Goal: Task Accomplishment & Management: Manage account settings

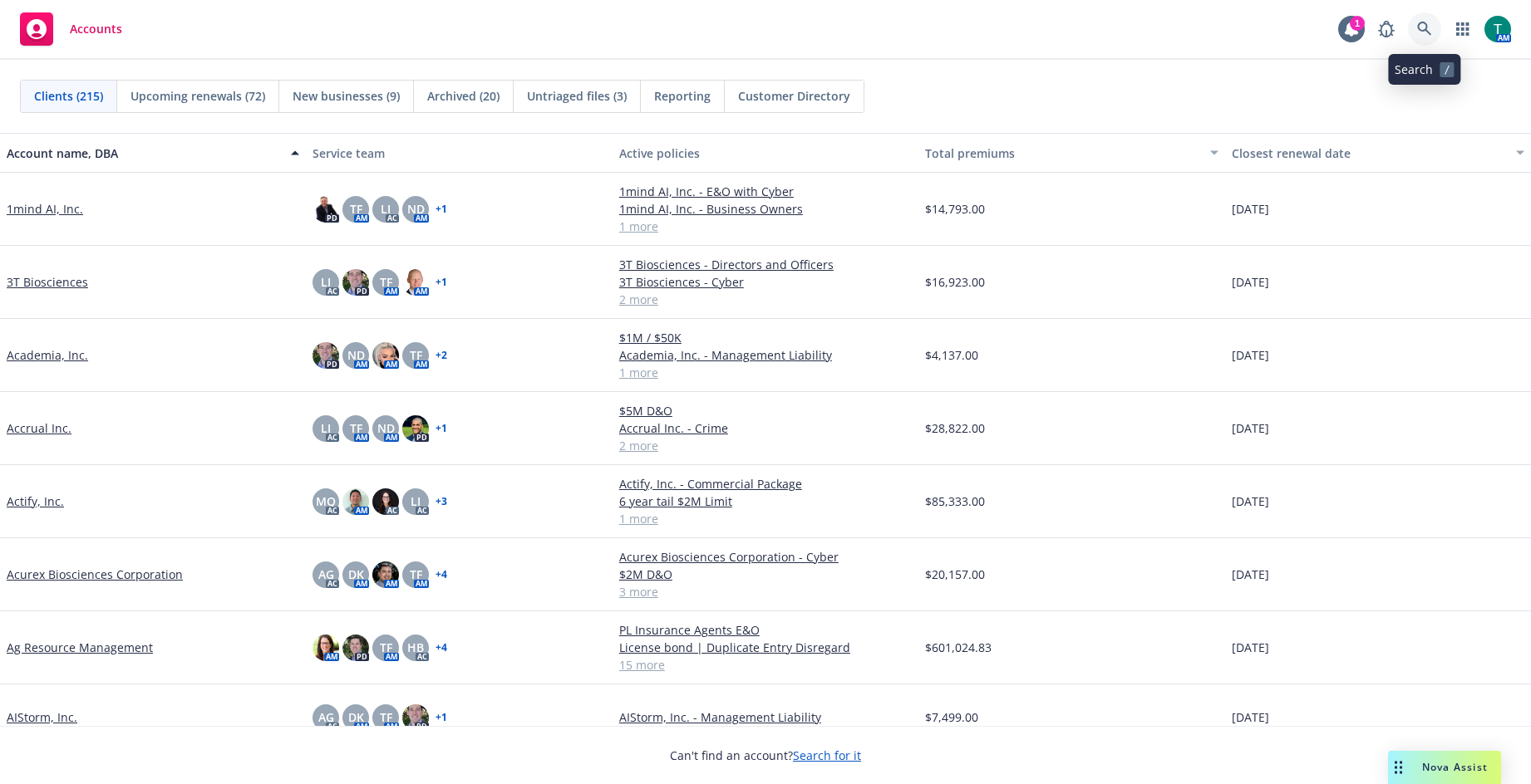
click at [1427, 30] on icon at bounding box center [1424, 29] width 14 height 14
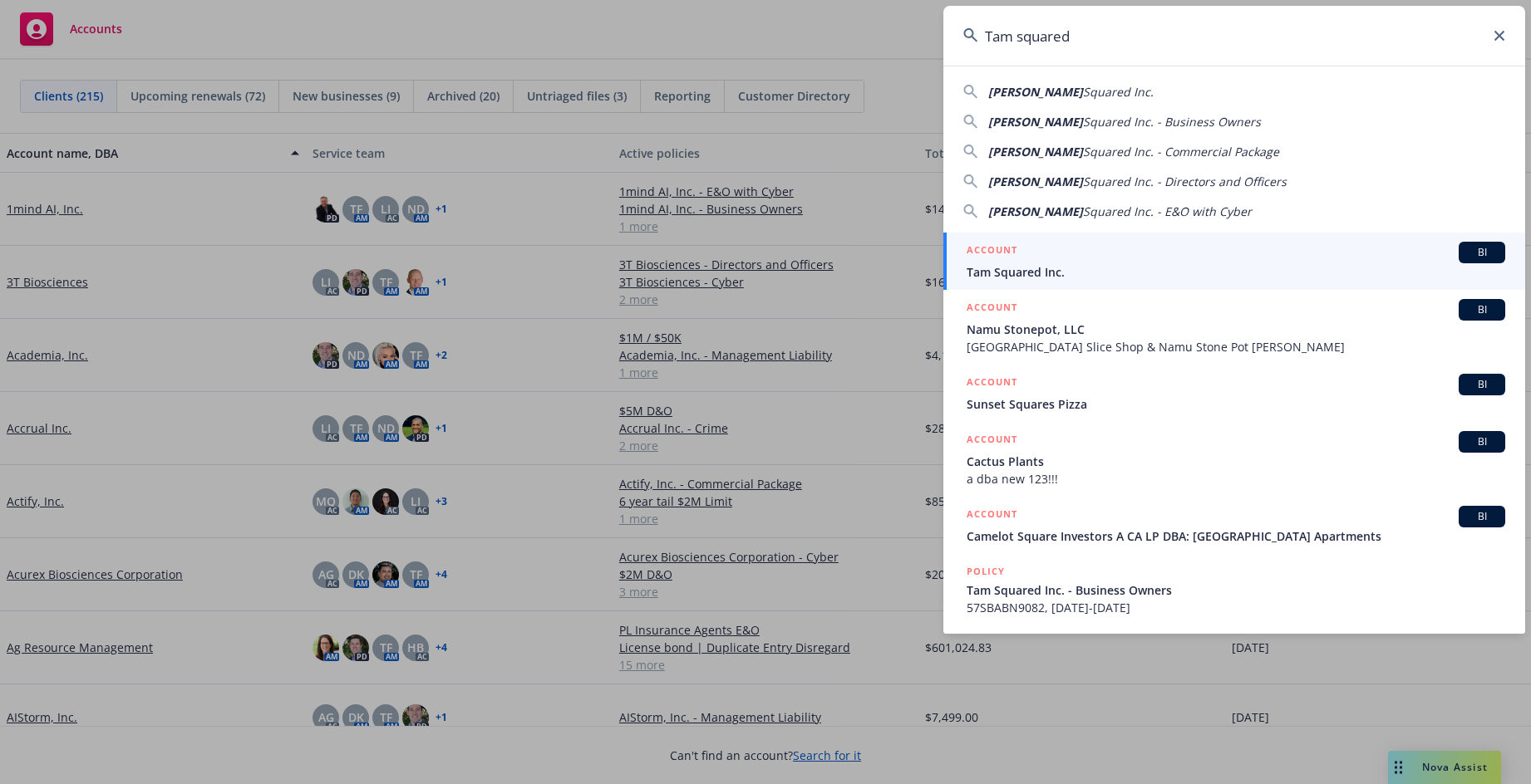
type input "Tam squared"
click at [1484, 252] on span "BI" at bounding box center [1482, 252] width 33 height 15
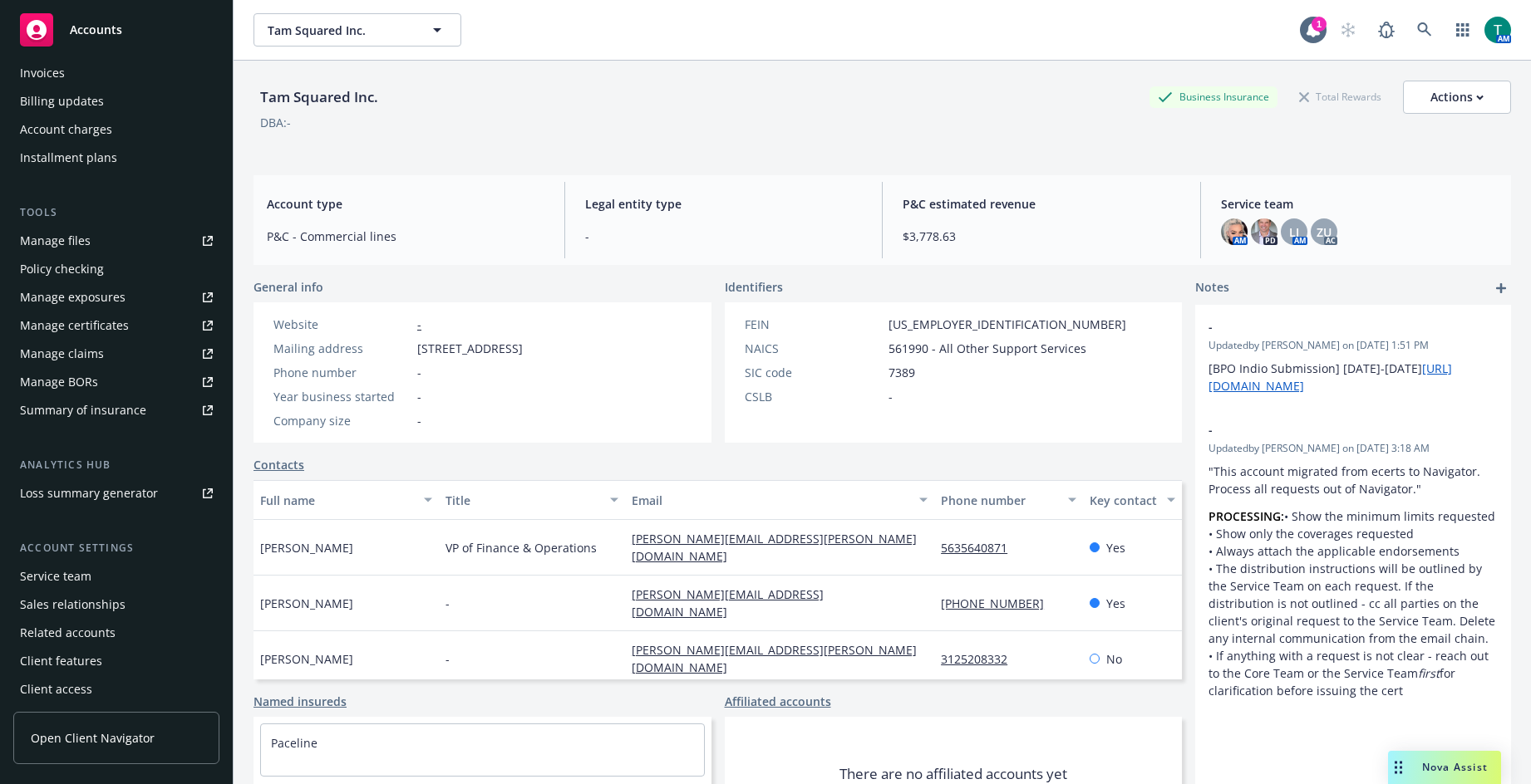
scroll to position [327, 0]
click at [85, 571] on div "Service team" at bounding box center [56, 572] width 72 height 27
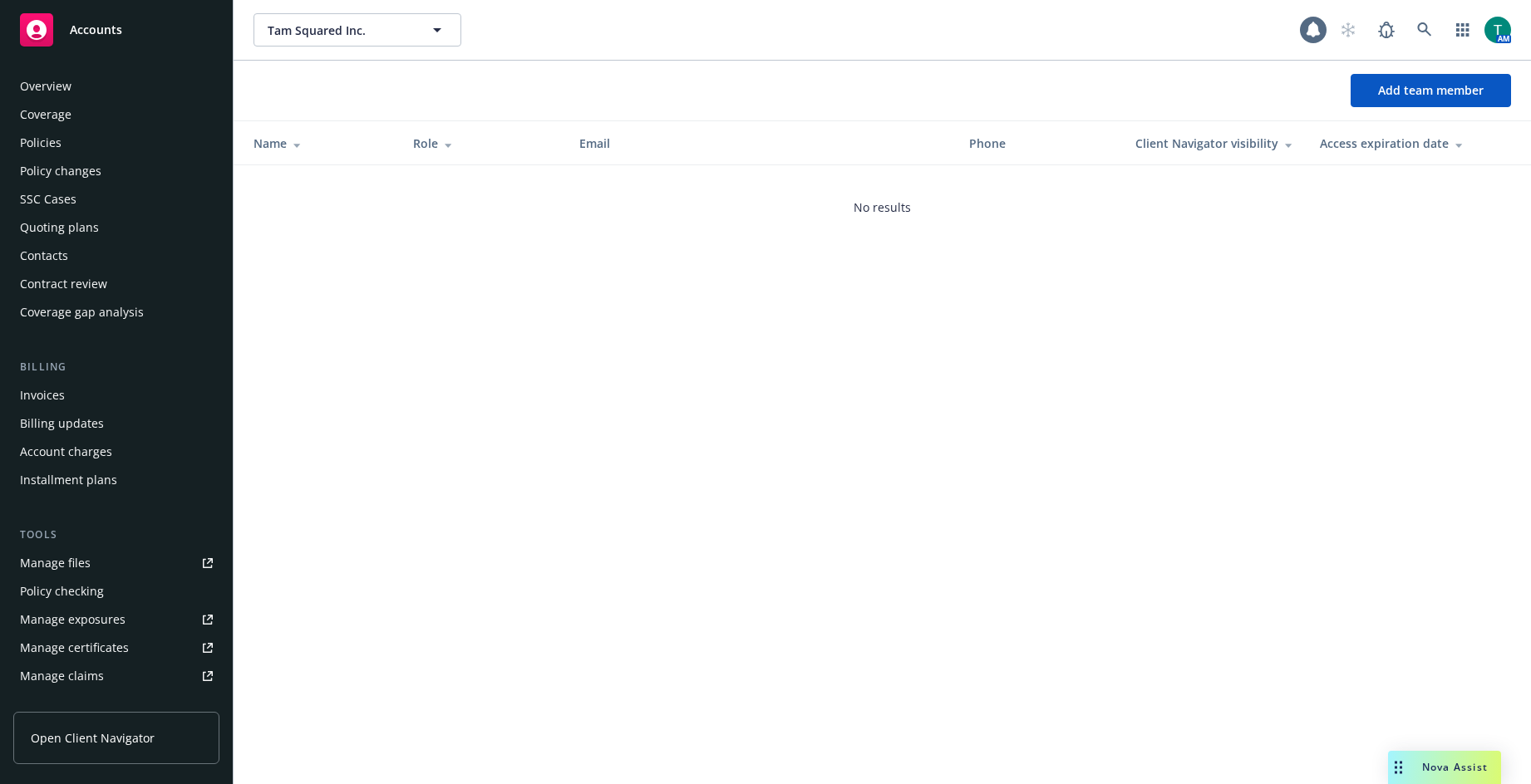
scroll to position [327, 0]
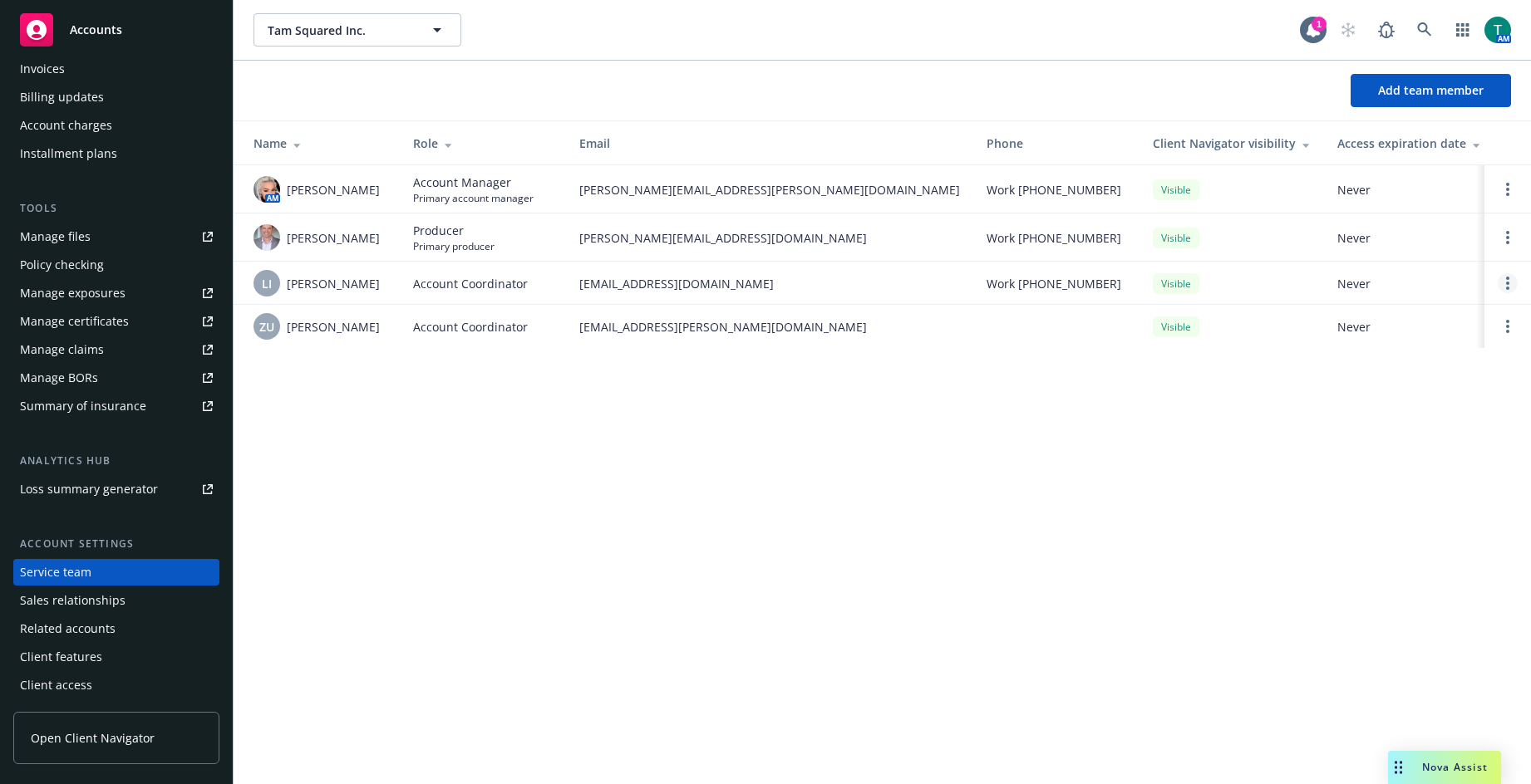
click at [1510, 285] on link "Open options" at bounding box center [1508, 283] width 20 height 20
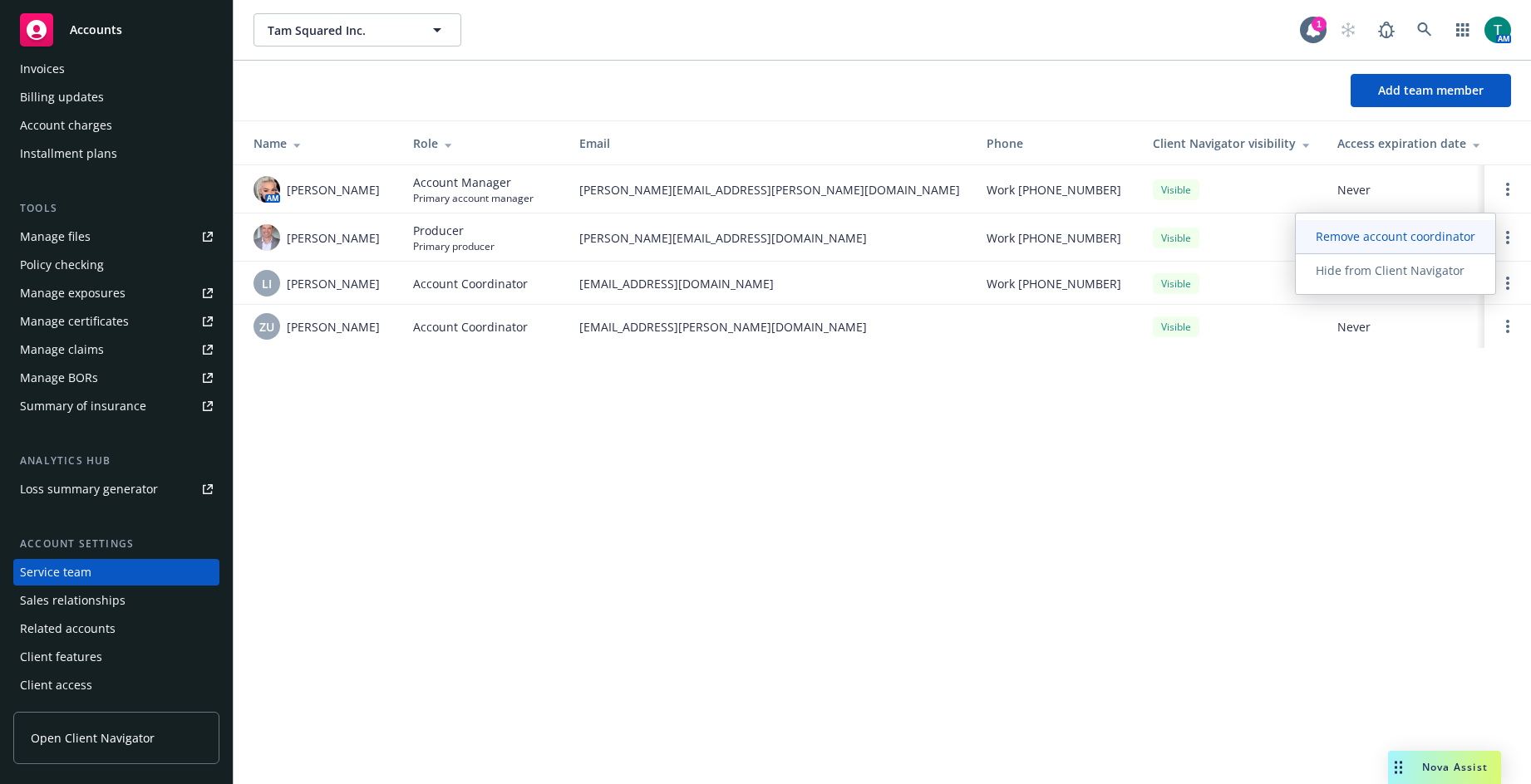
drag, startPoint x: 1387, startPoint y: 242, endPoint x: 1430, endPoint y: 233, distance: 43.9
click at [1389, 242] on span "Remove account coordinator" at bounding box center [1395, 237] width 199 height 16
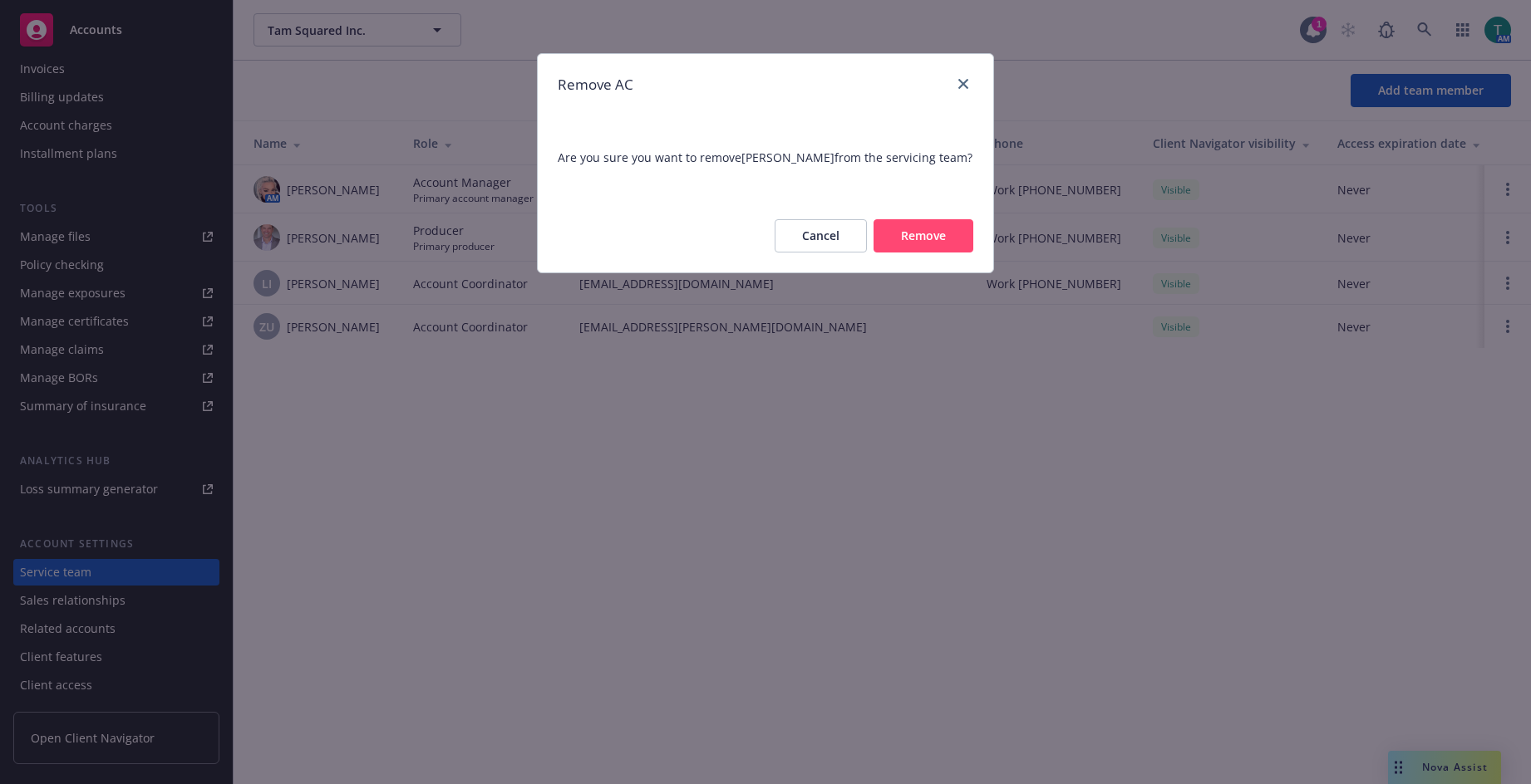
drag, startPoint x: 923, startPoint y: 235, endPoint x: 942, endPoint y: 230, distance: 19.6
click at [930, 231] on button "Remove" at bounding box center [923, 236] width 100 height 33
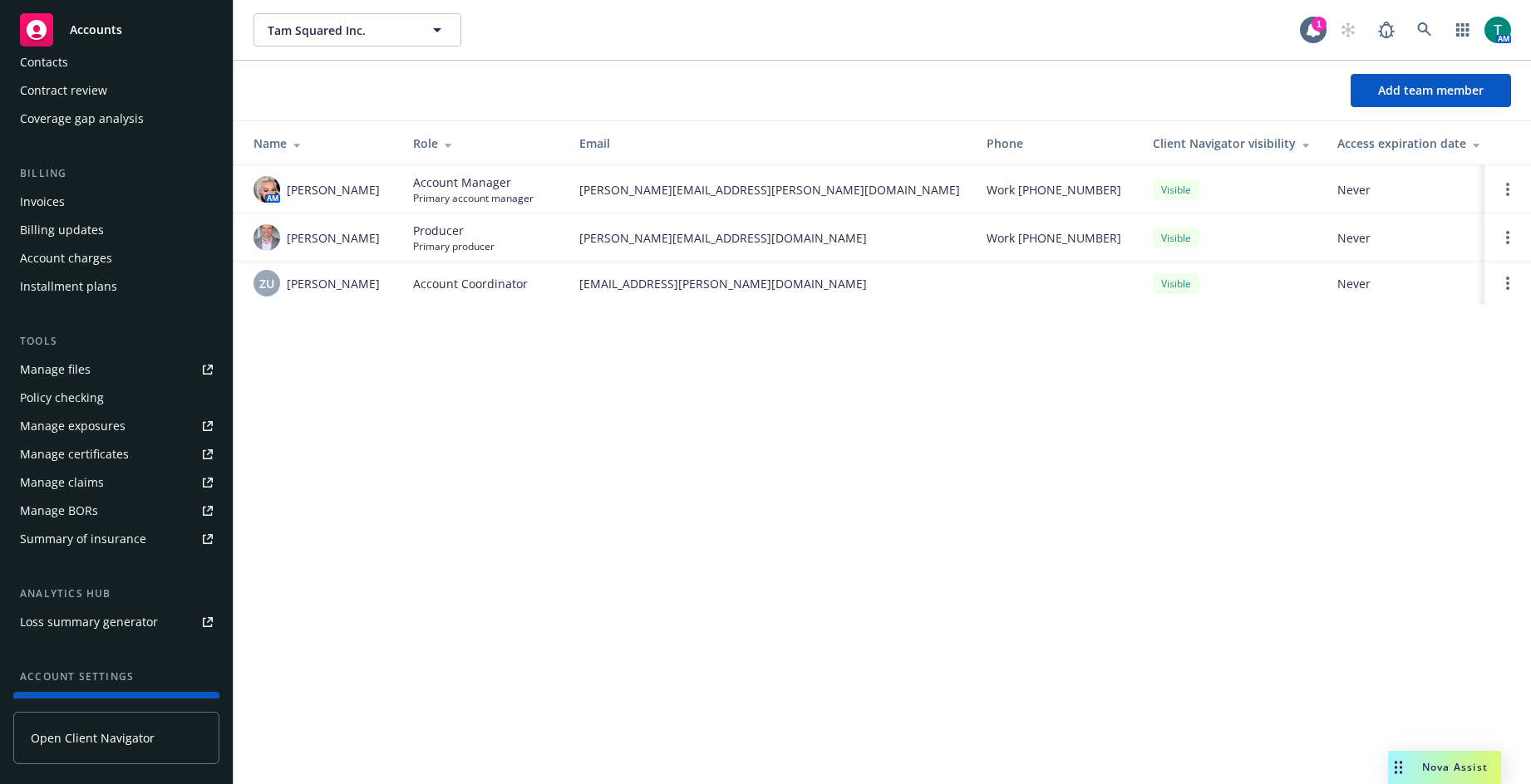
scroll to position [0, 0]
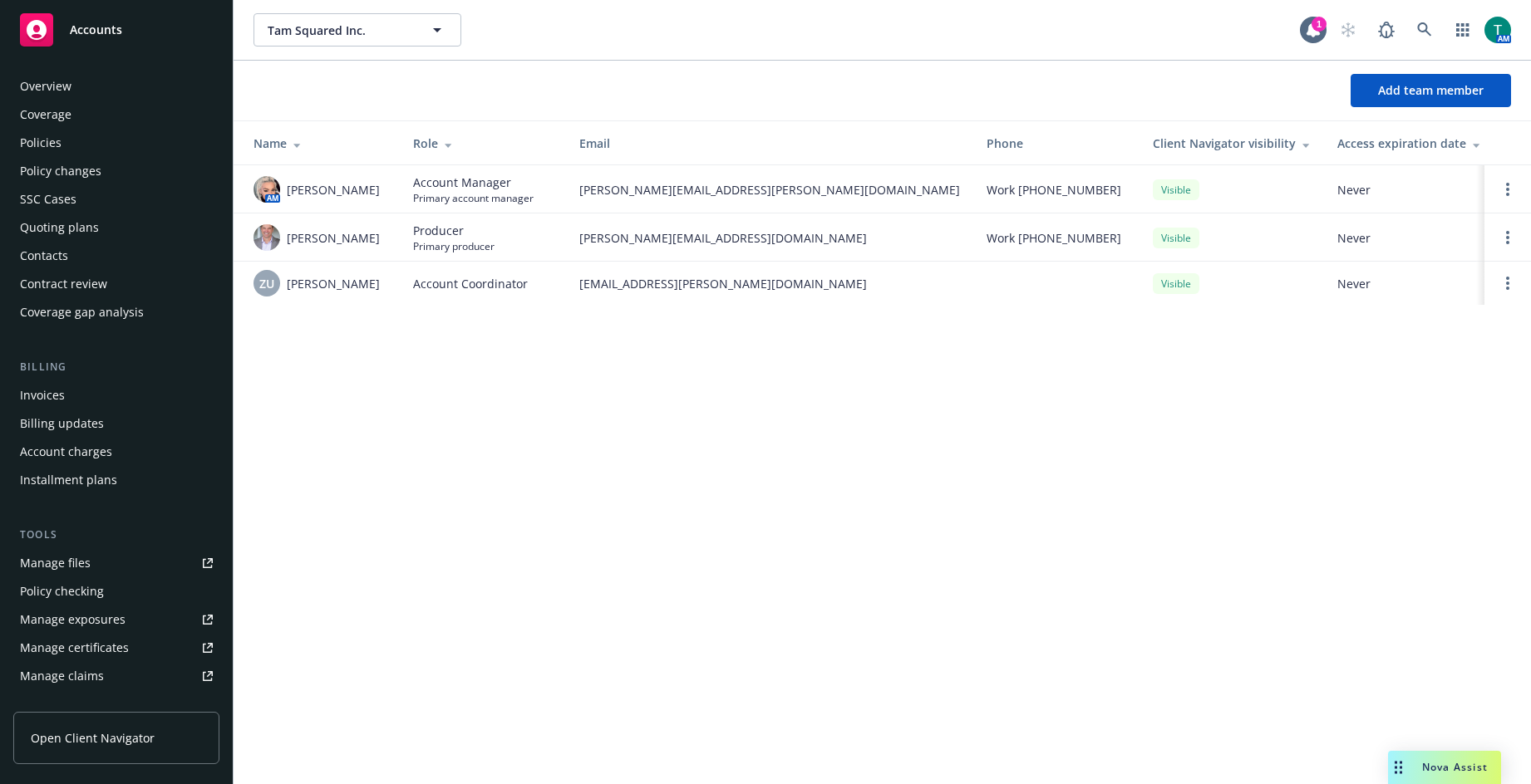
click at [106, 567] on link "Manage files" at bounding box center [117, 563] width 206 height 27
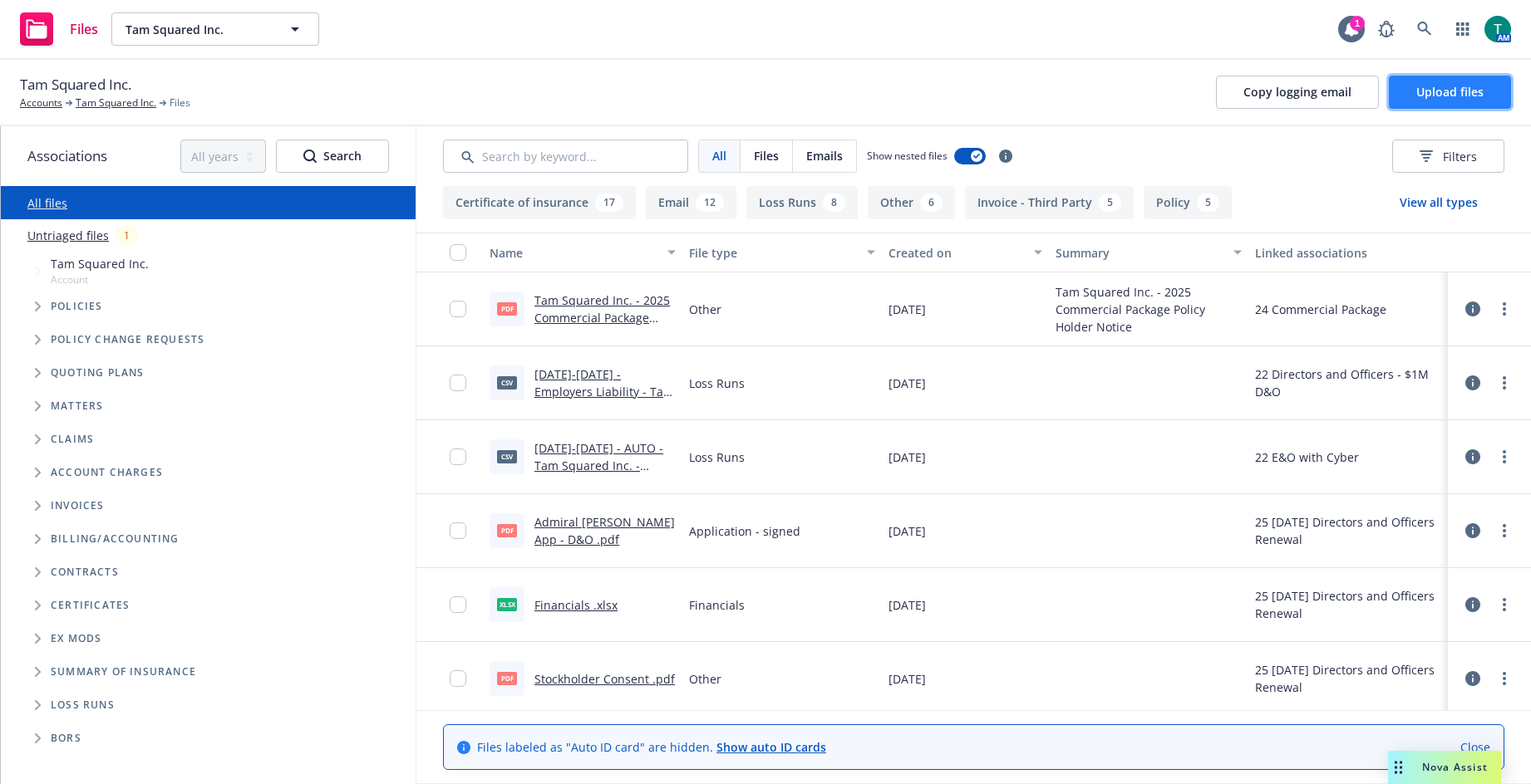
click at [1456, 85] on span "Upload files" at bounding box center [1450, 92] width 67 height 16
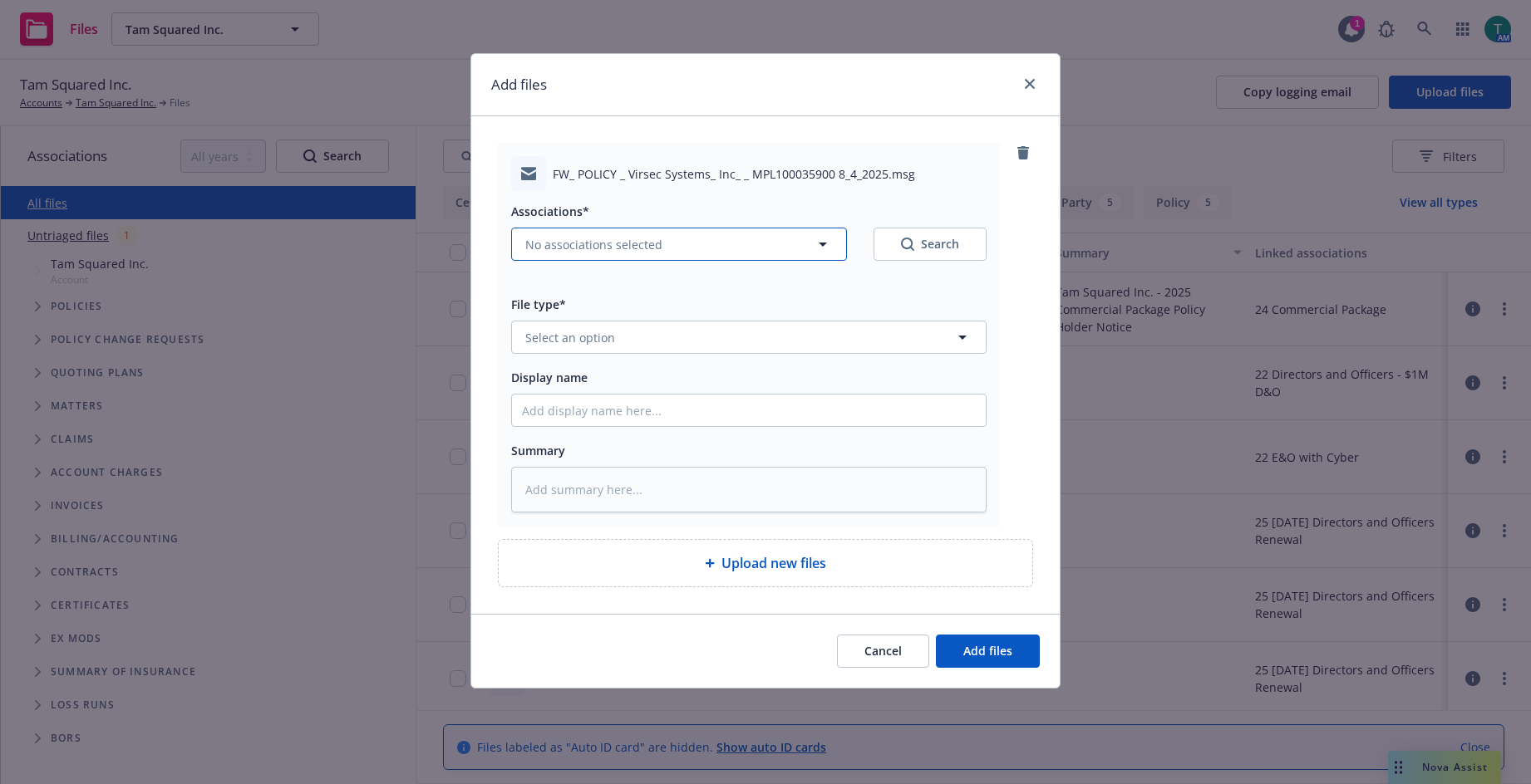
click at [550, 252] on span "No associations selected" at bounding box center [593, 244] width 137 height 17
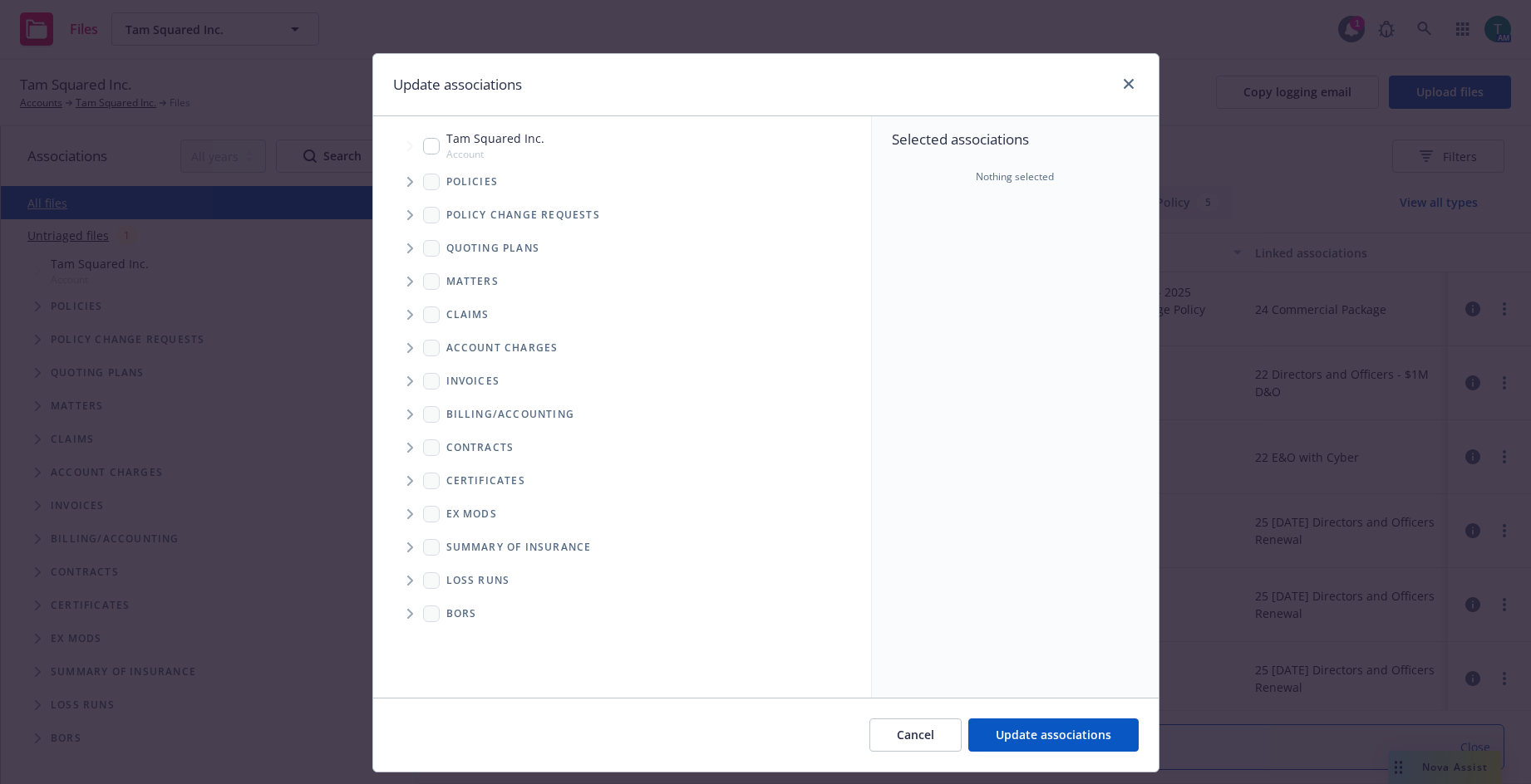
type textarea "x"
click at [429, 147] on input "Tree Example" at bounding box center [432, 146] width 17 height 17
checkbox input "true"
click at [407, 252] on icon "Tree Example" at bounding box center [410, 248] width 5 height 10
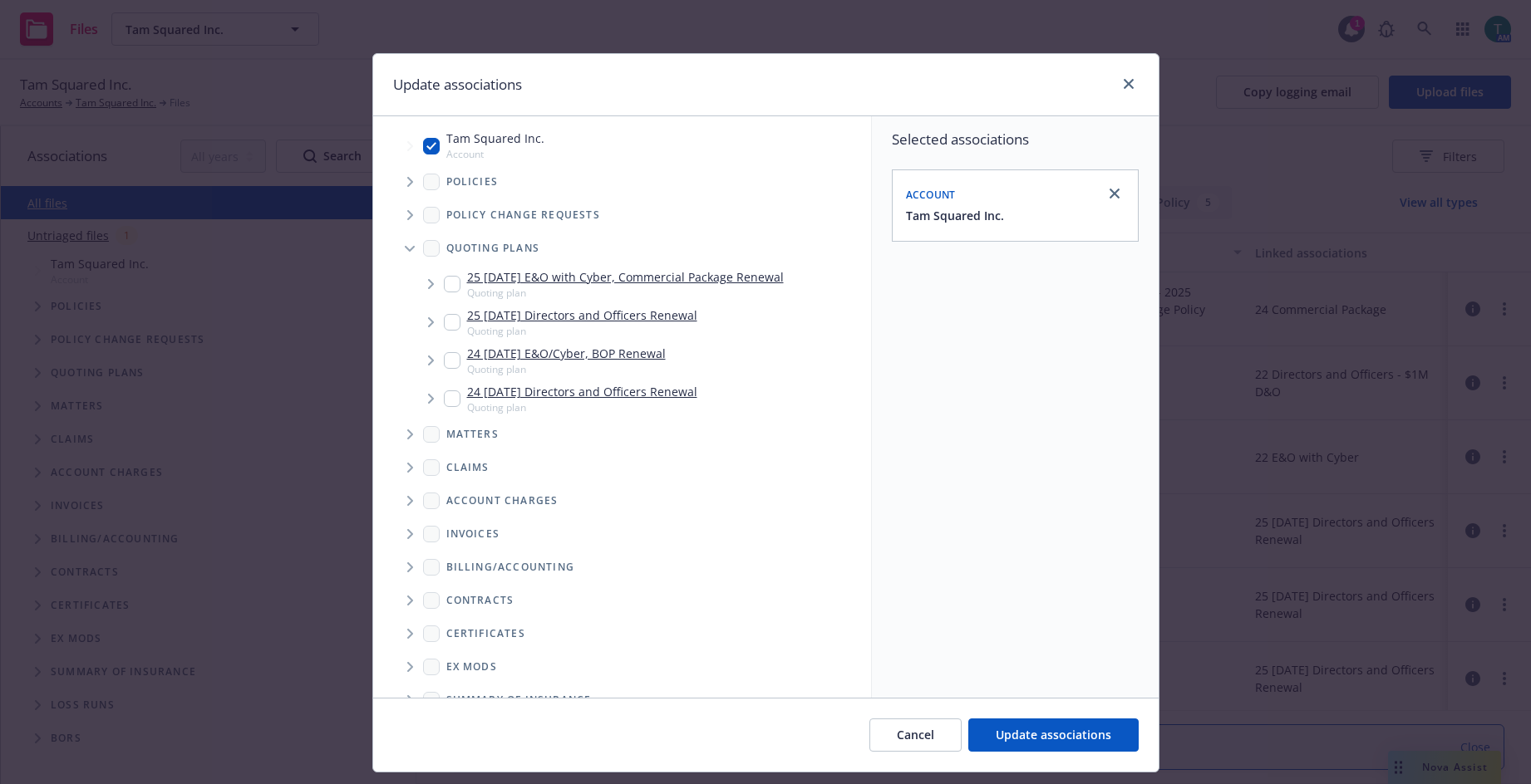
click at [455, 320] on div "25 10/15/25 Directors and Officers Renewal Quoting plan" at bounding box center [571, 322] width 254 height 31
checkbox input "true"
click at [1027, 736] on span "Update associations" at bounding box center [1054, 736] width 116 height 16
type textarea "x"
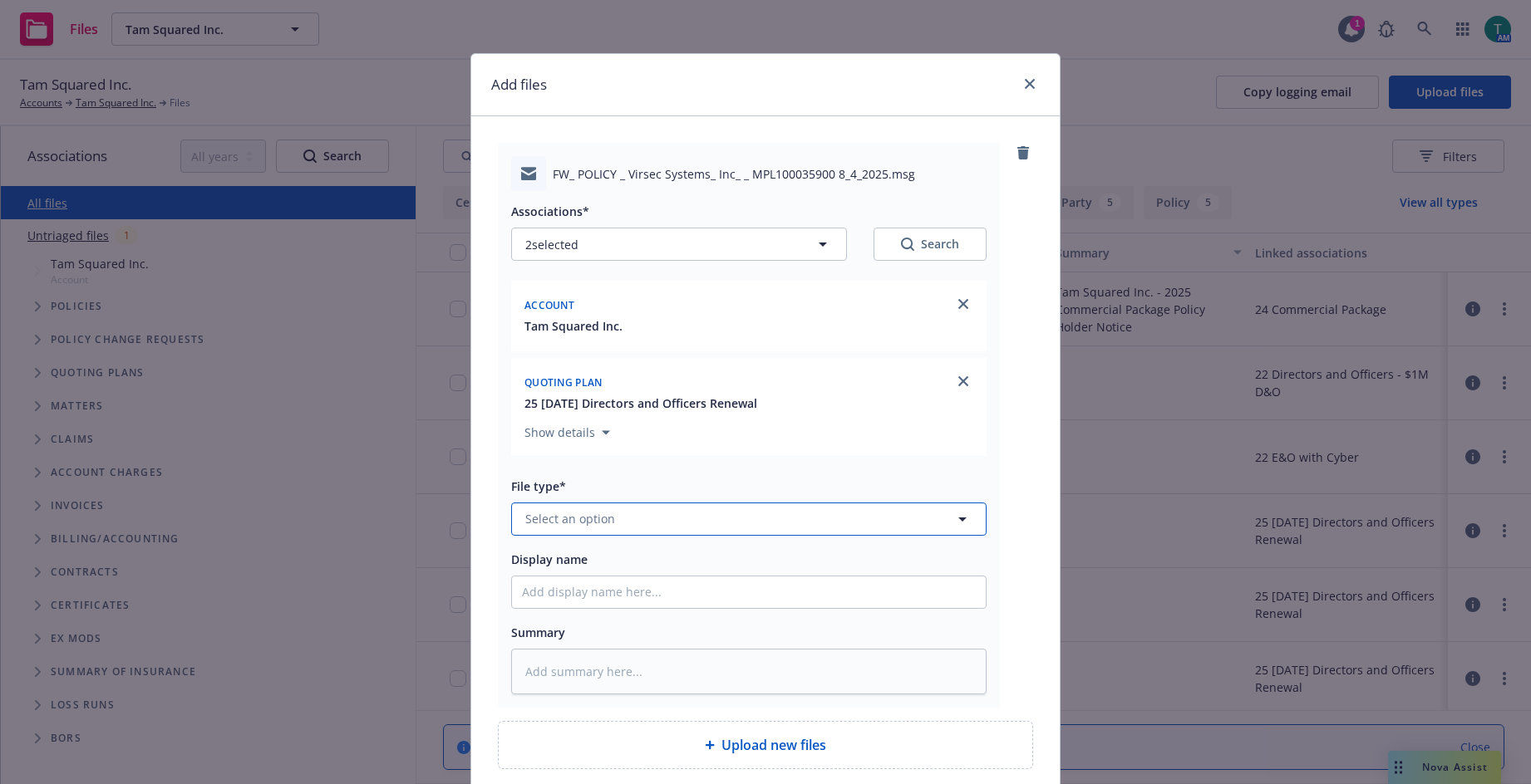
click at [632, 521] on button "Select an option" at bounding box center [749, 518] width 476 height 33
type input "email"
click at [600, 478] on div "Email" at bounding box center [749, 473] width 454 height 24
click at [528, 596] on input "Display name" at bounding box center [749, 592] width 474 height 31
type textarea "x"
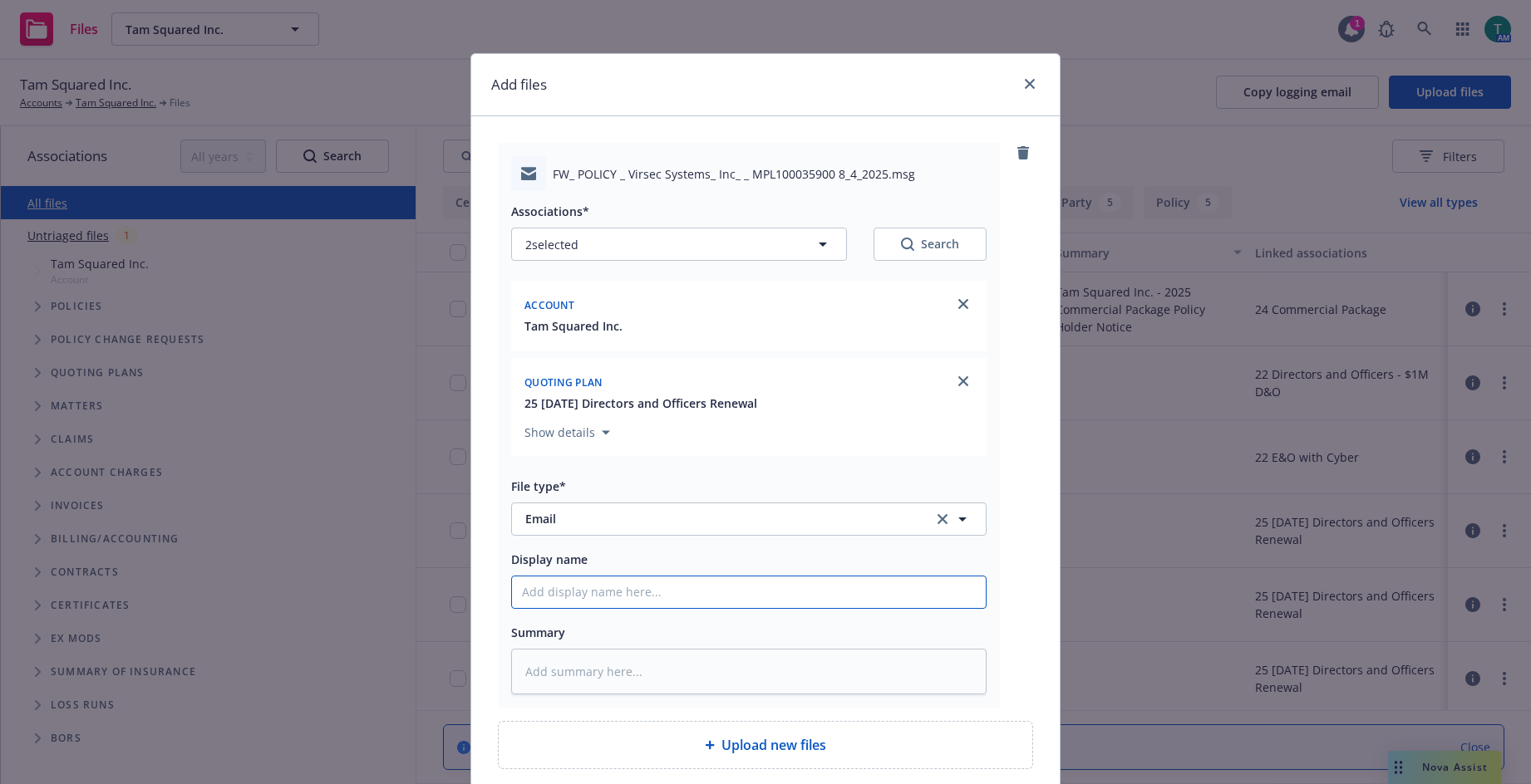
type input "I"
type textarea "x"
type input "IN"
type textarea "x"
type input "INt"
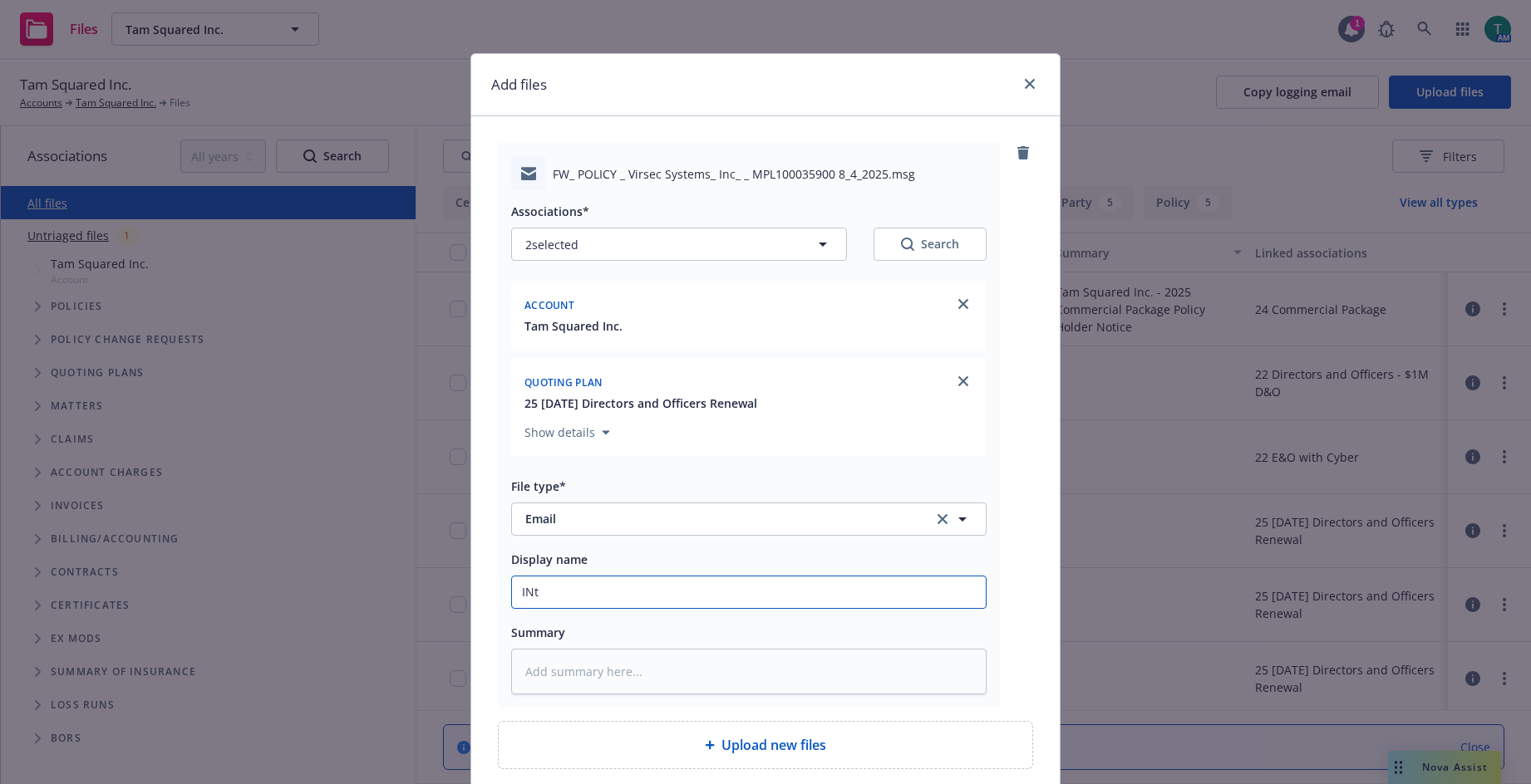
type textarea "x"
type input "INte"
type textarea "x"
type input "INtern"
type textarea "x"
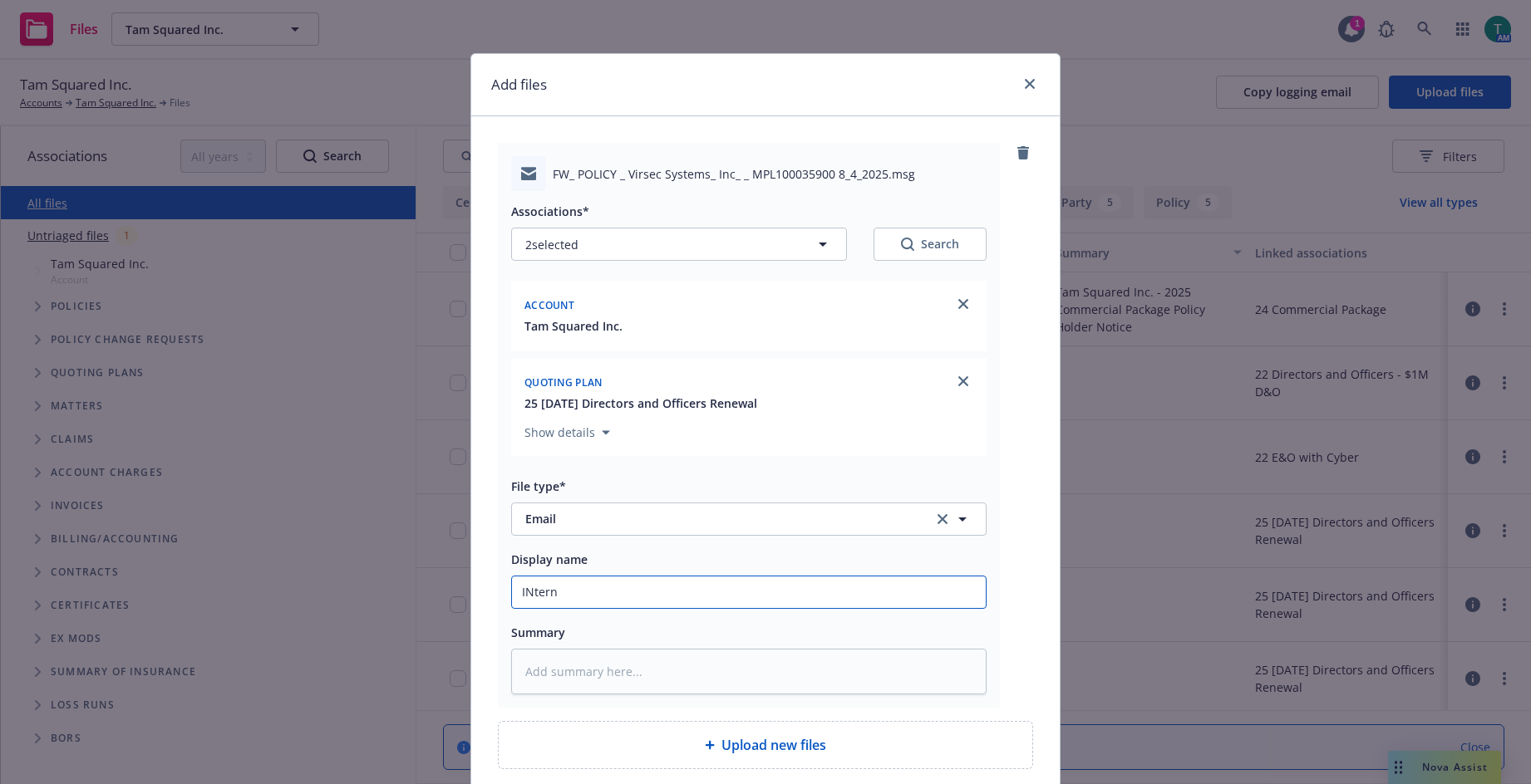
type input "Internal transfer"
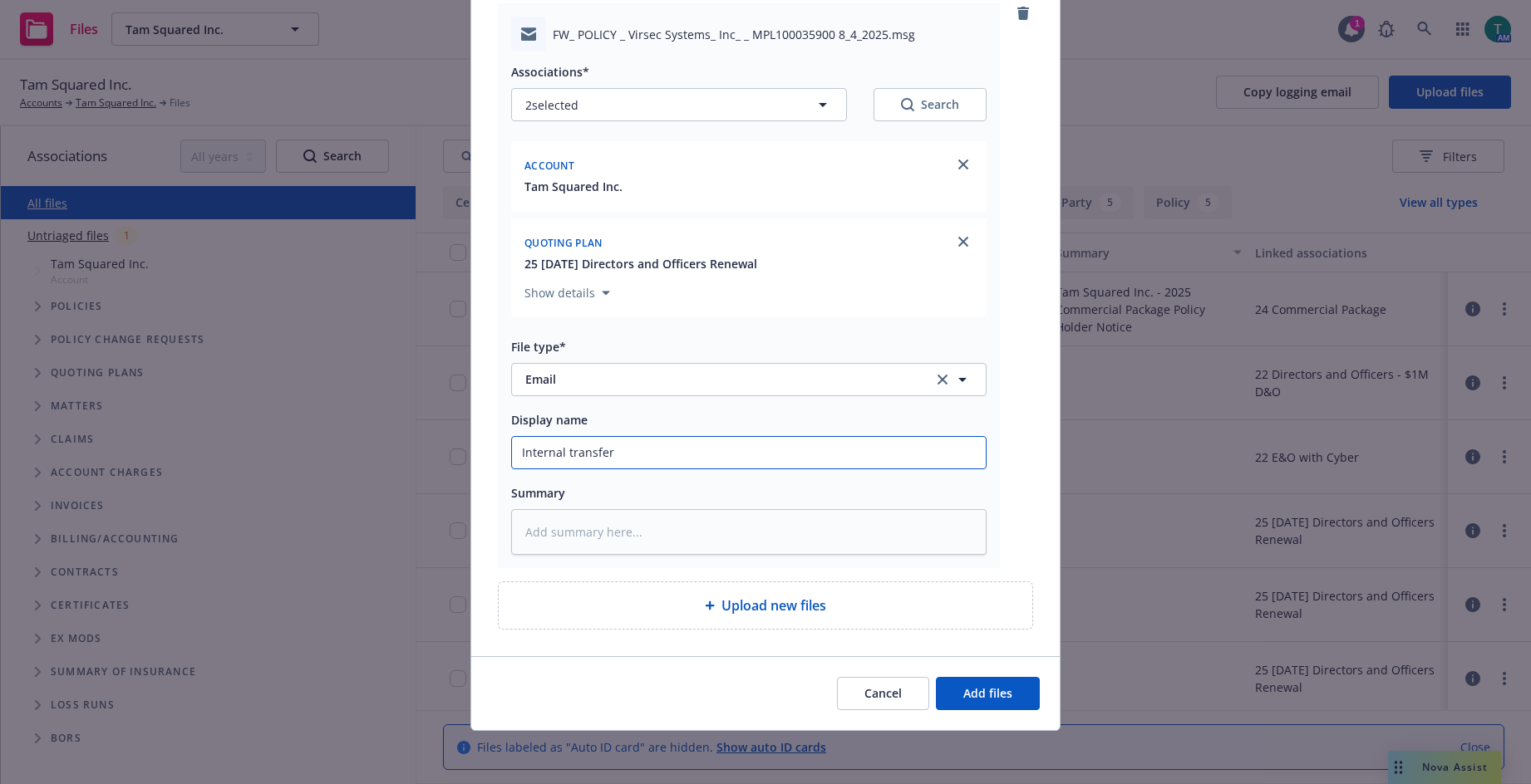
type textarea "x"
type input "Internal transfer"
type textarea "x"
type input "Internal transfer -"
type textarea "x"
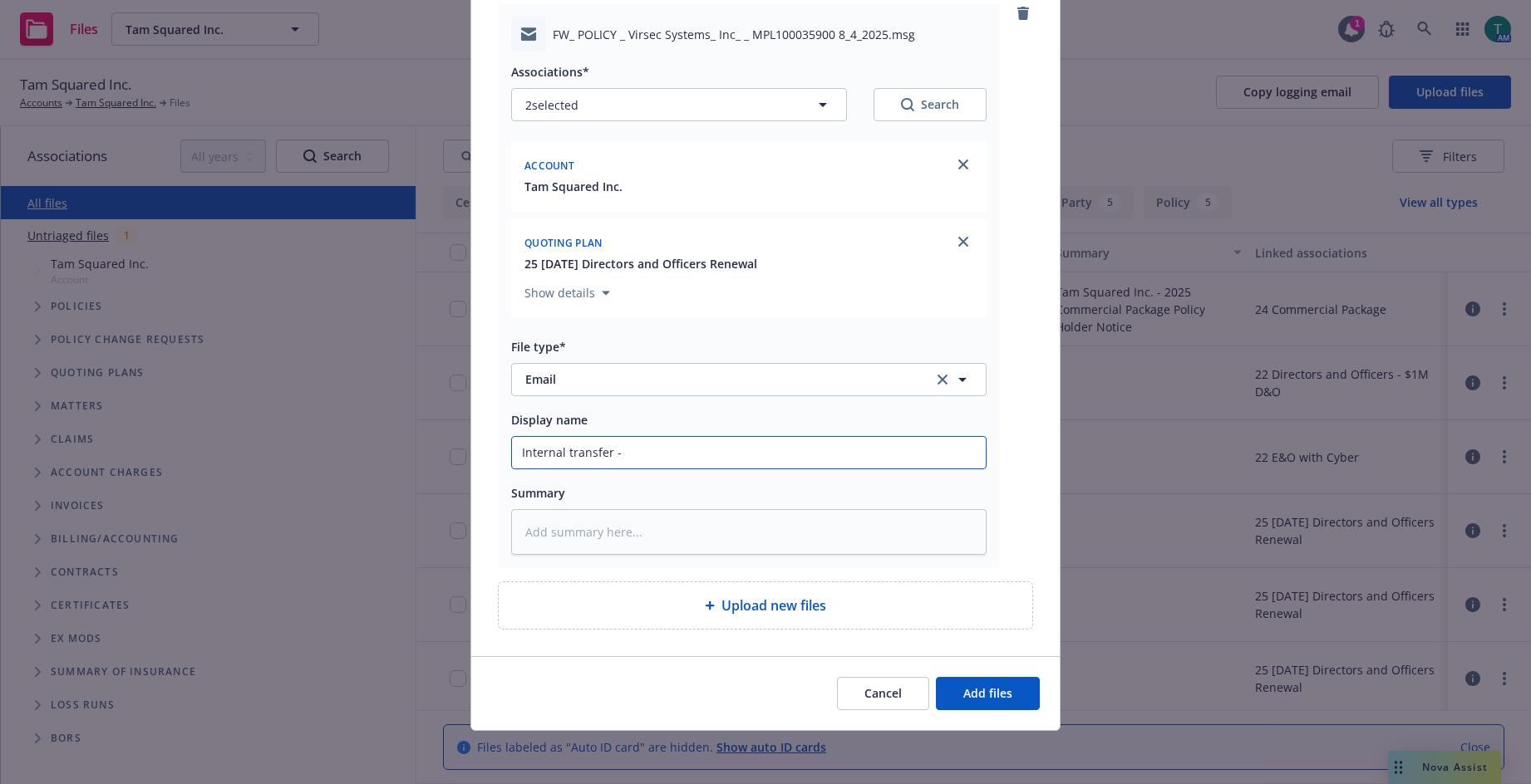
type input "Internal transfer -a"
type textarea "x"
type input "Internal transfer -au"
type textarea "x"
type input "Internal transfer -aut"
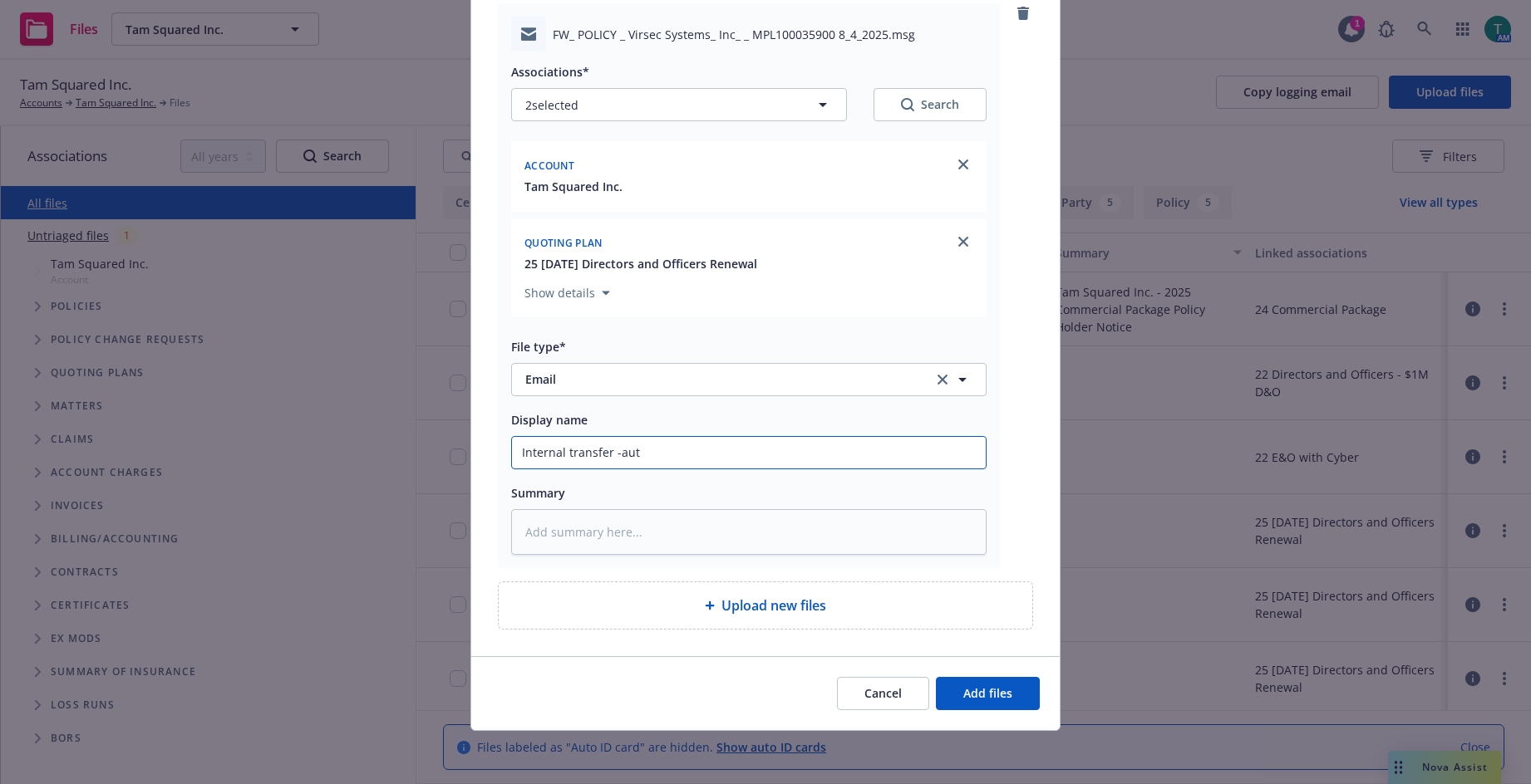
type textarea "x"
type input "Internal transfer -auto"
type textarea "x"
type input "Internal transfer -auto"
type textarea "x"
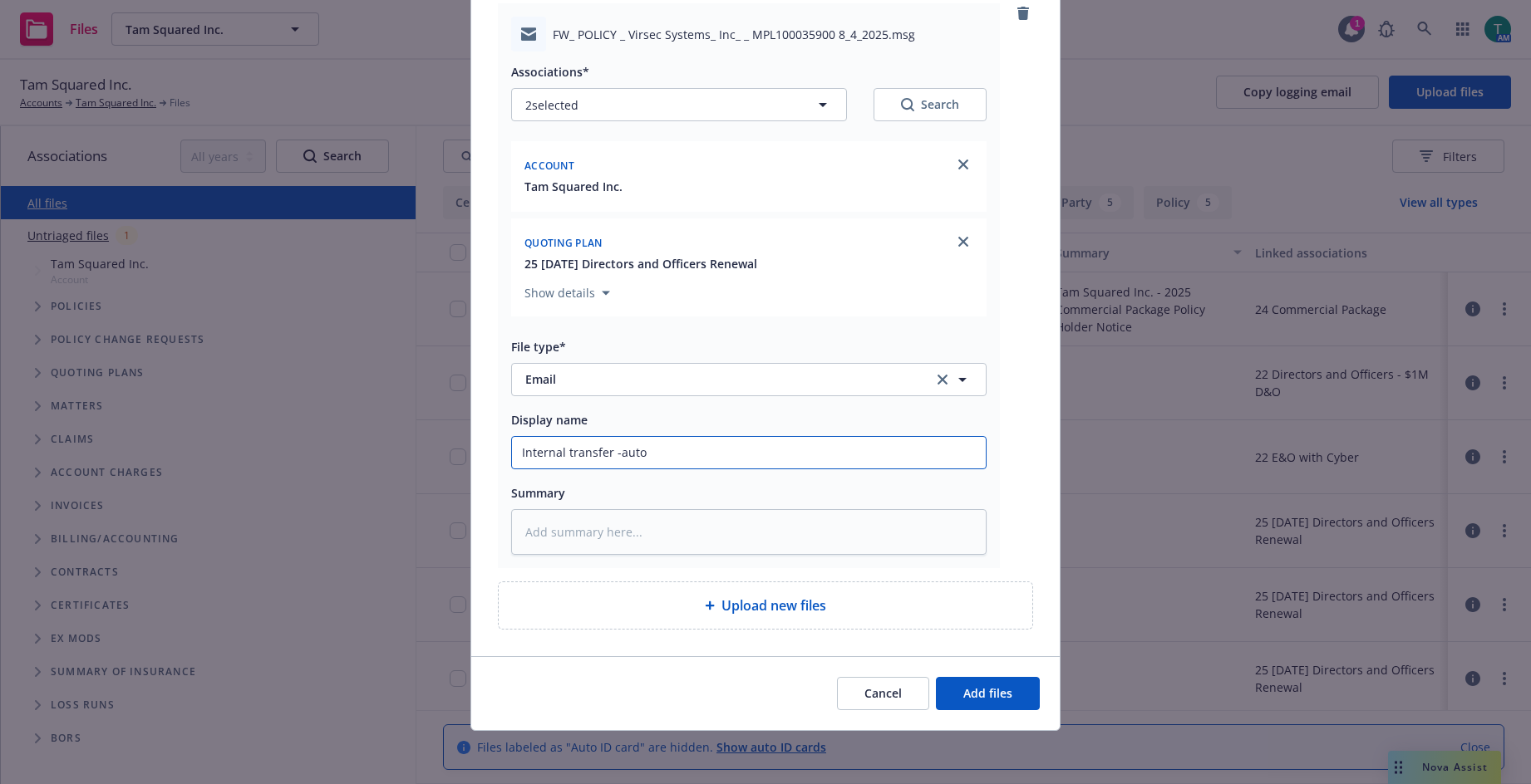
type input "Internal transfer -auto r"
type textarea "x"
type input "Internal transfer -auto re"
type textarea "x"
type input "Internal transfer -auto ren"
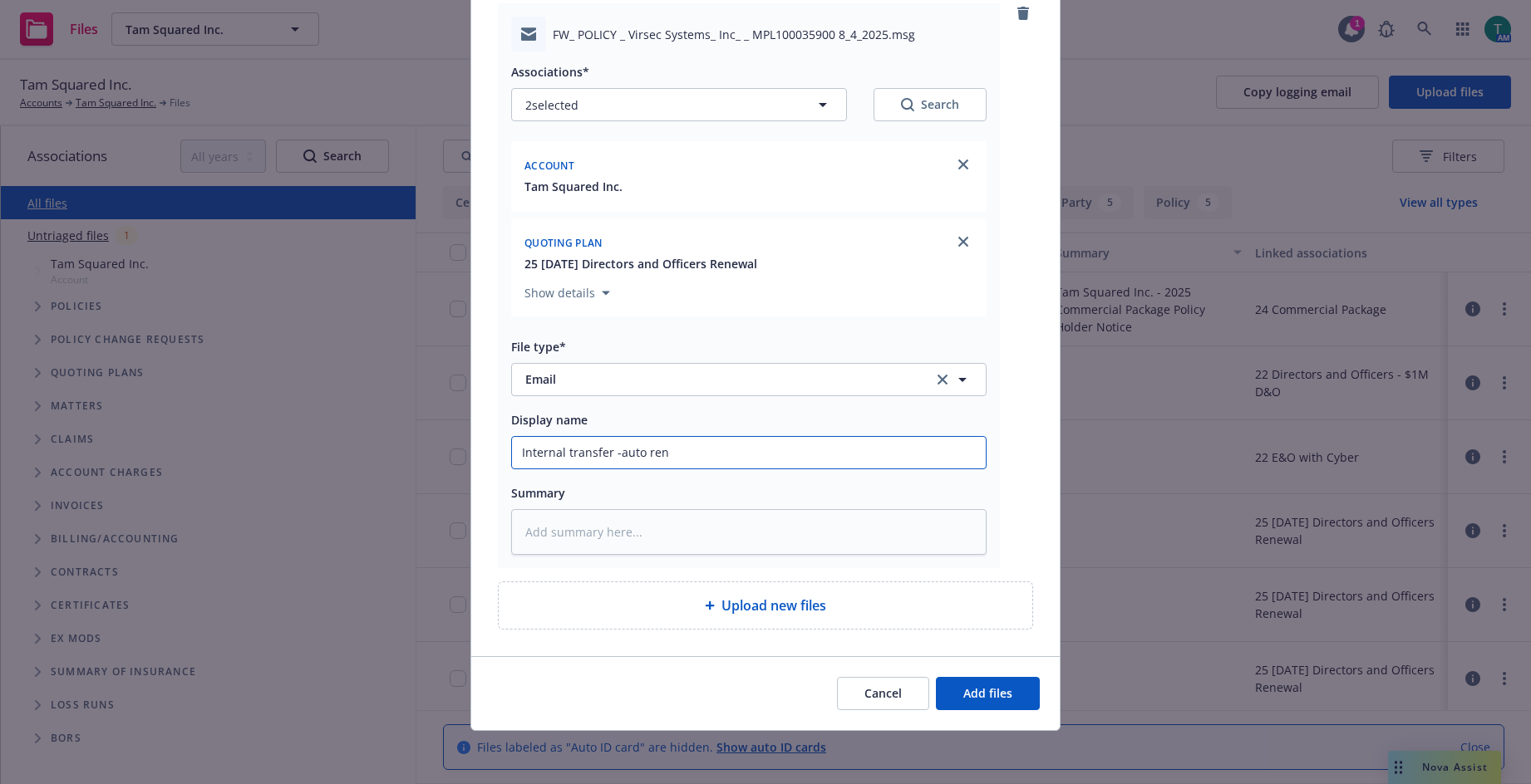
type textarea "x"
type input "Internal transfer -auto rene"
type textarea "x"
type input "Internal transfer -auto renew"
type textarea "x"
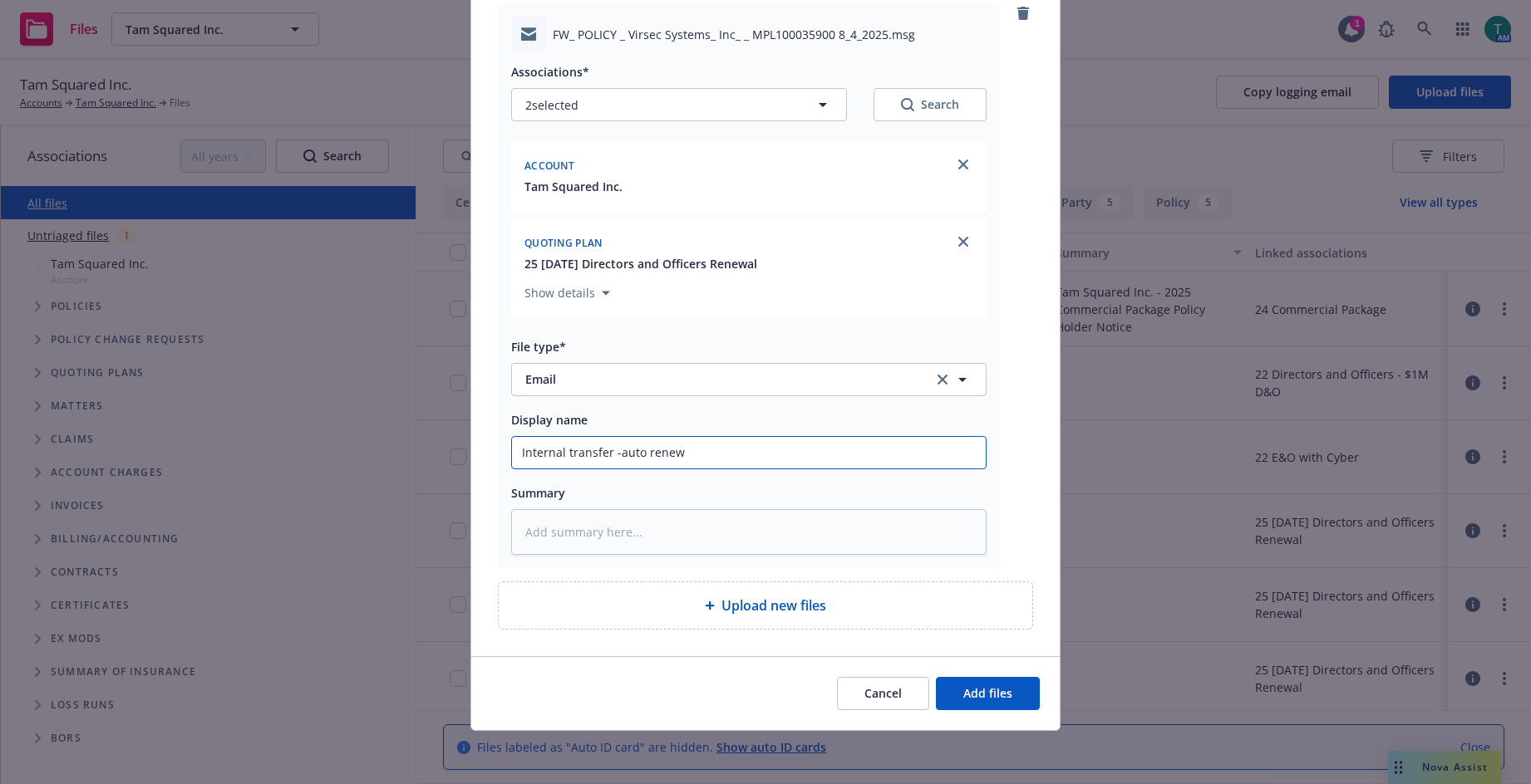
type input "Internal transfer -auto renewa"
type textarea "x"
type input "Internal transfer -auto renewal"
click at [995, 696] on span "Add files" at bounding box center [988, 693] width 49 height 16
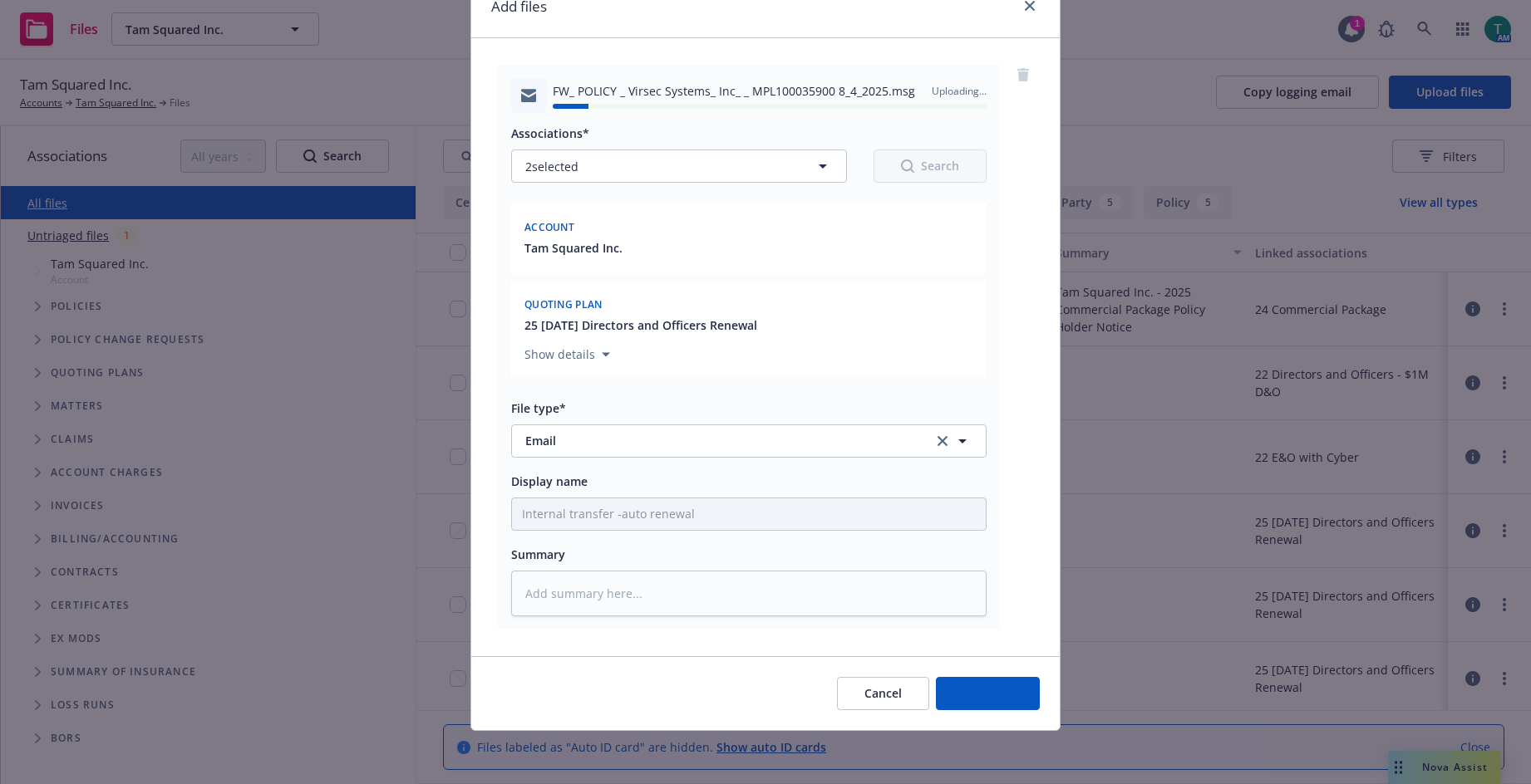
type textarea "x"
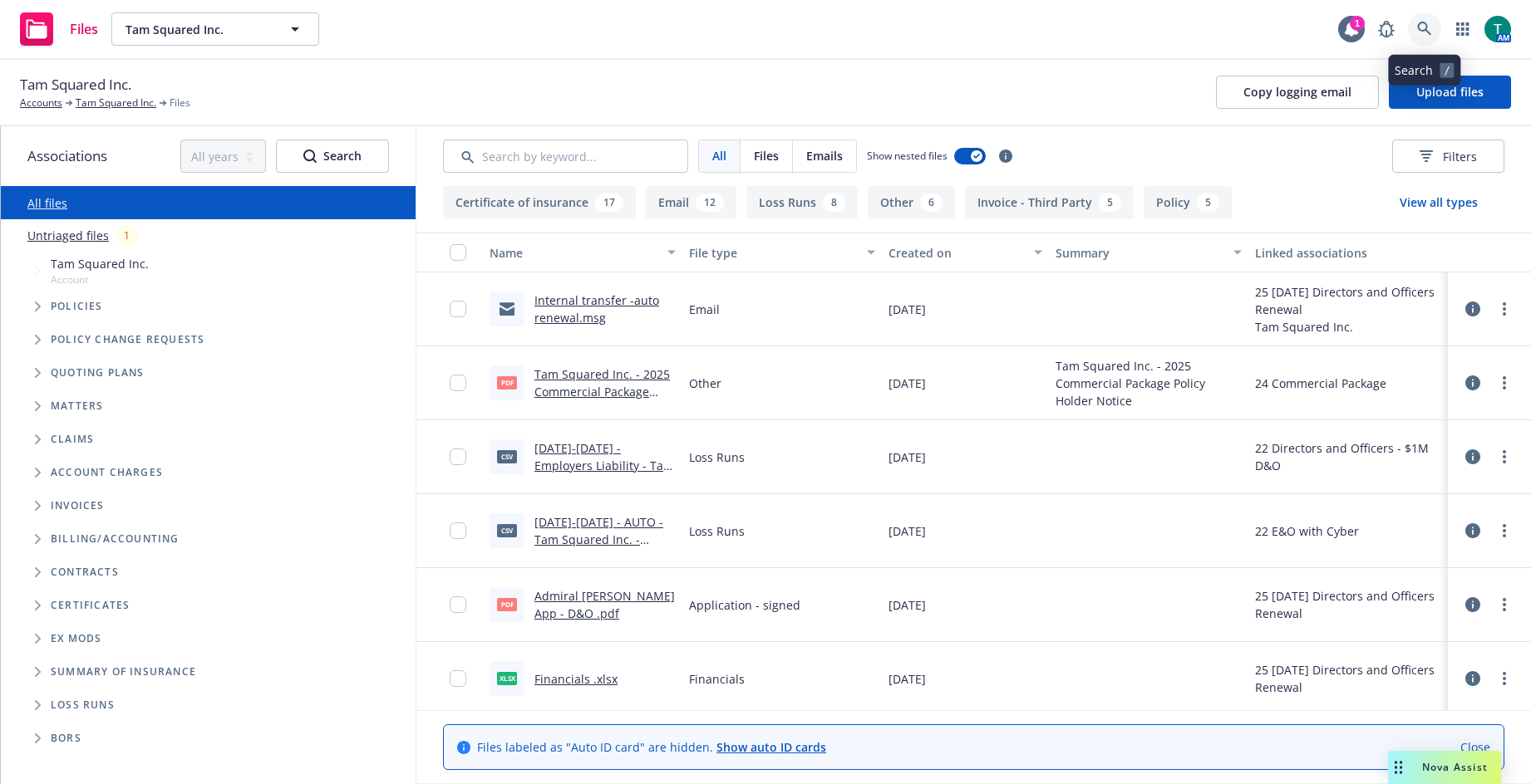
click at [1425, 33] on icon at bounding box center [1424, 29] width 15 height 15
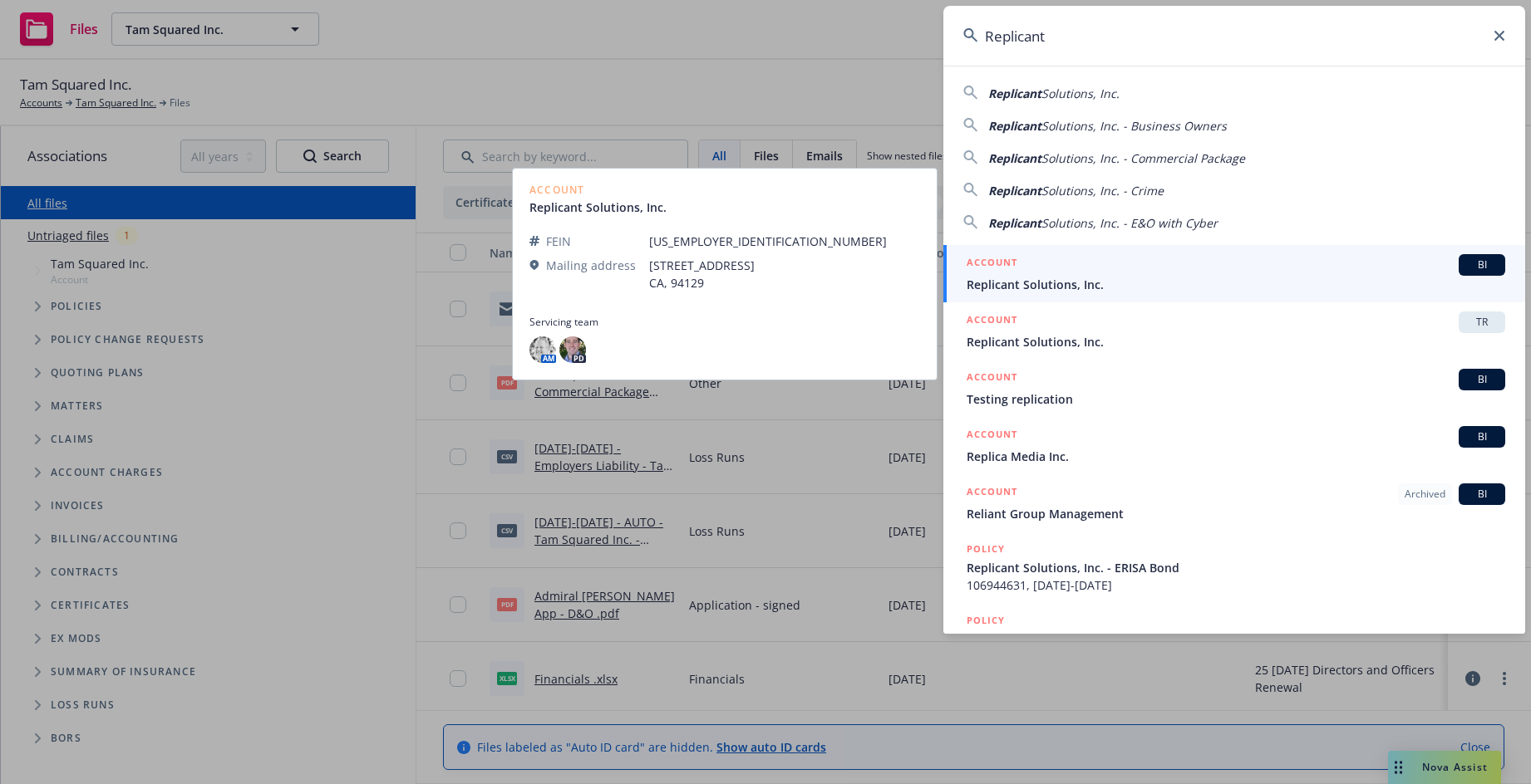
type input "Replicant"
click at [1465, 270] on span "BI" at bounding box center [1482, 265] width 33 height 15
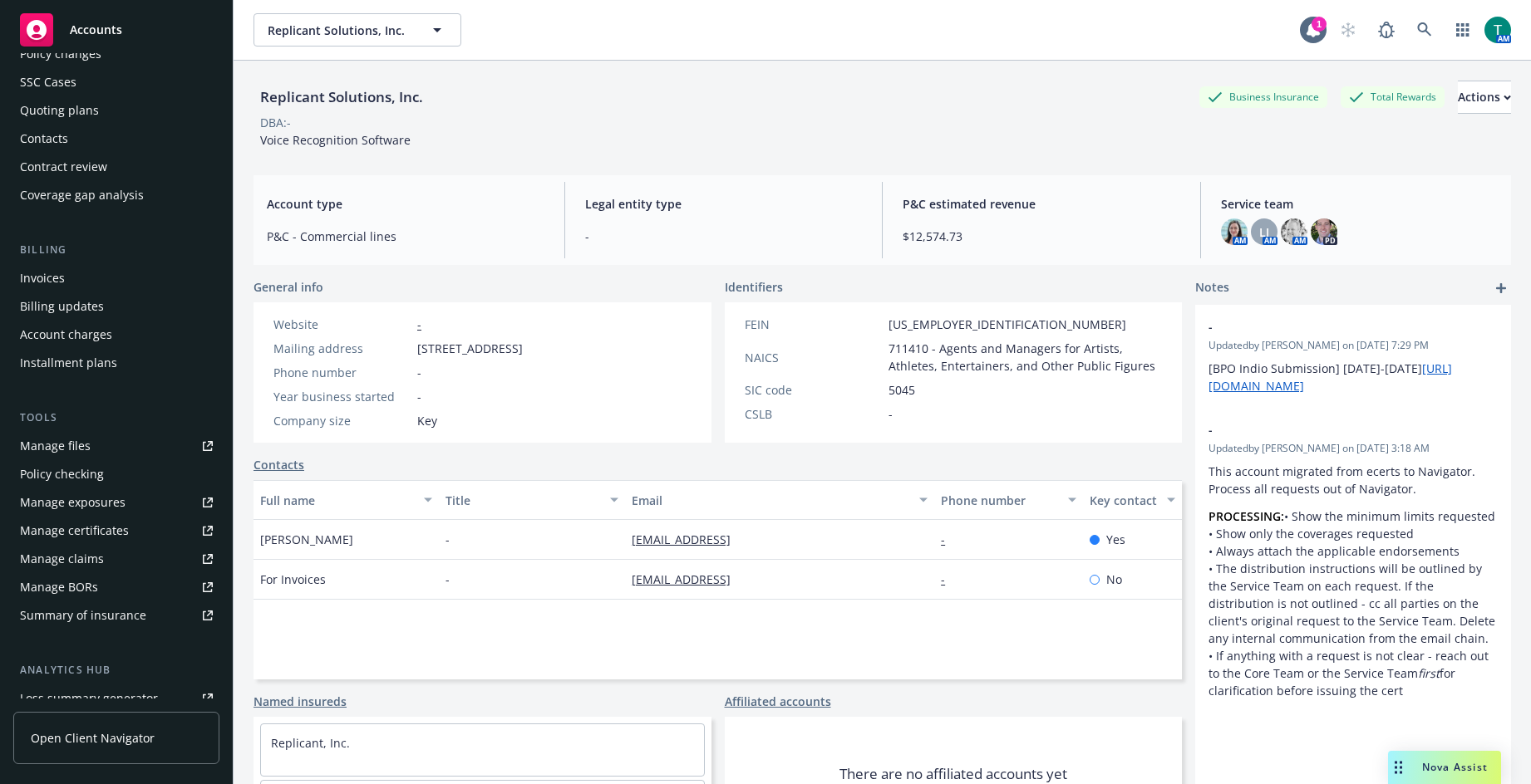
scroll to position [327, 0]
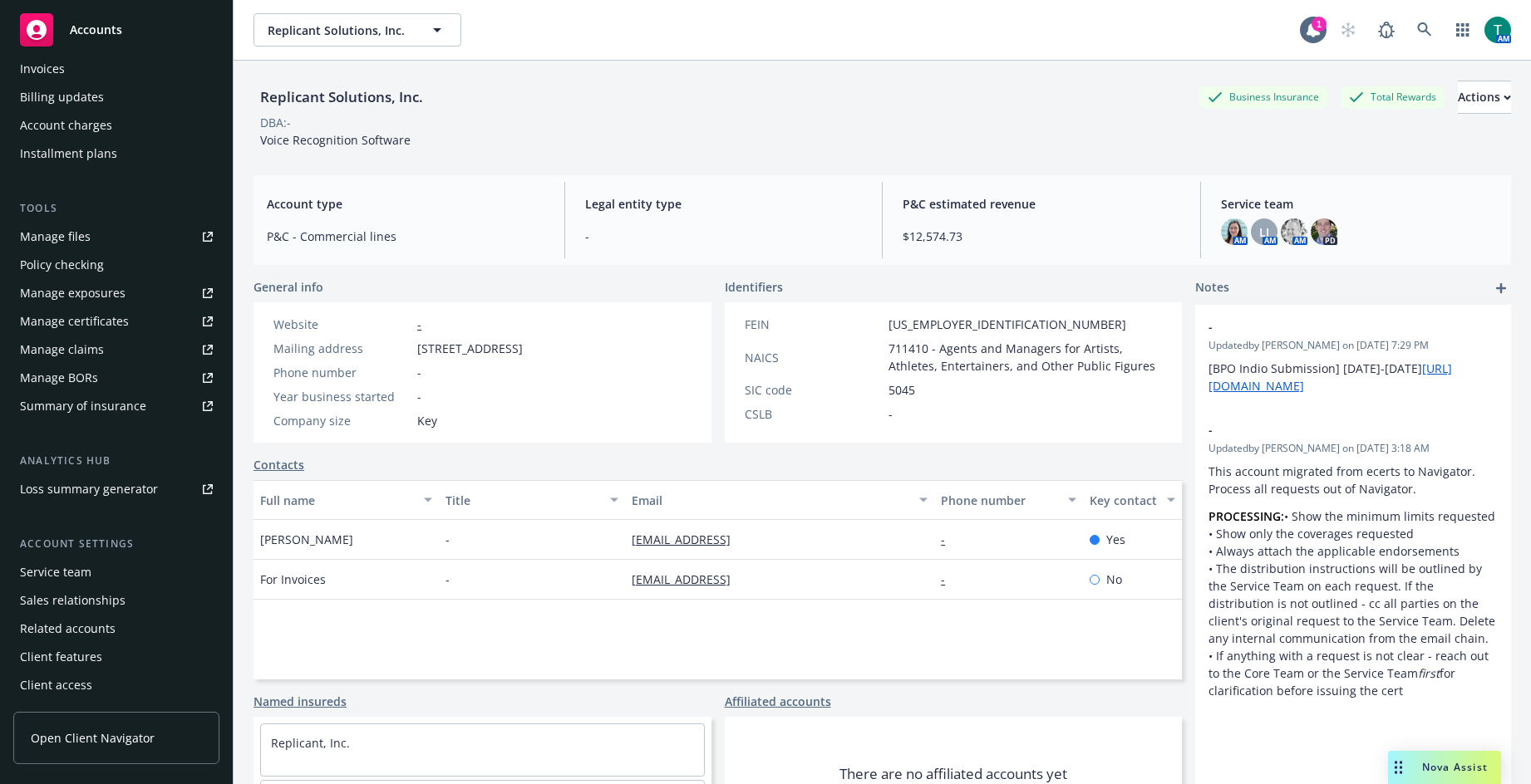
click at [78, 576] on div "Service team" at bounding box center [56, 572] width 72 height 27
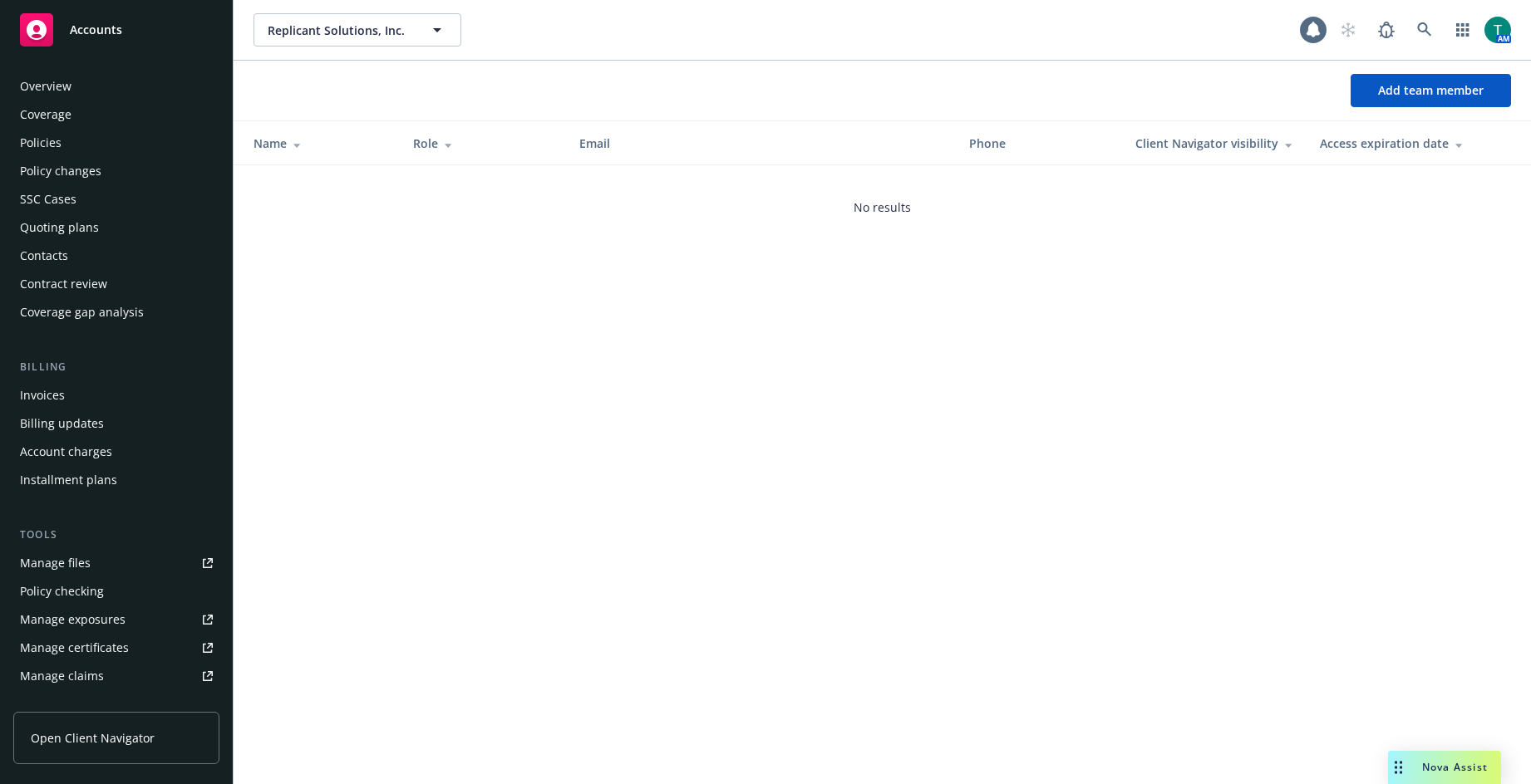
scroll to position [327, 0]
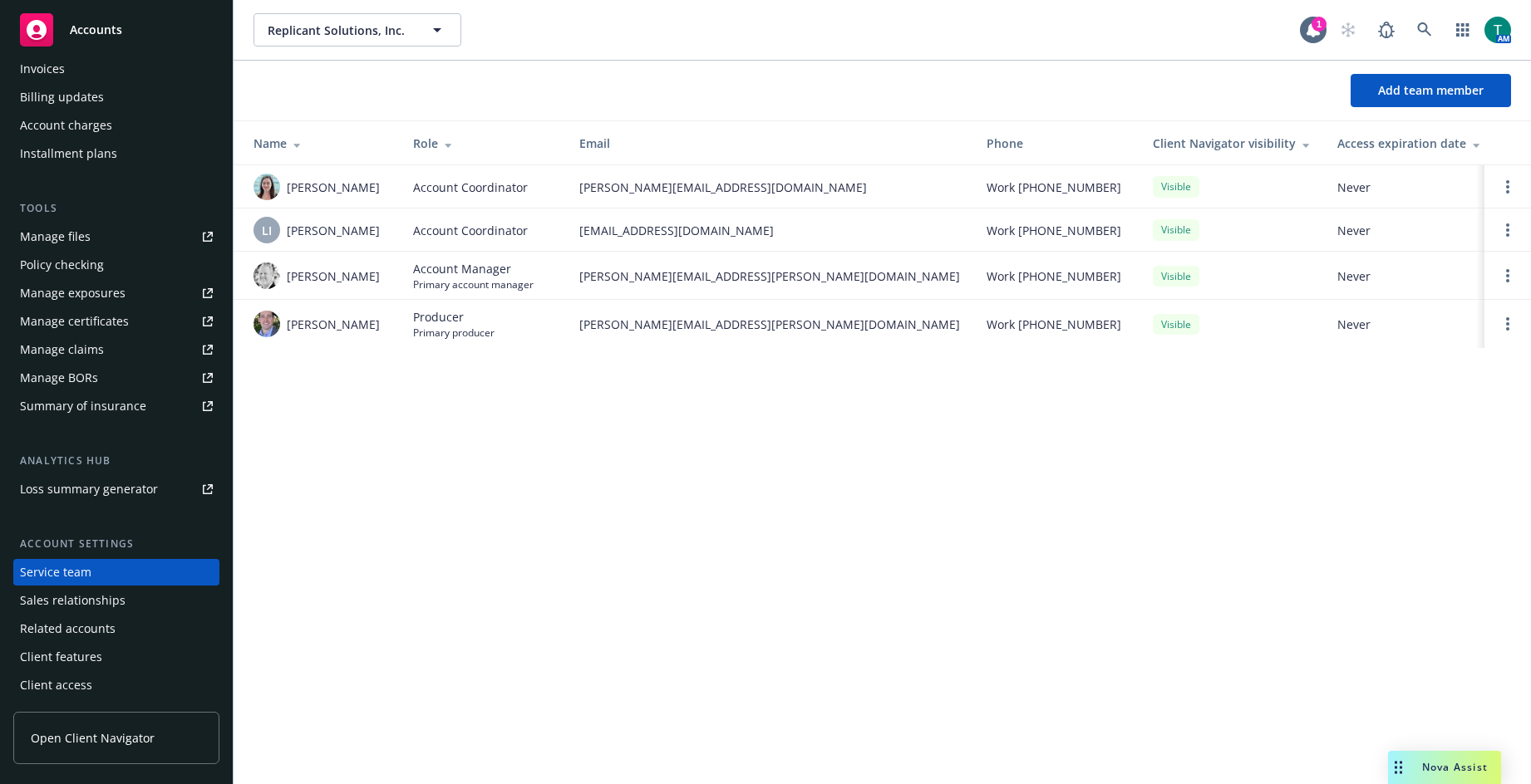
click at [57, 233] on div "Manage files" at bounding box center [55, 237] width 71 height 27
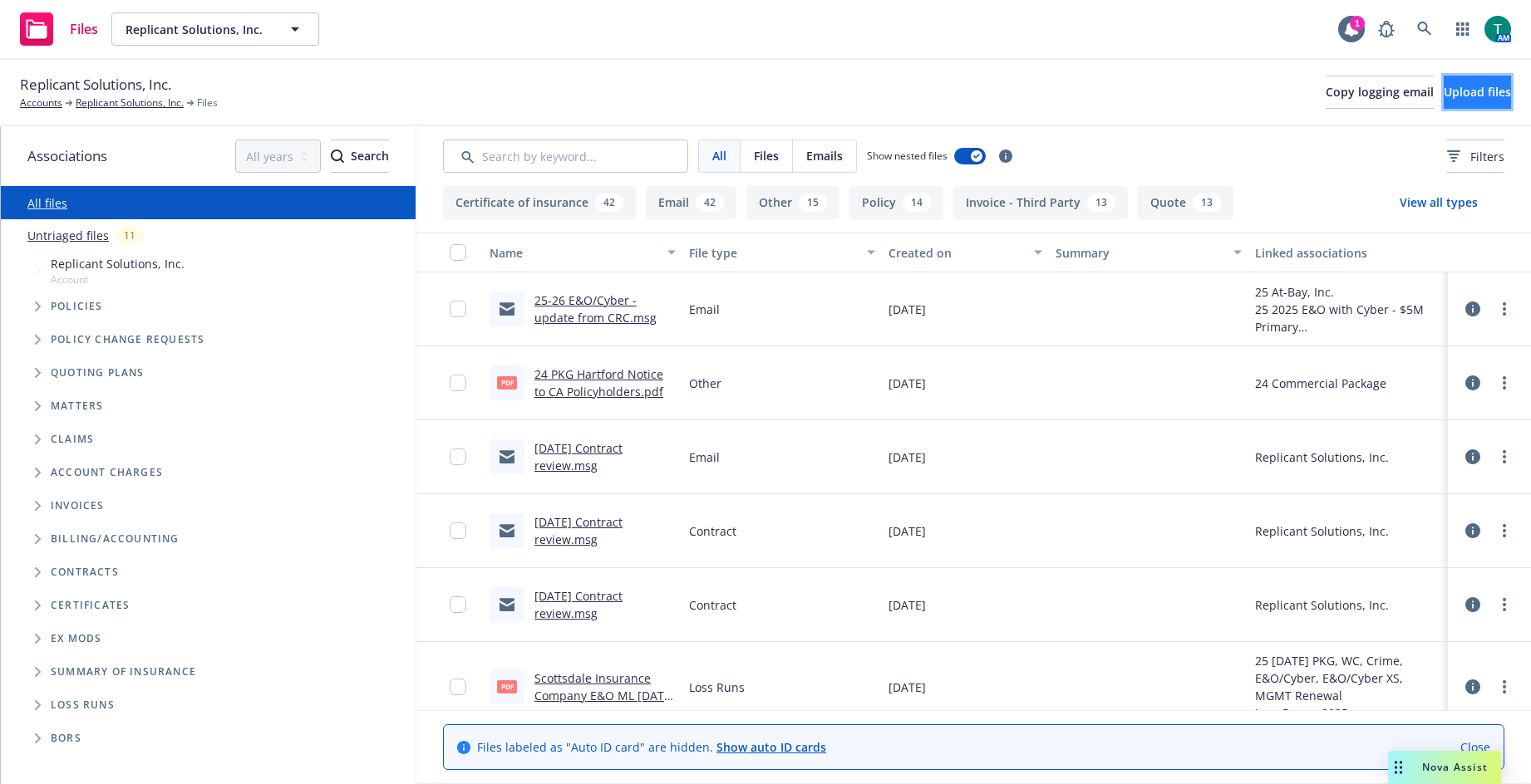
click at [1451, 86] on span "Upload files" at bounding box center [1477, 92] width 67 height 16
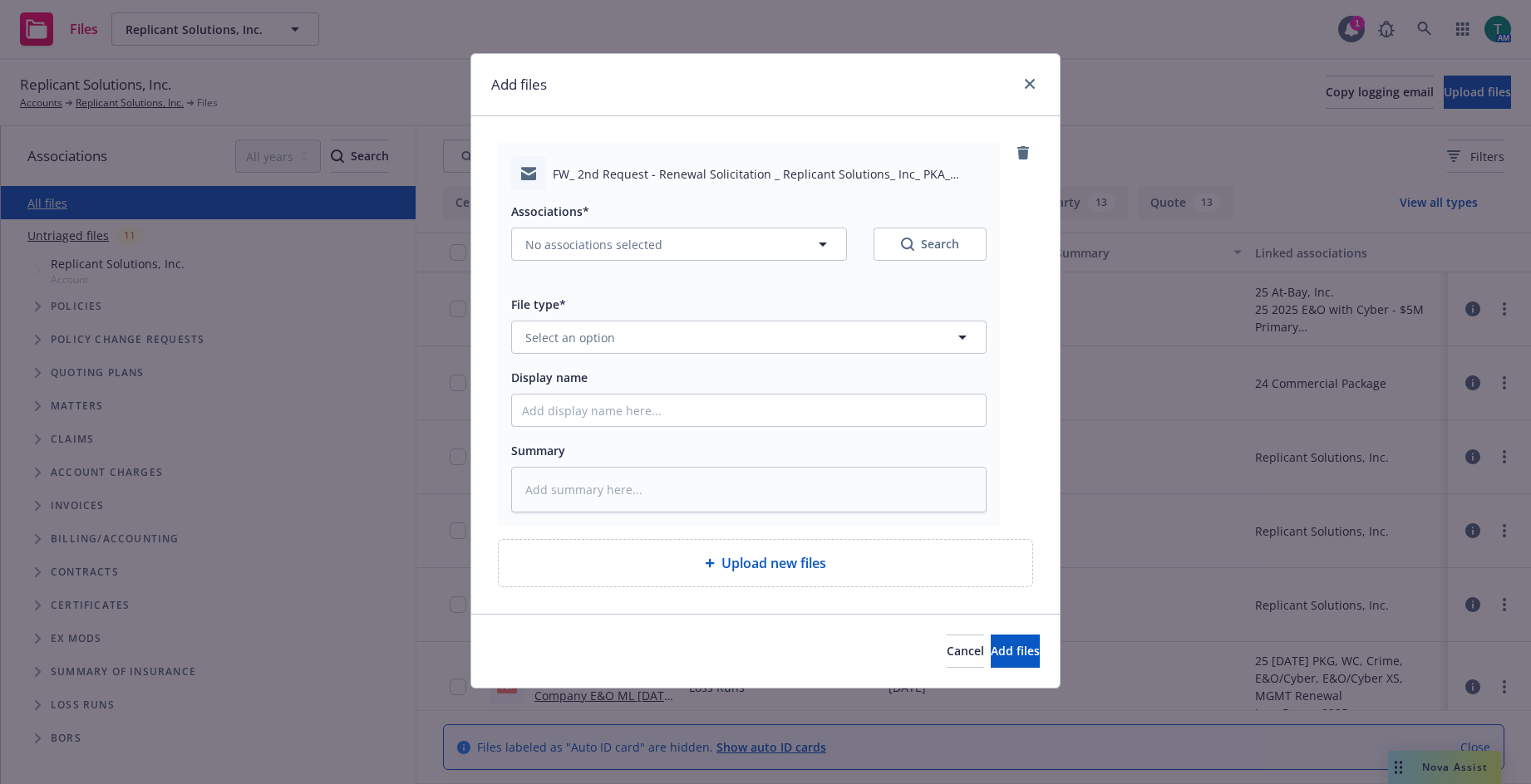
click at [541, 317] on div "File type* Select an option" at bounding box center [749, 324] width 476 height 60
click at [547, 335] on span "Select an option" at bounding box center [570, 337] width 90 height 17
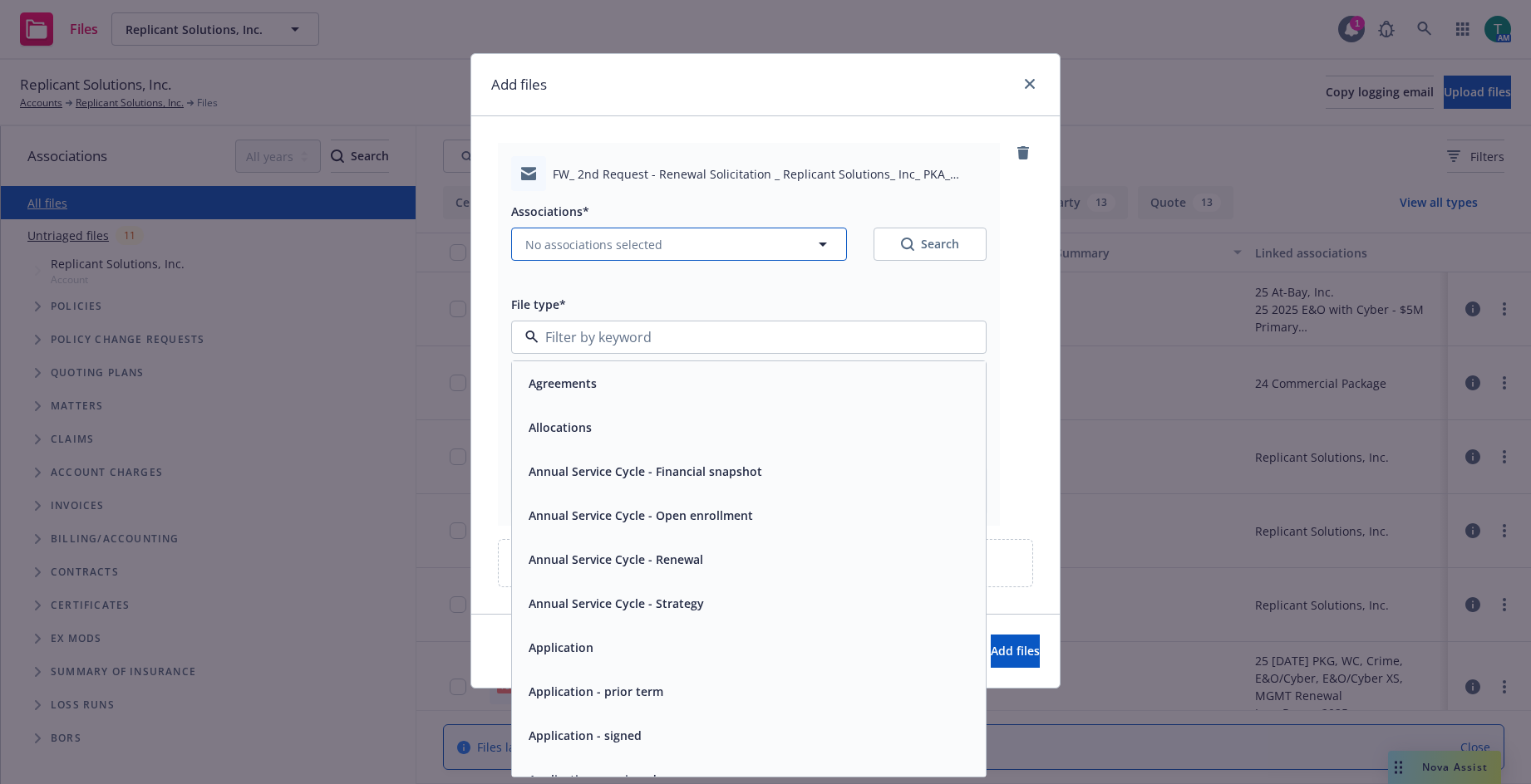
click at [535, 236] on span "No associations selected" at bounding box center [593, 244] width 137 height 17
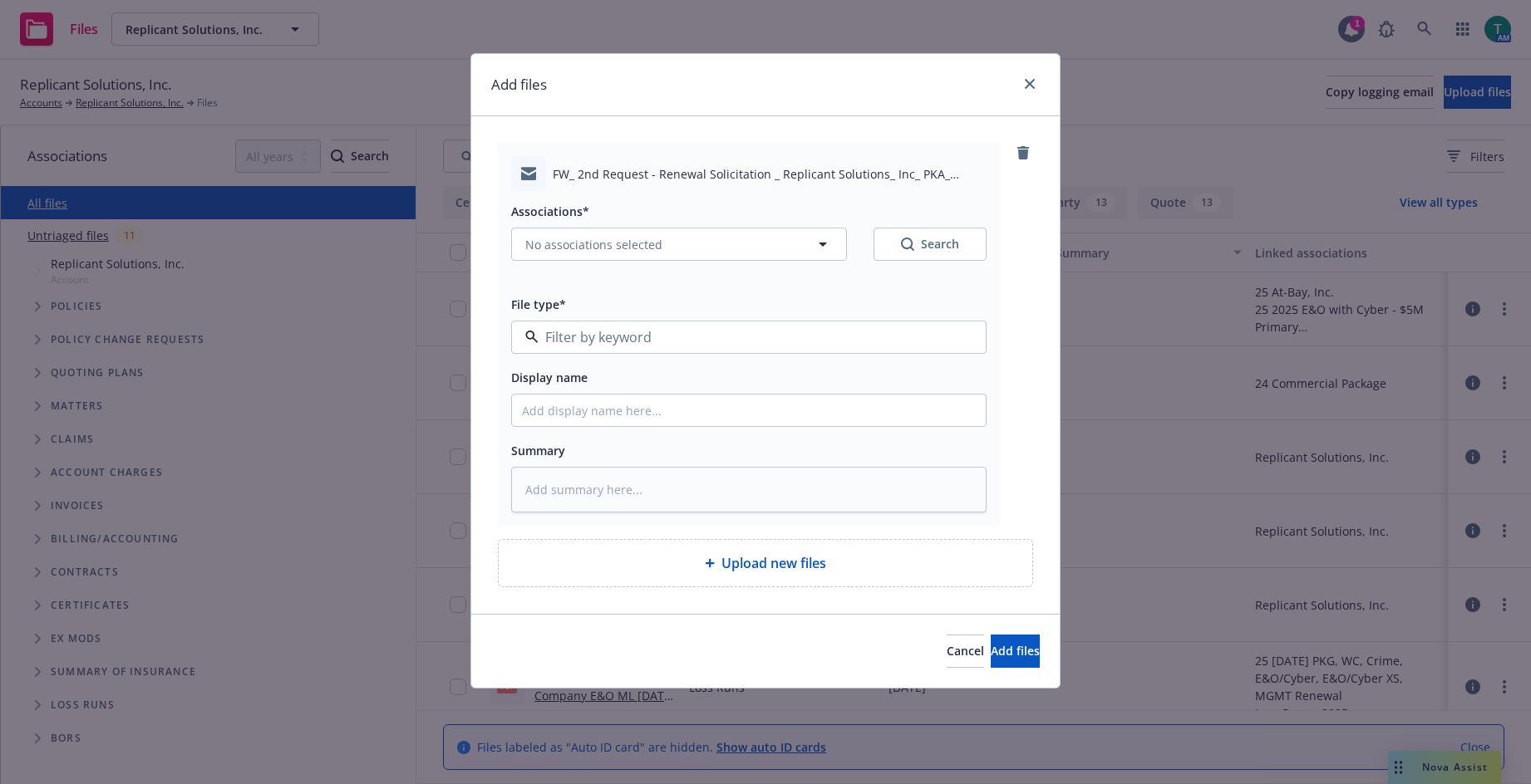
type textarea "x"
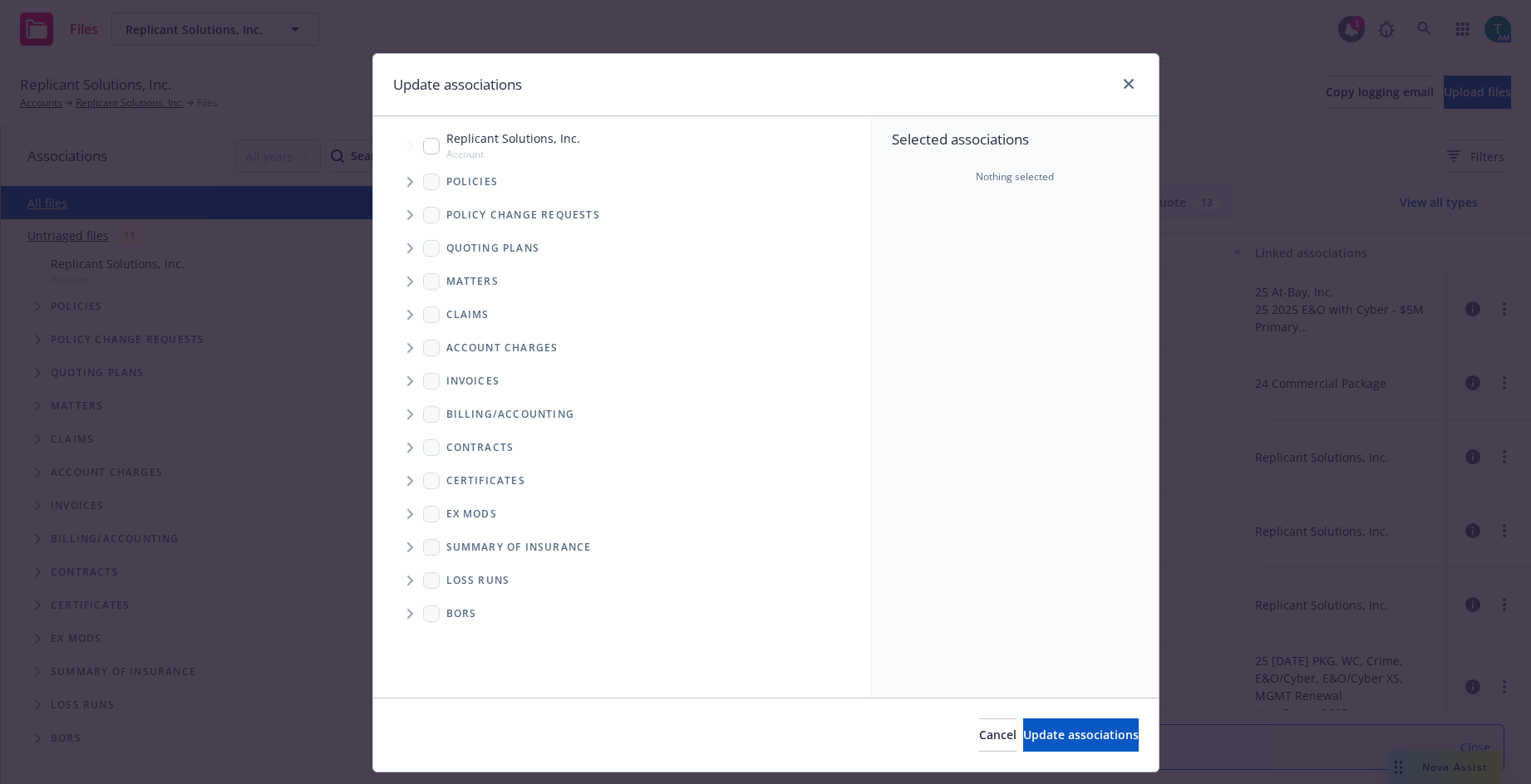
click at [424, 150] on input "Tree Example" at bounding box center [432, 146] width 17 height 17
checkbox input "true"
drag, startPoint x: 405, startPoint y: 251, endPoint x: 432, endPoint y: 244, distance: 27.9
click at [407, 250] on icon "Tree Example" at bounding box center [410, 248] width 6 height 10
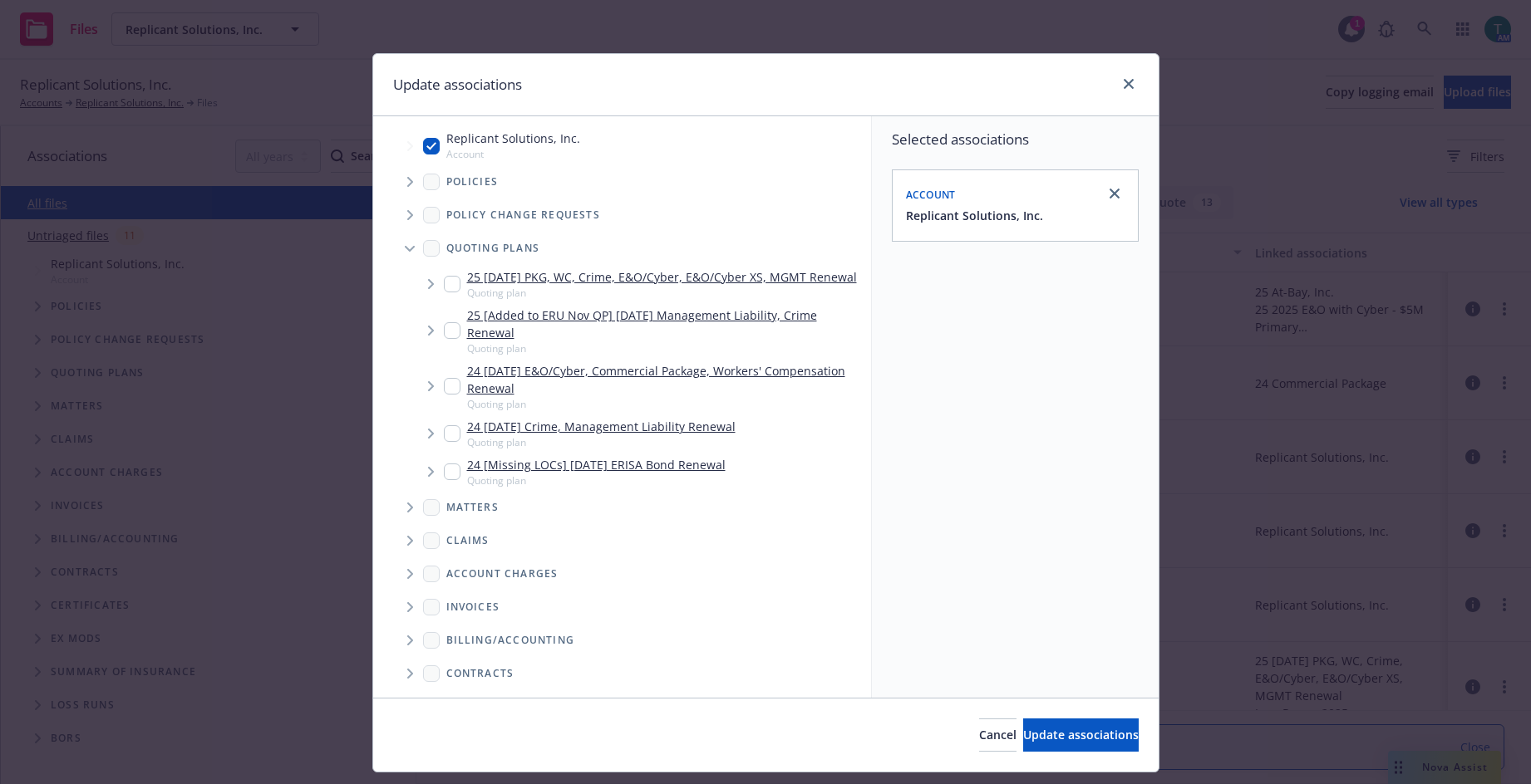
click at [434, 288] on span "Tree Example" at bounding box center [431, 284] width 27 height 27
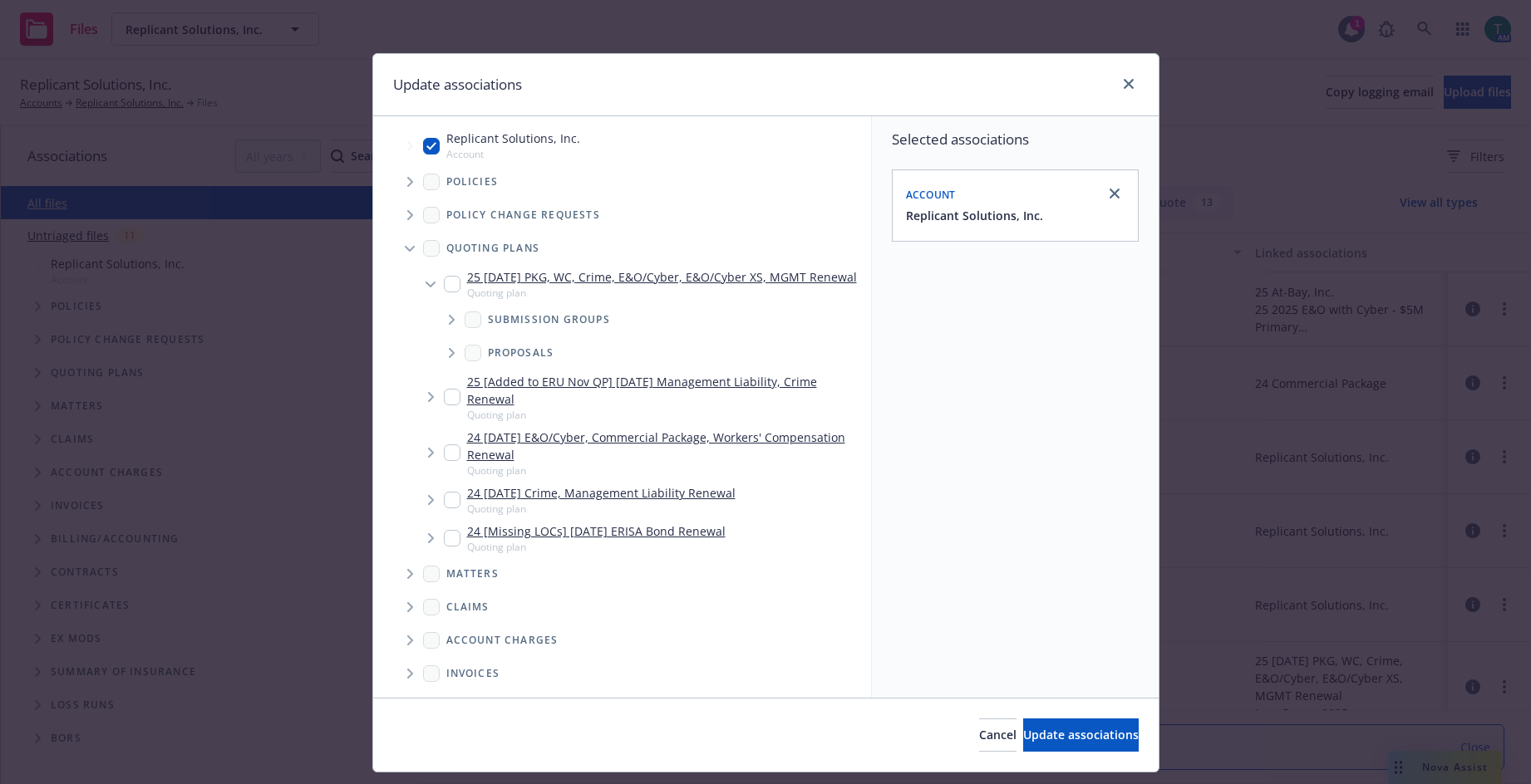
click at [450, 292] on input "Tree Example" at bounding box center [452, 284] width 17 height 17
checkbox input "true"
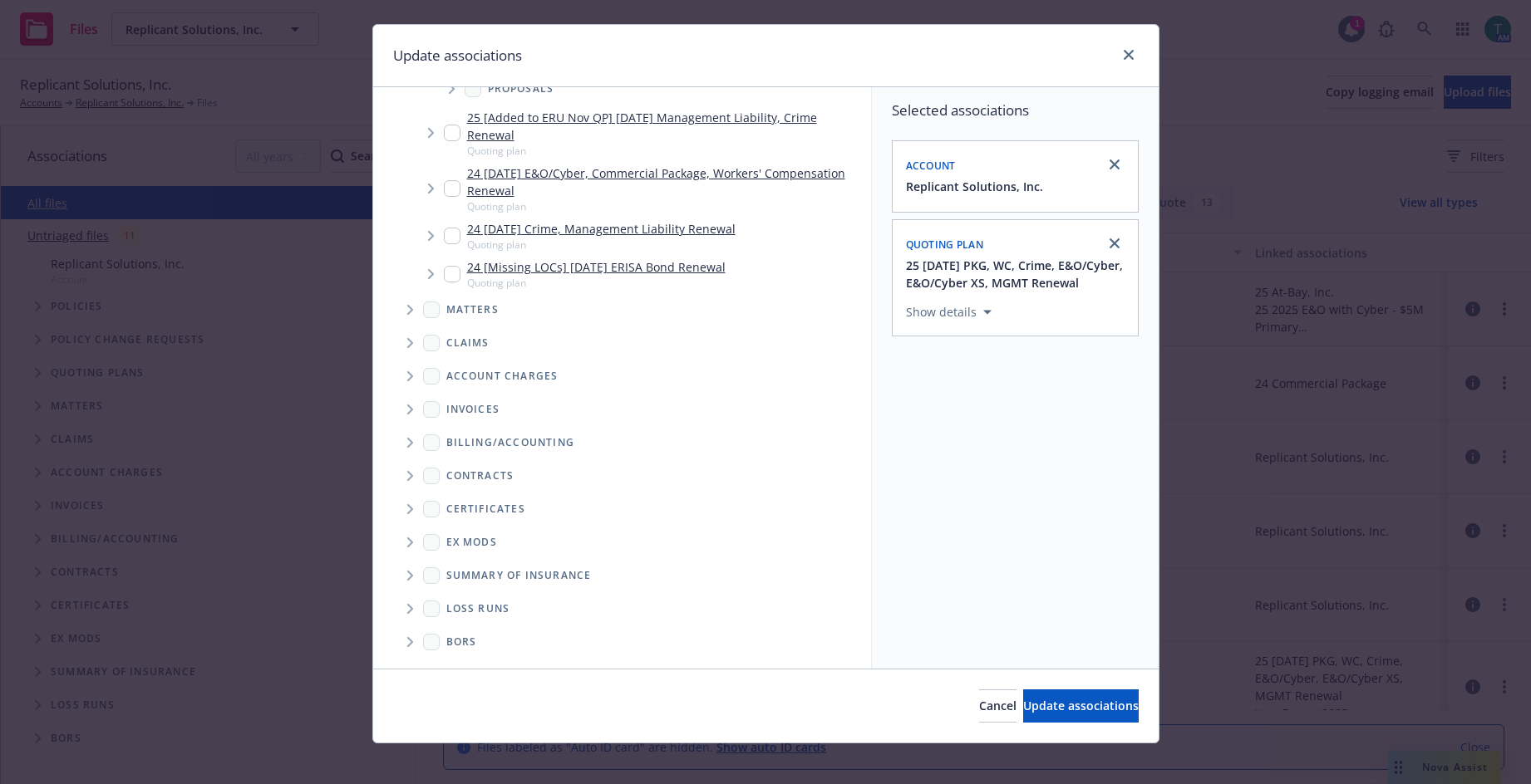
scroll to position [41, 0]
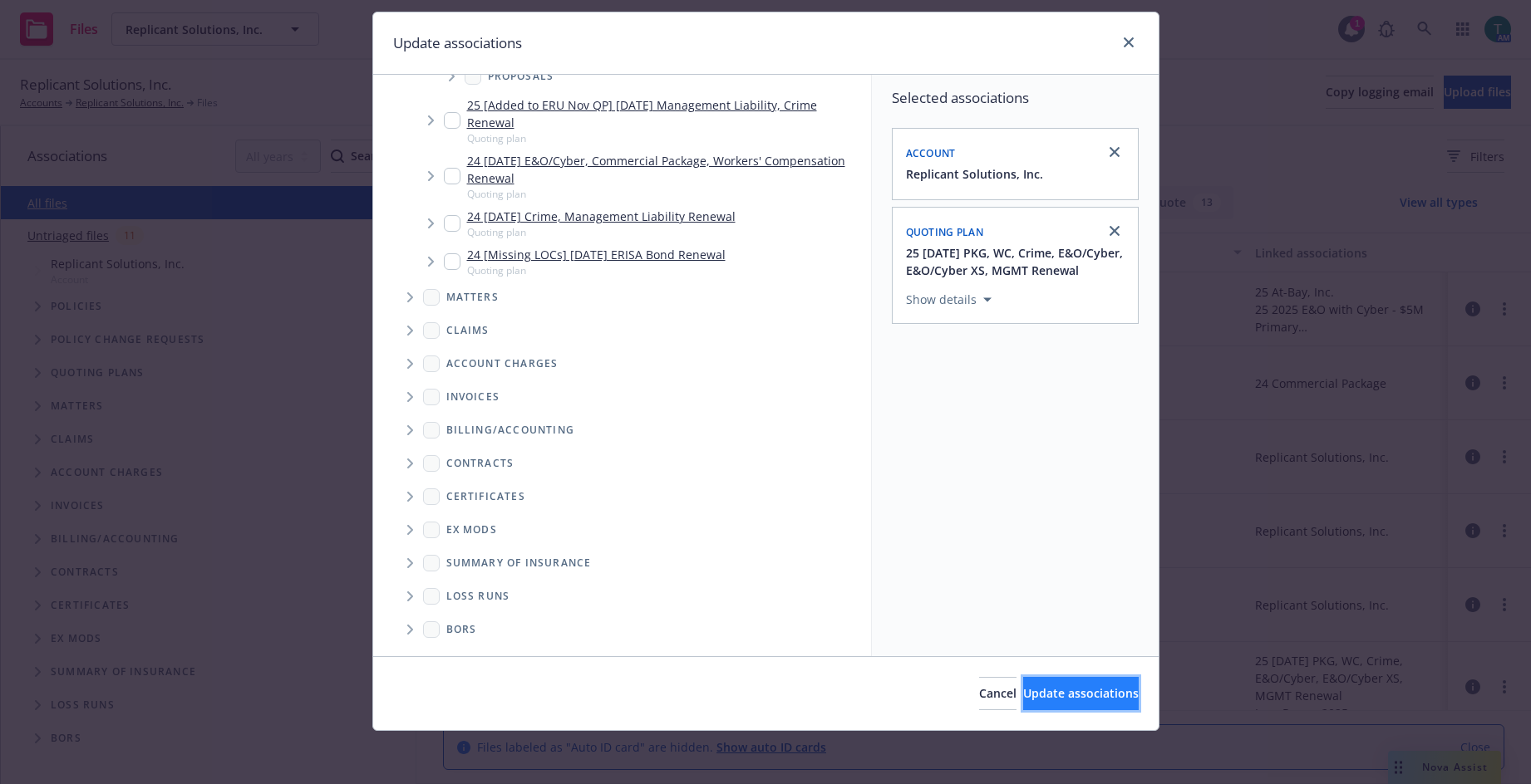
click at [1023, 697] on span "Update associations" at bounding box center [1080, 693] width 116 height 16
type textarea "x"
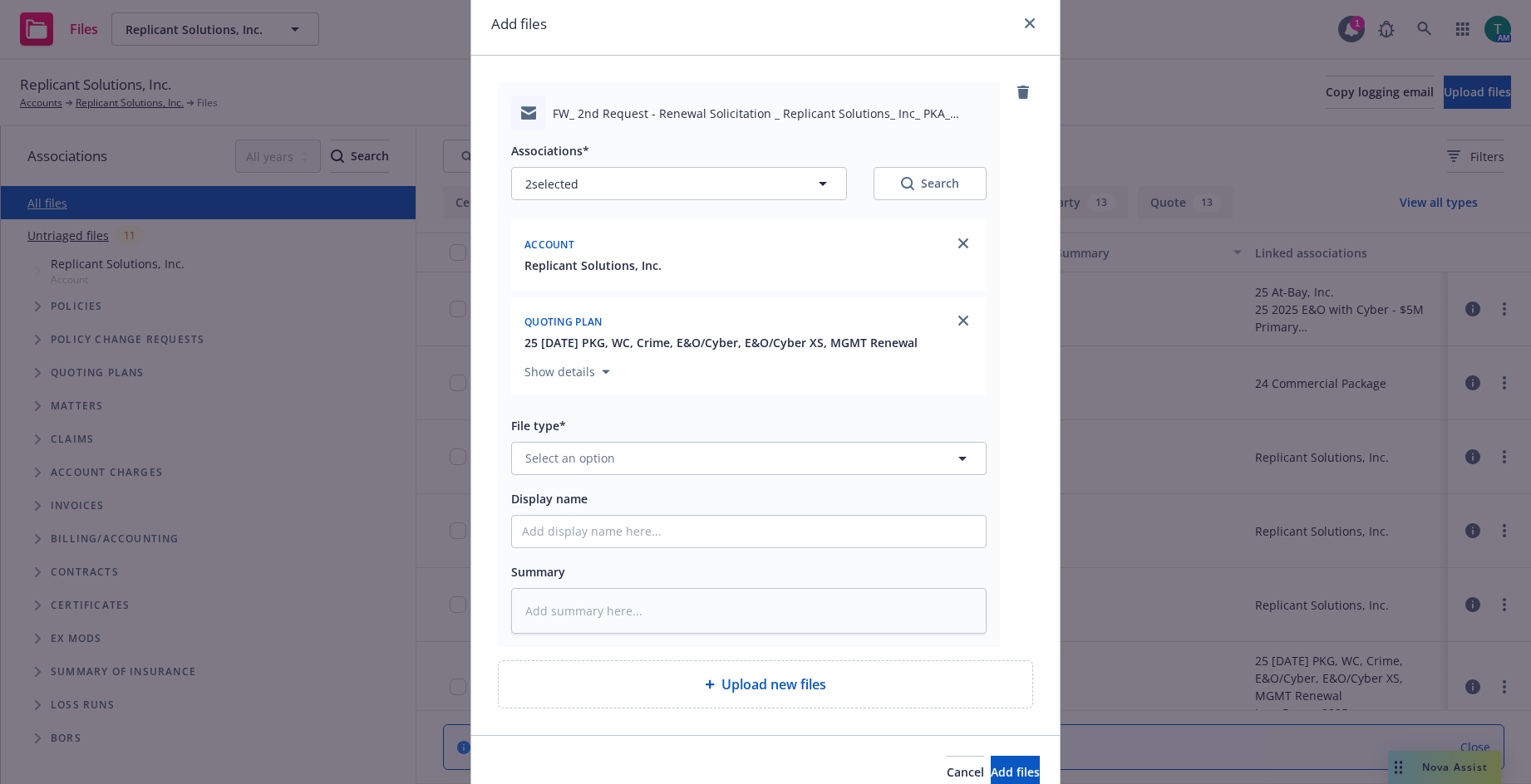
scroll to position [140, 0]
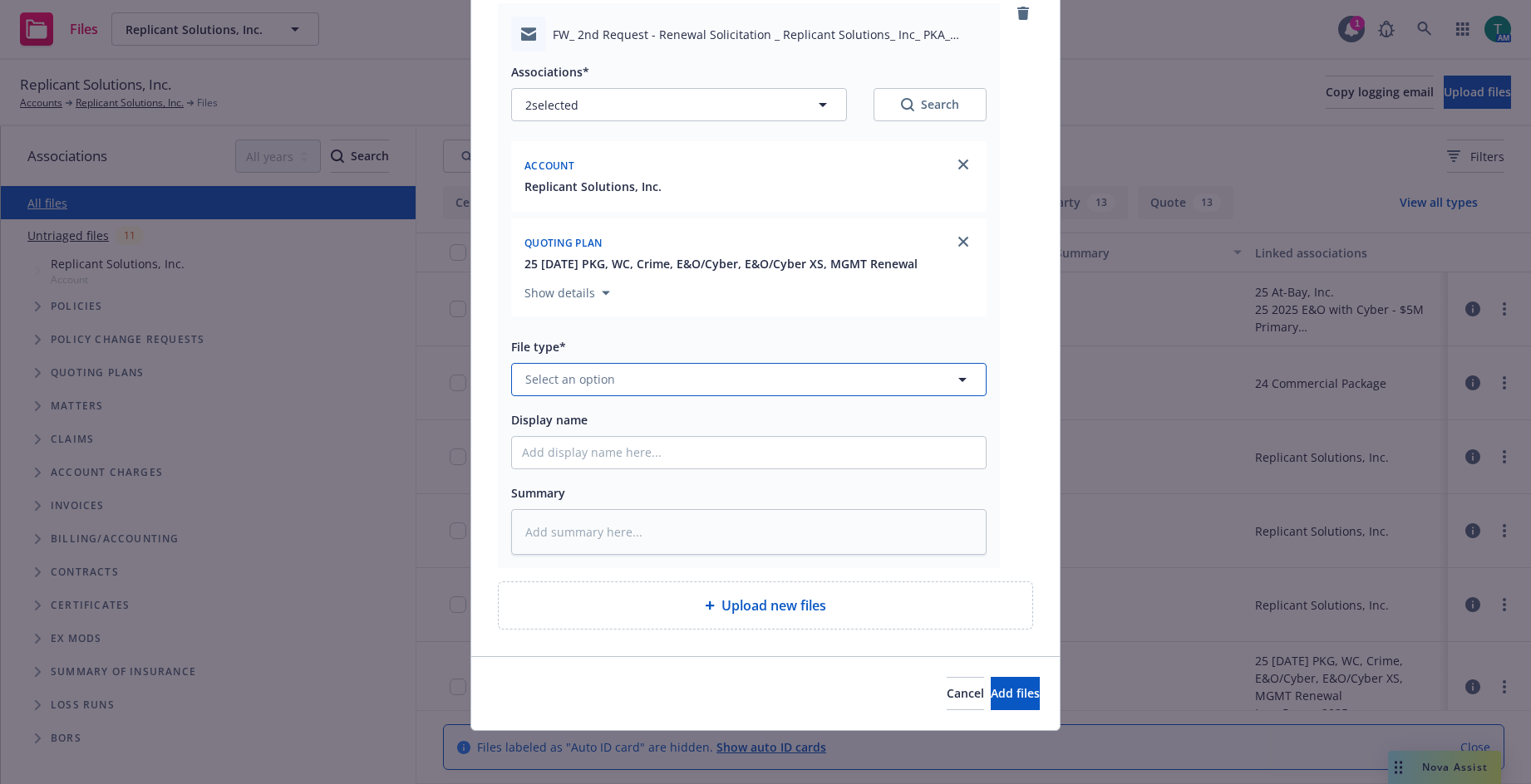
click at [564, 381] on span "Select an option" at bounding box center [570, 379] width 90 height 17
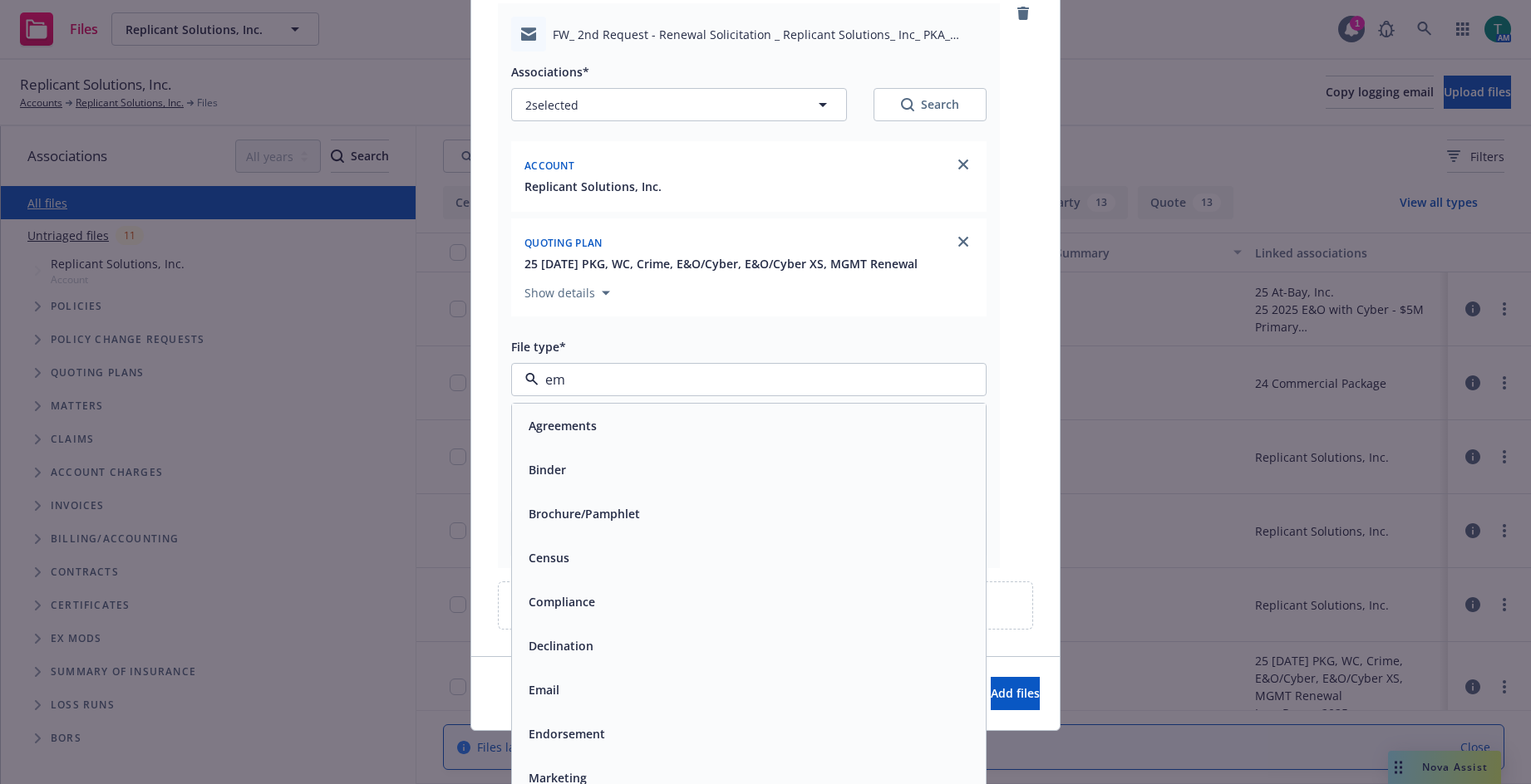
type input "ema"
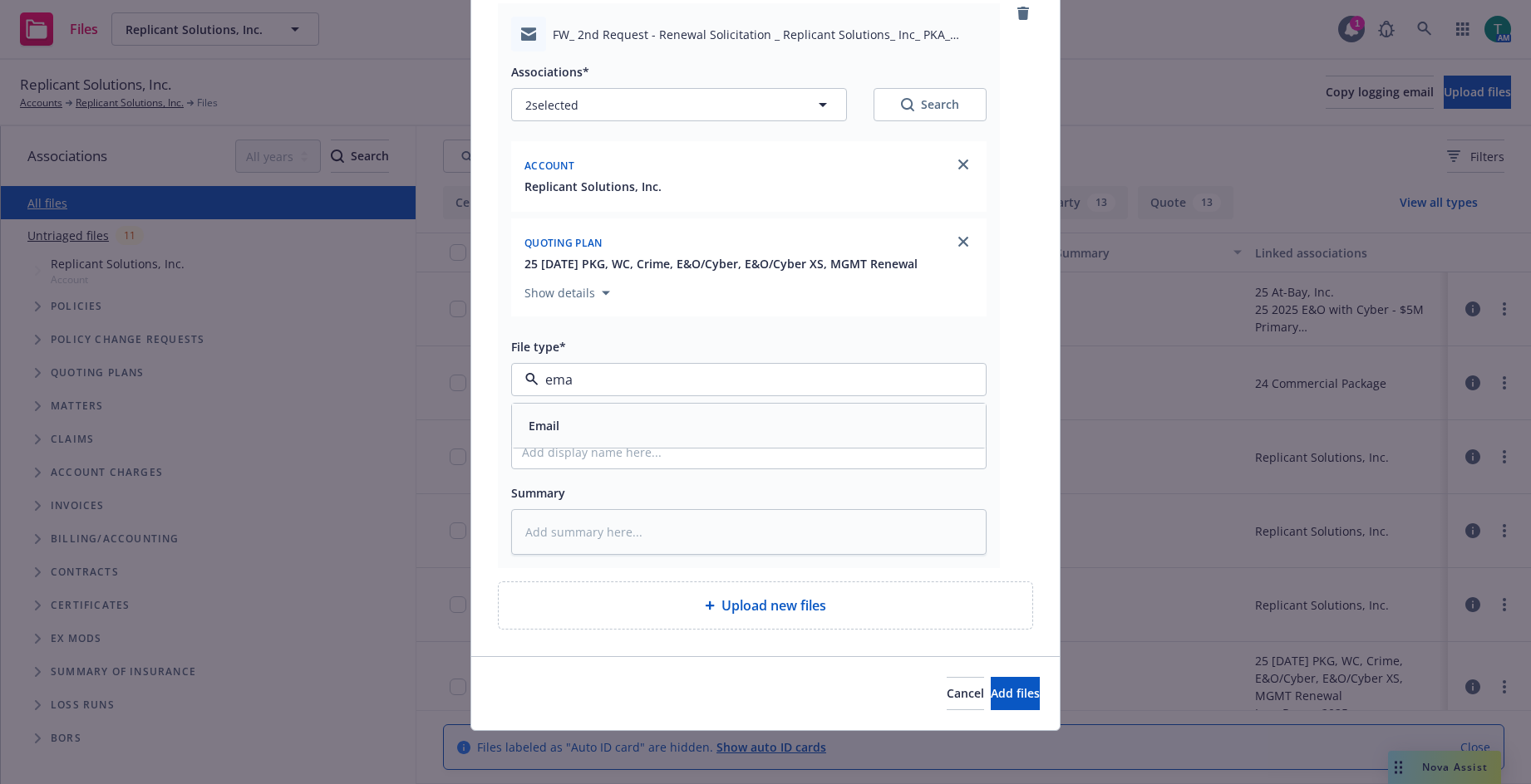
click at [544, 423] on span "Email" at bounding box center [544, 425] width 31 height 17
drag, startPoint x: 537, startPoint y: 450, endPoint x: 538, endPoint y: 441, distance: 9.1
click at [538, 444] on input "Display name" at bounding box center [749, 452] width 474 height 31
type textarea "x"
type input "I"
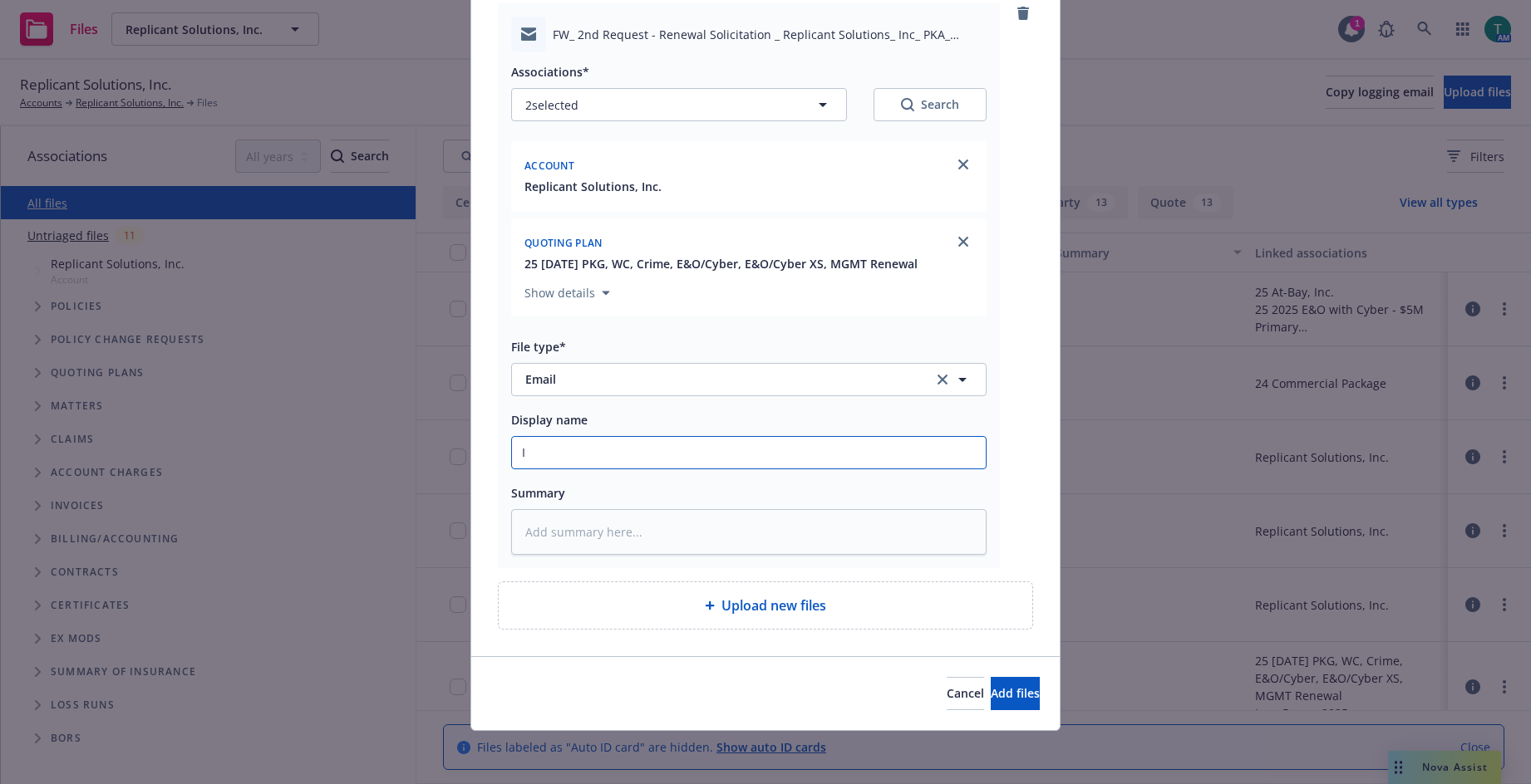
type textarea "x"
type input "IN"
type textarea "x"
type input "INt"
type textarea "x"
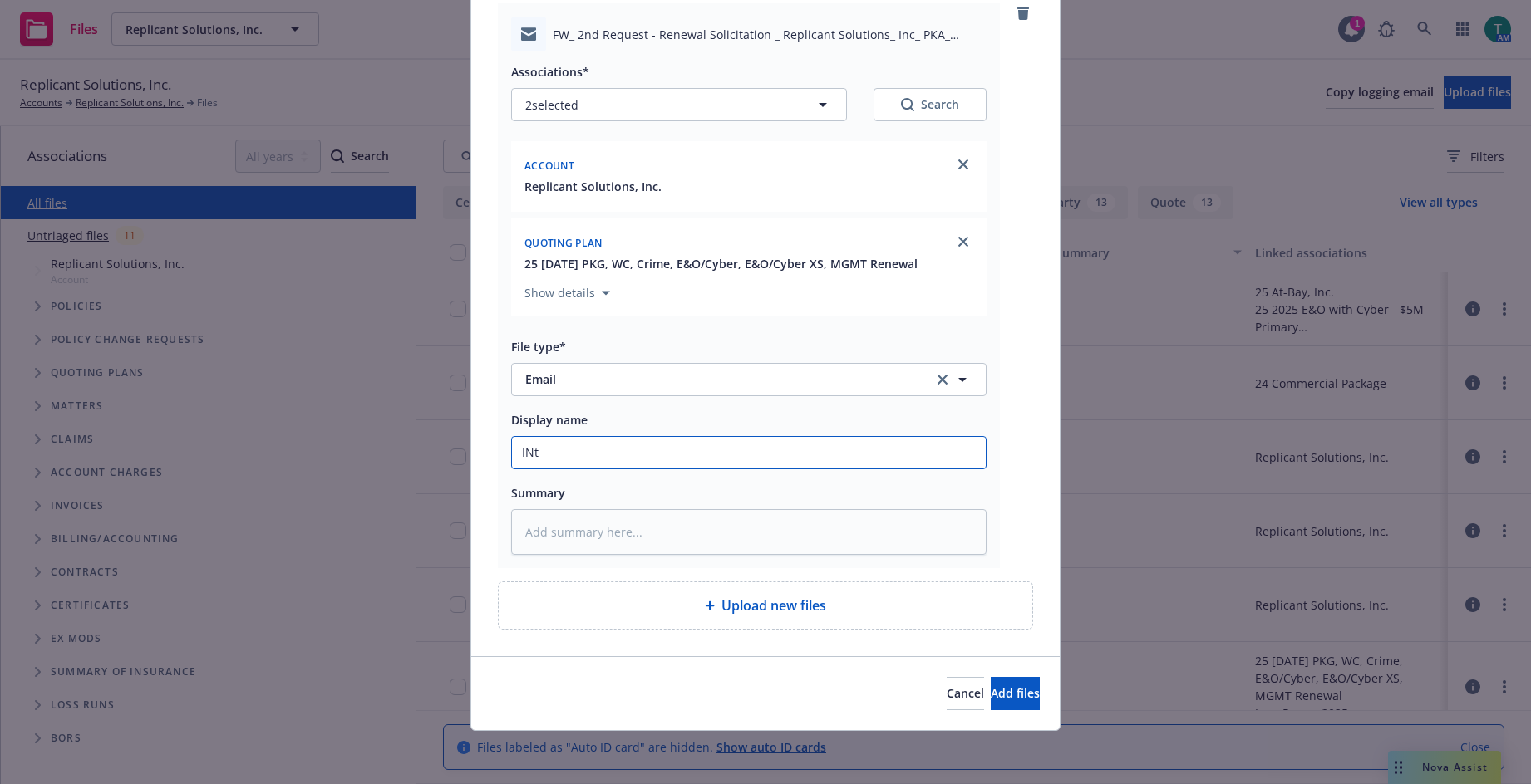
type input "INte"
type textarea "x"
type input "INten"
type textarea "x"
type input "INte"
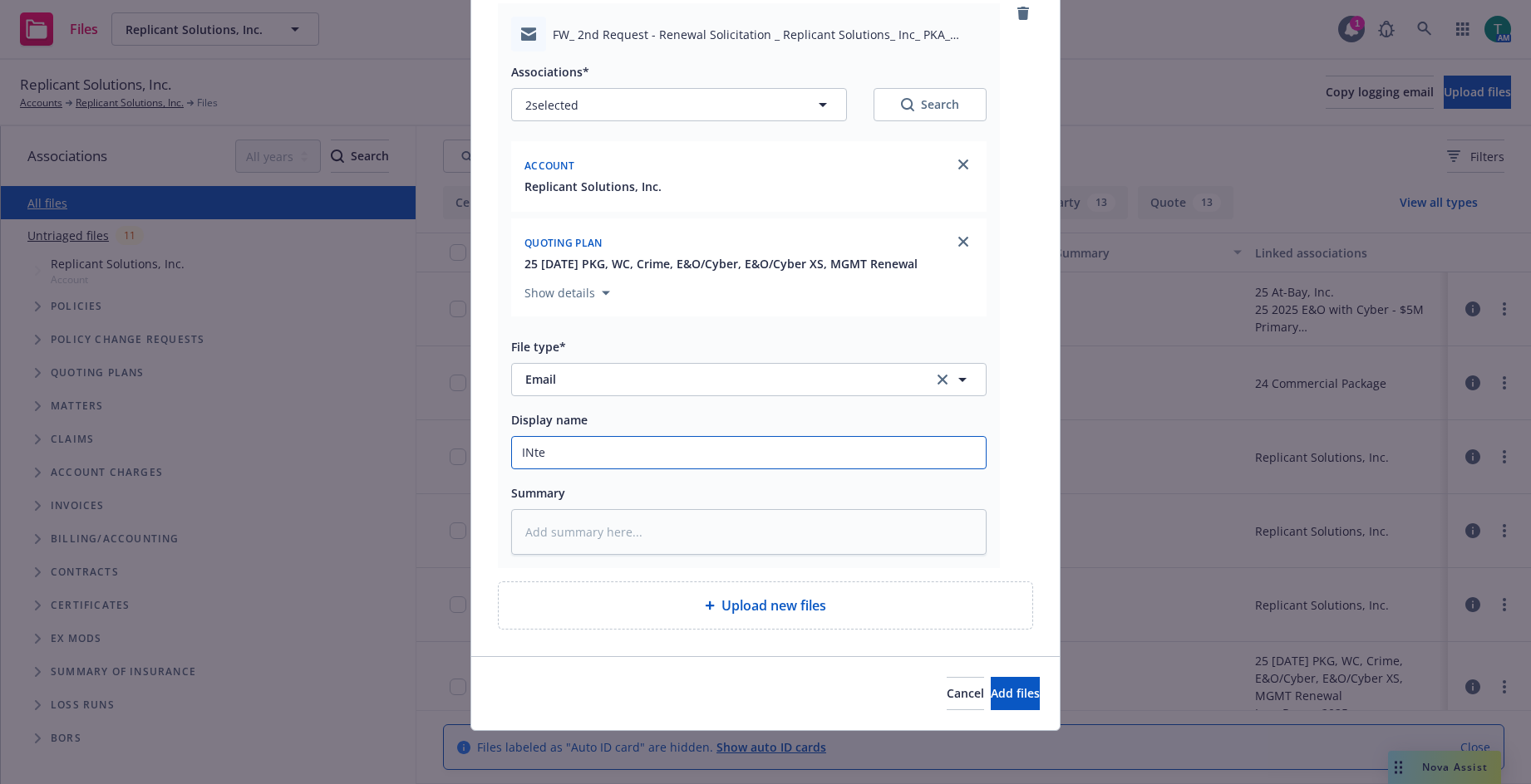
type textarea "x"
type input "INt"
type textarea "x"
type input "IN"
type textarea "x"
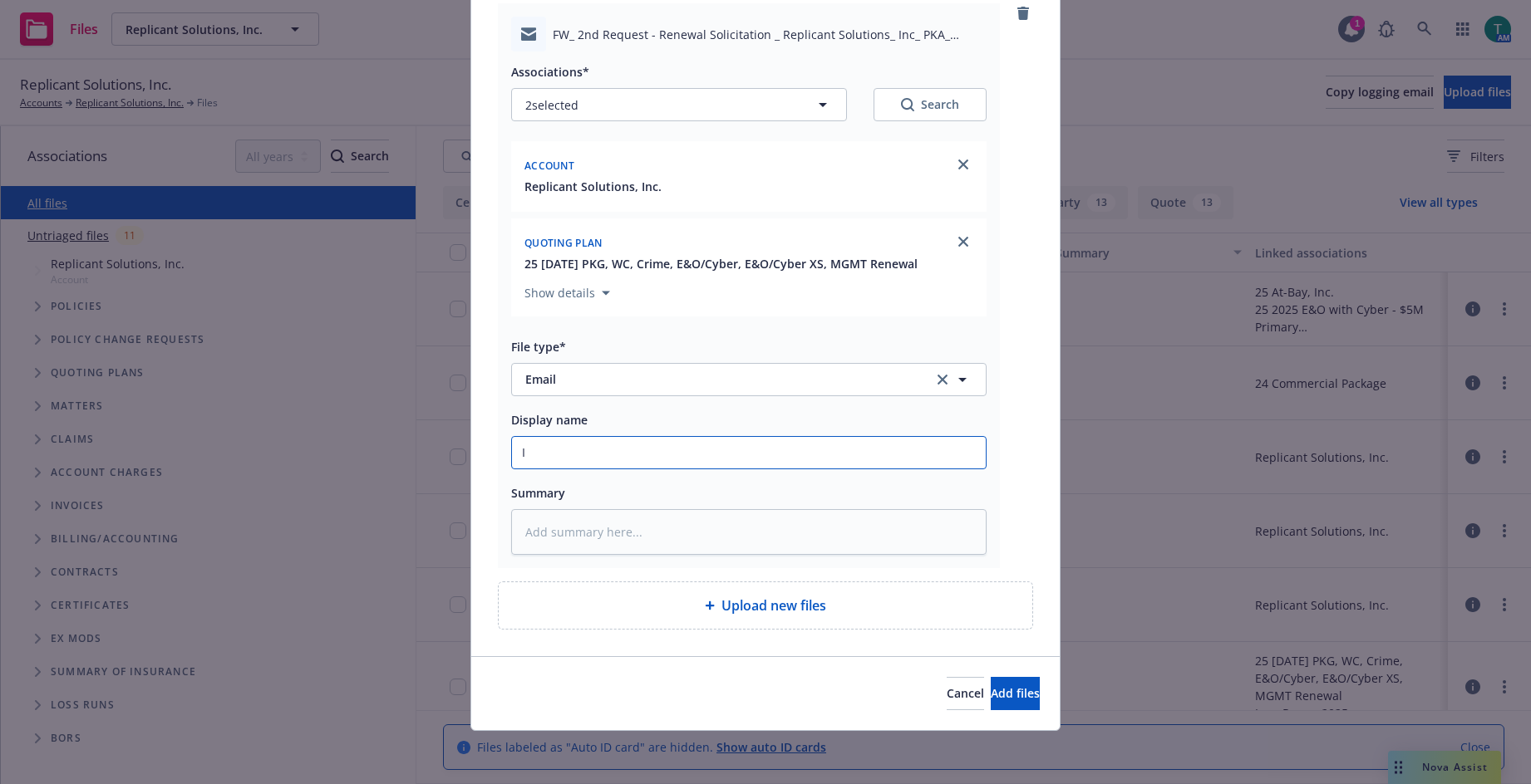
type input "In"
type textarea "x"
type input "Inb"
type textarea "x"
type input "Inbt"
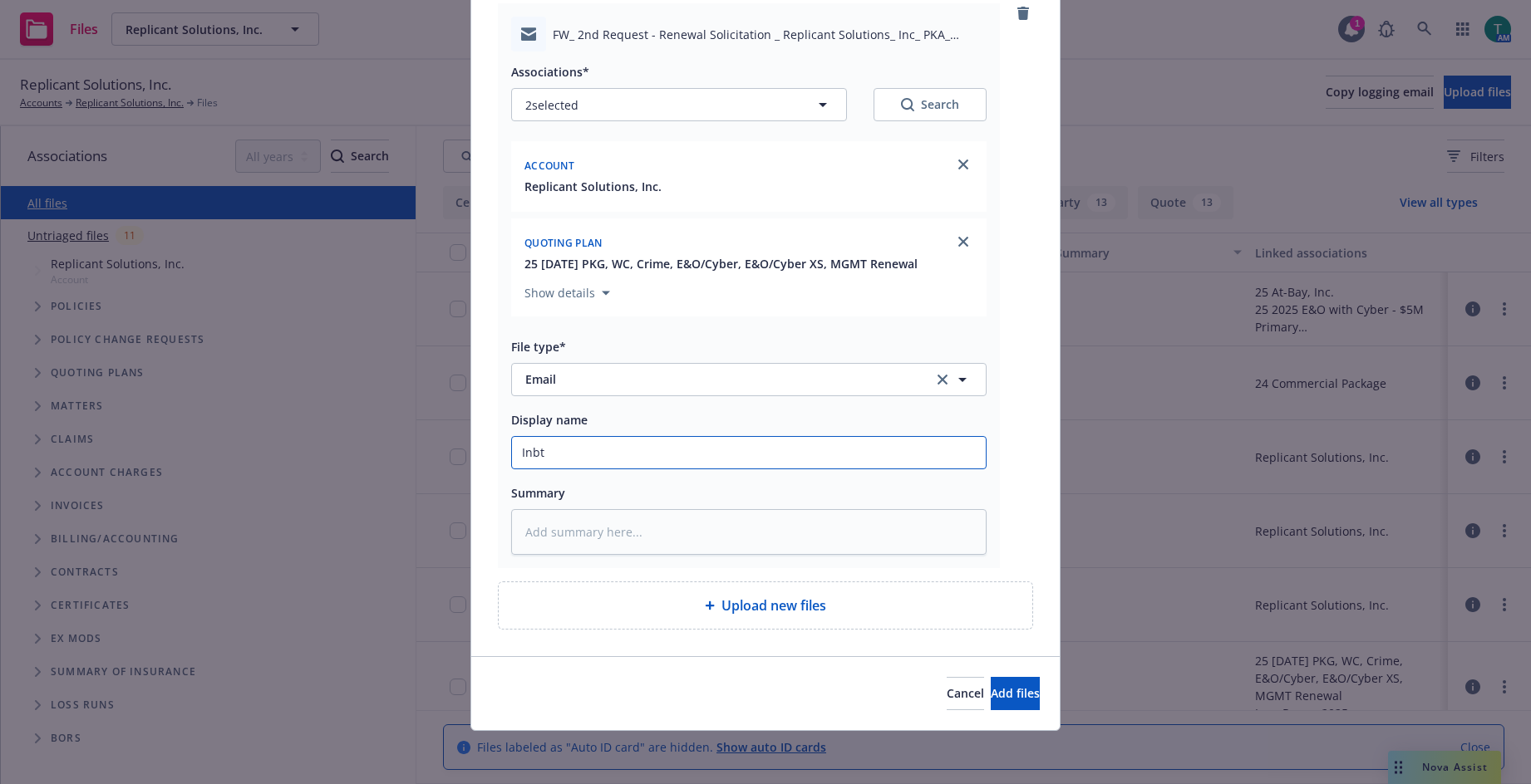
type textarea "x"
type input "Inbte"
type textarea "x"
type input "Inbt"
type textarea "x"
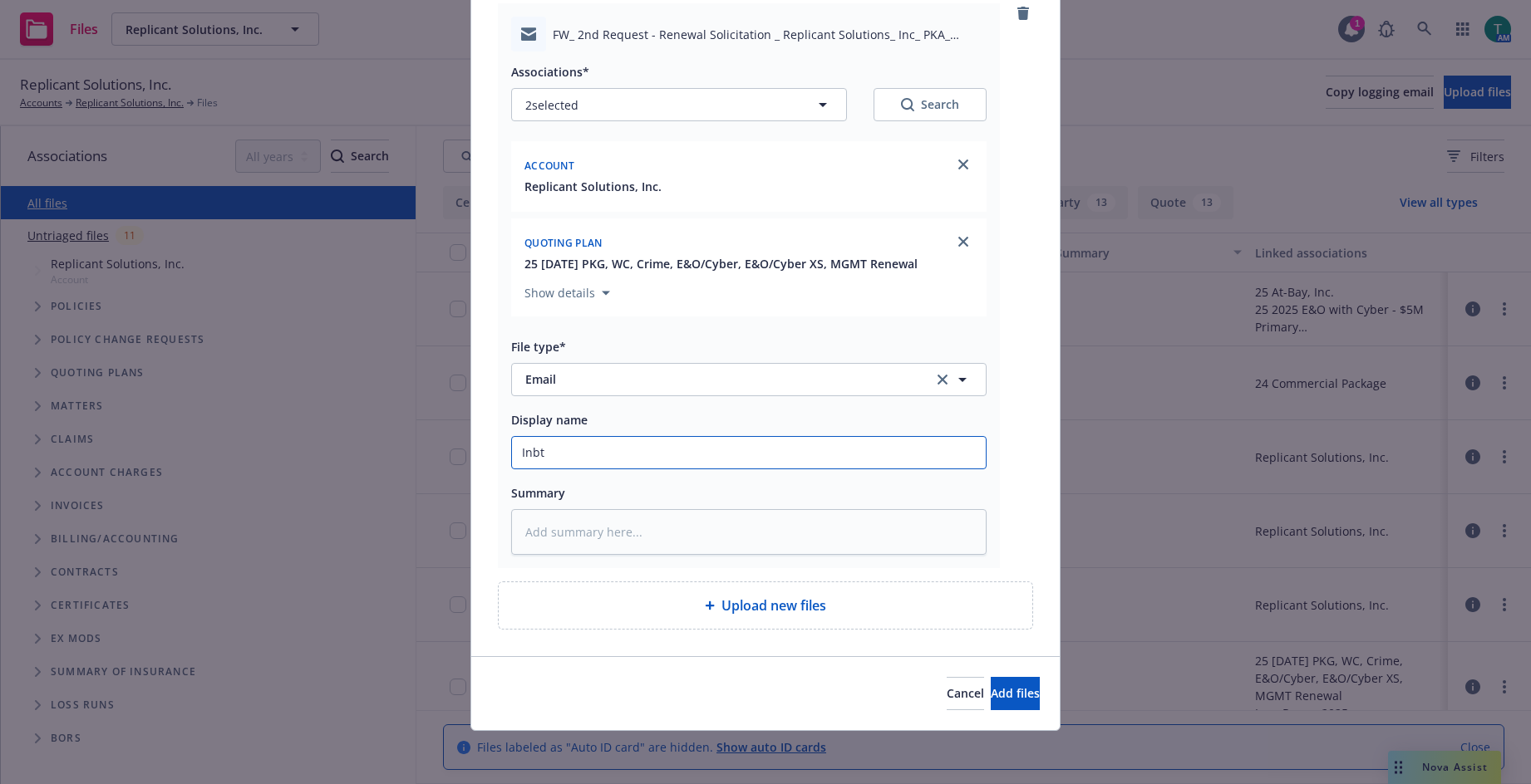
type input "Inb"
type textarea "x"
type input "In"
type textarea "x"
type input "Int"
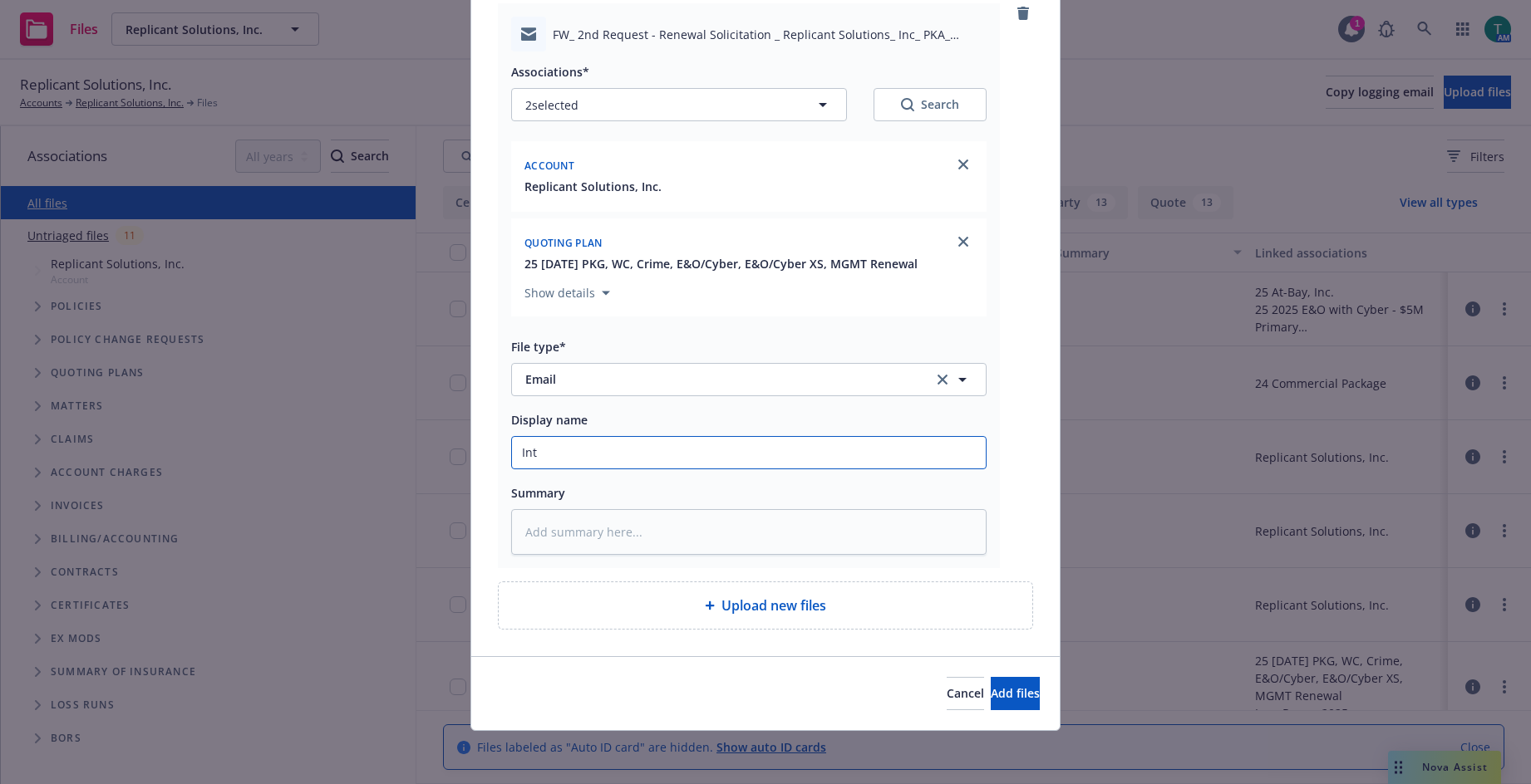
type textarea "x"
type input "Inte"
type textarea "x"
type input "Internal transfer"
click at [991, 689] on span "Add files" at bounding box center [1015, 693] width 49 height 16
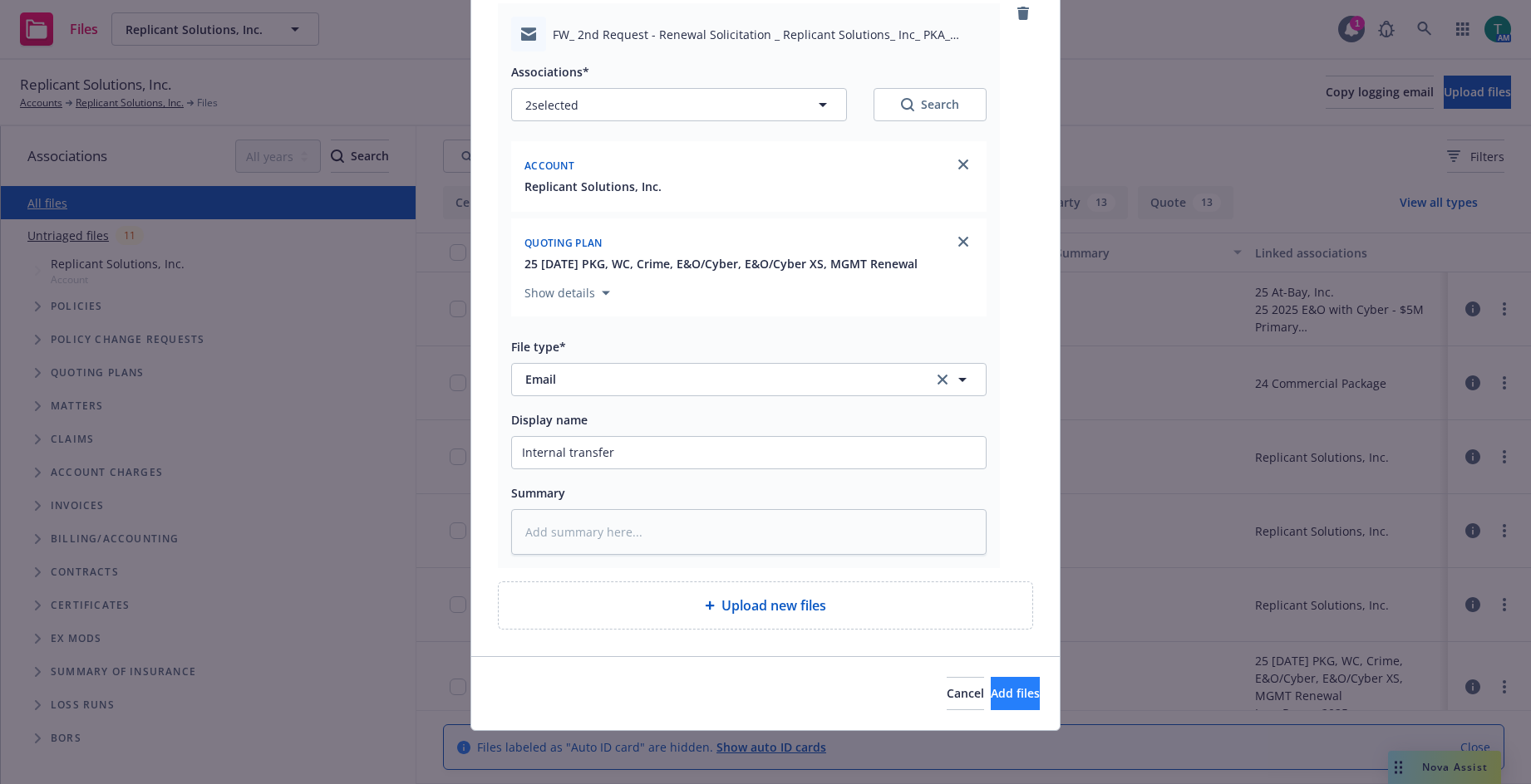
scroll to position [78, 0]
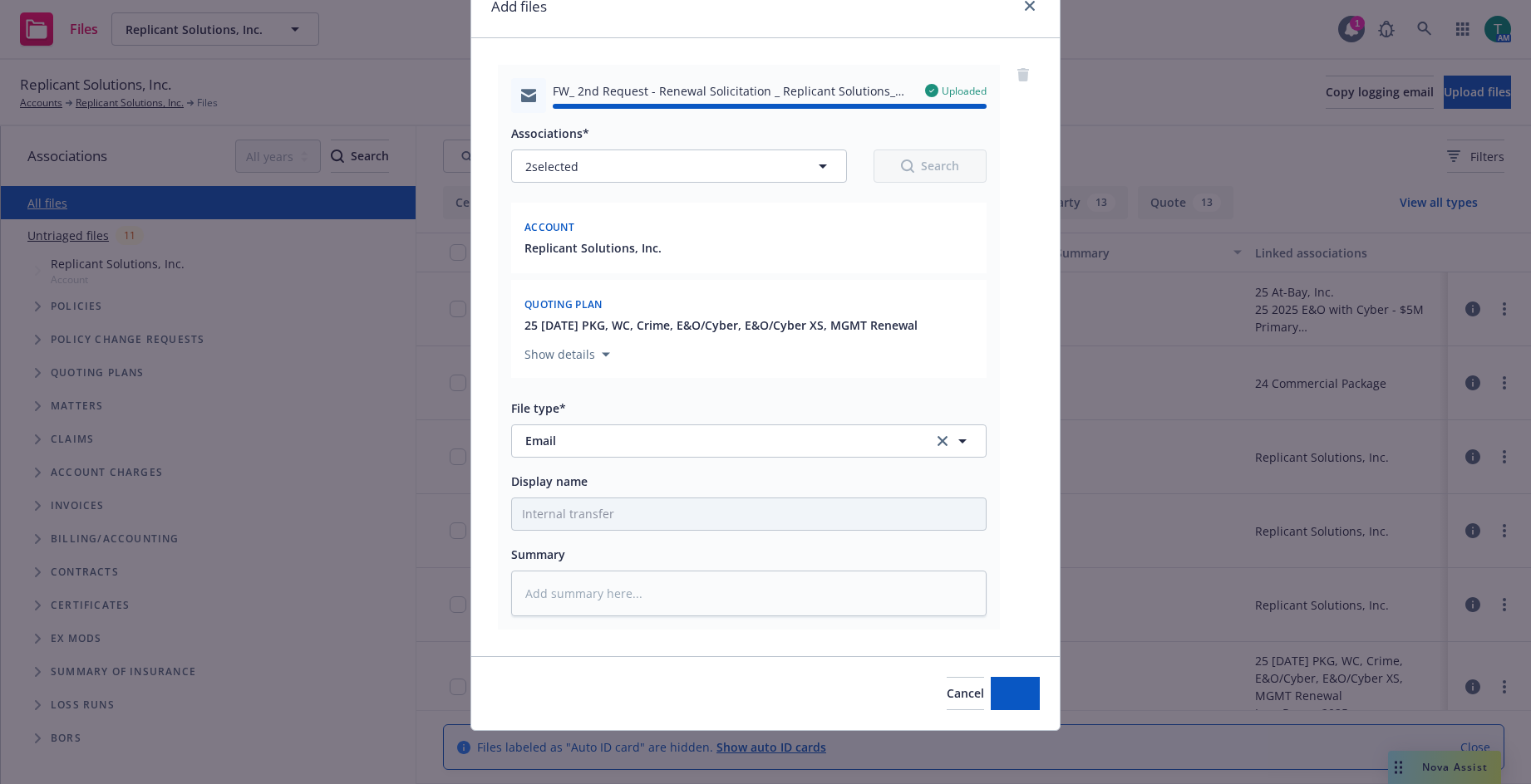
type textarea "x"
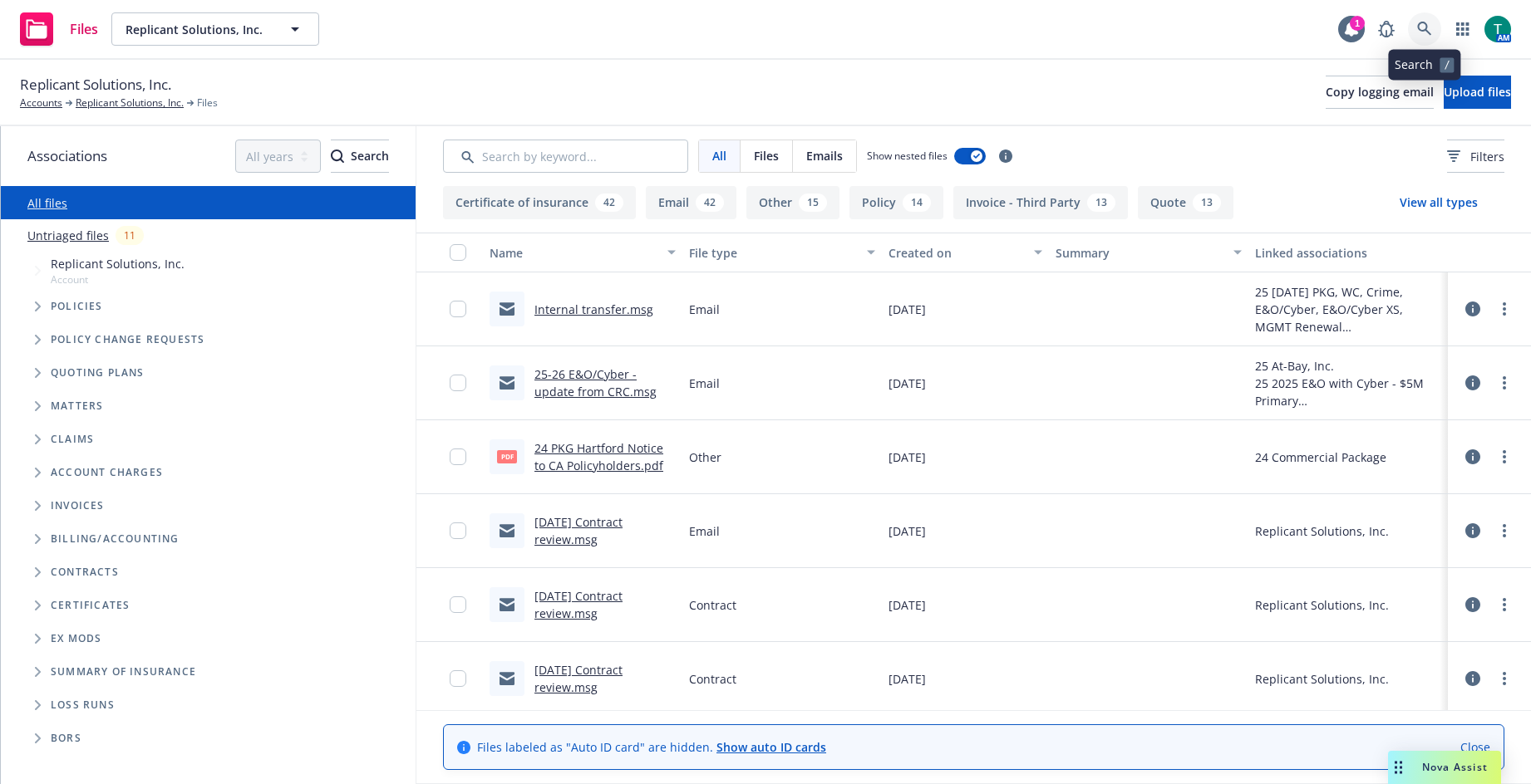
drag, startPoint x: 1437, startPoint y: 31, endPoint x: 1437, endPoint y: 20, distance: 11.0
click at [1437, 20] on link at bounding box center [1424, 29] width 33 height 33
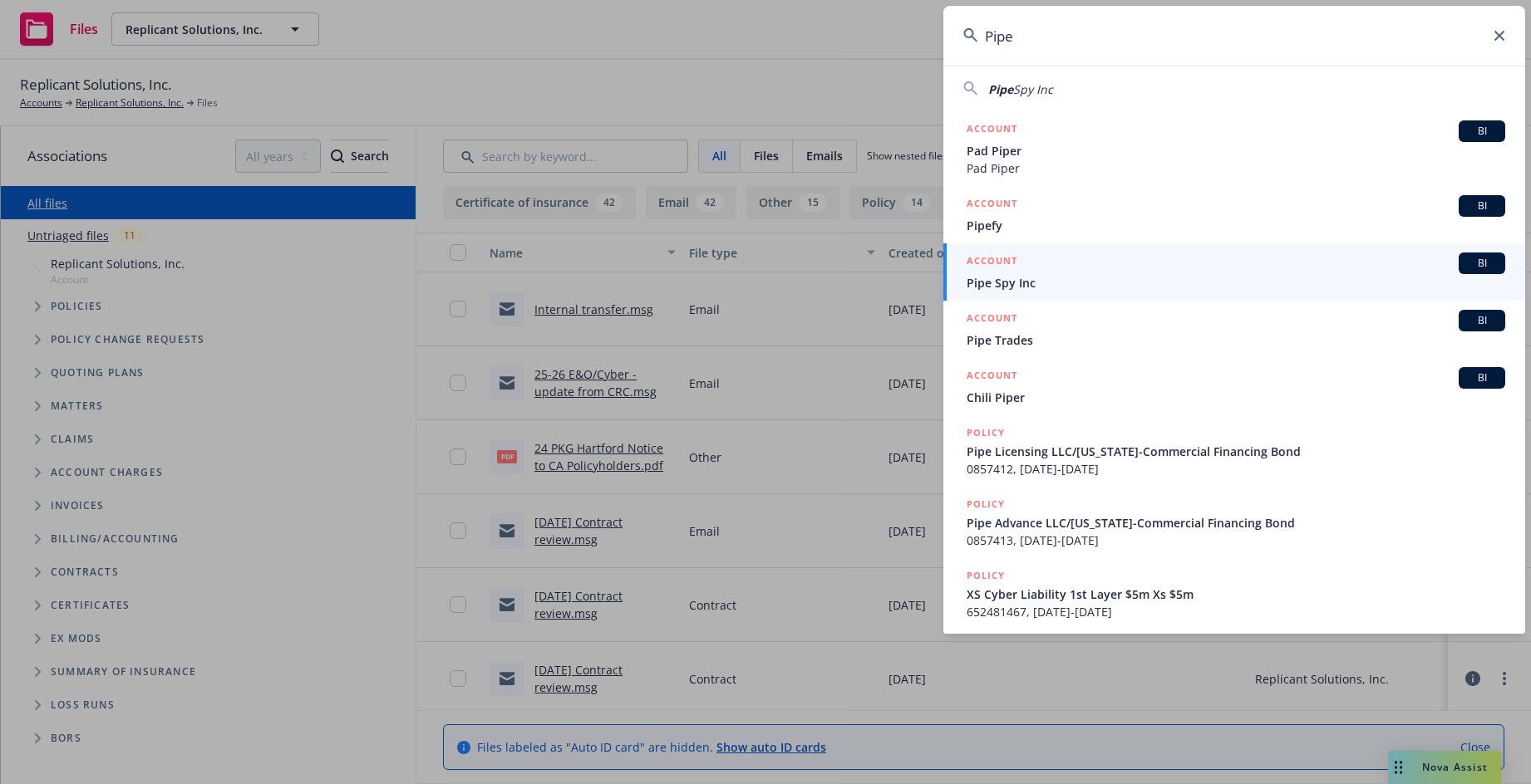
scroll to position [283, 0]
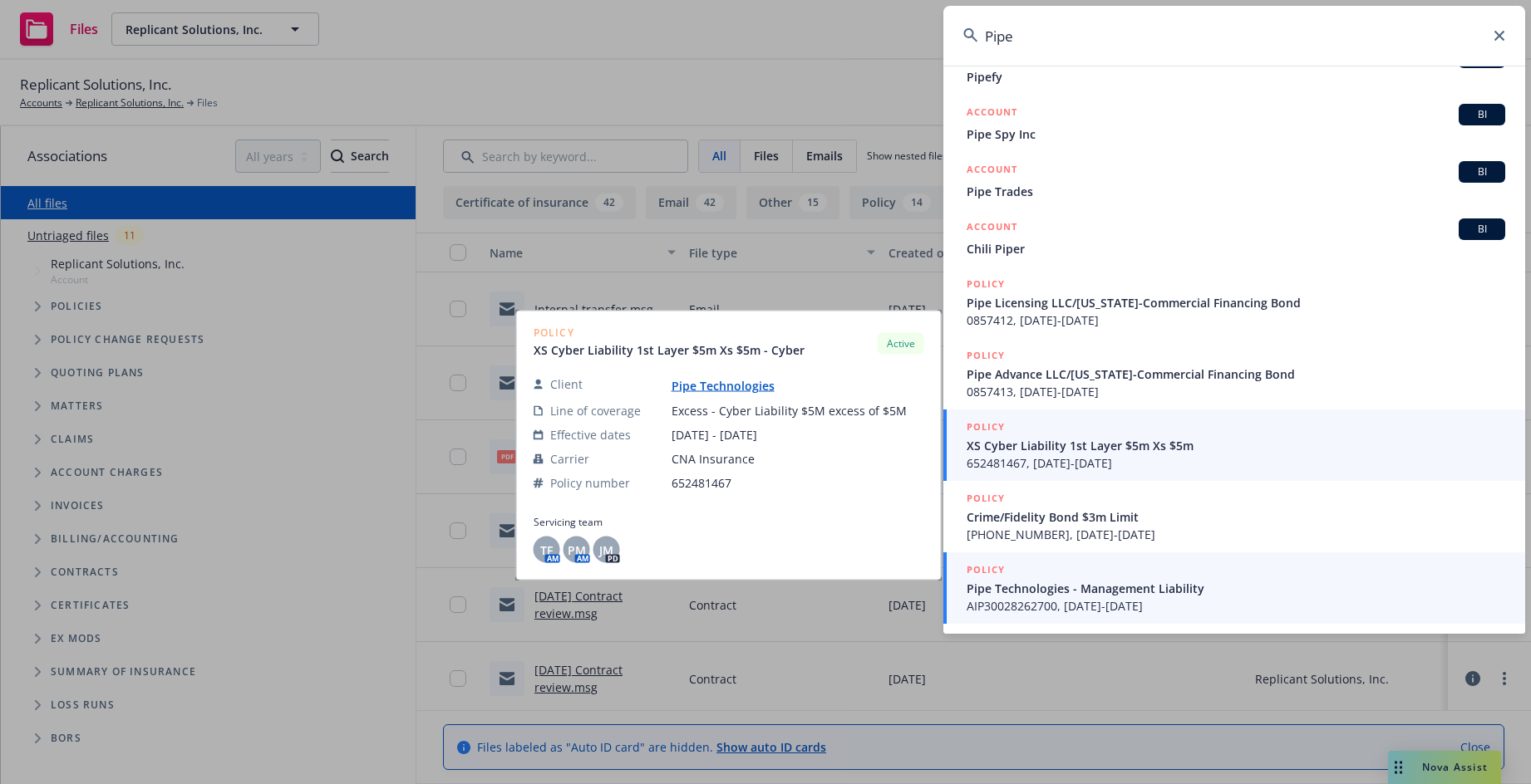
type input "Pipe"
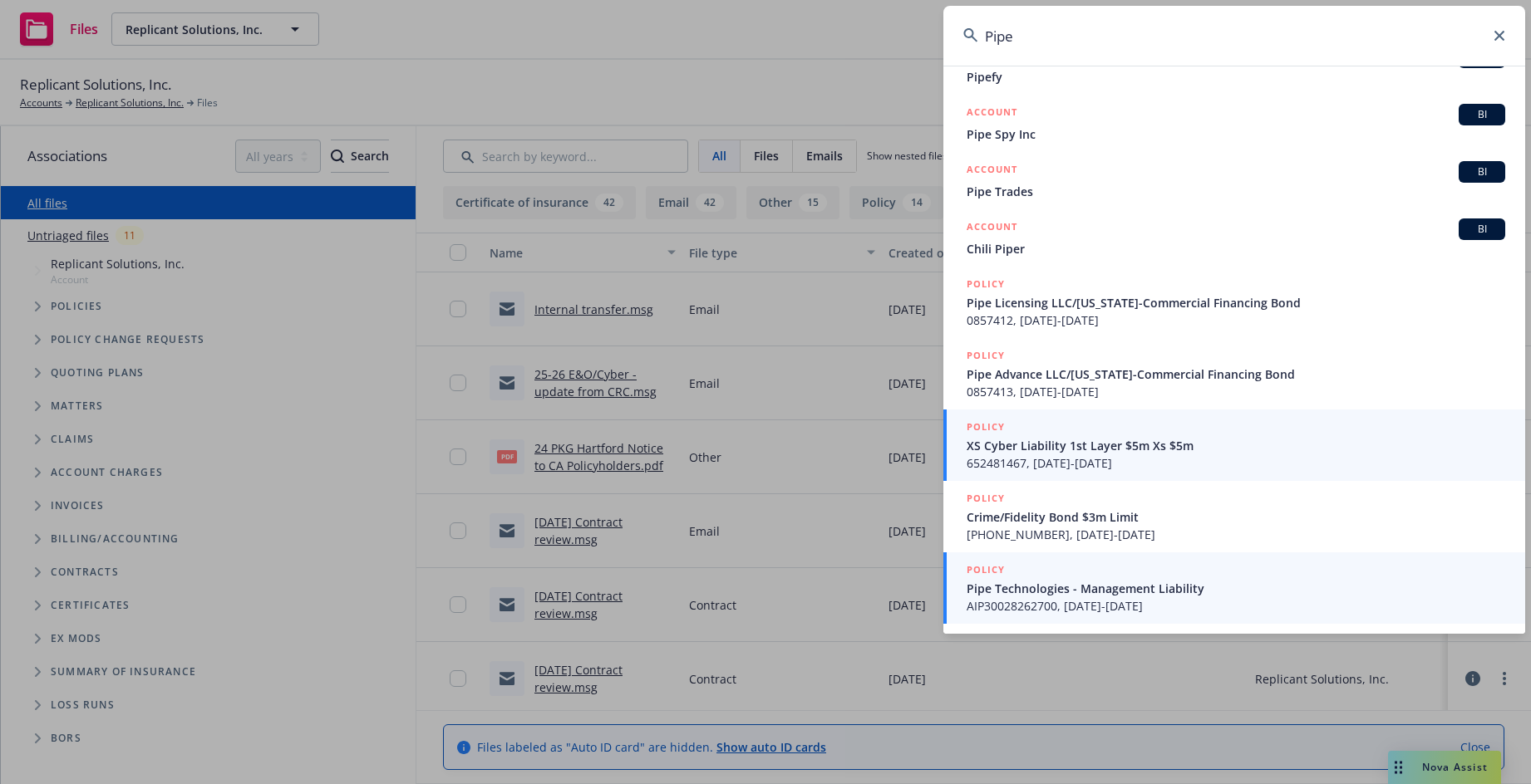
click at [1114, 601] on span "AIP30028262700, 11/23/2022-11/23/2023" at bounding box center [1236, 605] width 538 height 17
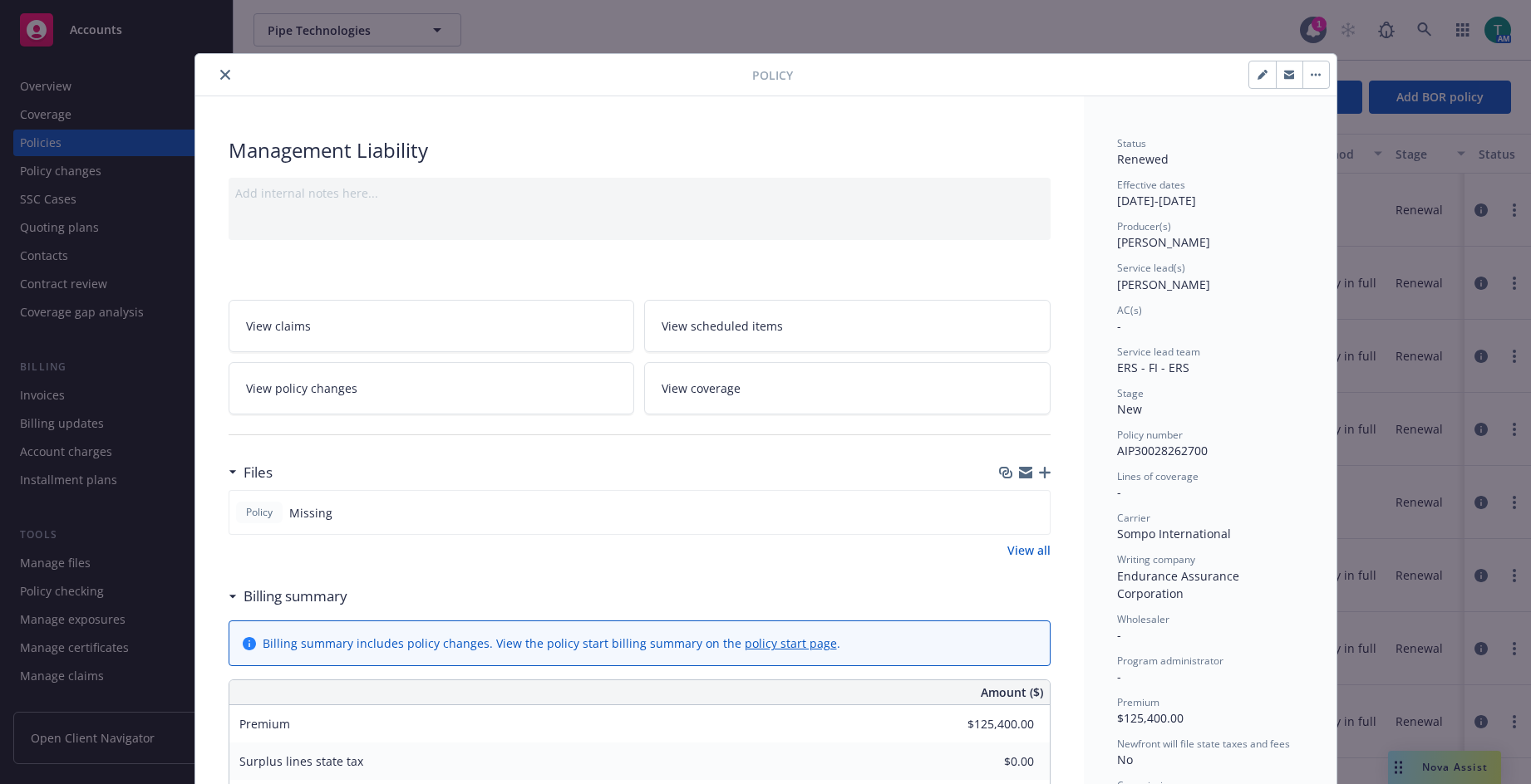
click at [220, 77] on icon "close" at bounding box center [224, 74] width 10 height 10
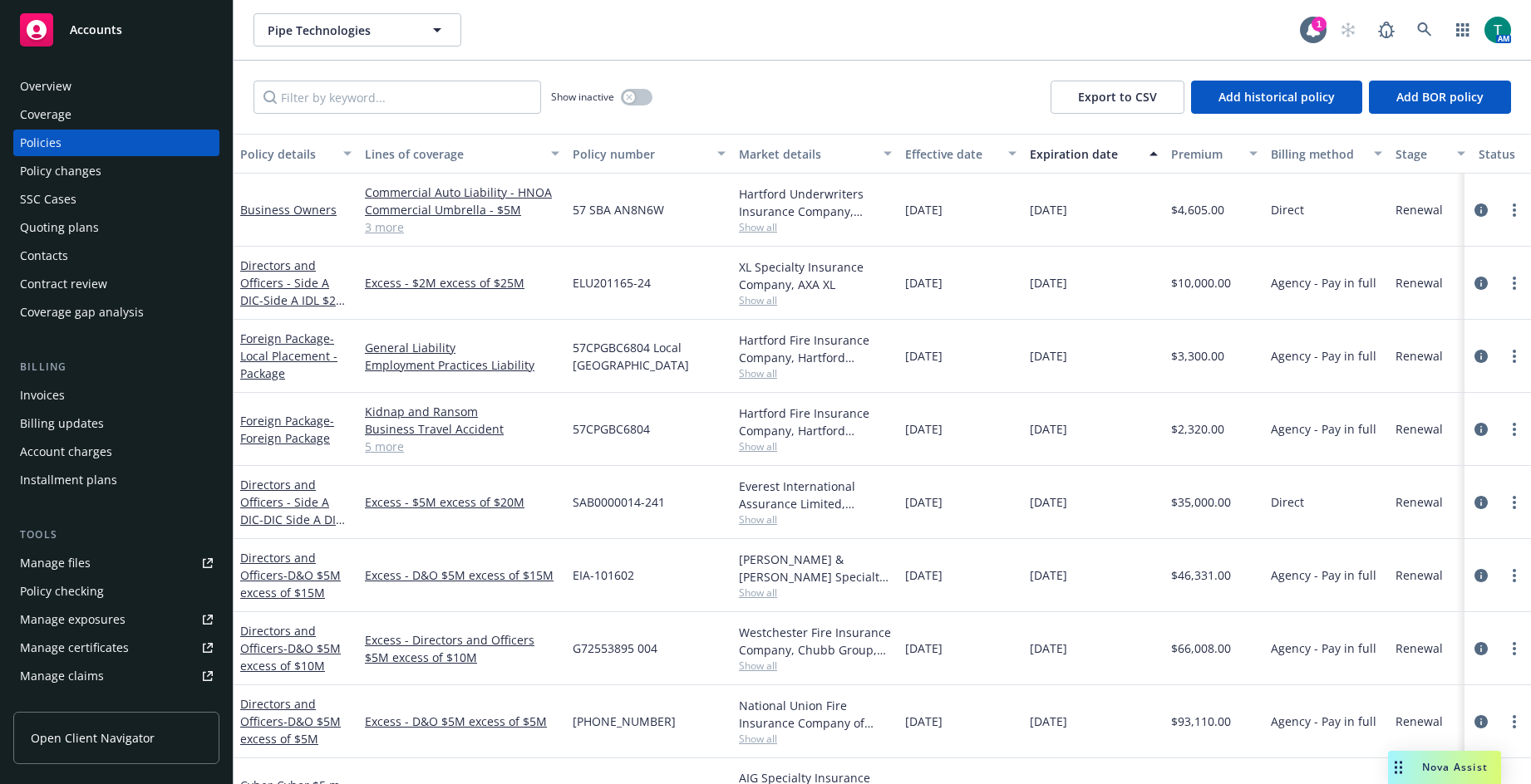
click at [70, 562] on div "Manage files" at bounding box center [55, 563] width 71 height 27
click at [1420, 32] on icon at bounding box center [1424, 30] width 15 height 15
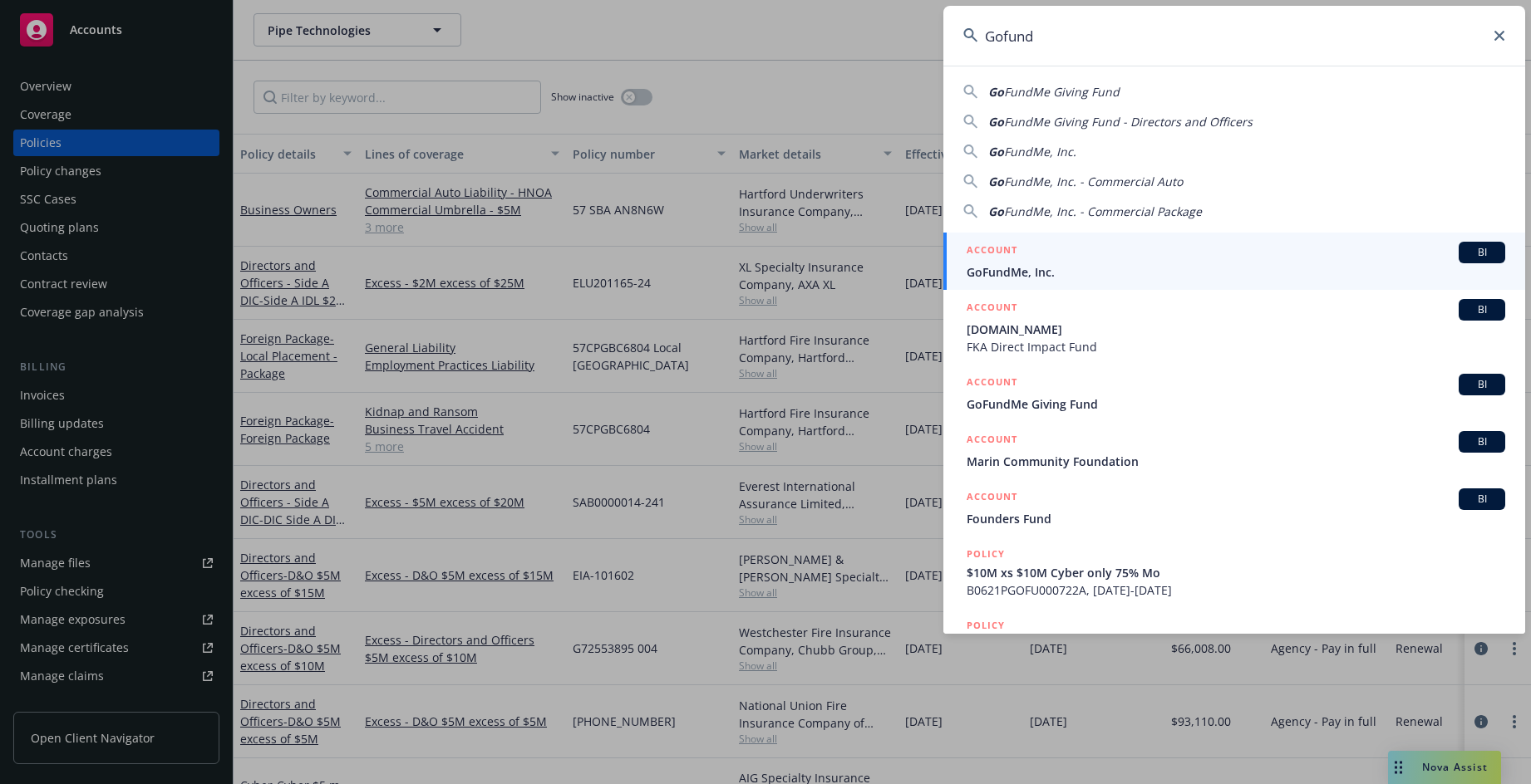
type input "Gofund"
click at [1464, 243] on div "BI" at bounding box center [1483, 253] width 47 height 22
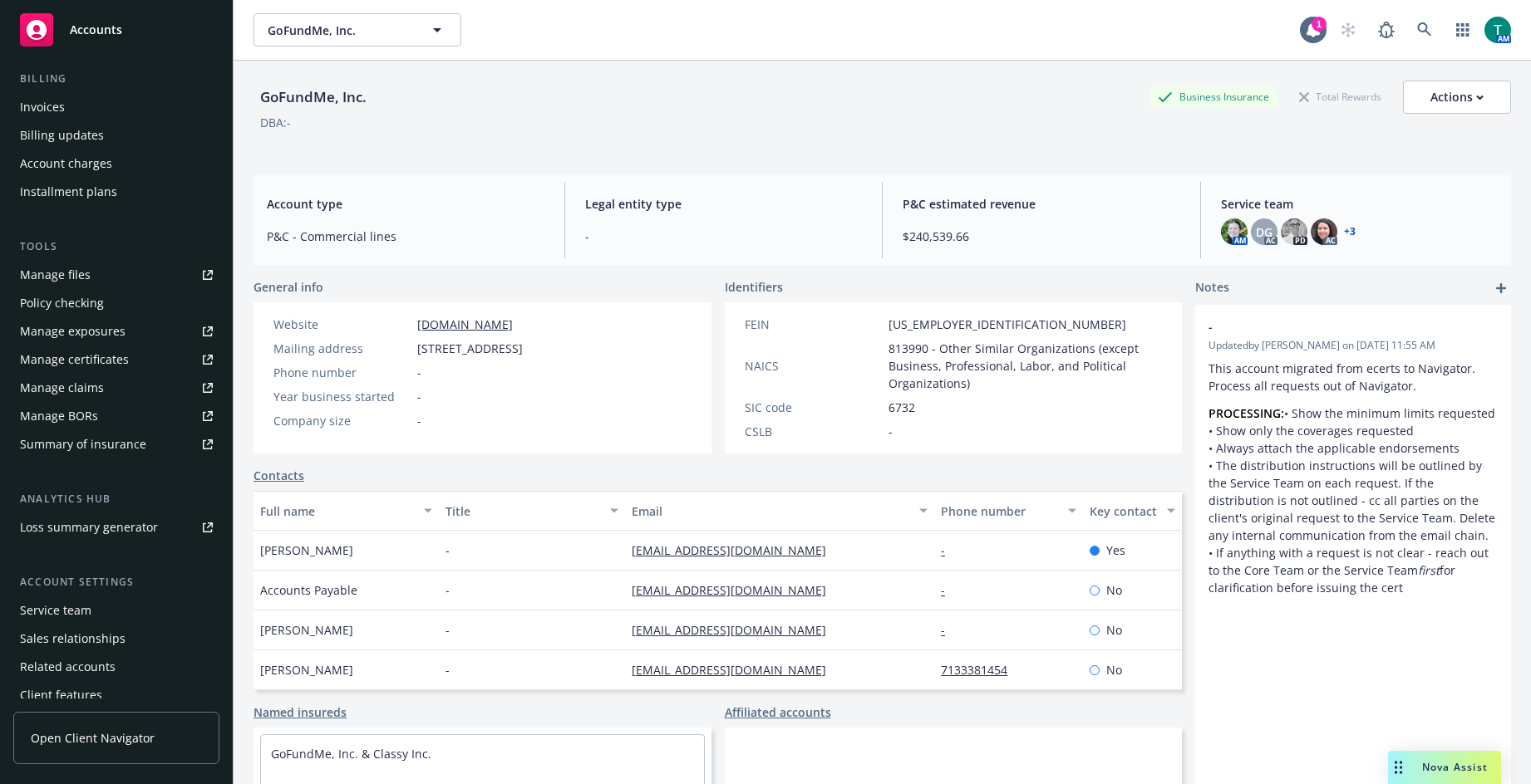
scroll to position [327, 0]
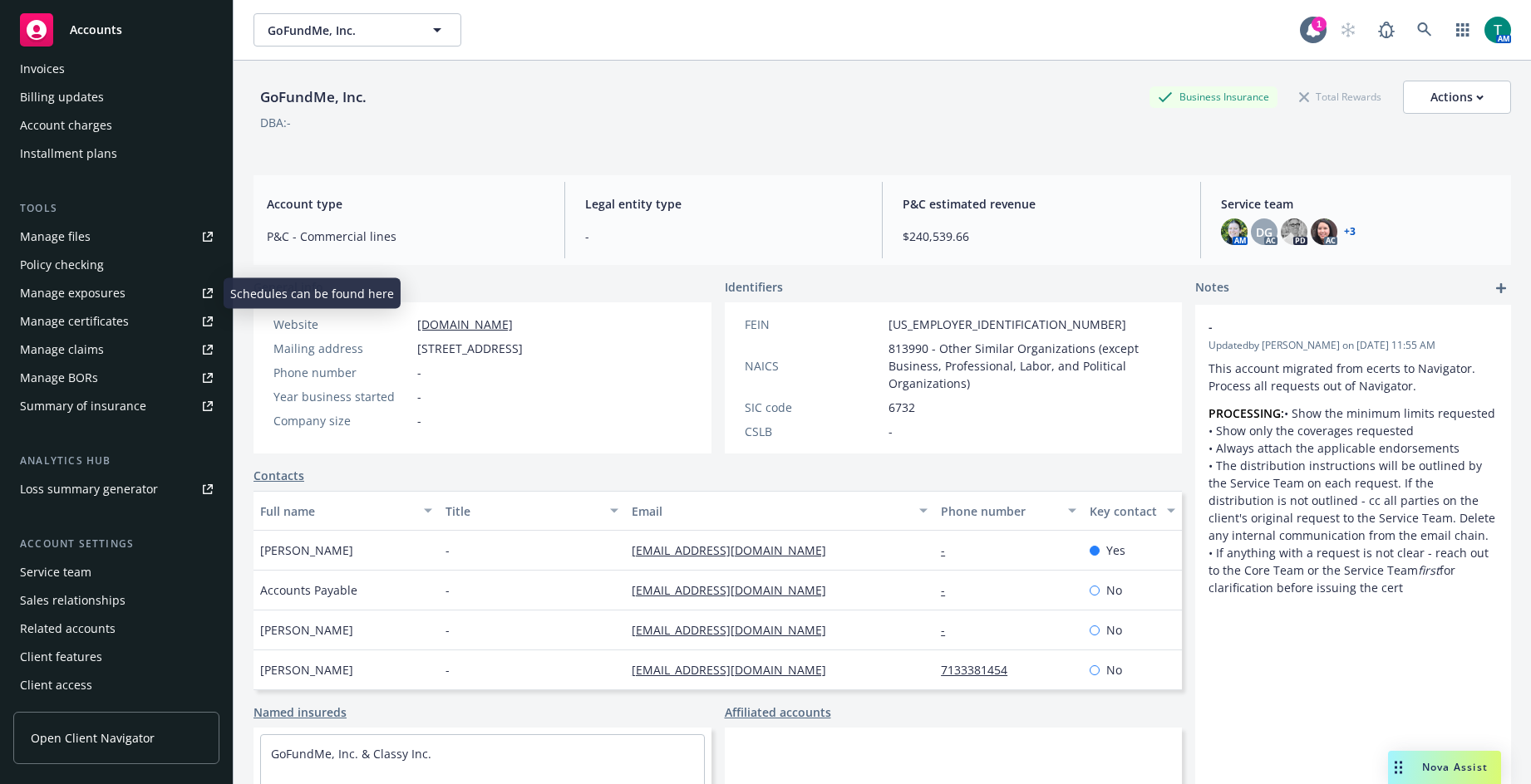
click at [82, 234] on div "Manage files" at bounding box center [55, 237] width 71 height 27
click at [1408, 17] on link at bounding box center [1424, 30] width 33 height 33
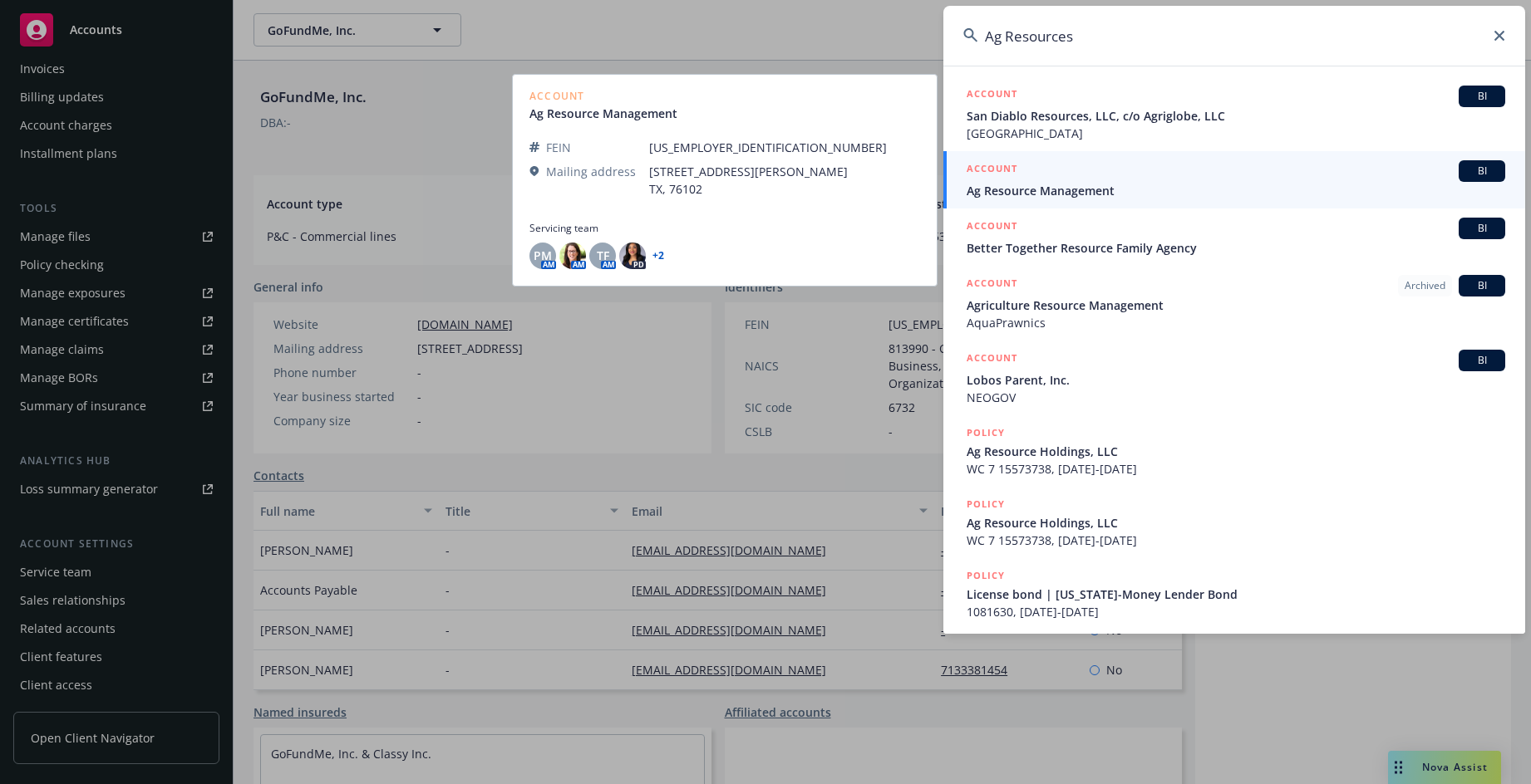
type input "Ag Resources"
click at [1481, 175] on span "BI" at bounding box center [1482, 170] width 33 height 15
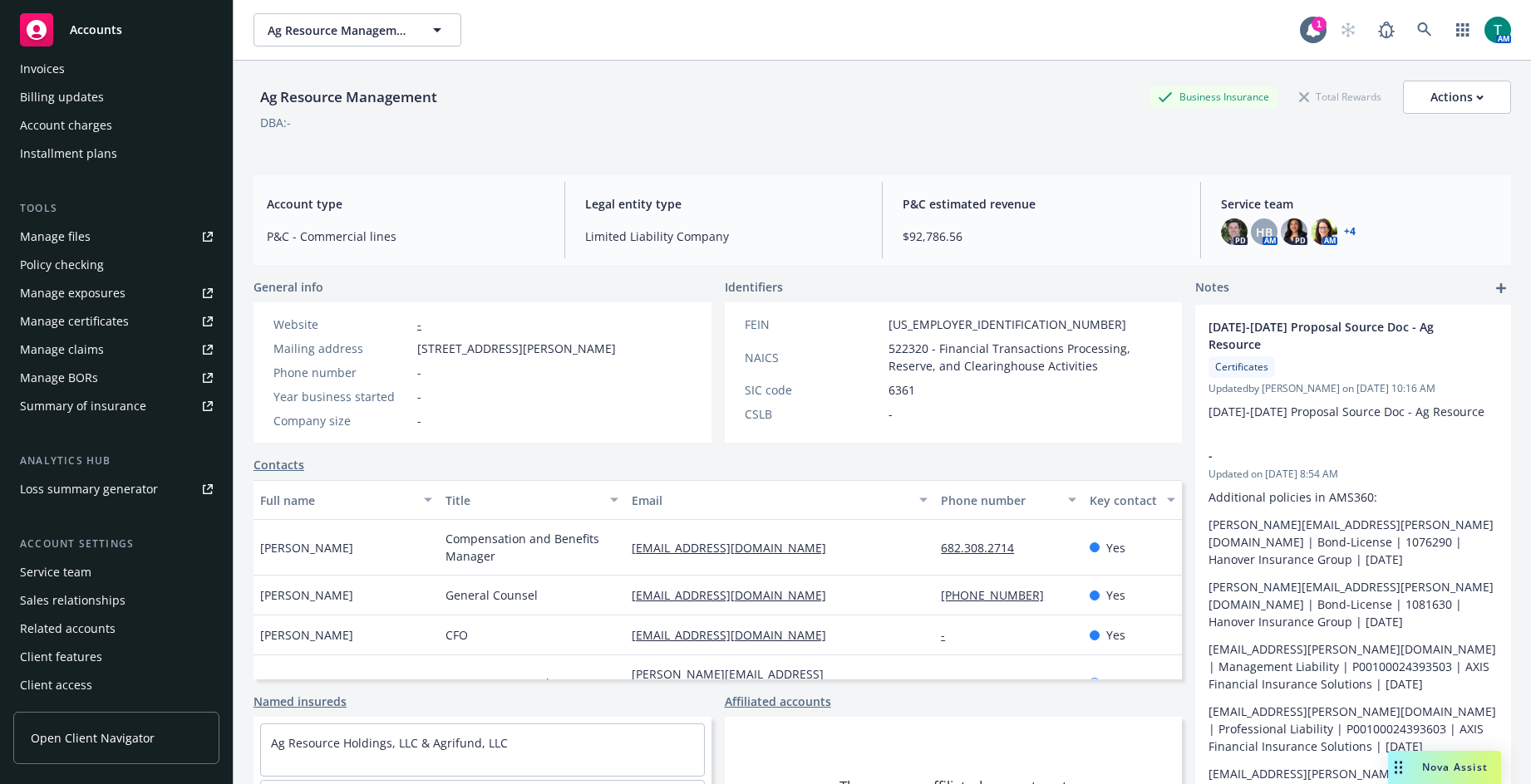
click at [105, 571] on div "Service team" at bounding box center [116, 572] width 193 height 27
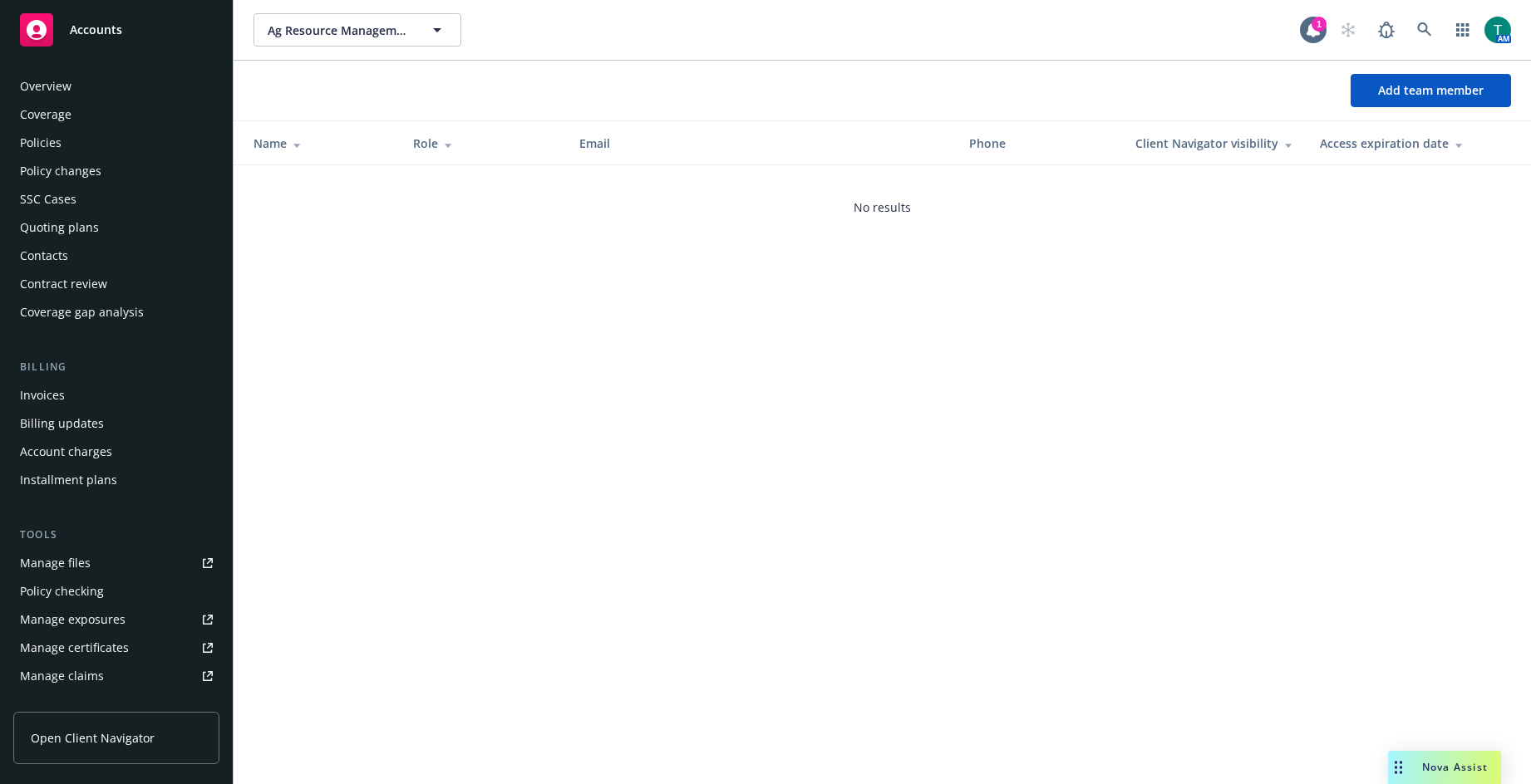
scroll to position [327, 0]
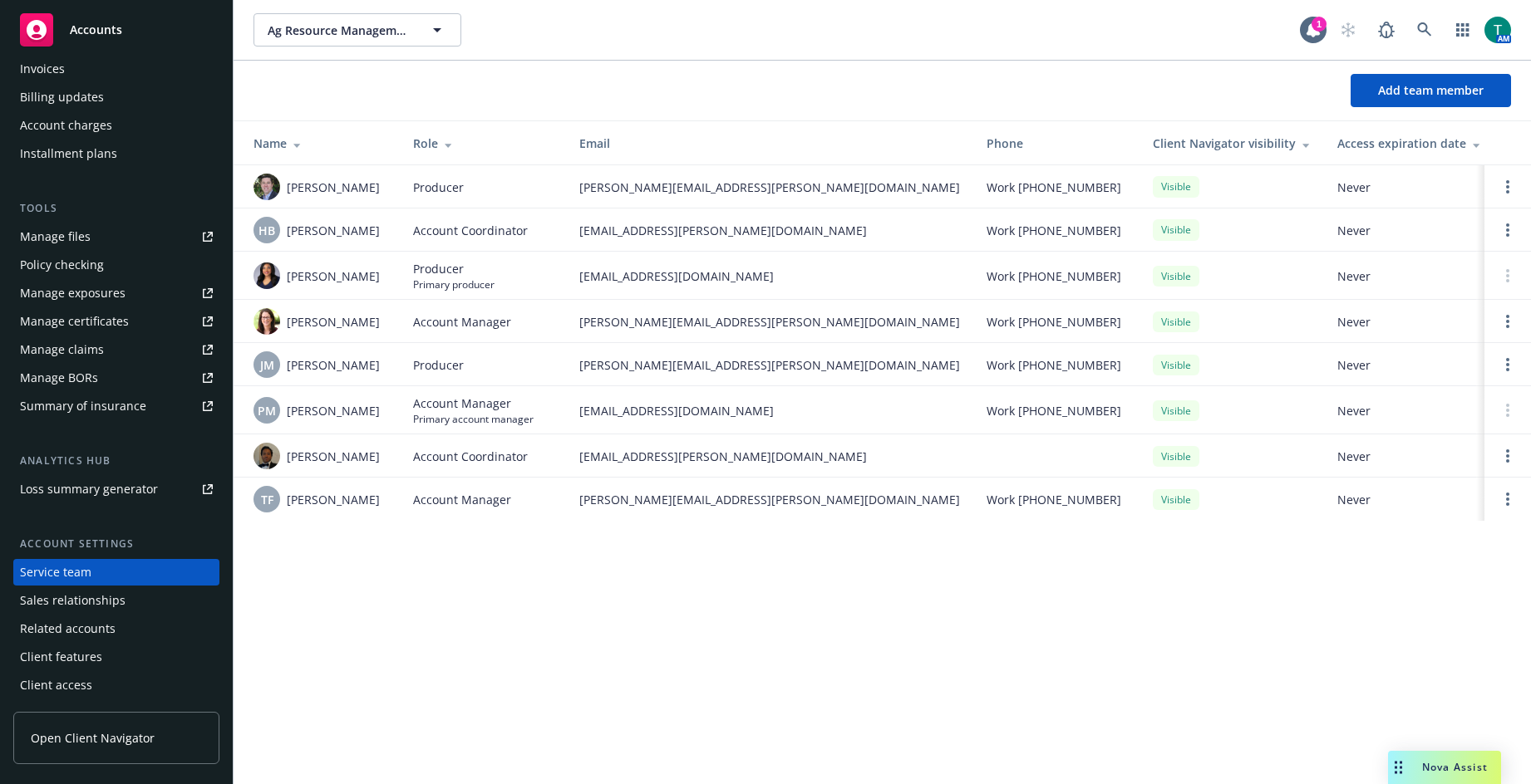
click at [63, 231] on div "Manage files" at bounding box center [55, 237] width 71 height 27
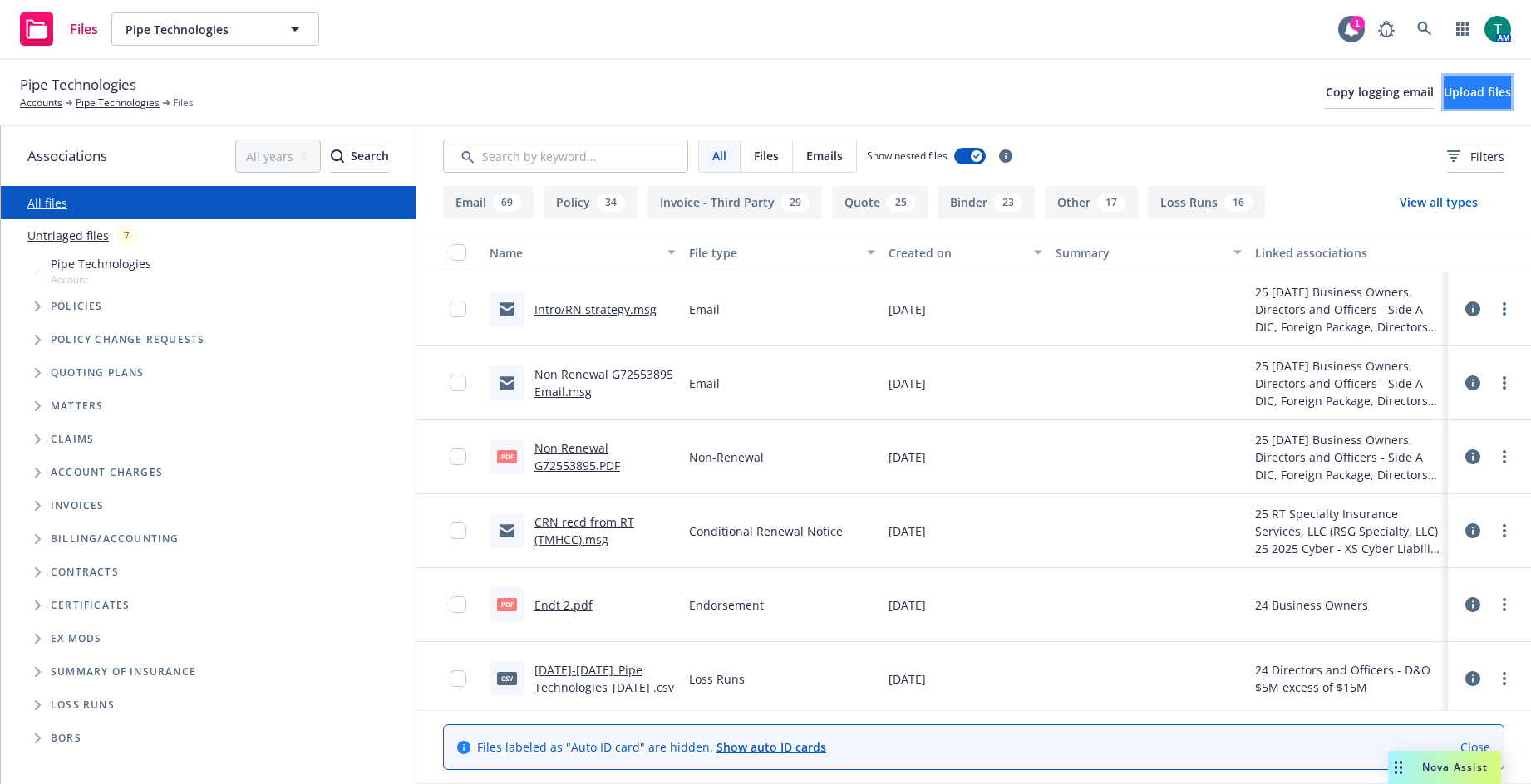
click at [1465, 100] on button "Upload files" at bounding box center [1477, 91] width 67 height 33
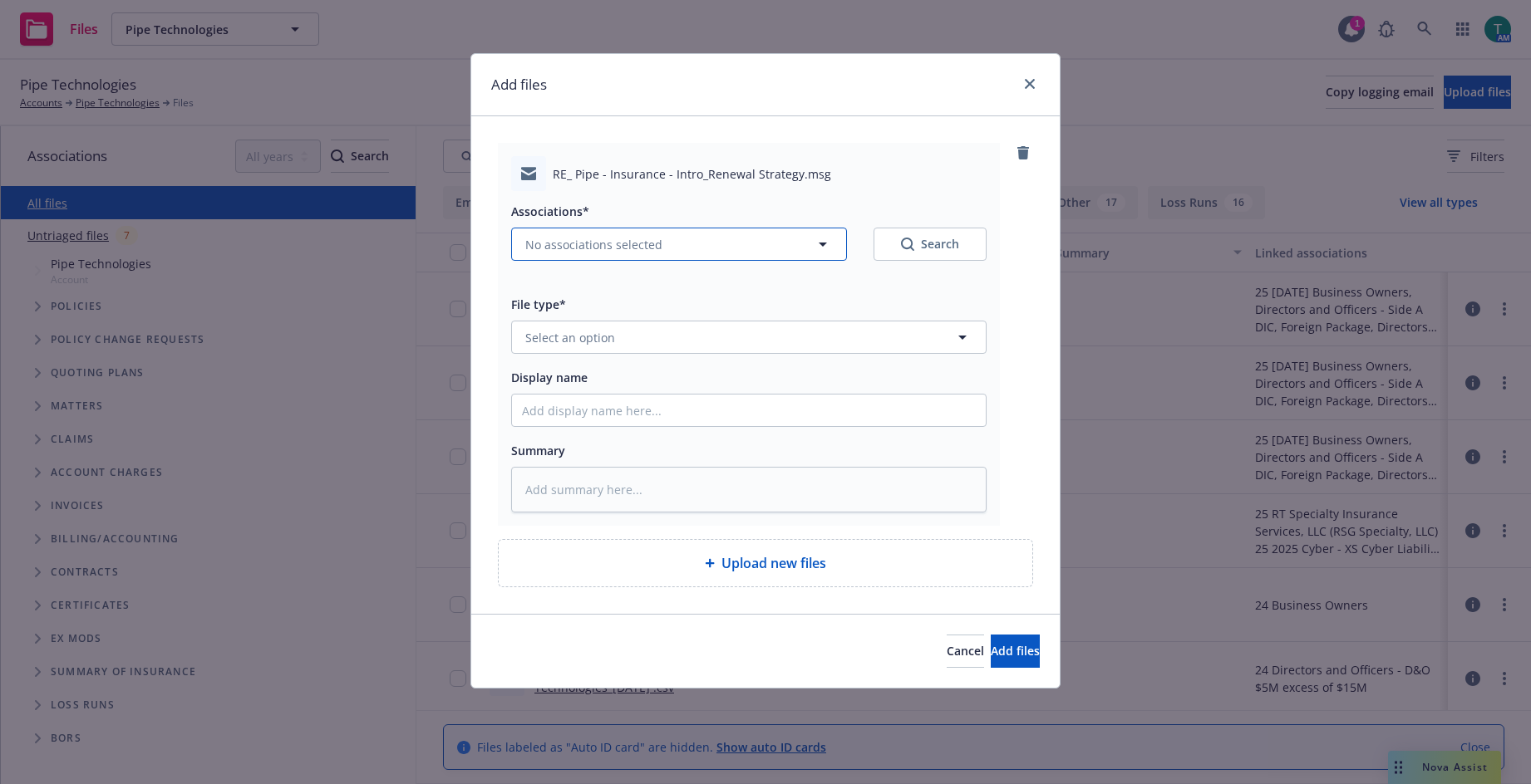
click at [547, 241] on span "No associations selected" at bounding box center [593, 244] width 137 height 17
type textarea "x"
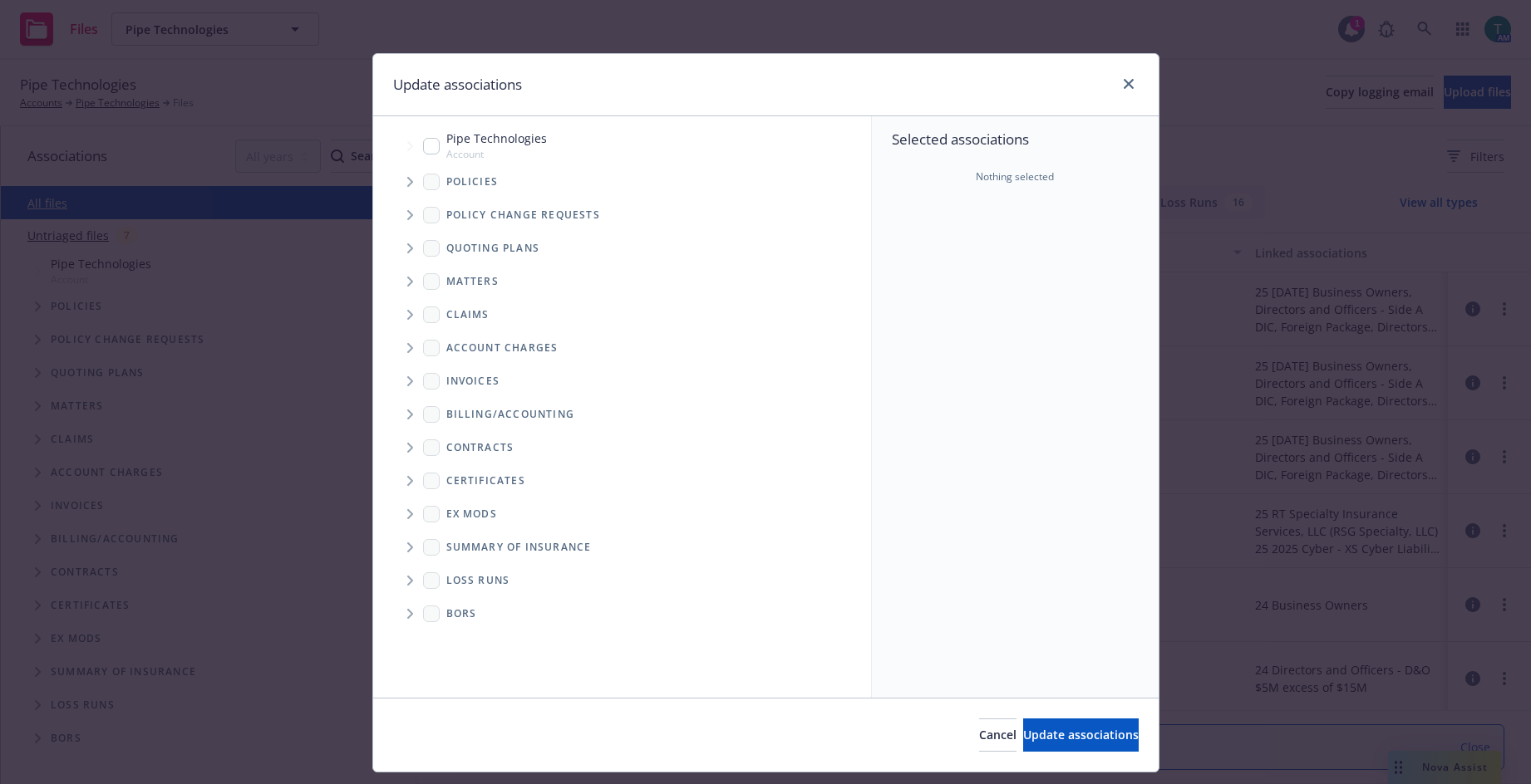
click at [424, 142] on input "Tree Example" at bounding box center [432, 146] width 17 height 17
checkbox input "true"
click at [403, 254] on span "Tree Example" at bounding box center [410, 248] width 27 height 27
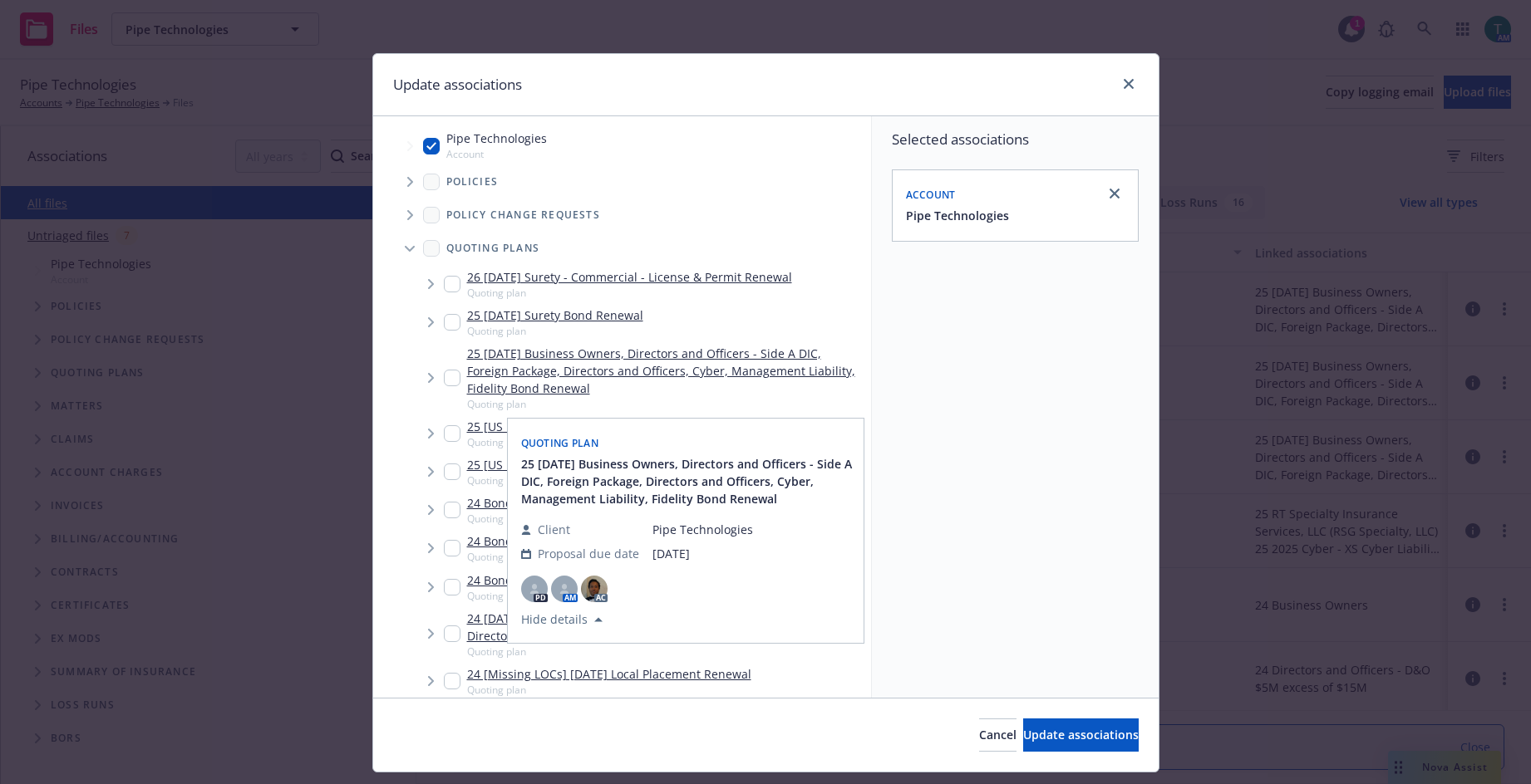
click at [447, 372] on input "Tree Example" at bounding box center [452, 378] width 17 height 17
checkbox input "true"
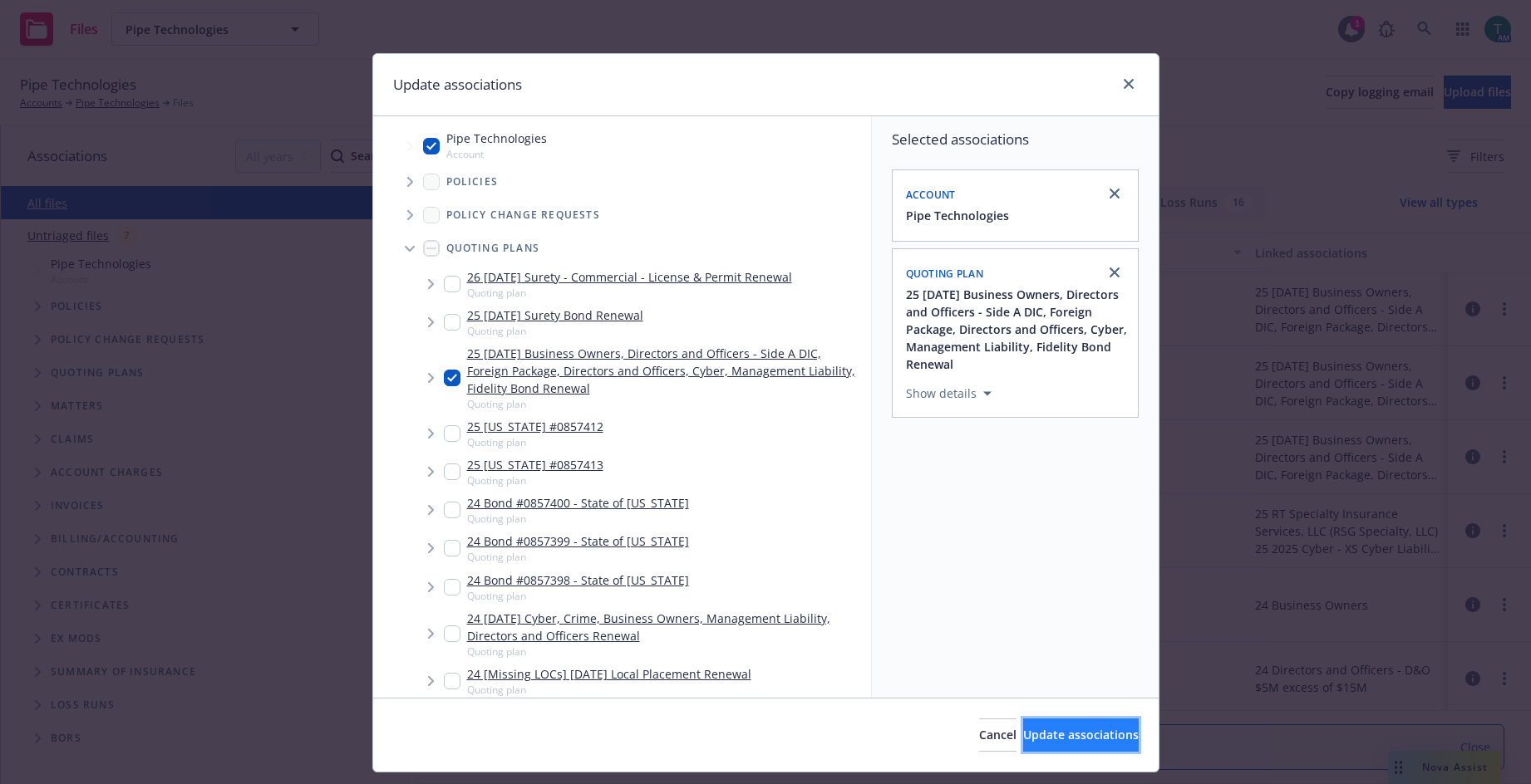
click at [1049, 739] on span "Update associations" at bounding box center [1080, 736] width 116 height 16
type textarea "x"
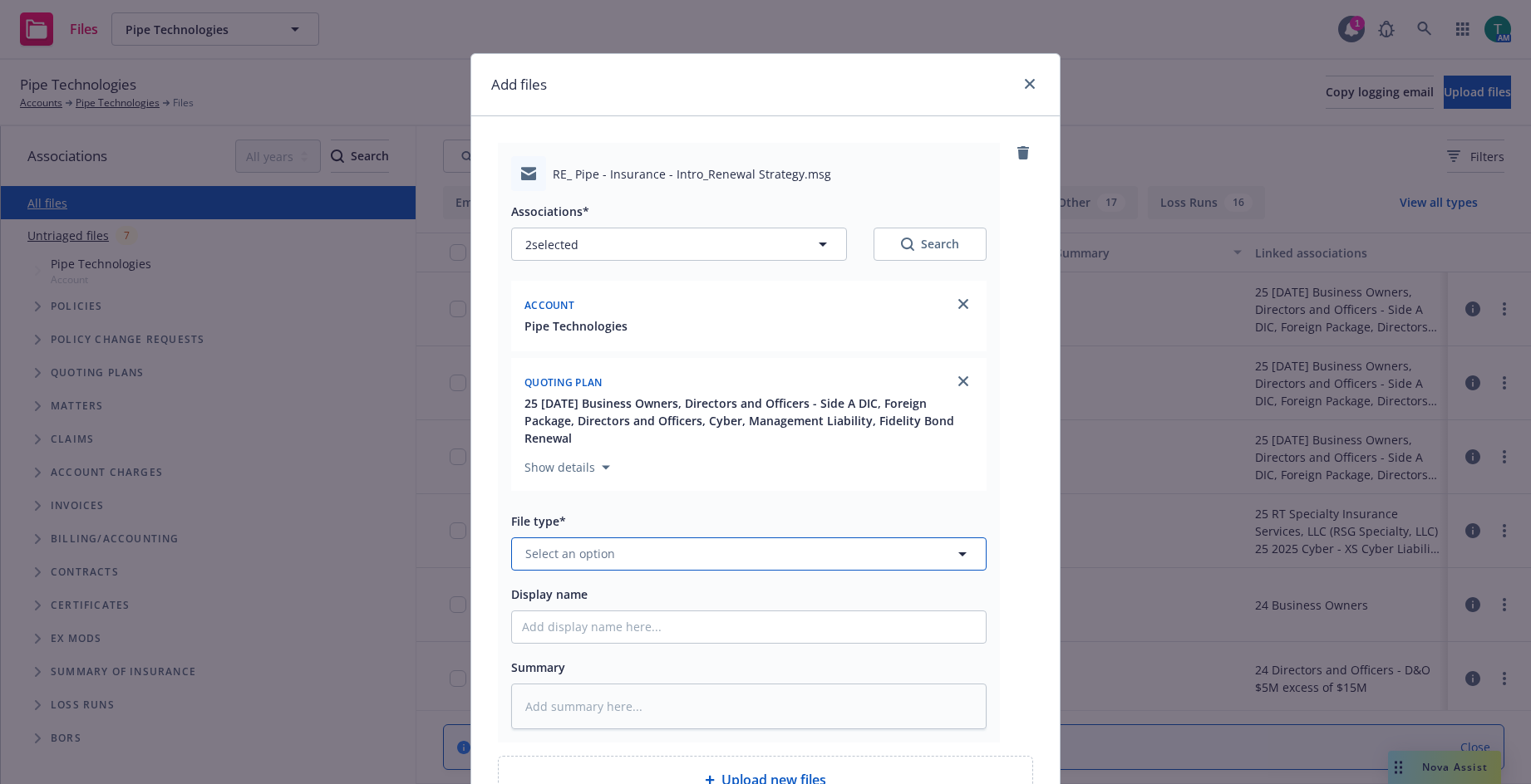
click at [537, 553] on span "Select an option" at bounding box center [570, 553] width 90 height 17
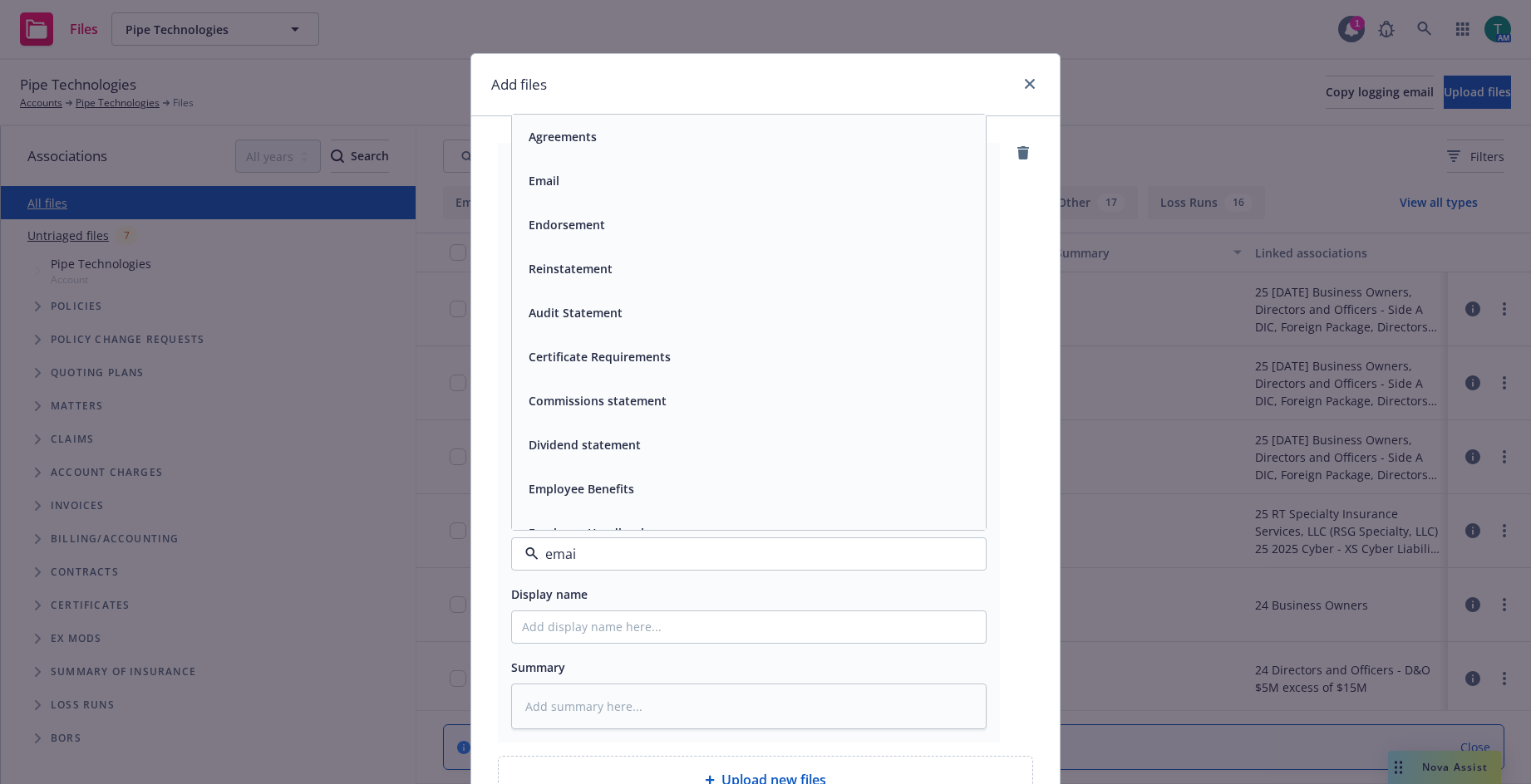
type input "email"
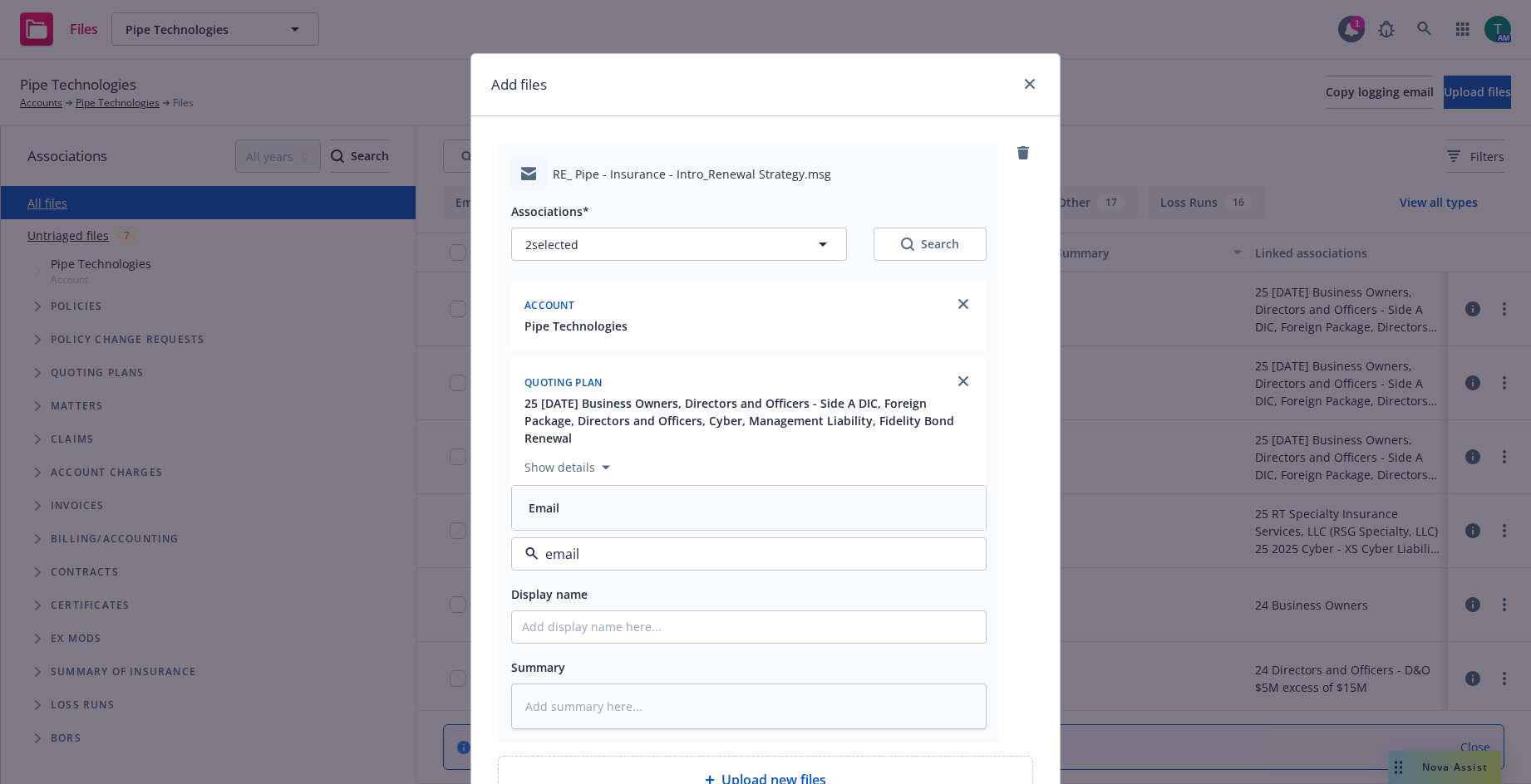
click at [555, 514] on div "Email" at bounding box center [542, 508] width 40 height 24
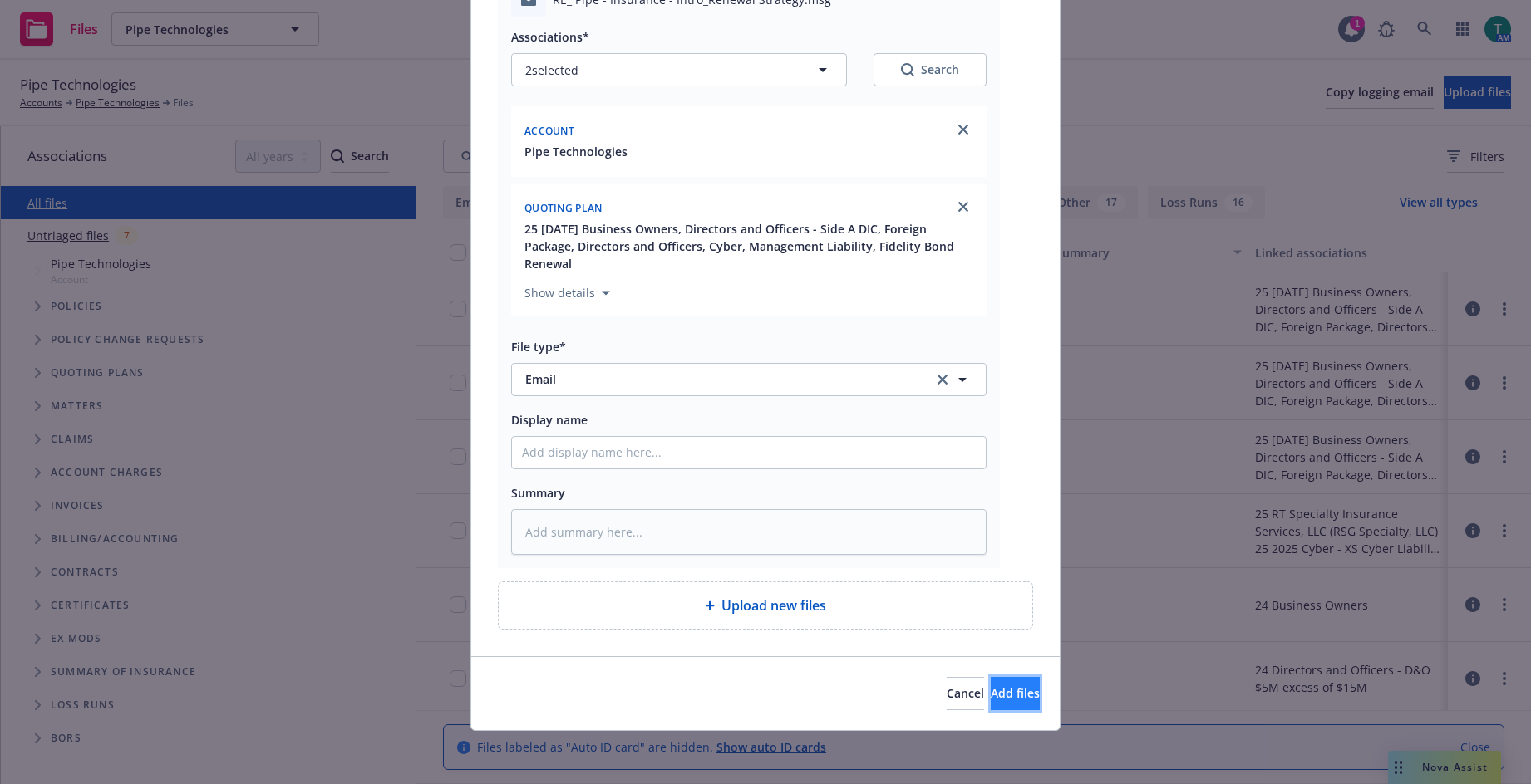
click at [1002, 686] on span "Add files" at bounding box center [1015, 693] width 49 height 16
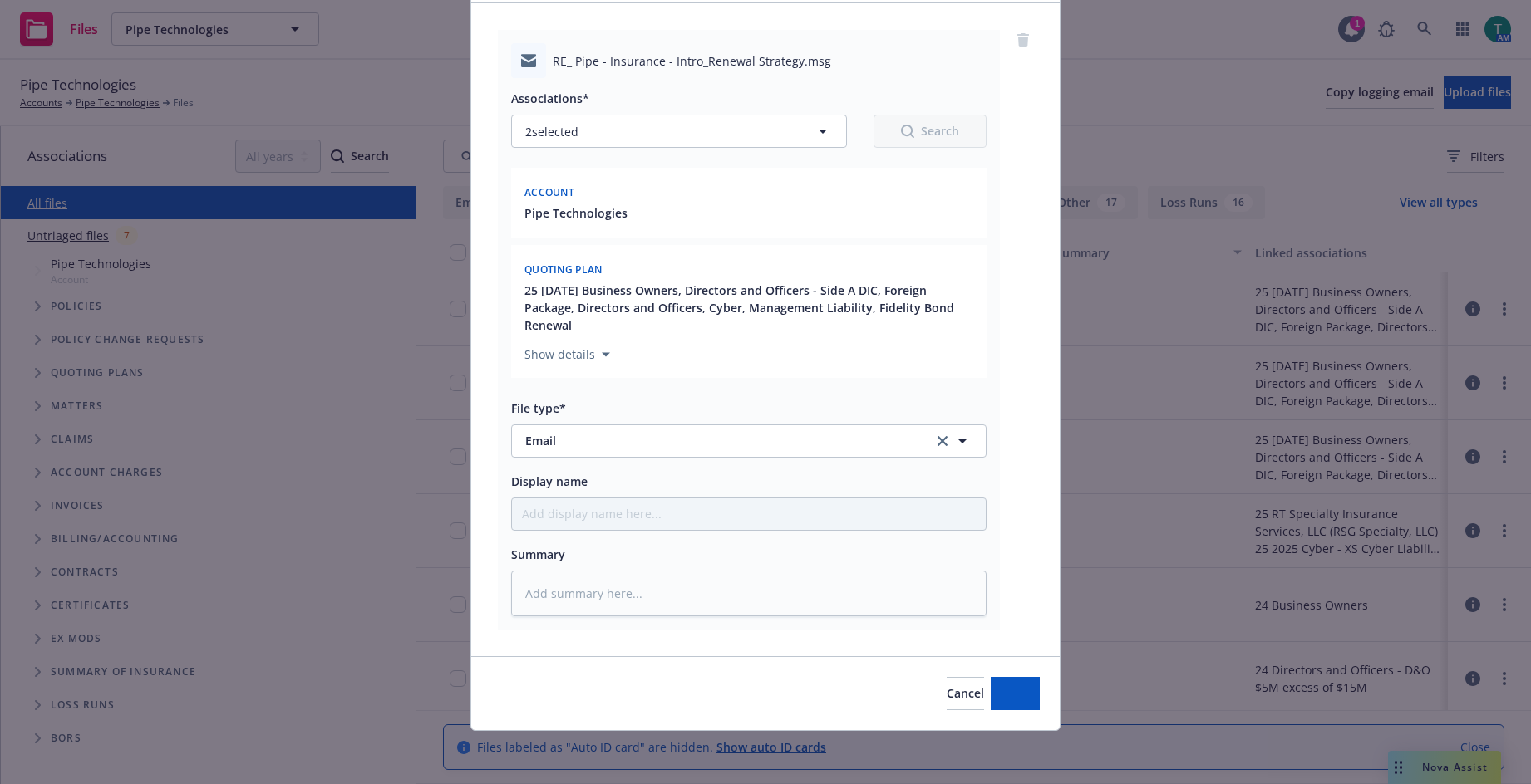
scroll to position [113, 0]
type textarea "x"
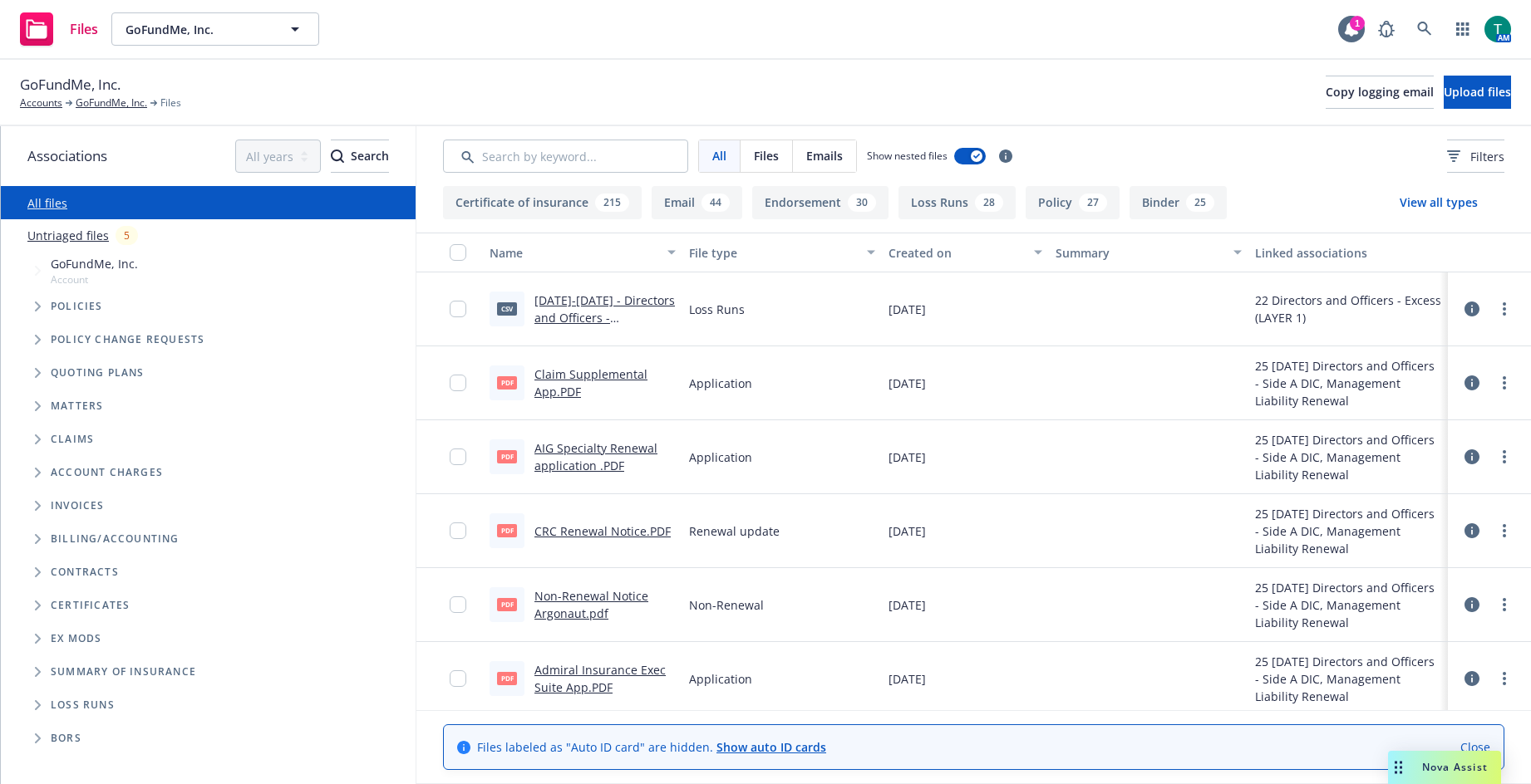
click at [35, 375] on icon "Tree Example" at bounding box center [38, 372] width 6 height 10
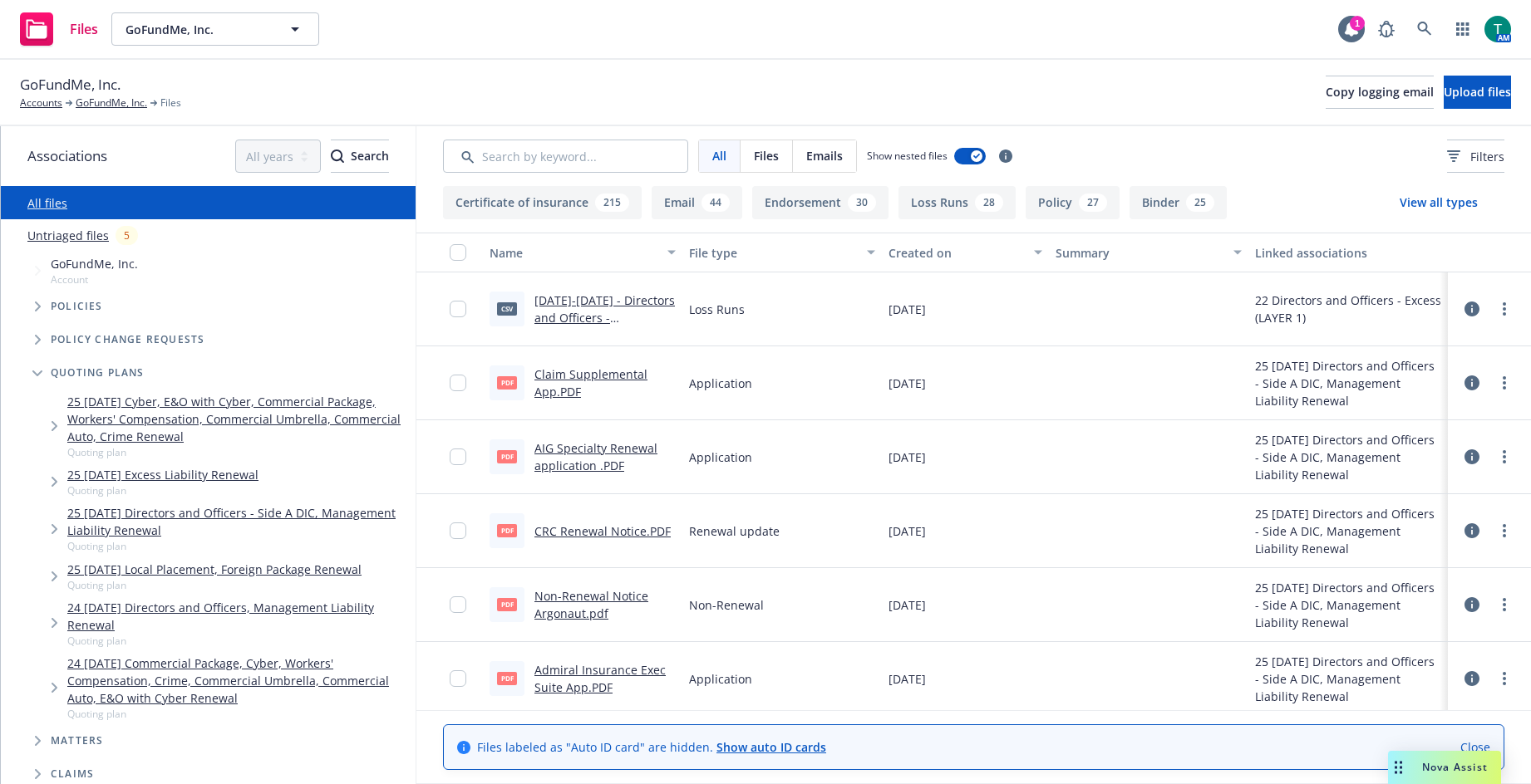
click at [168, 408] on link "25 11/01/25 Cyber, E&O with Cyber, Commercial Package, Workers' Compensation, C…" at bounding box center [238, 419] width 342 height 52
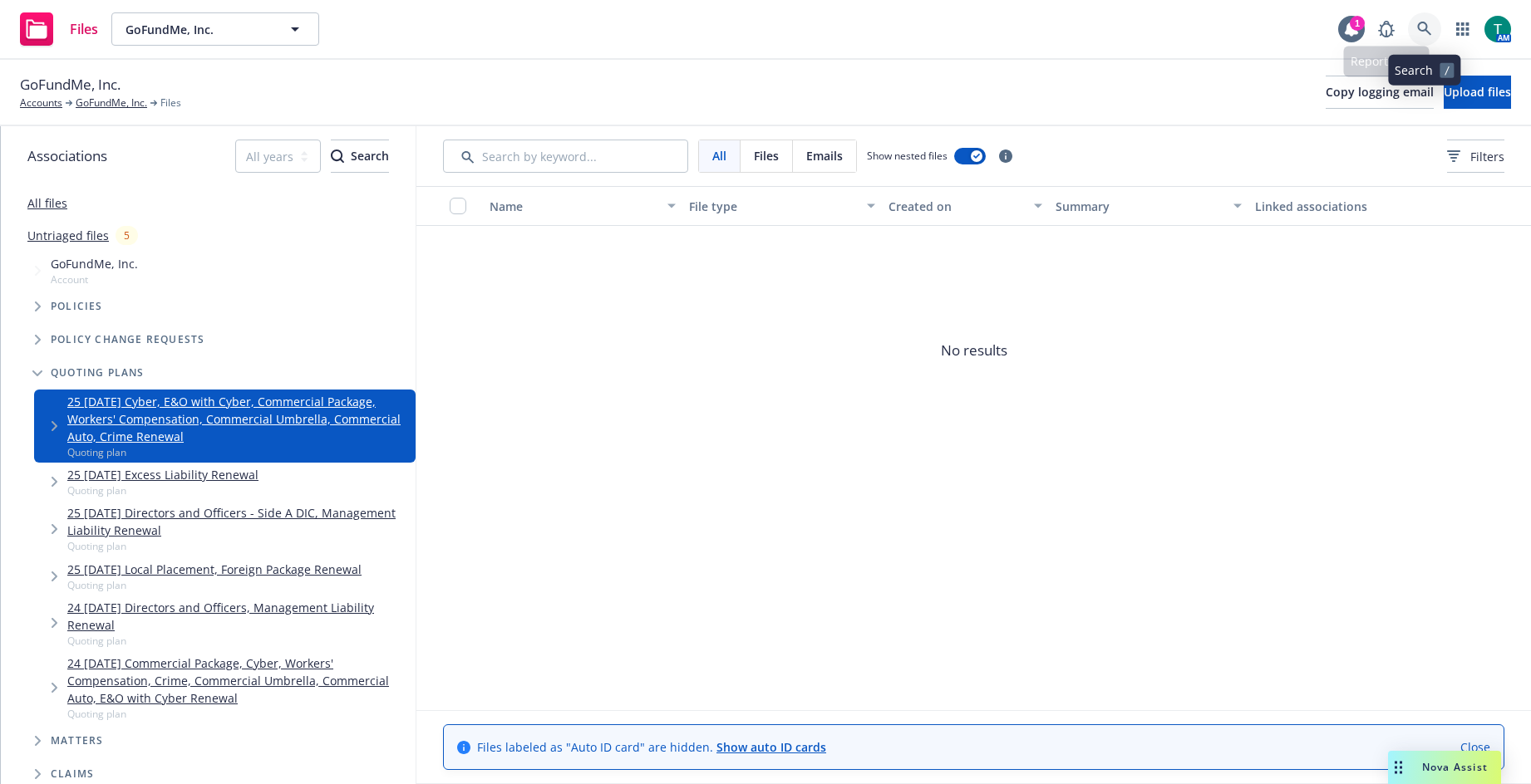
click at [1426, 33] on icon at bounding box center [1424, 29] width 15 height 15
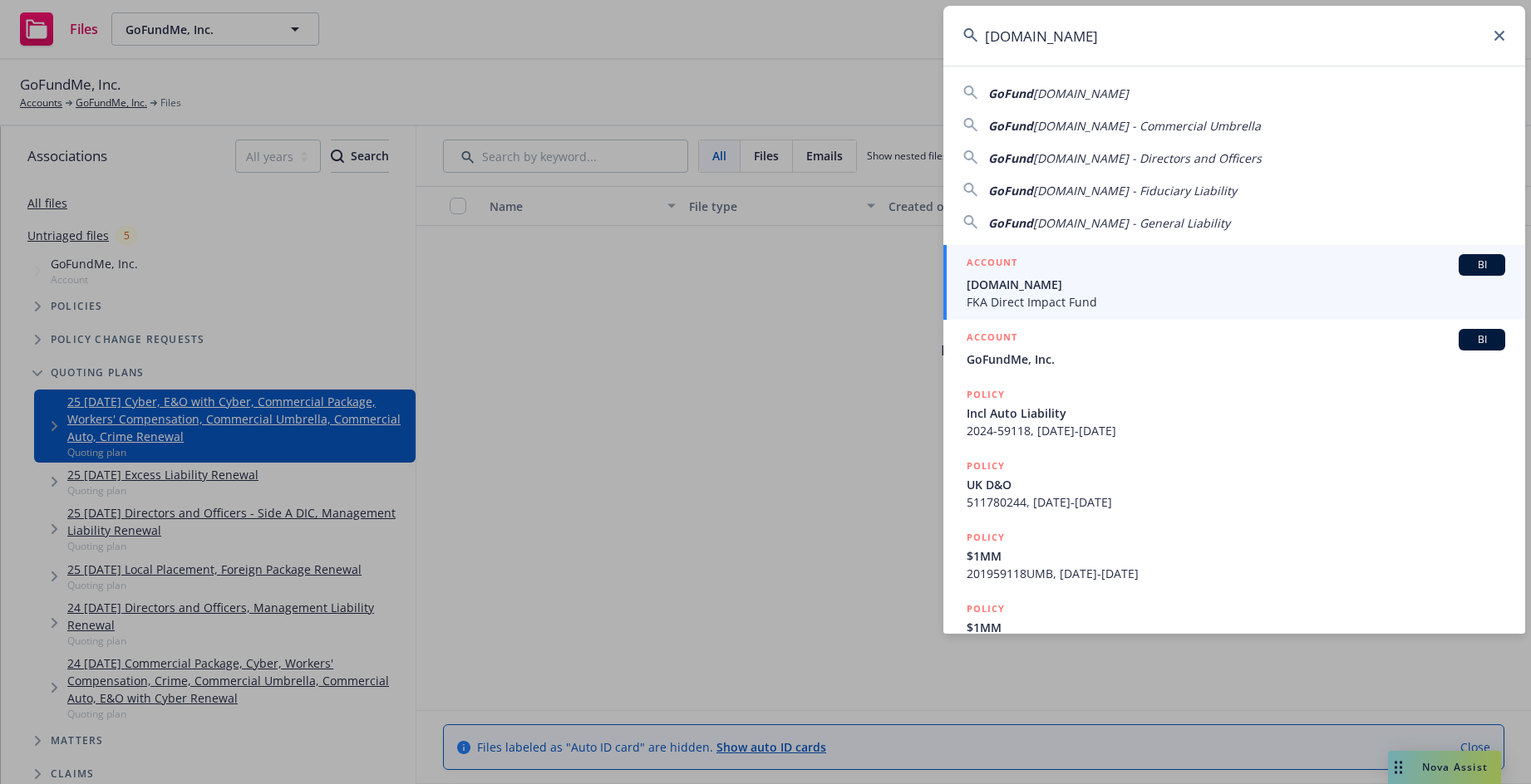
type input "GoFundme.org"
click at [1479, 266] on span "BI" at bounding box center [1482, 265] width 33 height 15
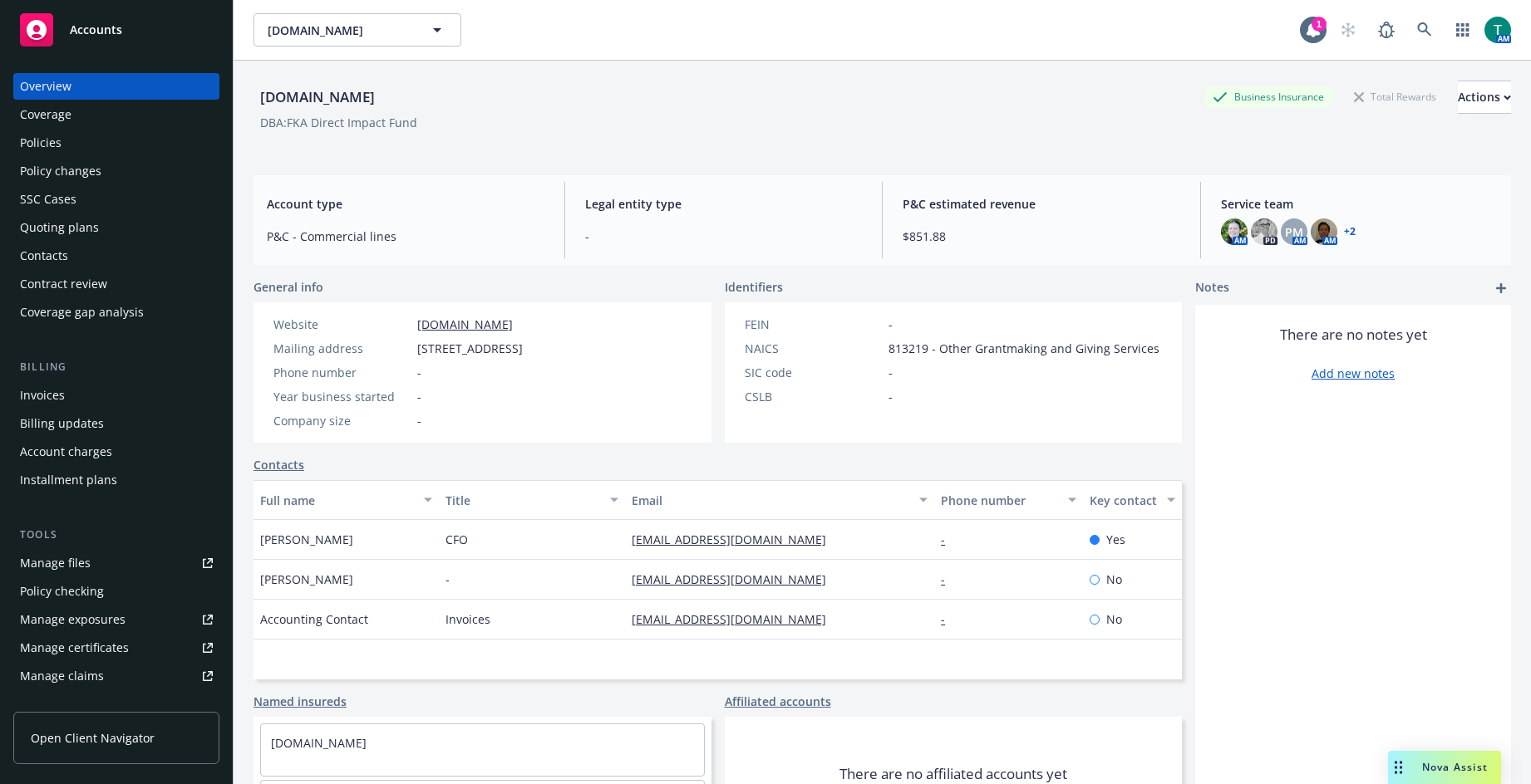
click at [54, 564] on div "Manage files" at bounding box center [55, 563] width 71 height 27
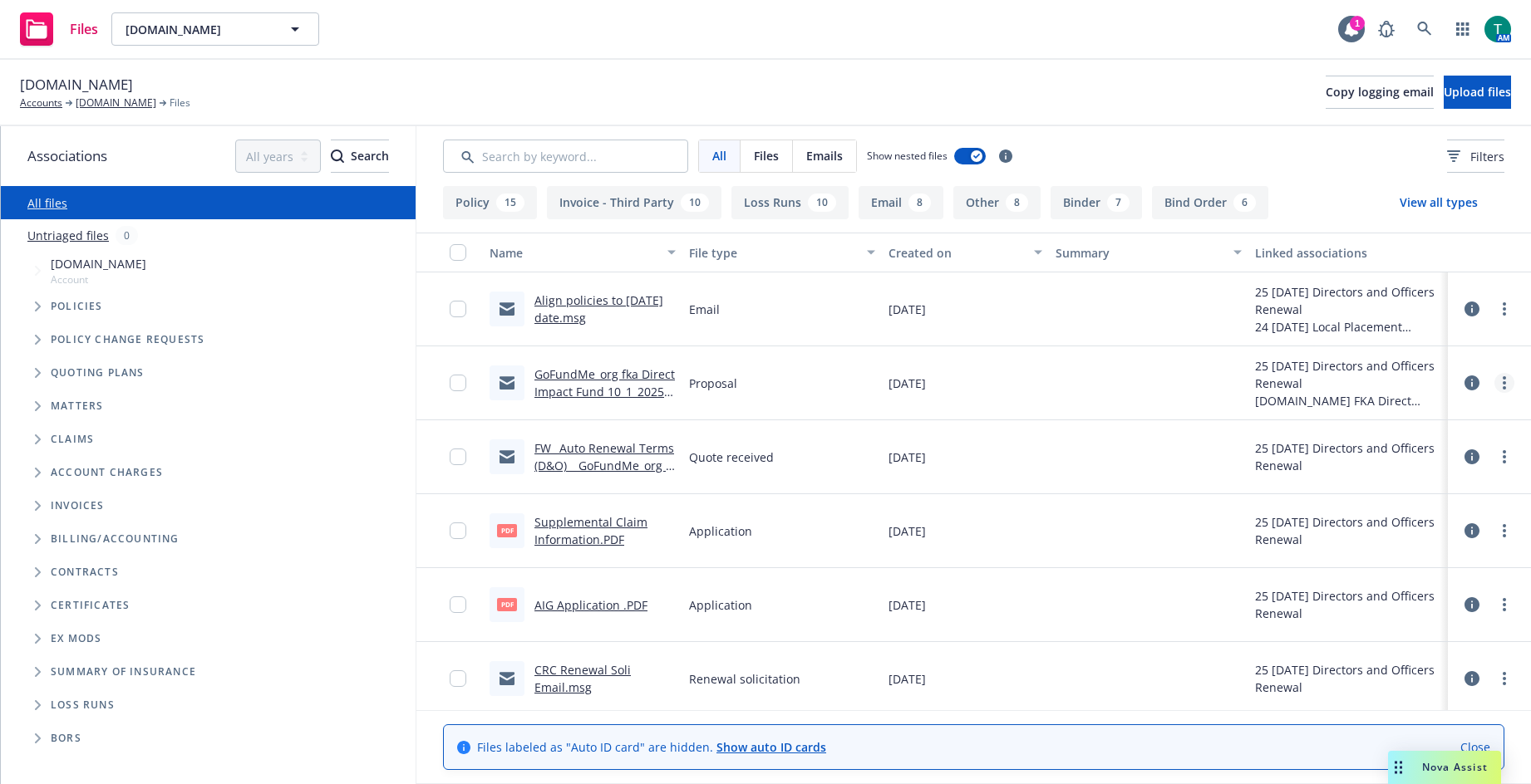
click at [1495, 385] on link "more" at bounding box center [1505, 383] width 20 height 20
click at [1427, 423] on link "Archive" at bounding box center [1419, 417] width 165 height 33
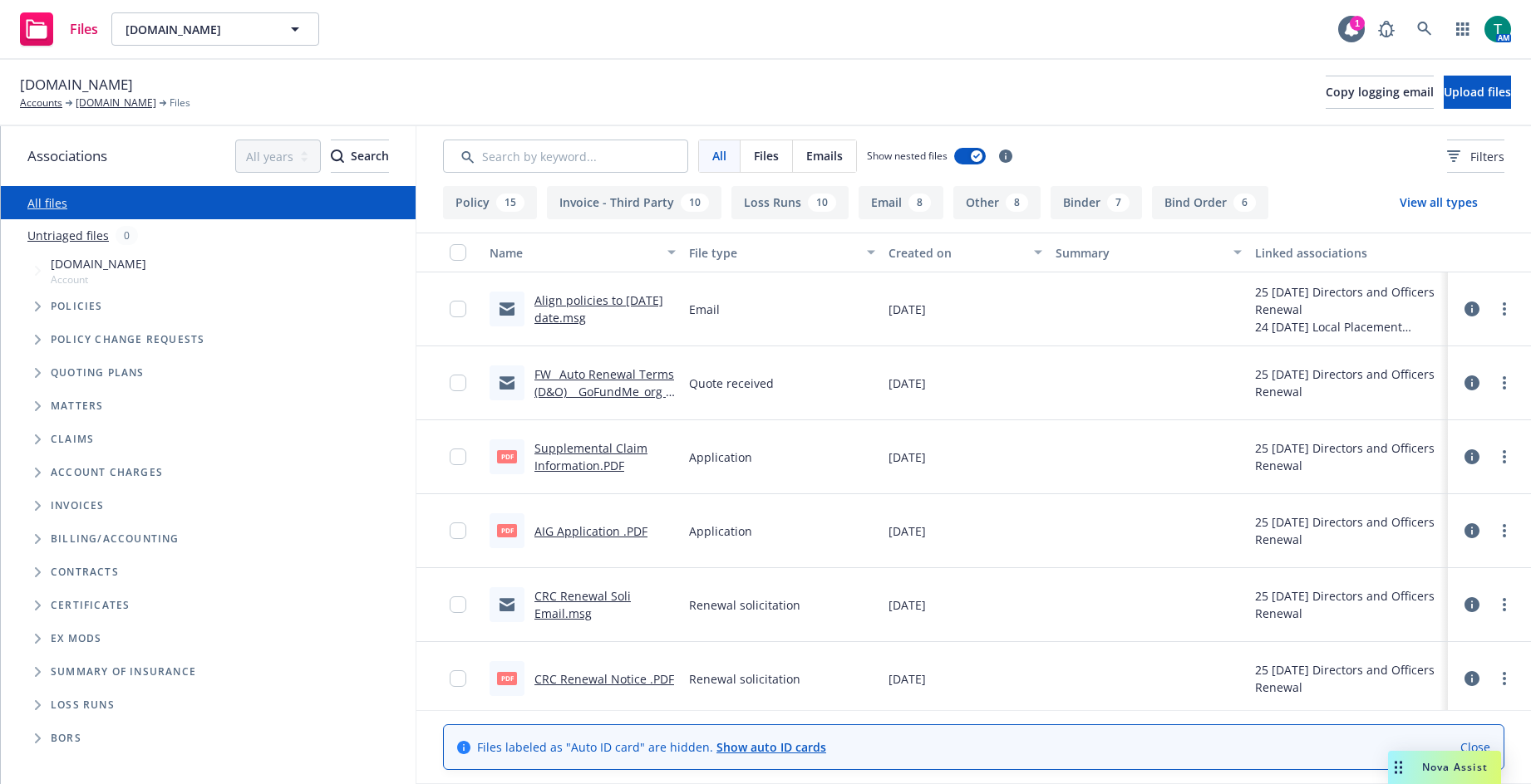
click at [591, 304] on link "Align policies to [DATE] date.msg" at bounding box center [599, 309] width 129 height 33
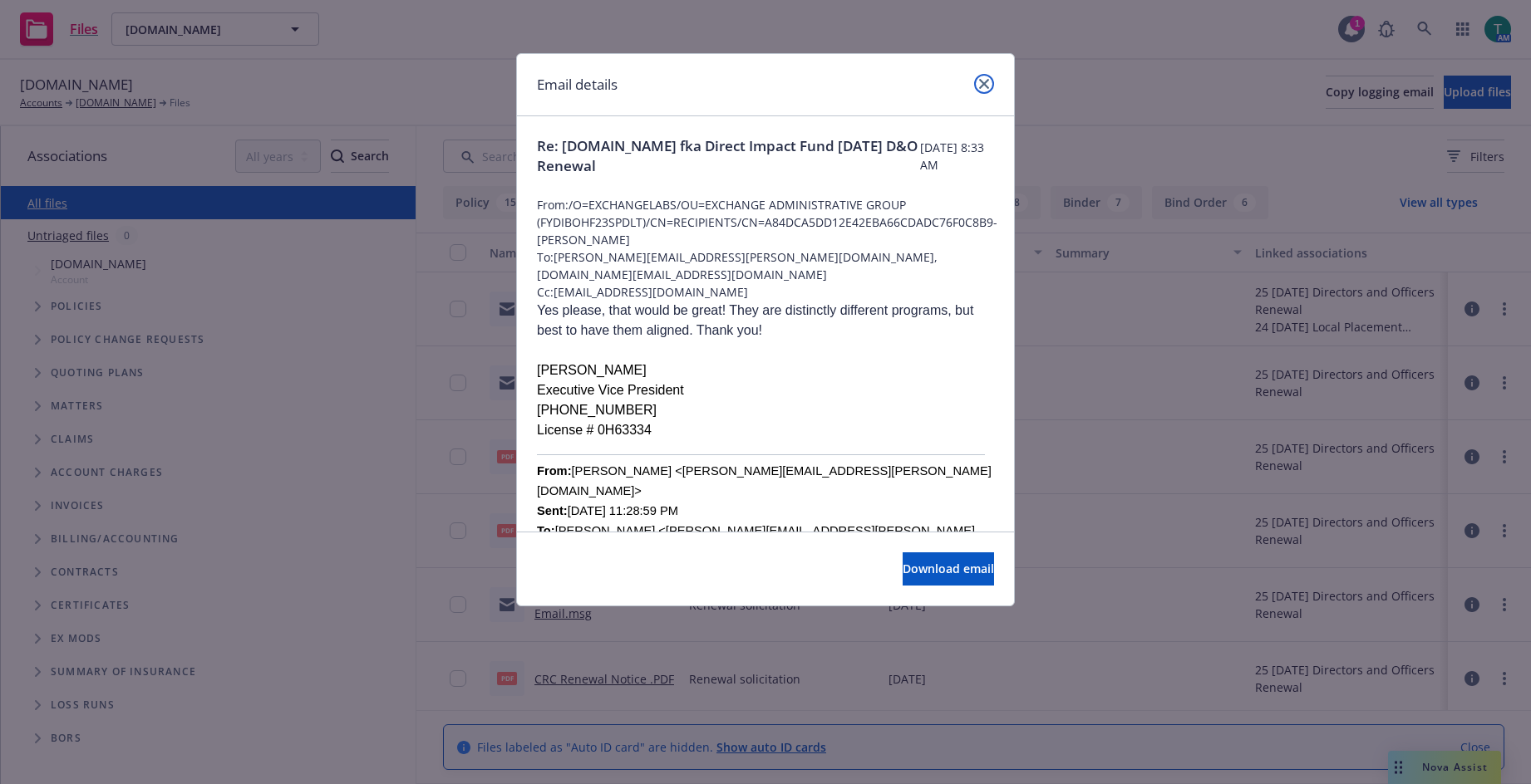
click at [984, 84] on icon "close" at bounding box center [984, 83] width 10 height 10
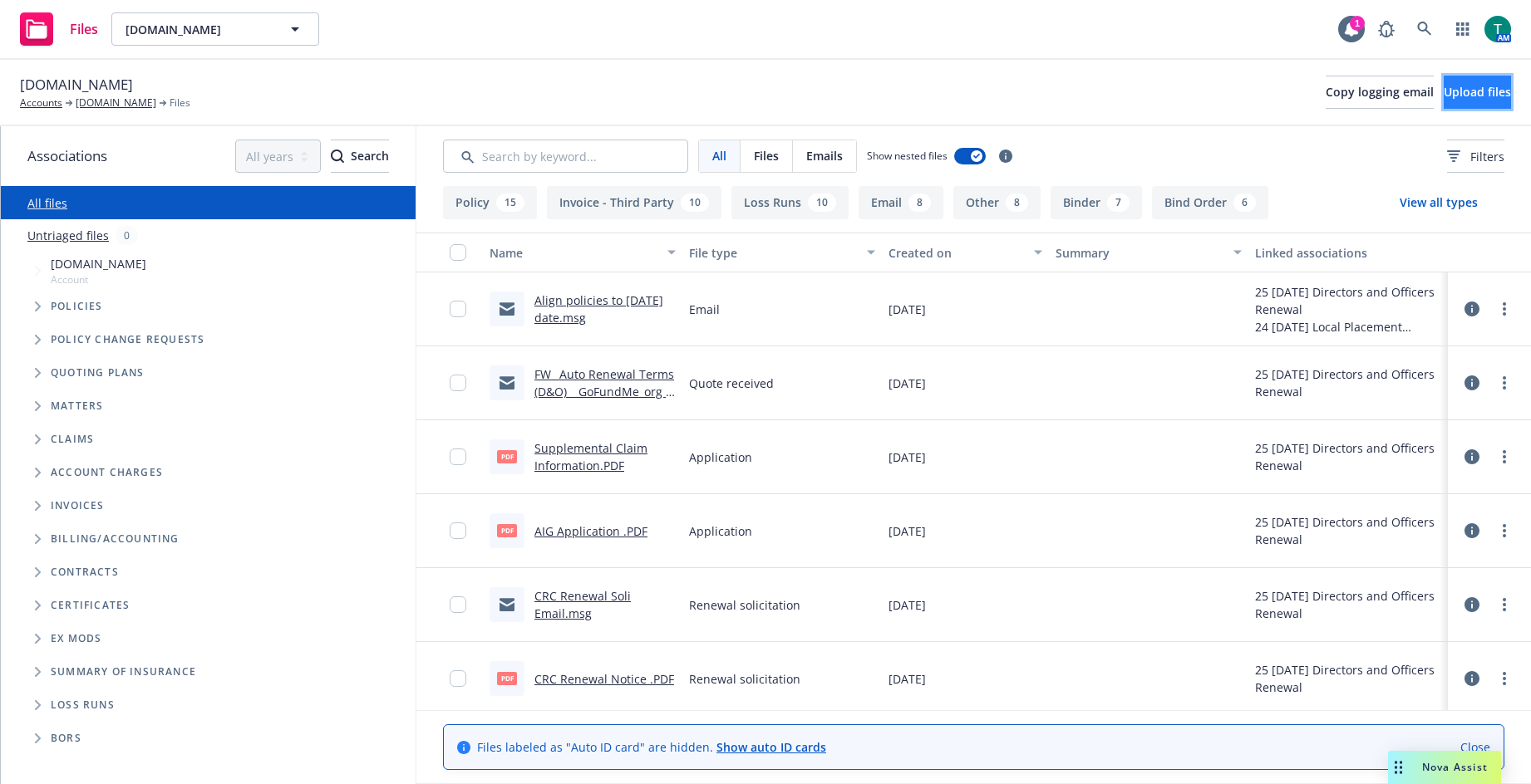
click at [1444, 93] on span "Upload files" at bounding box center [1477, 92] width 67 height 16
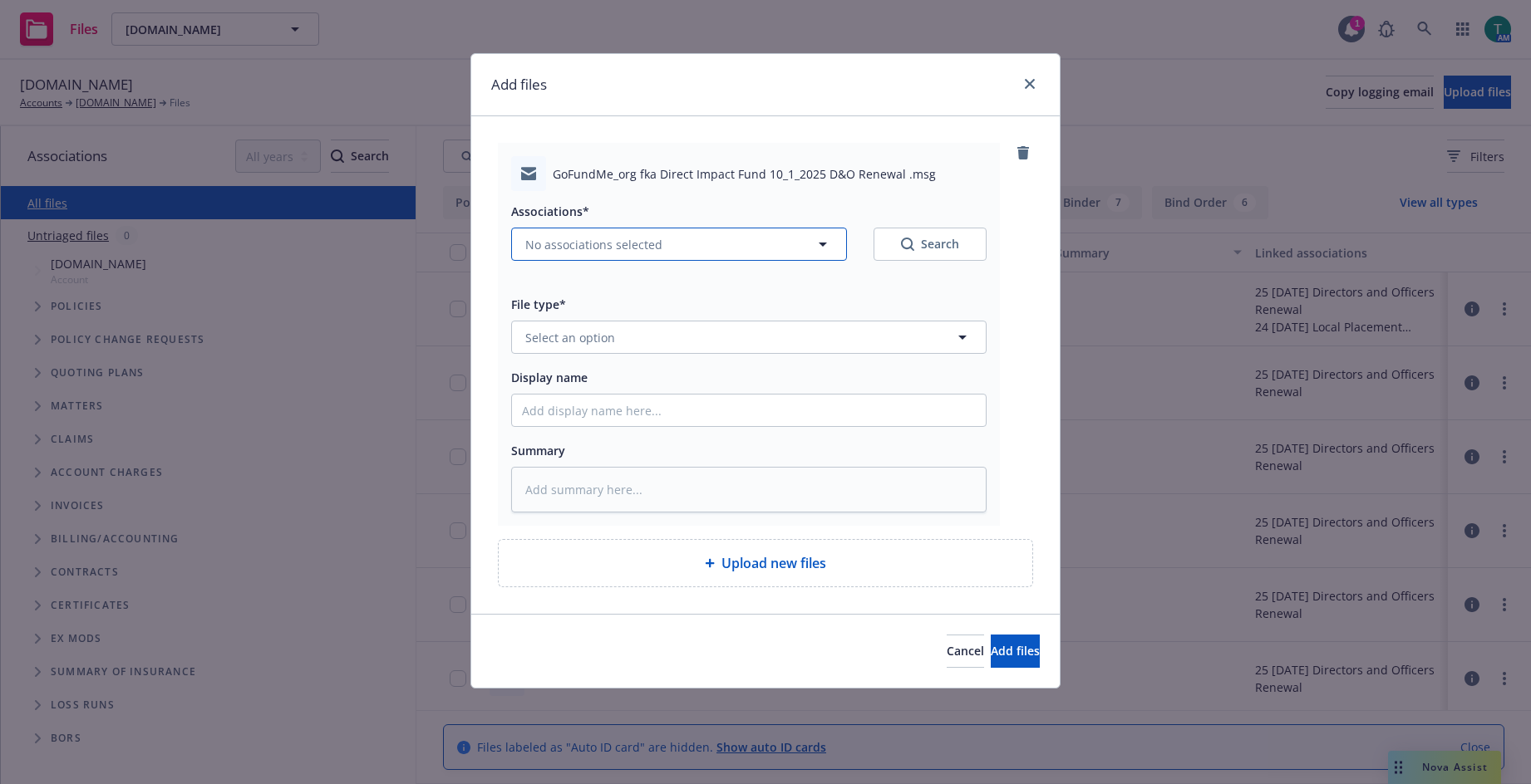
click at [559, 240] on span "No associations selected" at bounding box center [593, 244] width 137 height 17
type textarea "x"
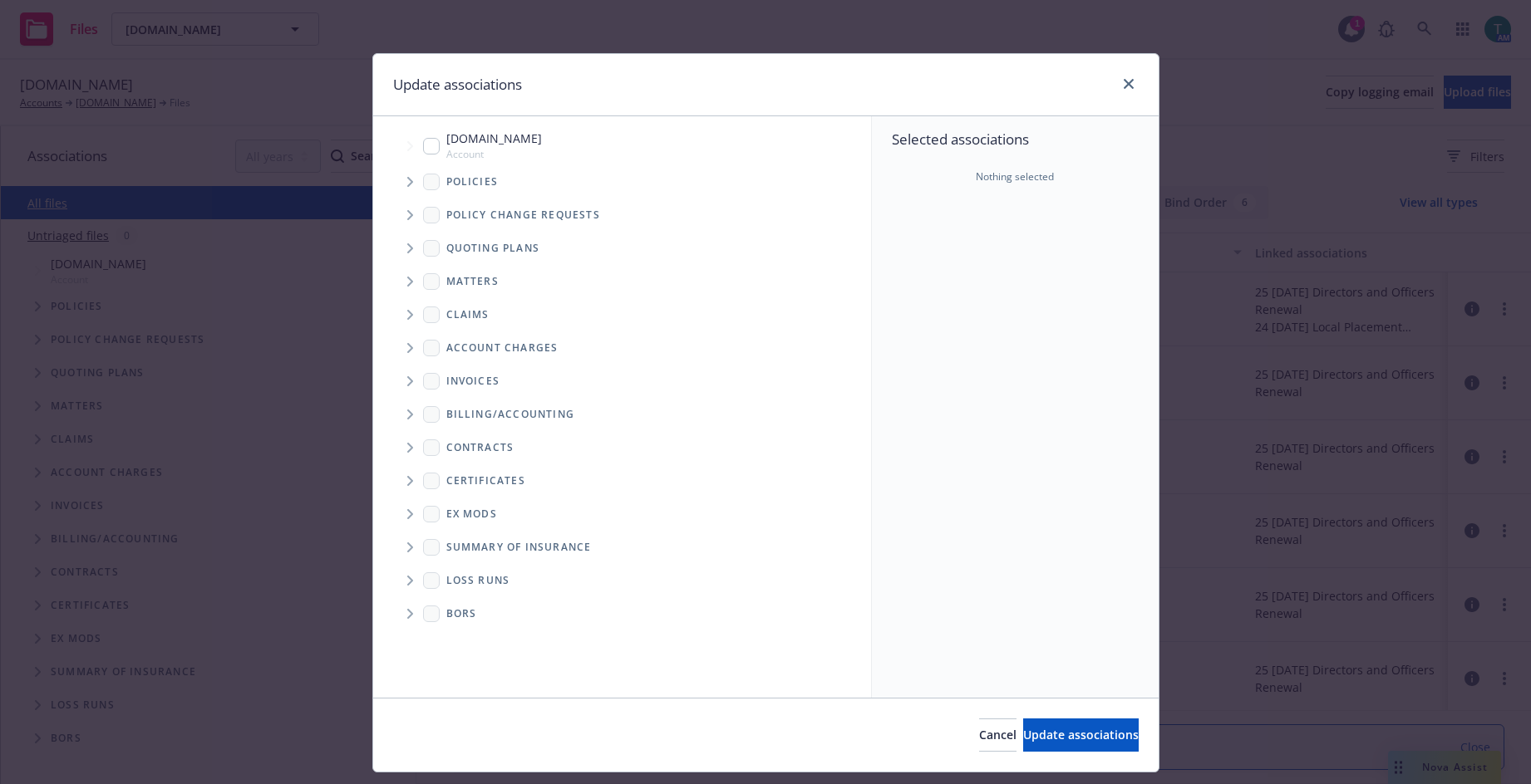
drag, startPoint x: 429, startPoint y: 152, endPoint x: 388, endPoint y: 210, distance: 71.0
click at [426, 152] on input "Tree Example" at bounding box center [432, 146] width 17 height 17
checkbox input "true"
drag, startPoint x: 398, startPoint y: 253, endPoint x: 407, endPoint y: 245, distance: 12.0
click at [401, 248] on span "Tree Example" at bounding box center [410, 248] width 27 height 27
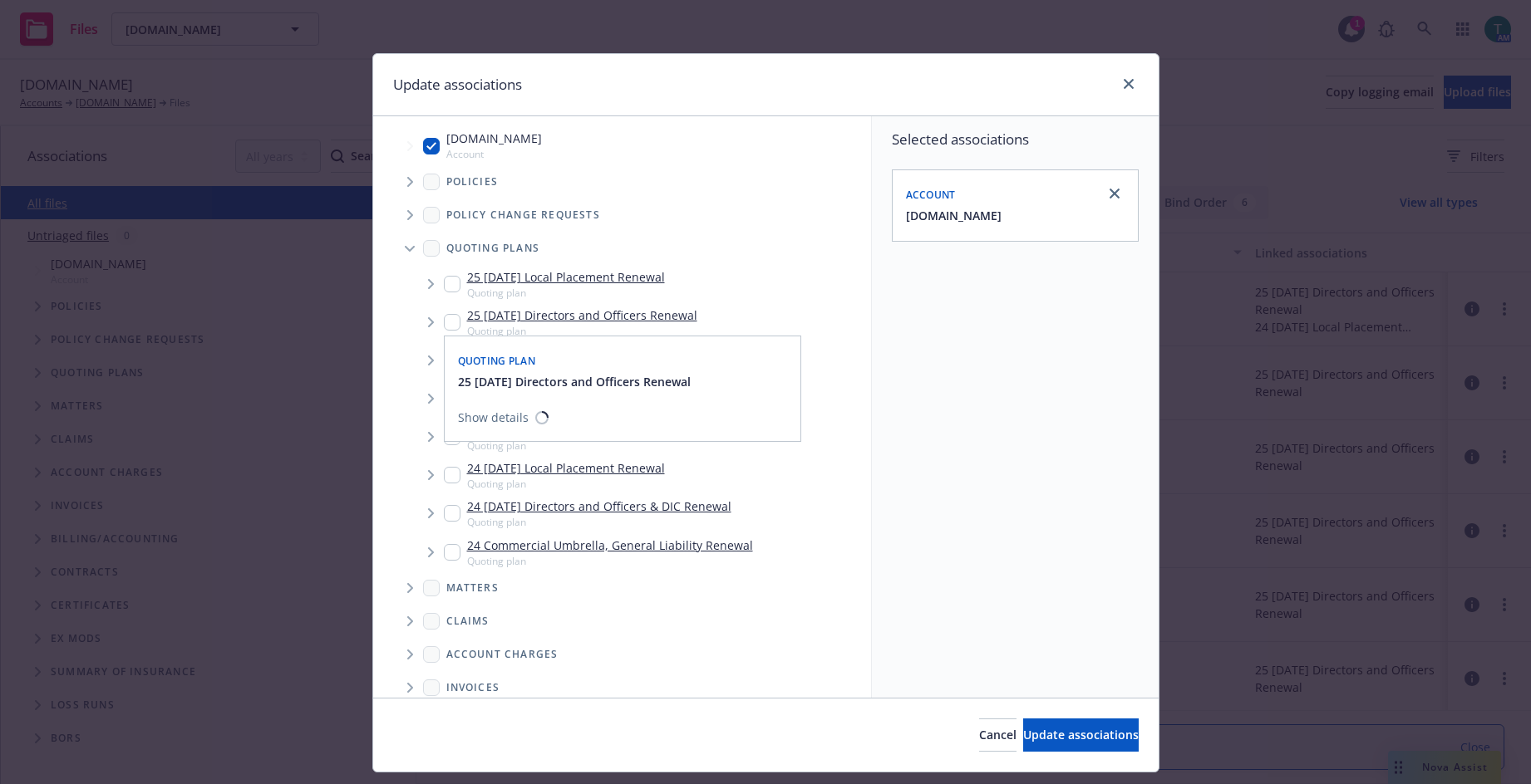
click at [444, 325] on input "Tree Example" at bounding box center [452, 322] width 17 height 17
checkbox input "true"
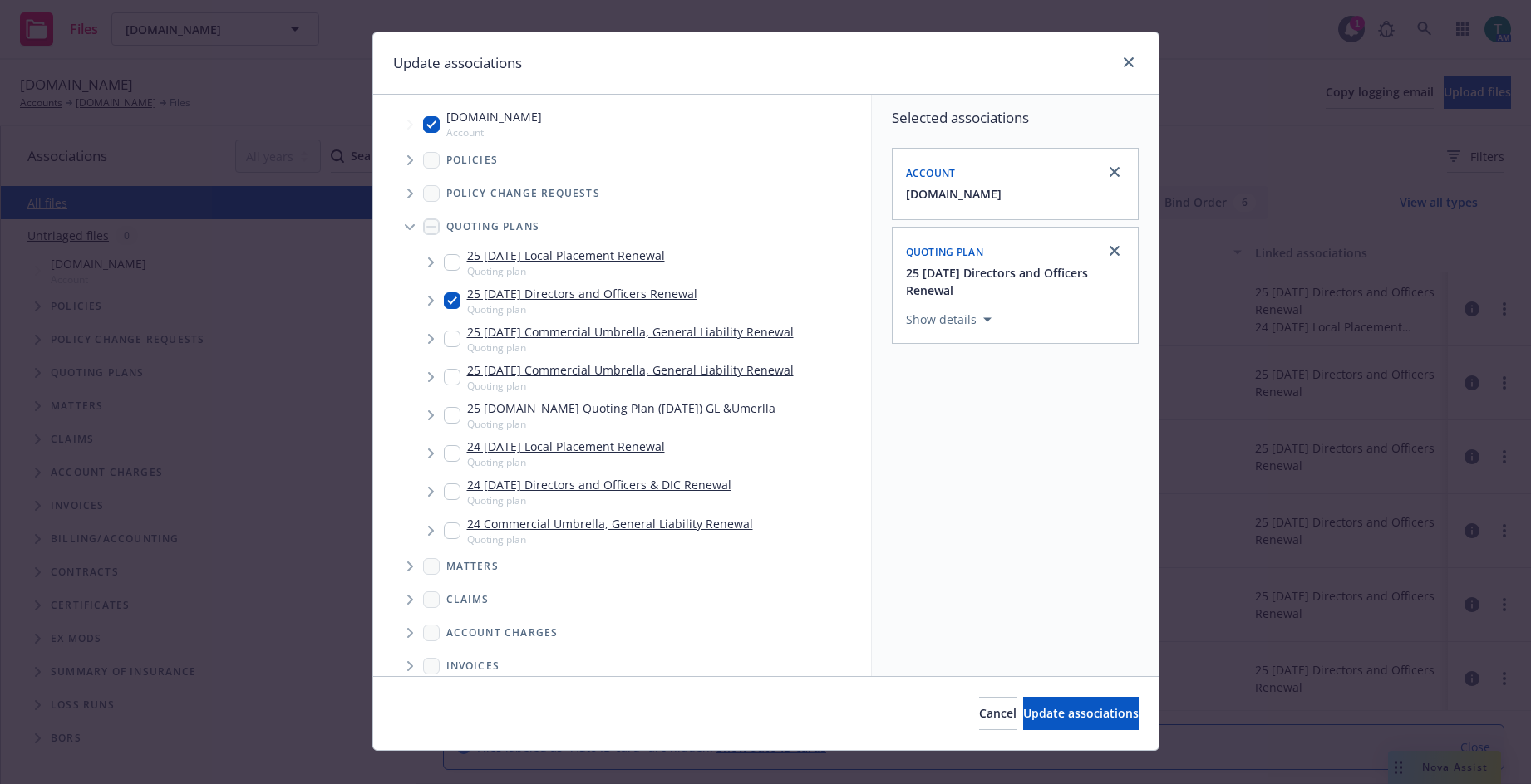
scroll to position [41, 0]
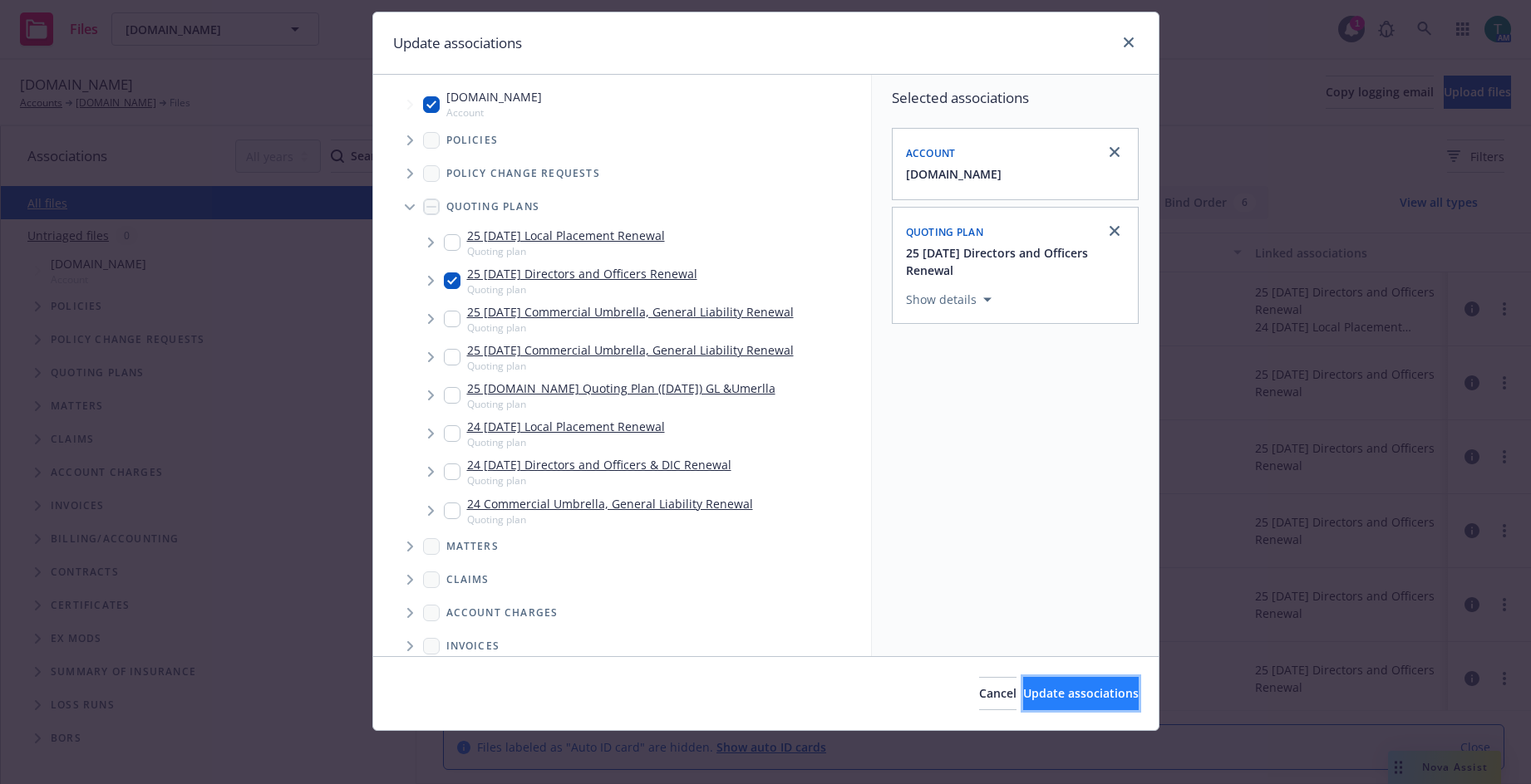
click at [1054, 700] on span "Update associations" at bounding box center [1080, 693] width 116 height 16
type textarea "x"
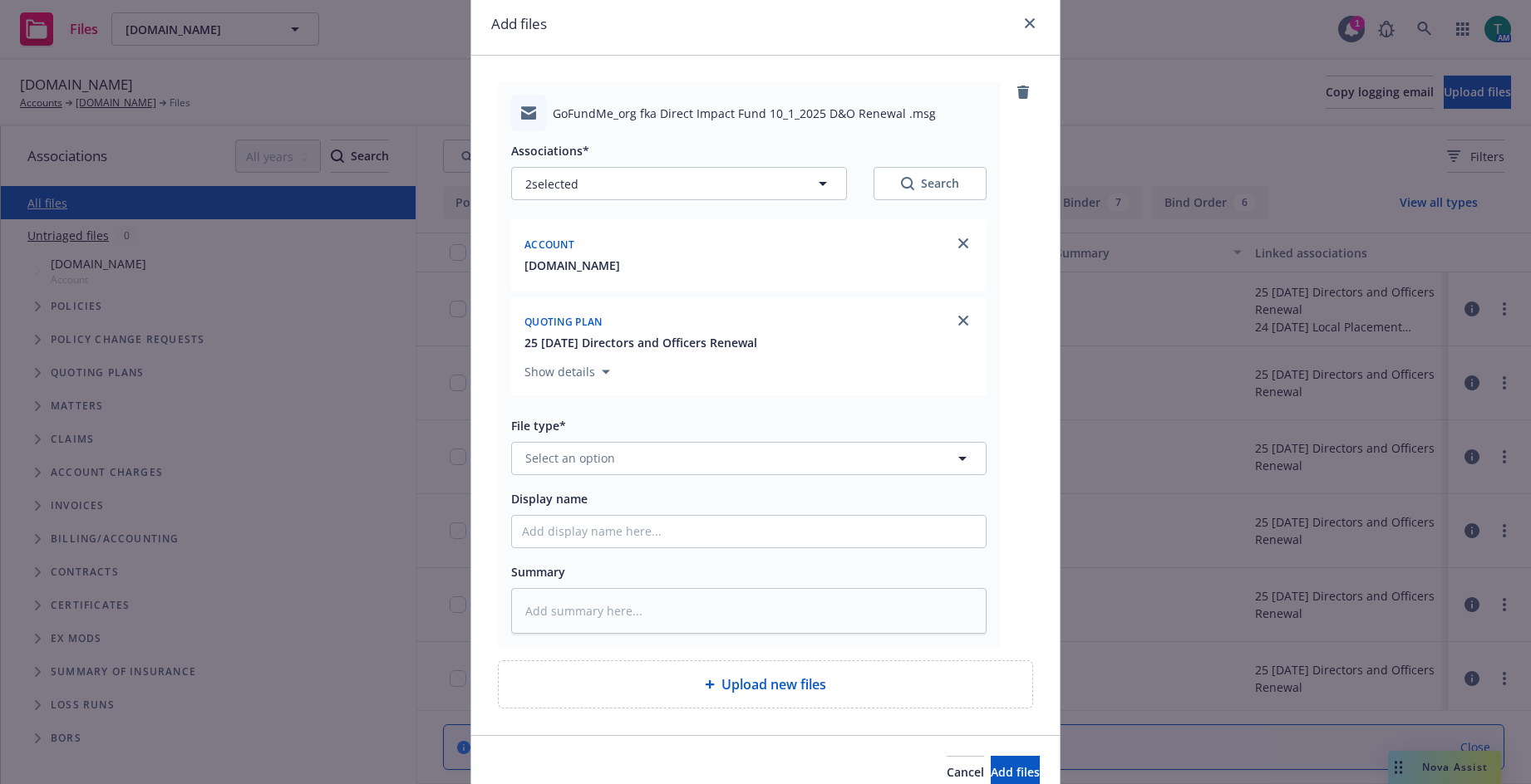
scroll to position [140, 0]
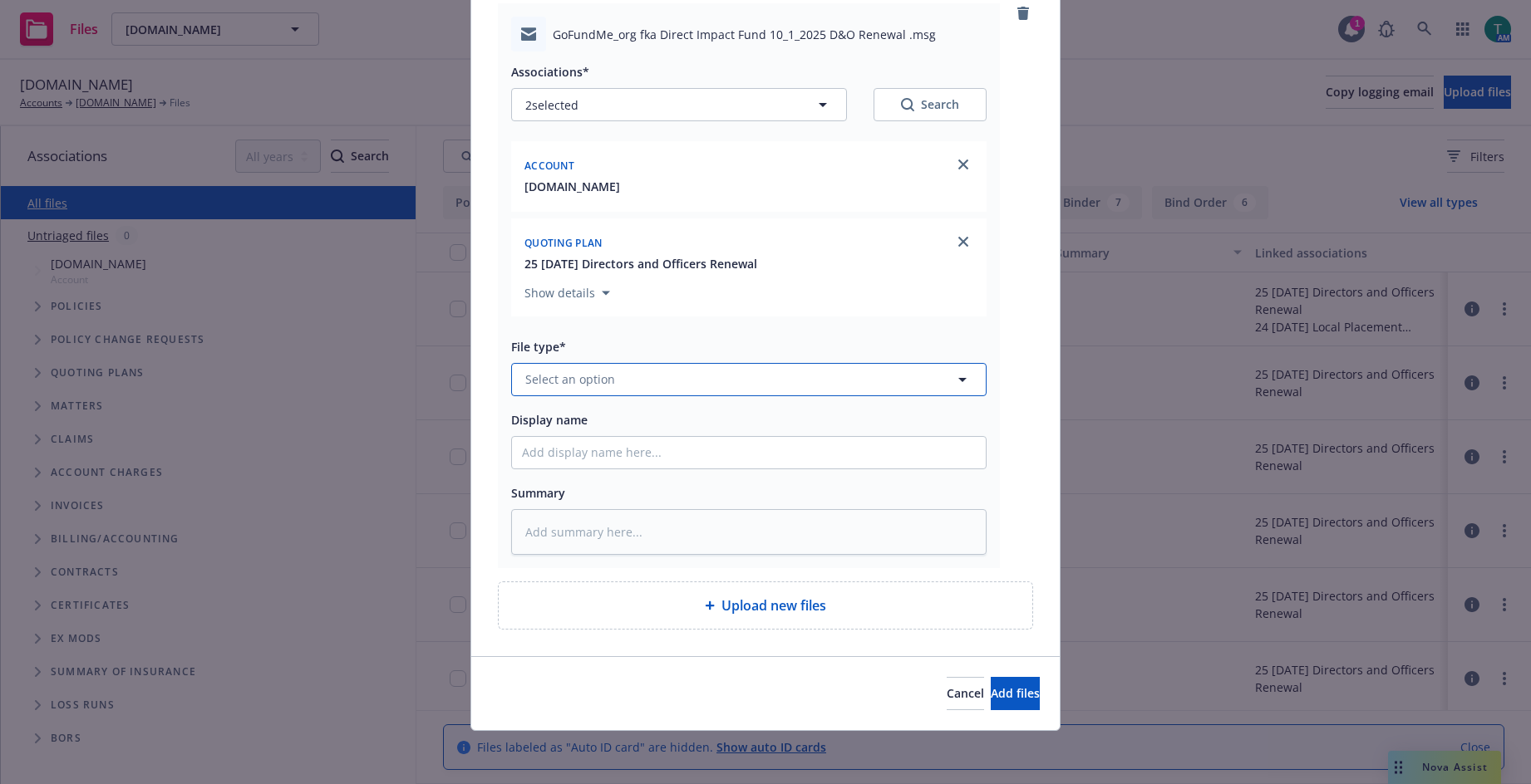
click at [566, 377] on span "Select an option" at bounding box center [570, 379] width 90 height 17
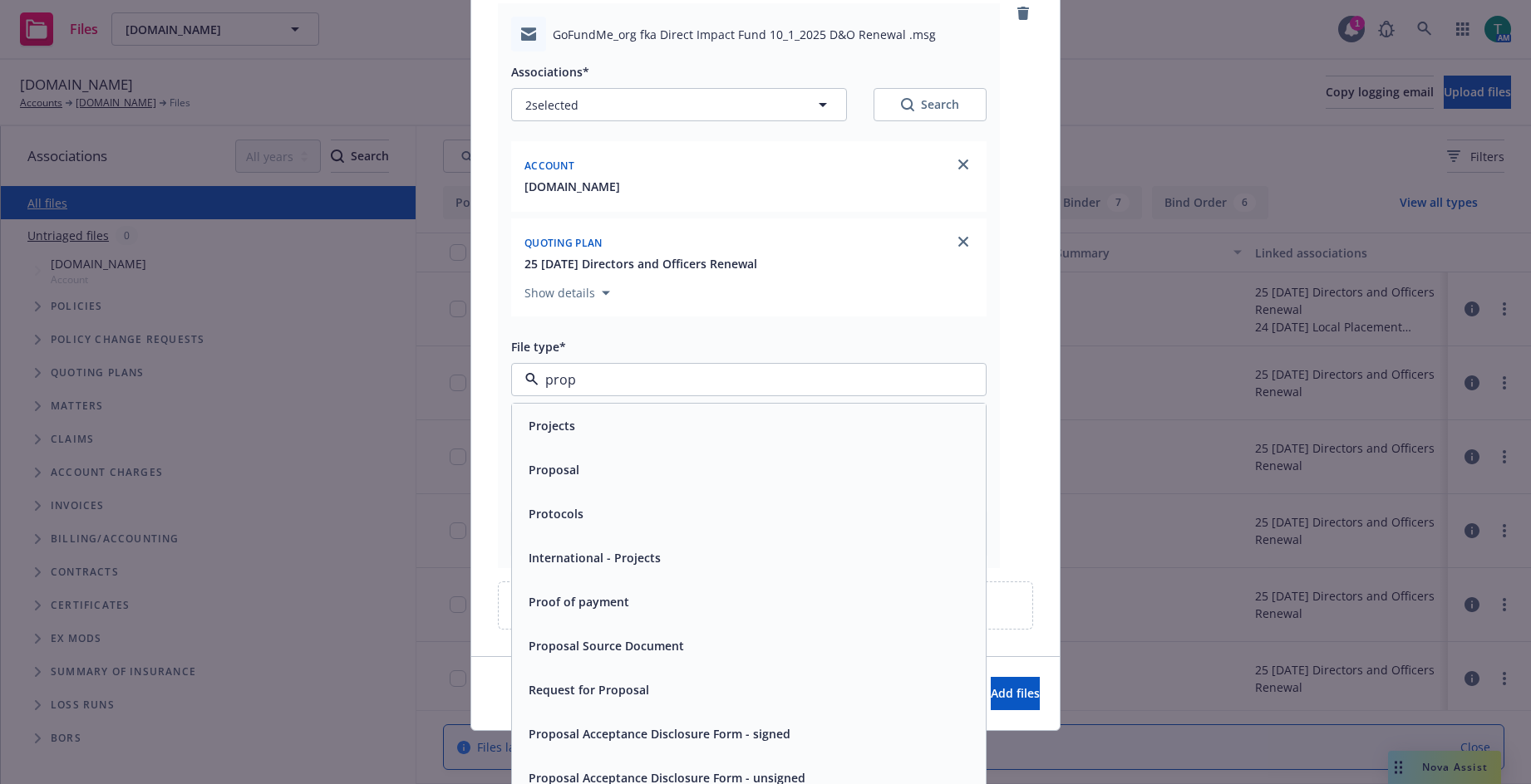
type input "propp"
type textarea "x"
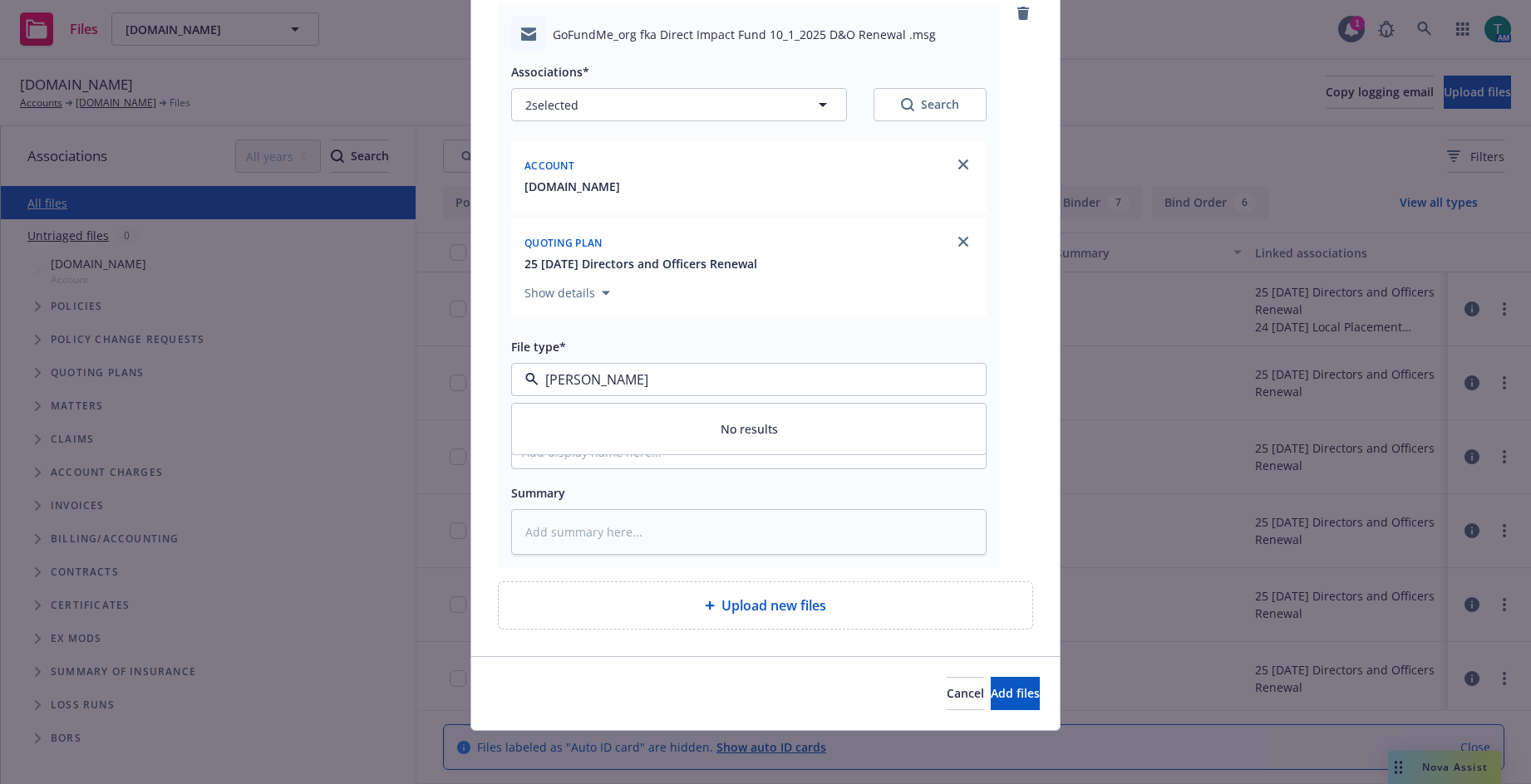
type input "prop"
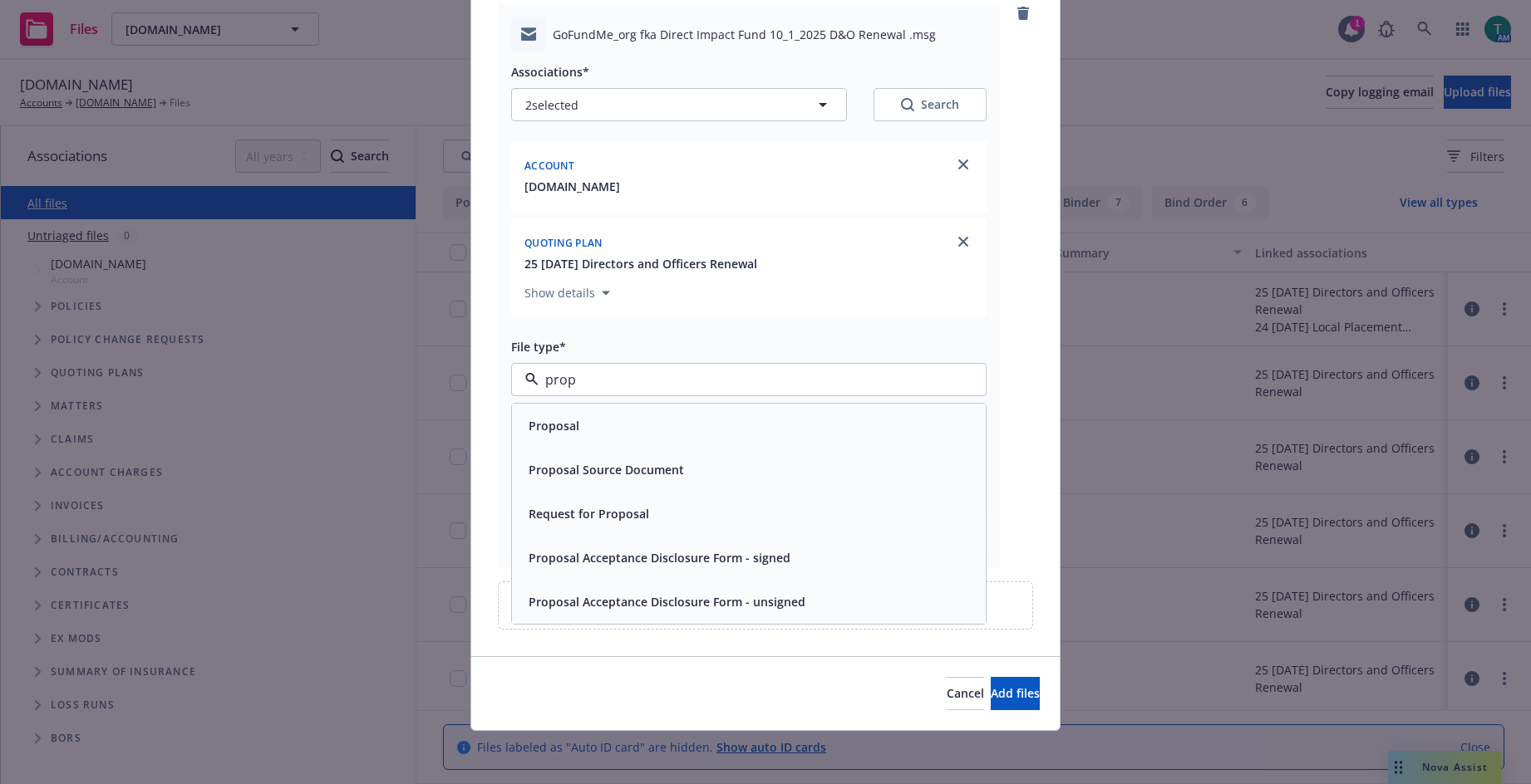
click at [588, 433] on div "Proposal" at bounding box center [749, 425] width 454 height 24
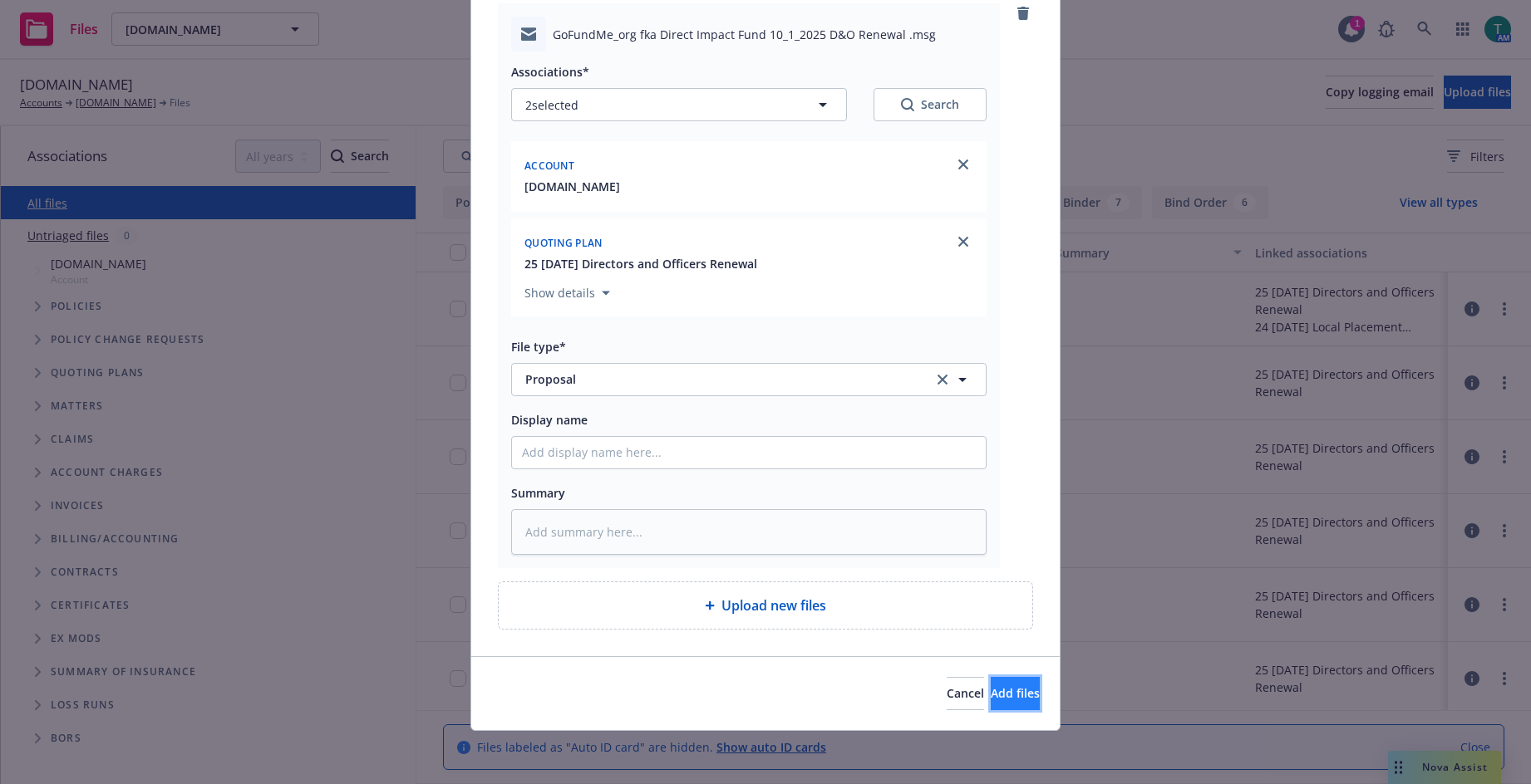
click at [1000, 697] on span "Add files" at bounding box center [1015, 693] width 49 height 16
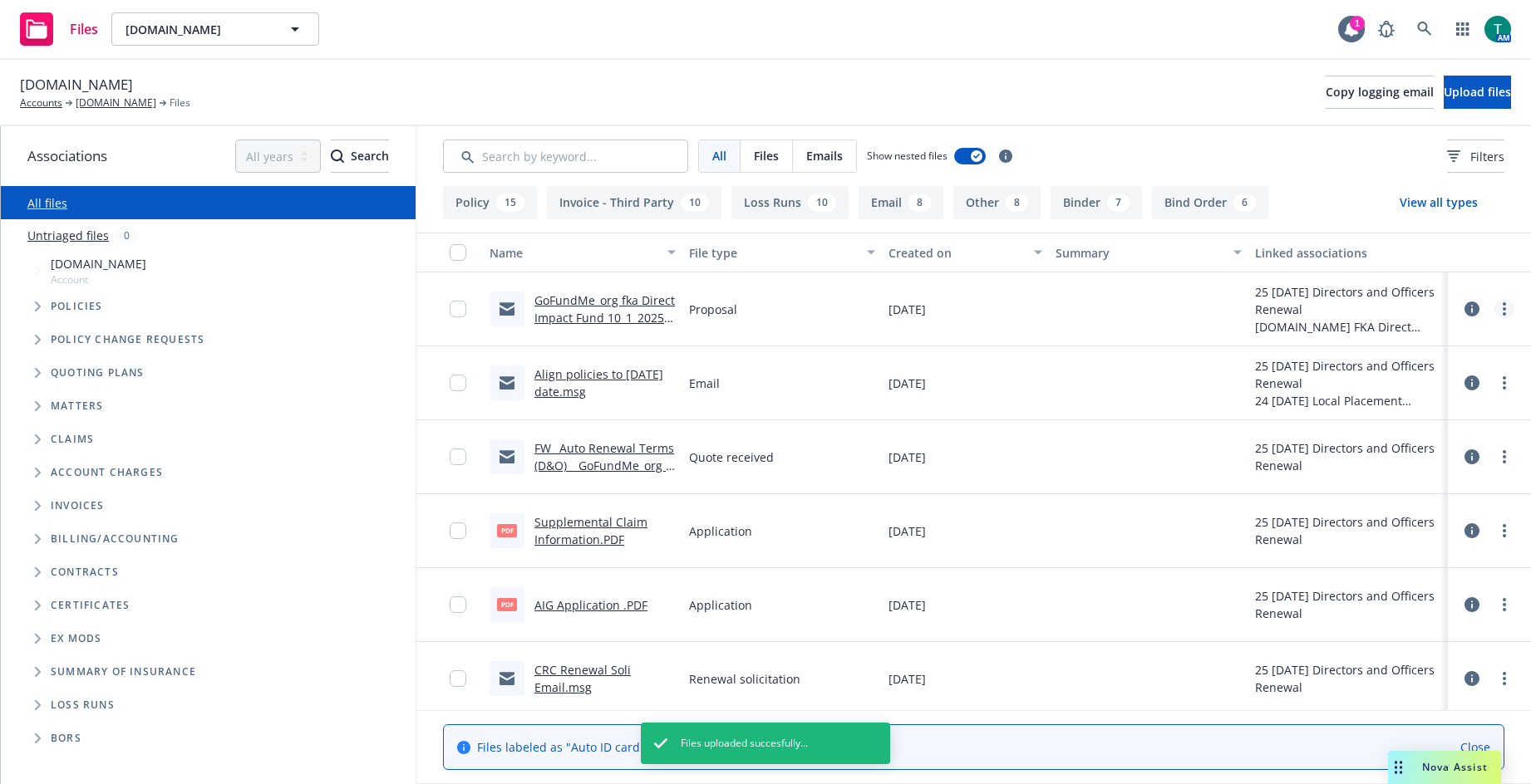
drag, startPoint x: 596, startPoint y: 300, endPoint x: 1491, endPoint y: 312, distance: 895.1
click at [1503, 312] on icon "more" at bounding box center [1505, 309] width 4 height 13
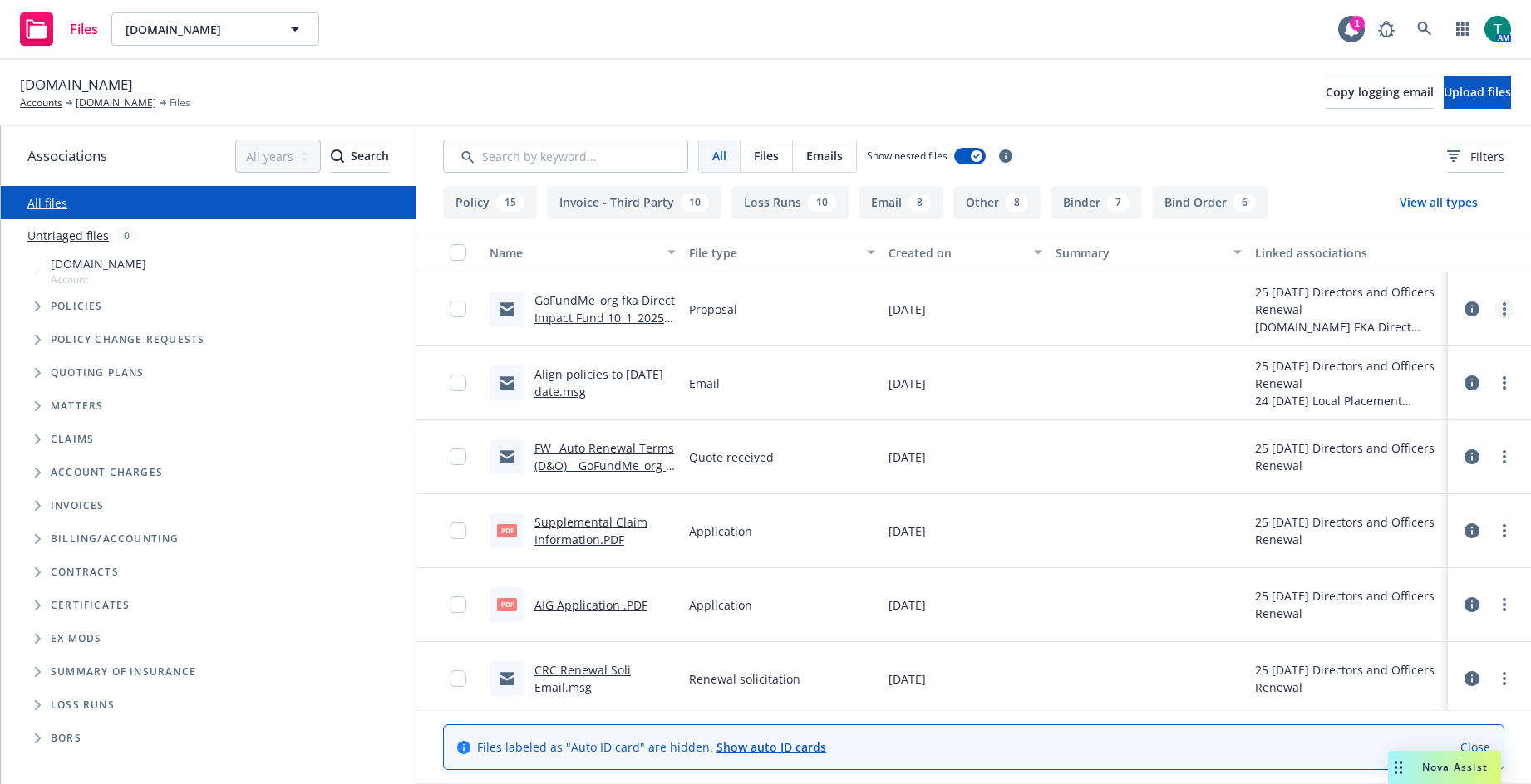
click at [1495, 313] on link "more" at bounding box center [1505, 309] width 20 height 20
click at [1389, 414] on link "Edit" at bounding box center [1419, 409] width 165 height 33
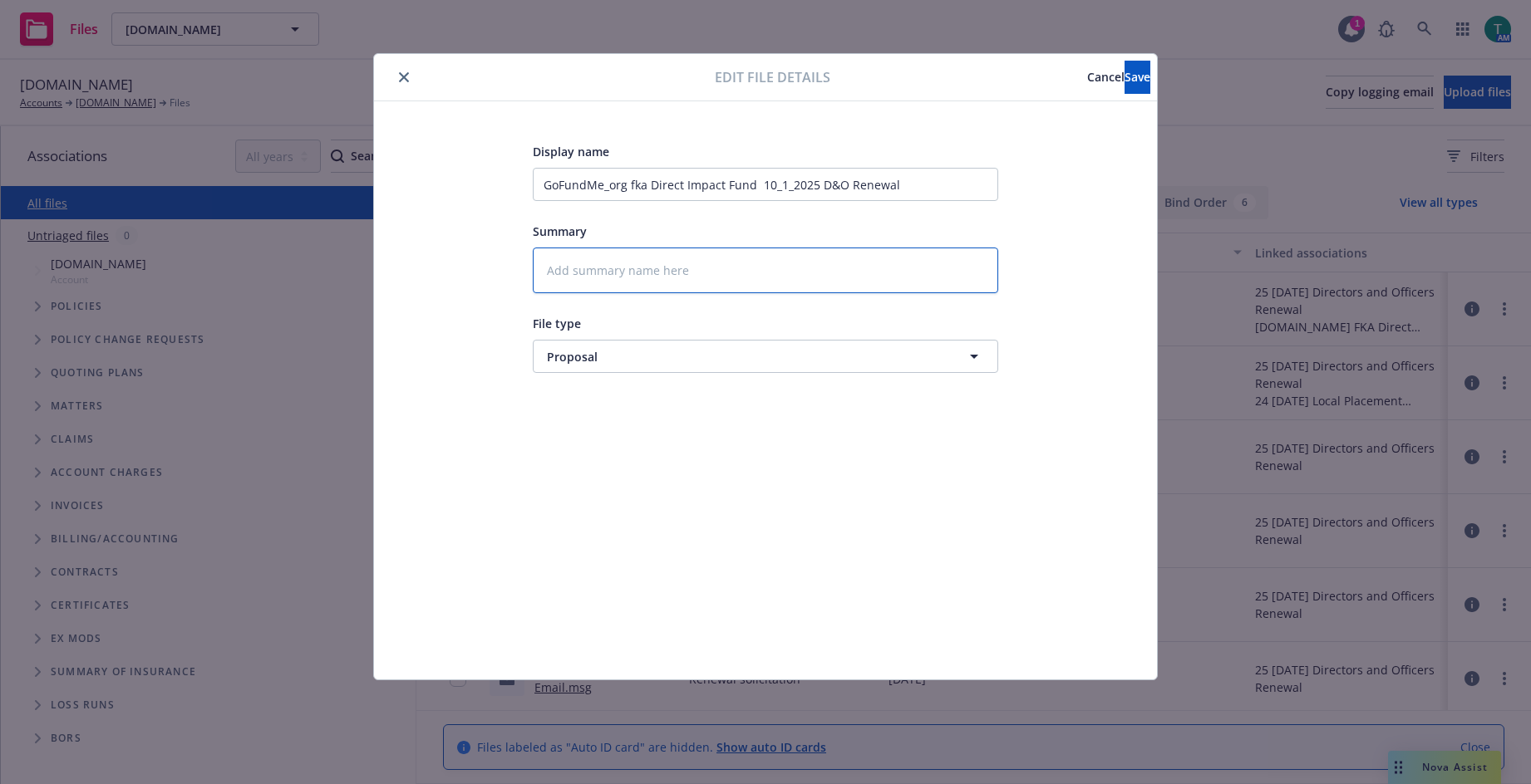
click at [612, 278] on textarea at bounding box center [766, 270] width 466 height 46
type textarea "x"
type textarea "Au"
type textarea "x"
type textarea "Aut"
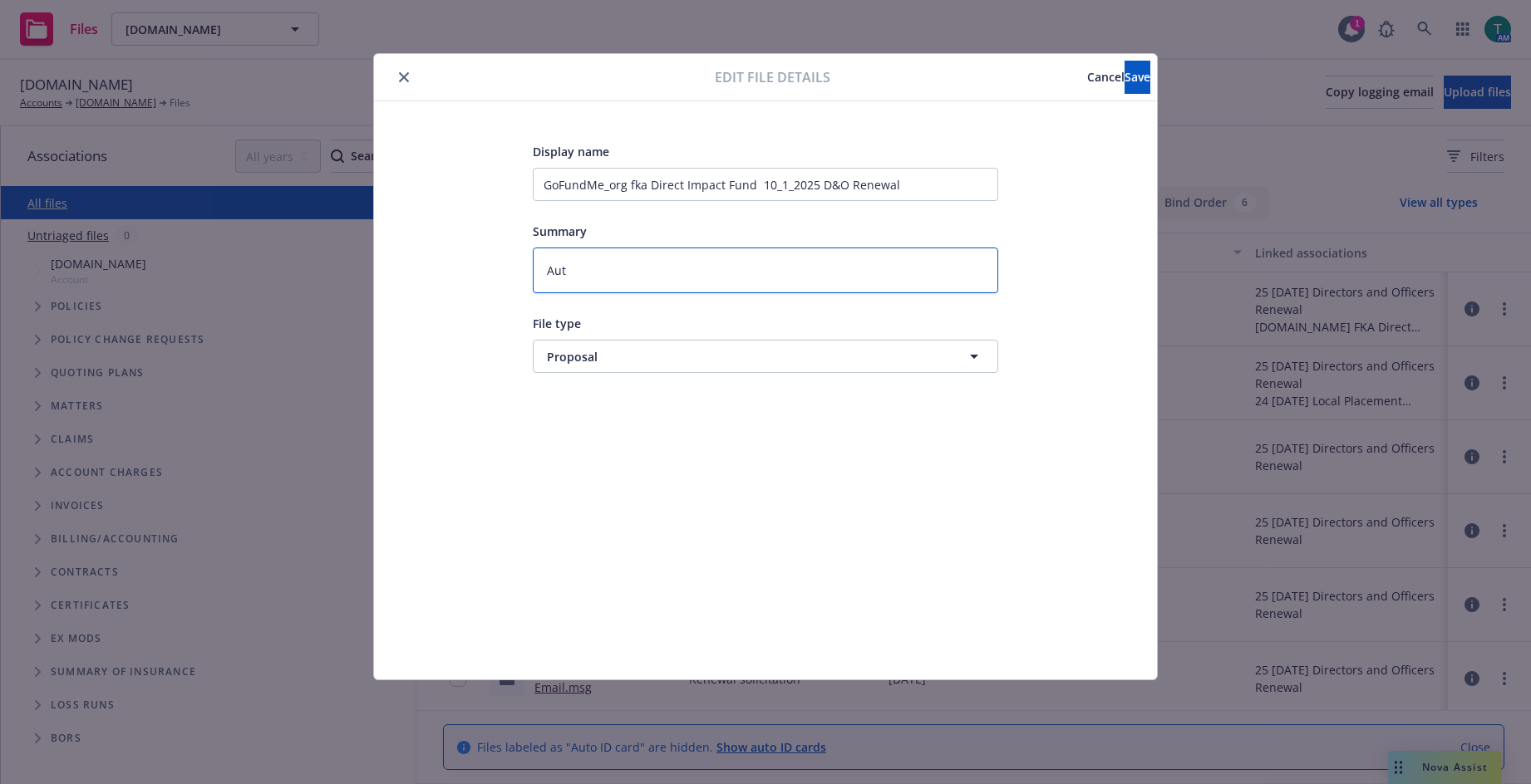
type textarea "x"
type textarea "Auto"
type textarea "x"
type textarea "Auto"
type textarea "x"
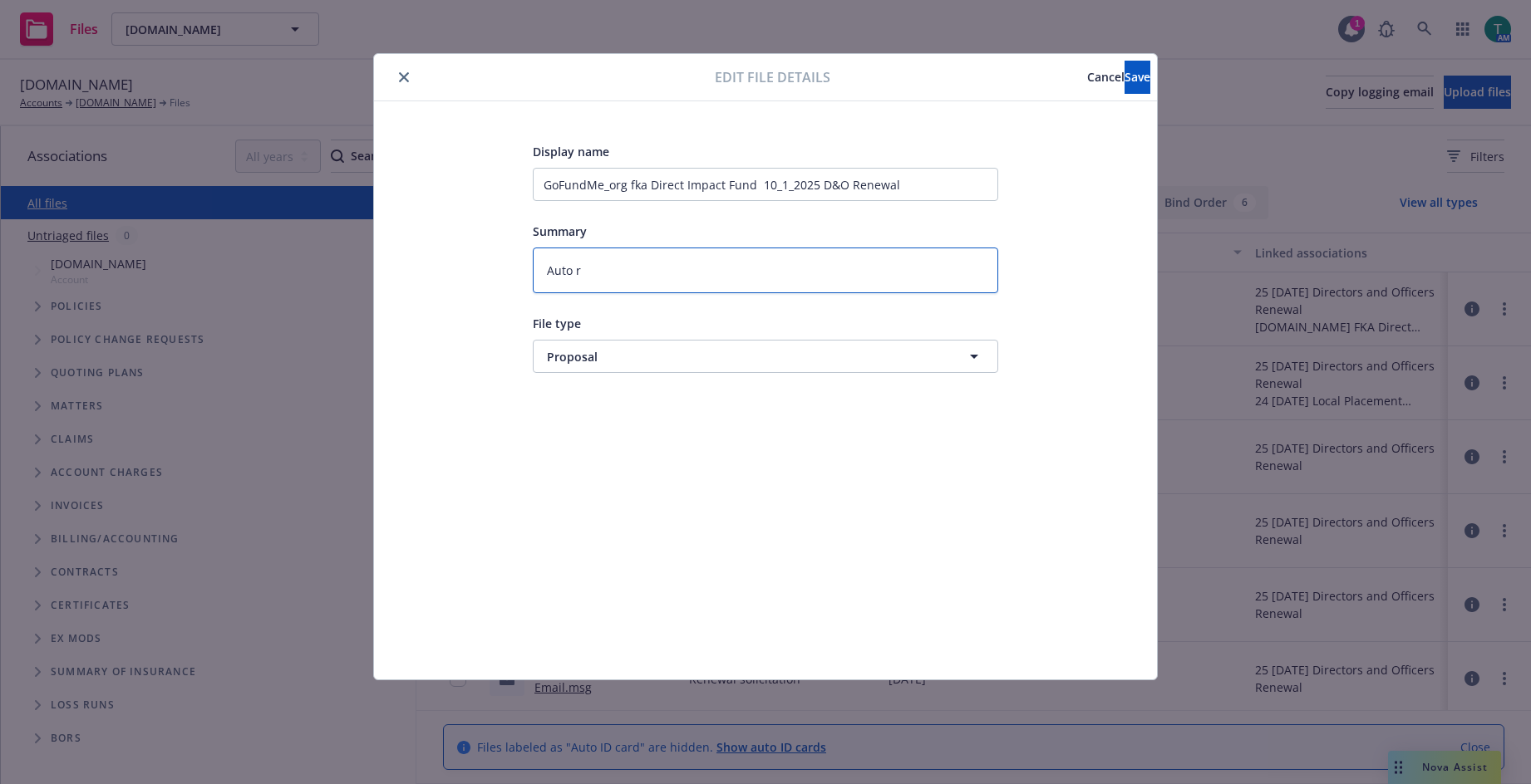
type textarea "Auto rn"
type textarea "x"
type textarea "Auto rne"
type textarea "x"
type textarea "Auto rnee"
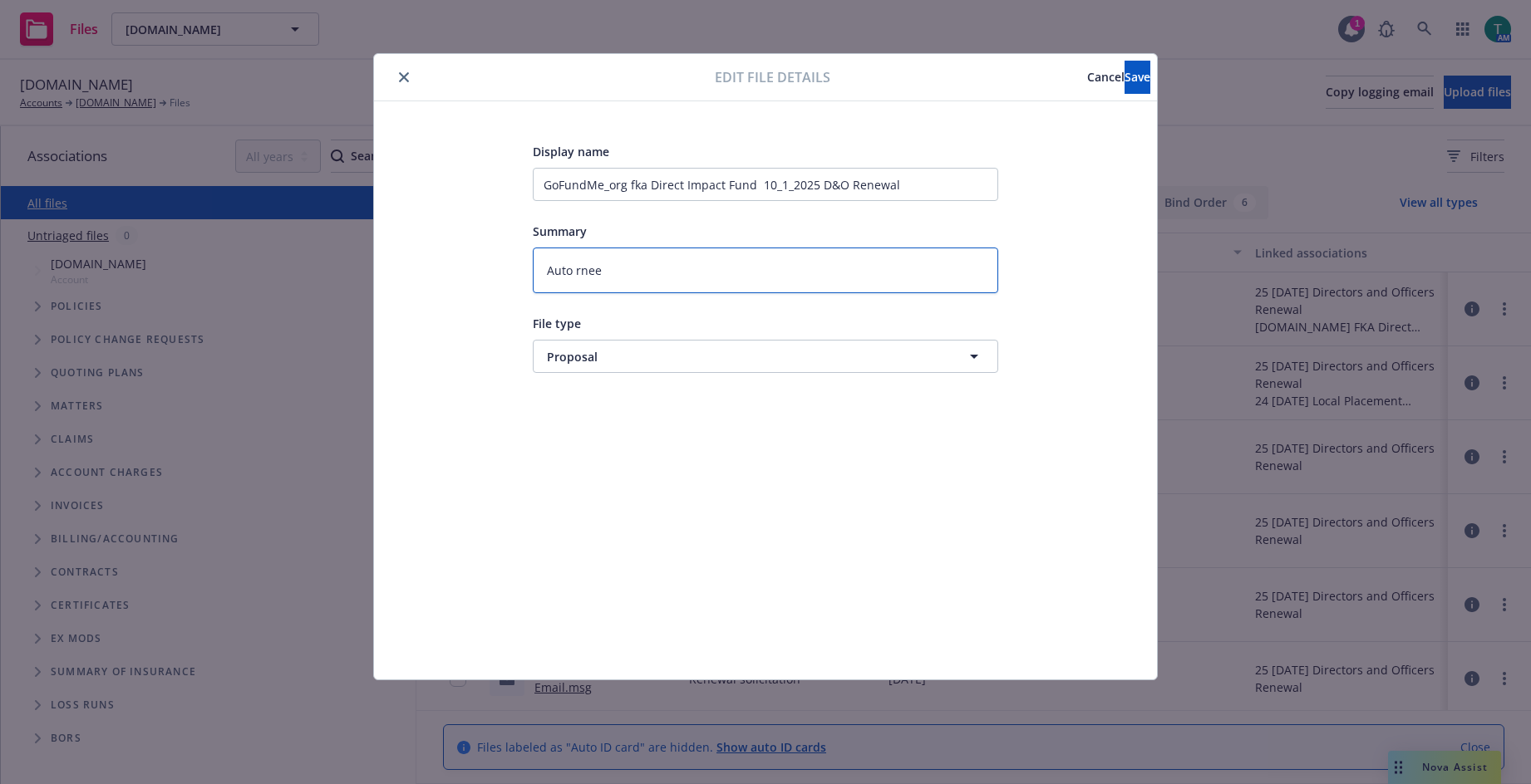
type textarea "x"
type textarea "Auto rneew"
type textarea "x"
type textarea "Auto rneewa"
type textarea "x"
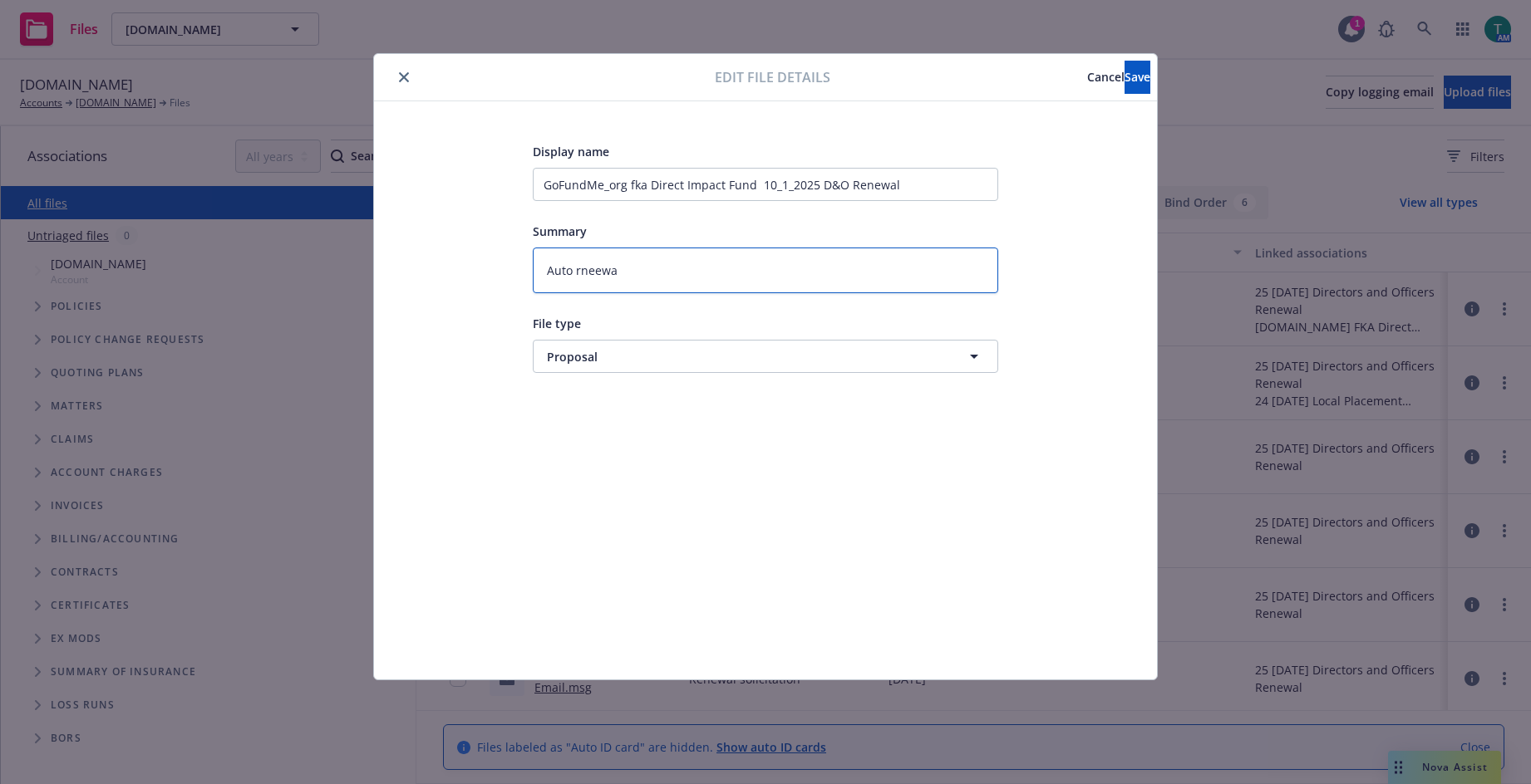
type textarea "Auto rneew"
type textarea "x"
type textarea "Auto rnee"
type textarea "x"
type textarea "Auto rne"
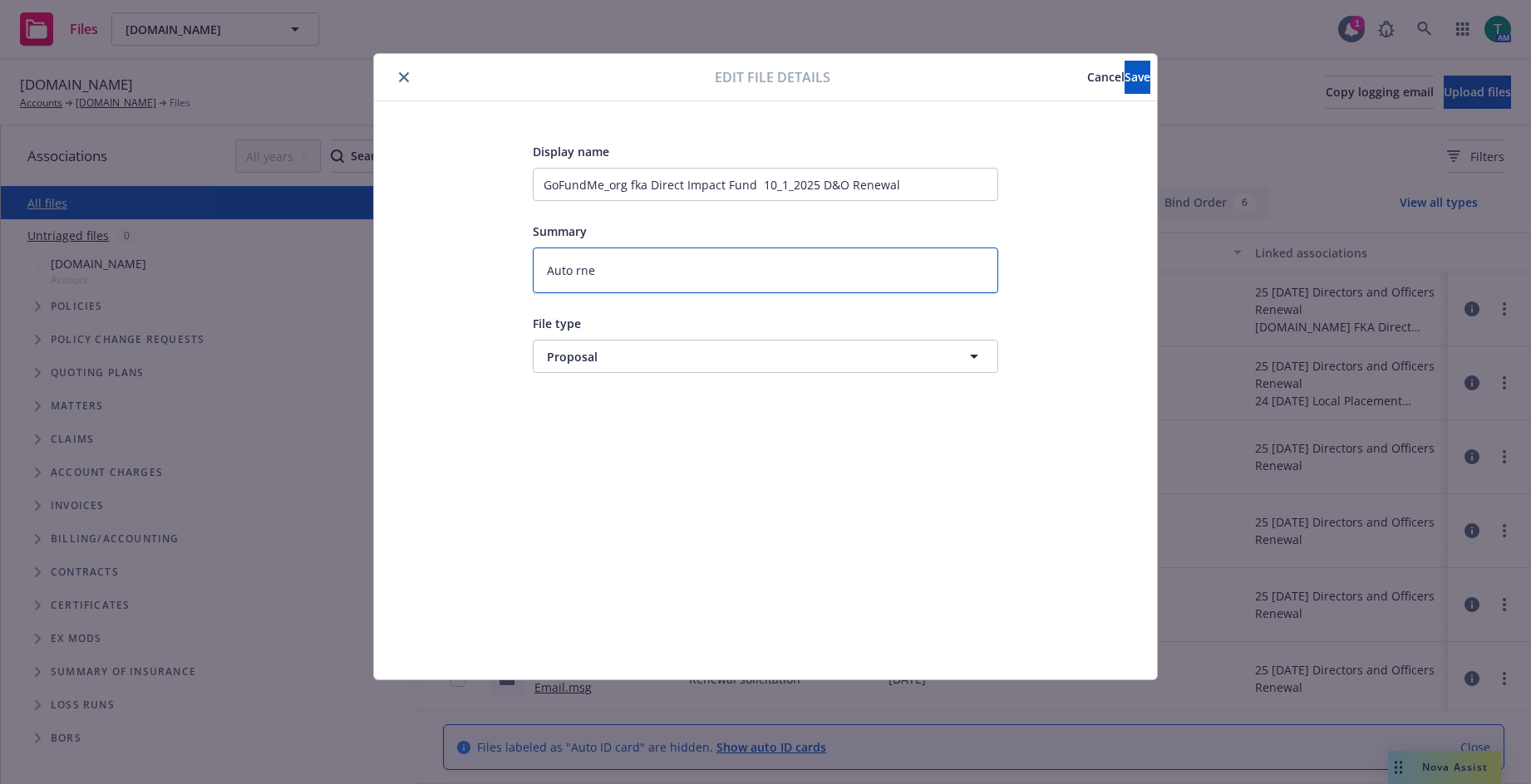
type textarea "x"
type textarea "Auto rn"
type textarea "x"
type textarea "Auto rne"
type textarea "x"
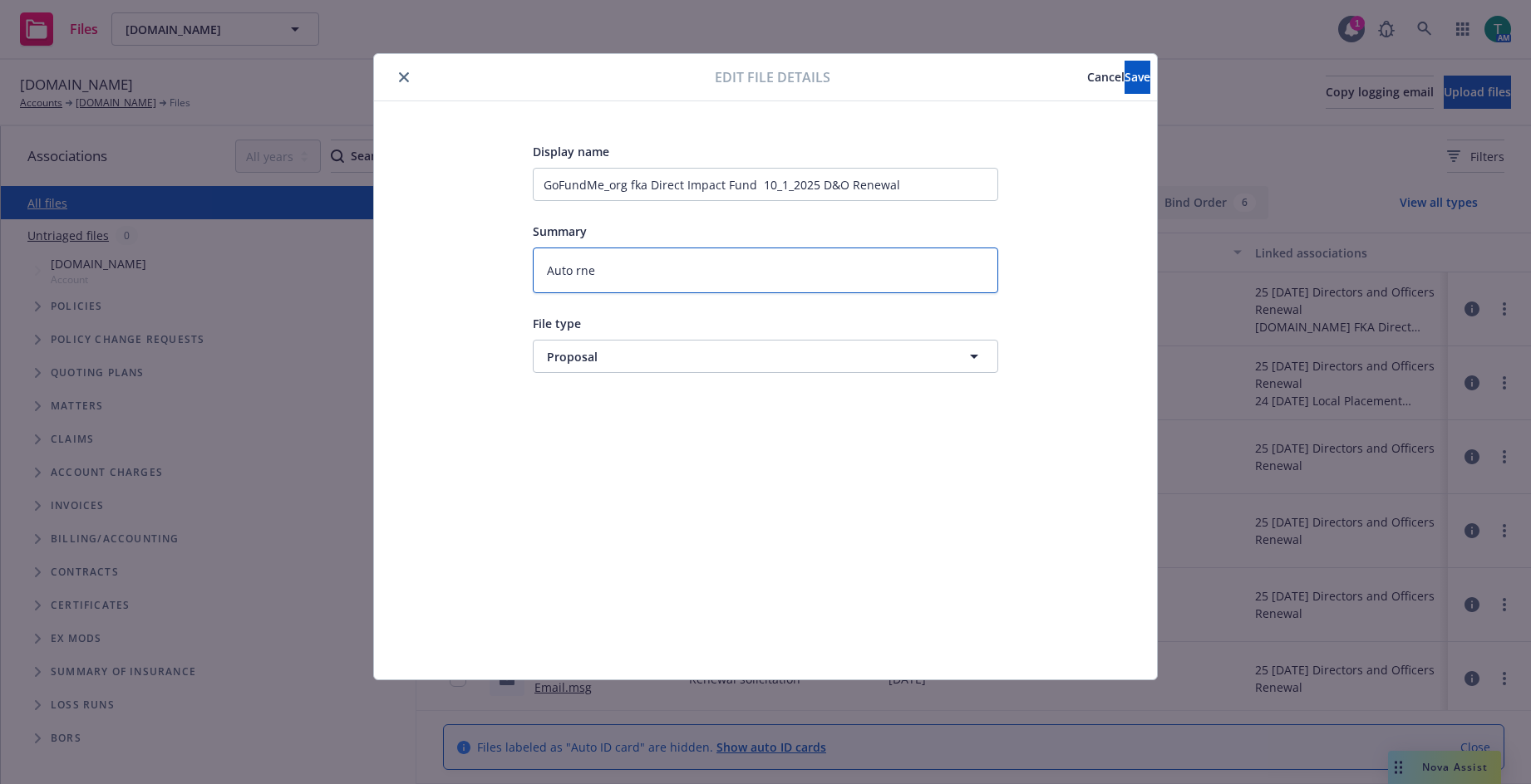
type textarea "Auto rn"
type textarea "x"
type textarea "Auto r"
type textarea "x"
type textarea "Auto rn"
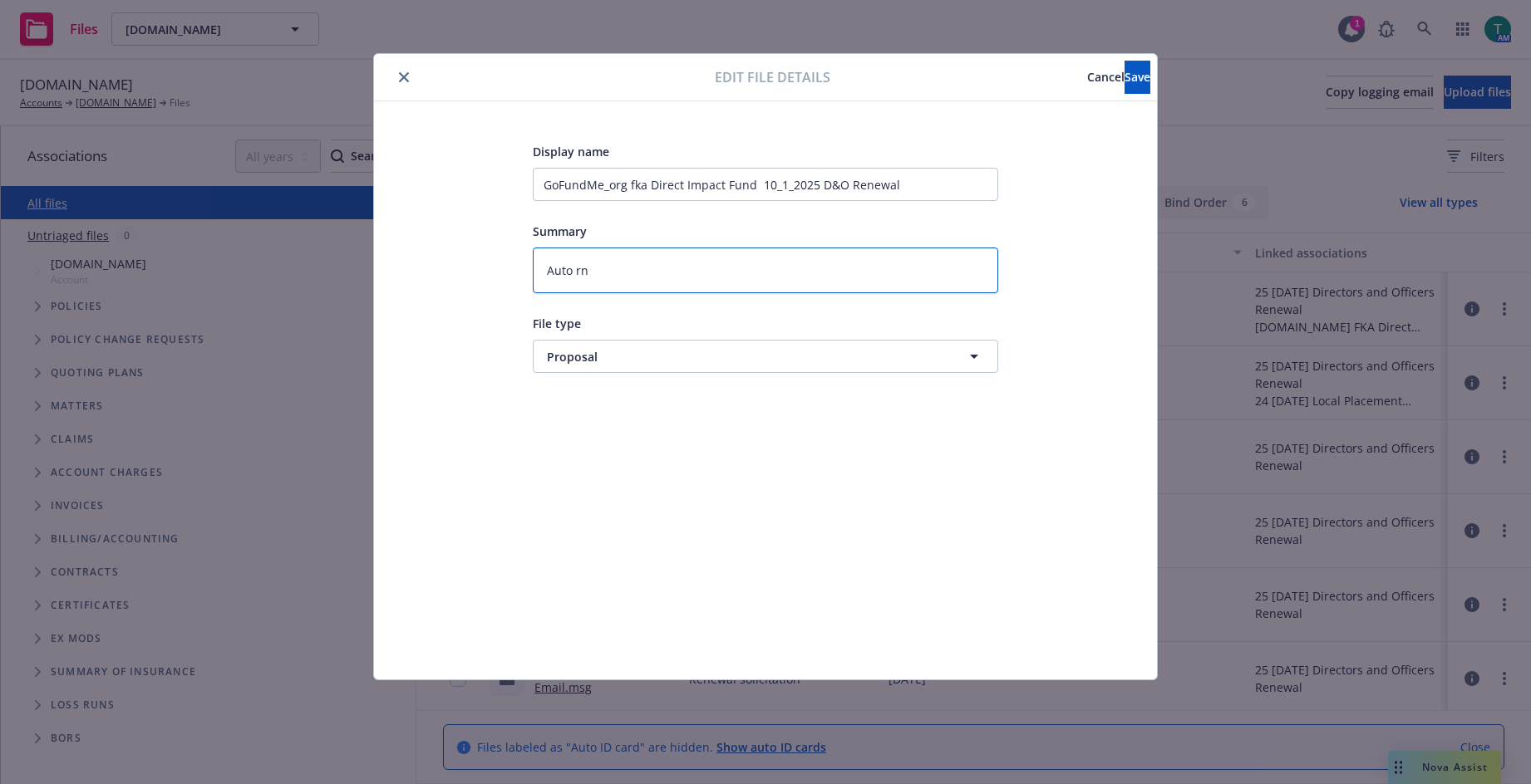
type textarea "x"
type textarea "Auto rne"
type textarea "x"
type textarea "Auto rnew"
type textarea "x"
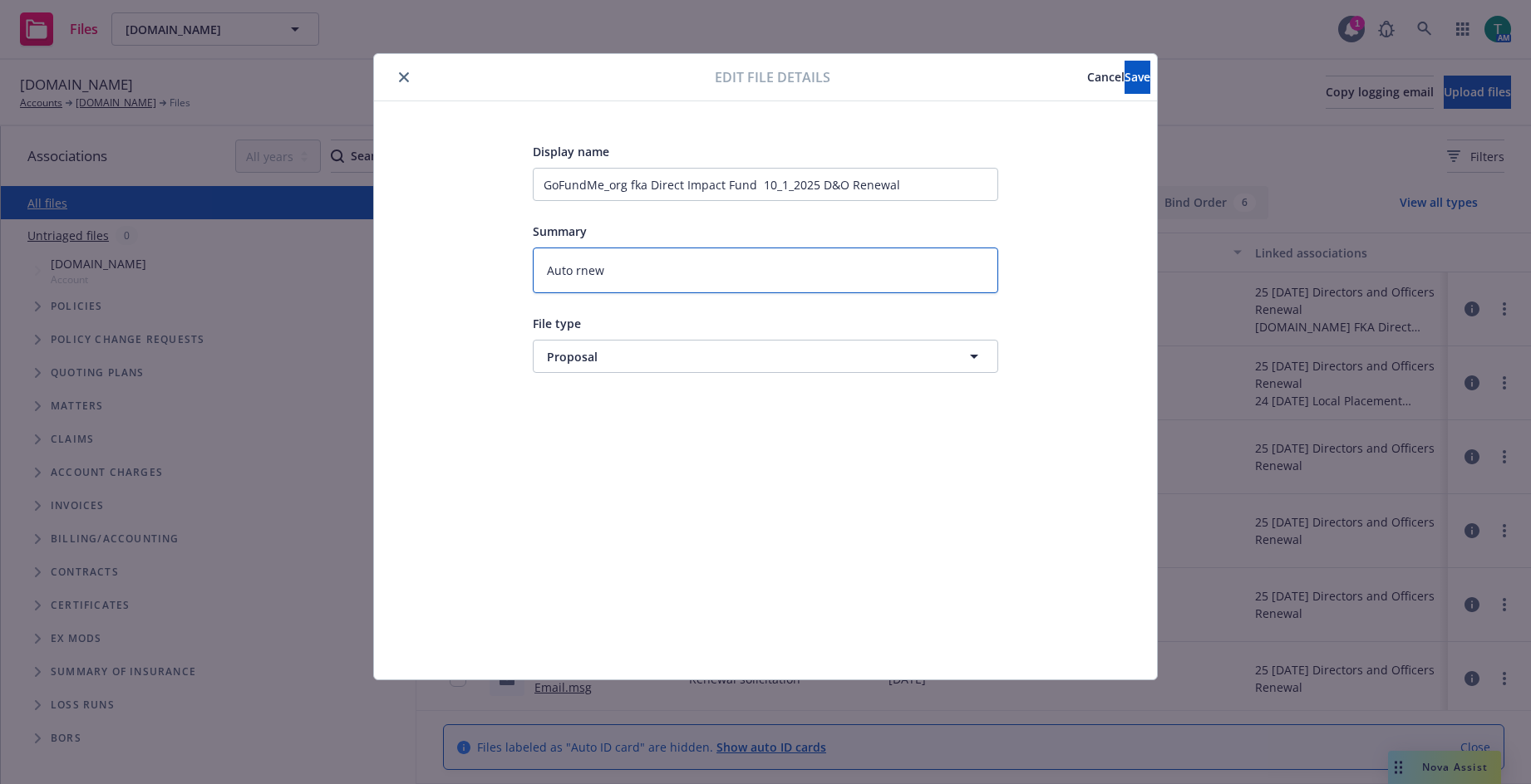
type textarea "Auto rnewa"
type textarea "x"
type textarea "Auto rnewal"
type textarea "x"
type textarea "Auto rnewal"
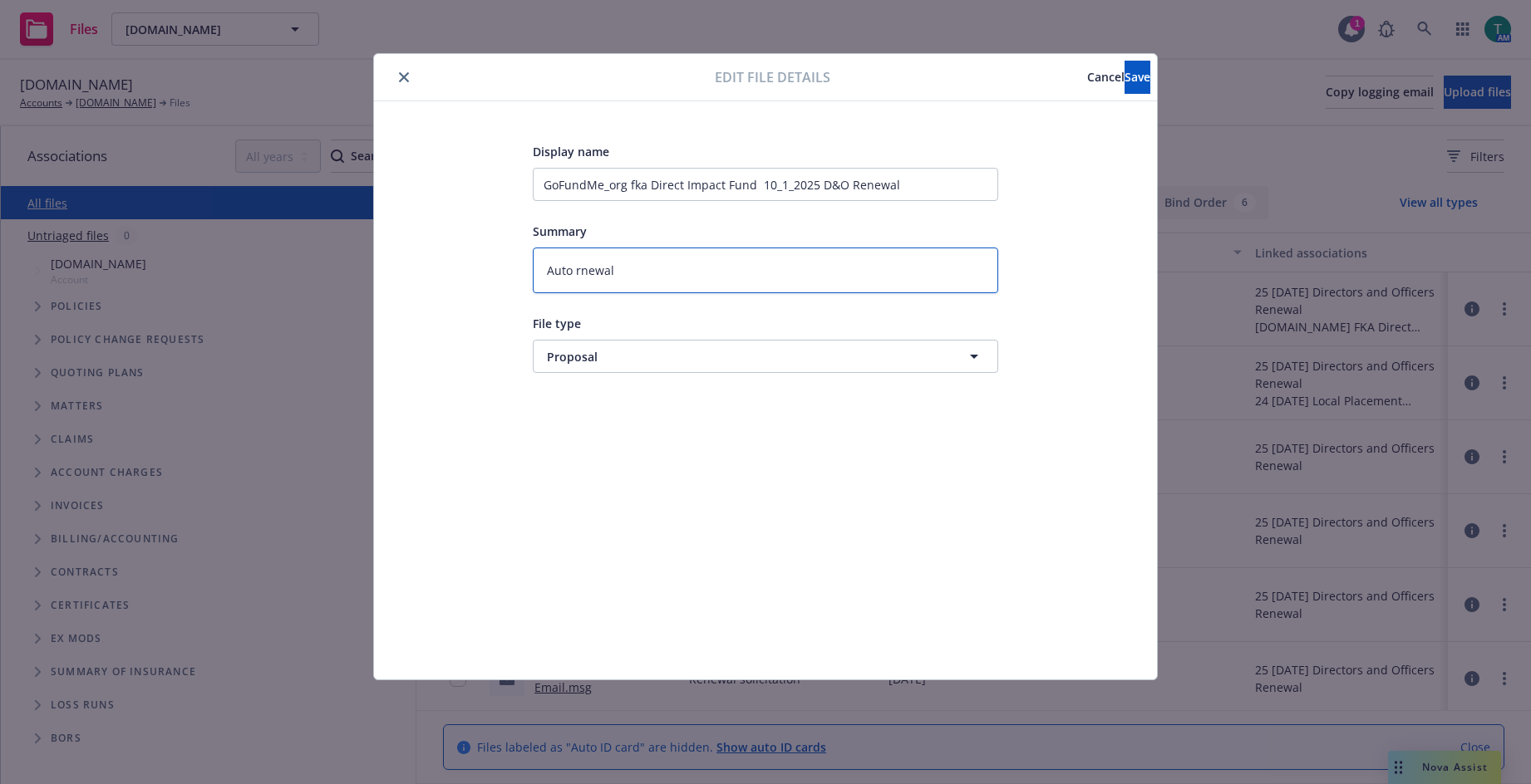
type textarea "x"
type textarea "Auto rnewa"
type textarea "x"
type textarea "Auto rnew"
type textarea "x"
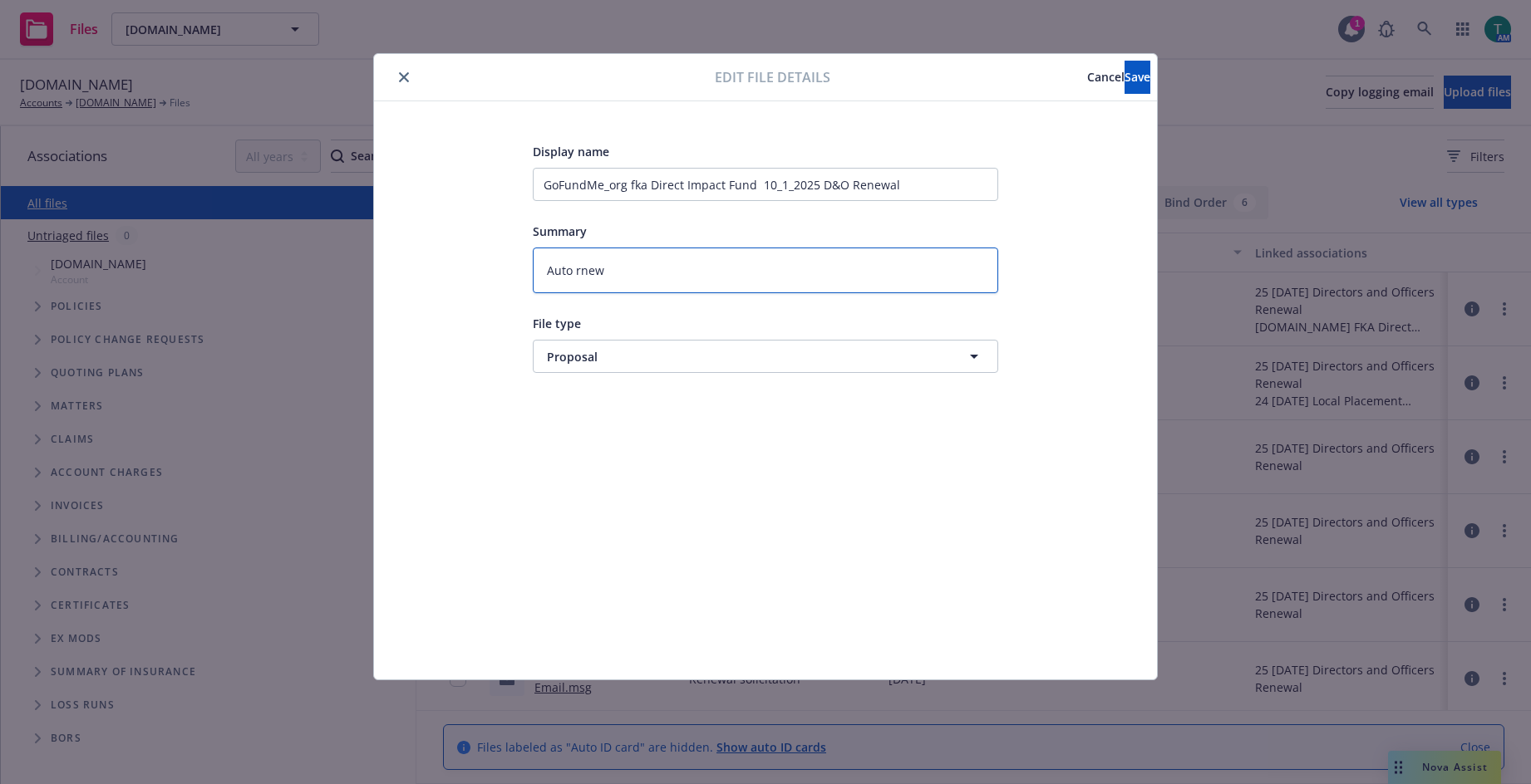
type textarea "Auto rne"
type textarea "x"
type textarea "Auto rn"
type textarea "x"
type textarea "Auto r"
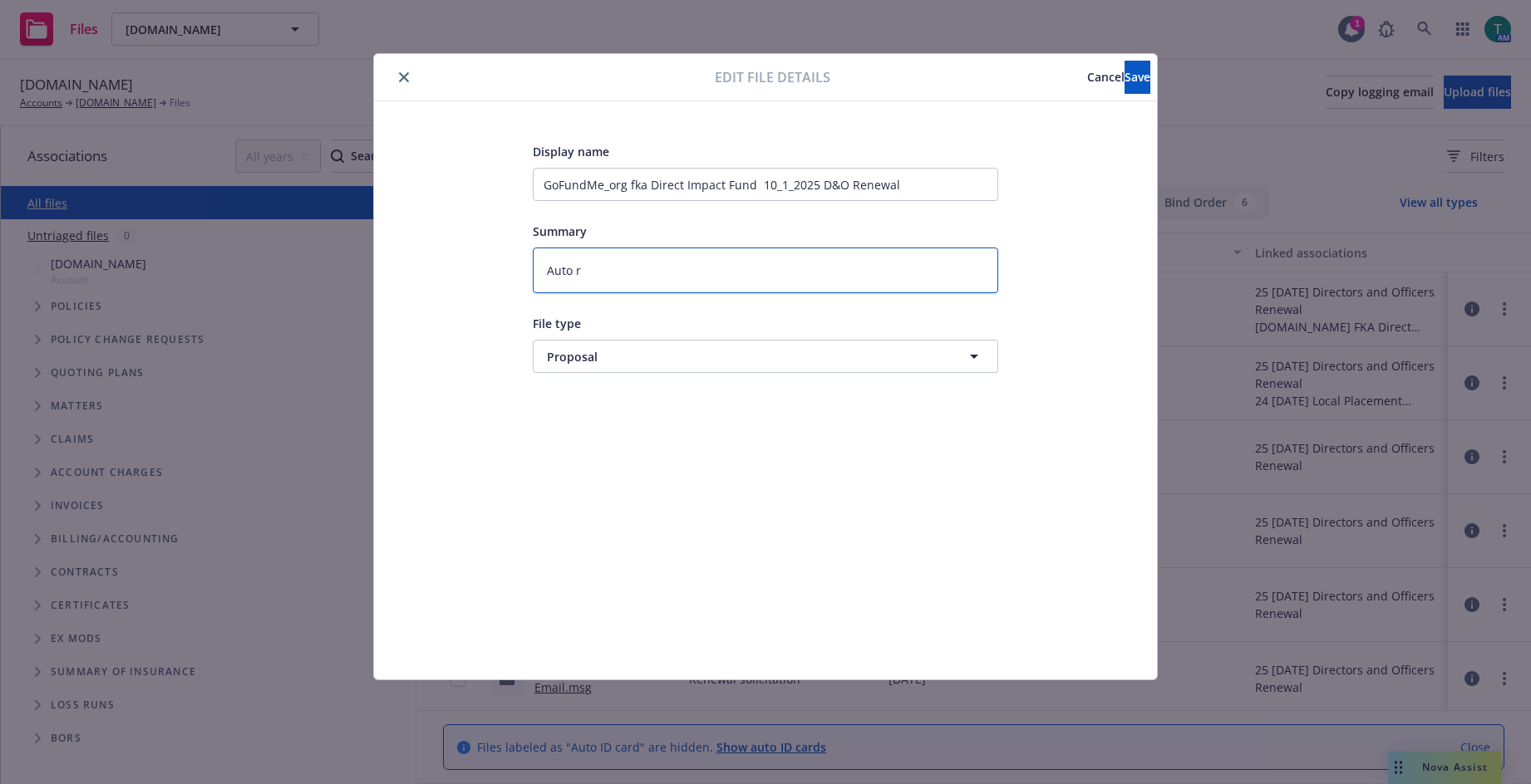
type textarea "x"
type textarea "Auto re"
type textarea "x"
type textarea "Auto ren"
type textarea "x"
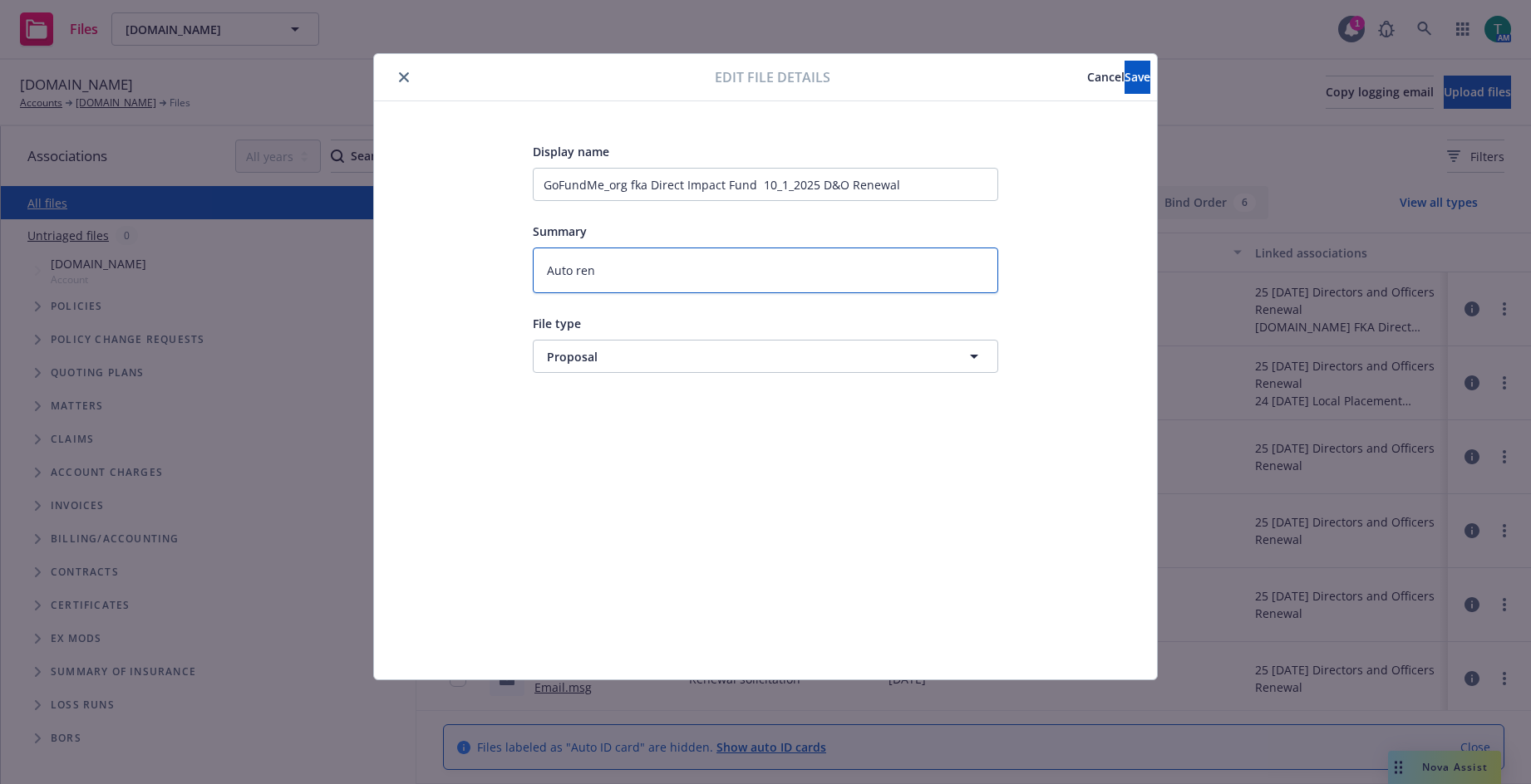
type textarea "Auto rene"
type textarea "x"
type textarea "Auto renew"
type textarea "x"
type textarea "Auto renewal"
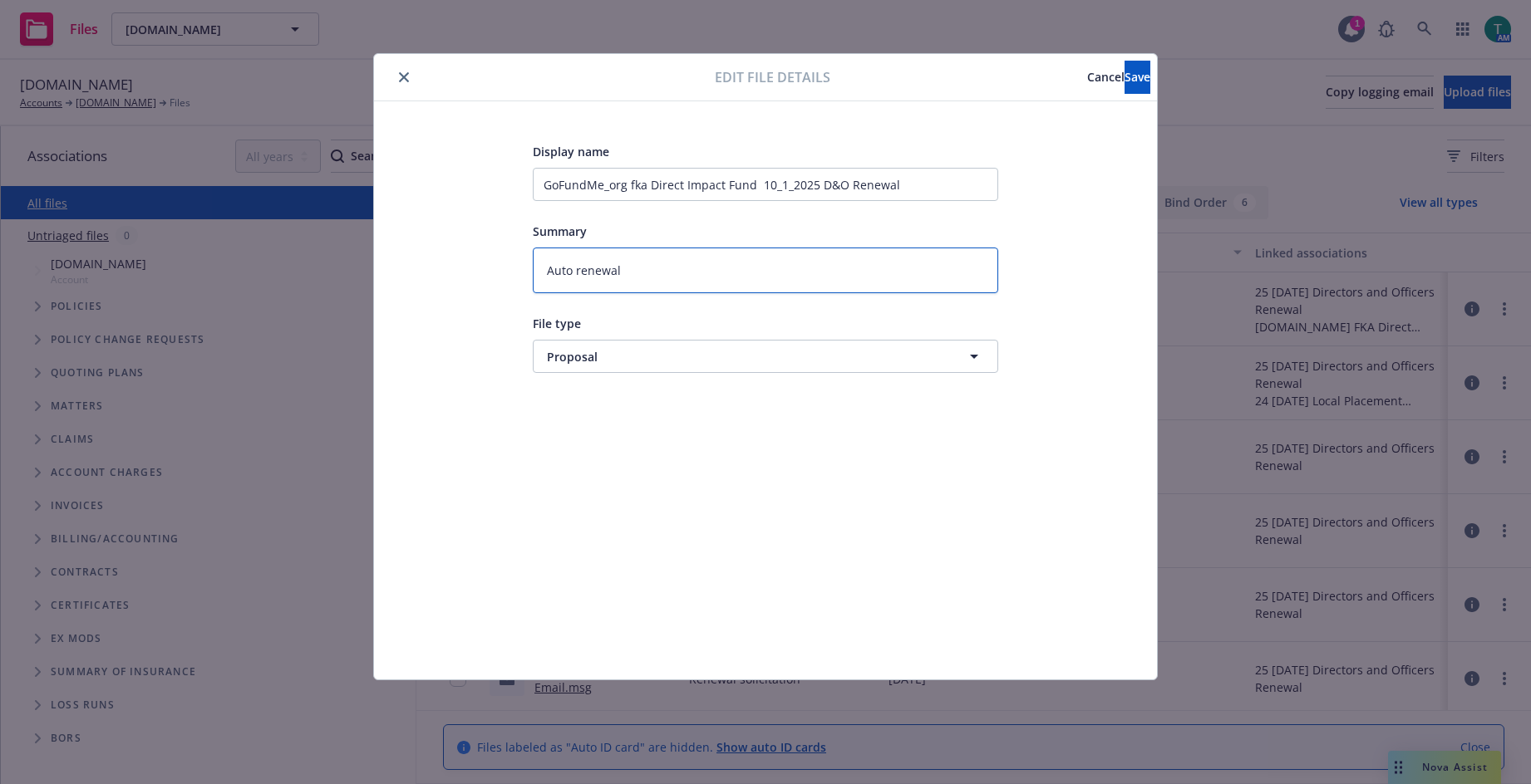
type textarea "x"
type textarea "Auto renewal"
click at [1124, 78] on button "Save" at bounding box center [1137, 77] width 26 height 33
type textarea "x"
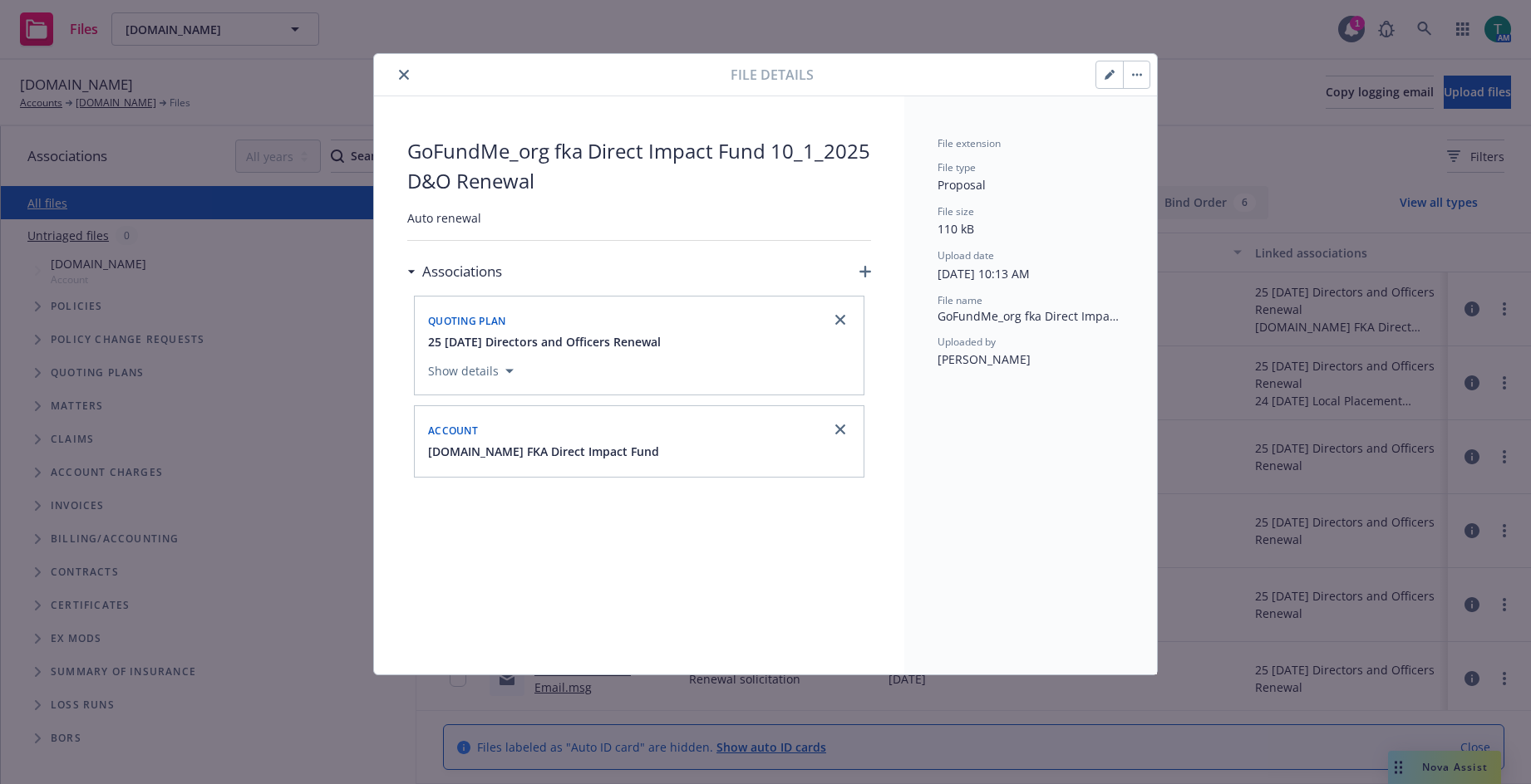
click at [398, 74] on button "close" at bounding box center [404, 74] width 20 height 20
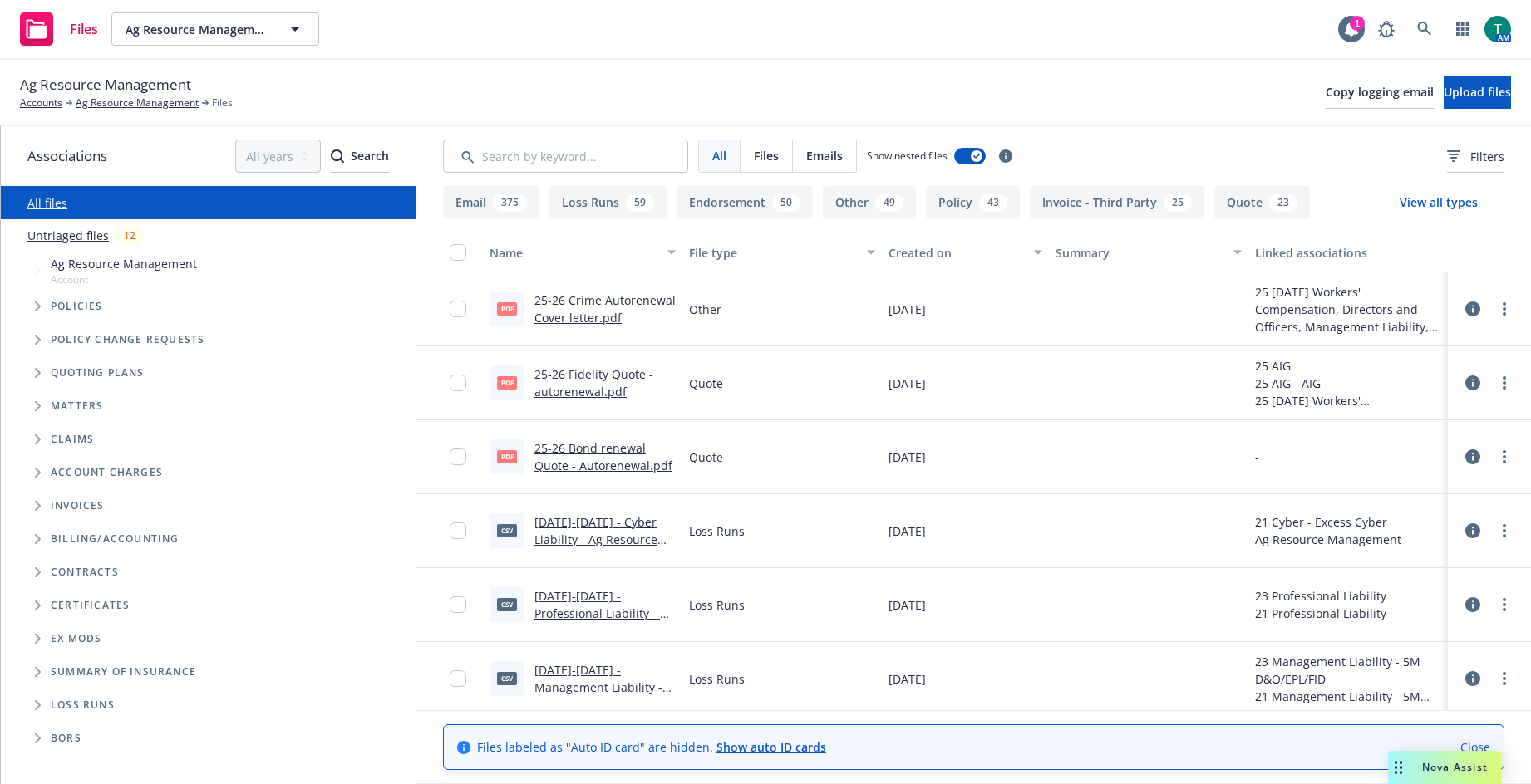
click at [36, 370] on icon "Tree Example" at bounding box center [38, 372] width 6 height 10
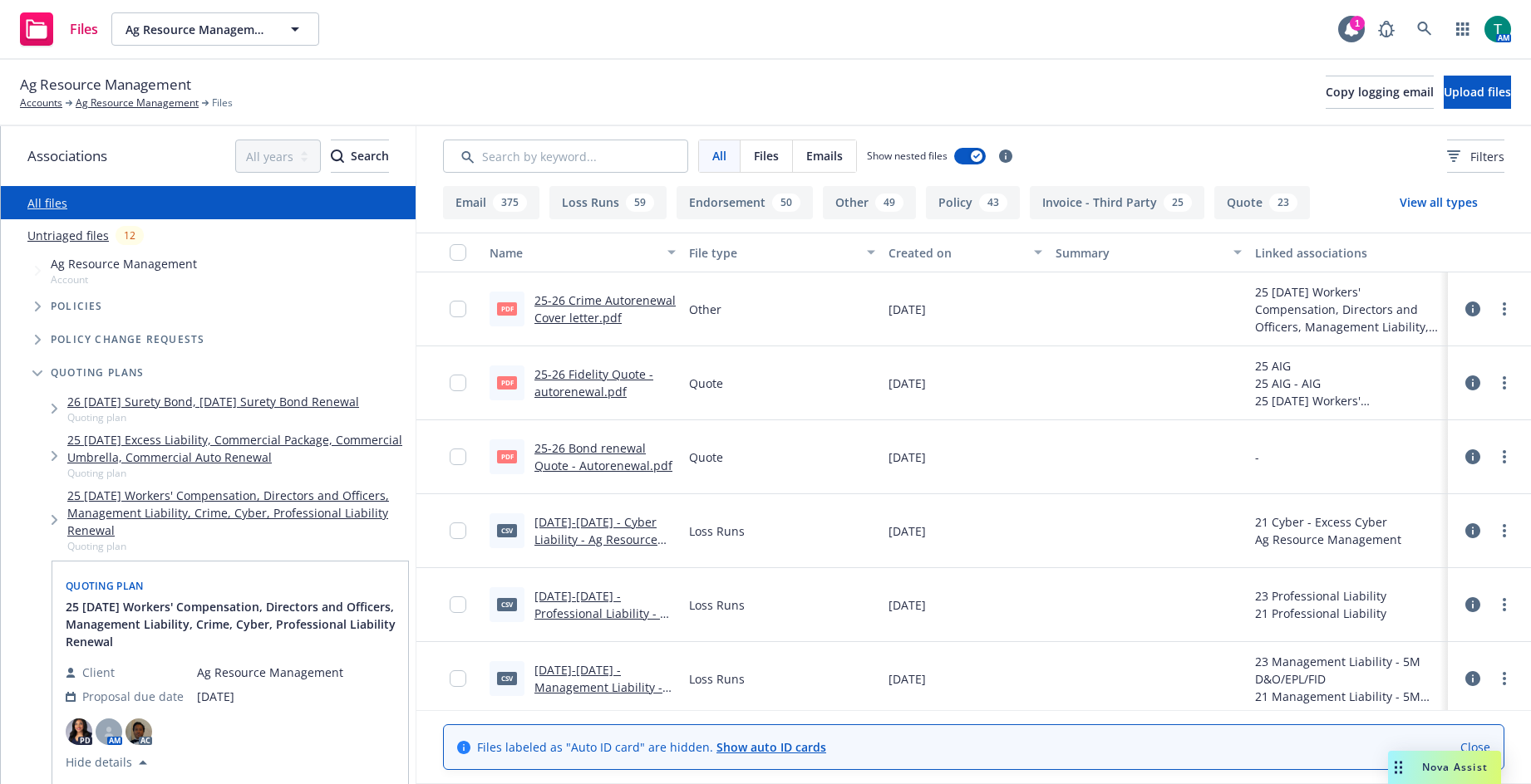
click at [361, 499] on link "25 [DATE] Workers' Compensation, Directors and Officers, Management Liability, …" at bounding box center [238, 513] width 342 height 52
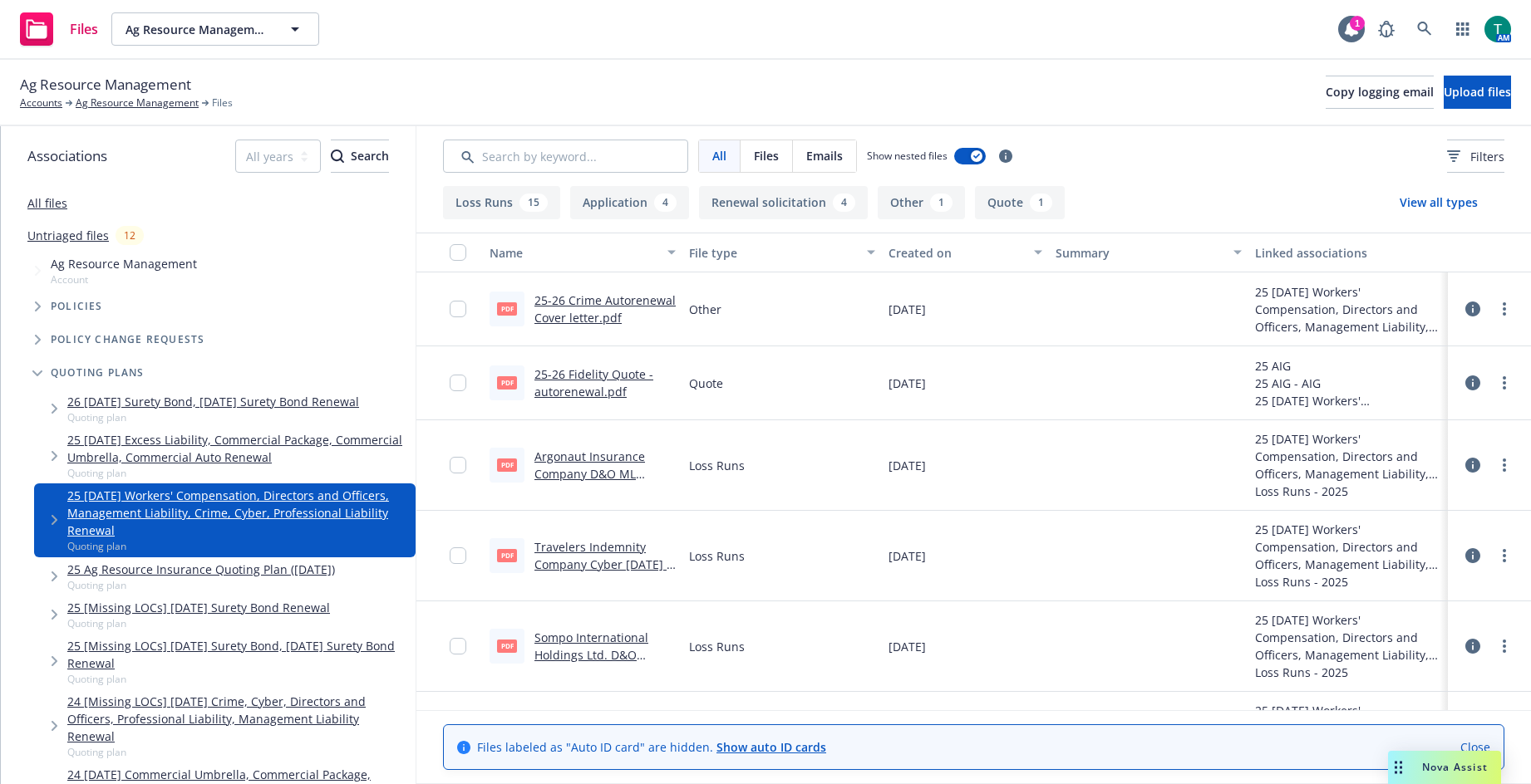
click at [1449, 771] on span "Nova Assist" at bounding box center [1455, 768] width 66 height 14
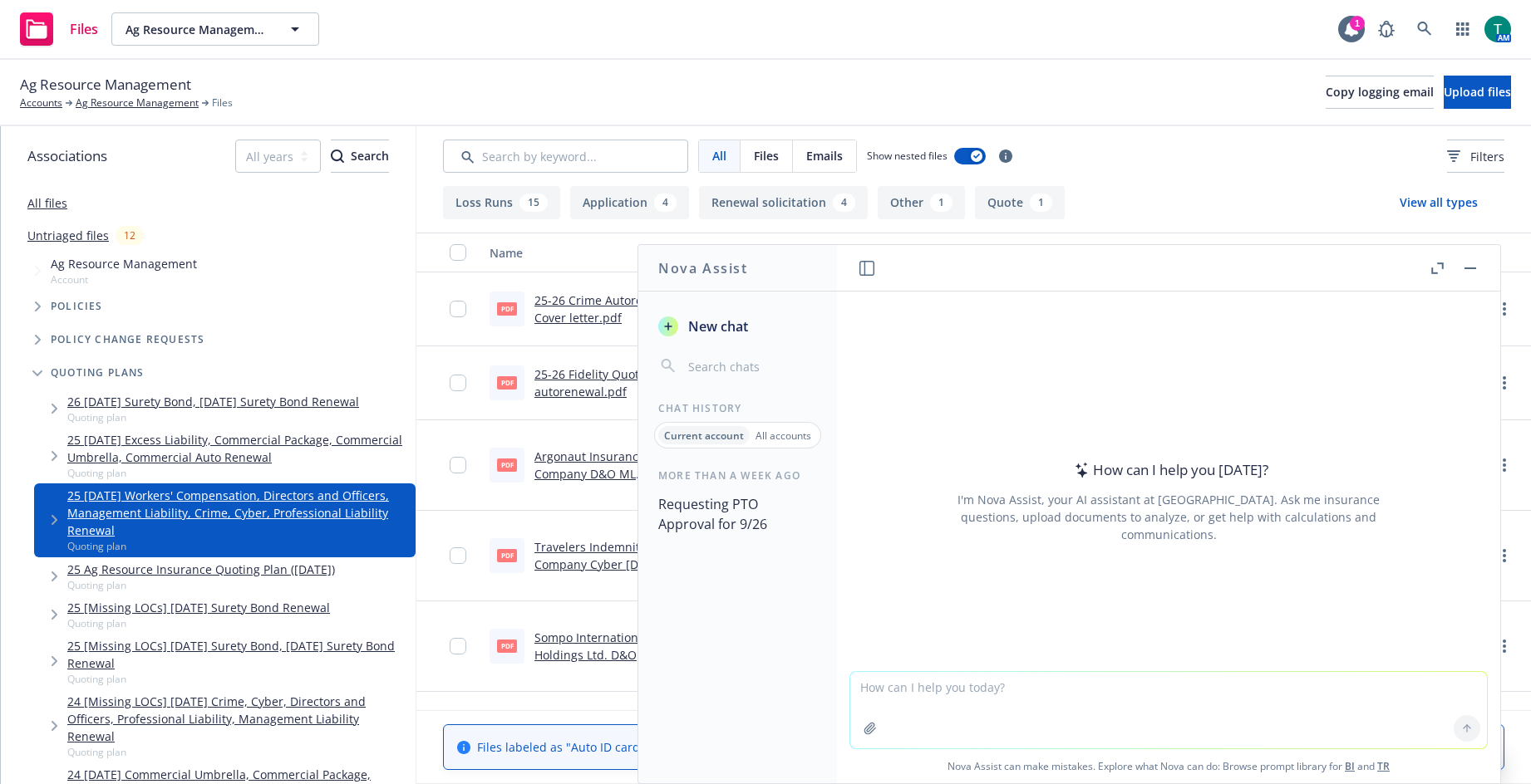
click at [909, 713] on textarea at bounding box center [1169, 710] width 637 height 76
type textarea "o"
type textarea "provide outline of information"
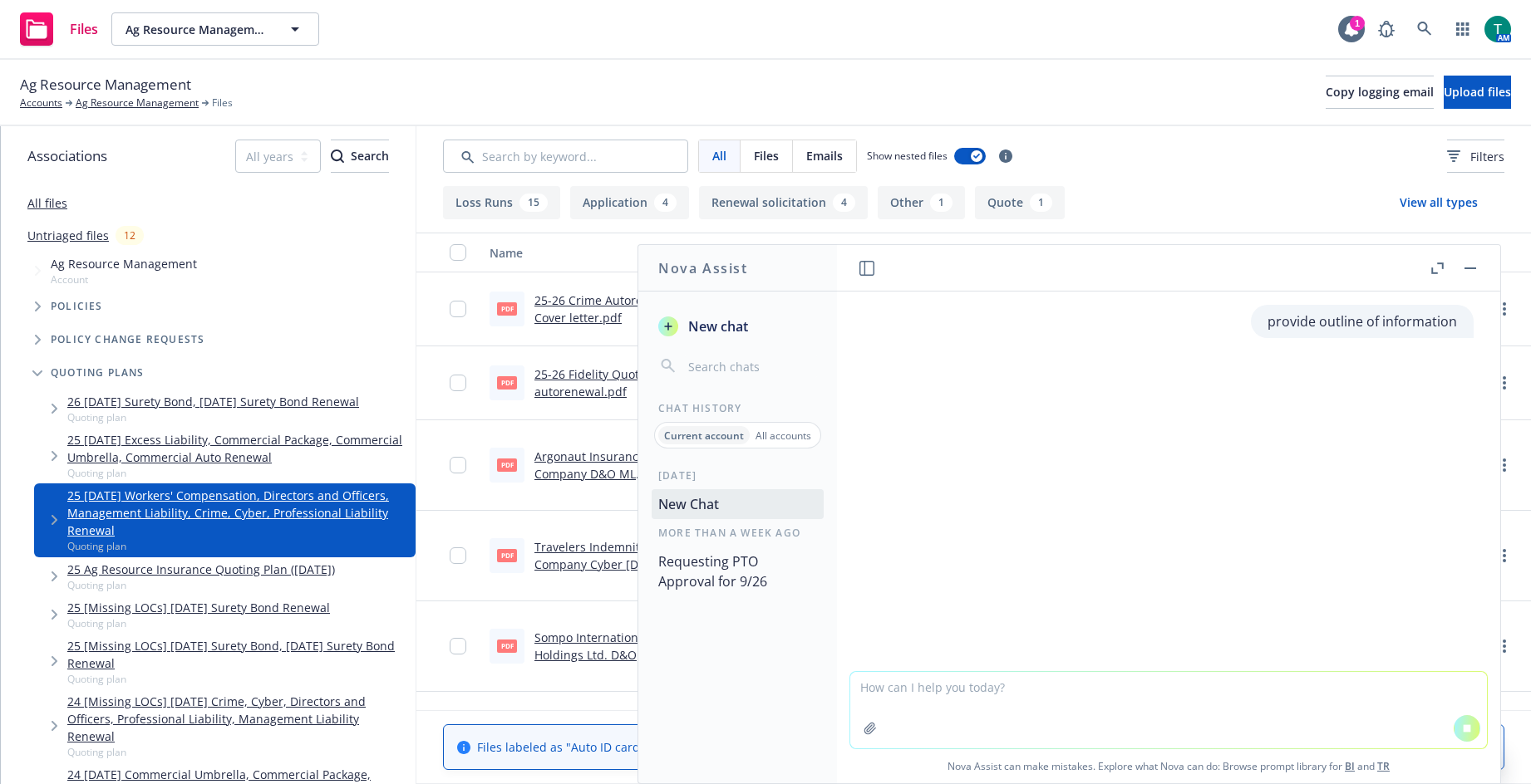
paste textarea "Lor ipsumdolors ametcons ad ELI sed doe tempori, utla etdolore ma aliq enimadmi…"
type textarea "Lor ipsumdolors ametcons ad ELI sed doe tempori, utla etdolore ma aliq enimadmi…"
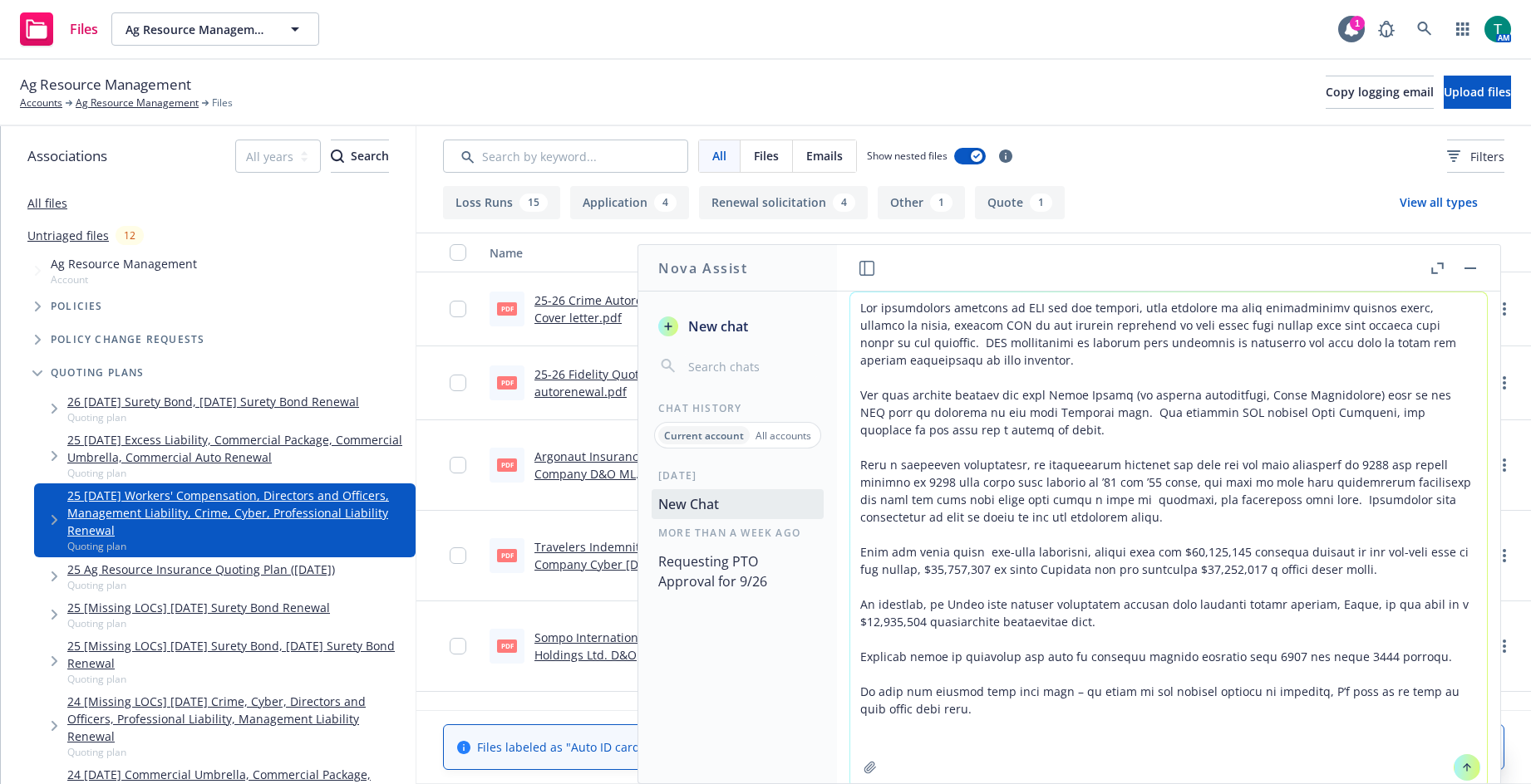
scroll to position [316, 0]
click at [930, 727] on textarea at bounding box center [1169, 540] width 637 height 495
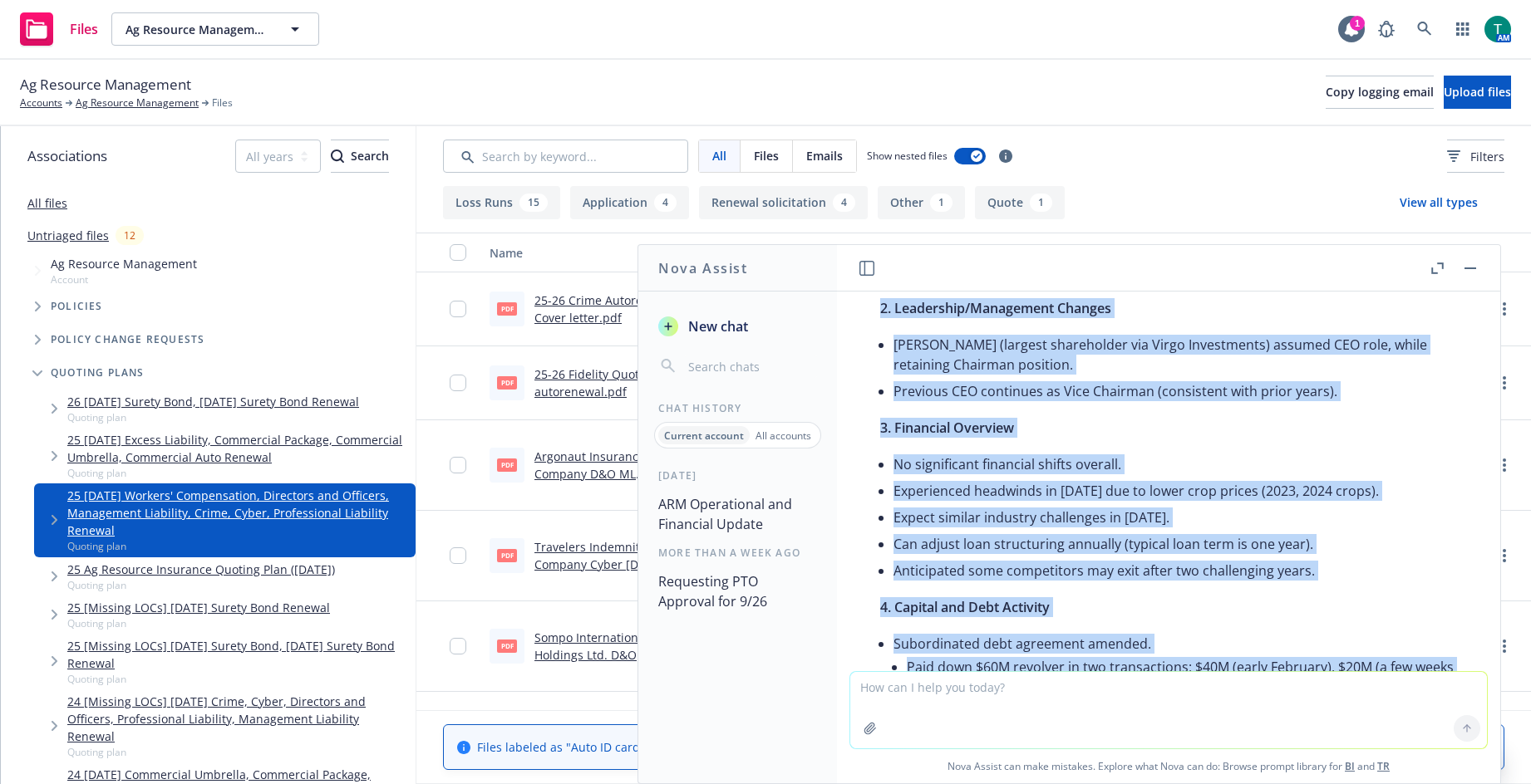
scroll to position [862, 0]
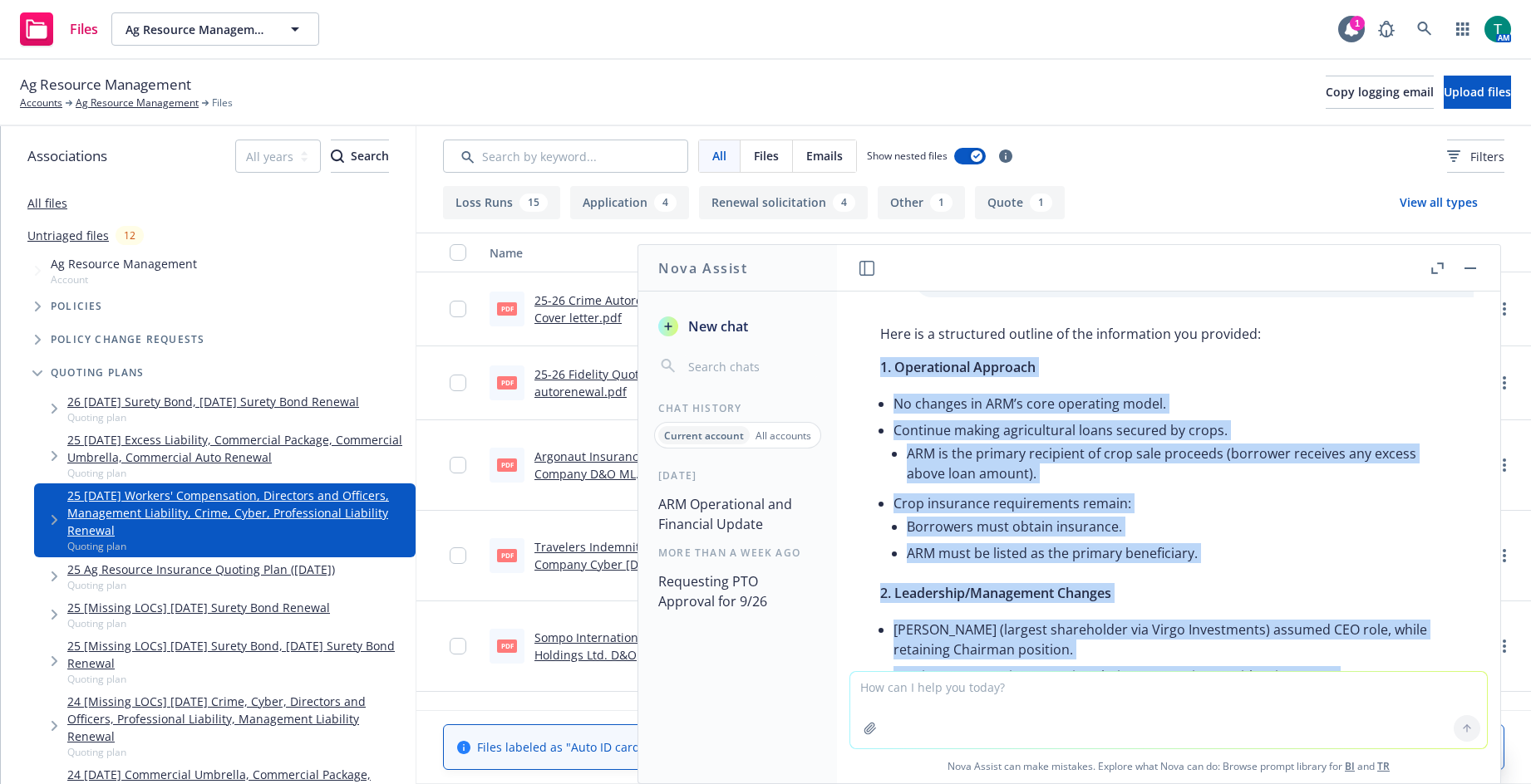
drag, startPoint x: 1058, startPoint y: 529, endPoint x: 840, endPoint y: 360, distance: 275.8
click at [840, 360] on div "provide outline of information Could you please clarify what specific informati…" at bounding box center [1168, 481] width 663 height 379
copy div "4. Loremipsumd Sitametc Ad elitsed do EIU’t inci utlaboree dolor. Magnaali enim…"
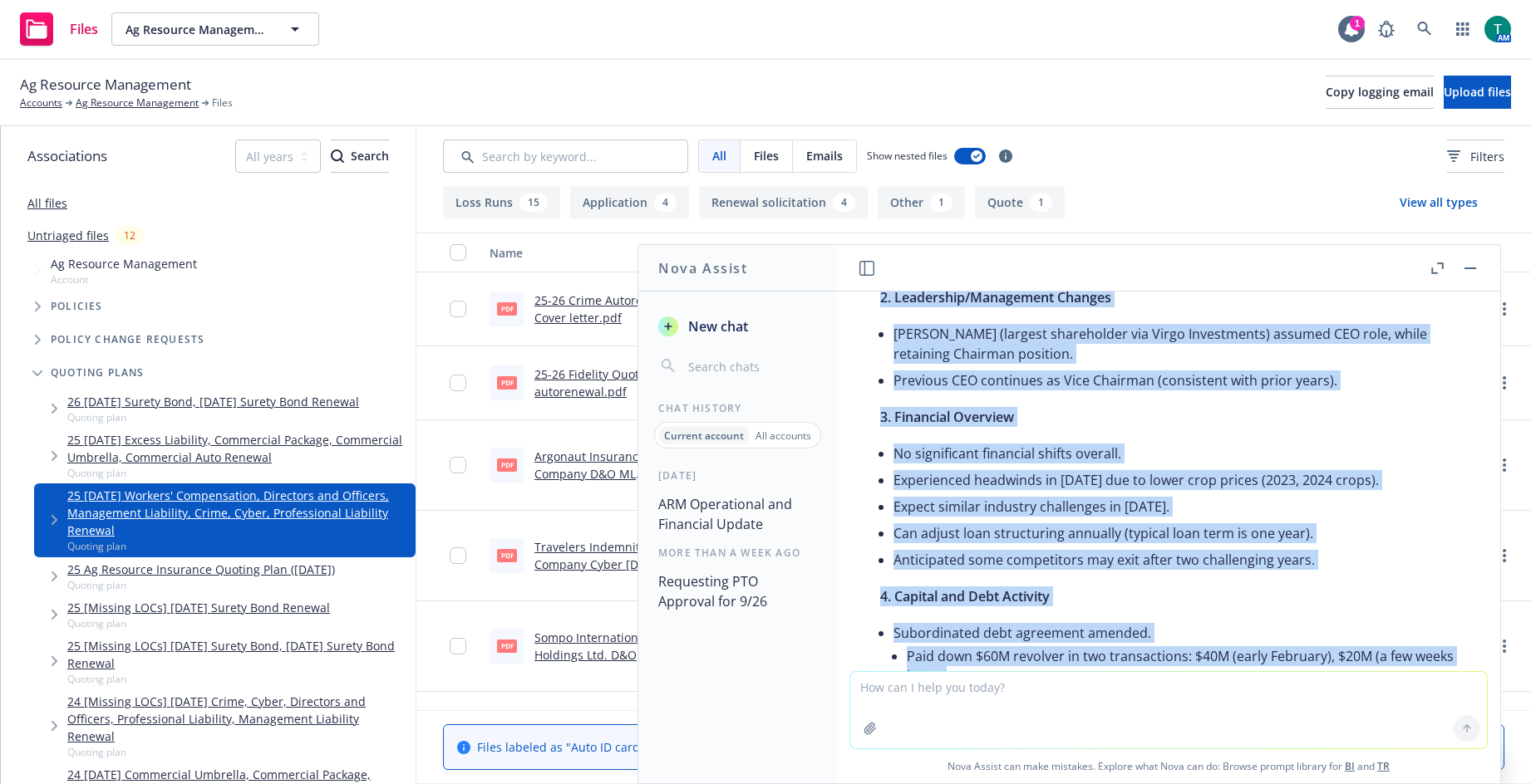
scroll to position [1581, 0]
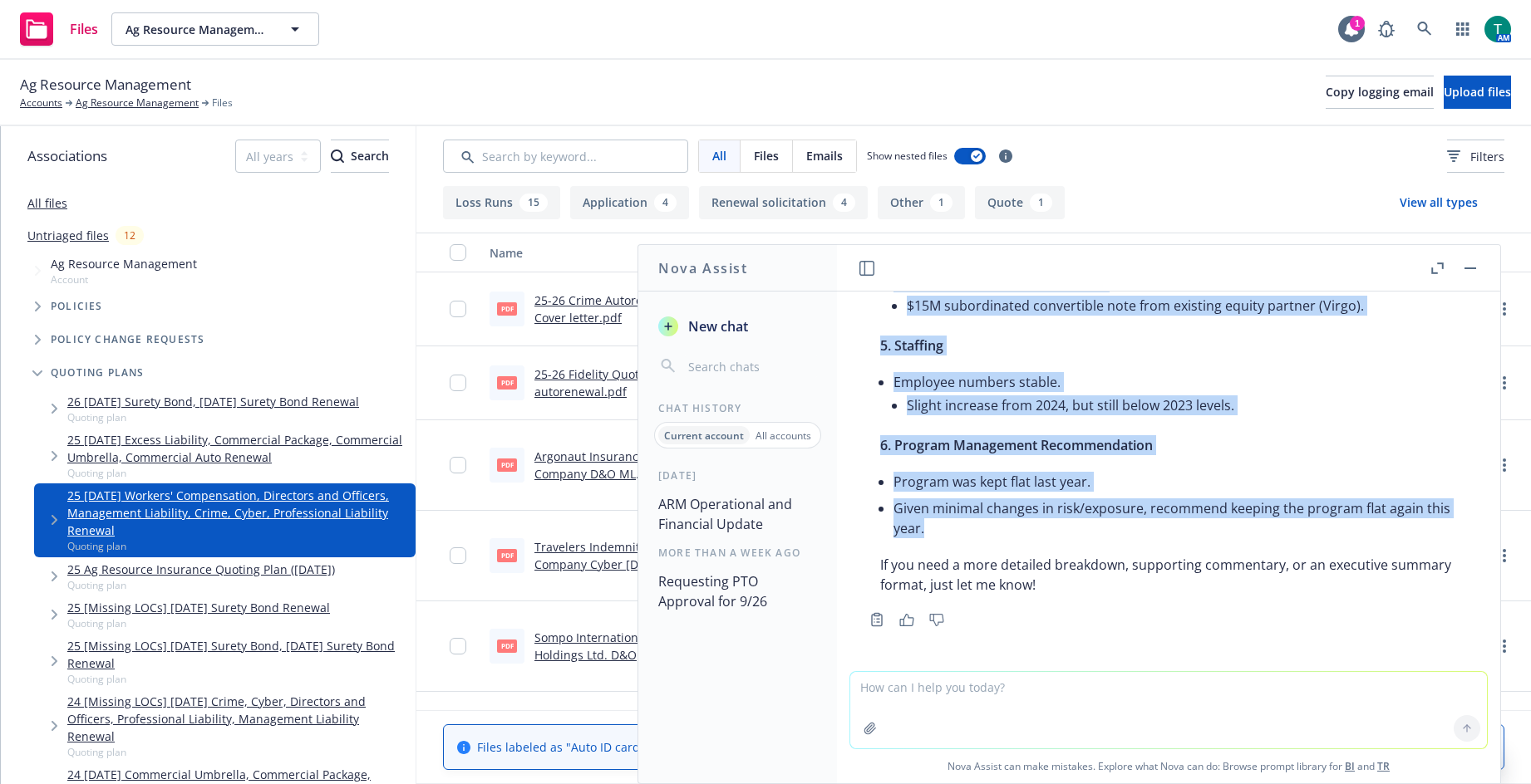
drag, startPoint x: 1471, startPoint y: 266, endPoint x: 1272, endPoint y: 434, distance: 260.4
click at [1471, 266] on button "button" at bounding box center [1471, 268] width 20 height 20
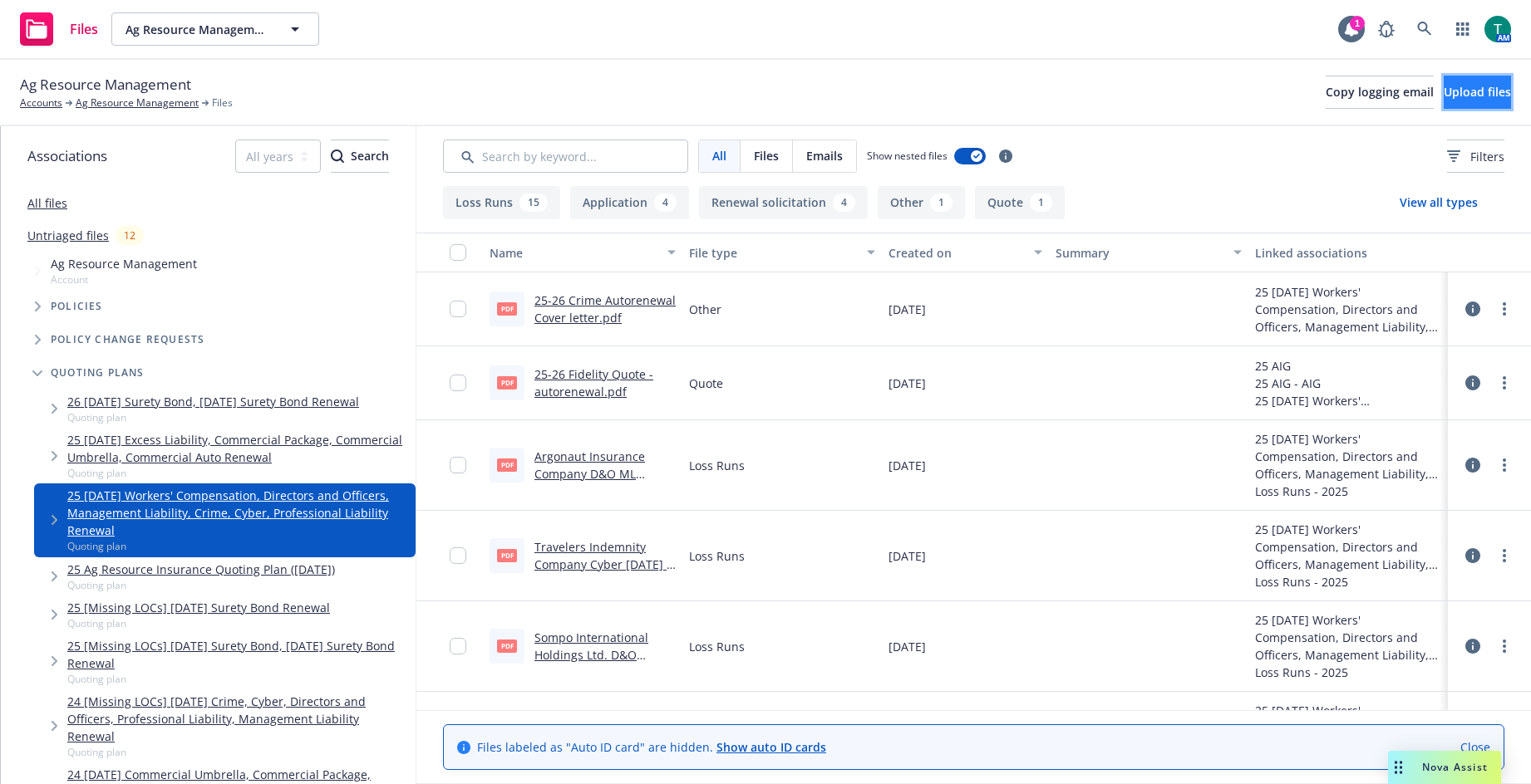
click at [1467, 98] on span "Upload files" at bounding box center [1477, 92] width 67 height 16
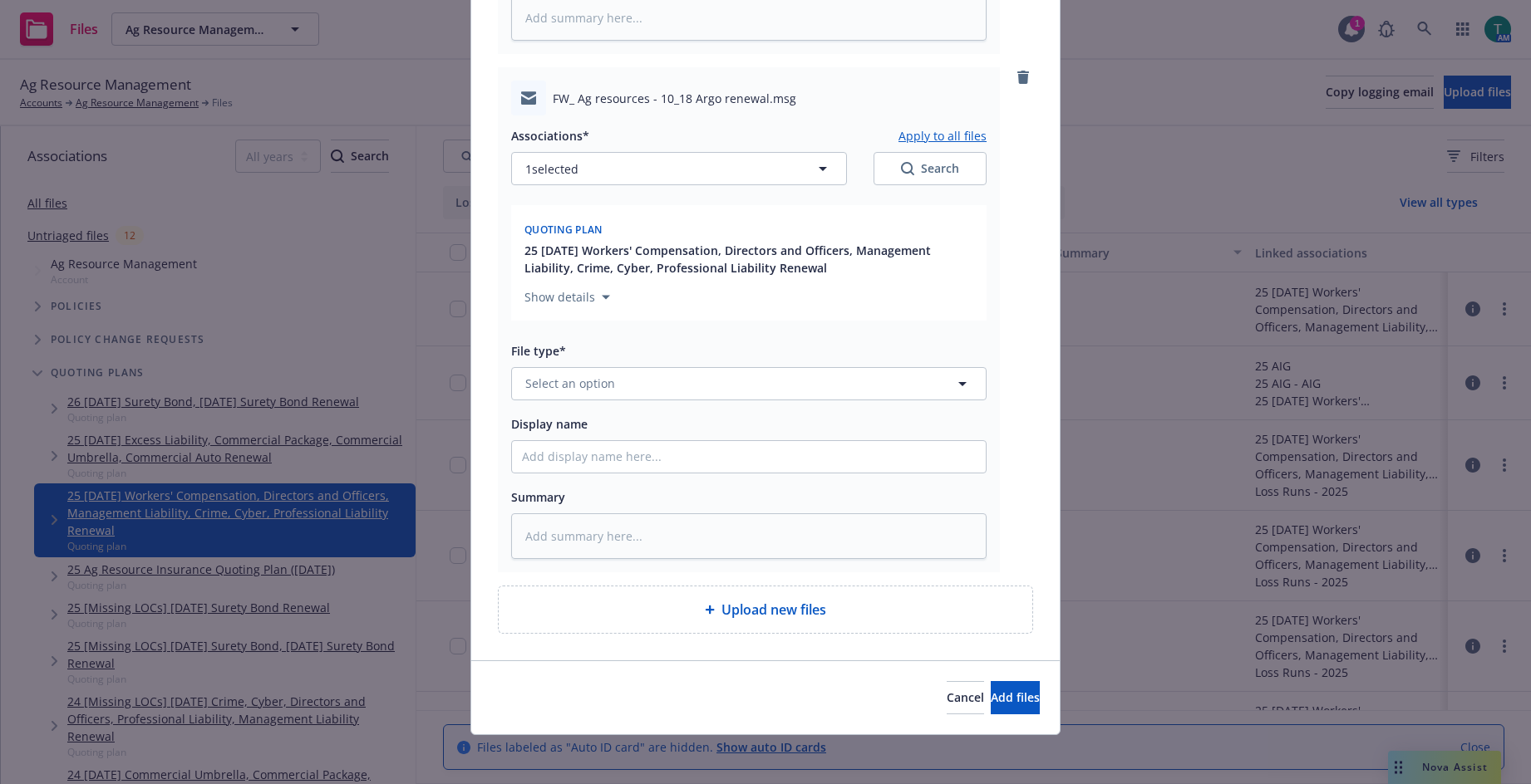
scroll to position [1185, 0]
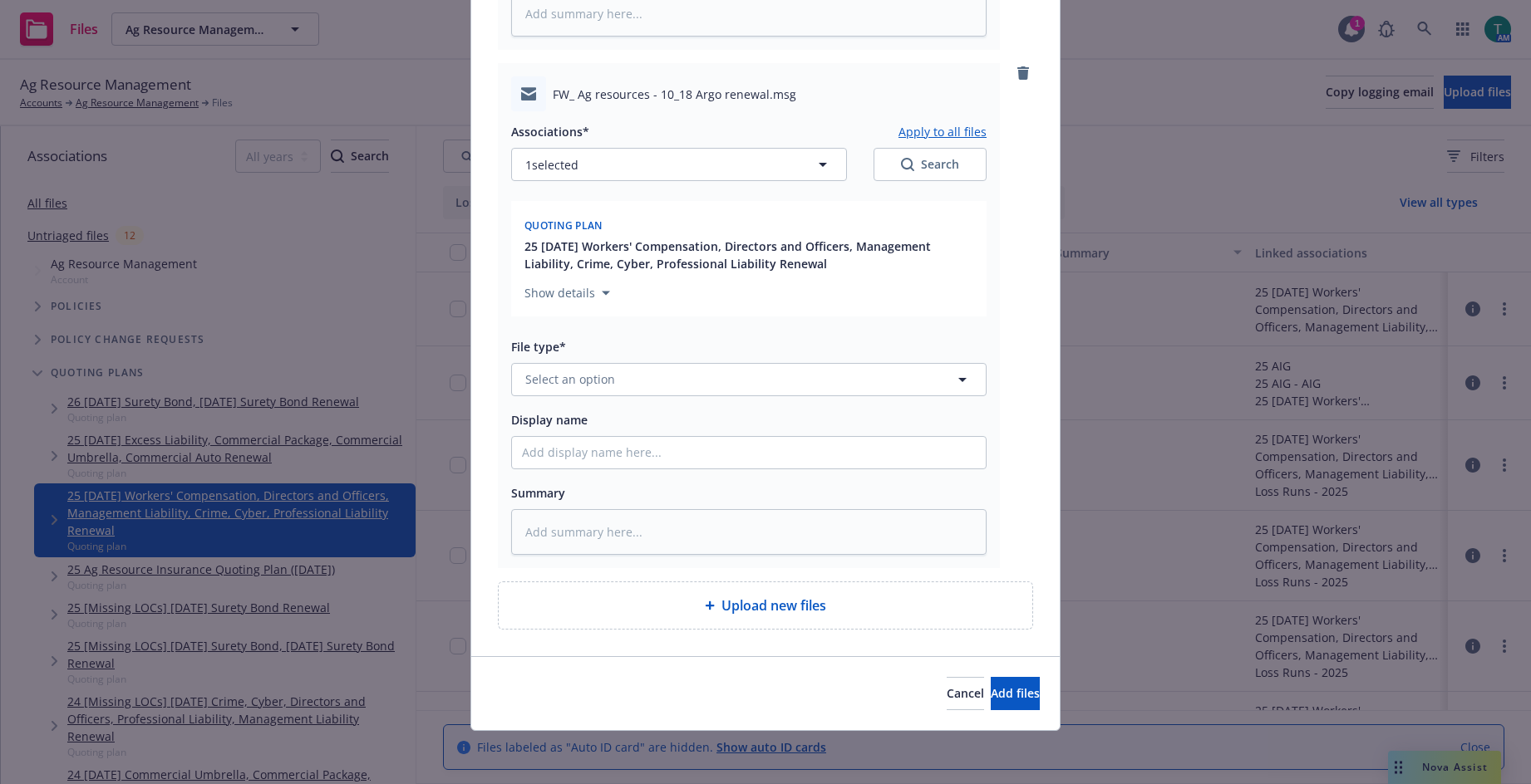
type textarea "x"
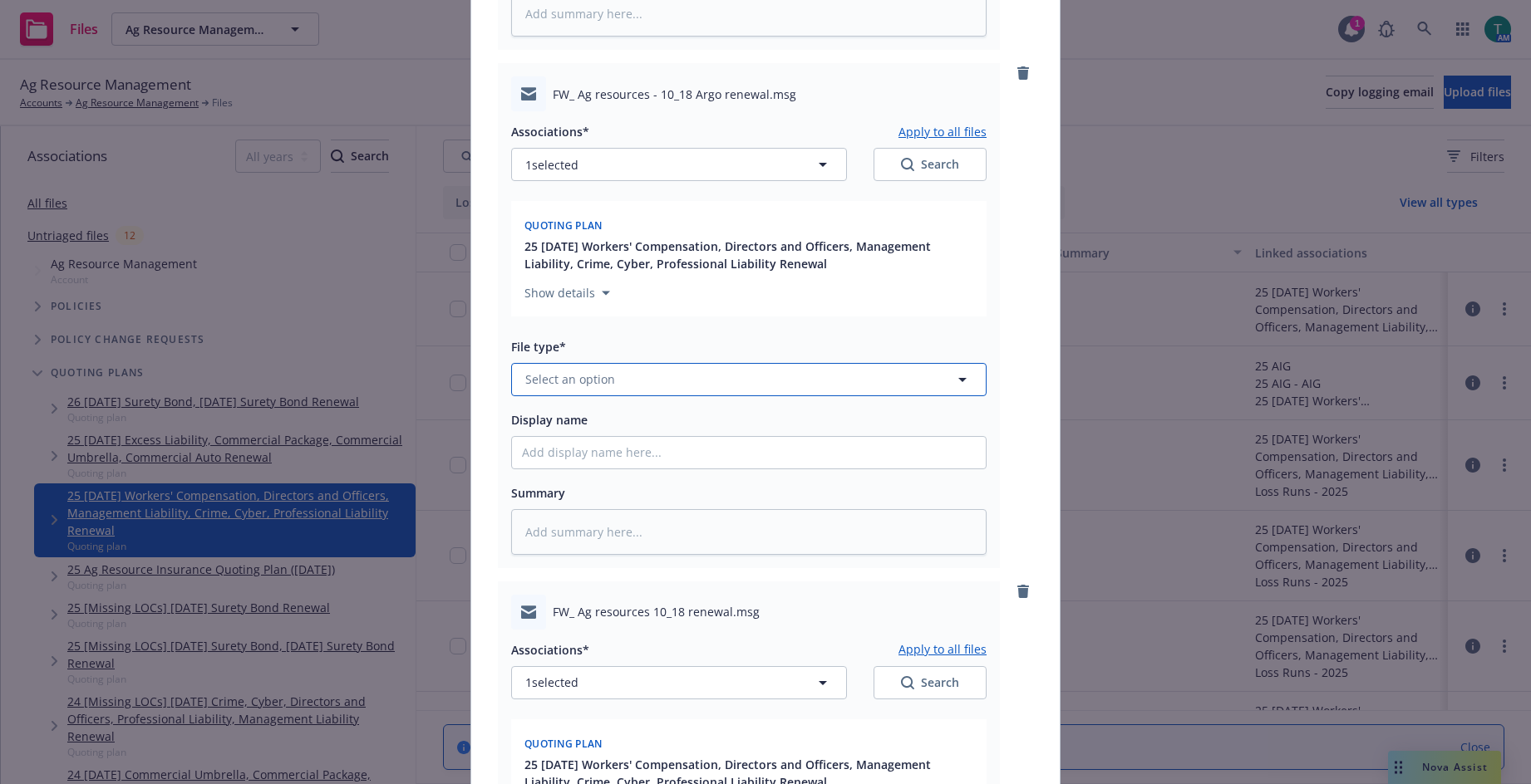
click at [537, 383] on span "Select an option" at bounding box center [570, 379] width 90 height 17
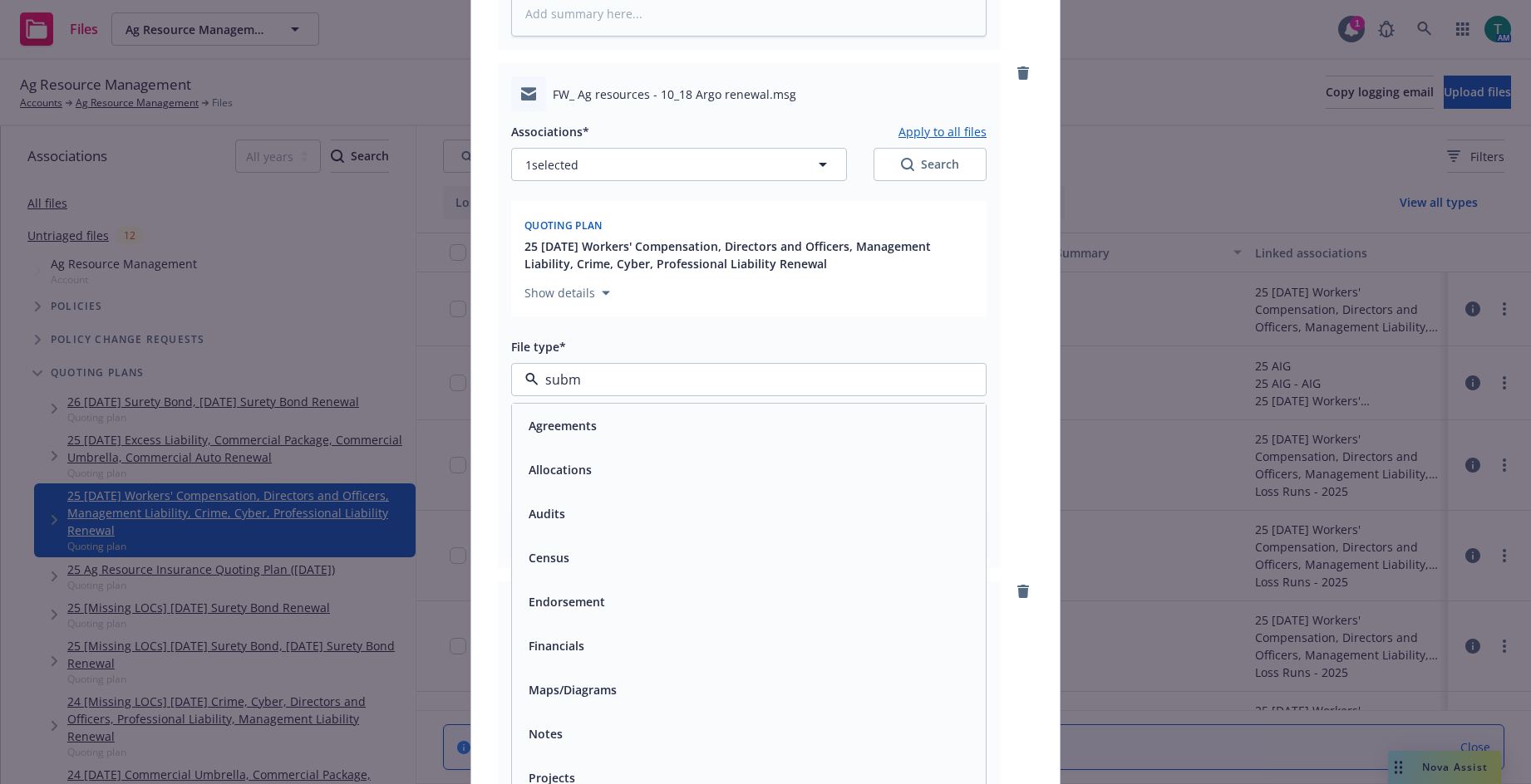
type input "submi"
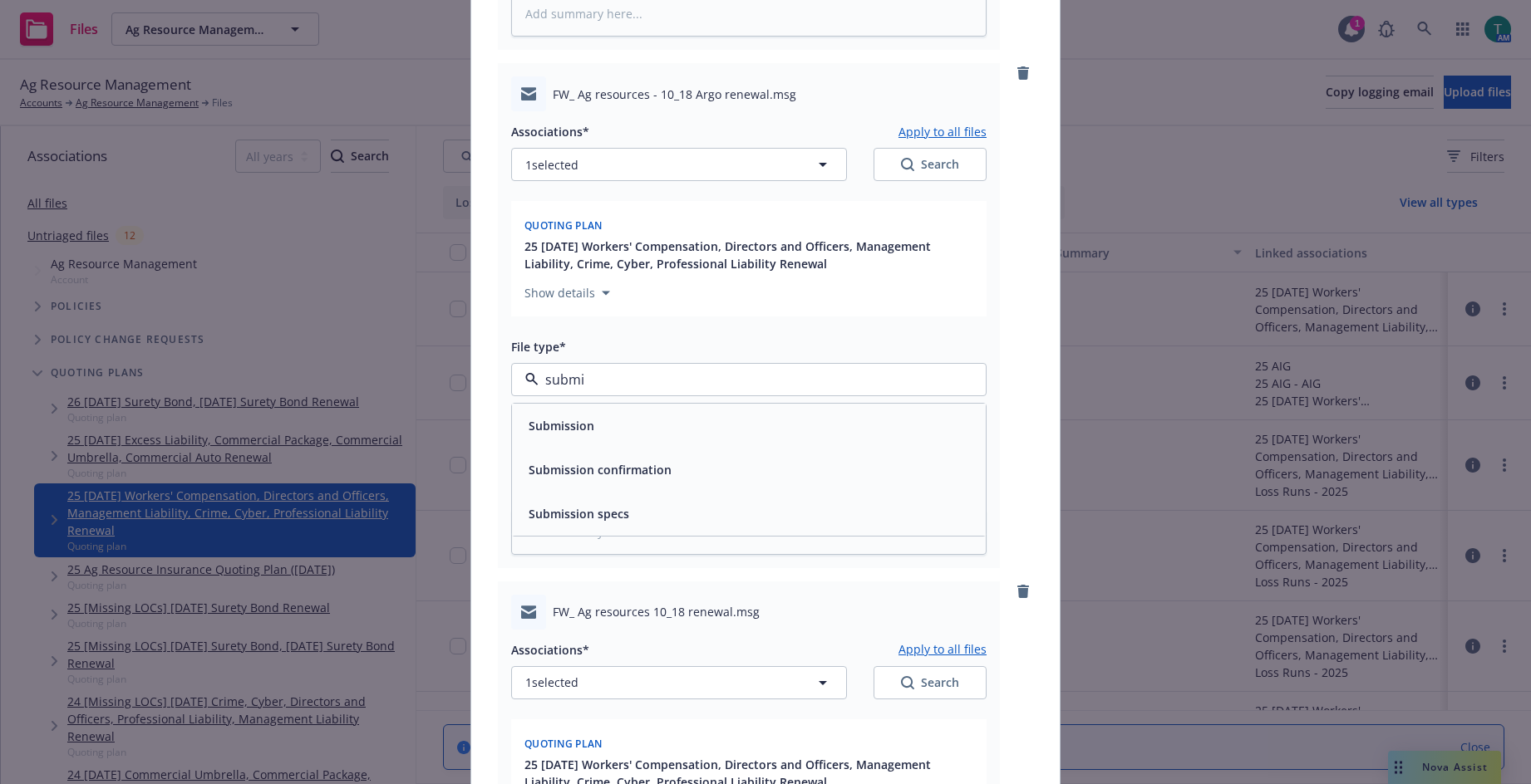
click at [546, 432] on span "Submission" at bounding box center [561, 425] width 66 height 17
type textarea "x"
click at [630, 391] on button "Submission" at bounding box center [749, 379] width 476 height 33
type input "request fo"
click at [573, 508] on span "Request for Proposal" at bounding box center [589, 513] width 120 height 17
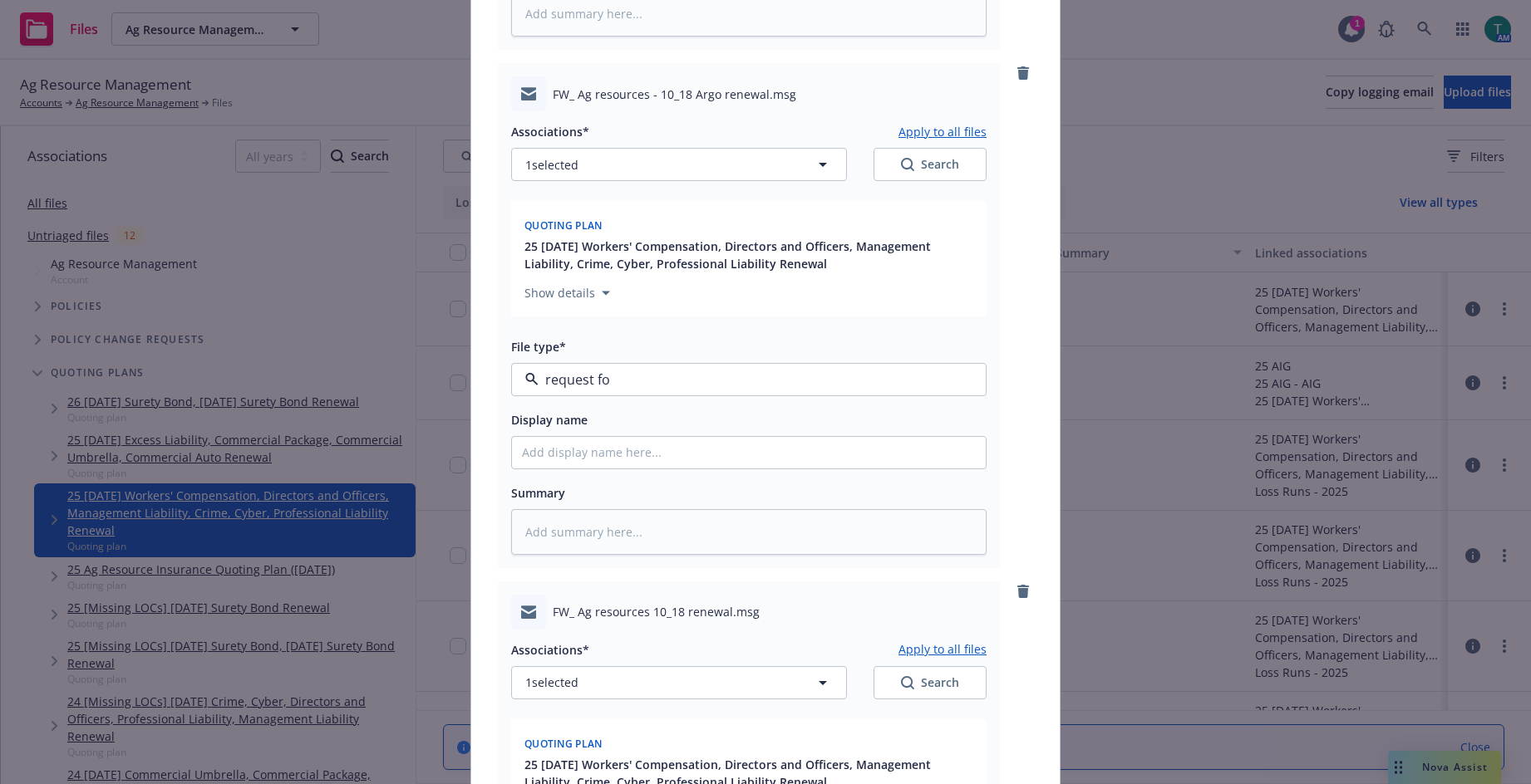
type textarea "x"
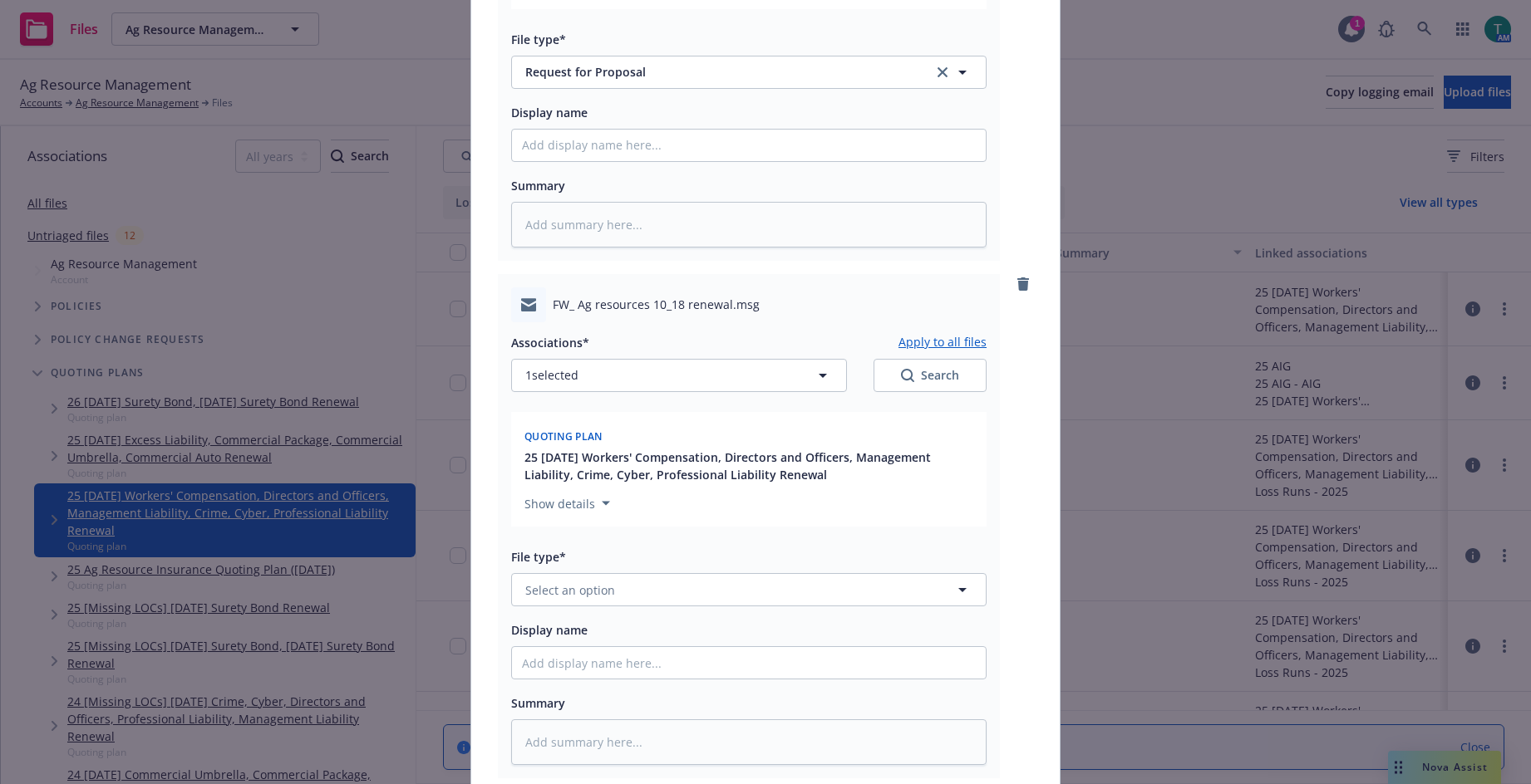
scroll to position [1518, 0]
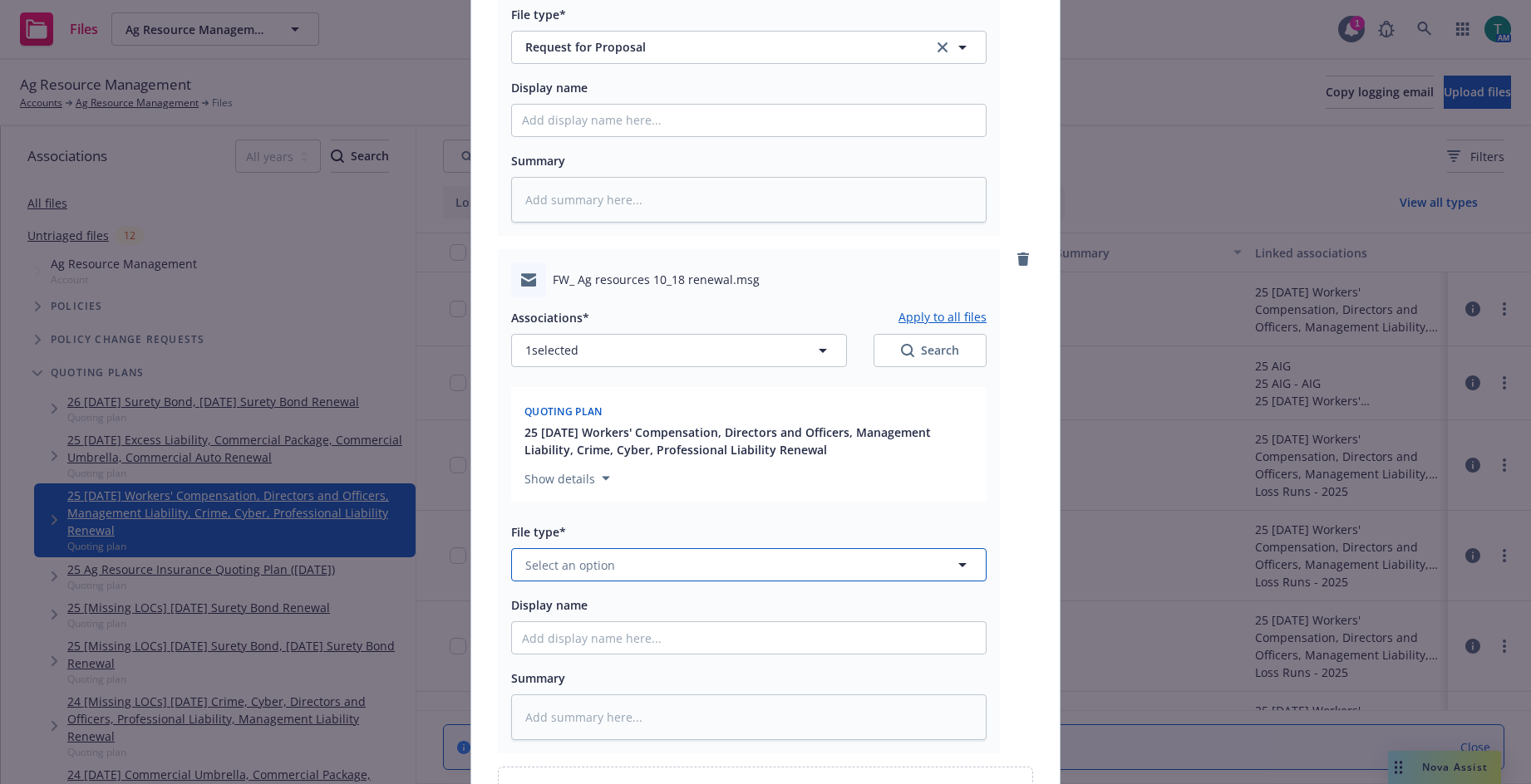
click at [575, 558] on span "Select an option" at bounding box center [570, 565] width 90 height 17
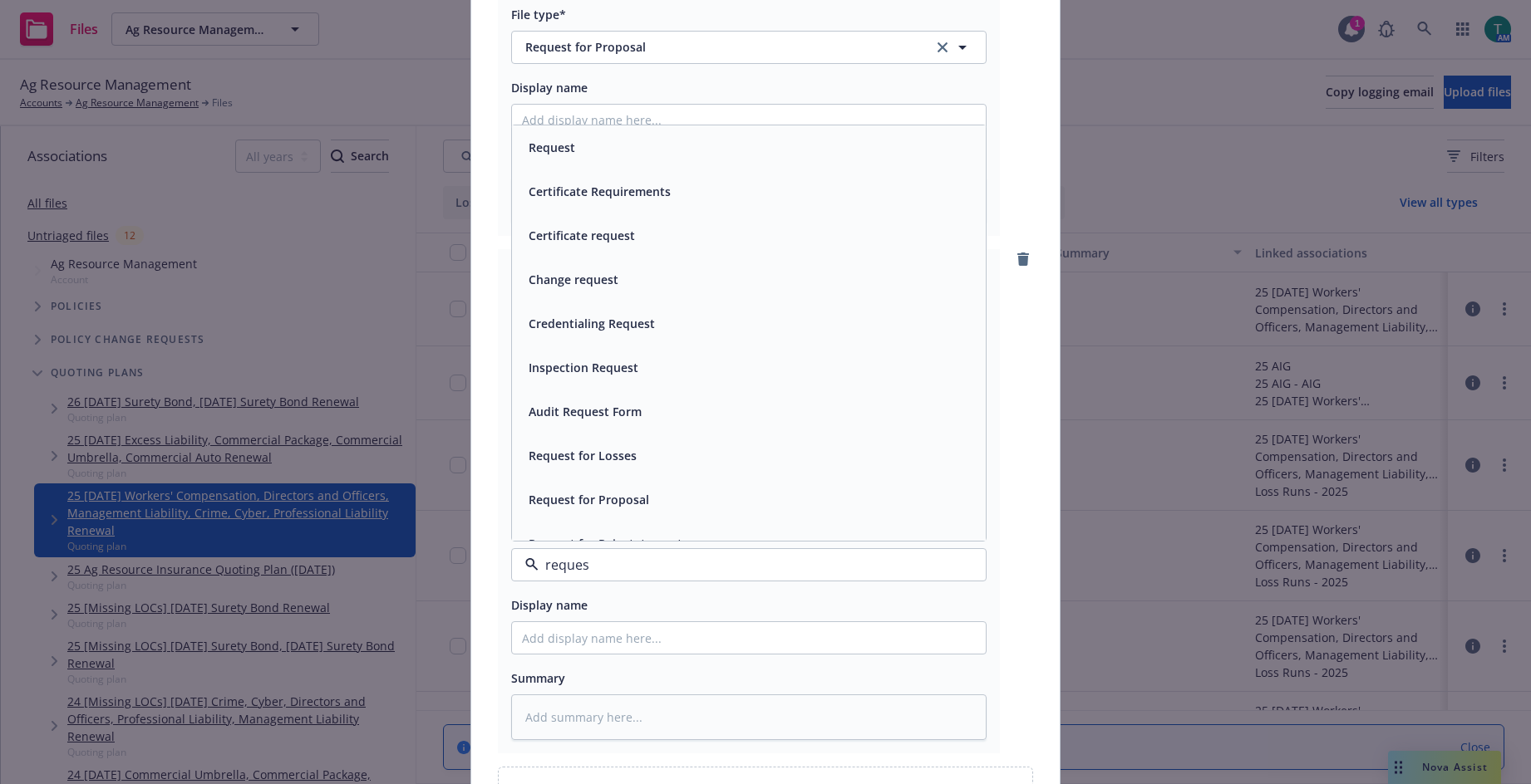
type input "request"
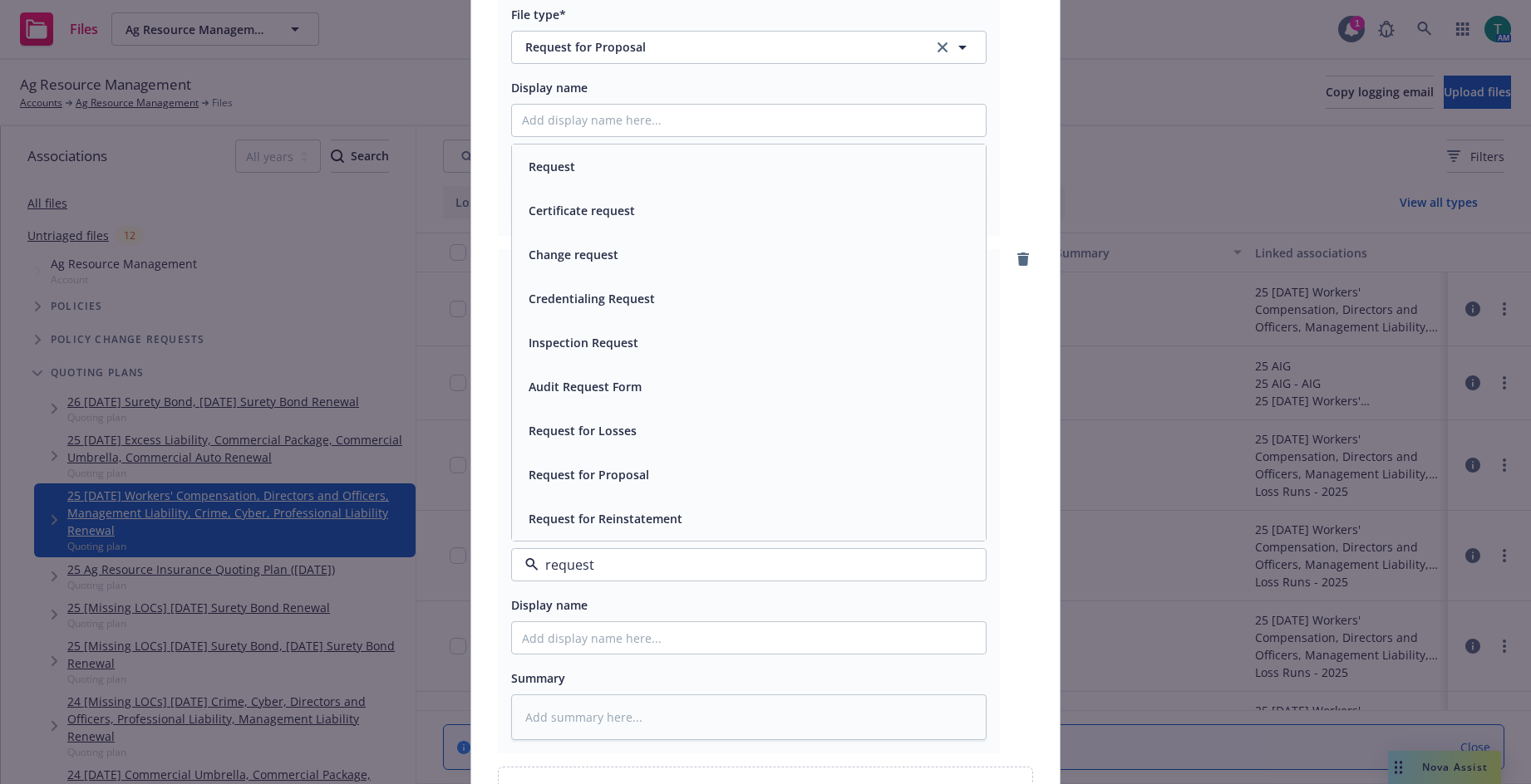
click at [604, 472] on span "Request for Proposal" at bounding box center [589, 475] width 120 height 17
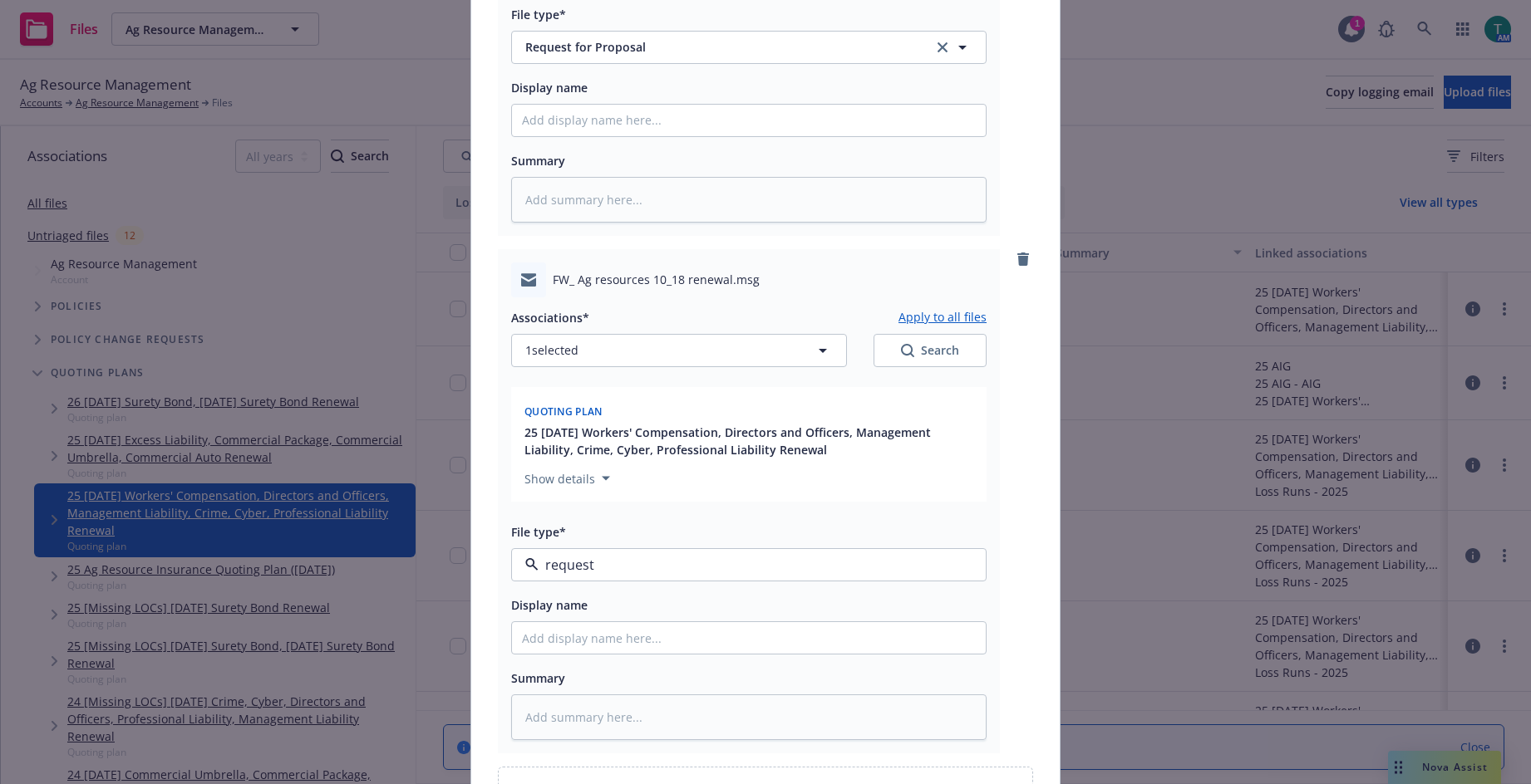
type textarea "x"
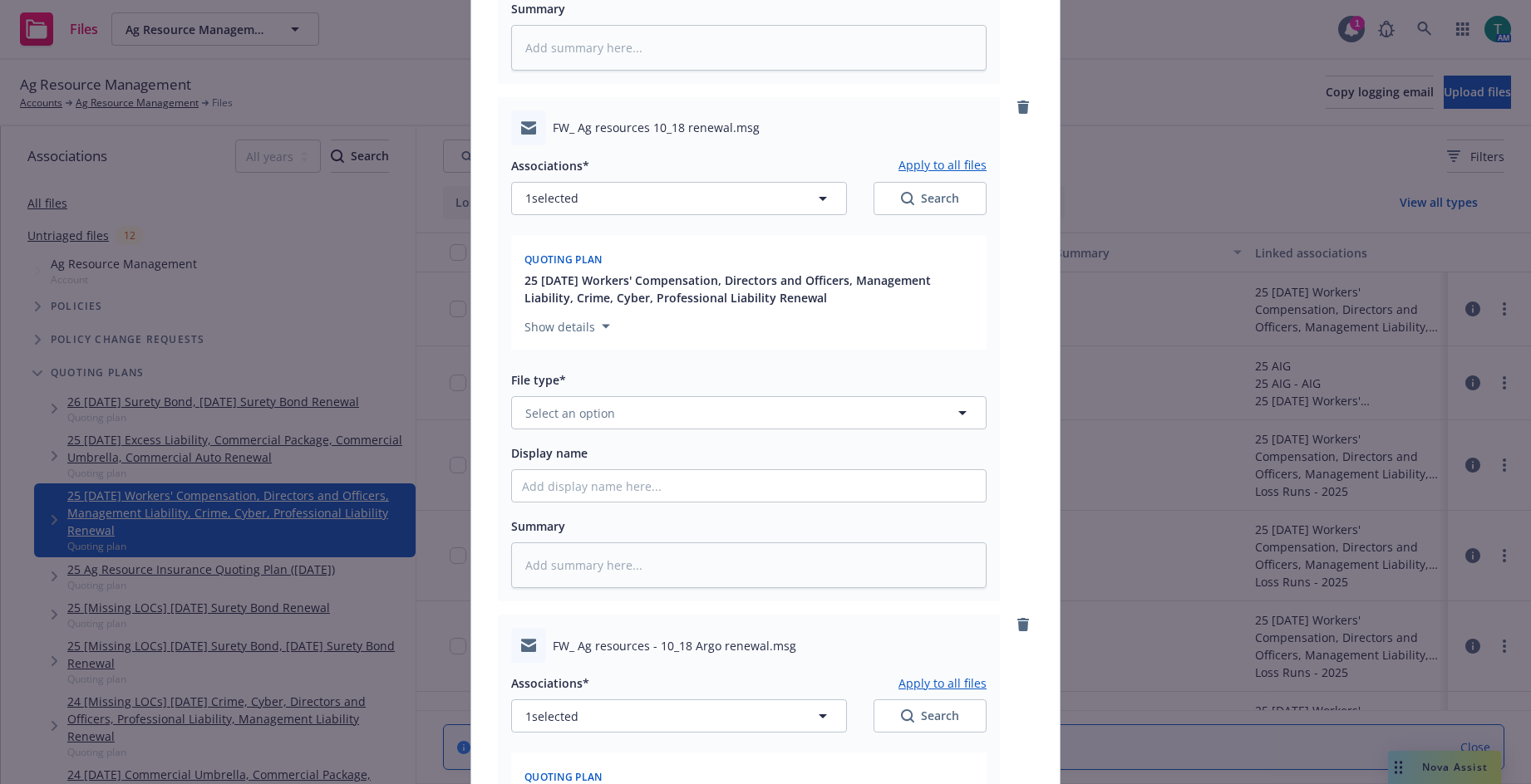
scroll to position [623, 0]
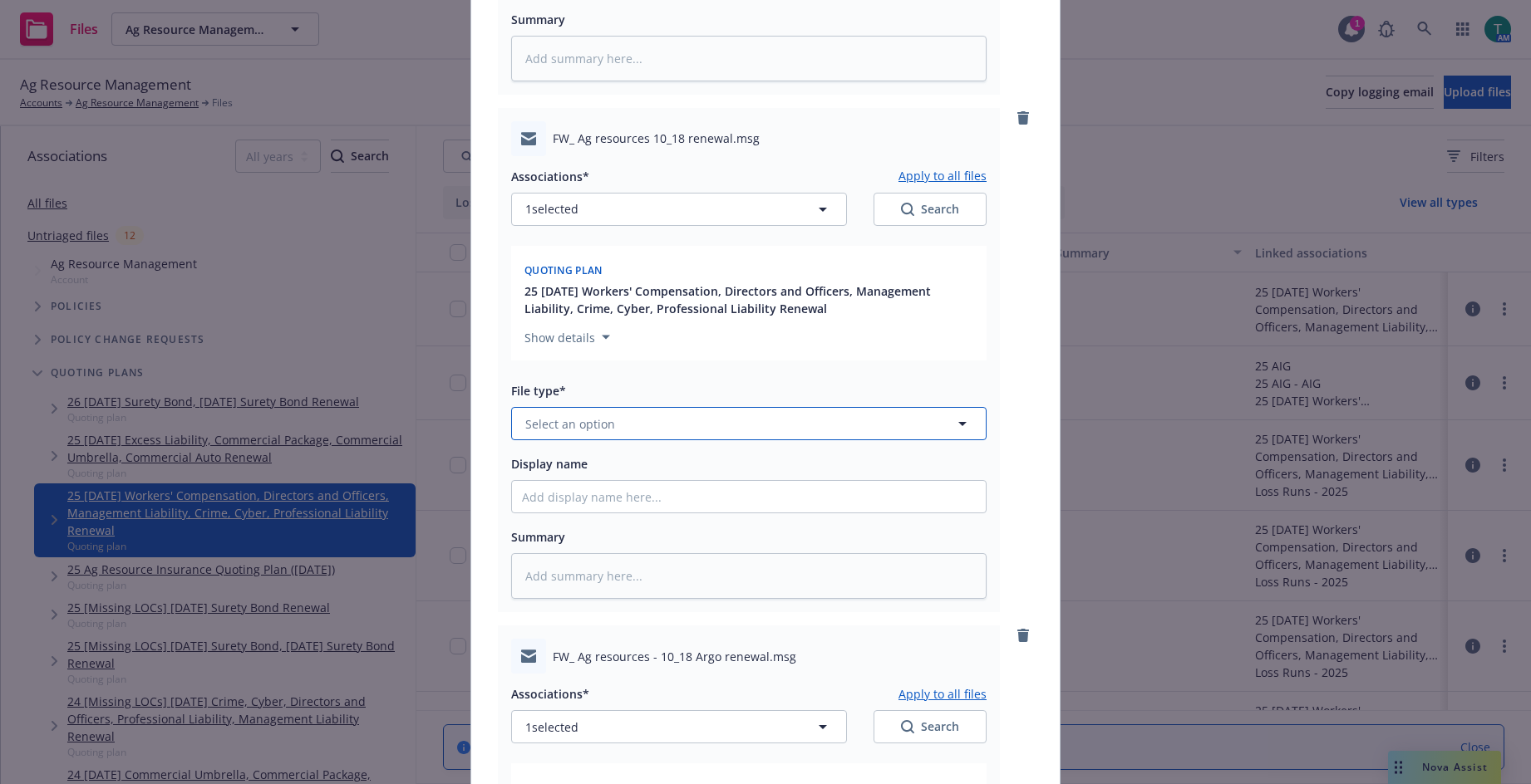
click at [558, 418] on span "Select an option" at bounding box center [570, 423] width 90 height 17
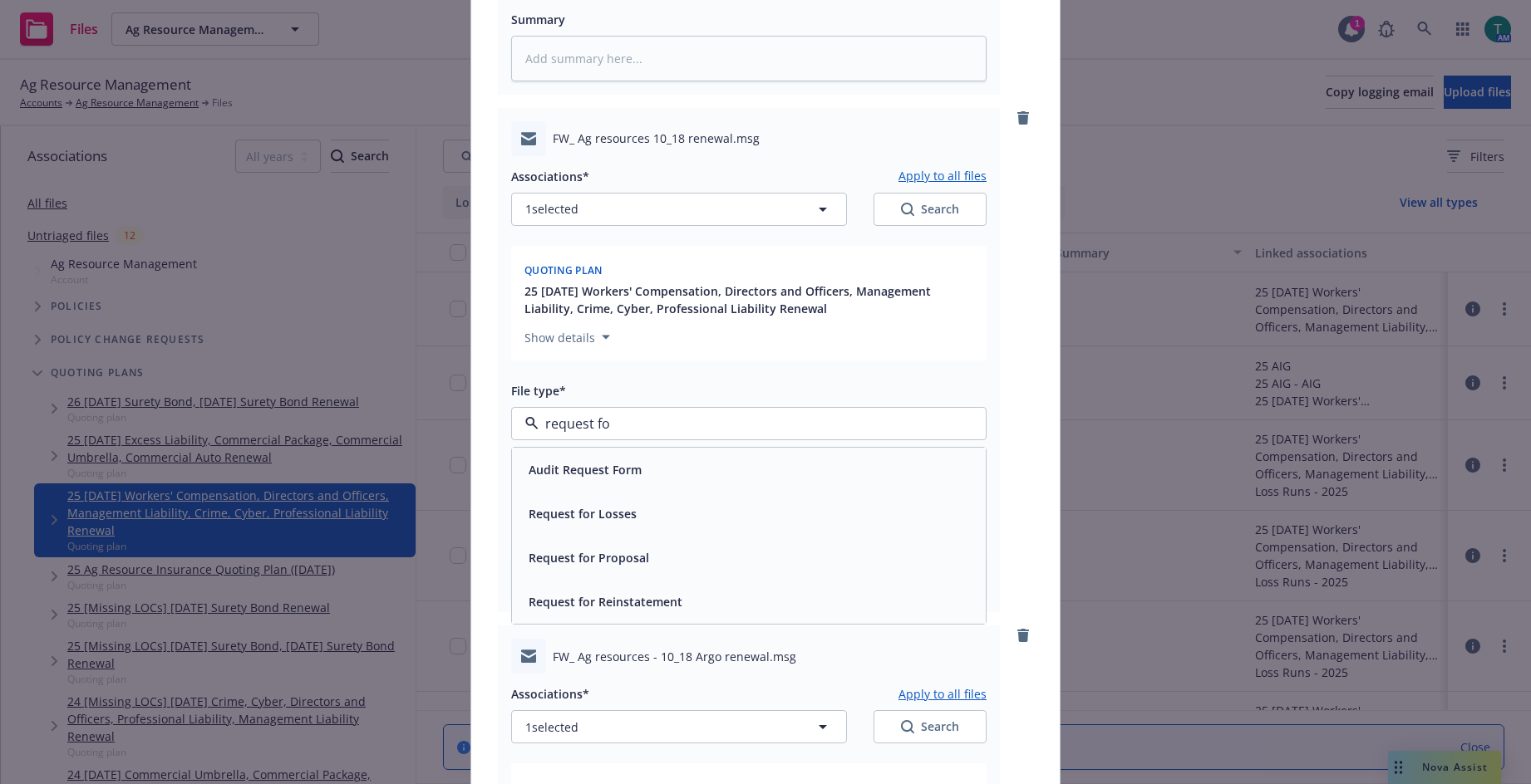
type input "request for"
click at [565, 547] on div "Request for Proposal" at bounding box center [587, 558] width 130 height 24
type textarea "x"
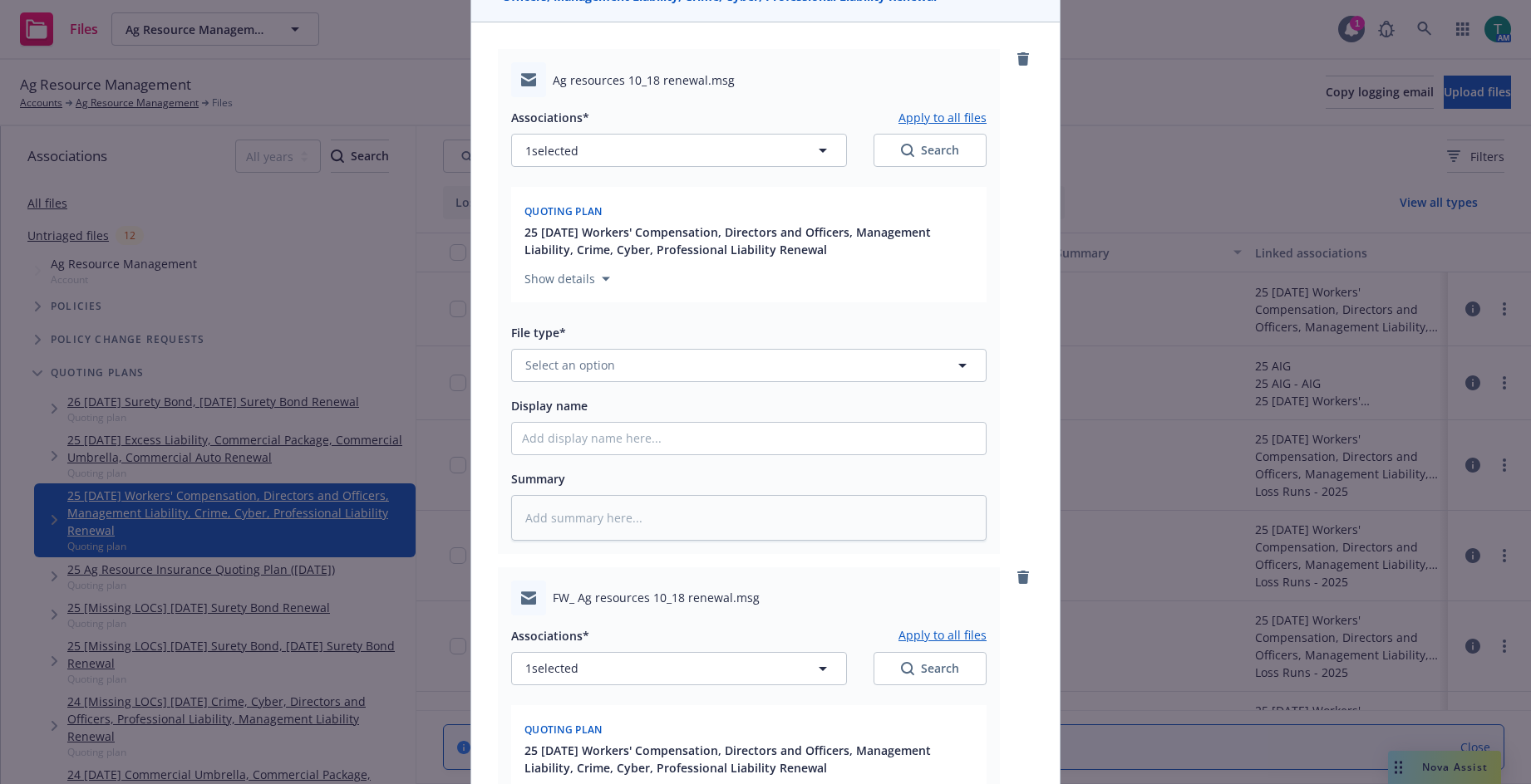
scroll to position [124, 0]
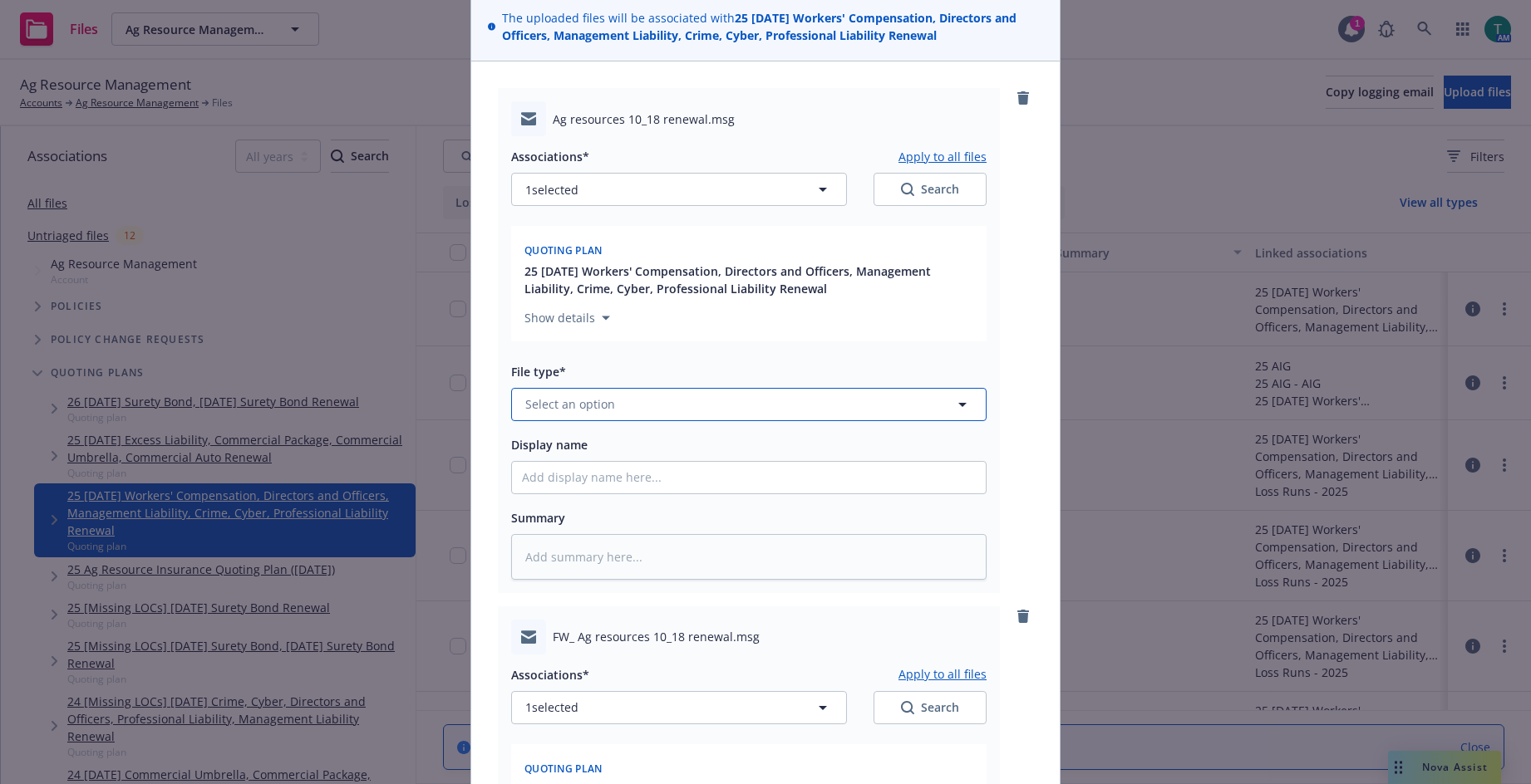
click at [548, 397] on span "Select an option" at bounding box center [570, 404] width 90 height 17
type input "request for"
click at [693, 541] on div "Request for Proposal" at bounding box center [749, 538] width 454 height 24
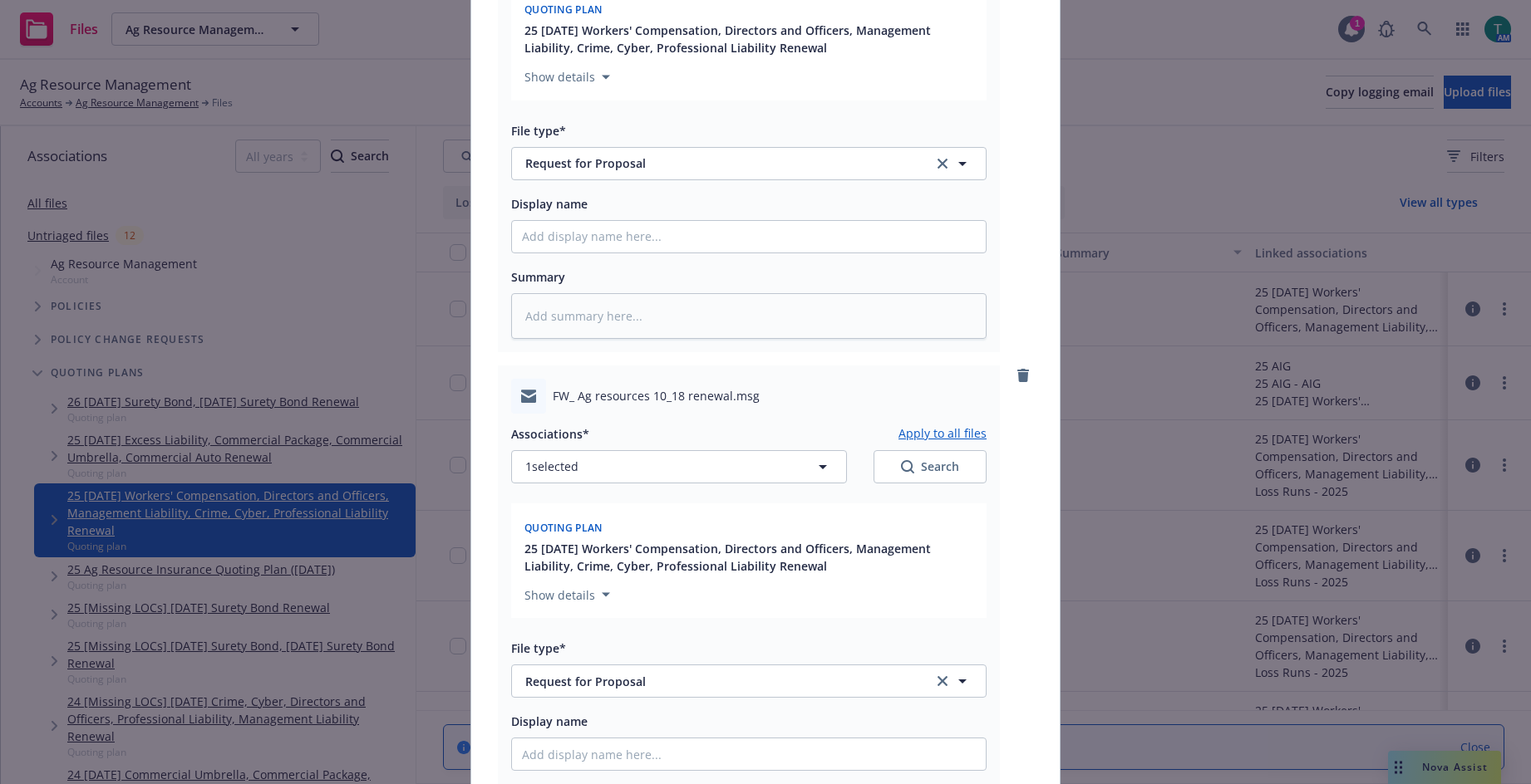
scroll to position [1703, 0]
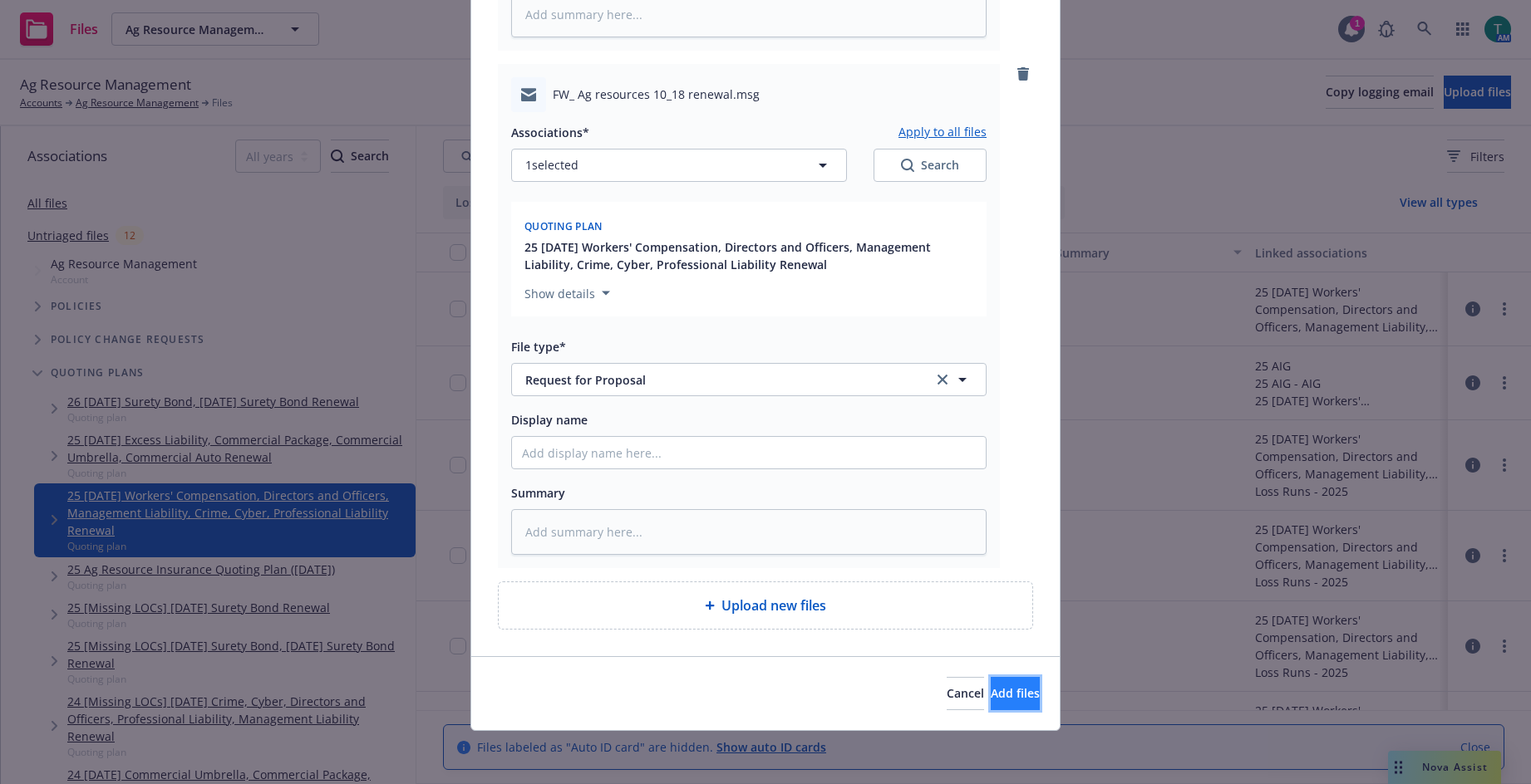
click at [1002, 693] on span "Add files" at bounding box center [1015, 693] width 49 height 16
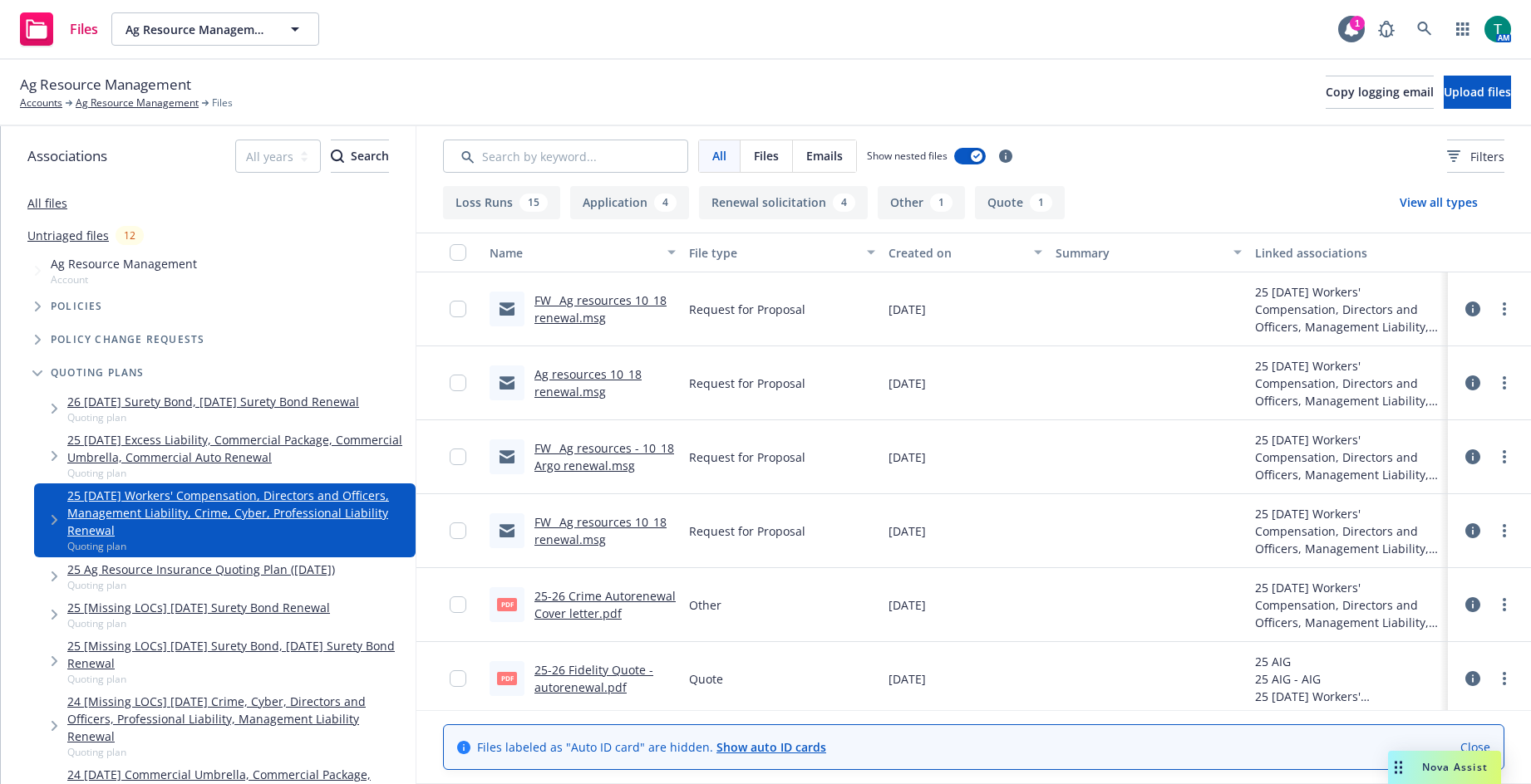
click at [580, 297] on link "FW_ Ag resources 10_18 renewal.msg" at bounding box center [600, 309] width 132 height 33
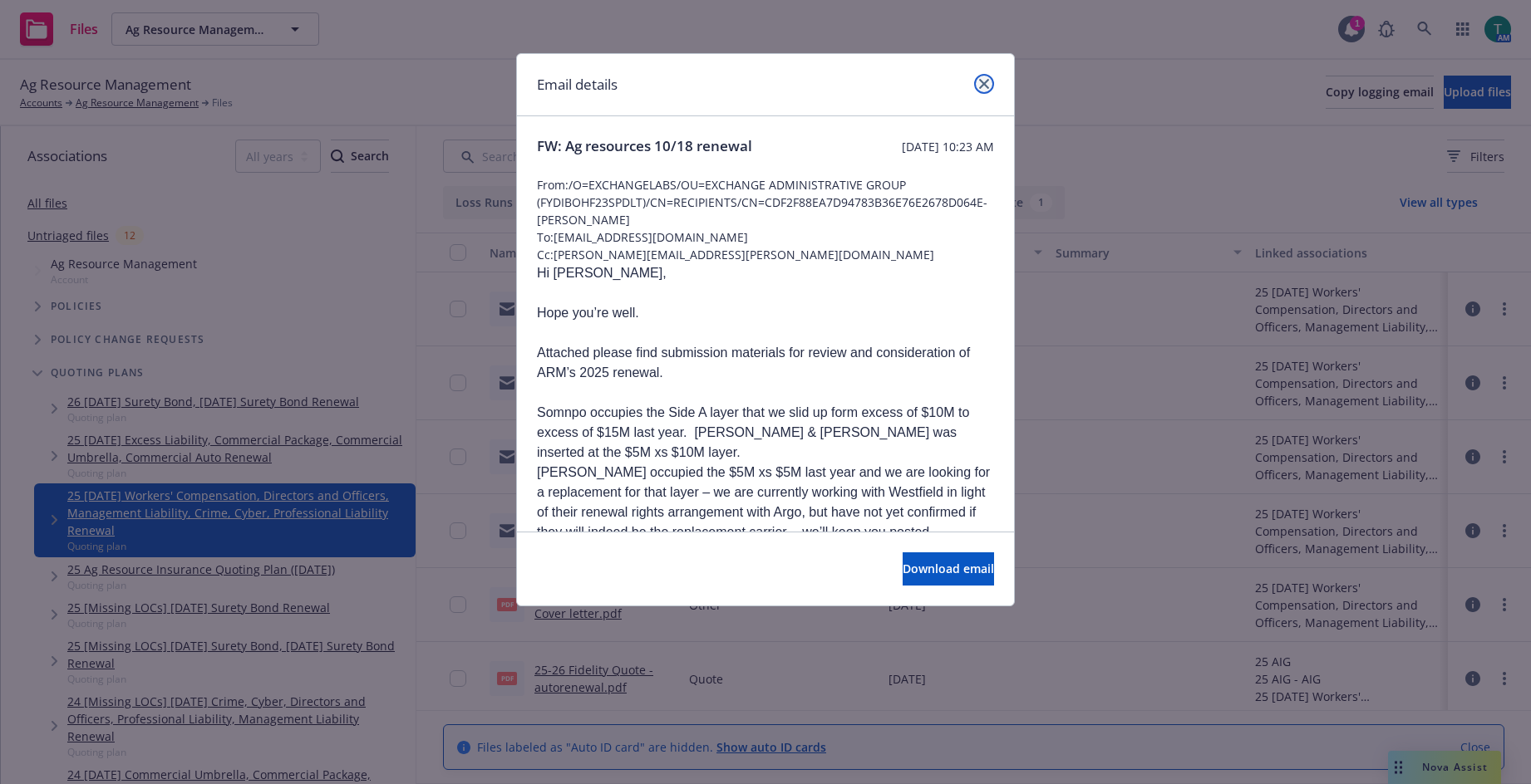
click at [989, 88] on link "close" at bounding box center [984, 83] width 20 height 20
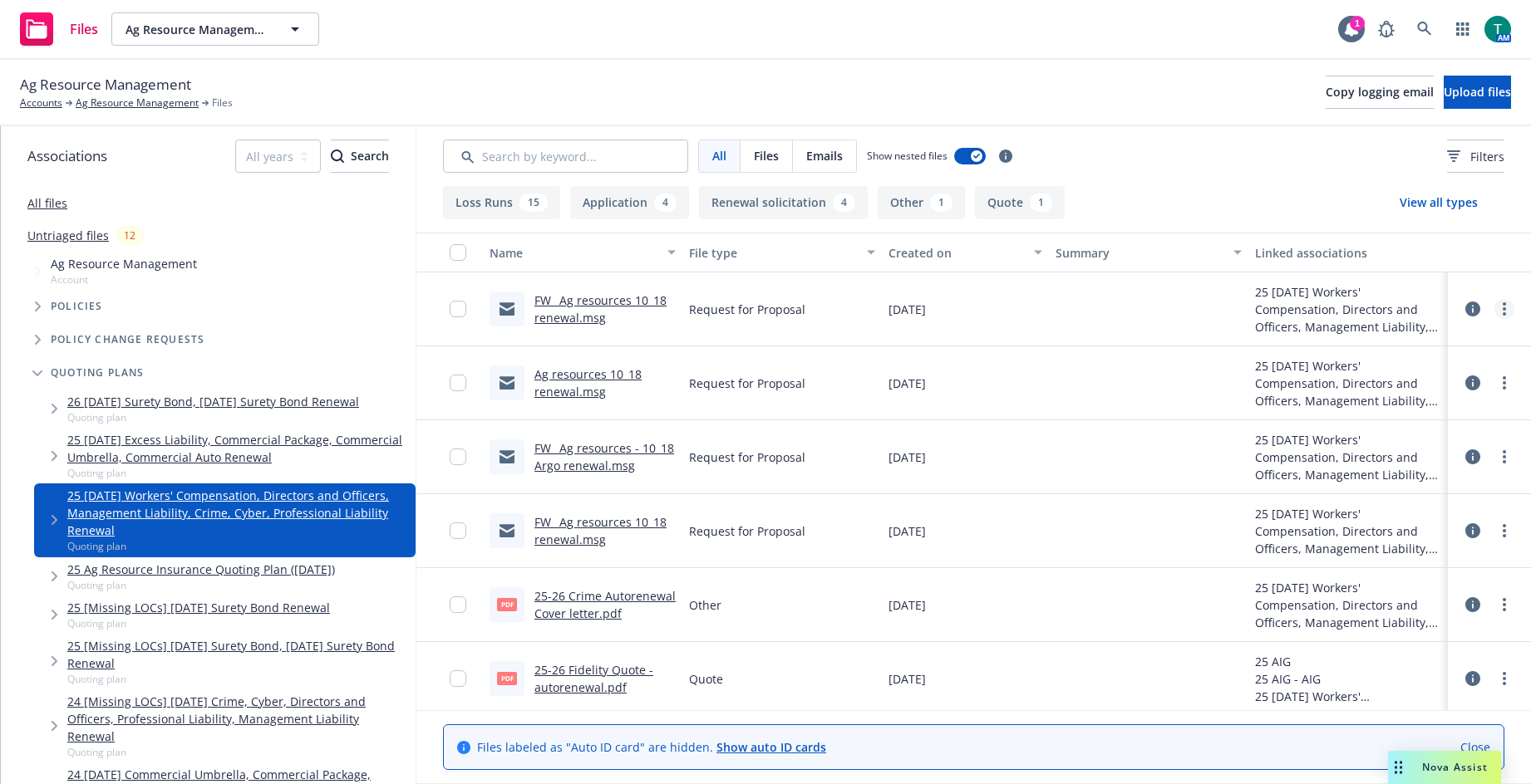
click at [1495, 309] on link "more" at bounding box center [1505, 309] width 20 height 20
click at [1403, 414] on link "Edit" at bounding box center [1419, 409] width 165 height 33
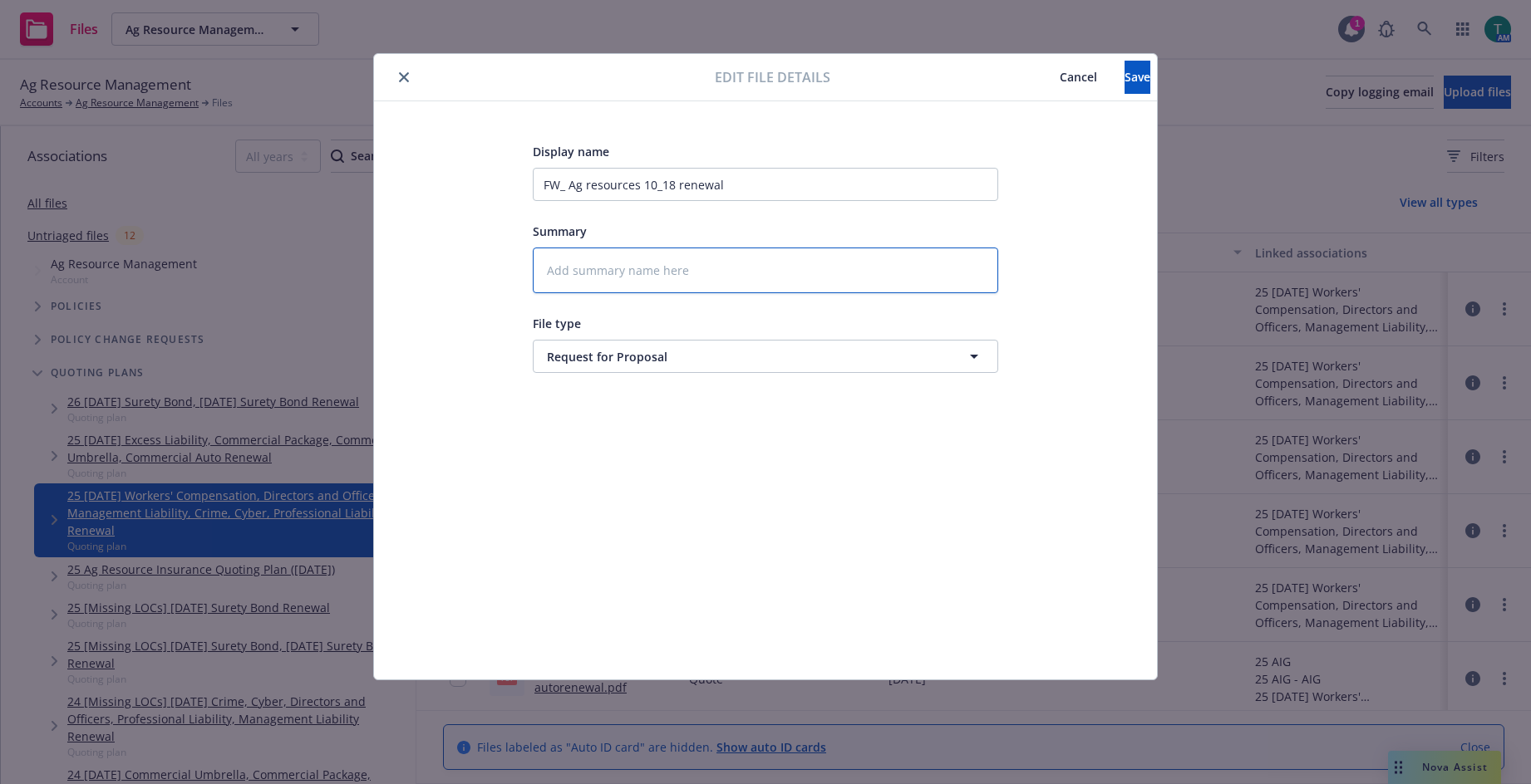
drag, startPoint x: 671, startPoint y: 276, endPoint x: 661, endPoint y: 266, distance: 14.1
click at [670, 272] on textarea at bounding box center [766, 270] width 466 height 46
type textarea "x"
type textarea "z"
type textarea "x"
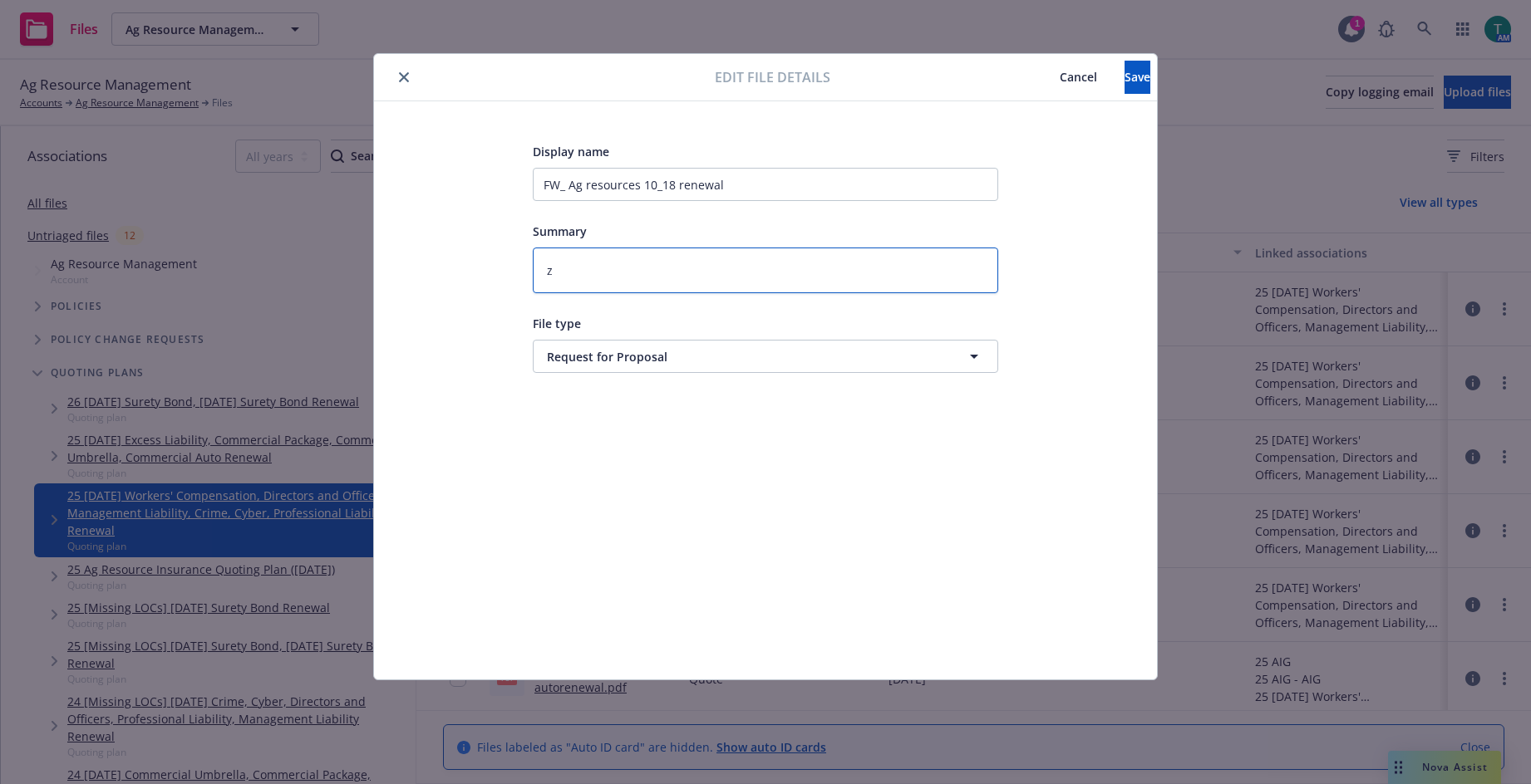
type textarea "zM"
type textarea "x"
type textarea "zMi"
type textarea "x"
type textarea "zMik"
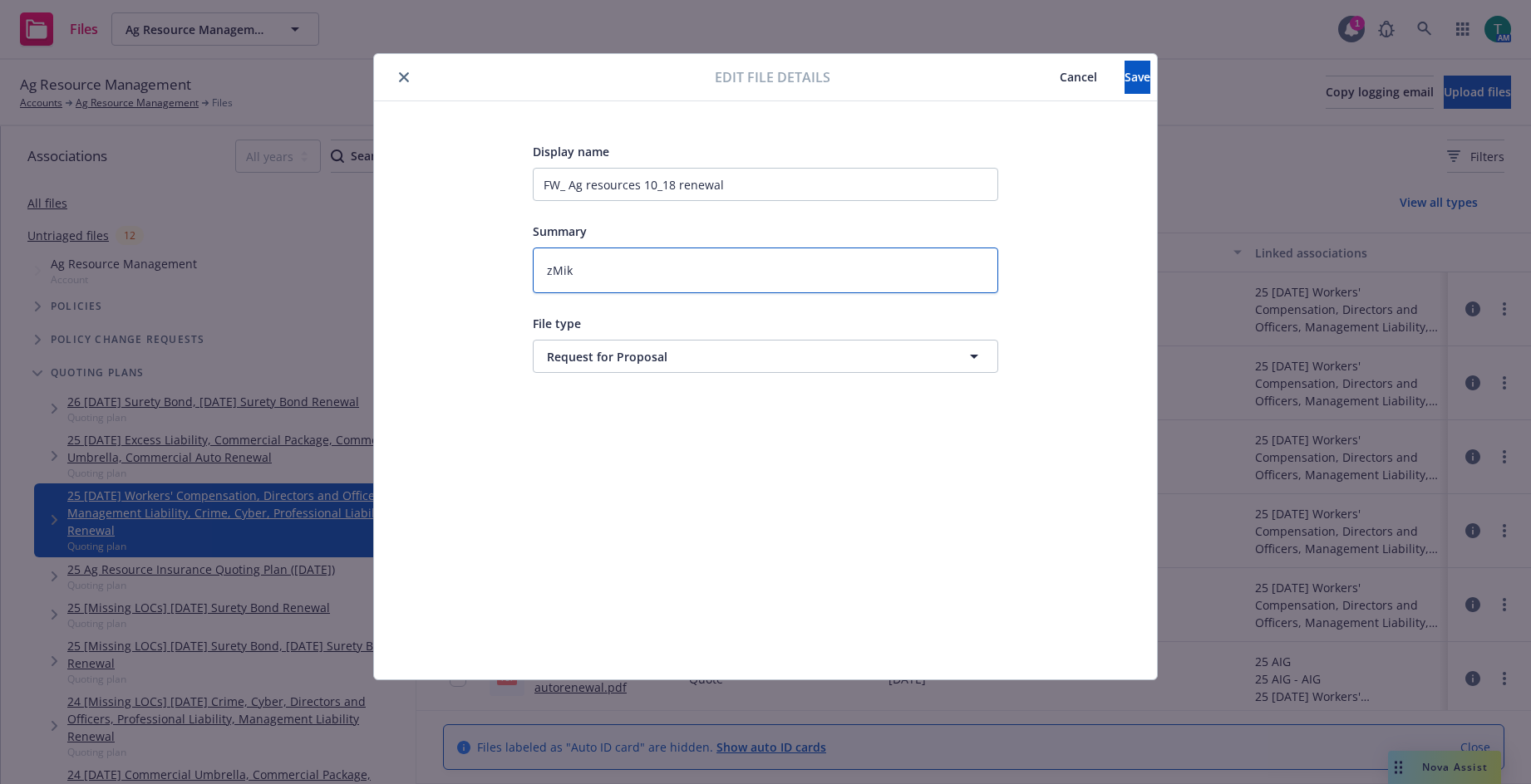
type textarea "x"
type textarea "zMi"
type textarea "x"
type textarea "zM"
type textarea "x"
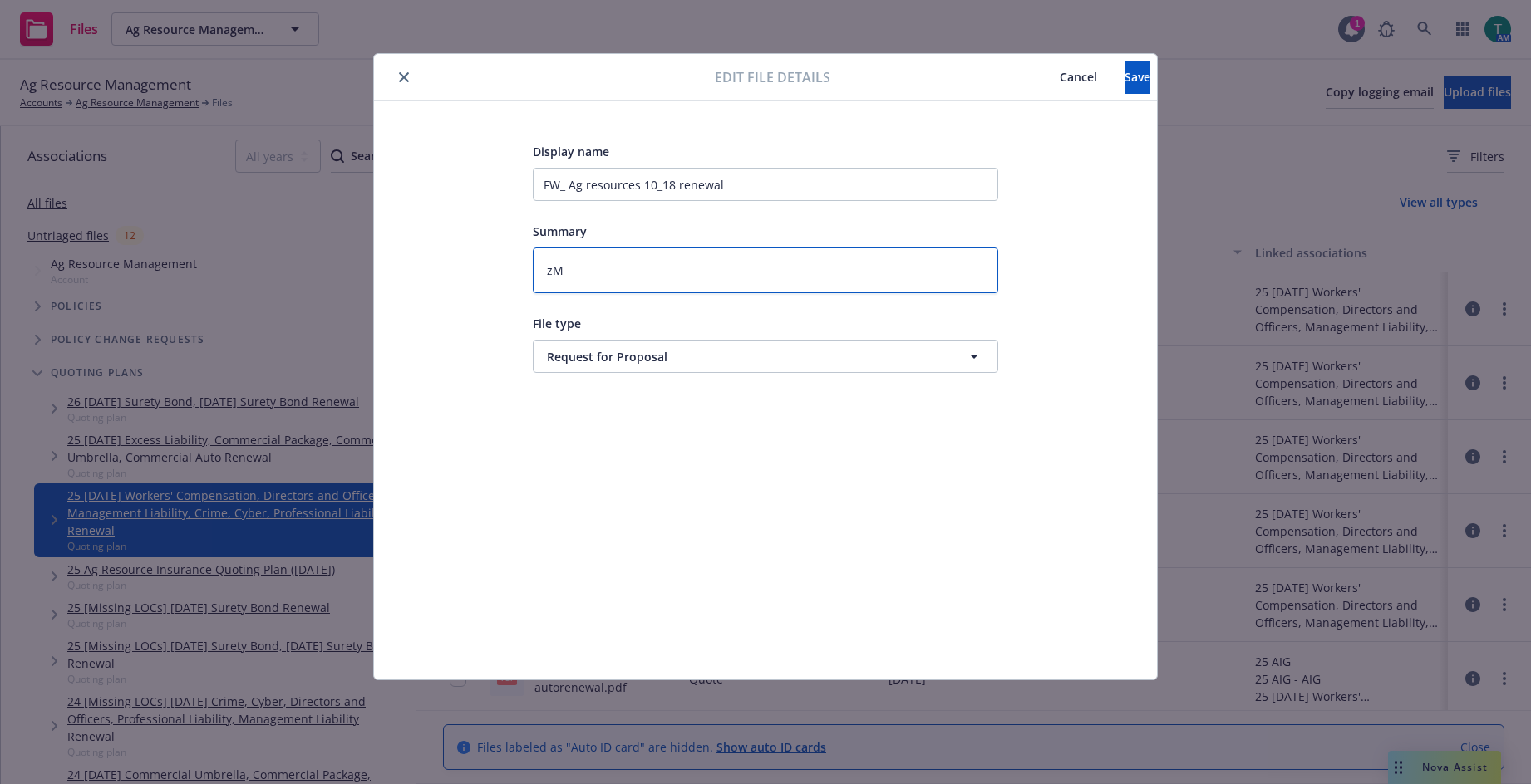
type textarea "z"
type textarea "x"
type textarea "Ni"
type textarea "x"
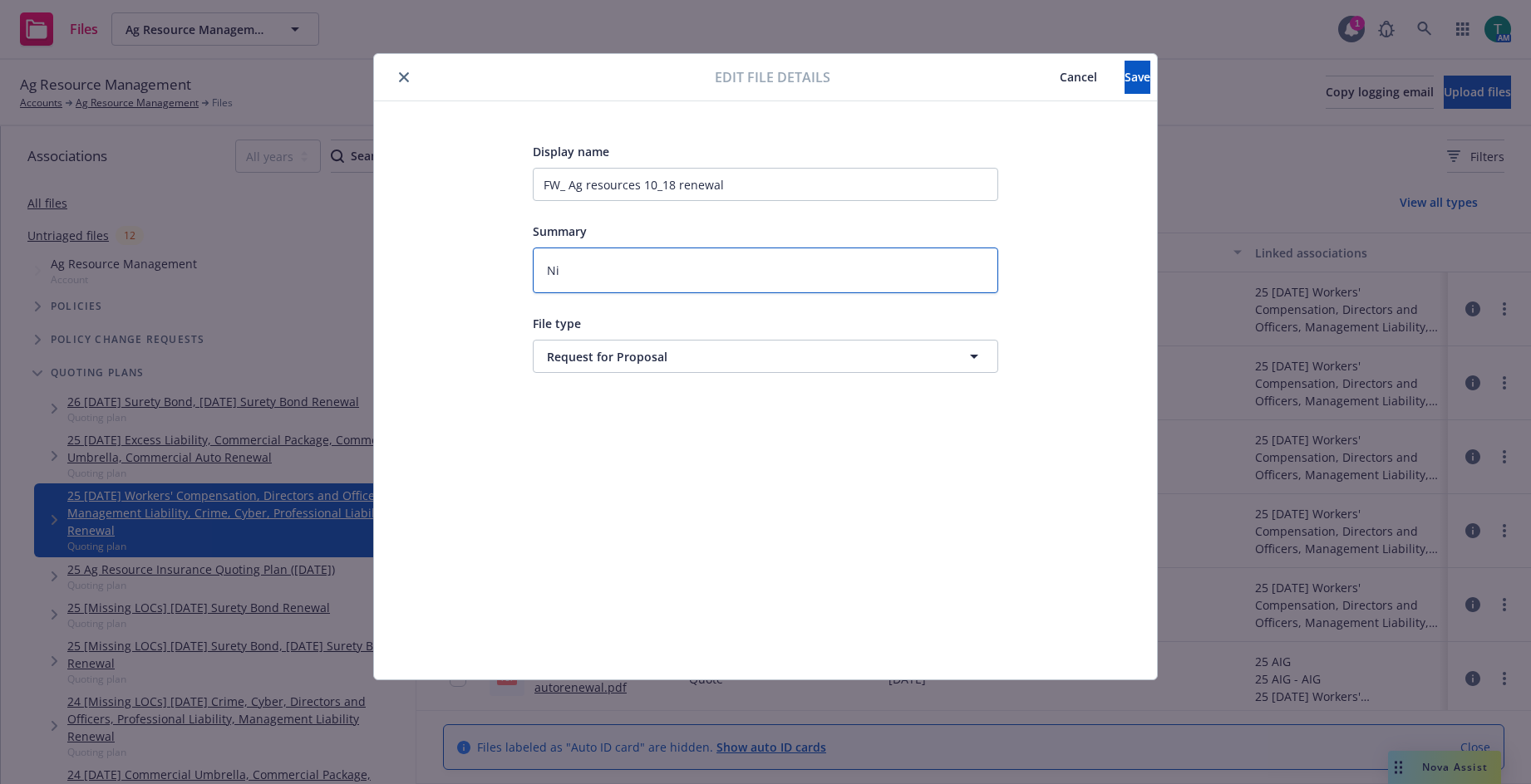
type textarea "Nik"
type textarea "x"
type textarea "Nike"
type textarea "x"
type textarea "Nik"
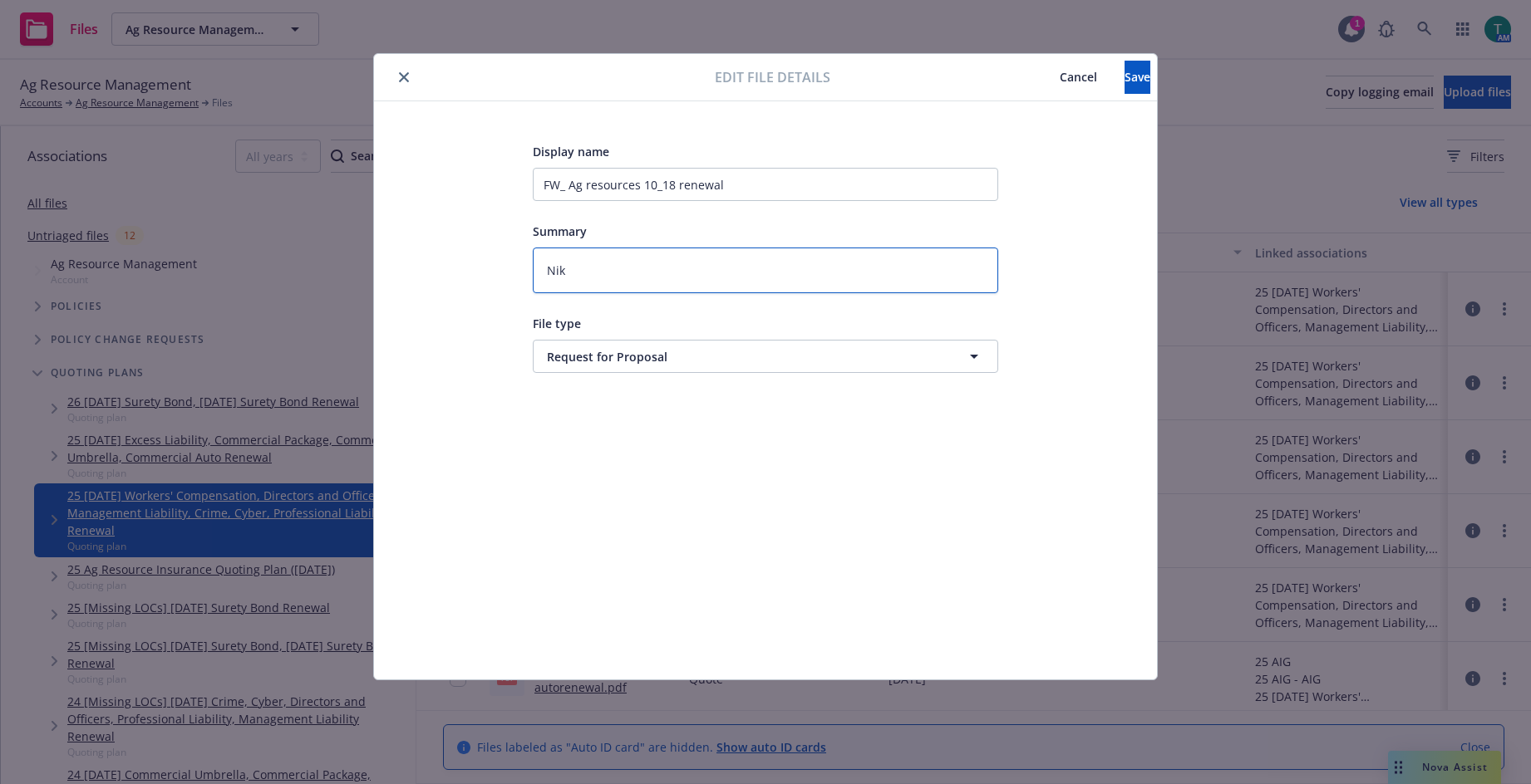
type textarea "x"
type textarea "Ni"
type textarea "x"
type textarea "N"
type textarea "x"
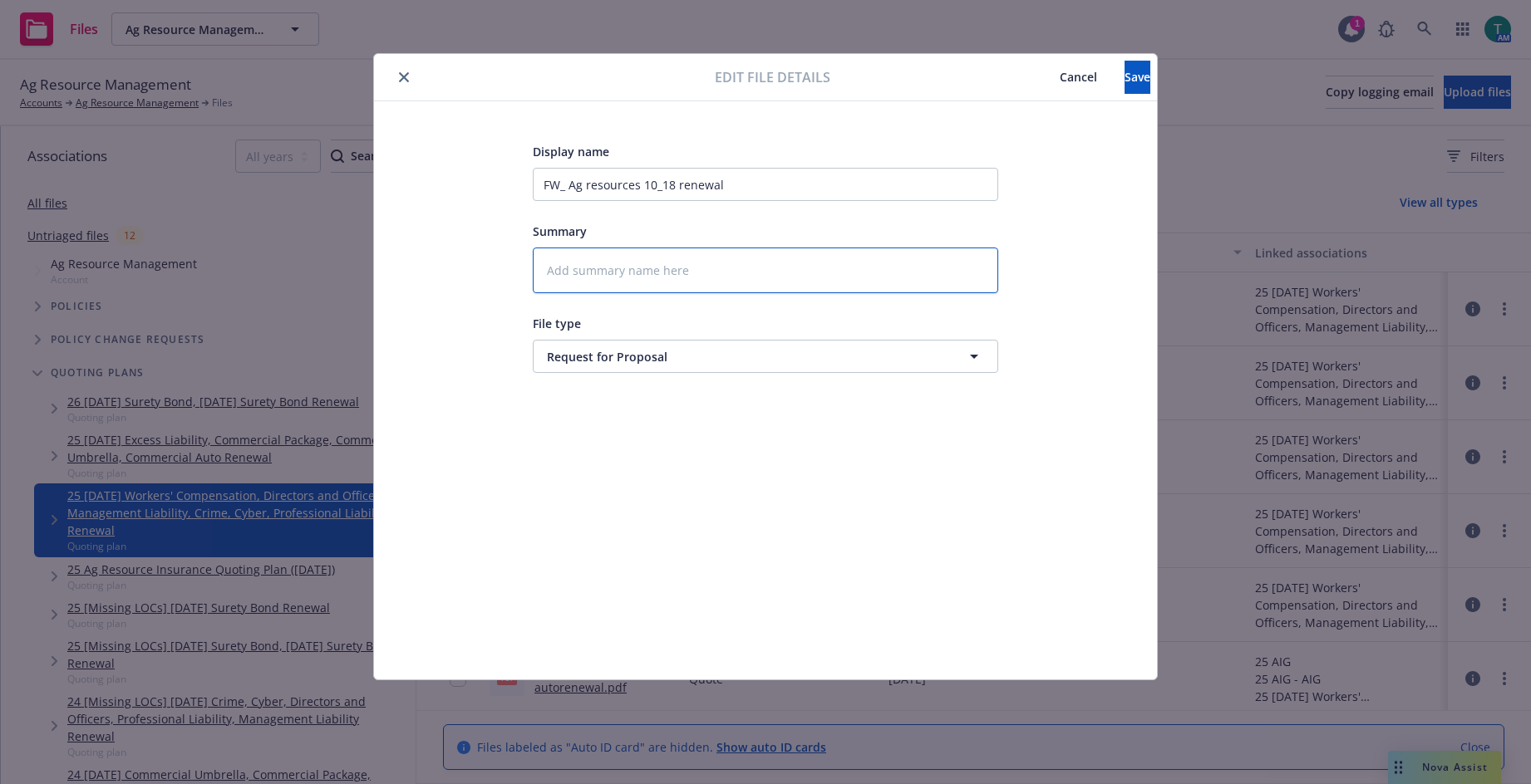
type textarea "x"
type textarea "mi"
type textarea "x"
type textarea "mik"
type textarea "x"
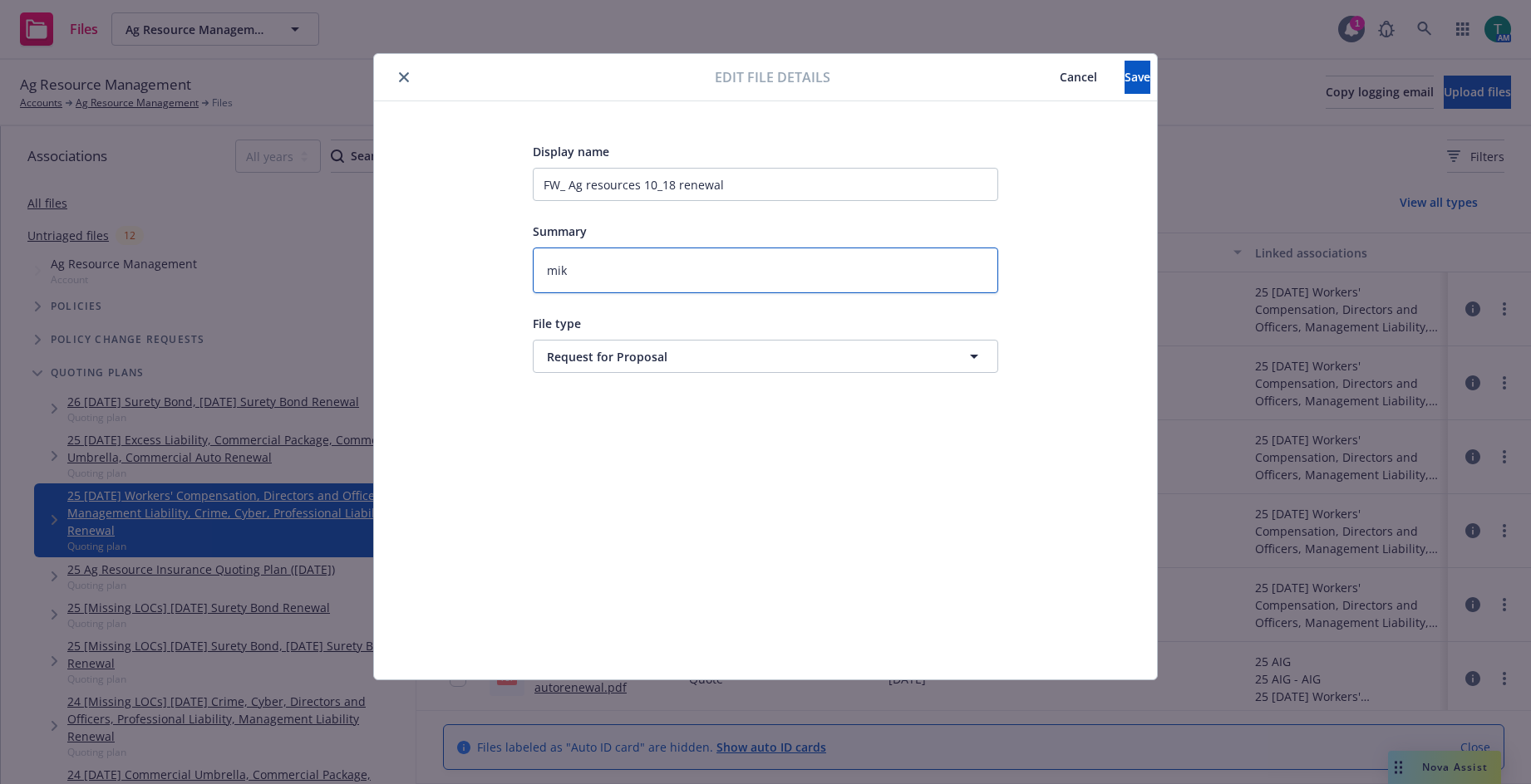
type textarea "mike"
type textarea "x"
type textarea "mike"
type textarea "x"
type textarea "mike ("
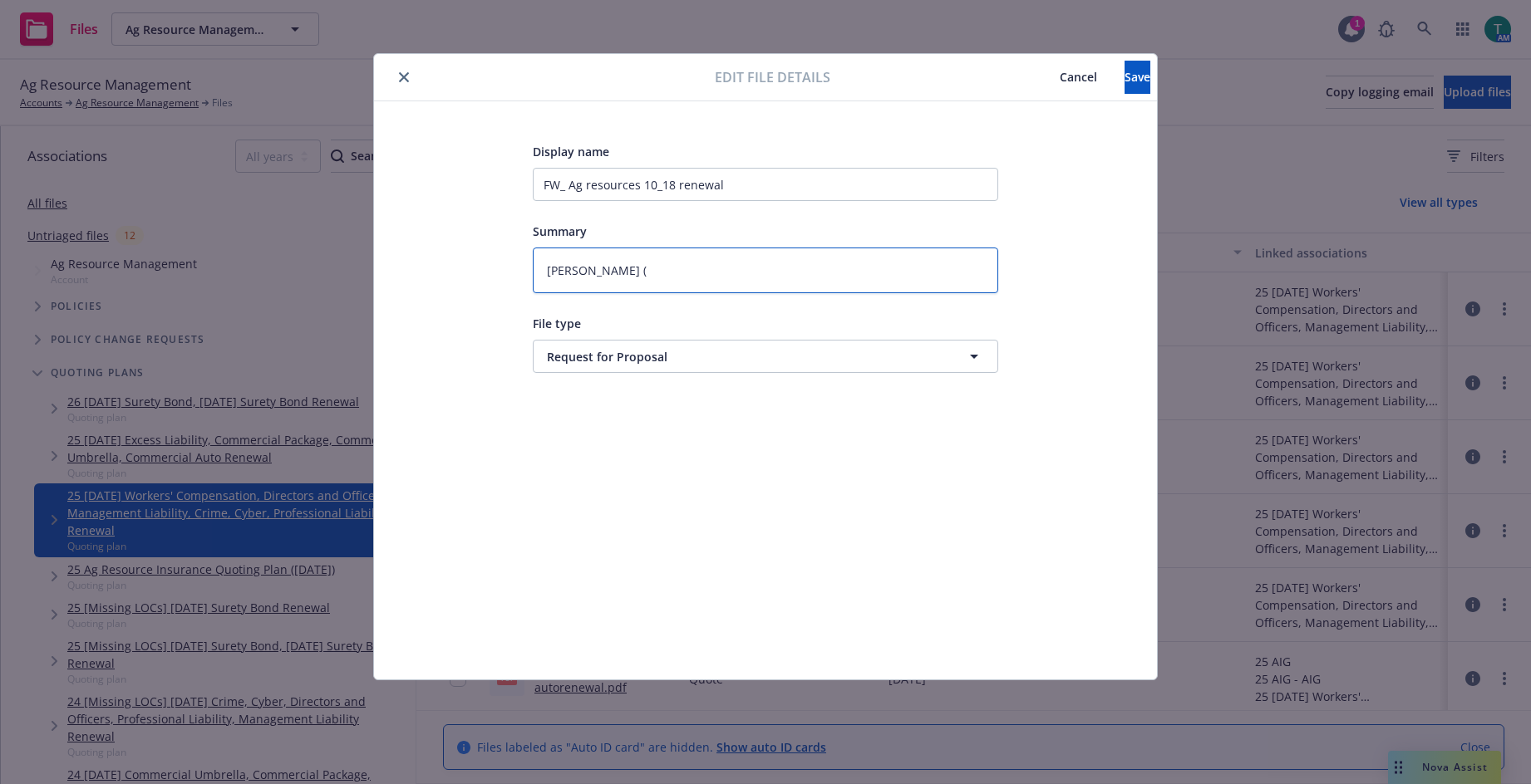
type textarea "x"
type textarea "mike (so"
type textarea "x"
type textarea "mike (som"
type textarea "x"
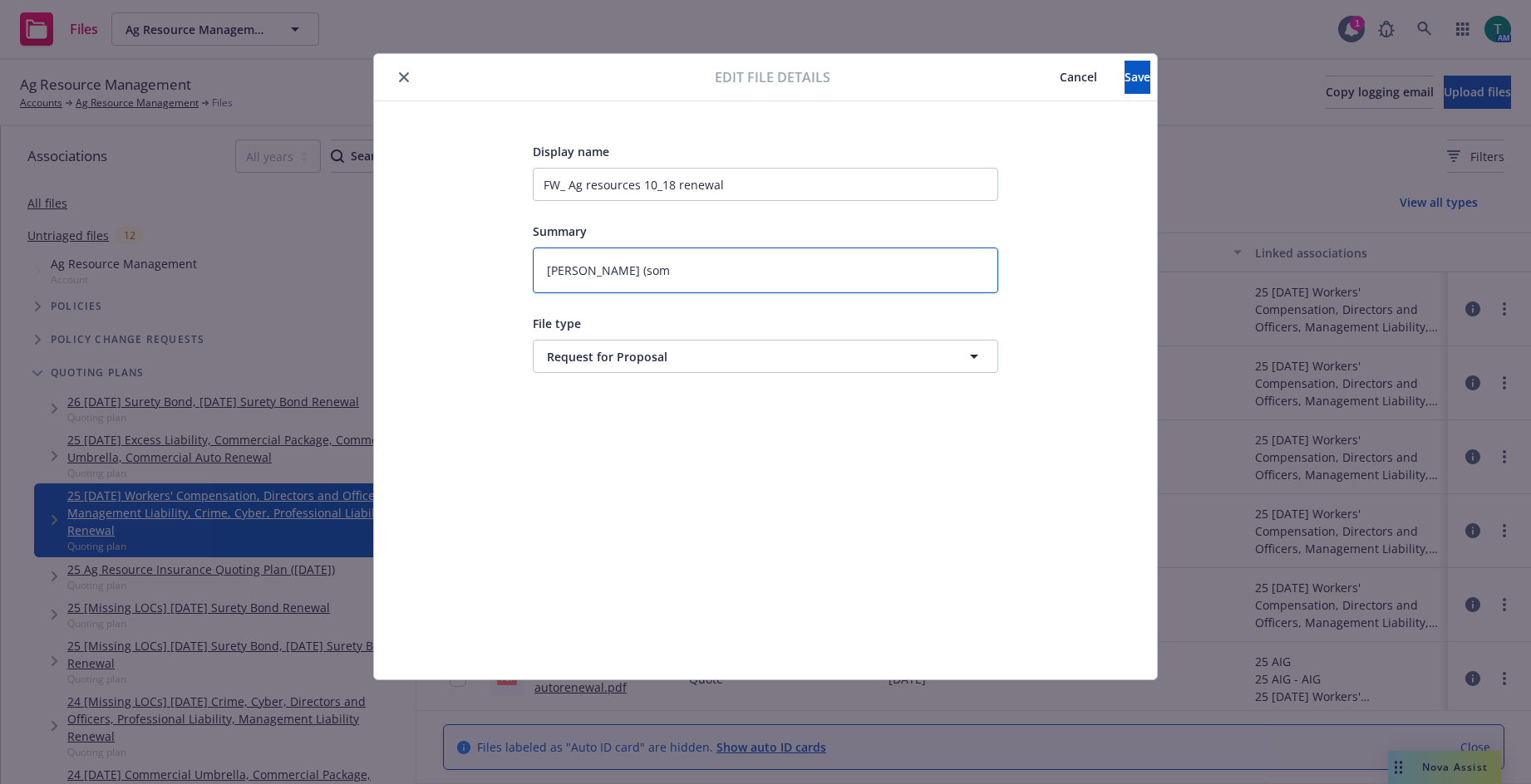
type textarea "mike (somp"
type textarea "x"
type textarea "mike (sompo"
type textarea "x"
type textarea "[PERSON_NAME] (sompo)"
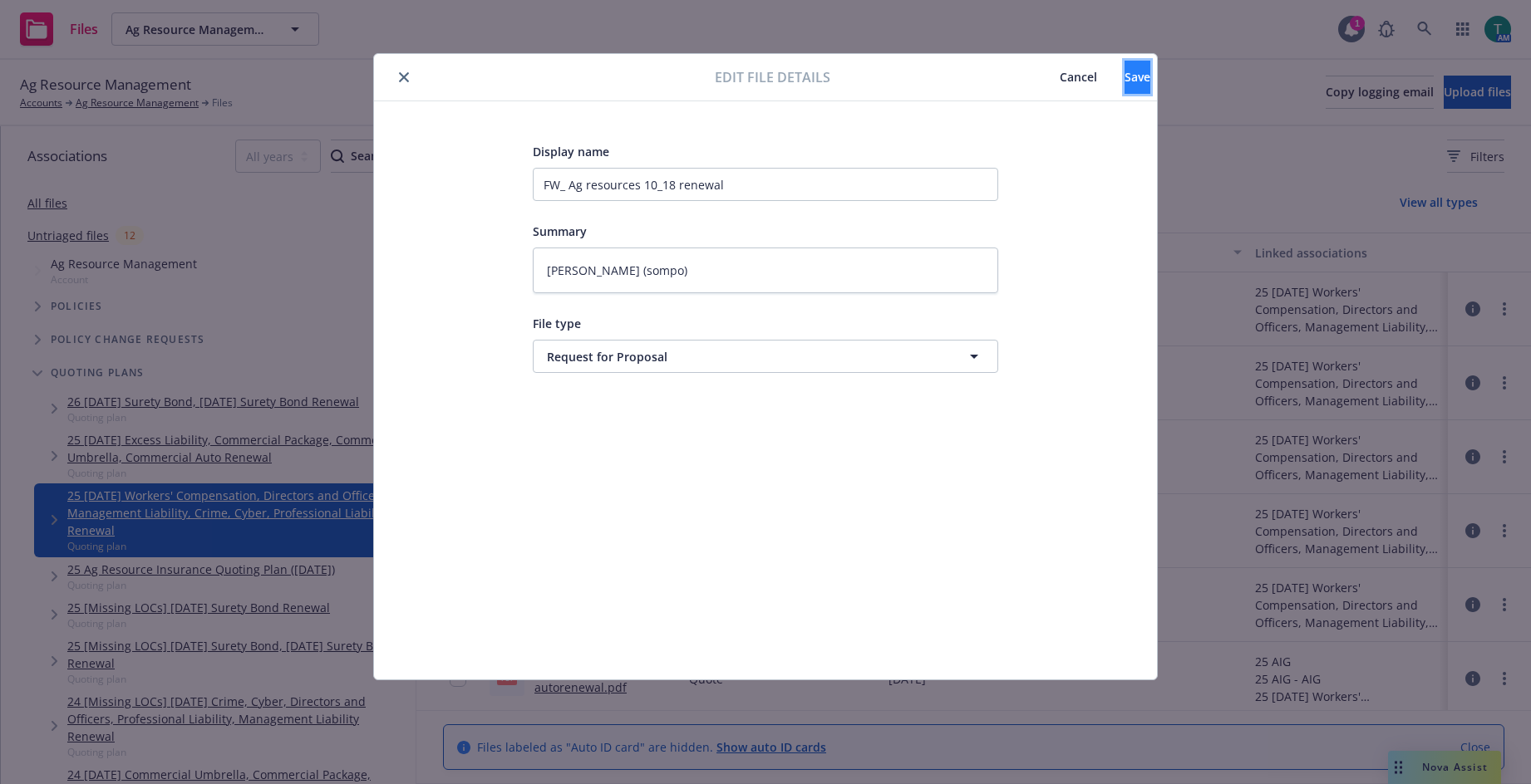
click at [1125, 75] on button "Save" at bounding box center [1137, 77] width 26 height 33
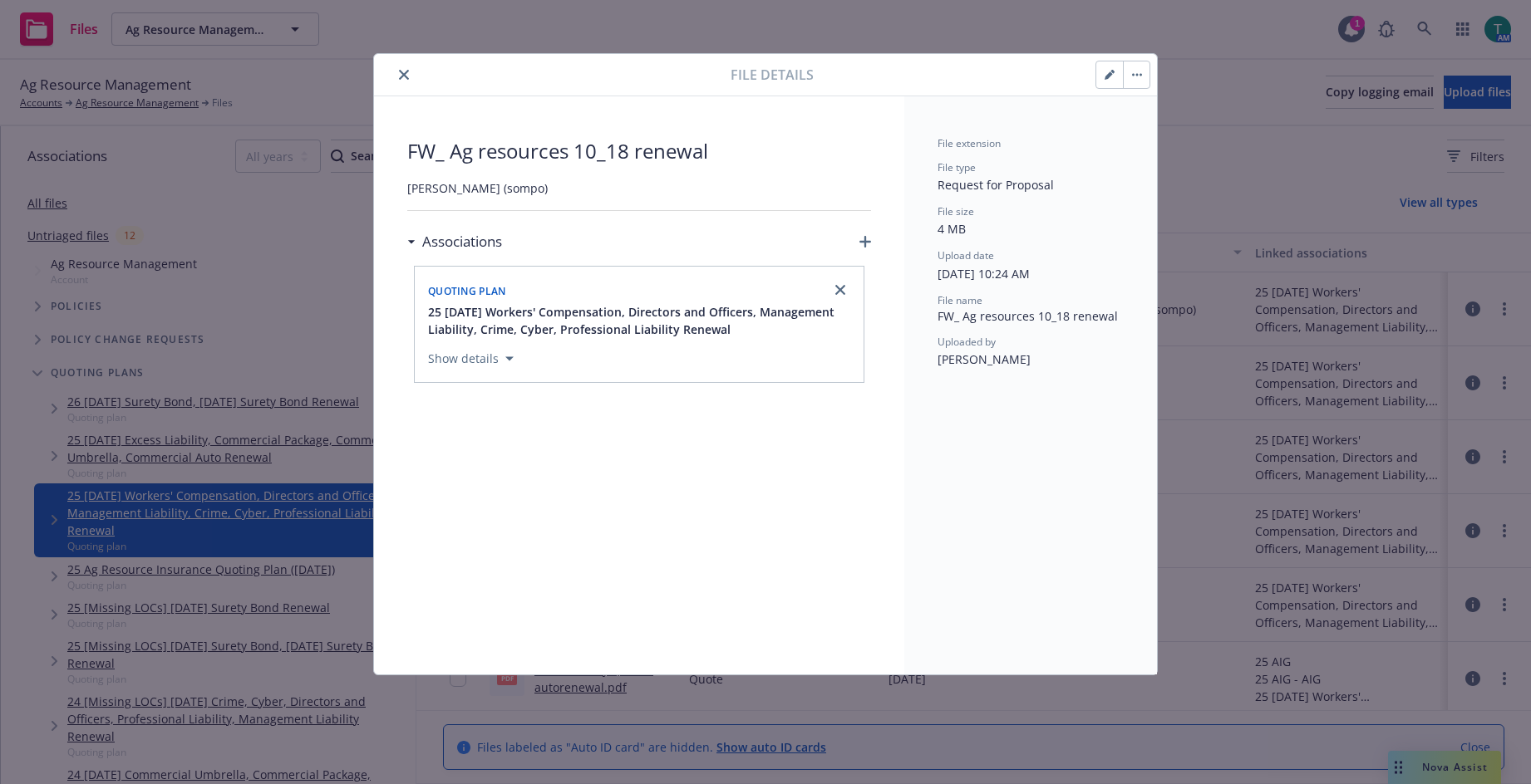
click at [402, 74] on icon "close" at bounding box center [404, 74] width 10 height 10
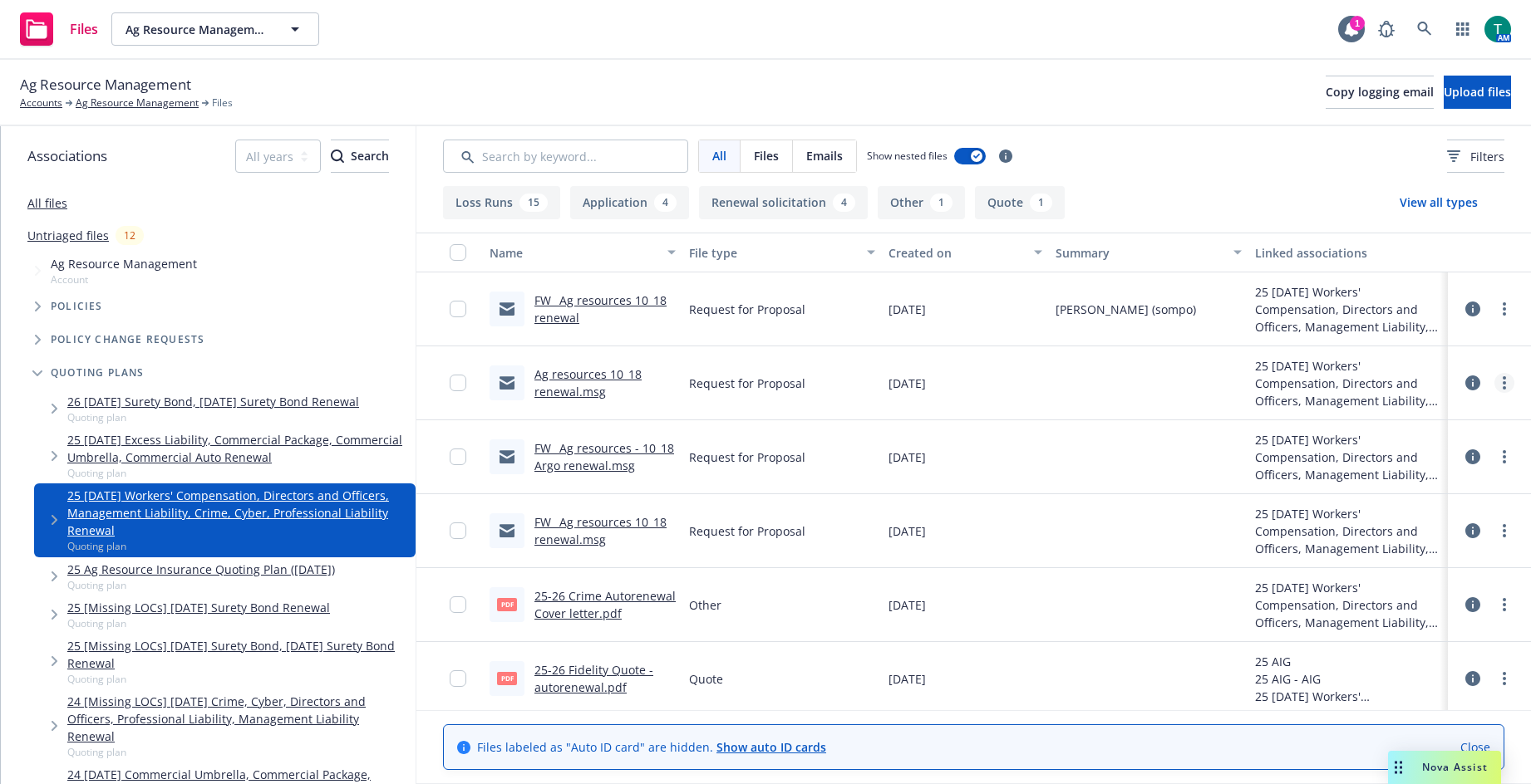
click at [1503, 382] on circle "more" at bounding box center [1505, 383] width 4 height 4
click at [1383, 481] on link "Edit" at bounding box center [1419, 483] width 165 height 33
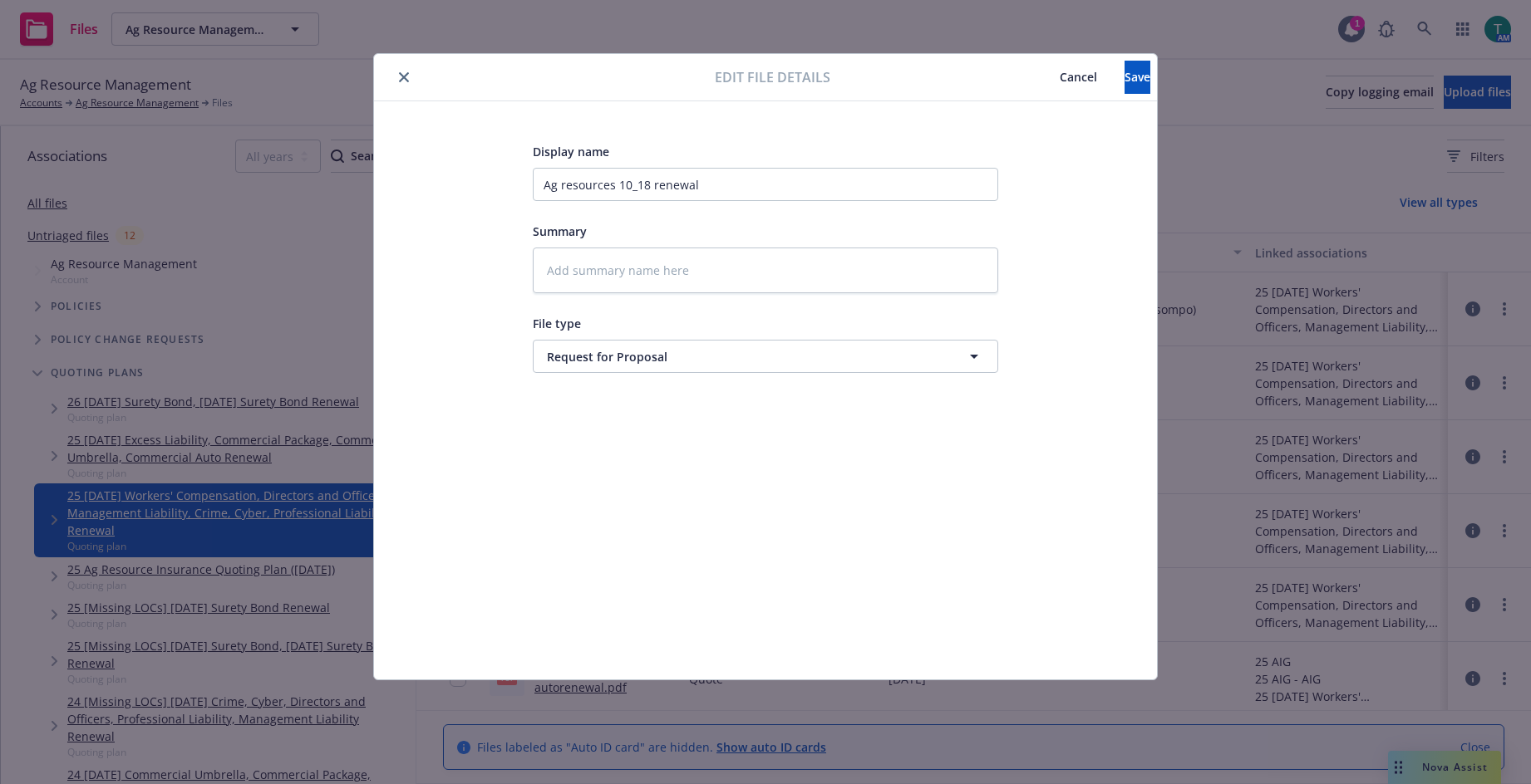
click at [398, 80] on button "close" at bounding box center [404, 77] width 20 height 20
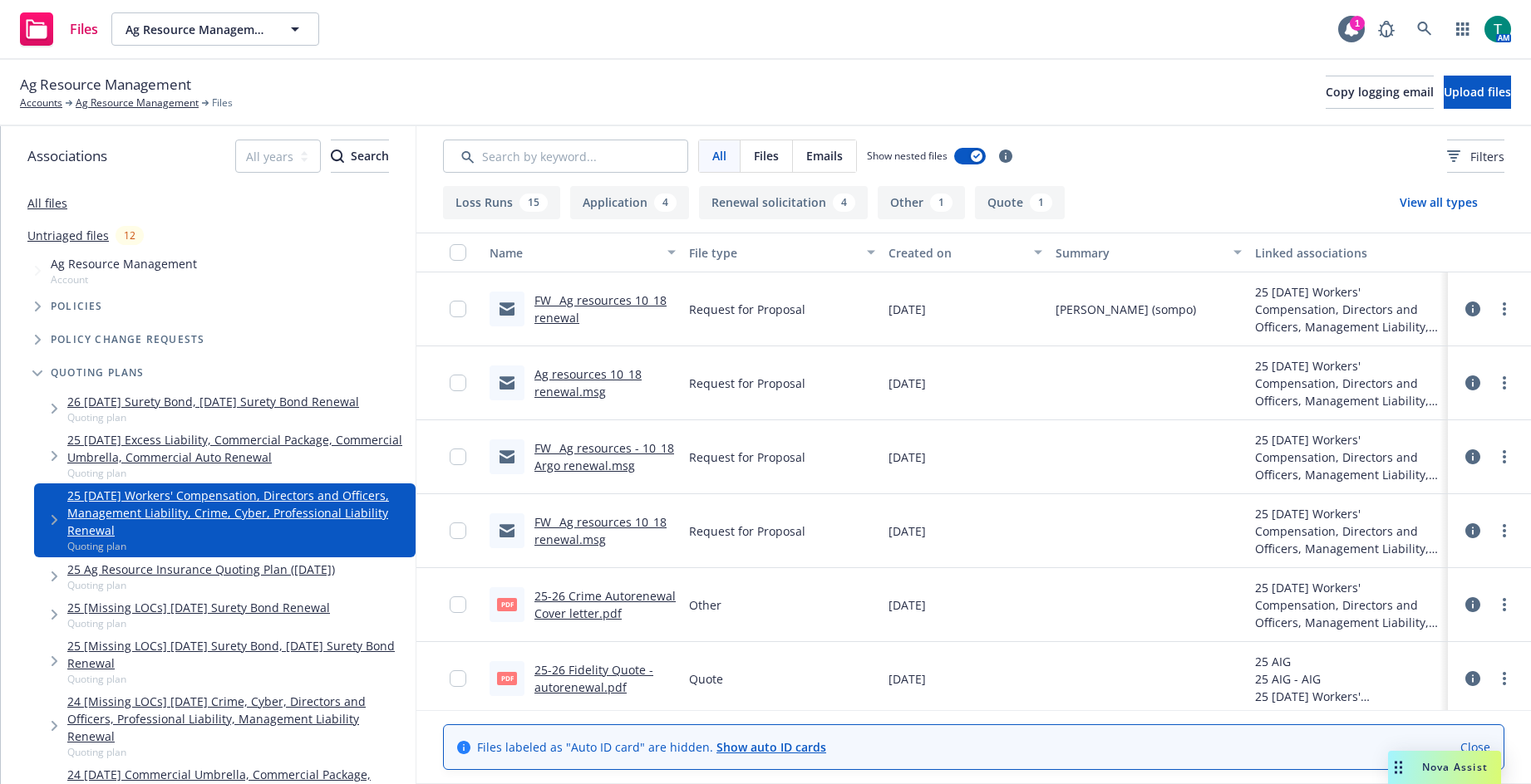
click at [591, 376] on link "Ag resources 10_18 renewal.msg" at bounding box center [589, 383] width 108 height 33
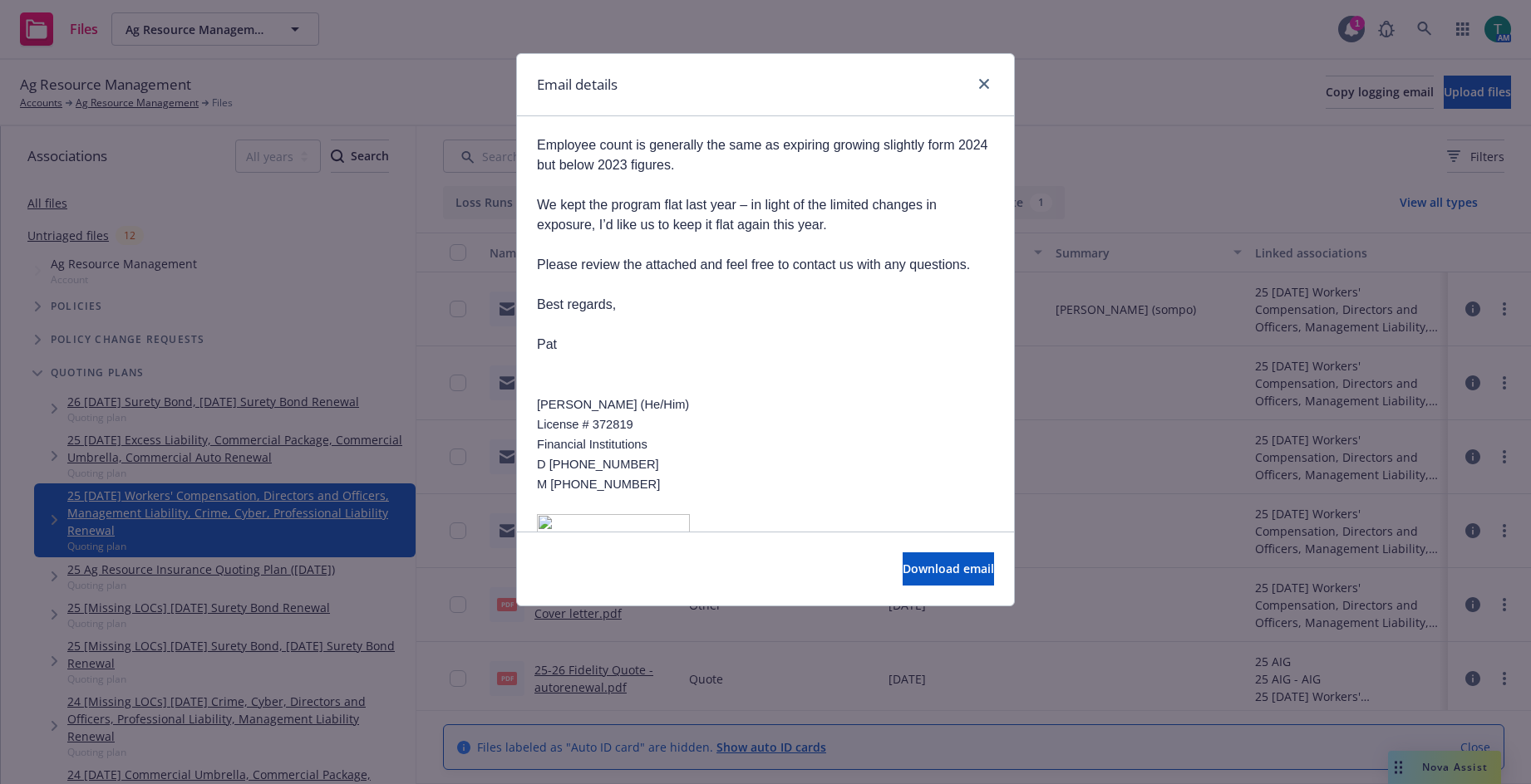
scroll to position [748, 0]
click at [977, 86] on link "close" at bounding box center [984, 83] width 20 height 20
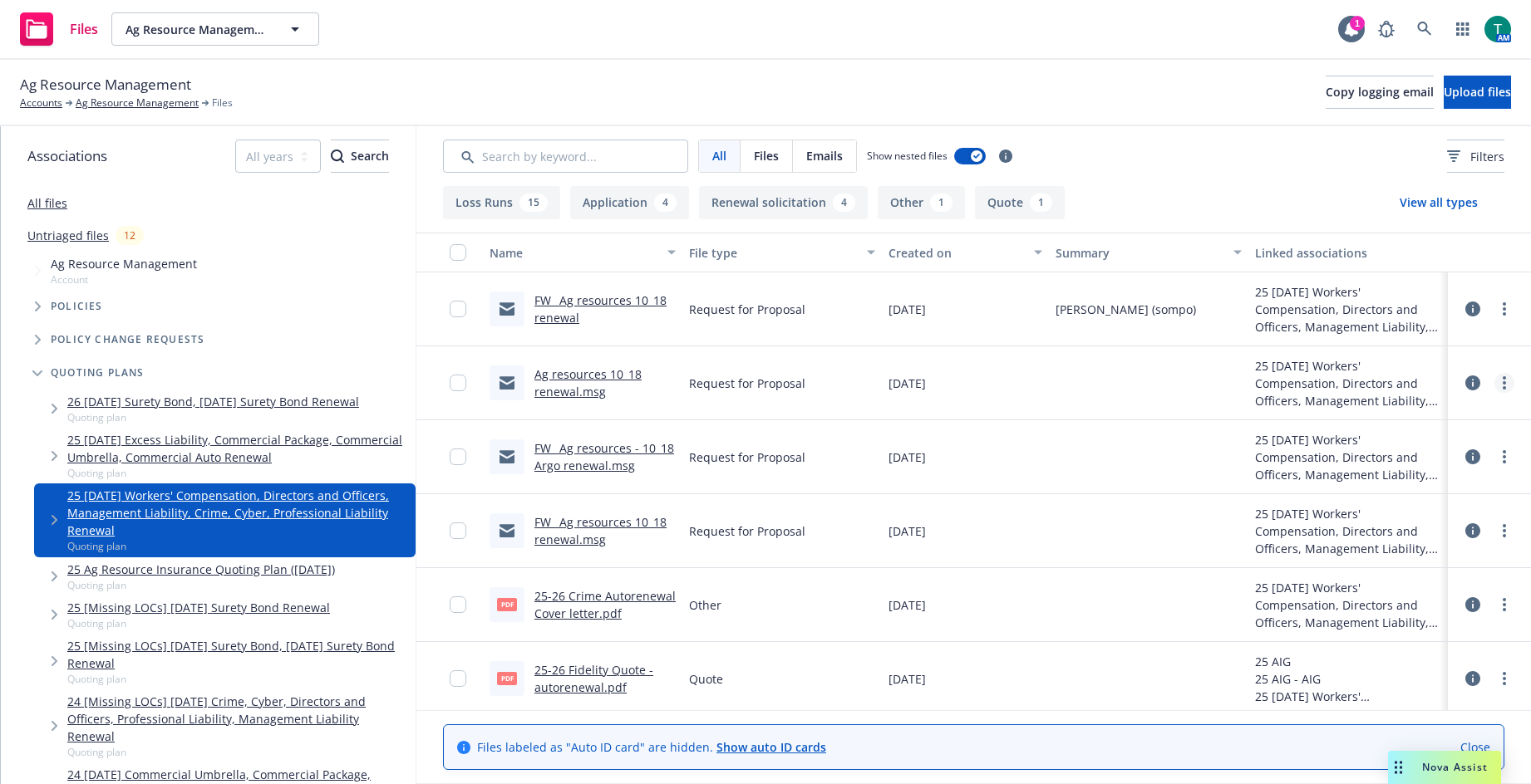
click at [1503, 379] on circle "more" at bounding box center [1505, 379] width 4 height 4
click at [1402, 484] on link "Edit" at bounding box center [1419, 483] width 165 height 33
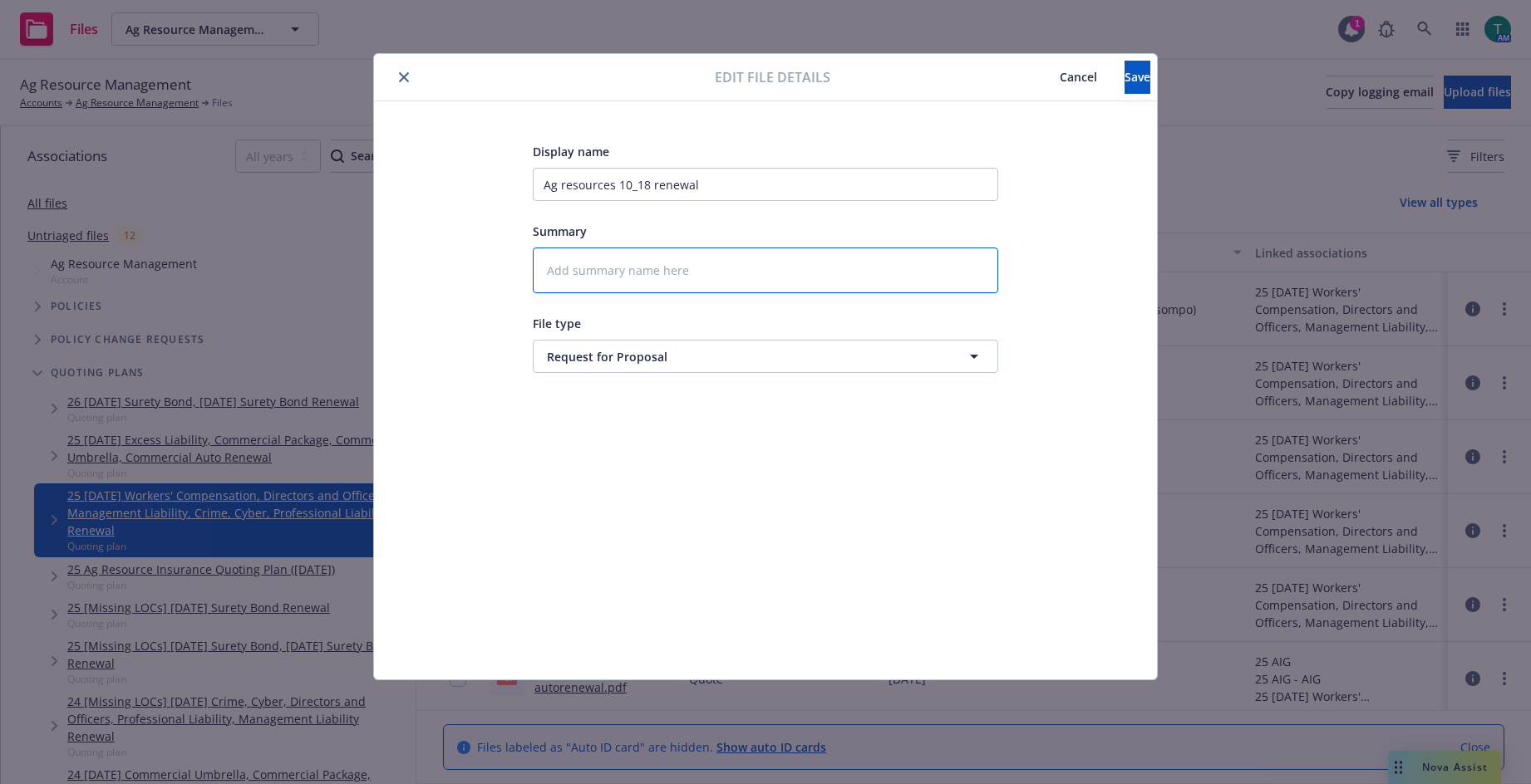
click at [607, 270] on textarea at bounding box center [766, 270] width 466 height 46
type textarea "x"
type textarea "A"
type textarea "x"
type textarea "Axi"
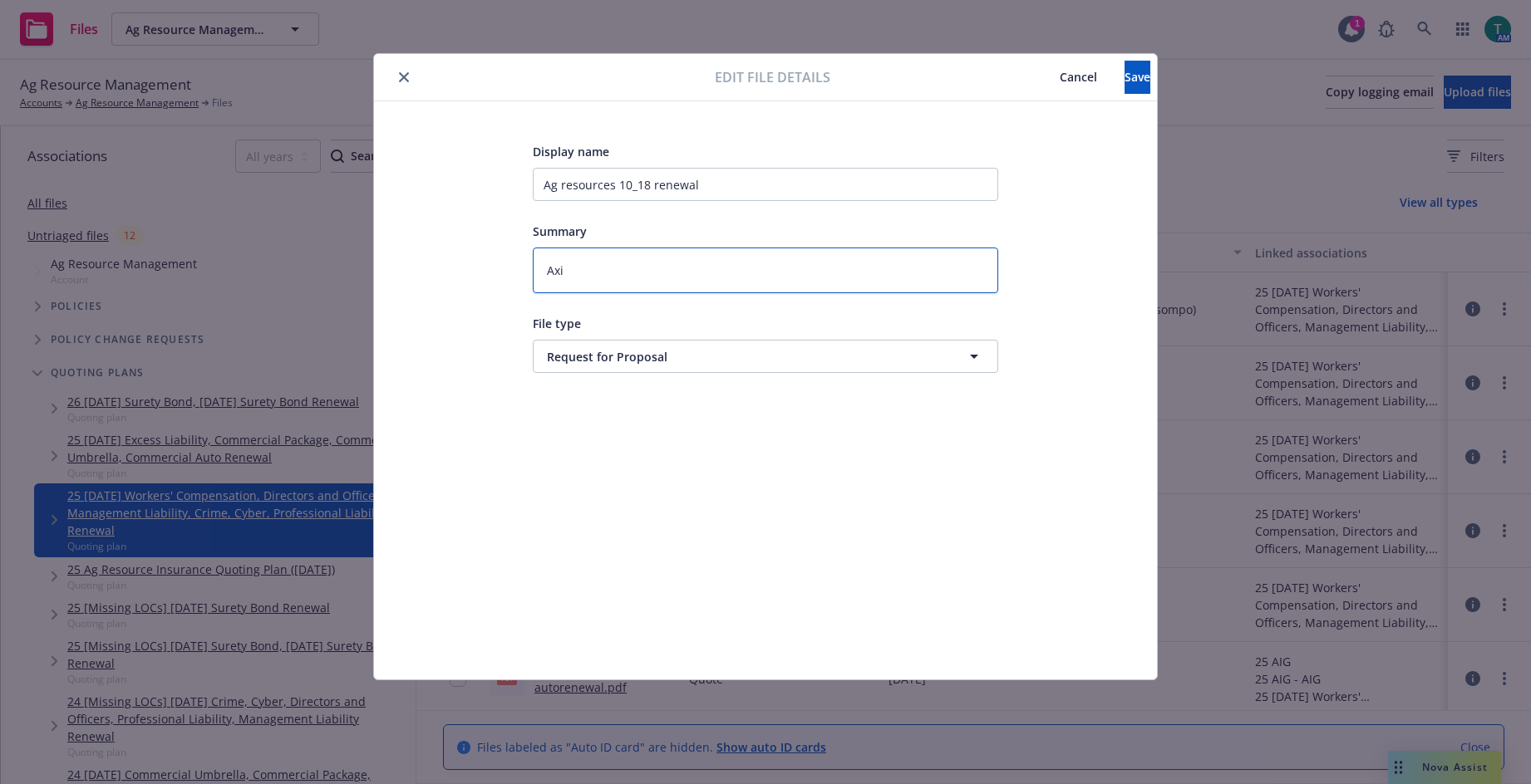
type textarea "x"
type textarea "Axis"
type textarea "x"
type textarea "Axis"
type textarea "x"
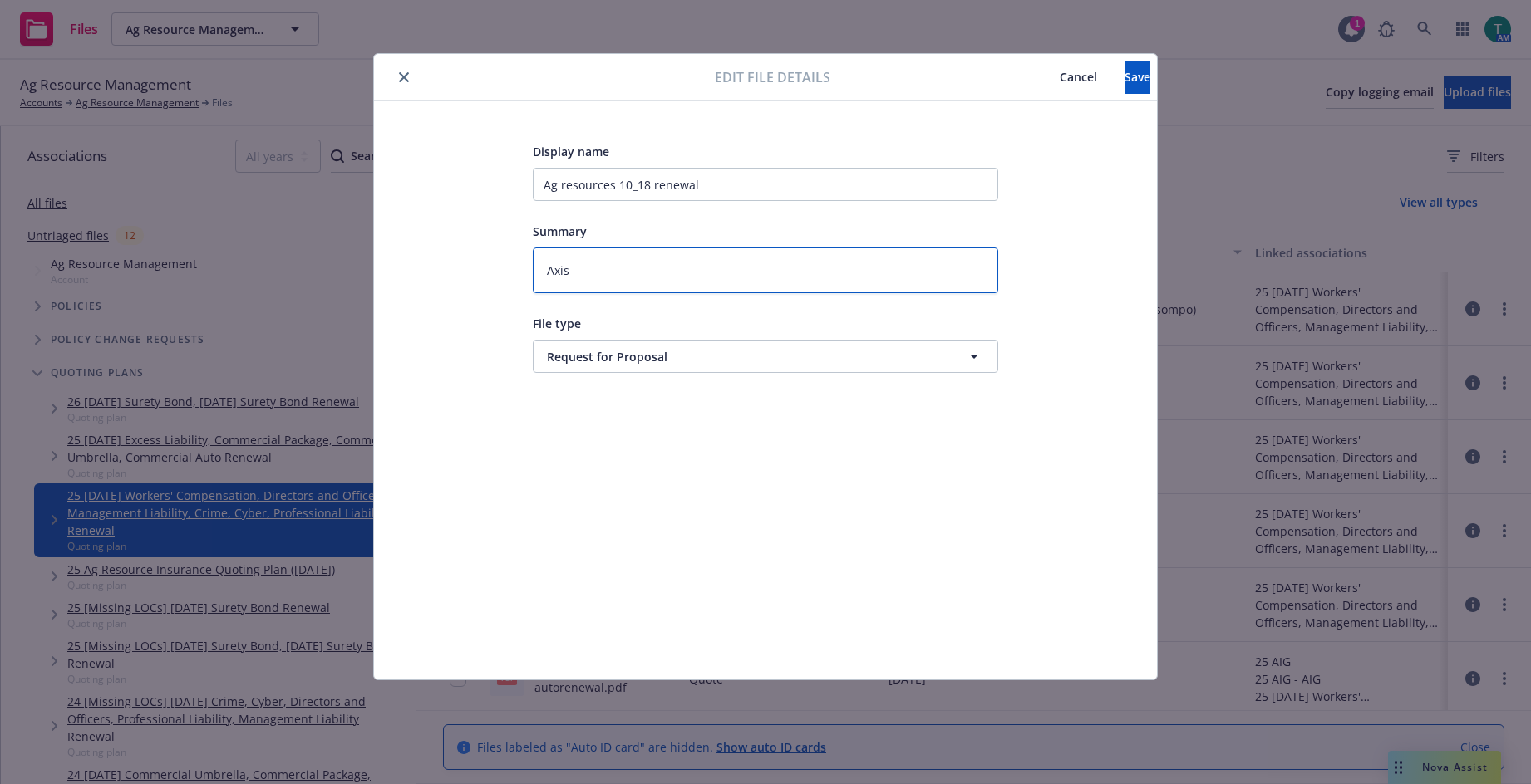
type textarea "Axis -"
type textarea "x"
type textarea "Axis - H"
type textarea "x"
type textarea "Axis - Ho"
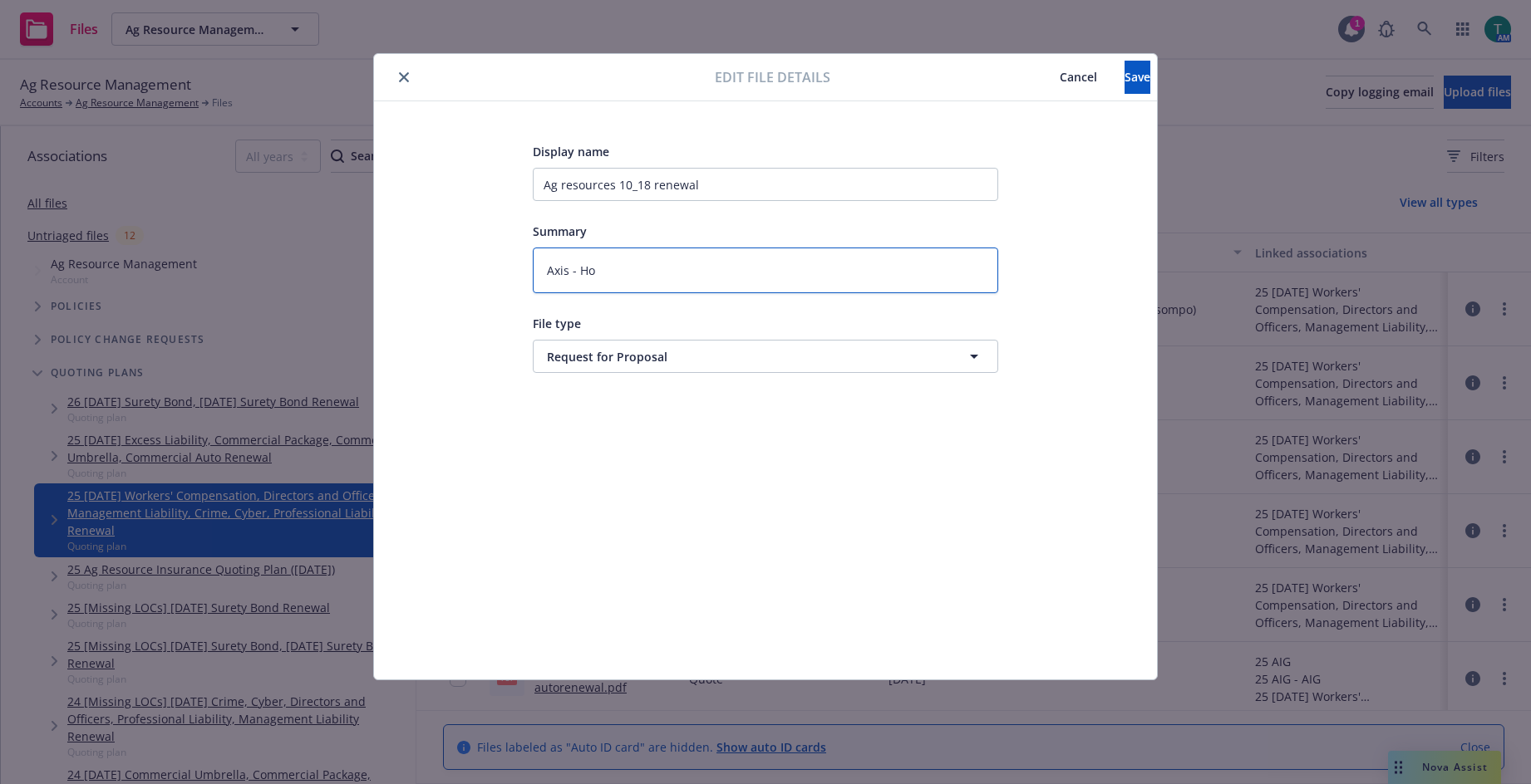
type textarea "x"
type textarea "Axis - Hol"
type textarea "x"
type textarea "Axis - Holl"
type textarea "x"
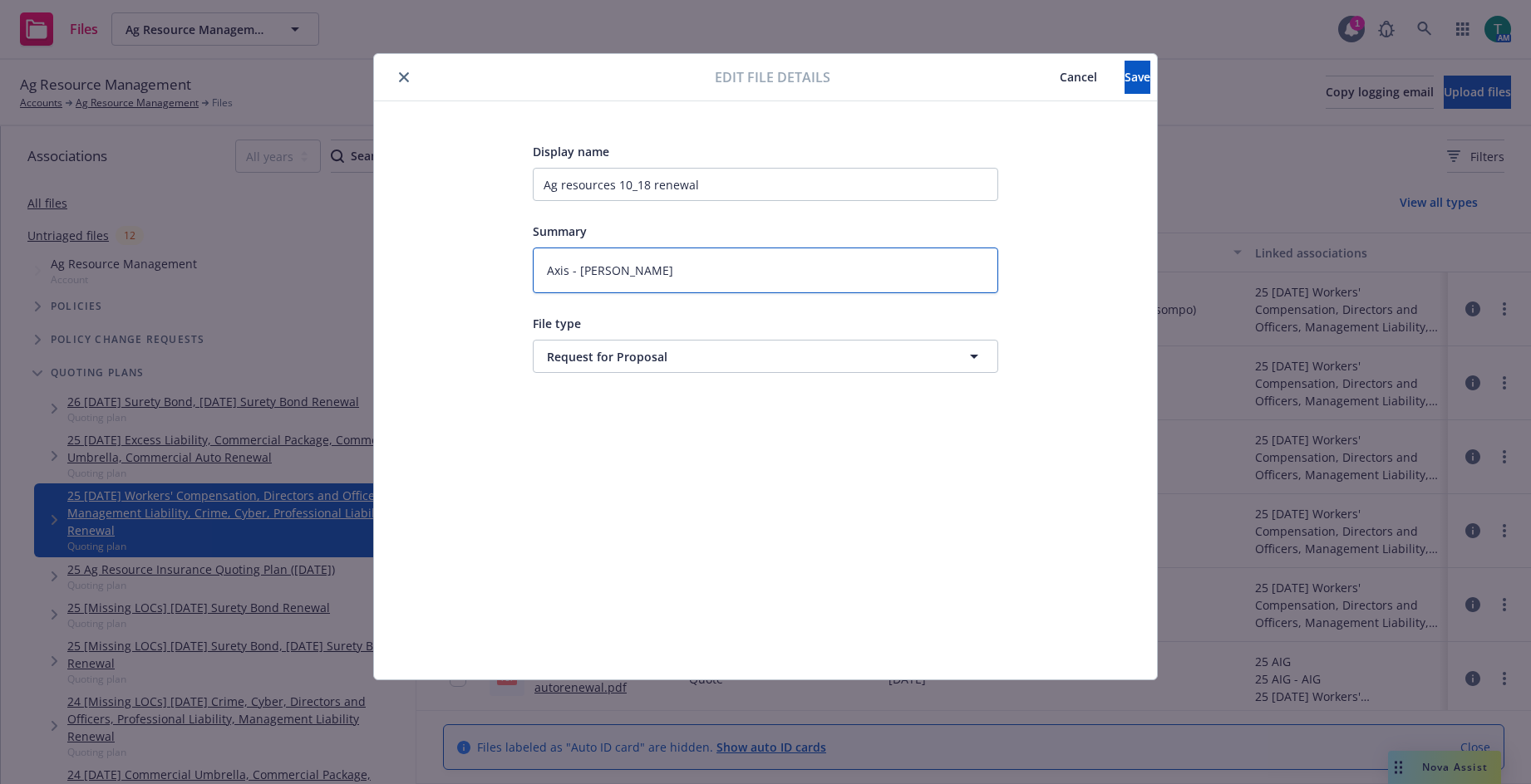
type textarea "Axis - Holly"
type textarea "x"
type textarea "Axis - Holly"
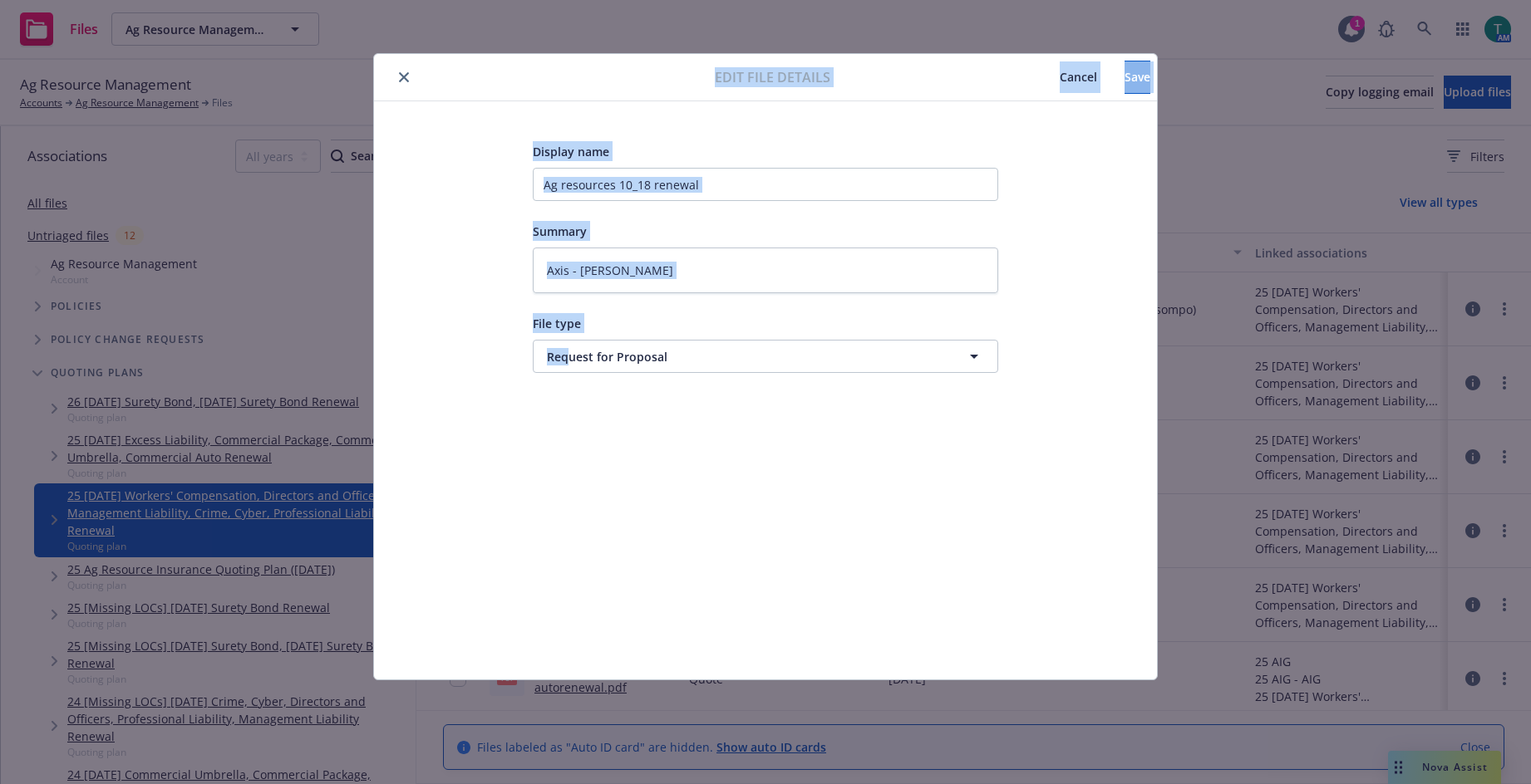
drag, startPoint x: 577, startPoint y: 71, endPoint x: 547, endPoint y: 466, distance: 396.1
click at [557, 481] on div "Edit file details Cancel Save Display name Ag resources 10_18 renewal Summary A…" at bounding box center [766, 367] width 783 height 626
click at [1124, 74] on span "Save" at bounding box center [1137, 77] width 26 height 16
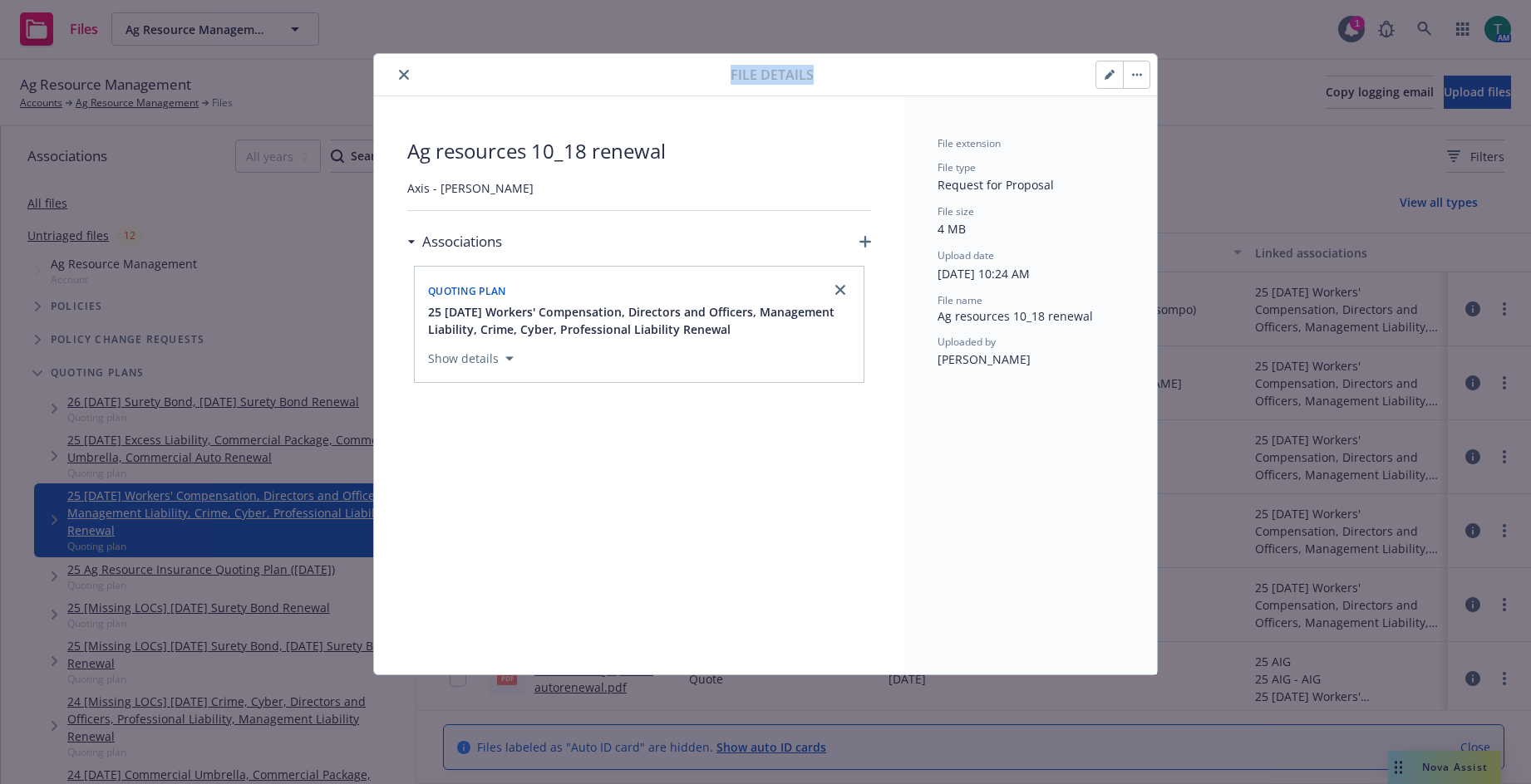
click at [403, 76] on icon "close" at bounding box center [404, 74] width 10 height 10
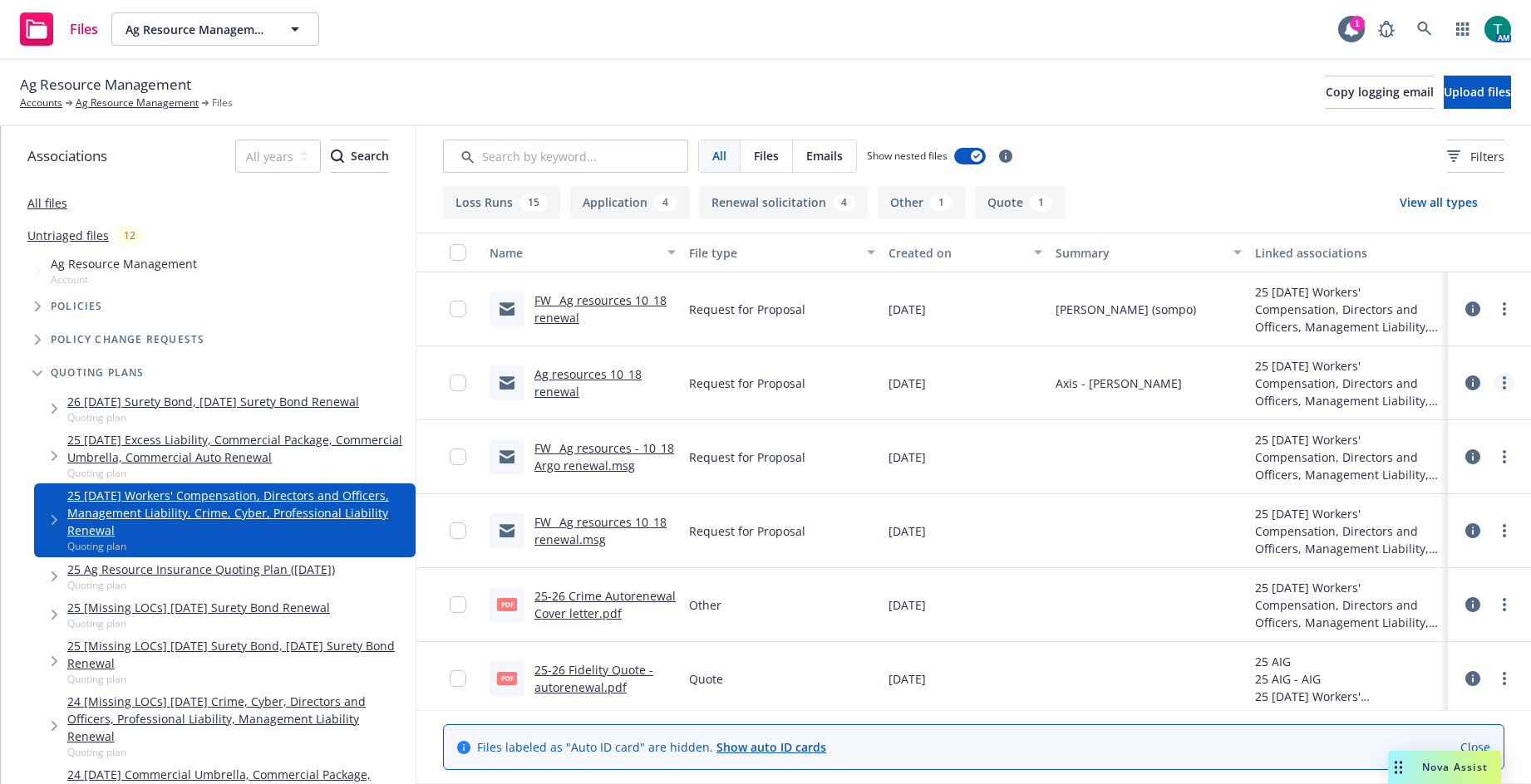
click at [1495, 382] on link "more" at bounding box center [1505, 383] width 20 height 20
click at [1425, 489] on link "Edit" at bounding box center [1419, 483] width 165 height 33
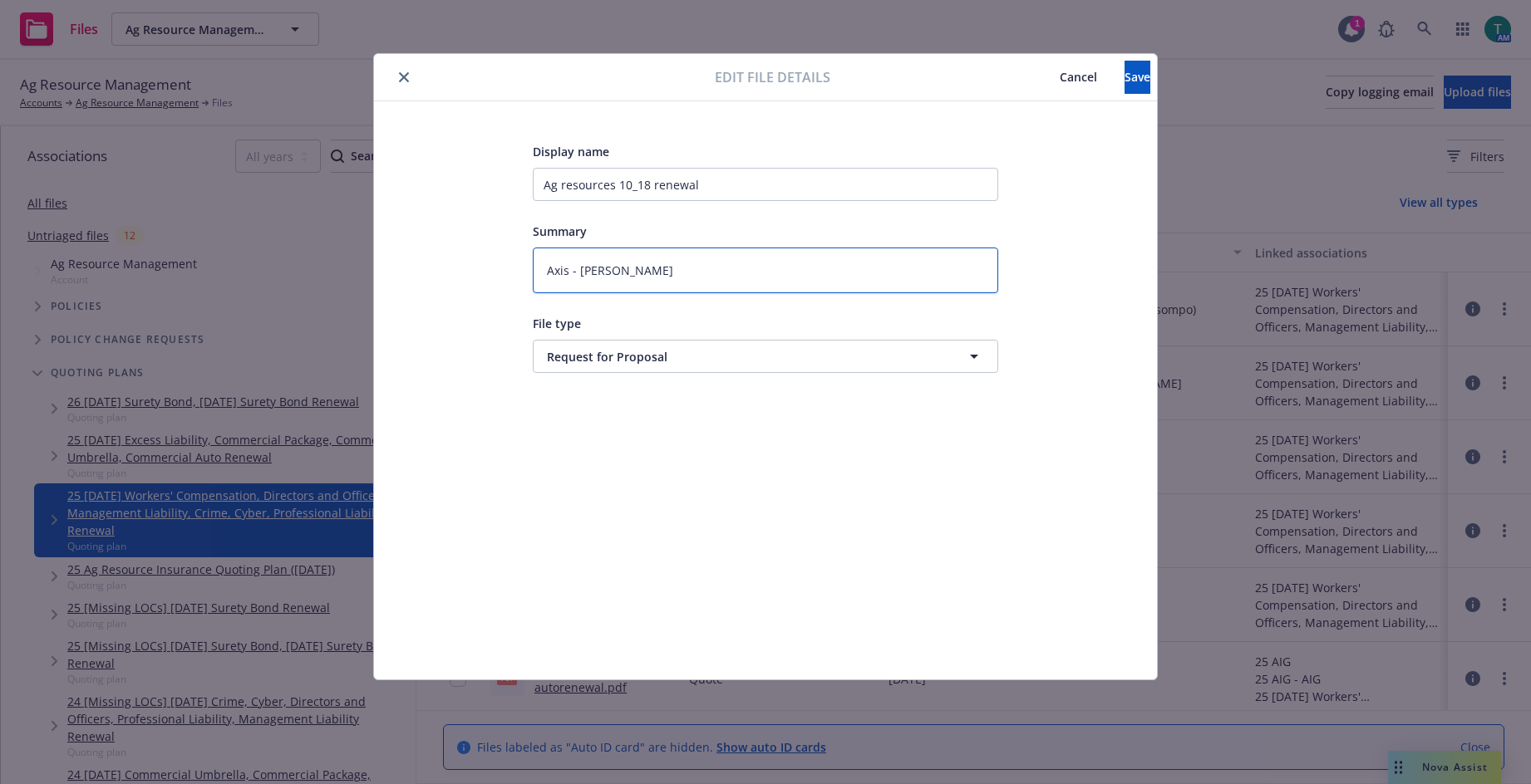
drag, startPoint x: 634, startPoint y: 271, endPoint x: 210, endPoint y: 244, distance: 424.9
click at [210, 244] on div "Edit file details Cancel Save Display name Ag resources 10_18 renewal Summary A…" at bounding box center [766, 392] width 1531 height 784
type textarea "x"
type textarea "h"
type textarea "x"
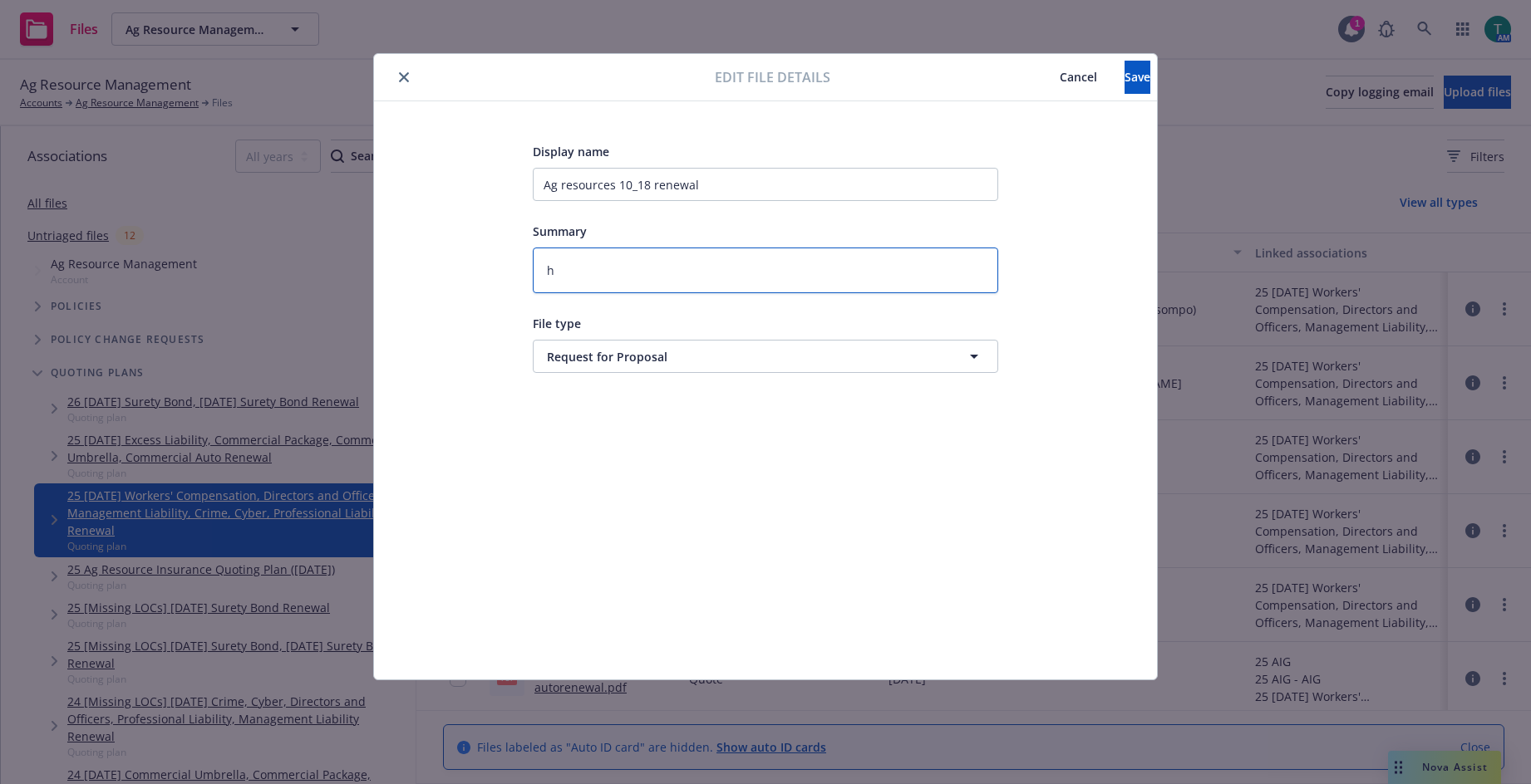
type textarea "ho"
type textarea "x"
type textarea "hol"
type textarea "x"
type textarea "holy"
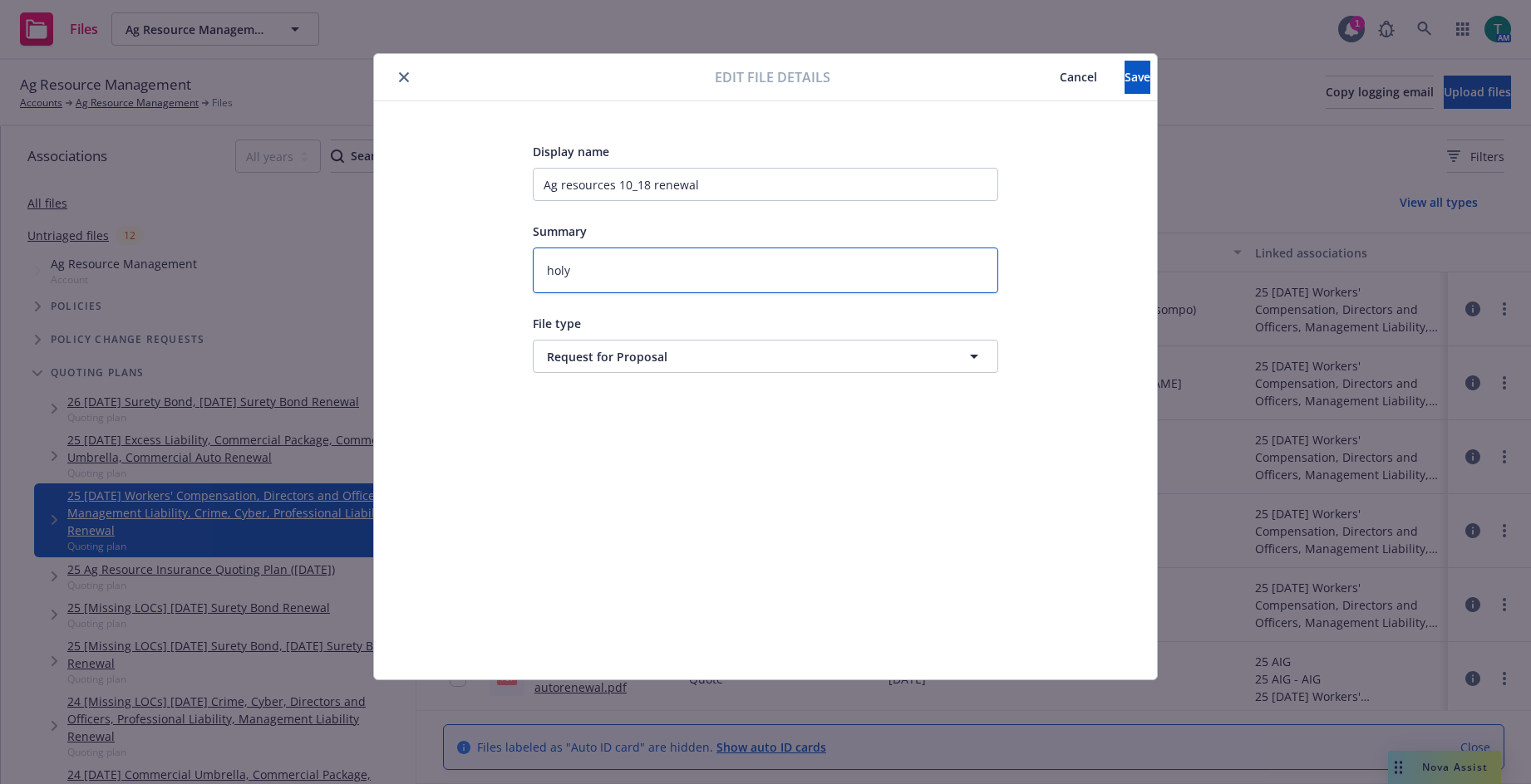
type textarea "x"
type textarea "hol"
type textarea "x"
type textarea "holl"
type textarea "x"
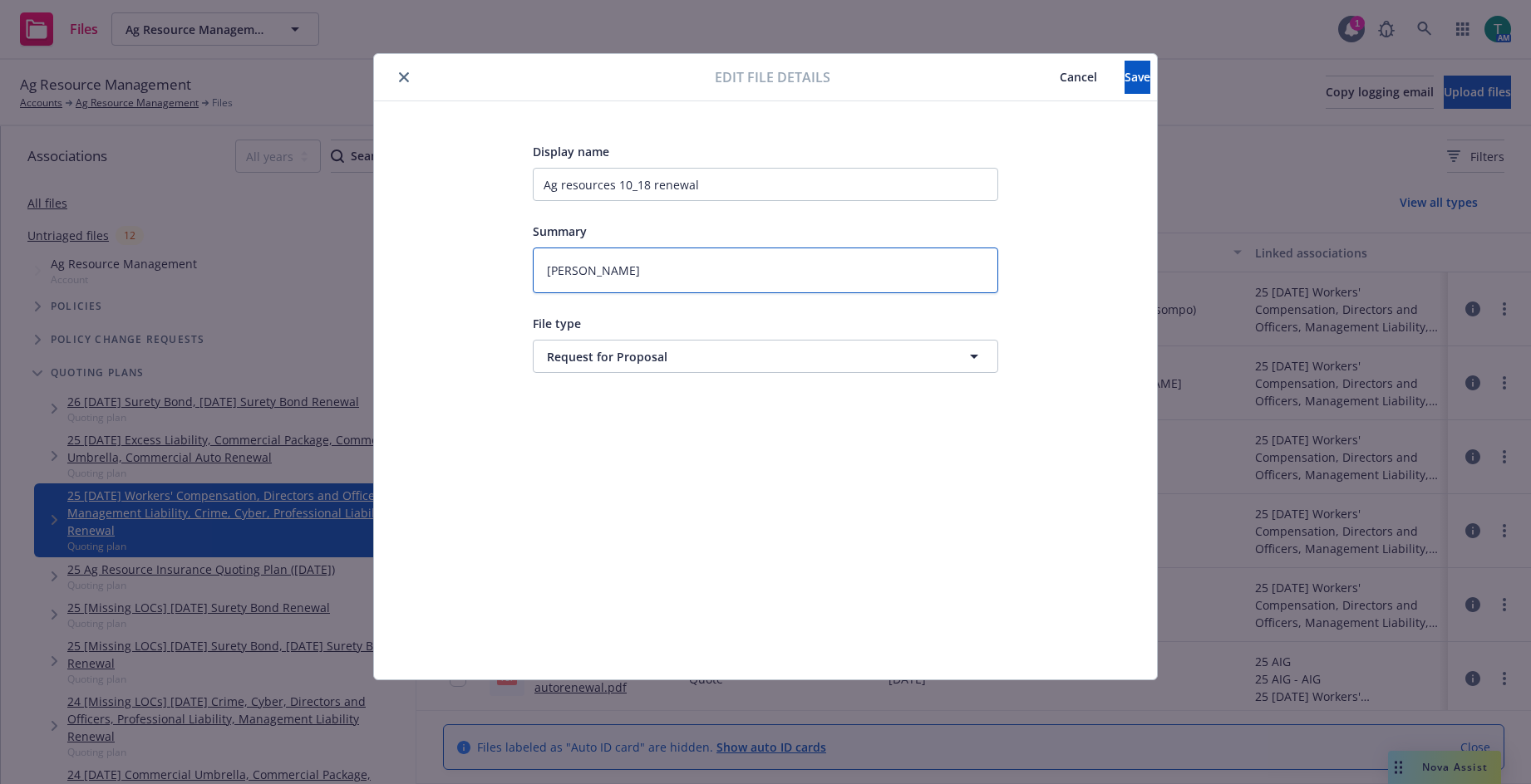
type textarea "holly"
type textarea "x"
type textarea "holly"
type textarea "x"
type textarea "holly ("
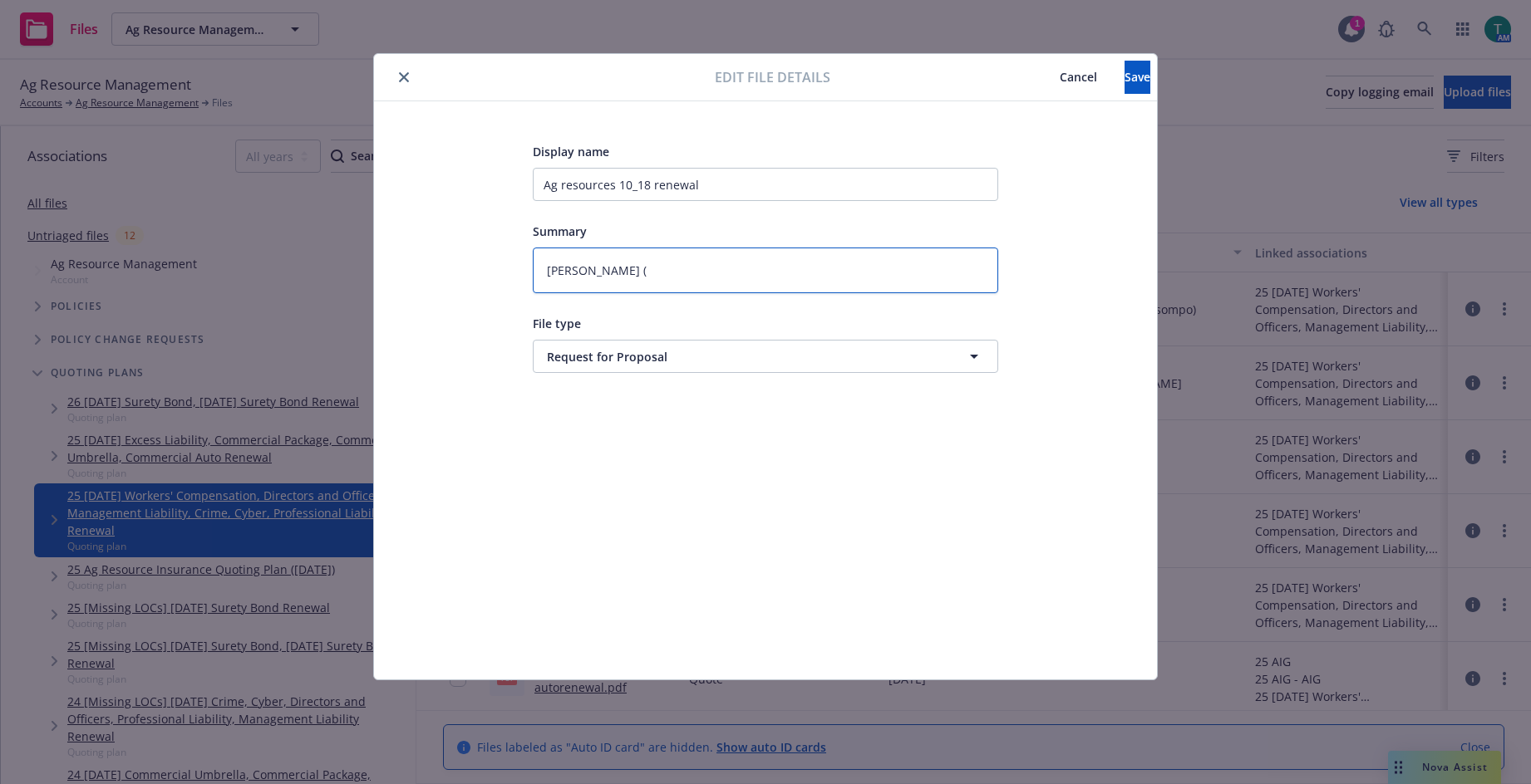
type textarea "x"
type textarea "holly (a"
type textarea "x"
type textarea "holly (ai"
type textarea "x"
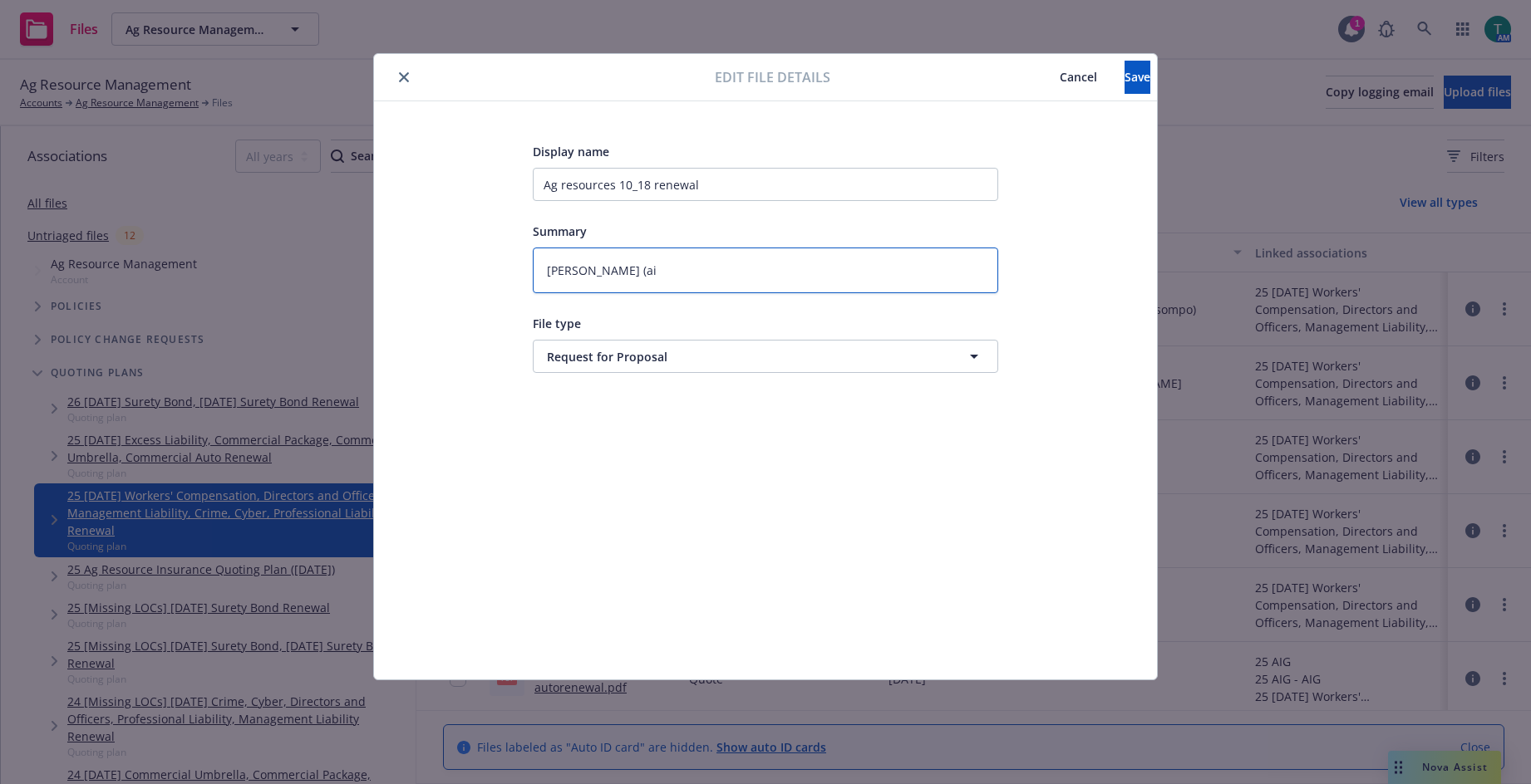
type textarea "holly (ais"
type textarea "x"
type textarea "holly (ai"
type textarea "x"
type textarea "holly (a"
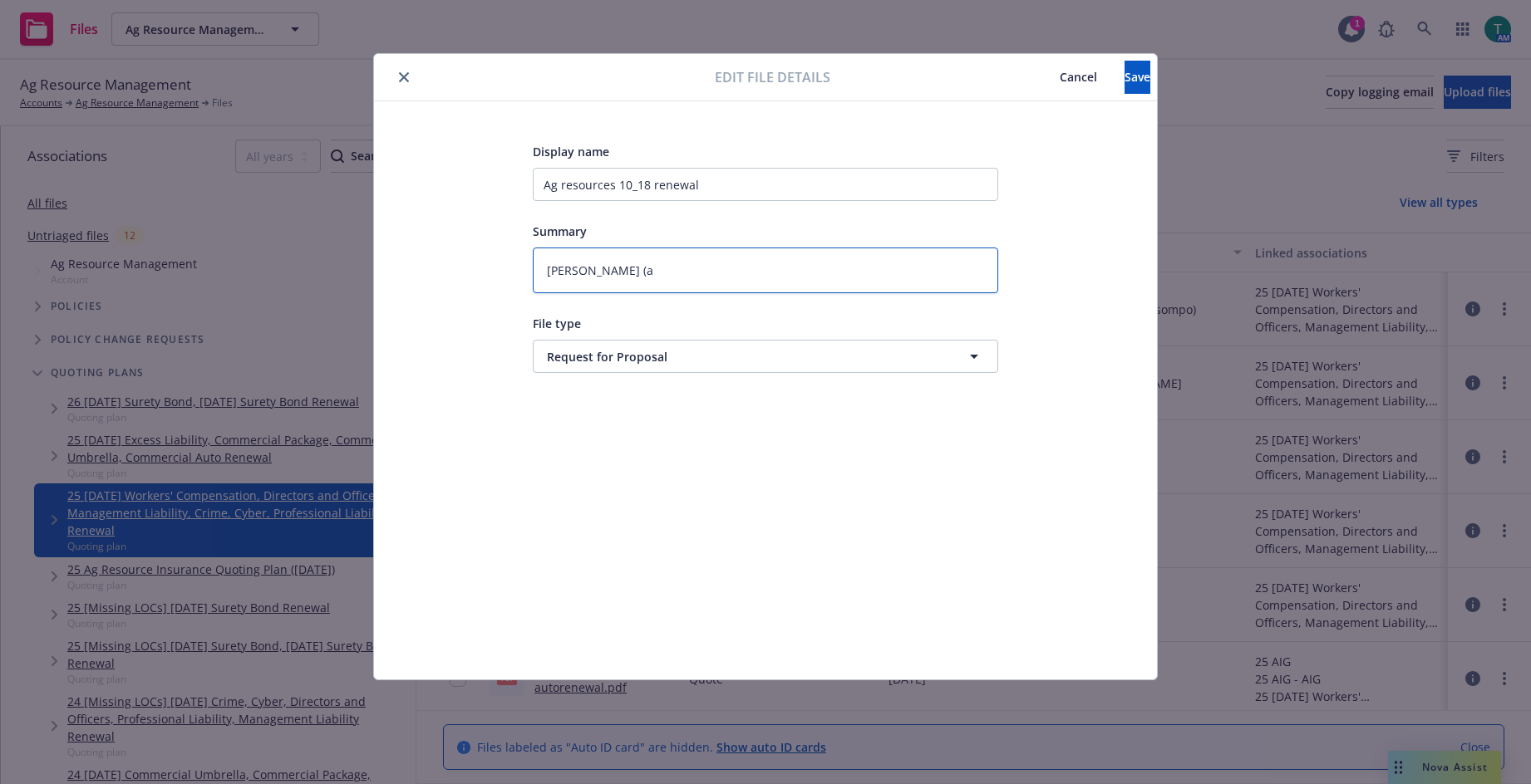
type textarea "x"
type textarea "holly (ax"
type textarea "x"
type textarea "holly (axs"
type textarea "x"
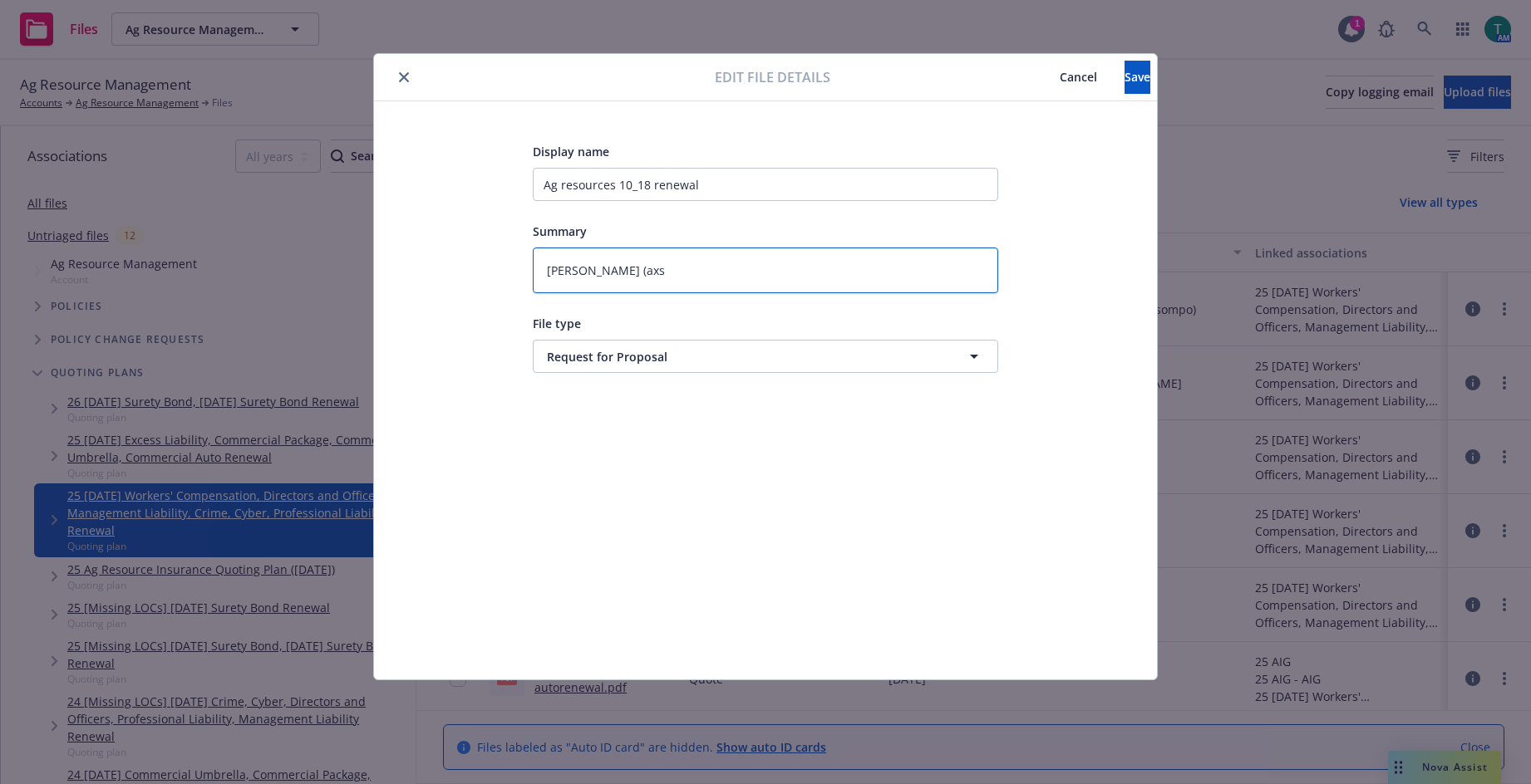
type textarea "holly (ax"
type textarea "x"
type textarea "holly (axi"
type textarea "x"
type textarea "holly (axis"
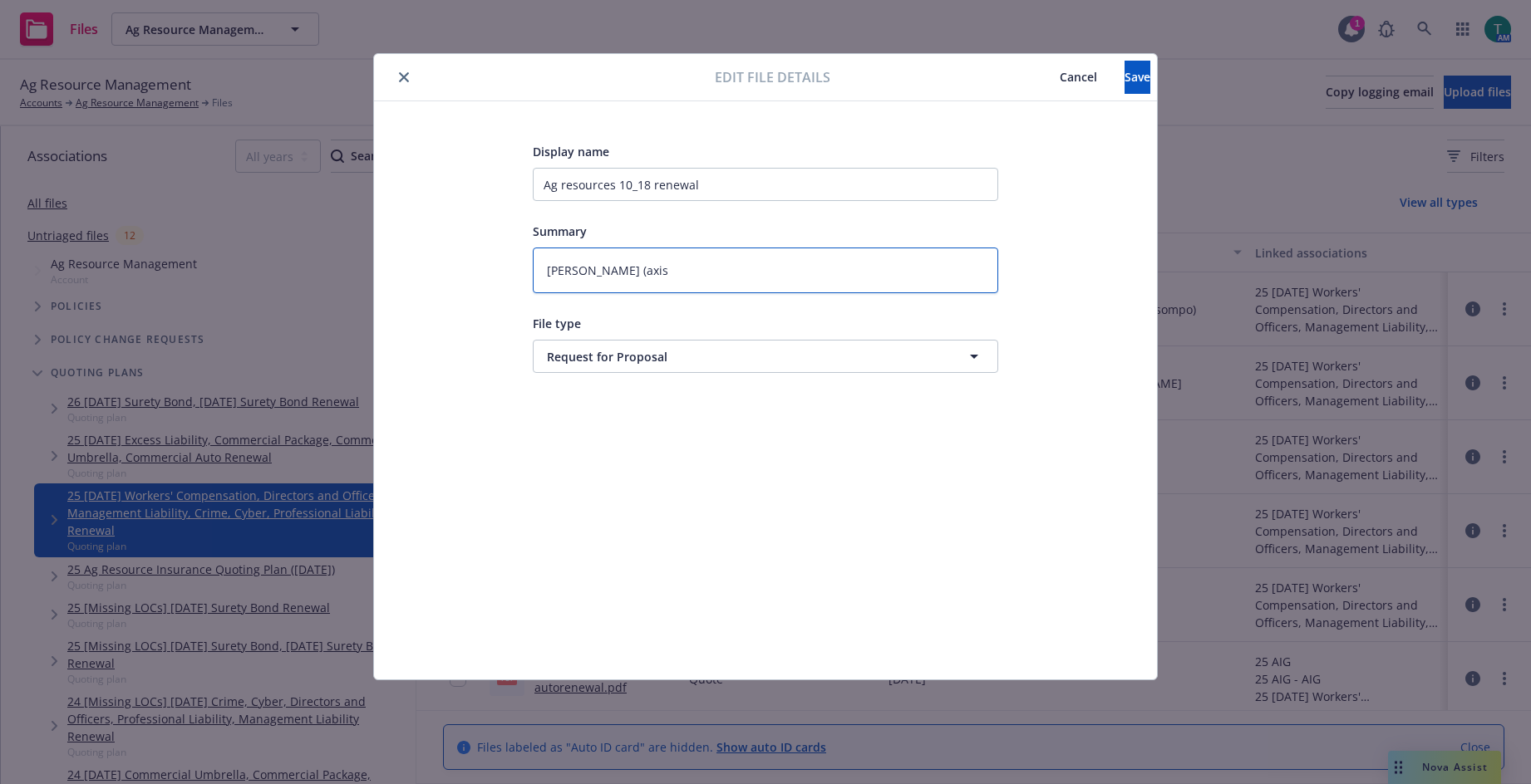
type textarea "x"
type textarea "[PERSON_NAME] (axis)"
click at [1124, 78] on span "Save" at bounding box center [1137, 77] width 26 height 16
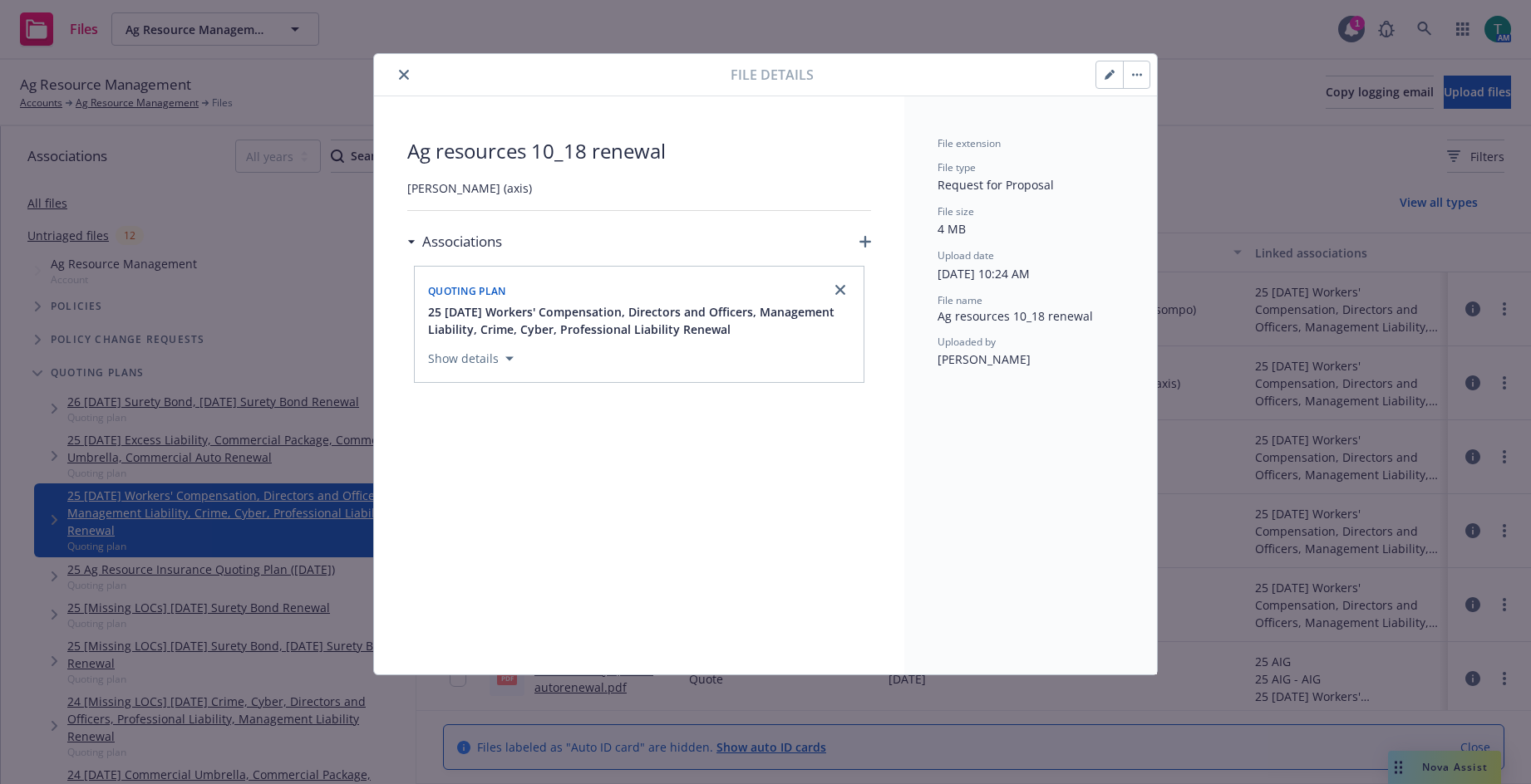
drag, startPoint x: 413, startPoint y: 70, endPoint x: 428, endPoint y: 536, distance: 466.2
click at [412, 70] on div at bounding box center [556, 74] width 350 height 20
click at [409, 73] on button "close" at bounding box center [404, 74] width 20 height 20
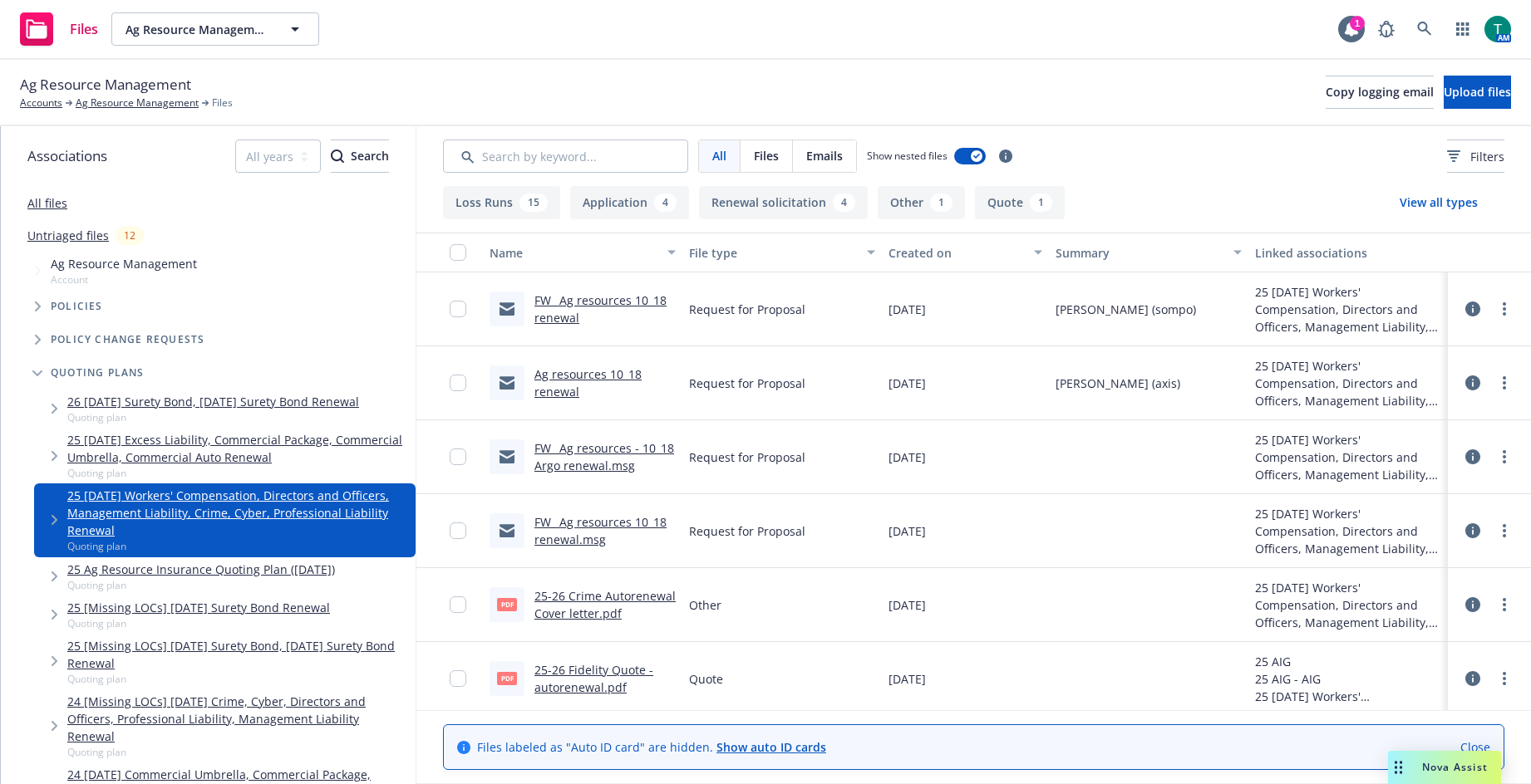
click at [602, 454] on link "FW_ Ag resources - 10_18 Argo renewal.msg" at bounding box center [605, 457] width 140 height 33
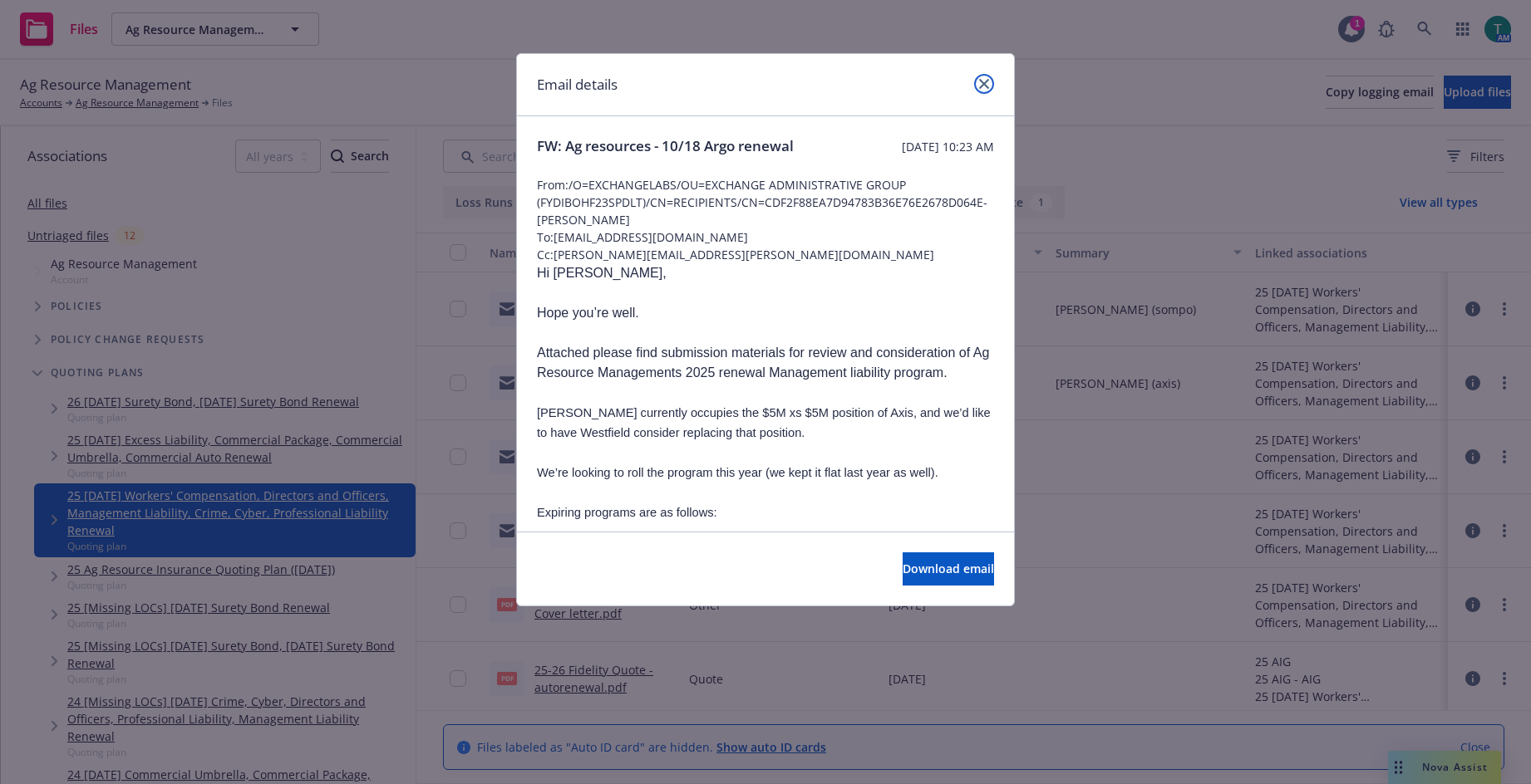
click at [988, 85] on icon "close" at bounding box center [984, 83] width 10 height 10
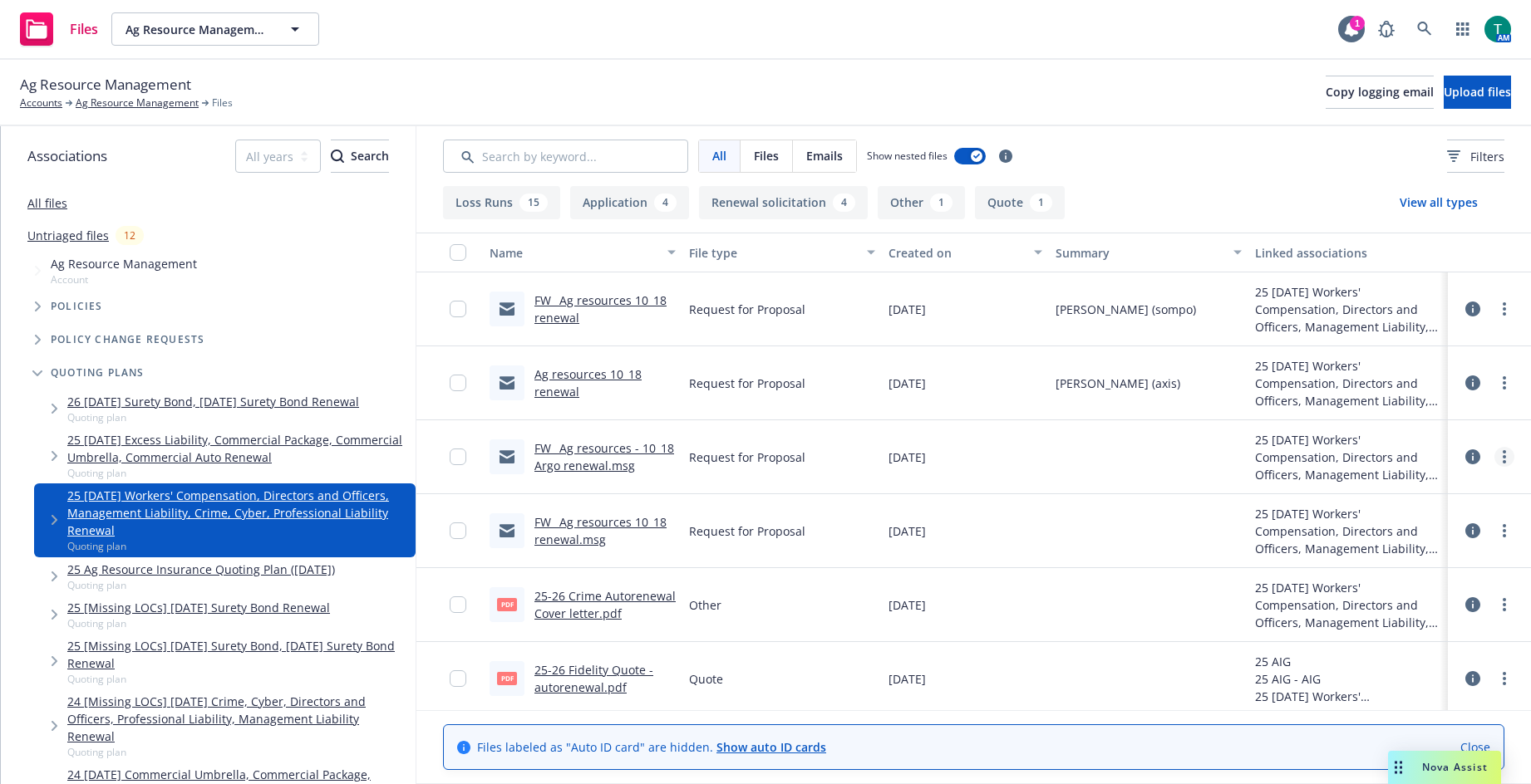
click at [1495, 460] on link "more" at bounding box center [1505, 457] width 20 height 20
click at [1387, 559] on link "Edit" at bounding box center [1419, 557] width 165 height 33
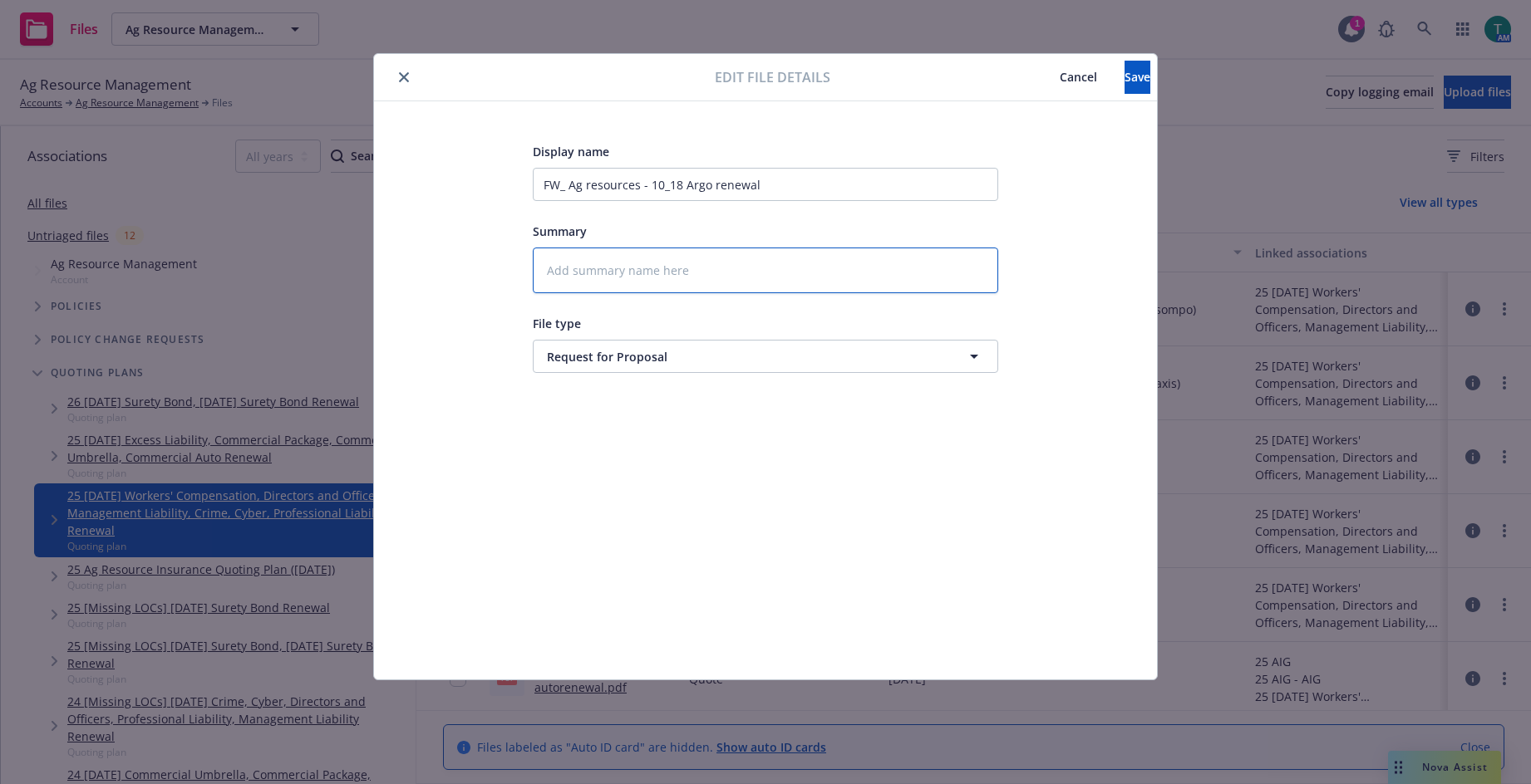
click at [608, 276] on textarea at bounding box center [766, 270] width 466 height 46
type textarea "x"
type textarea "b"
type textarea "x"
type textarea "bri"
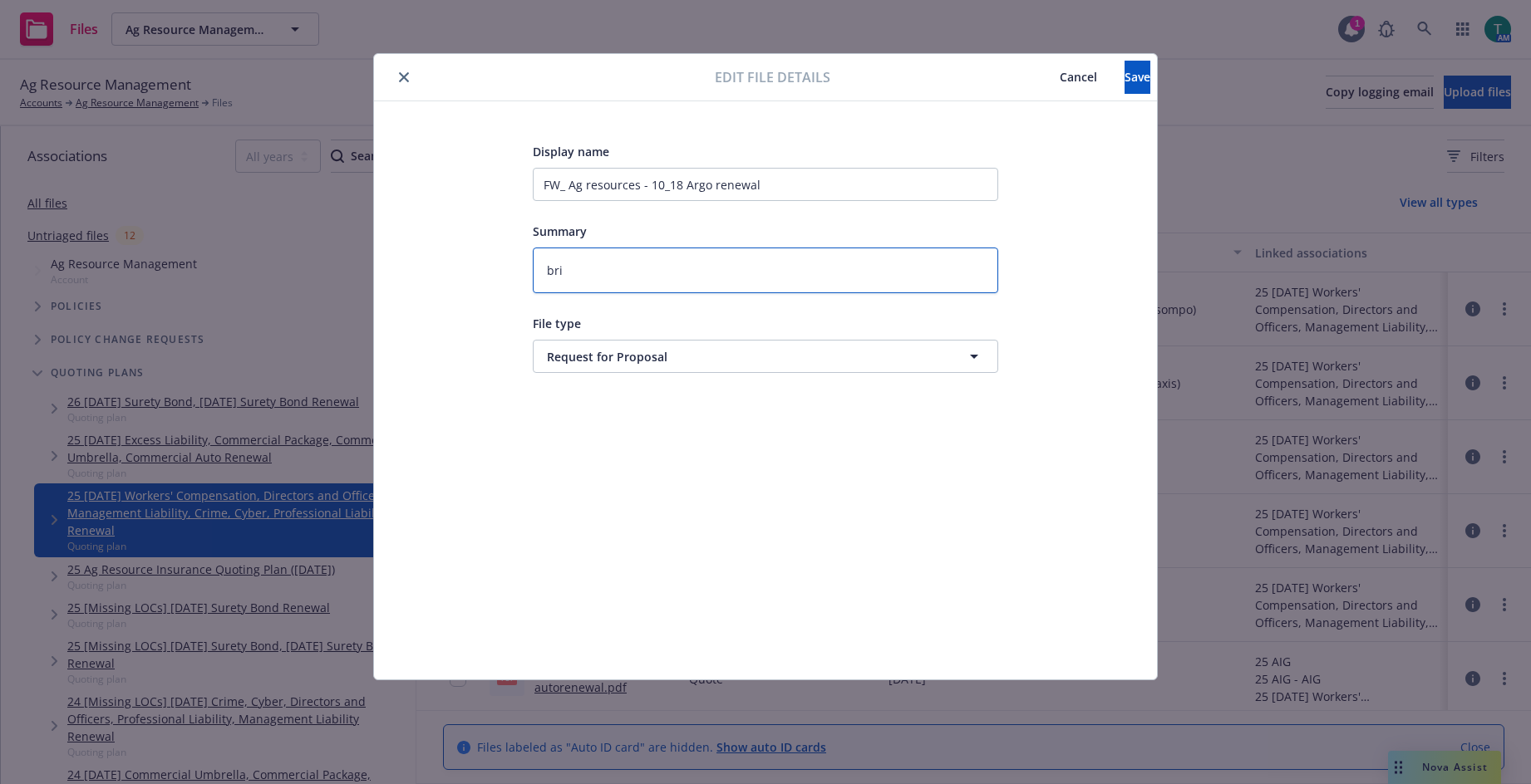
type textarea "x"
type textarea "bria"
type textarea "x"
type textarea "brian"
type textarea "x"
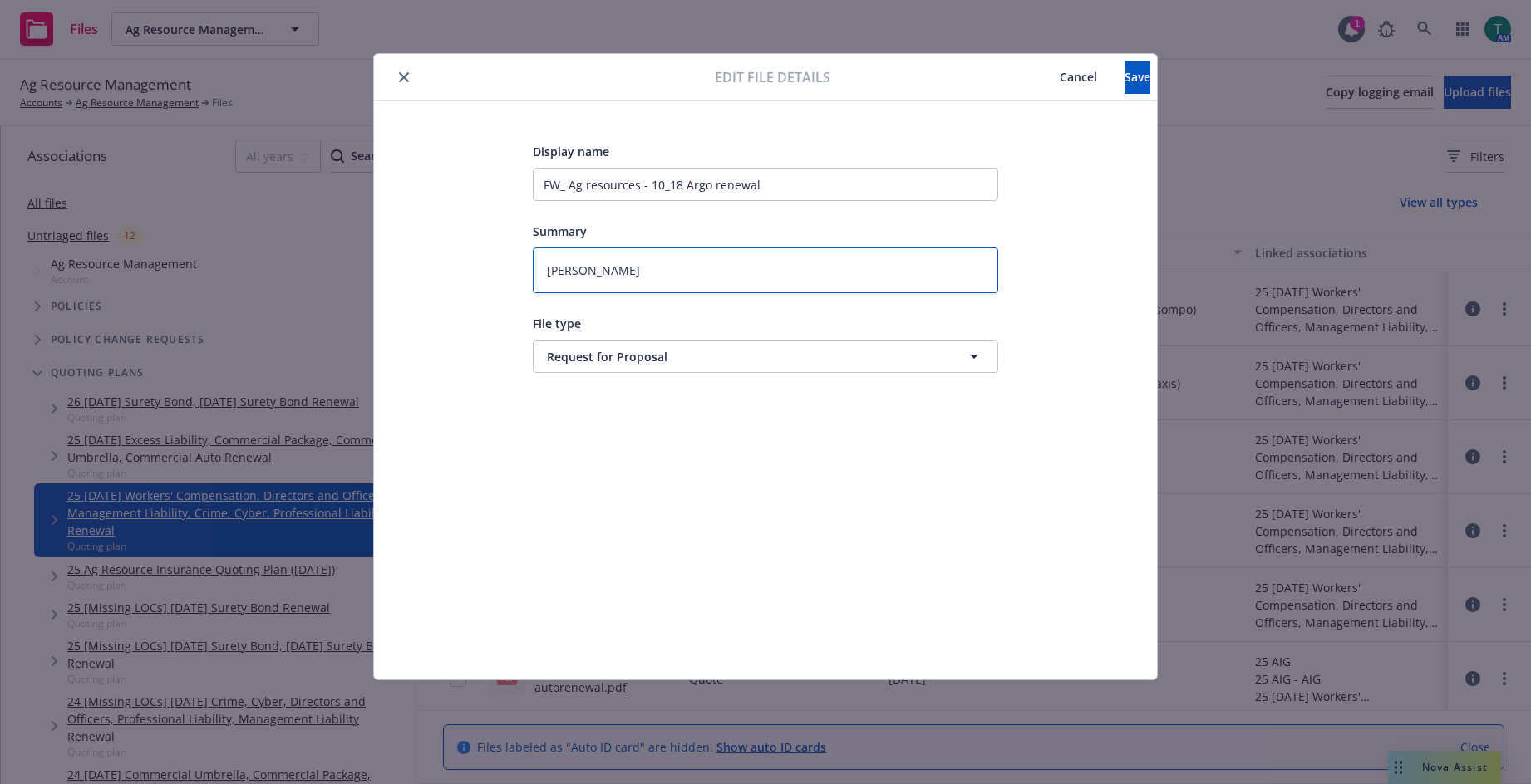
type textarea "brian"
type textarea "x"
type textarea "brian ("
type textarea "x"
type textarea "brian (w"
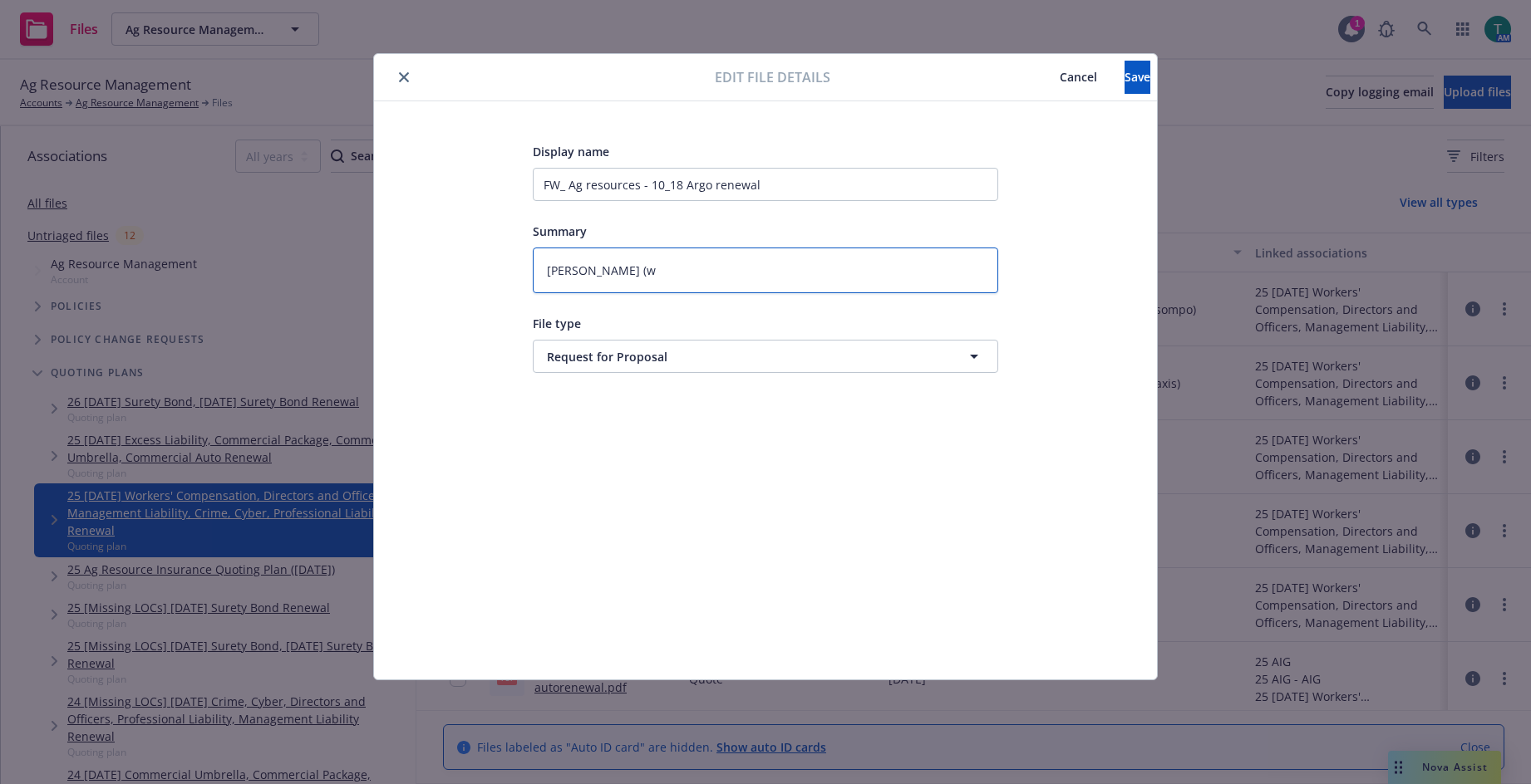
type textarea "x"
type textarea "brian (we"
type textarea "x"
type textarea "brian (wes"
type textarea "x"
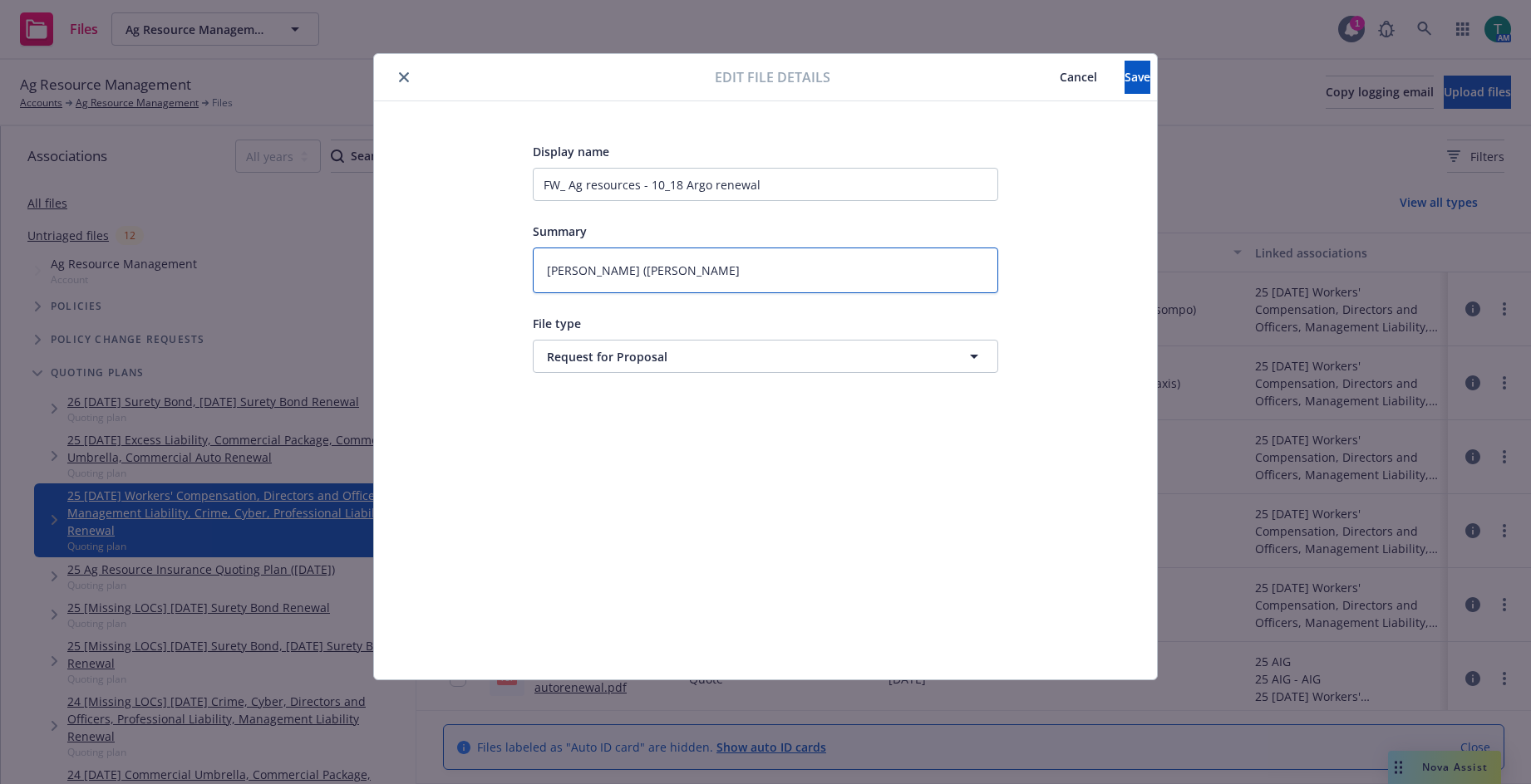
type textarea "brian (west"
type textarea "x"
type textarea "brian (westfi"
type textarea "x"
type textarea "brian (westfil"
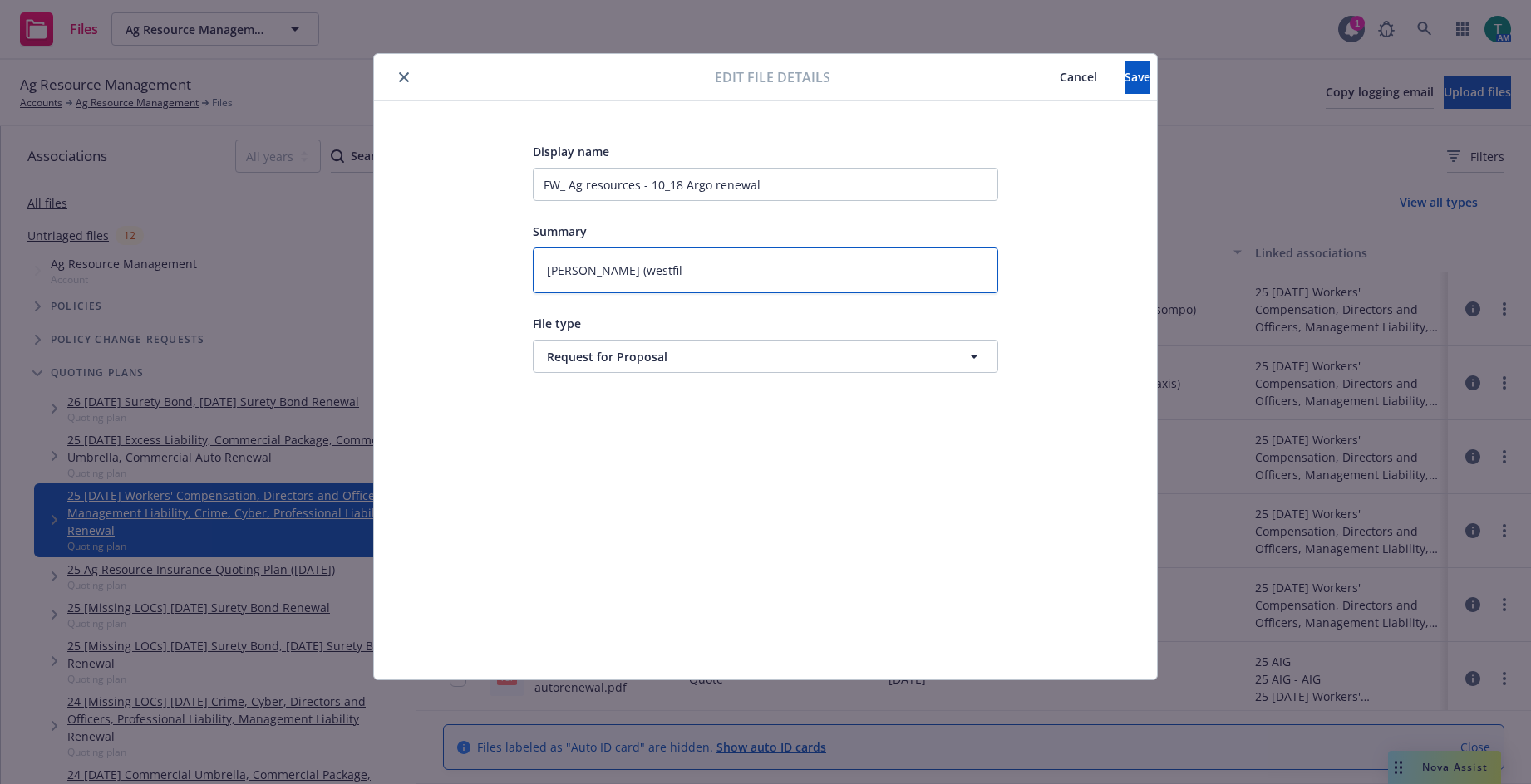
type textarea "x"
type textarea "brian (westfile"
type textarea "x"
type textarea "brian (westfil"
type textarea "x"
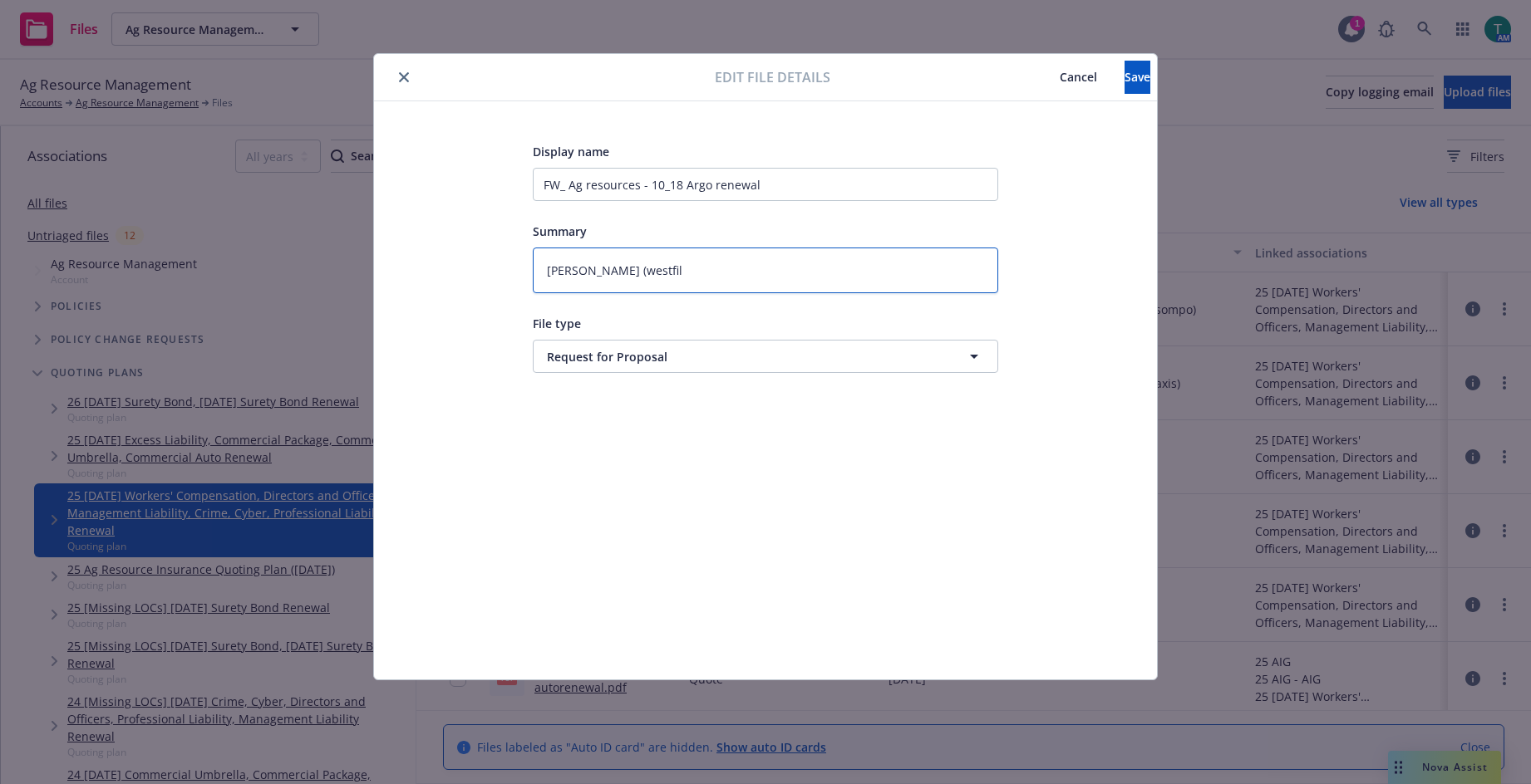
type textarea "brian (westfi"
type textarea "x"
type textarea "brian (westfie"
type textarea "x"
type textarea "brian (westfiel"
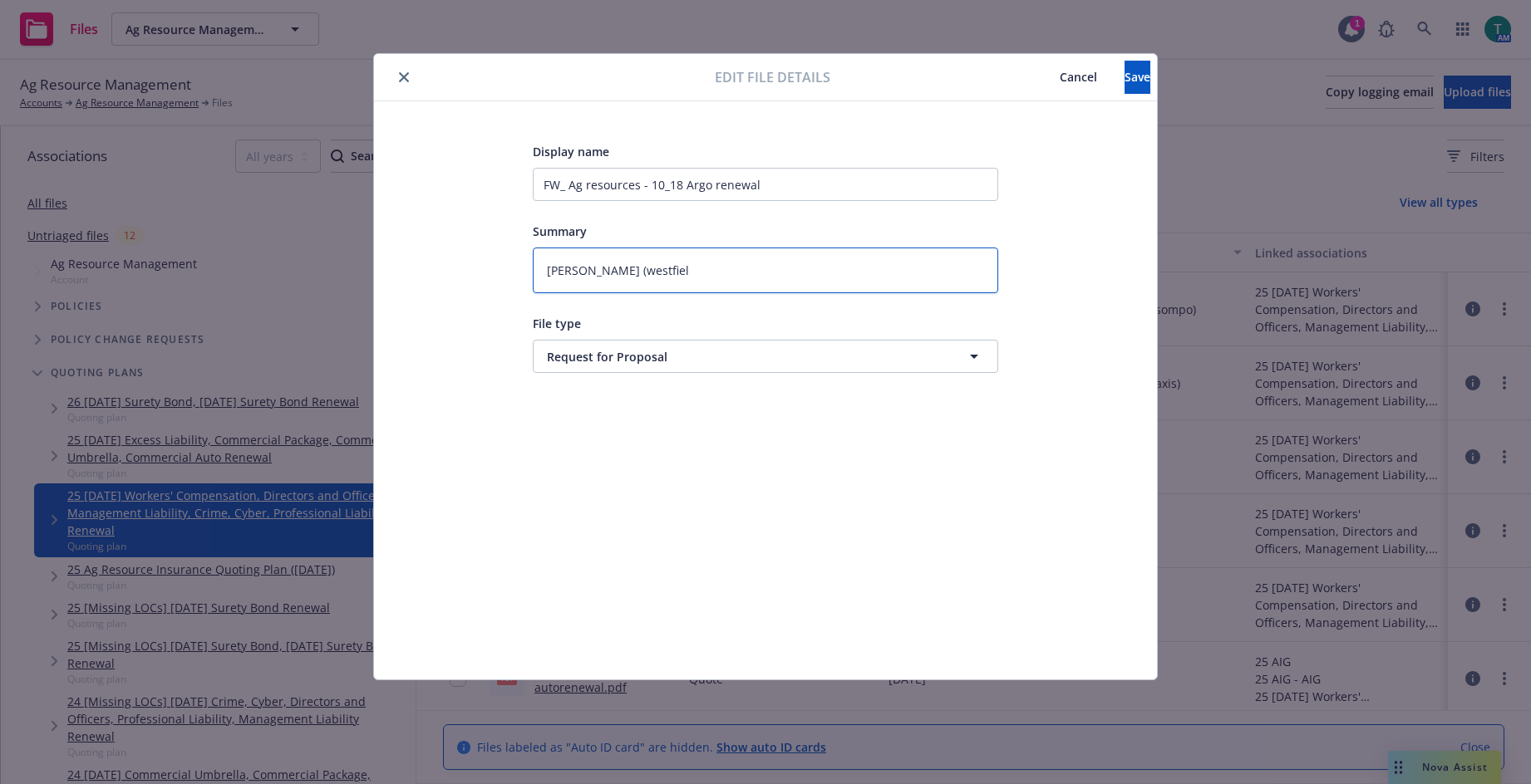
type textarea "x"
type textarea "brian (westfield"
type textarea "x"
type textarea "[PERSON_NAME] ([GEOGRAPHIC_DATA])"
drag, startPoint x: 1120, startPoint y: 83, endPoint x: 1113, endPoint y: 258, distance: 175.1
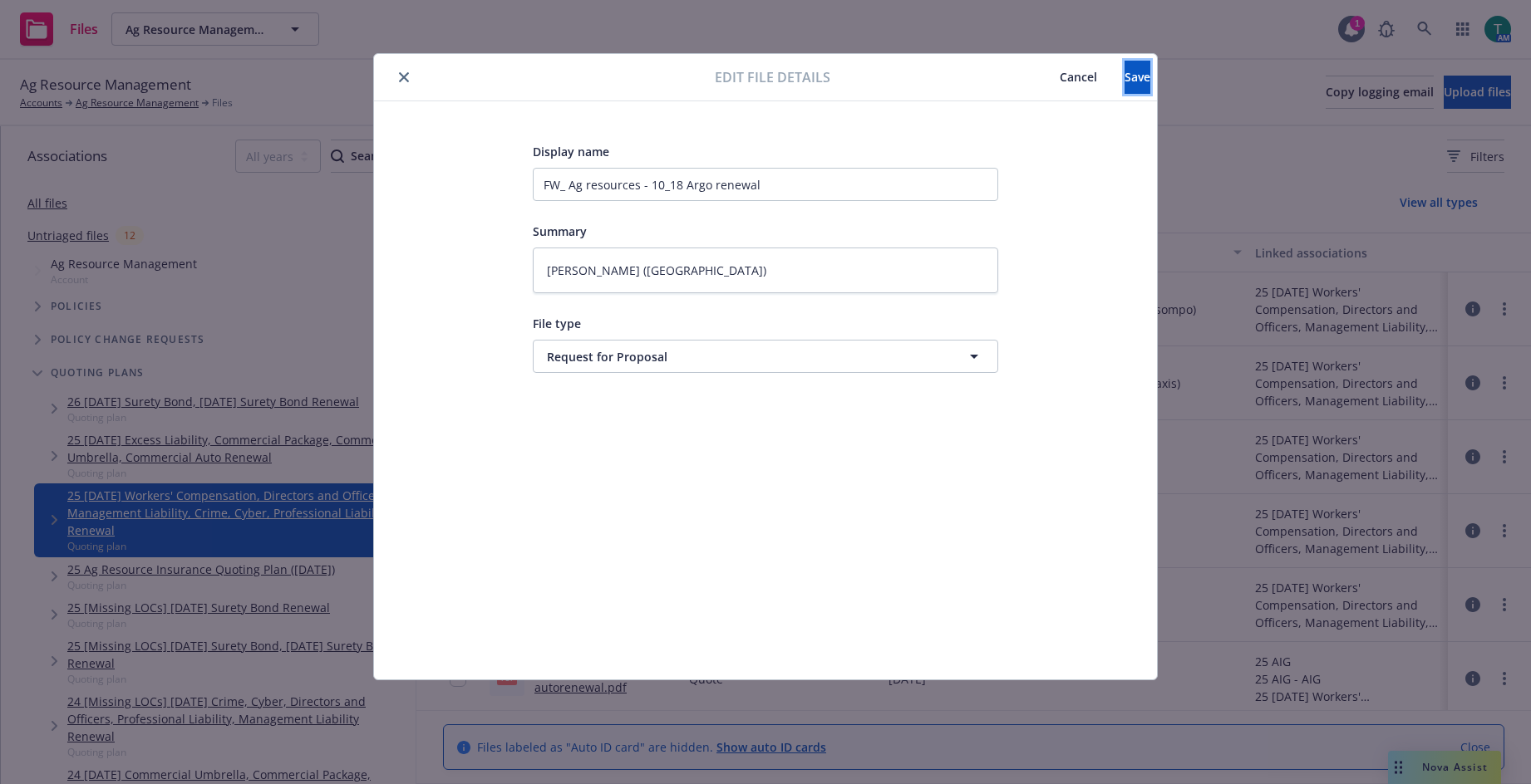
click at [1124, 83] on span "Save" at bounding box center [1137, 77] width 26 height 16
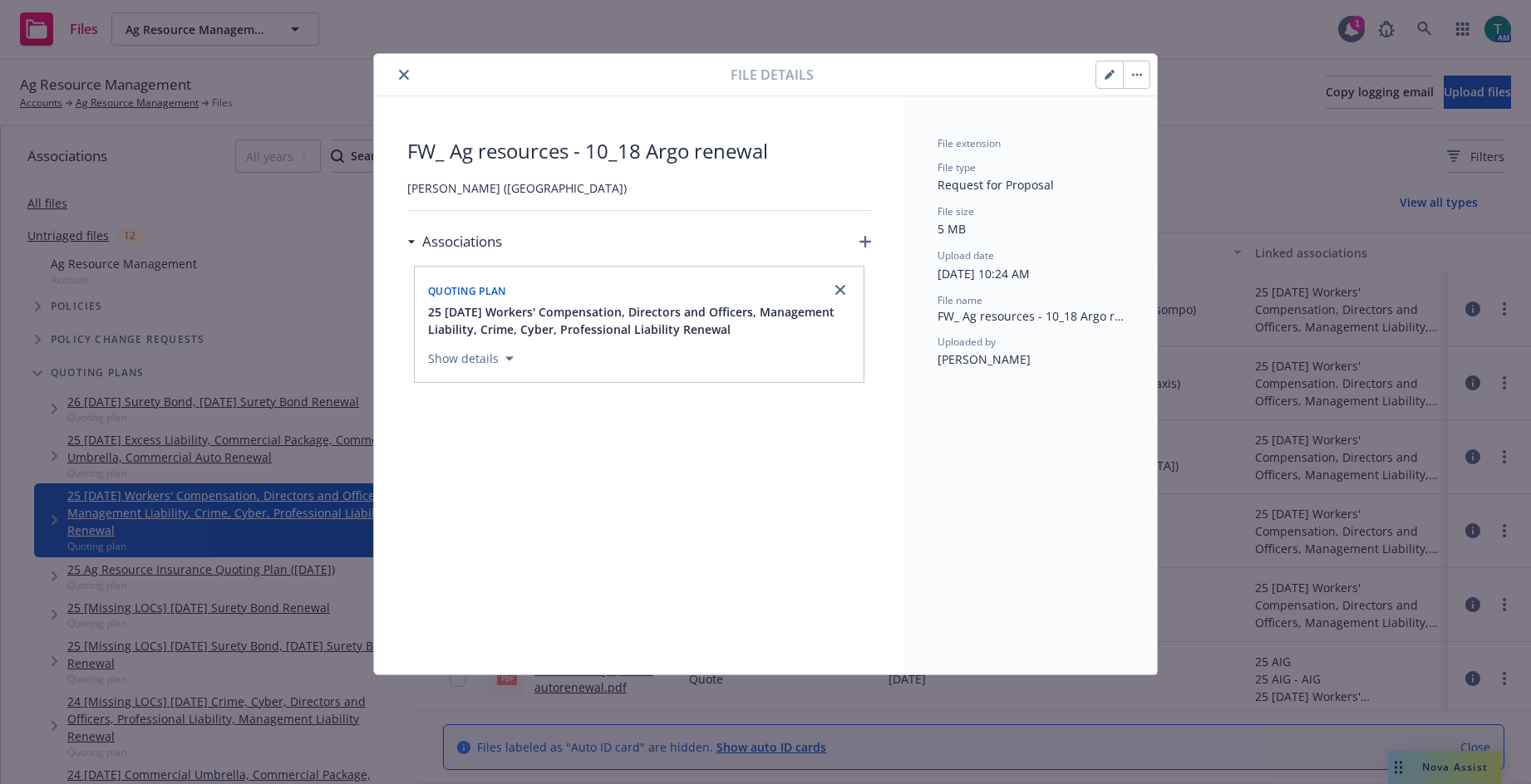
click at [404, 71] on icon "close" at bounding box center [404, 74] width 10 height 10
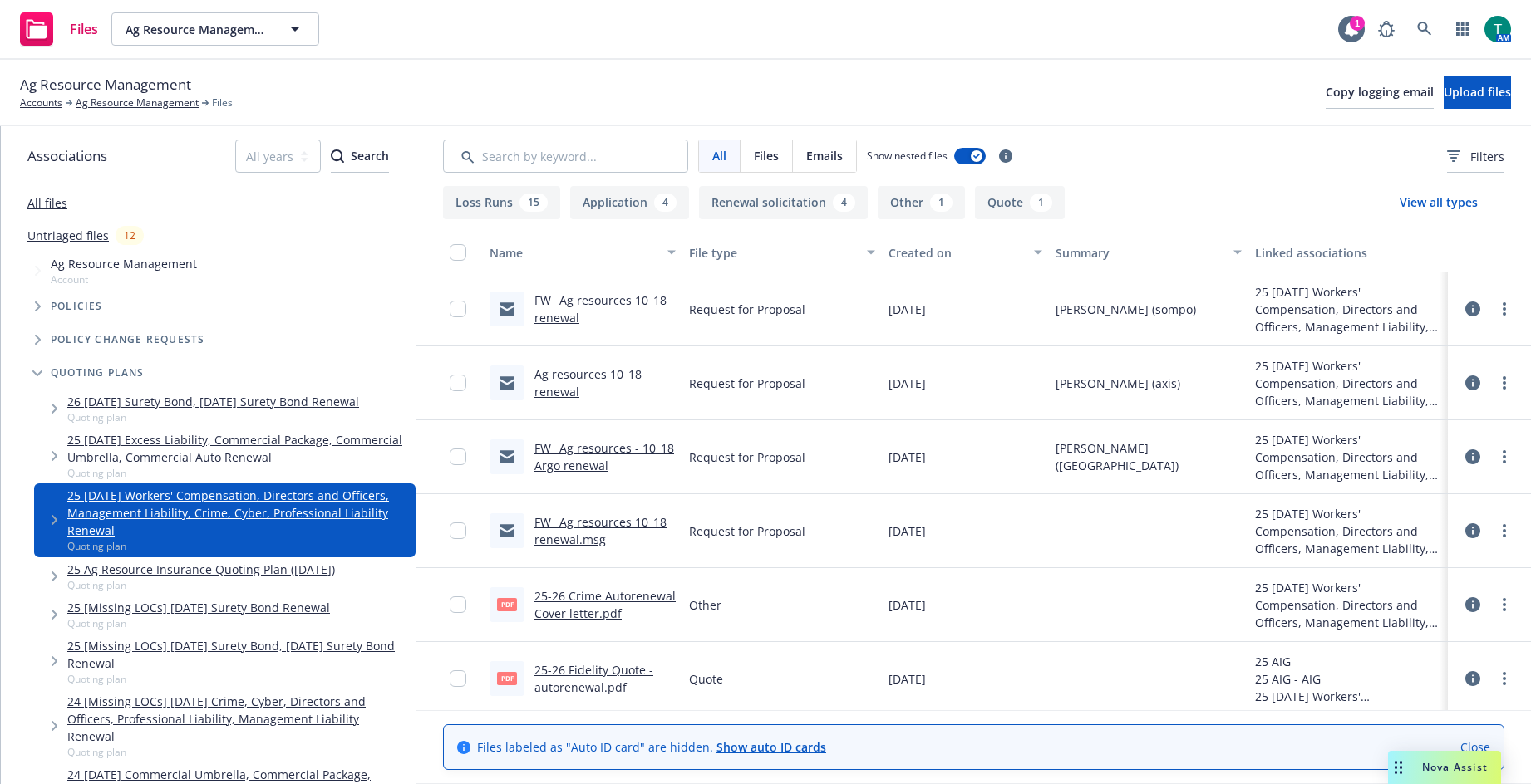
click at [599, 517] on link "FW_ Ag resources 10_18 renewal.msg" at bounding box center [600, 530] width 132 height 33
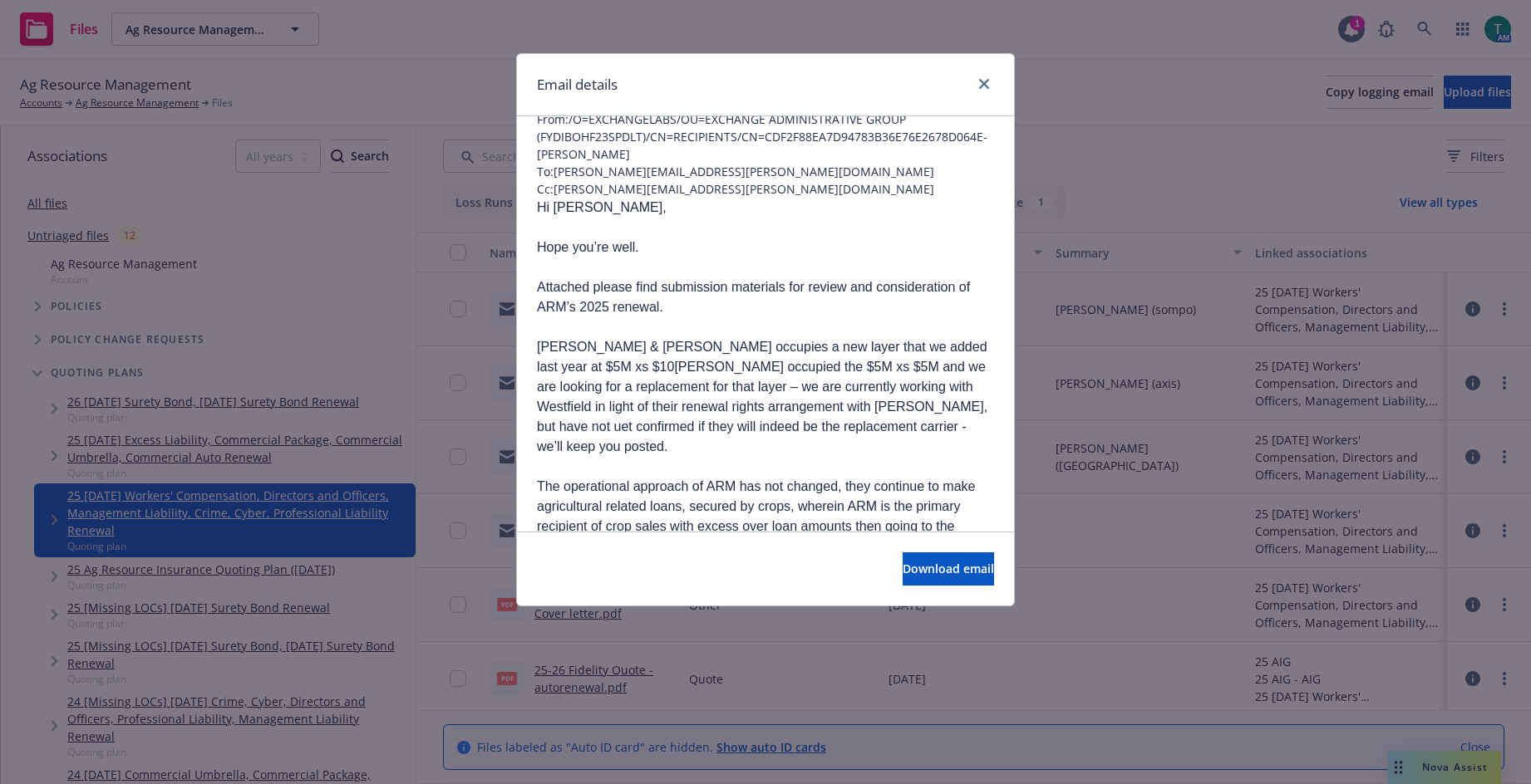
scroll to position [83, 0]
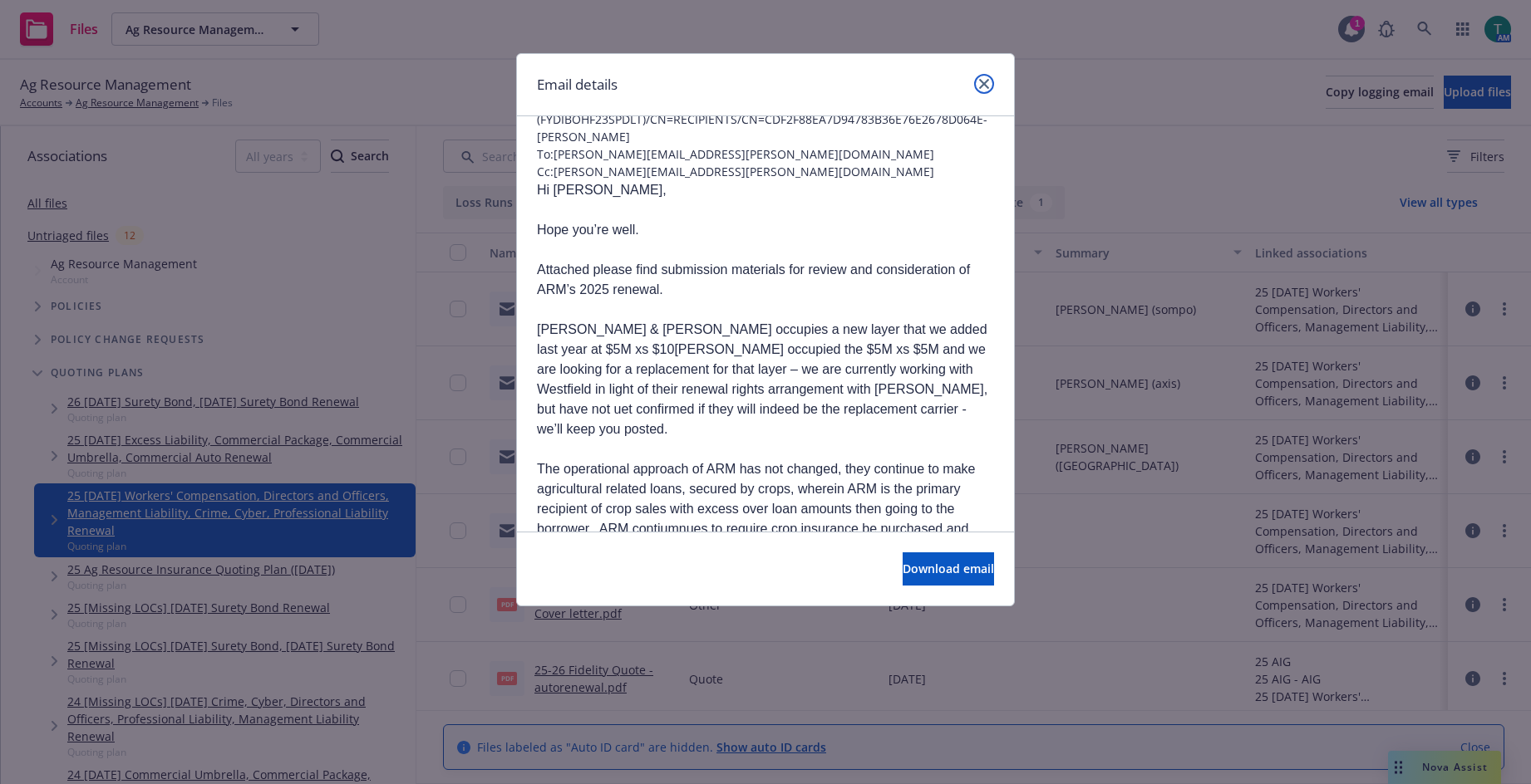
drag, startPoint x: 981, startPoint y: 87, endPoint x: 1140, endPoint y: 248, distance: 226.3
click at [981, 87] on icon "close" at bounding box center [984, 83] width 10 height 10
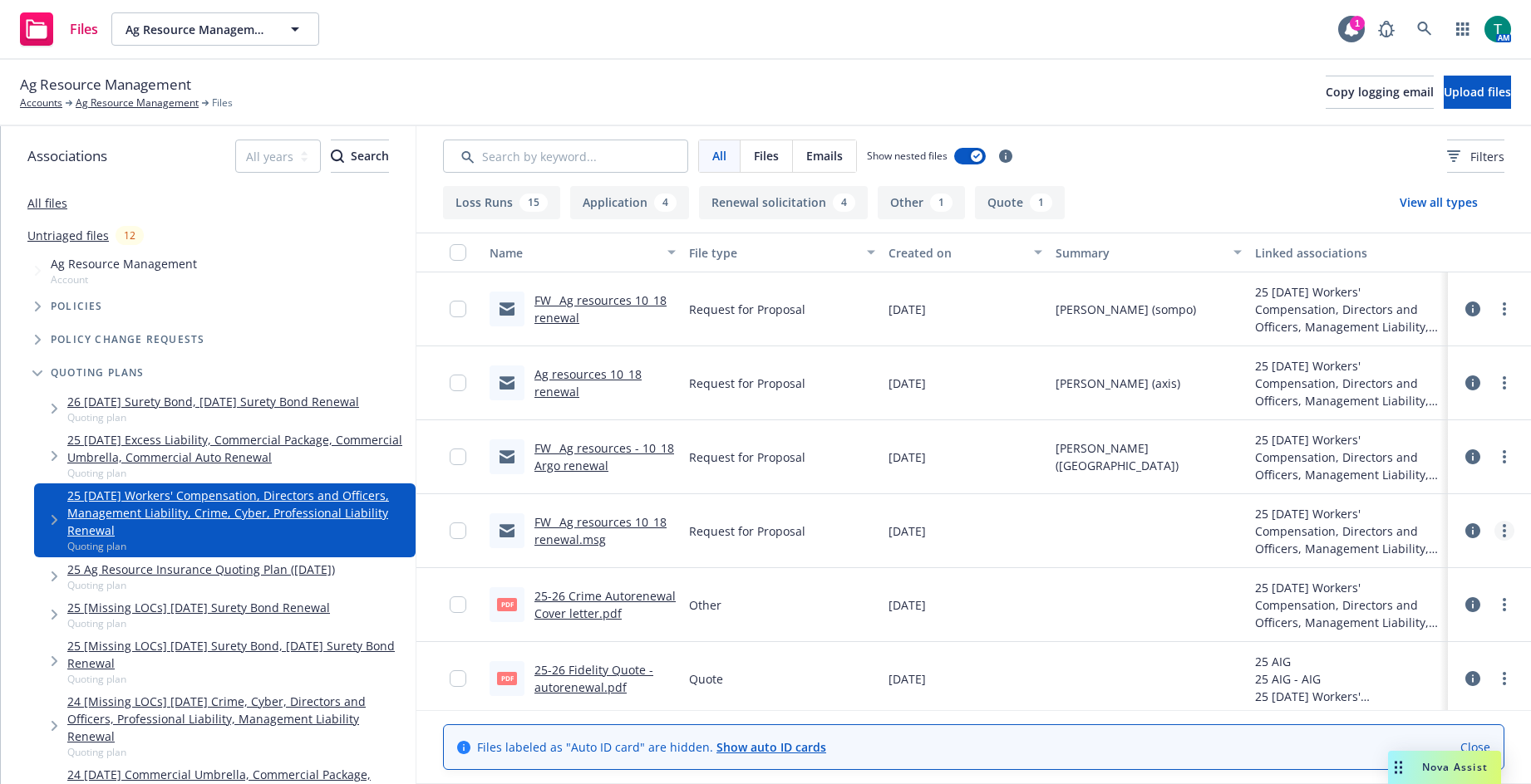
click at [1503, 534] on icon "more" at bounding box center [1505, 531] width 4 height 13
click at [1401, 632] on link "Edit" at bounding box center [1419, 632] width 165 height 33
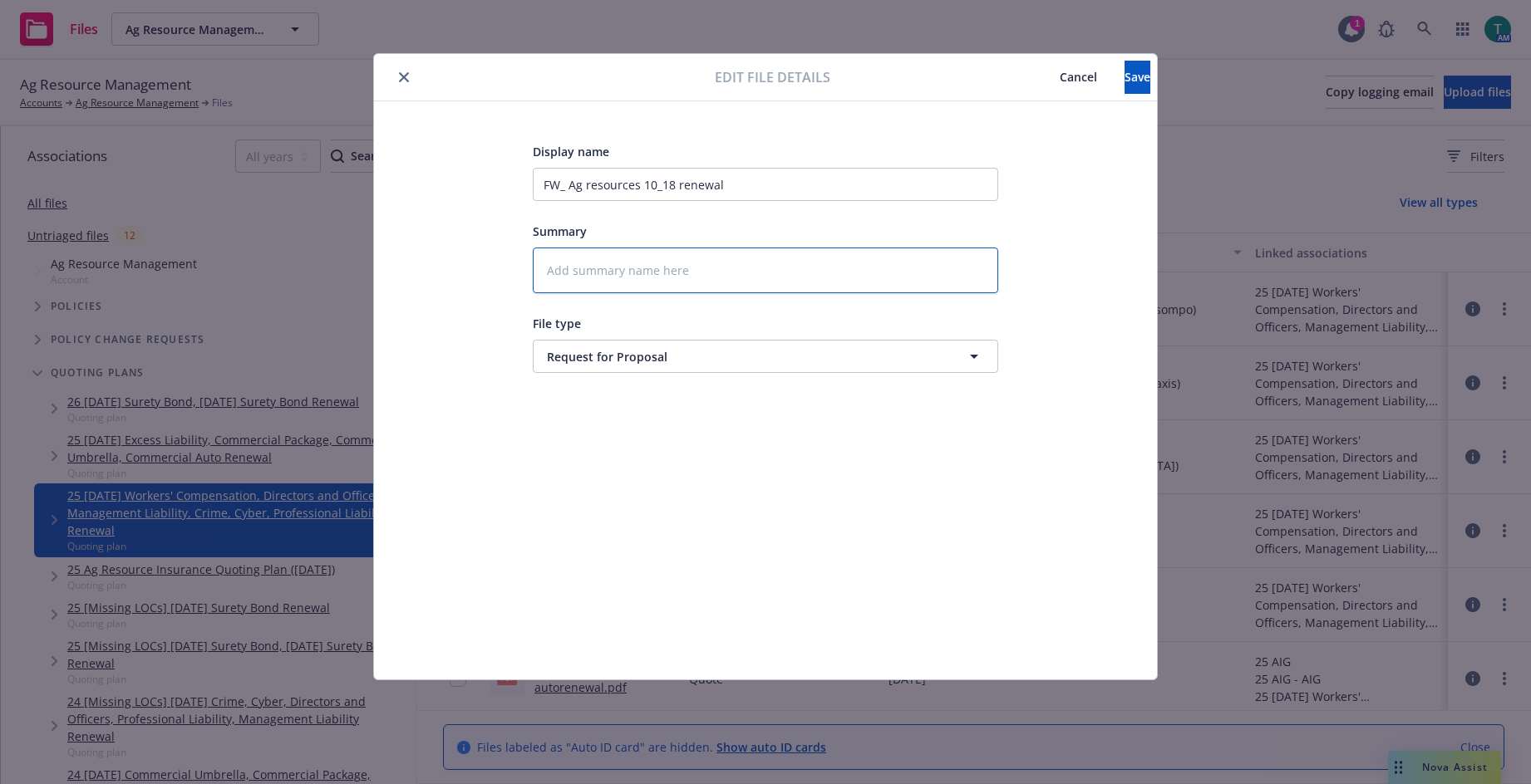
click at [594, 276] on textarea at bounding box center [766, 270] width 466 height 46
type textarea "x"
type textarea "M"
type textarea "x"
type textarea "Mi"
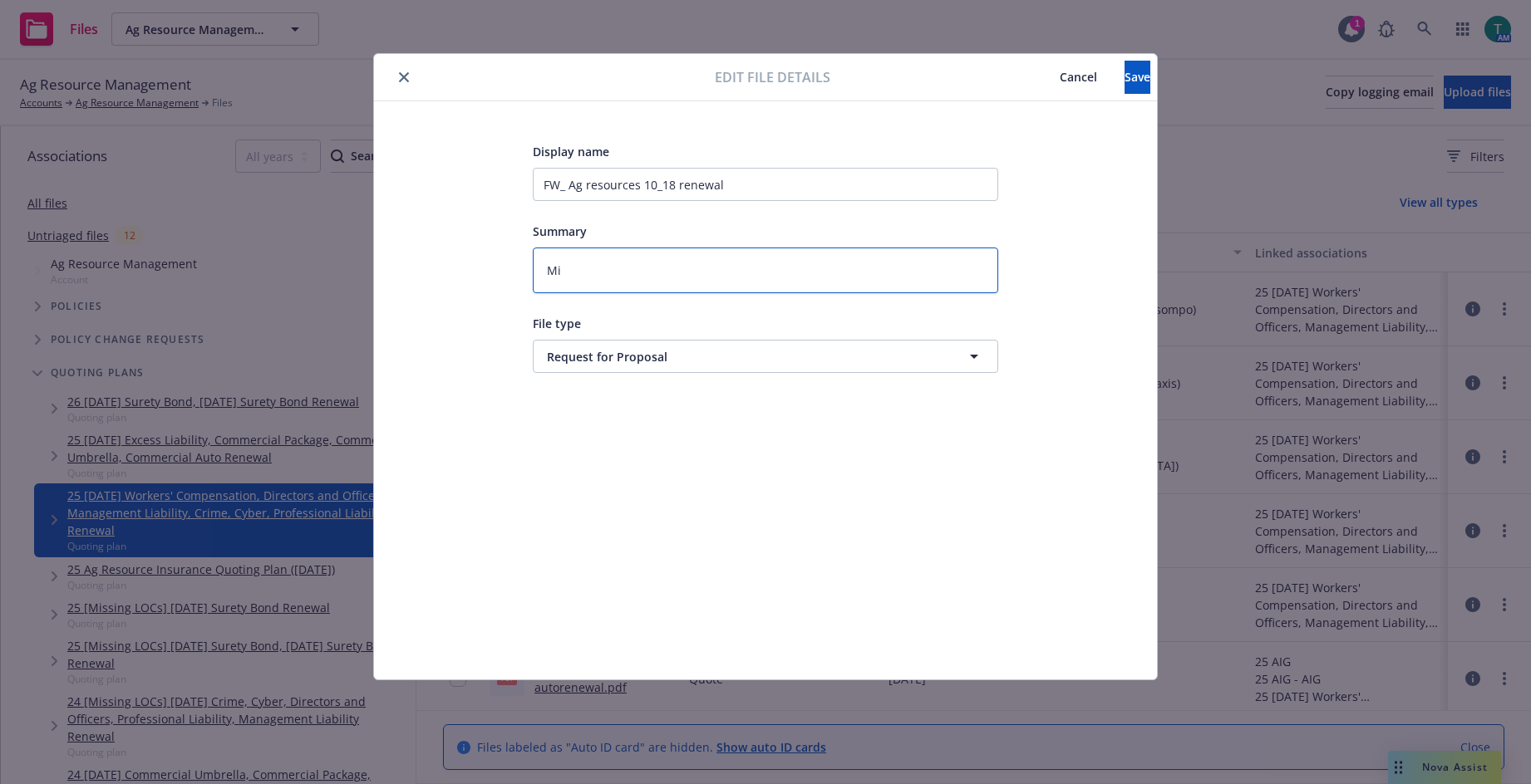
type textarea "x"
type textarea "Mik"
type textarea "x"
type textarea "Mi"
type textarea "x"
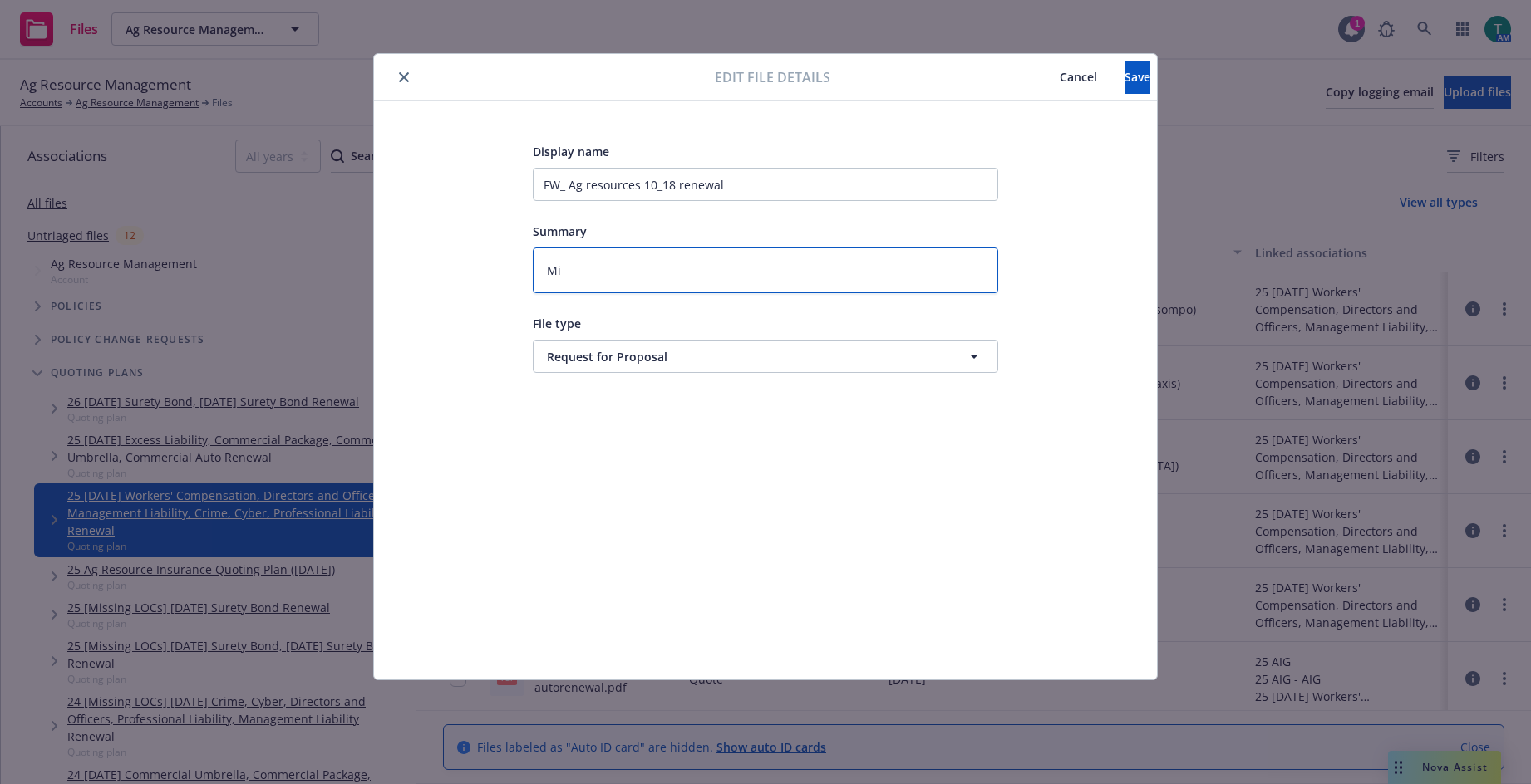
type textarea "M"
type textarea "x"
type textarea "m"
type textarea "x"
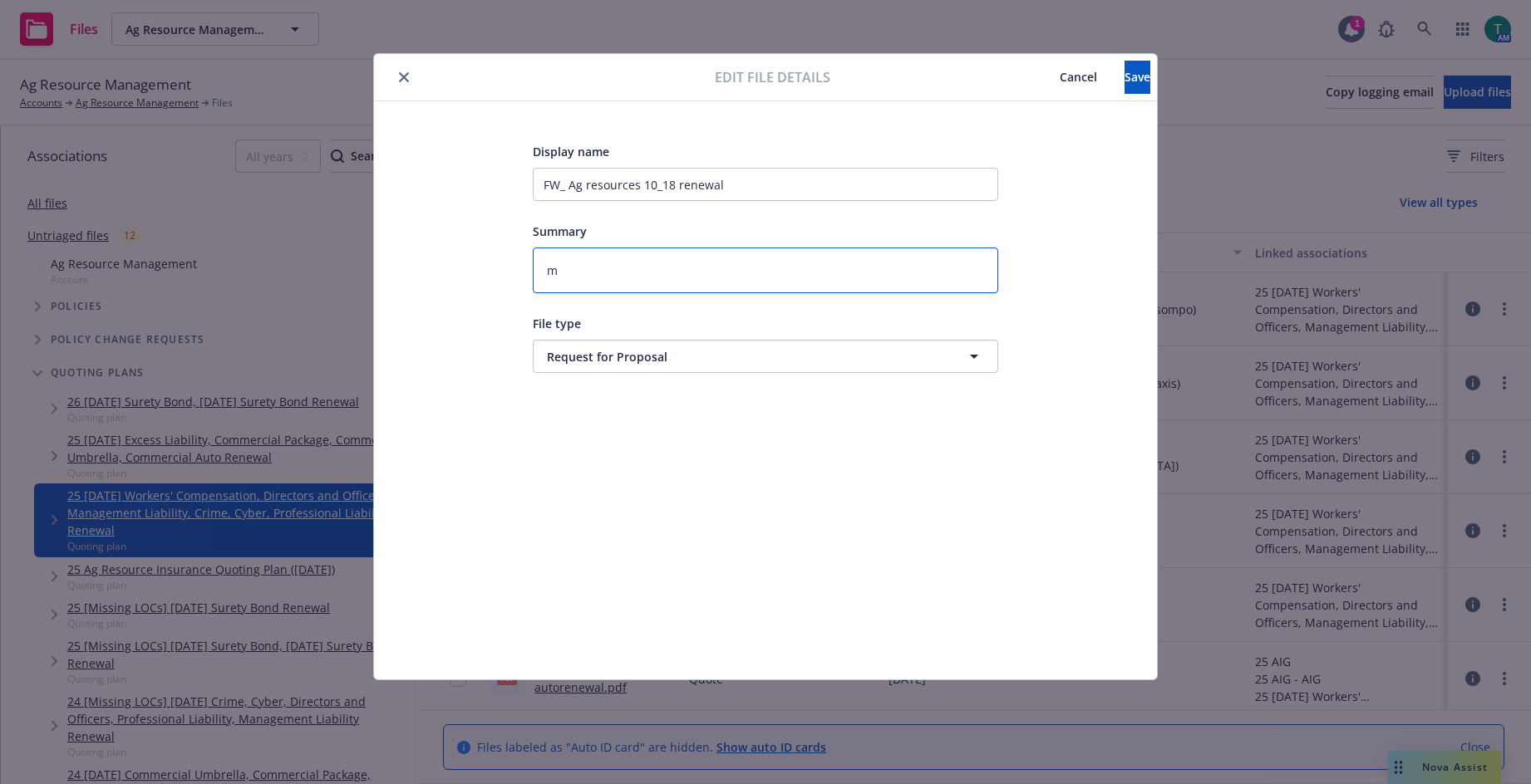
type textarea "mi"
type textarea "x"
type textarea "mik"
type textarea "x"
type textarea "mike"
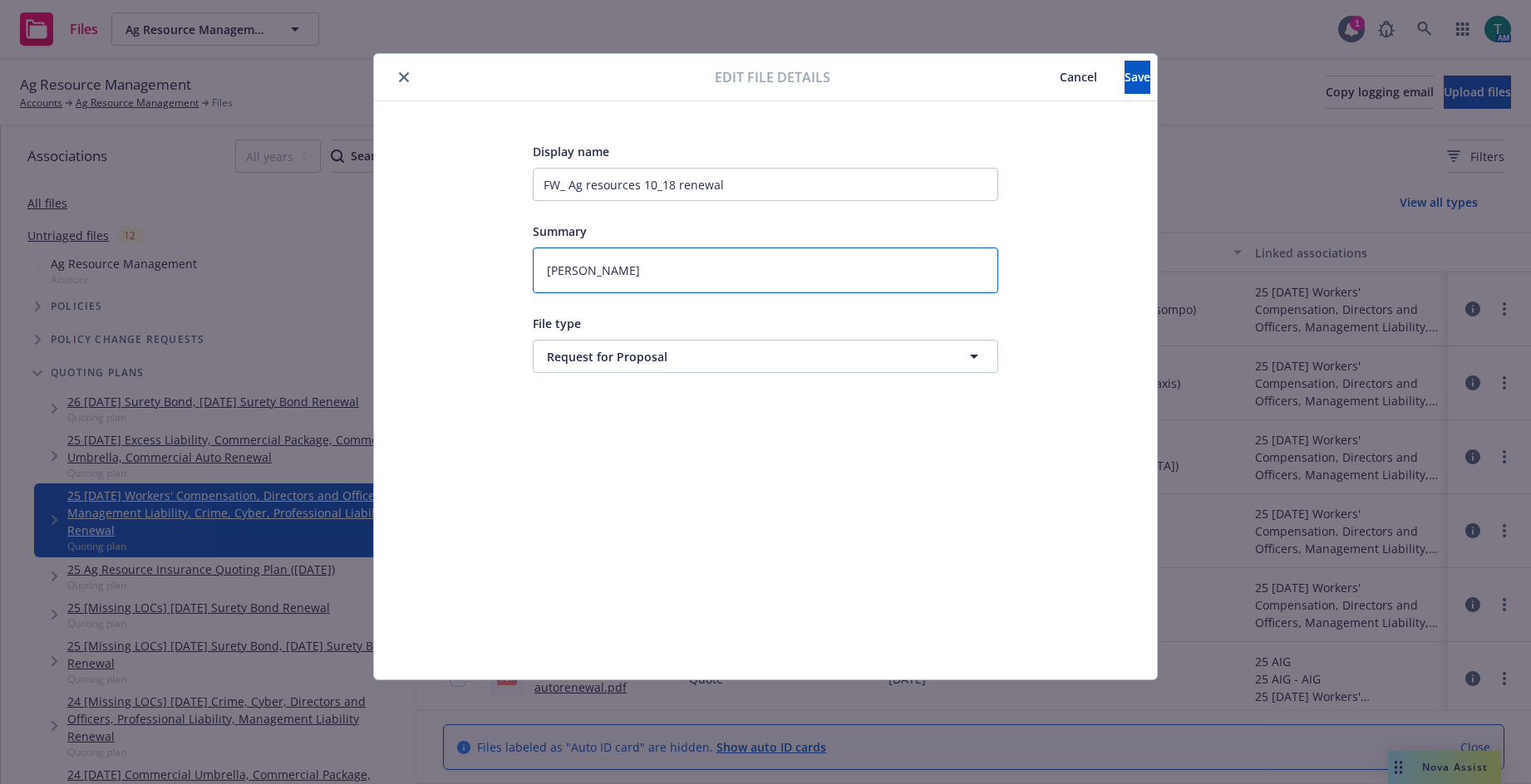
type textarea "x"
type textarea "mike"
type textarea "x"
type textarea "mike ("
type textarea "x"
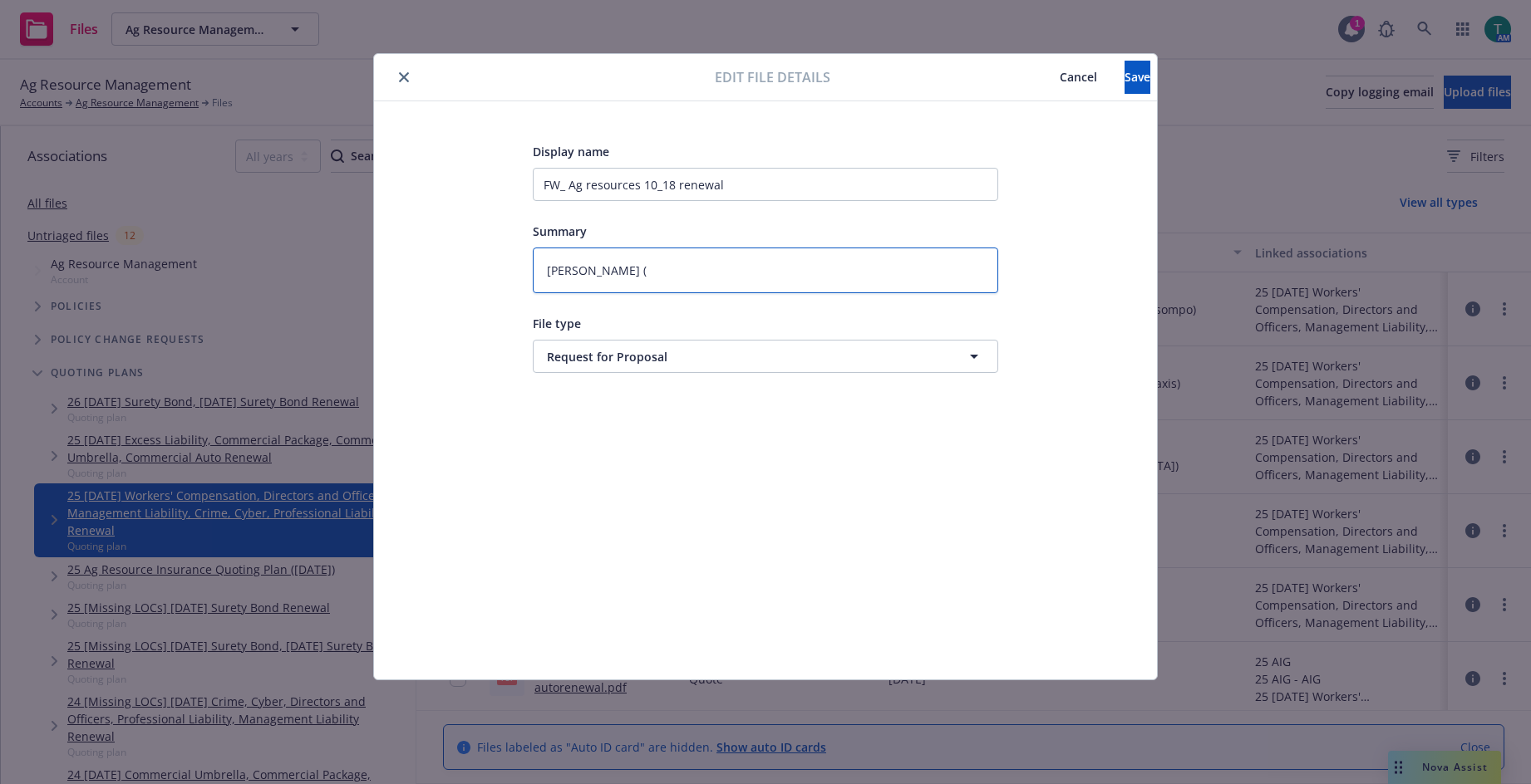
type textarea "mike (s"
type textarea "x"
type textarea "mike (so"
type textarea "x"
type textarea "mike (som"
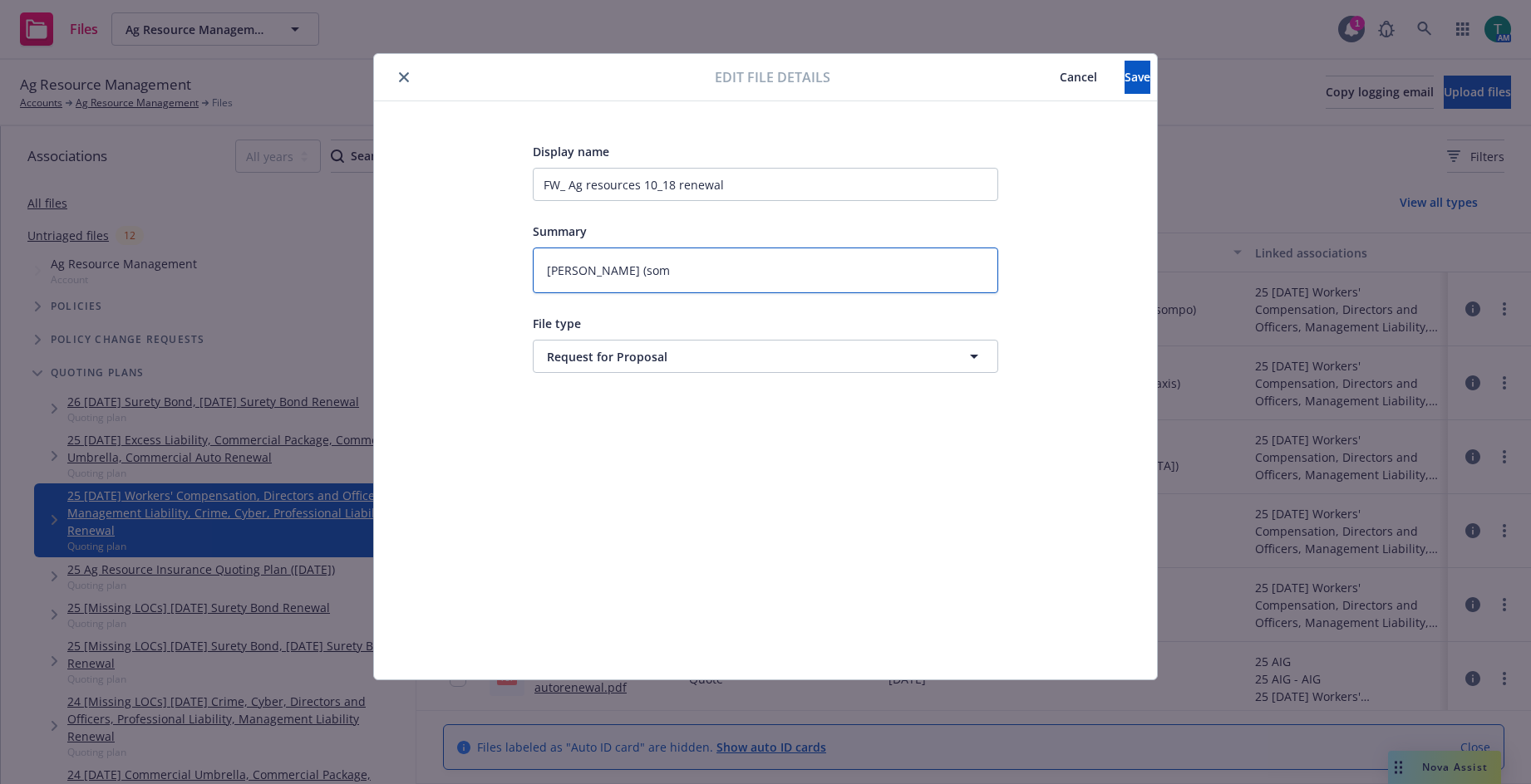
type textarea "x"
type textarea "mike (somp"
type textarea "x"
type textarea "mike (sompo"
type textarea "x"
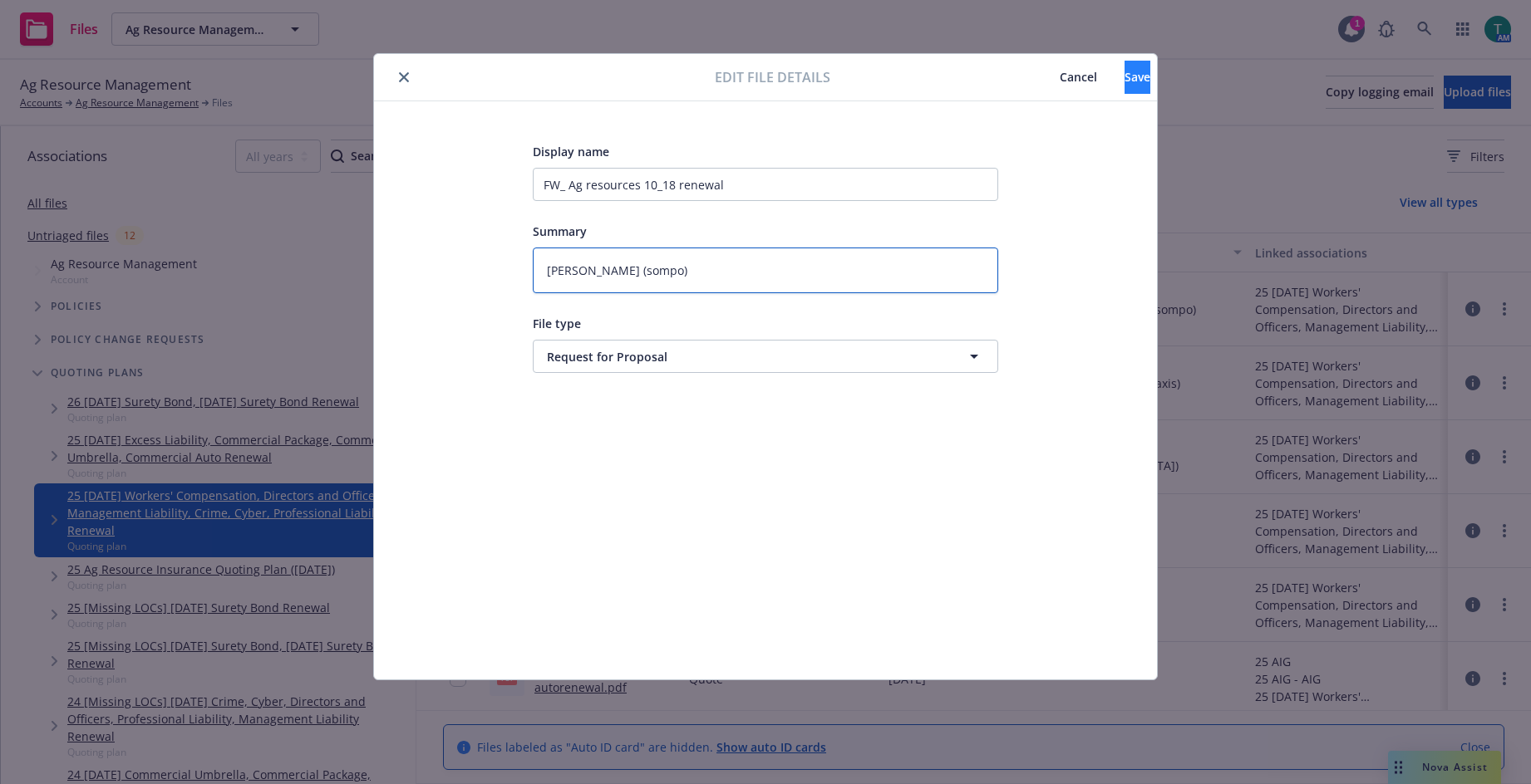
type textarea "[PERSON_NAME] (sompo)"
click at [1124, 84] on span "Save" at bounding box center [1137, 77] width 26 height 16
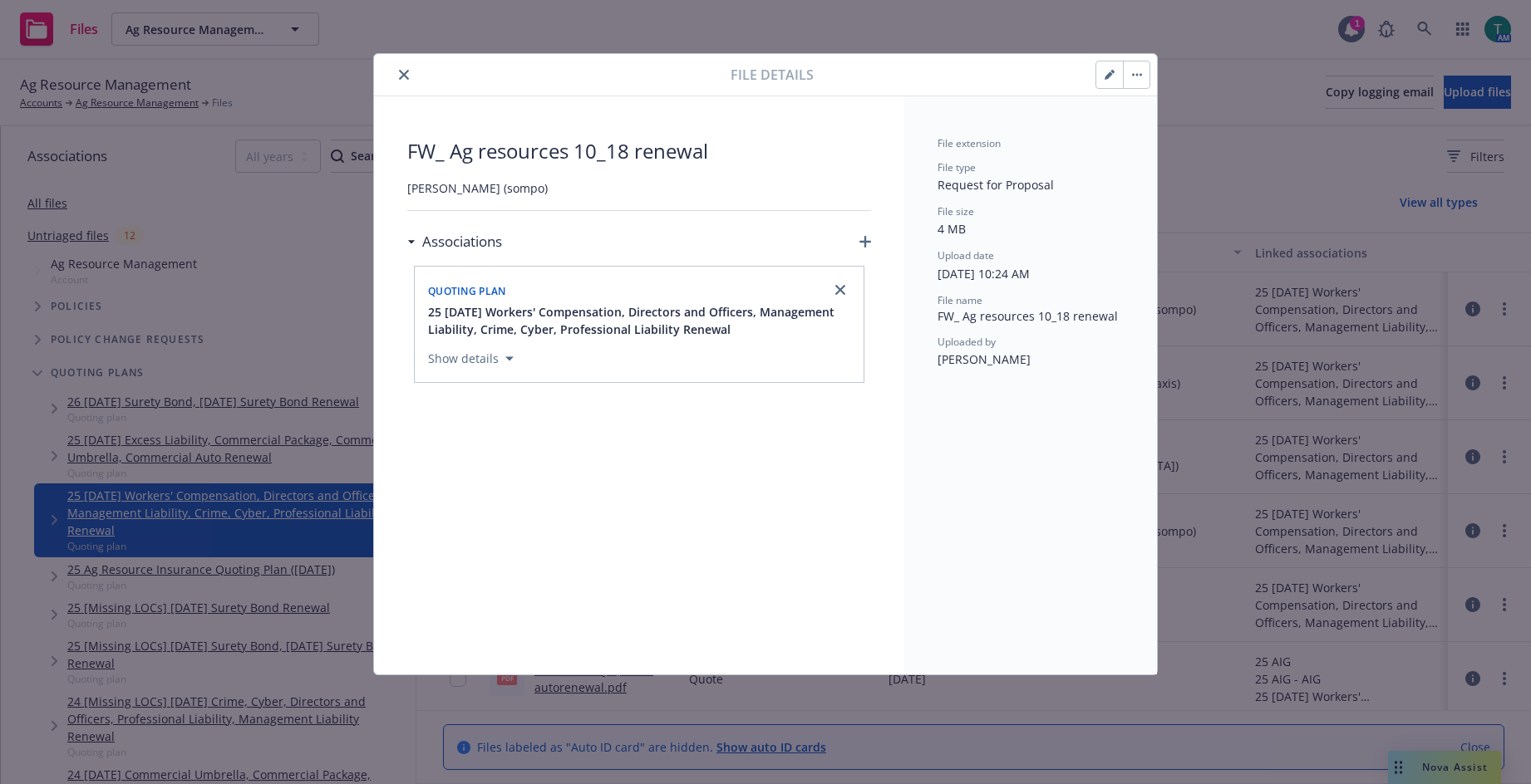
click at [400, 74] on icon "close" at bounding box center [404, 74] width 10 height 10
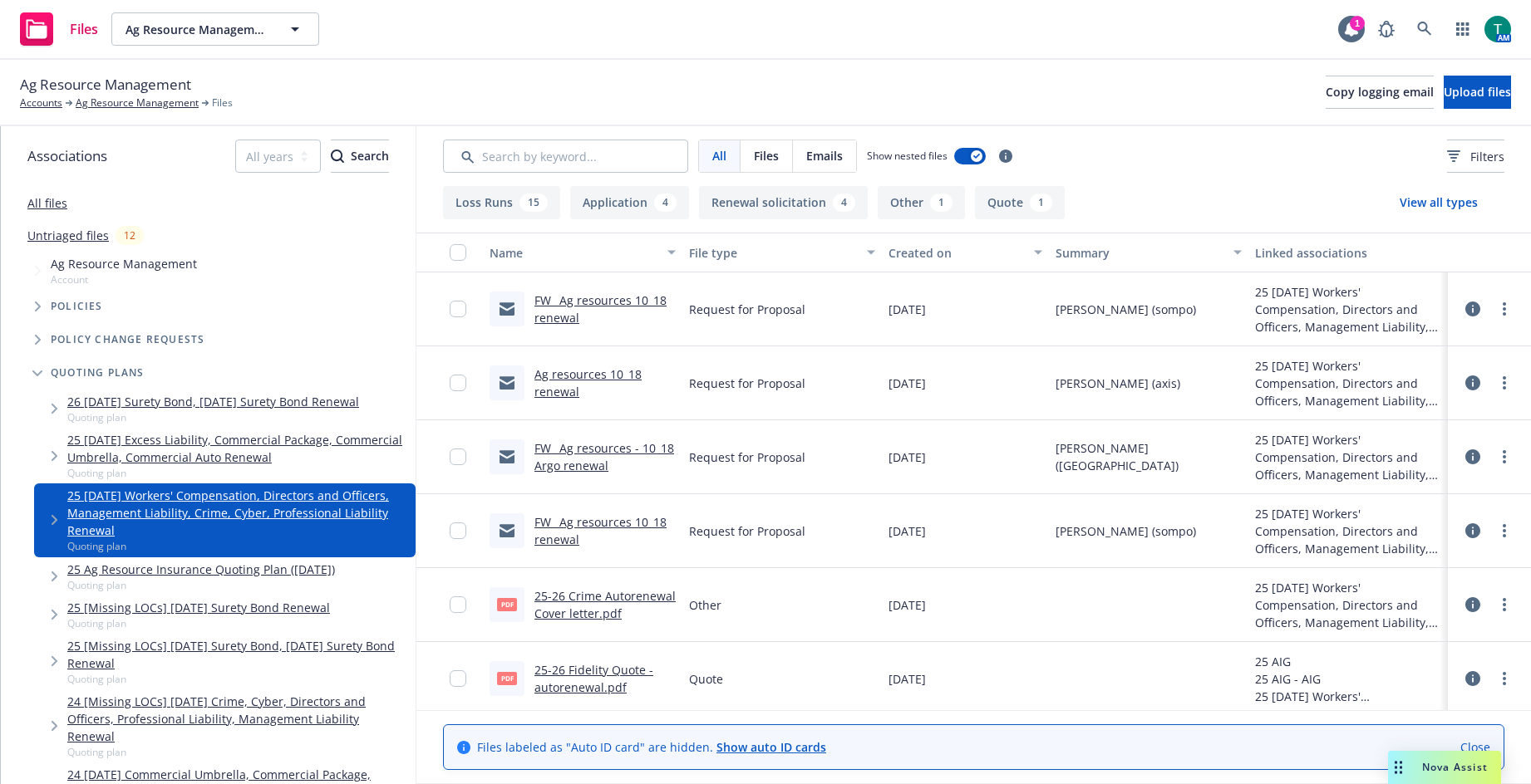
click at [590, 525] on link "FW_ Ag resources 10_18 renewal" at bounding box center [600, 530] width 132 height 33
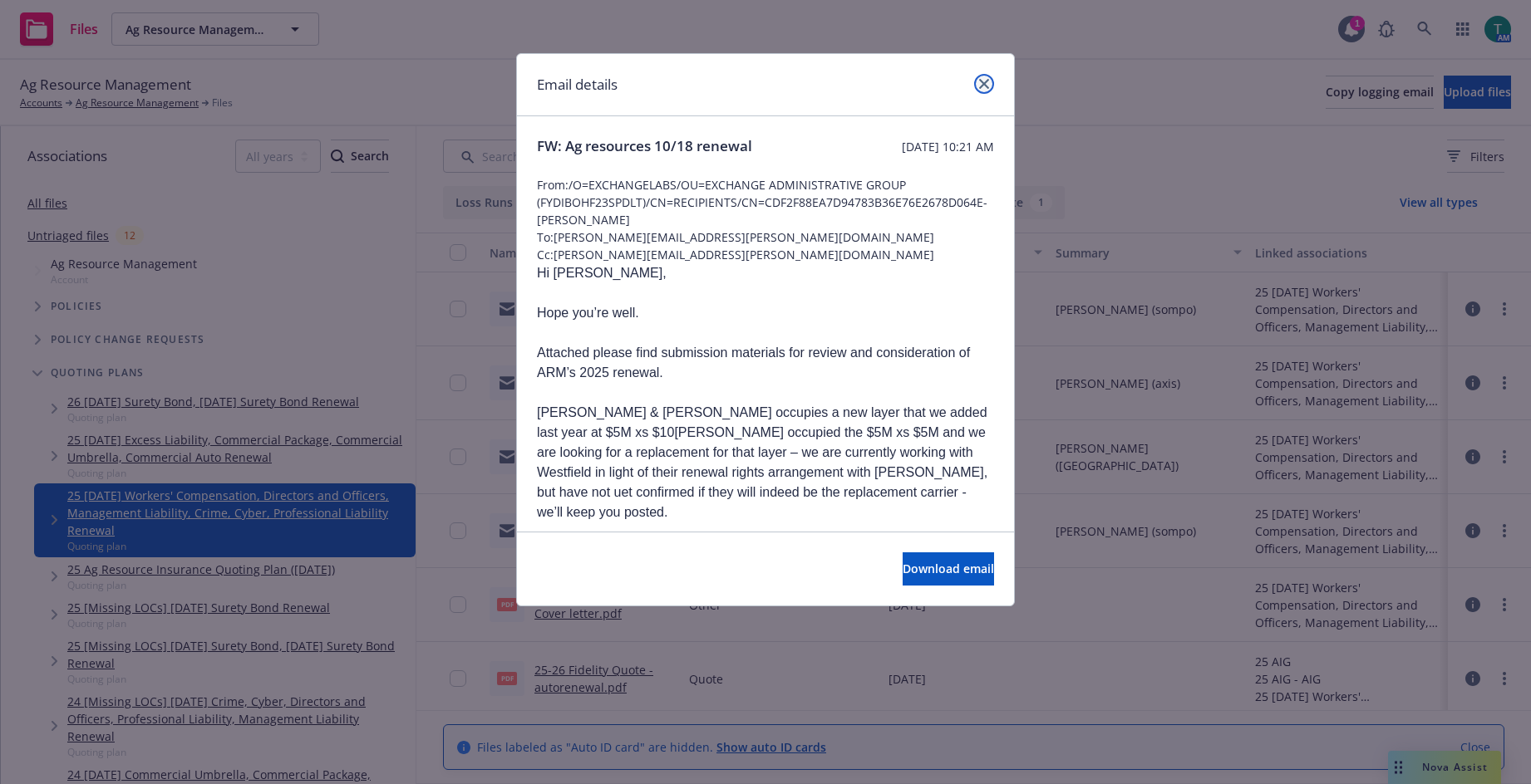
click at [991, 83] on link "close" at bounding box center [984, 83] width 20 height 20
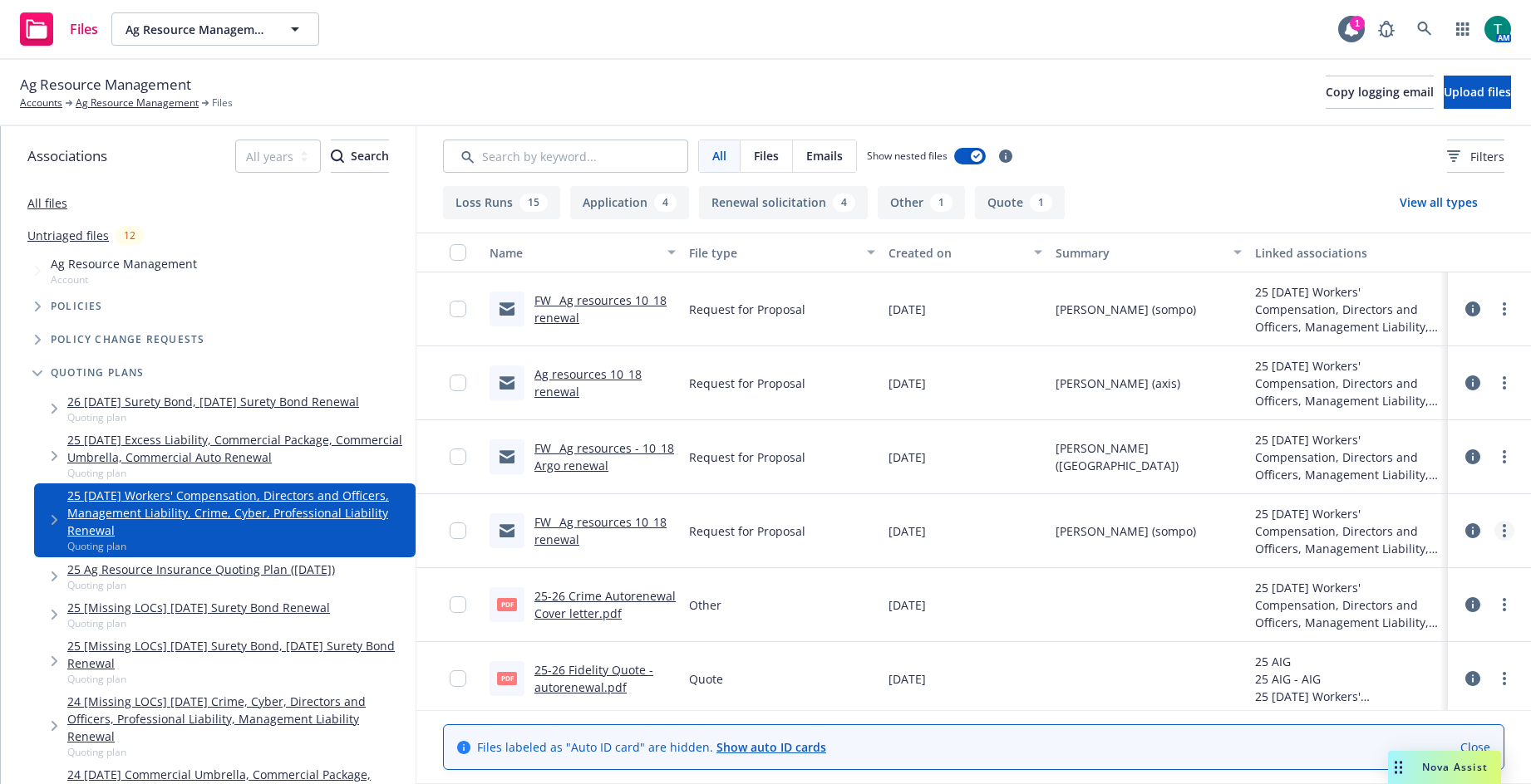
click at [1503, 532] on icon "more" at bounding box center [1505, 531] width 4 height 13
click at [1428, 643] on link "Edit" at bounding box center [1419, 632] width 165 height 33
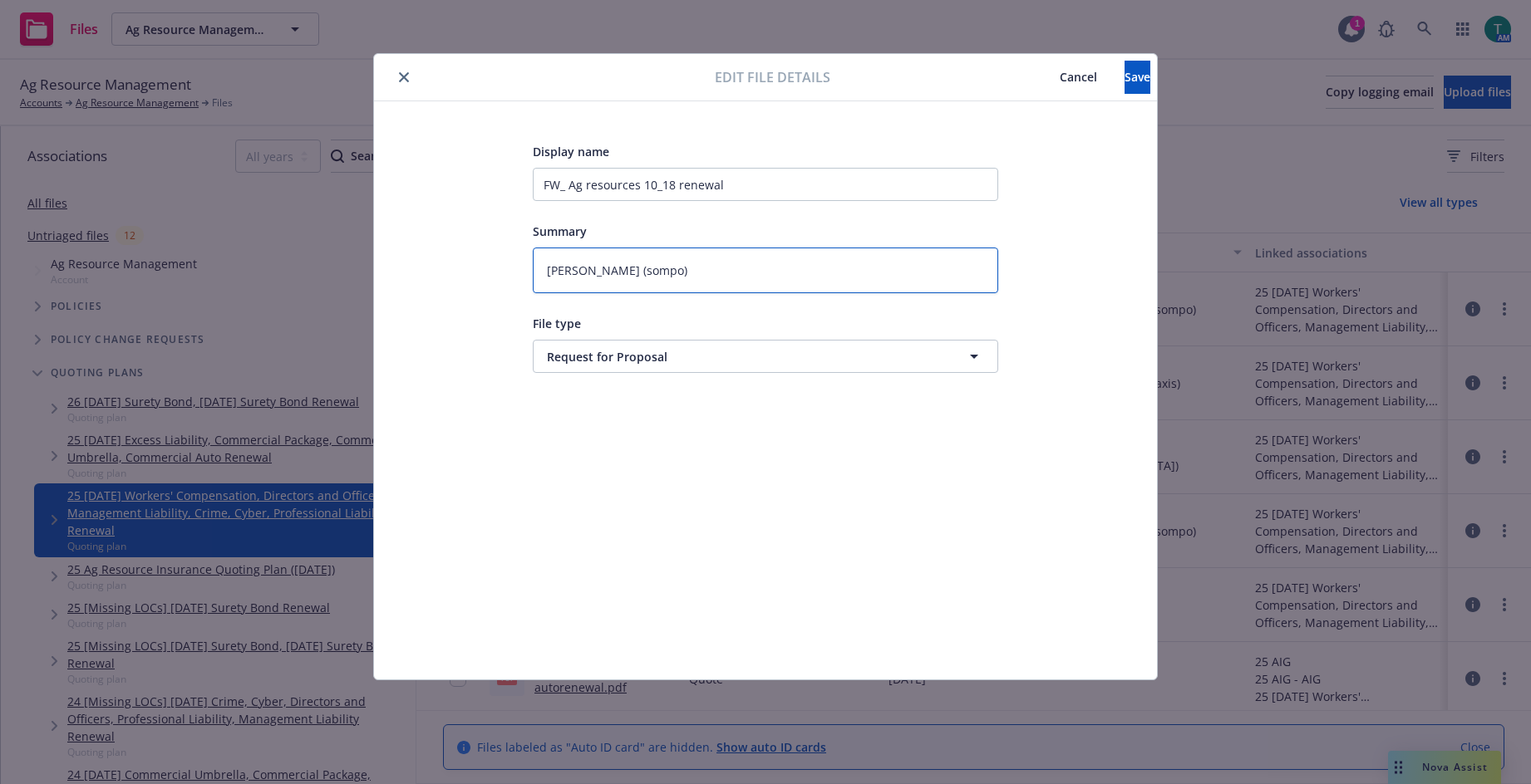
drag, startPoint x: 411, startPoint y: 254, endPoint x: 372, endPoint y: 257, distance: 39.1
click at [374, 255] on div "Display name FW_ Ag resources 10_18 renewal Summary mike (sompo) File type Requ…" at bounding box center [766, 390] width 783 height 579
click at [1124, 79] on span "Save" at bounding box center [1137, 77] width 26 height 16
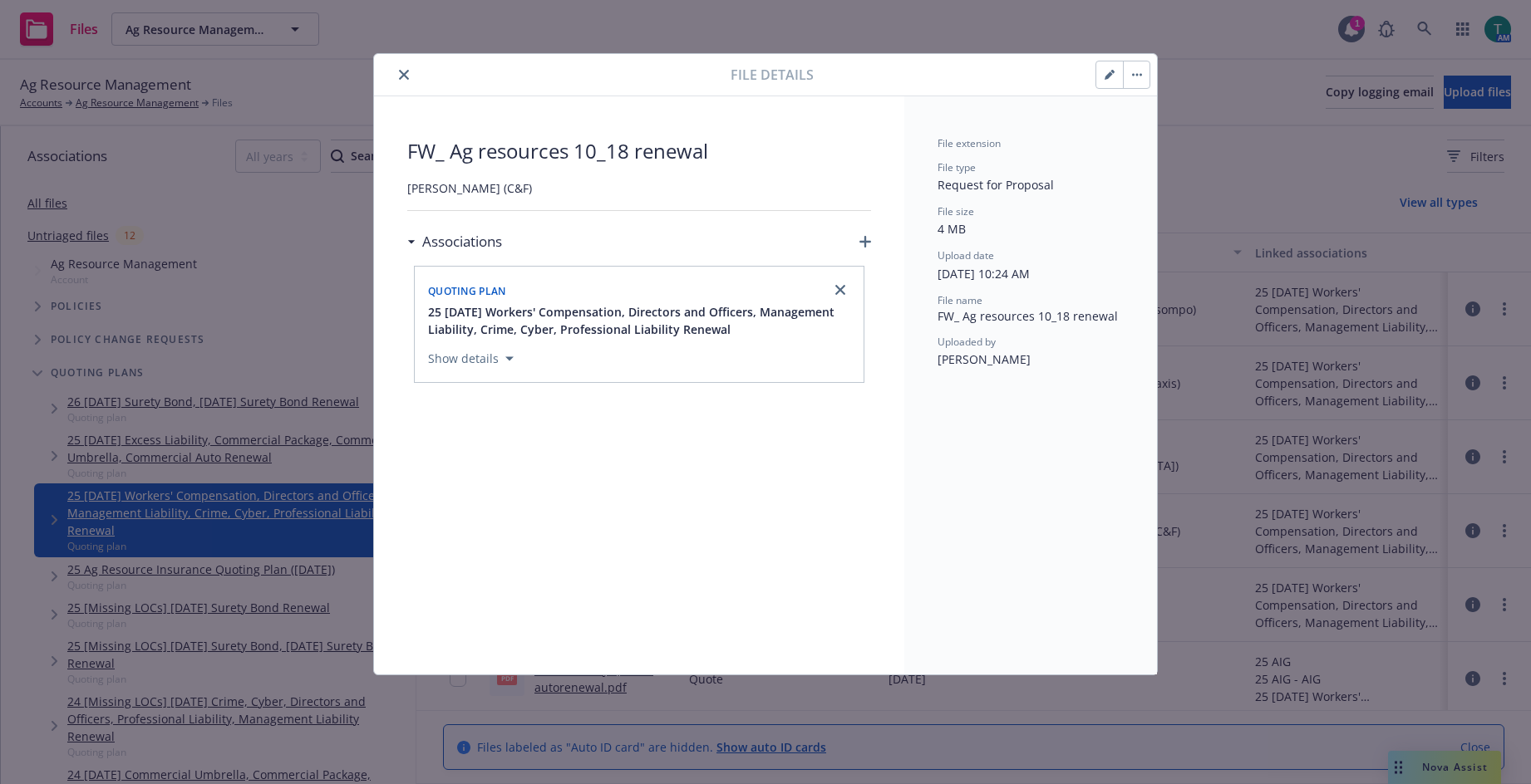
drag, startPoint x: 398, startPoint y: 75, endPoint x: 434, endPoint y: 82, distance: 36.7
click at [398, 75] on button "close" at bounding box center [404, 74] width 20 height 20
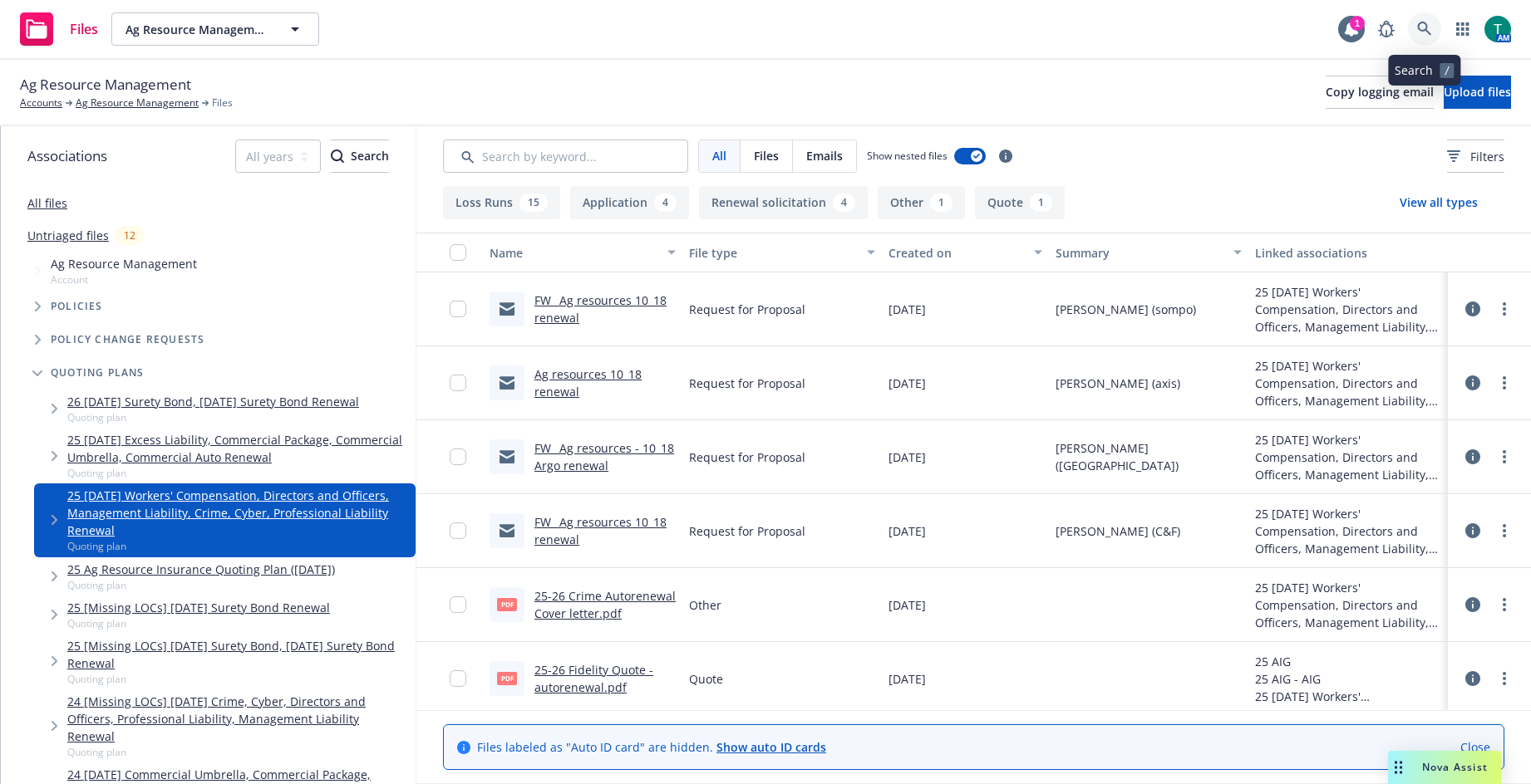
click at [1425, 26] on icon at bounding box center [1424, 29] width 15 height 15
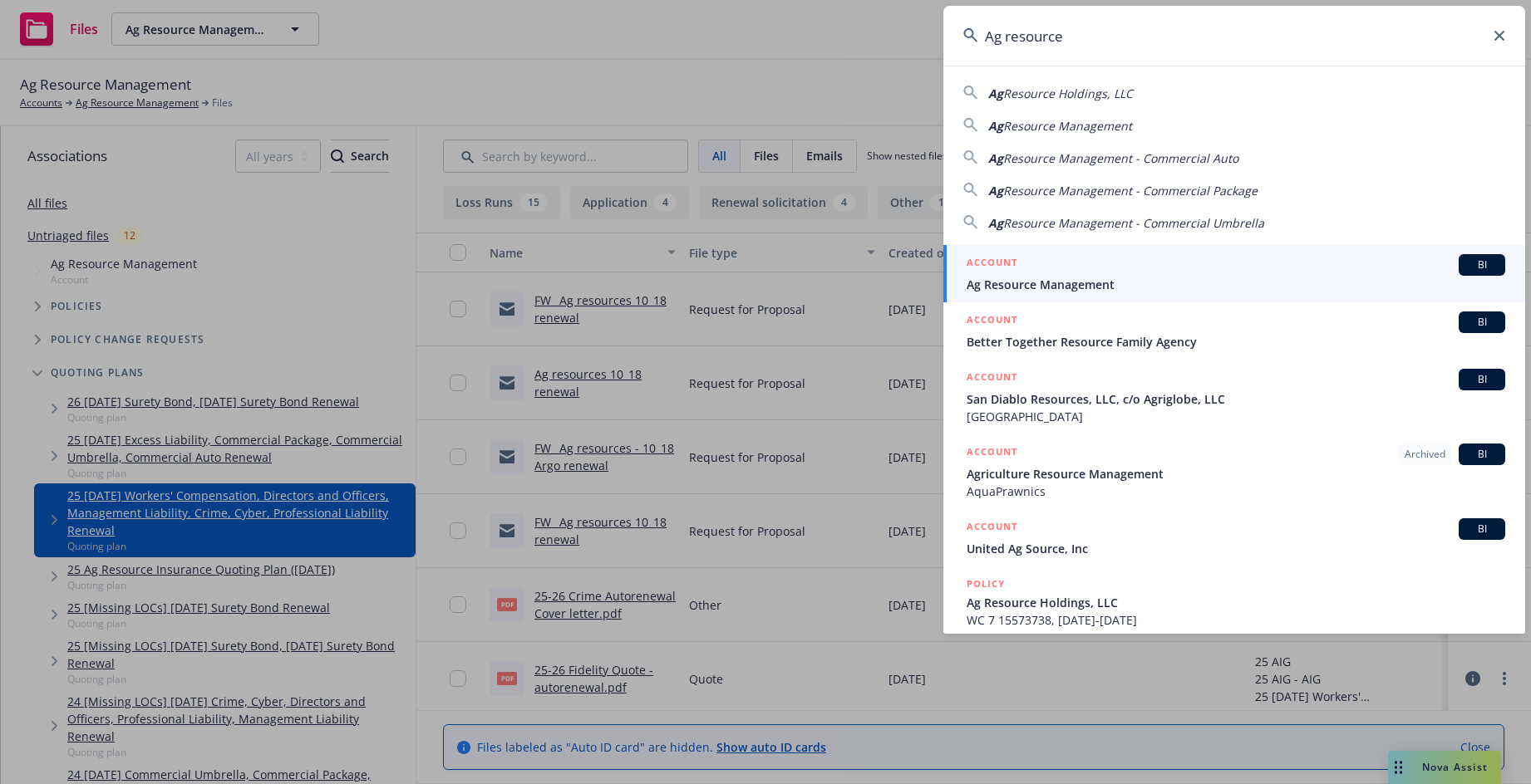
click at [1476, 263] on span "BI" at bounding box center [1482, 265] width 33 height 15
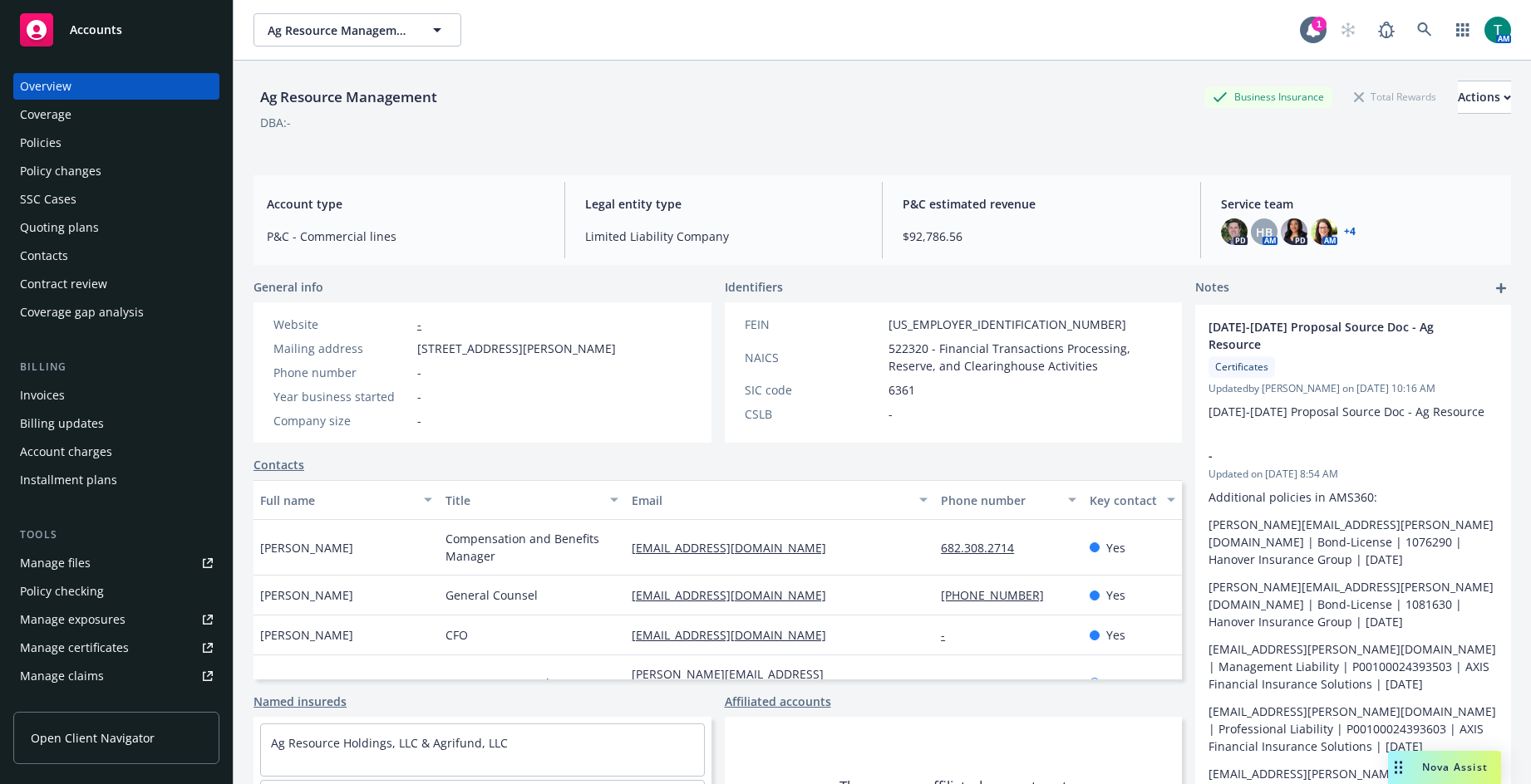
click at [81, 150] on div "Policies" at bounding box center [116, 144] width 193 height 27
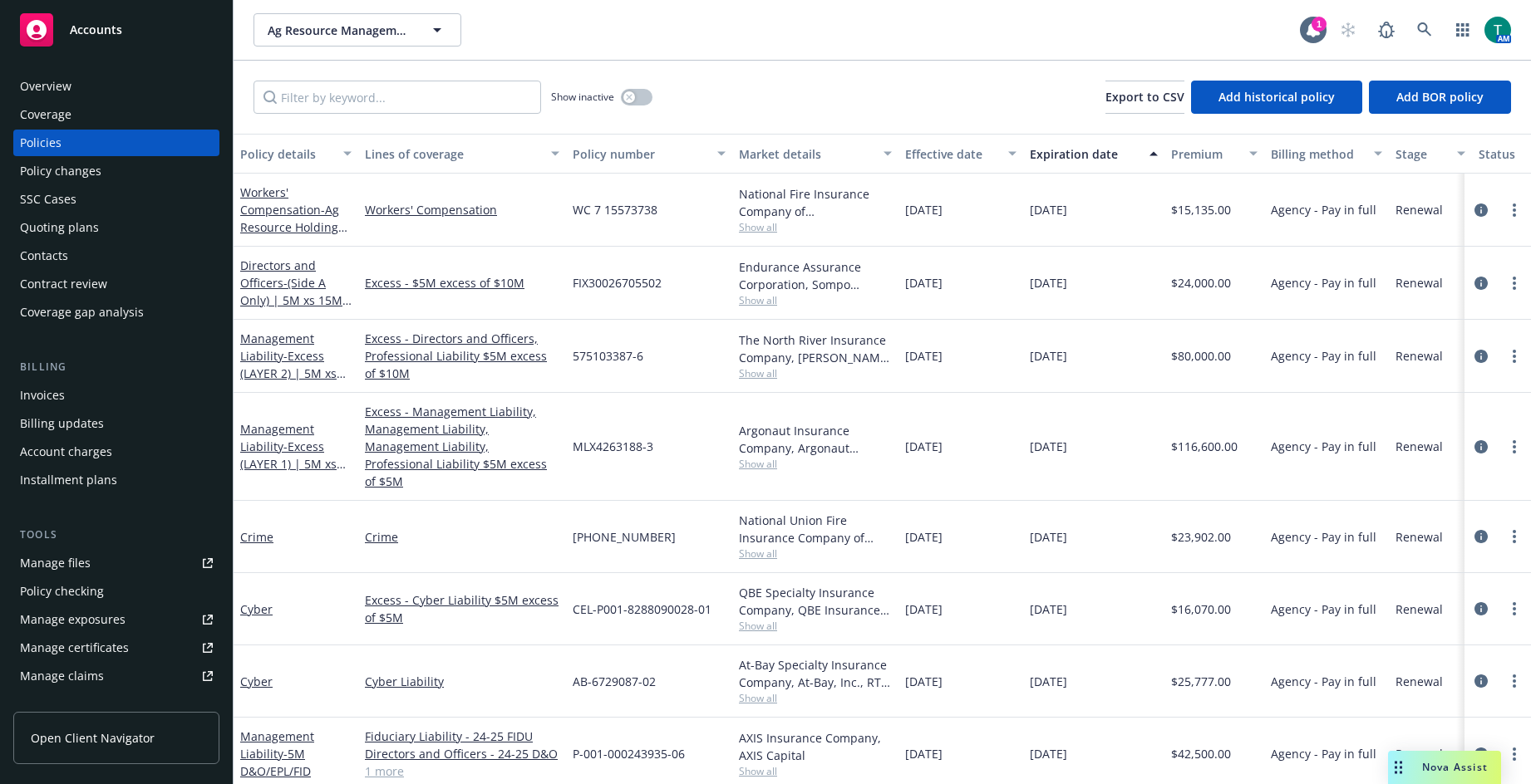
drag, startPoint x: 56, startPoint y: 3, endPoint x: 138, endPoint y: 40, distance: 90.0
click at [56, 3] on div "Accounts" at bounding box center [116, 26] width 232 height 53
click at [282, 215] on link "Workers' Compensation - Ag Resource Holdings, LLC" at bounding box center [294, 219] width 108 height 68
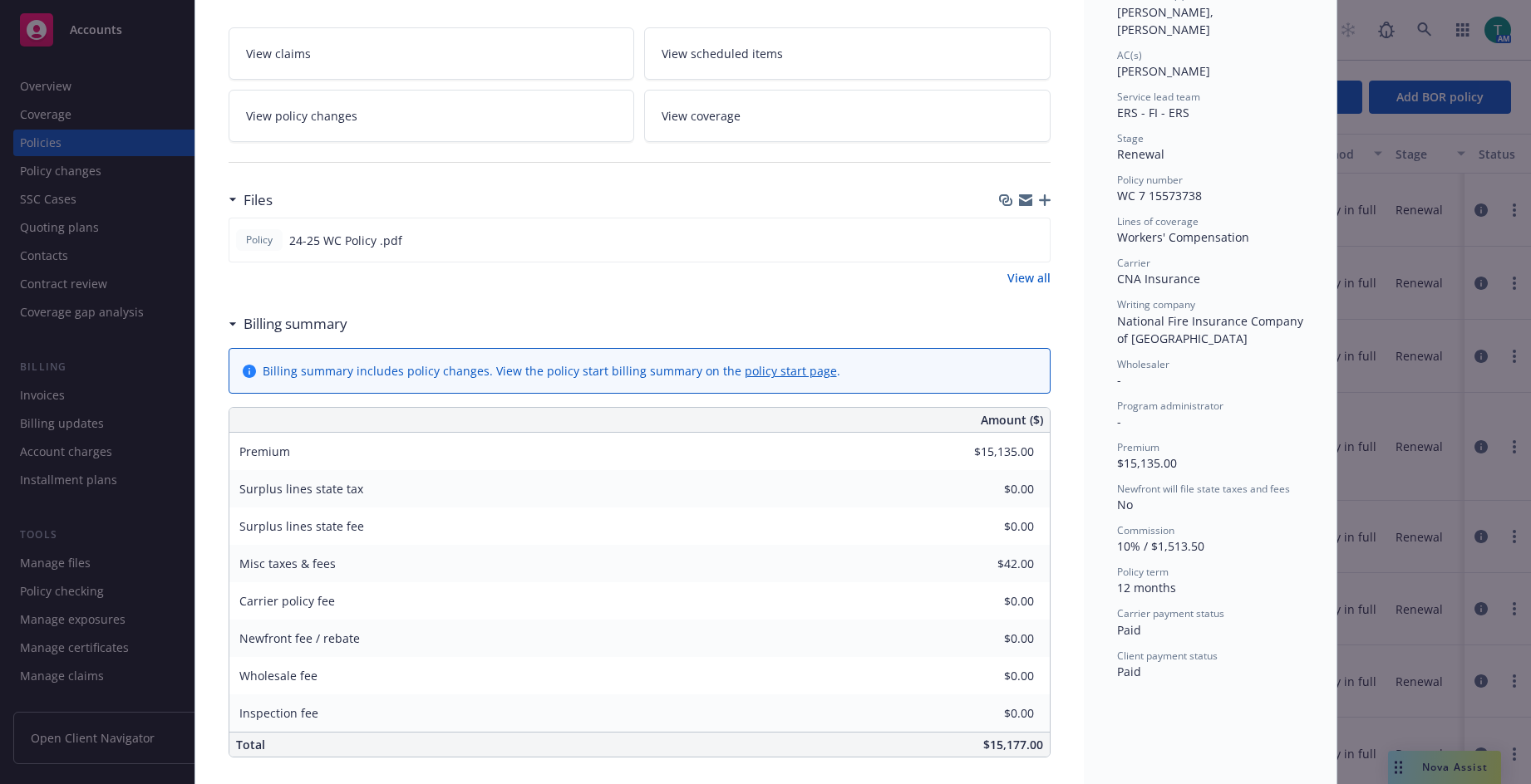
scroll to position [83, 0]
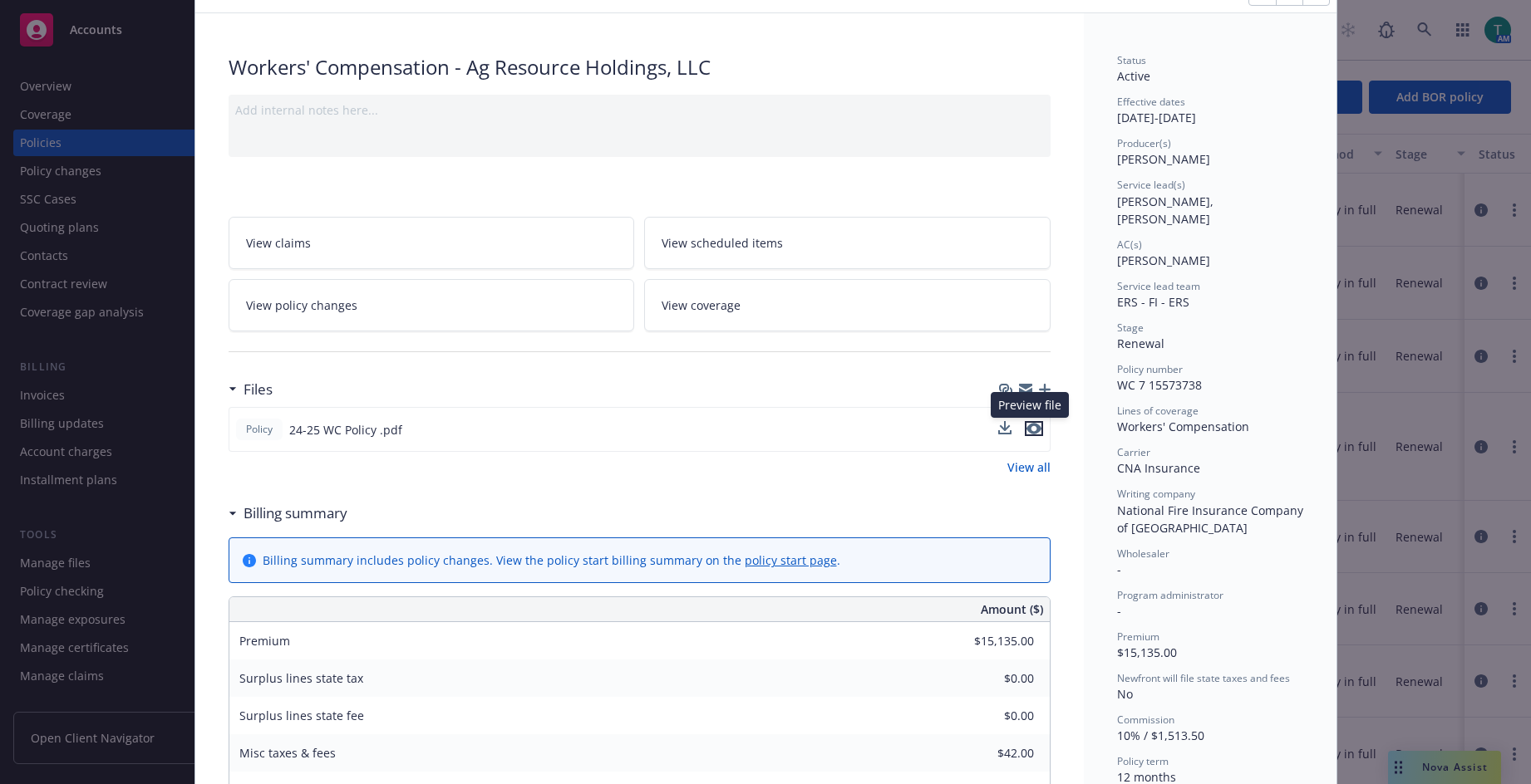
click at [1027, 429] on icon "preview file" at bounding box center [1034, 429] width 15 height 12
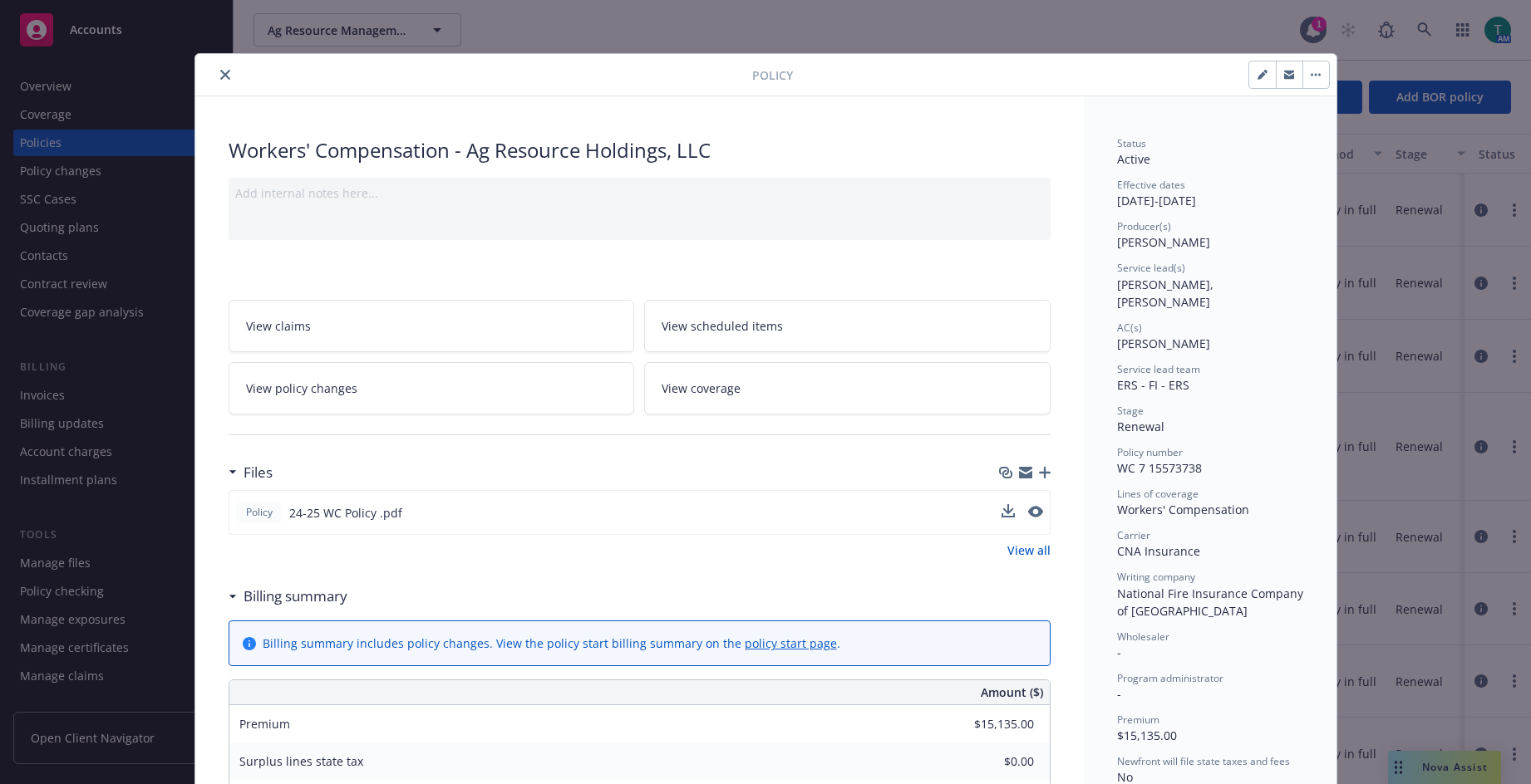
click at [220, 83] on button "close" at bounding box center [225, 74] width 20 height 20
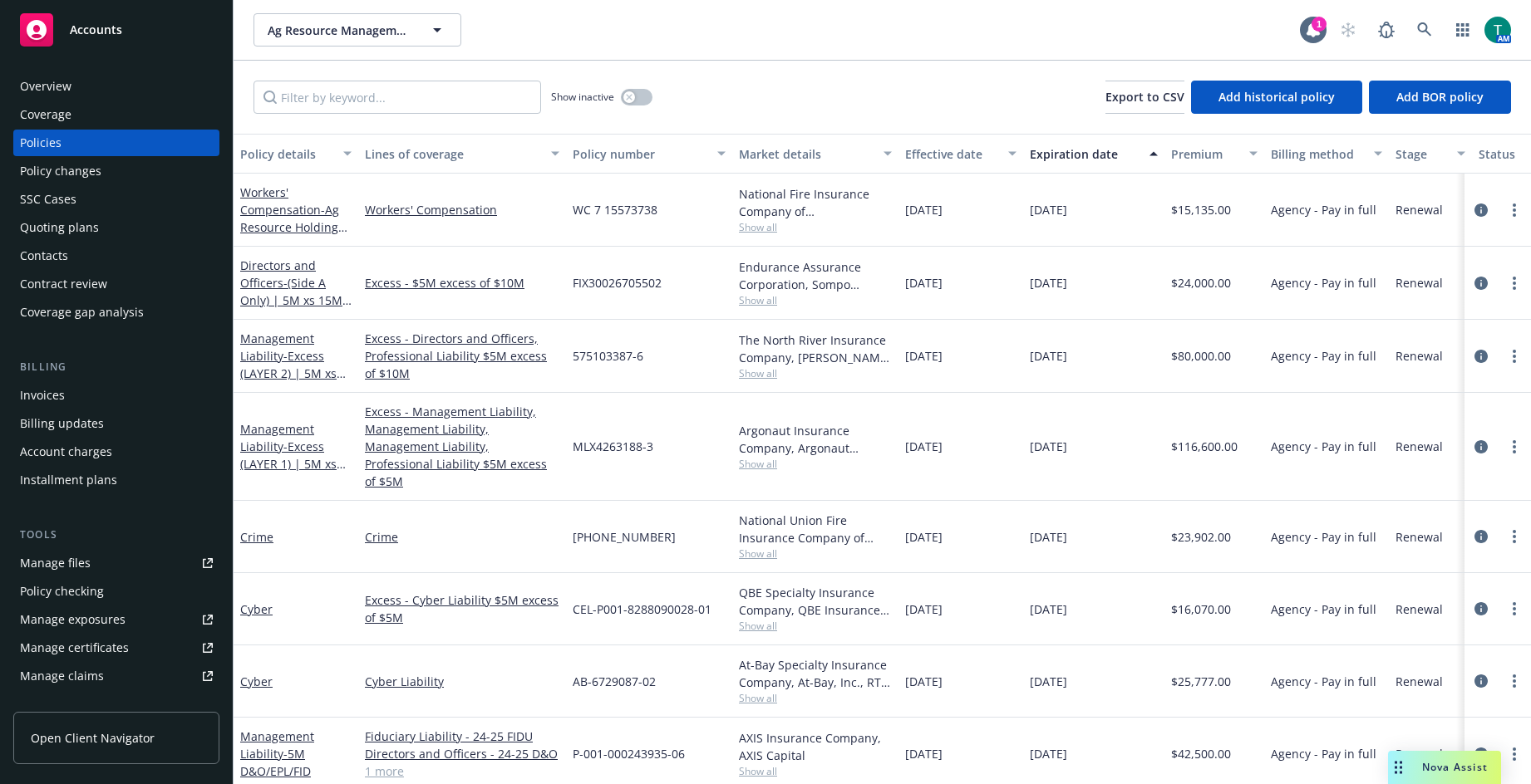
click at [95, 564] on link "Manage files" at bounding box center [117, 563] width 206 height 27
click at [267, 215] on link "Workers' Compensation - Ag Resource Holdings, LLC" at bounding box center [294, 219] width 108 height 68
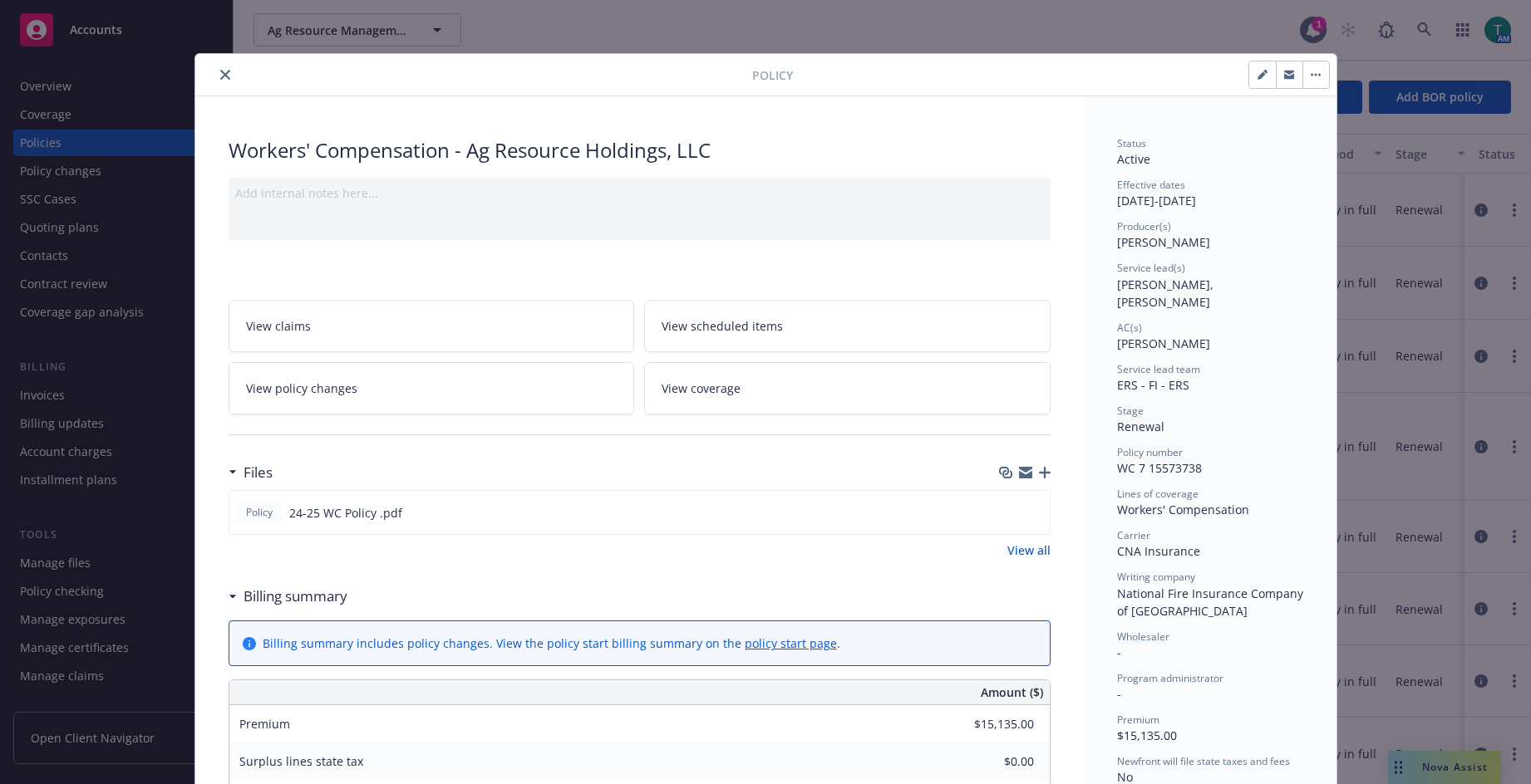
click at [220, 76] on icon "close" at bounding box center [224, 74] width 10 height 10
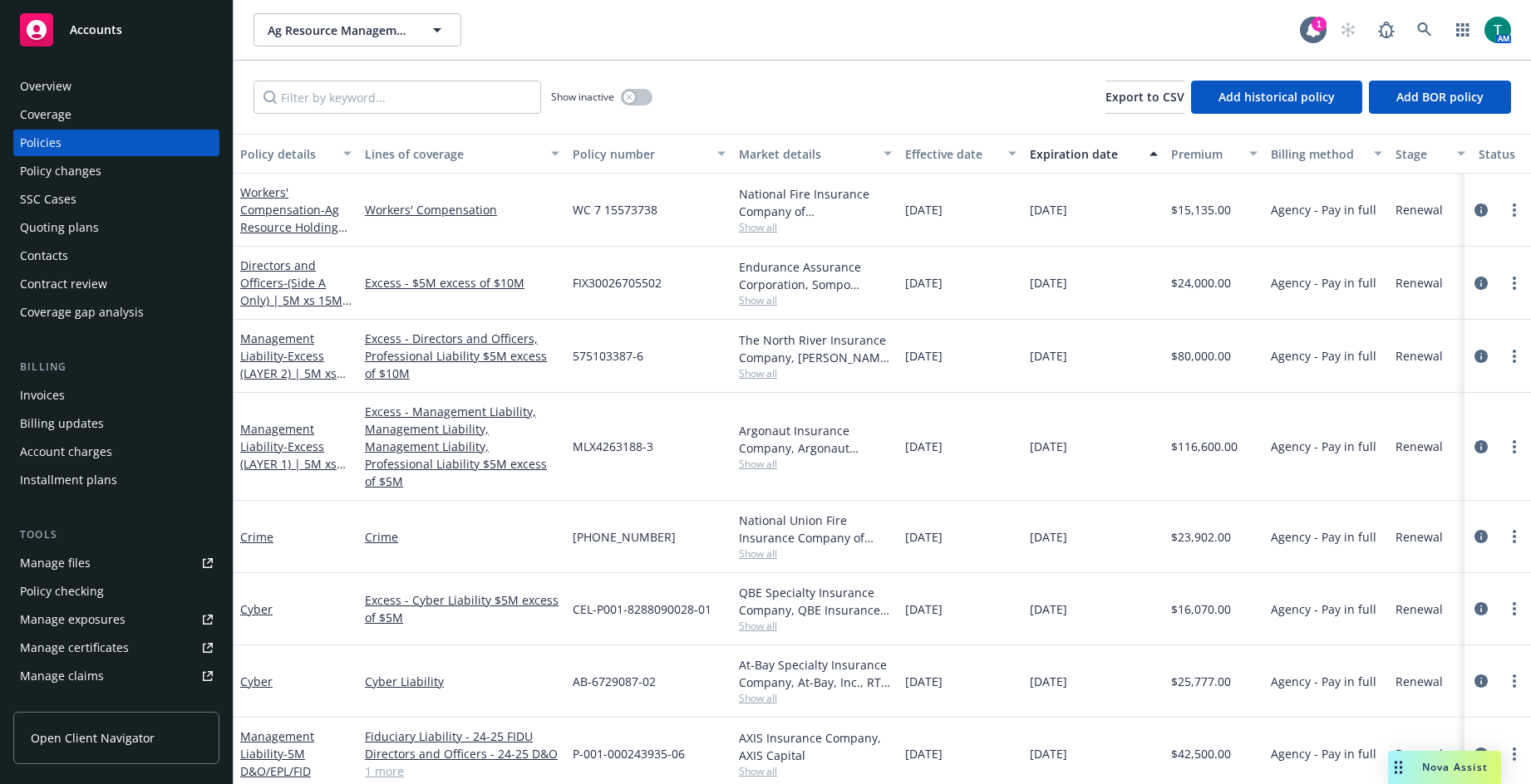
click at [79, 560] on div "Manage files" at bounding box center [55, 563] width 71 height 27
click at [1505, 215] on link "more" at bounding box center [1515, 210] width 20 height 20
click at [101, 165] on div "Policy changes" at bounding box center [116, 171] width 193 height 27
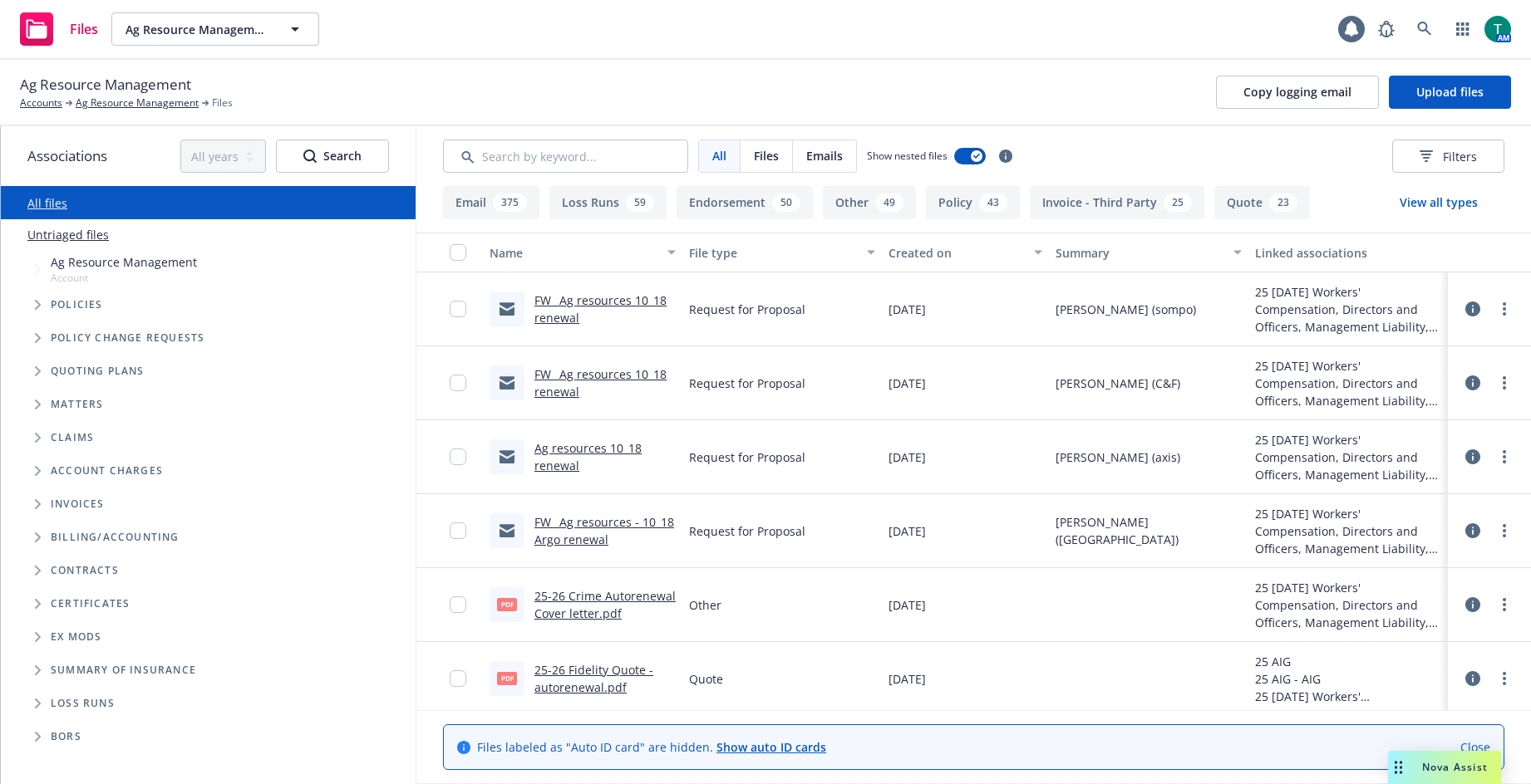
click at [34, 373] on span "Tree Example" at bounding box center [38, 371] width 27 height 27
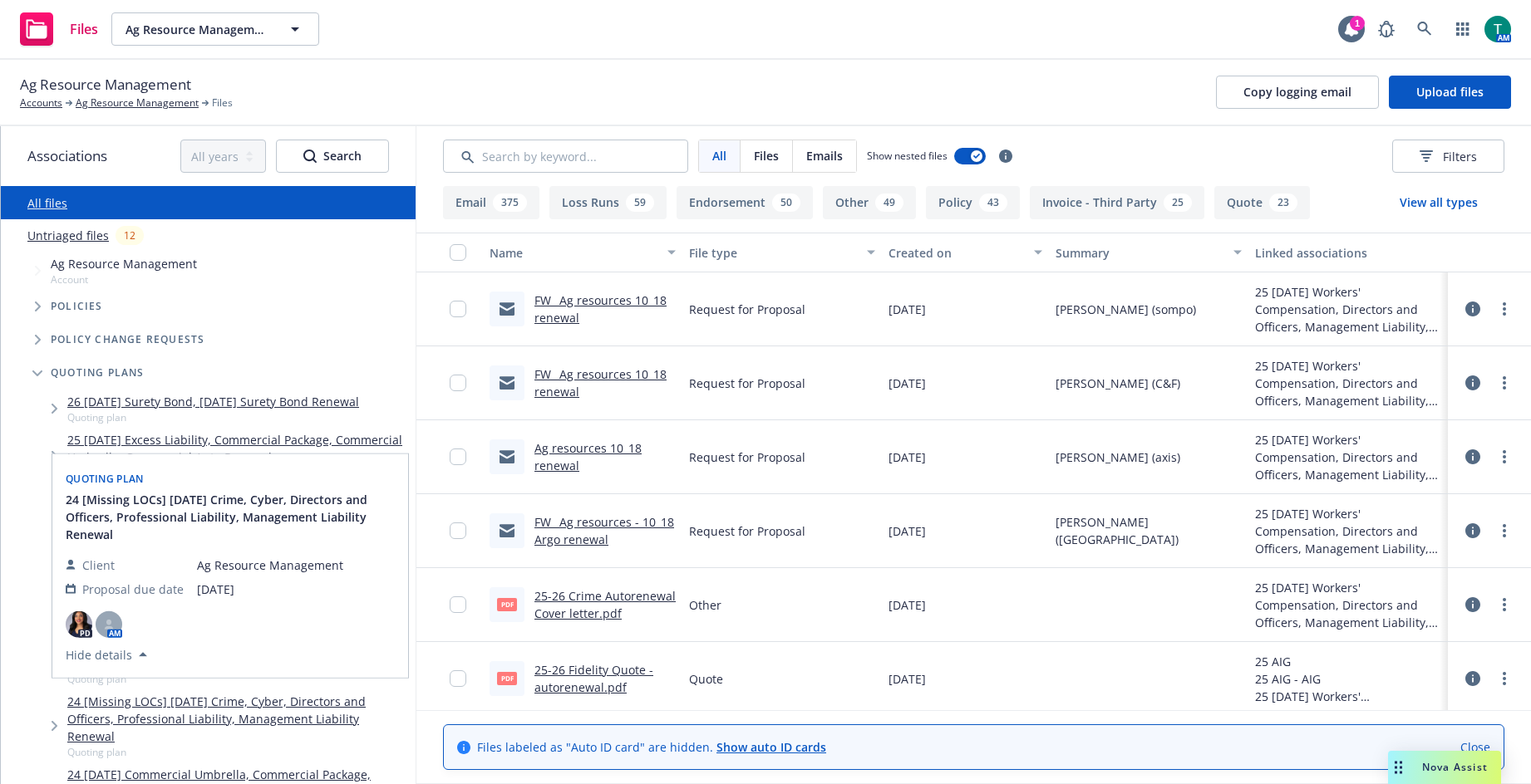
scroll to position [83, 0]
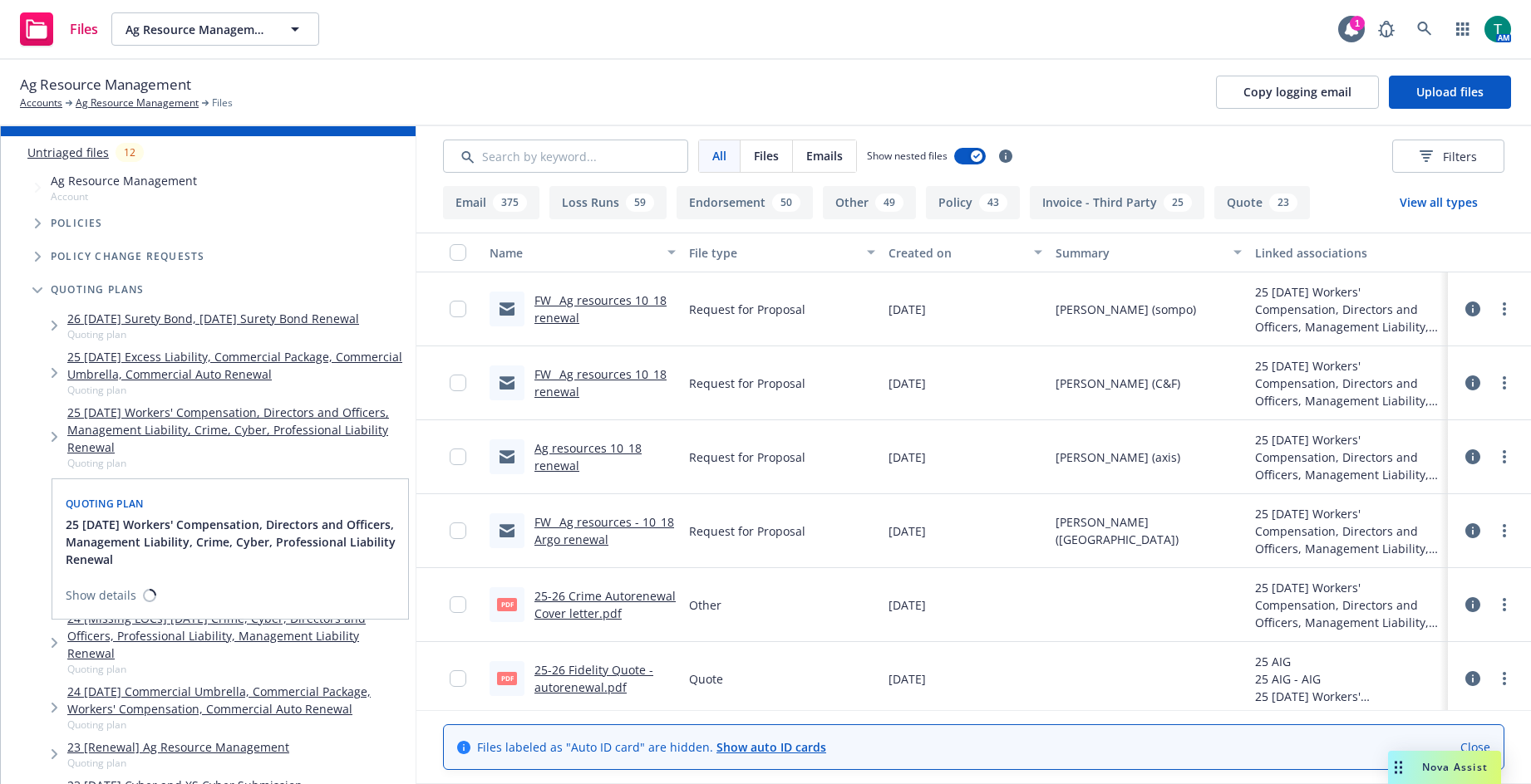
click at [197, 414] on link "25 [DATE] Workers' Compensation, Directors and Officers, Management Liability, …" at bounding box center [238, 430] width 342 height 52
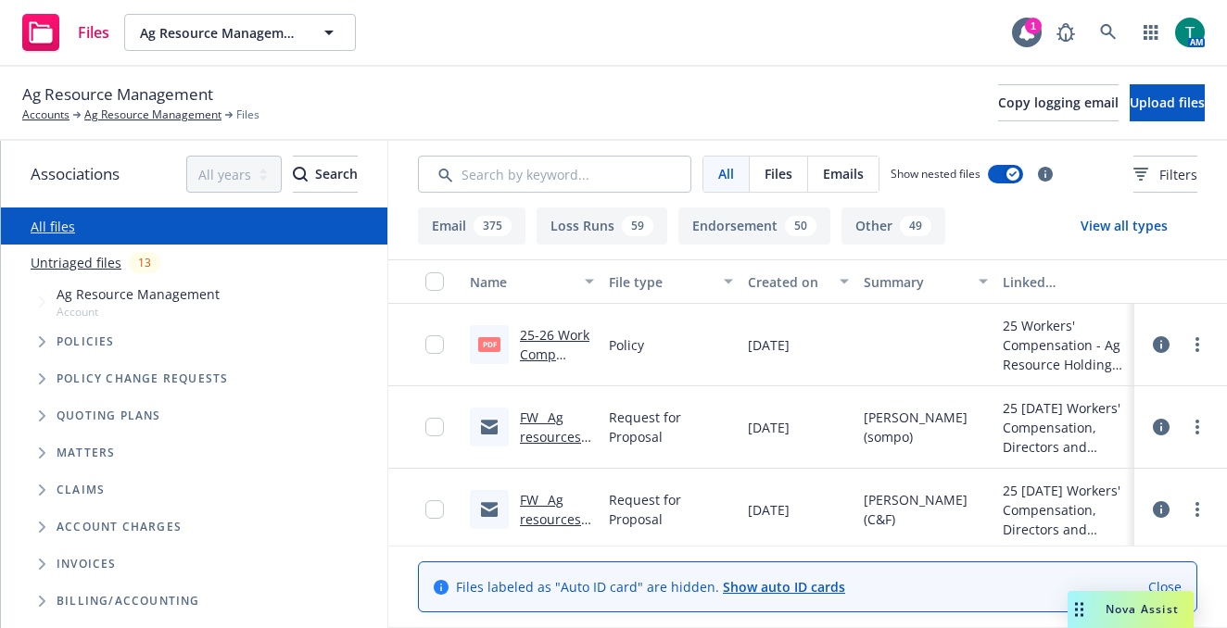
click at [43, 415] on icon "Tree Example" at bounding box center [42, 415] width 7 height 11
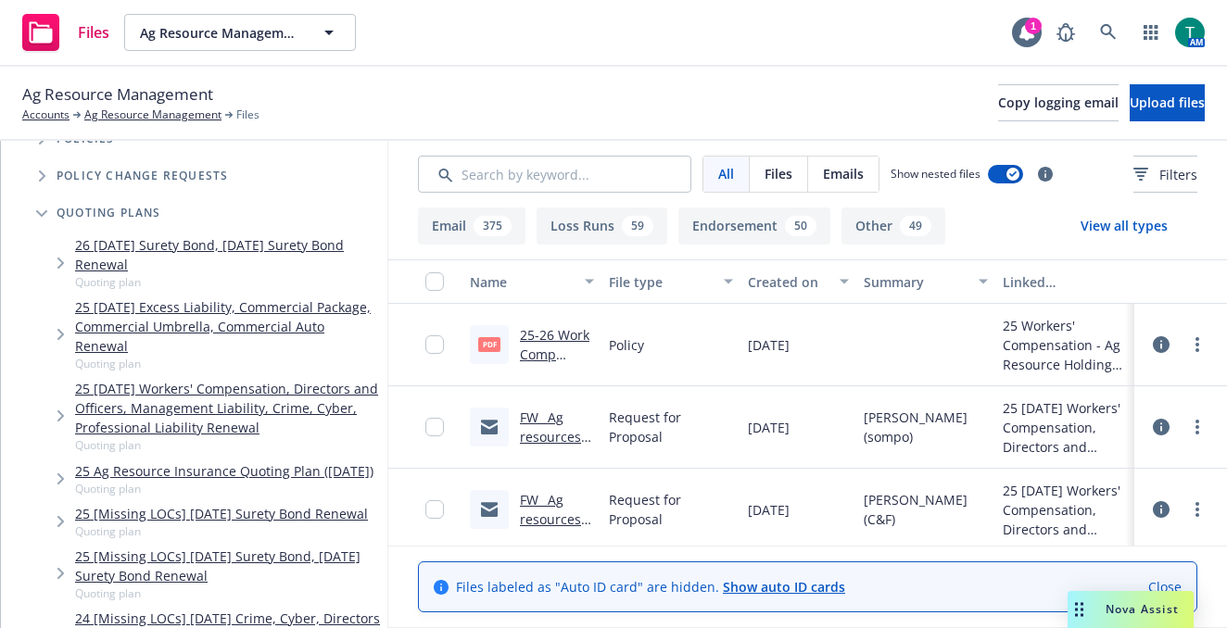
scroll to position [278, 0]
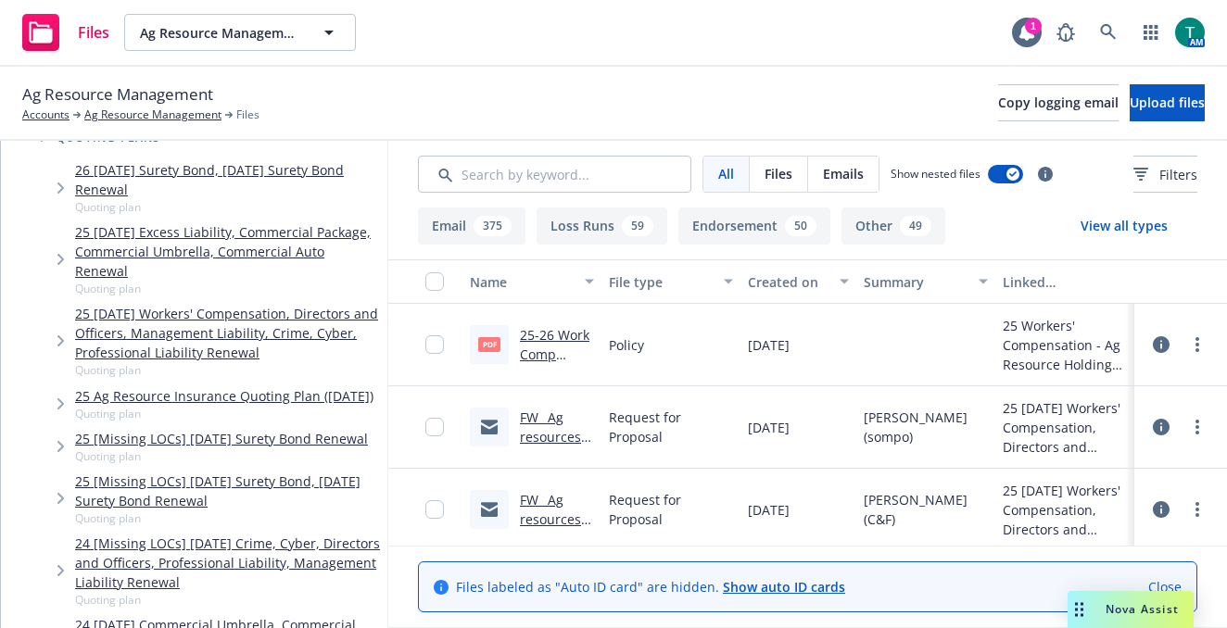
click at [215, 317] on link "25 [DATE] Workers' Compensation, Directors and Officers, Management Liability, …" at bounding box center [227, 333] width 305 height 58
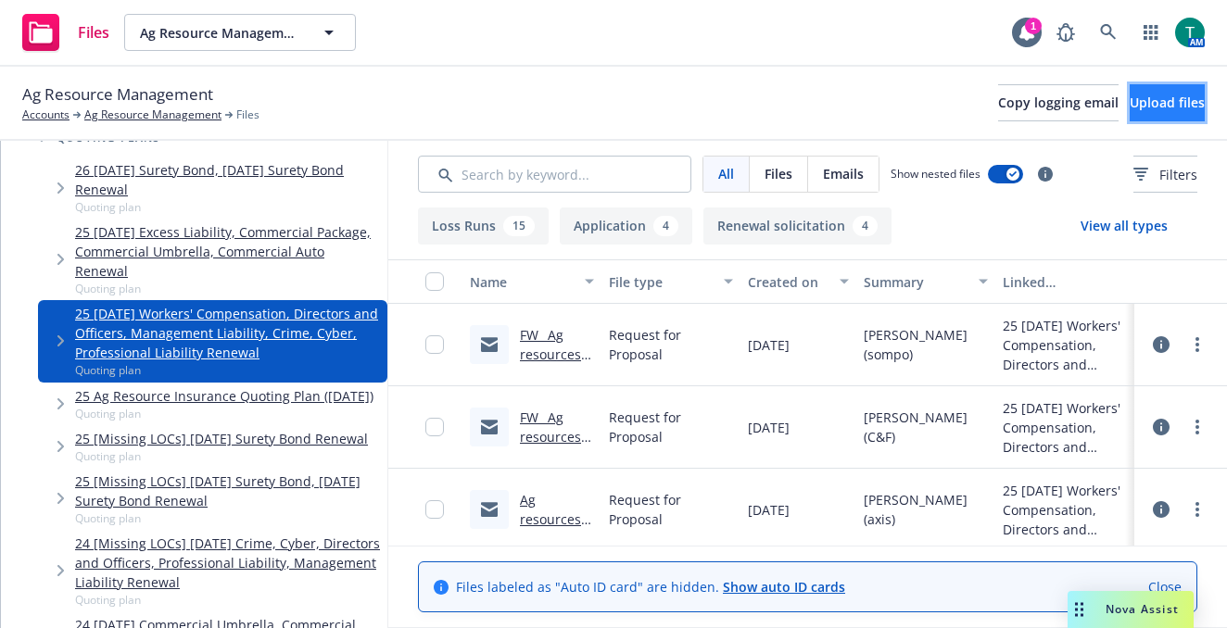
click at [1164, 106] on span "Upload files" at bounding box center [1166, 103] width 75 height 18
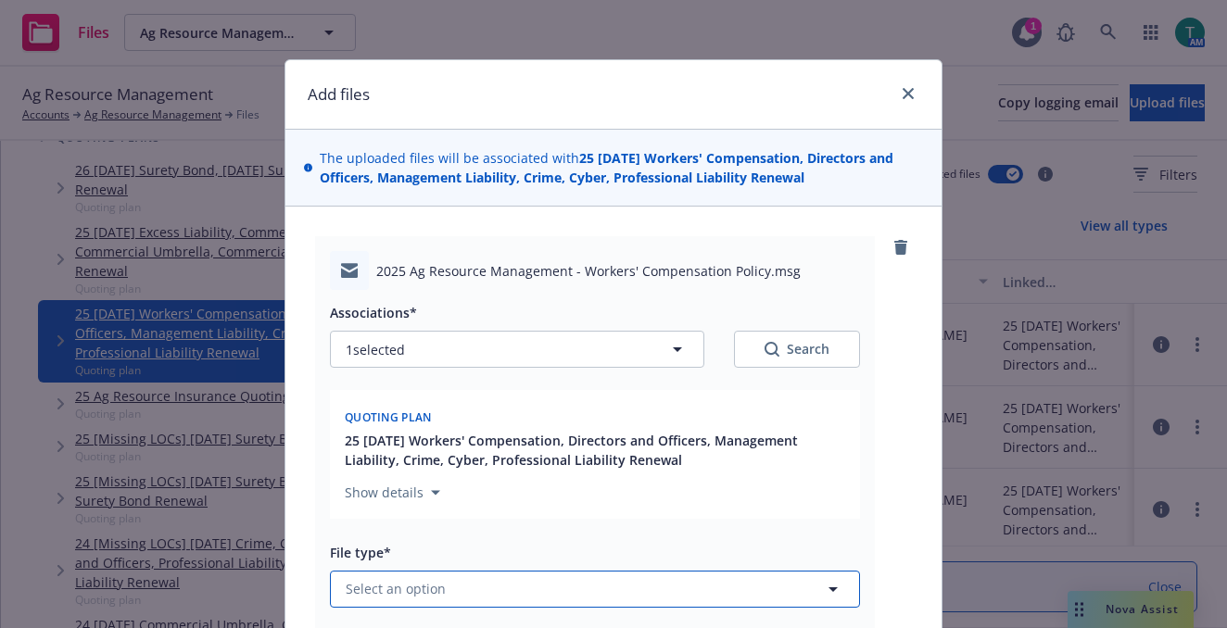
click at [427, 589] on span "Select an option" at bounding box center [396, 588] width 100 height 19
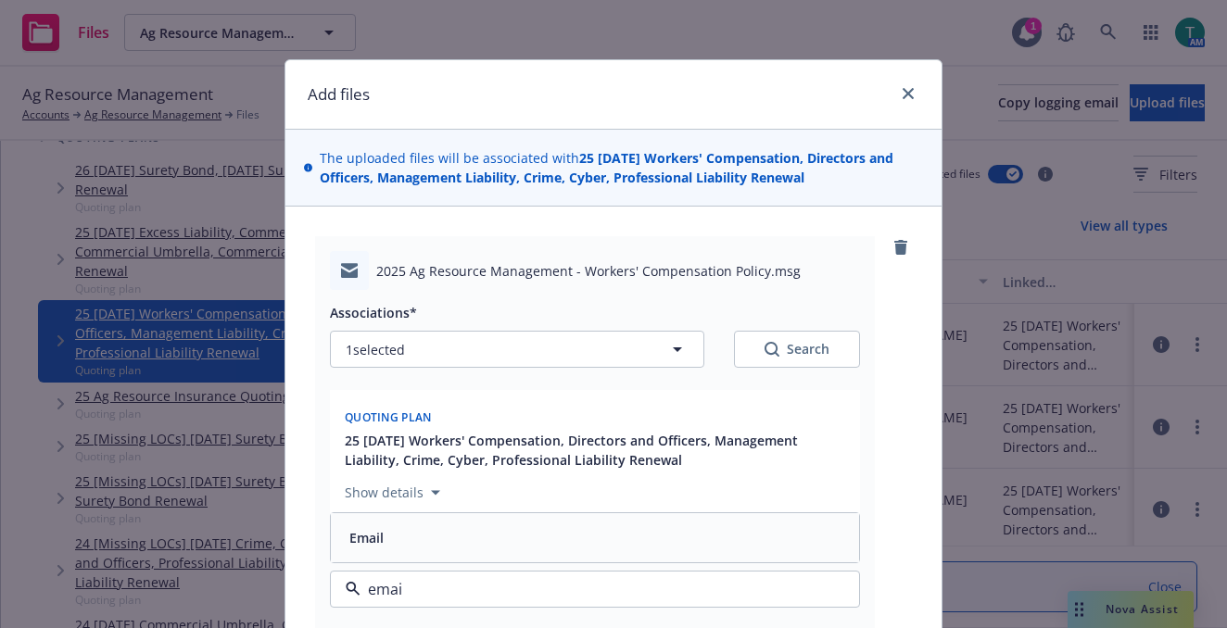
type input "email"
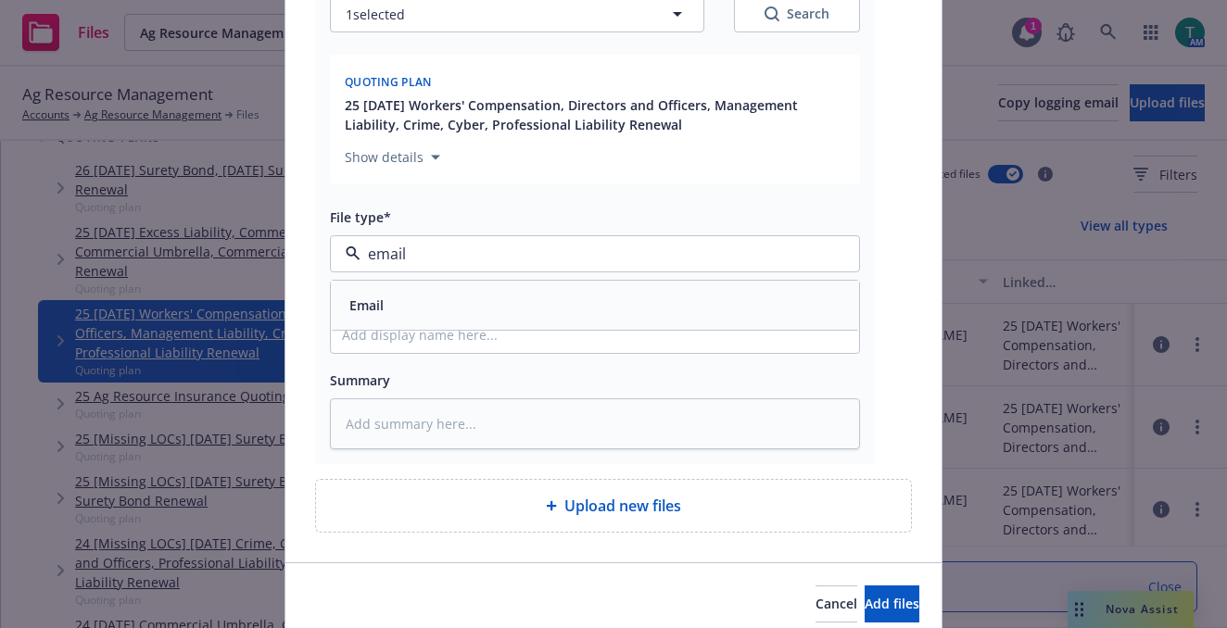
scroll to position [371, 0]
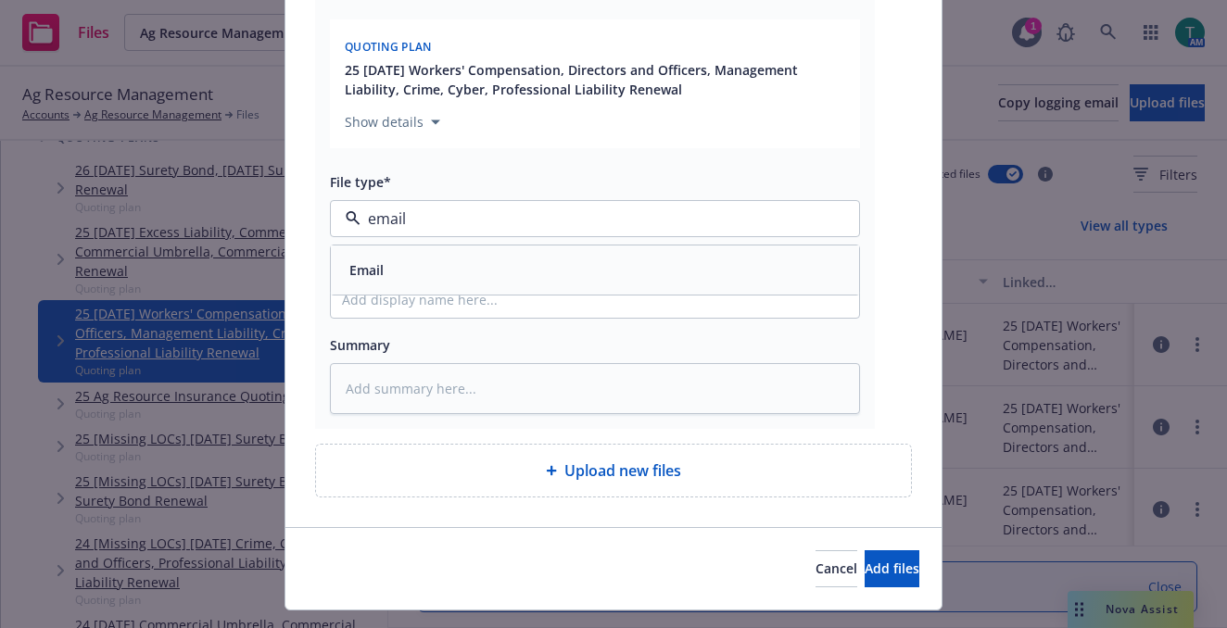
click at [409, 272] on div "Email" at bounding box center [595, 270] width 506 height 27
click at [374, 301] on input "Display name" at bounding box center [595, 300] width 528 height 35
type textarea "x"
type input "W"
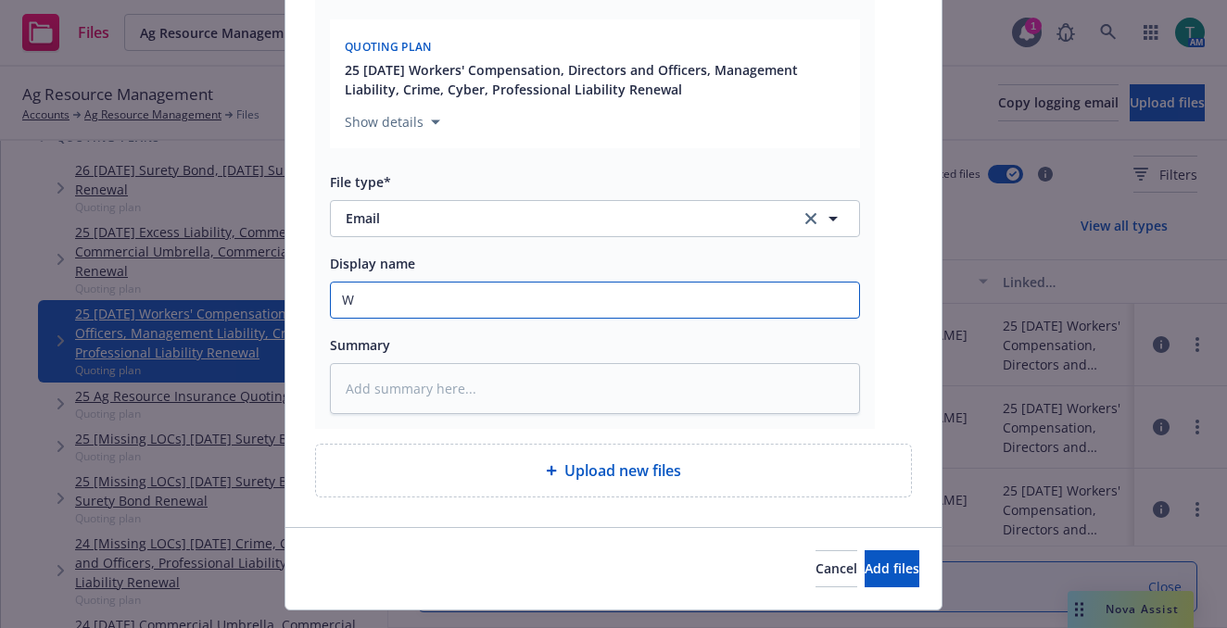
type textarea "x"
type input "WC"
type textarea "x"
type input "WC a"
type textarea "x"
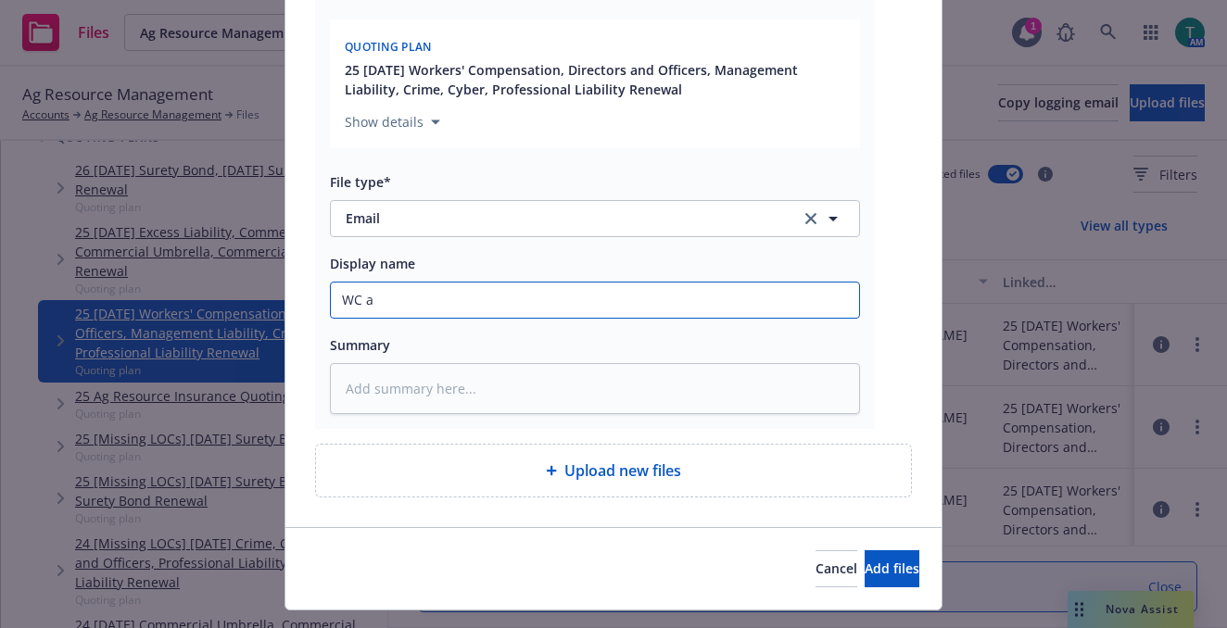
type input "WC au"
type textarea "x"
type input "WC aut"
type textarea "x"
type input "WC auto"
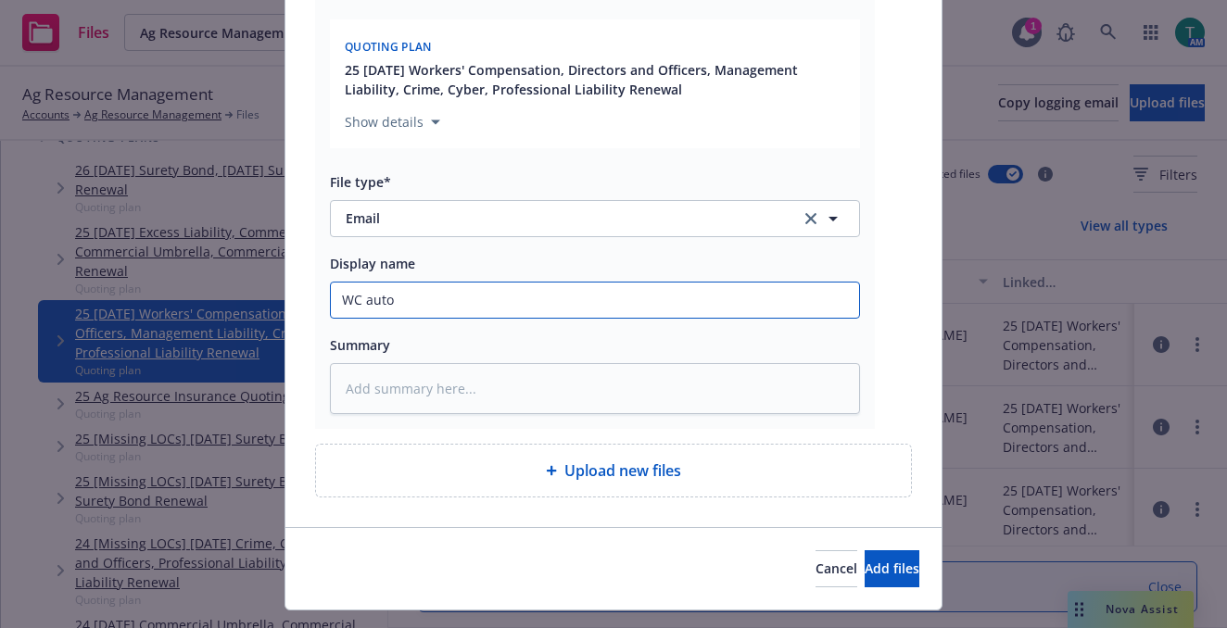
type textarea "x"
type input "WC auto r"
type textarea "x"
type input "WC auto re"
type textarea "x"
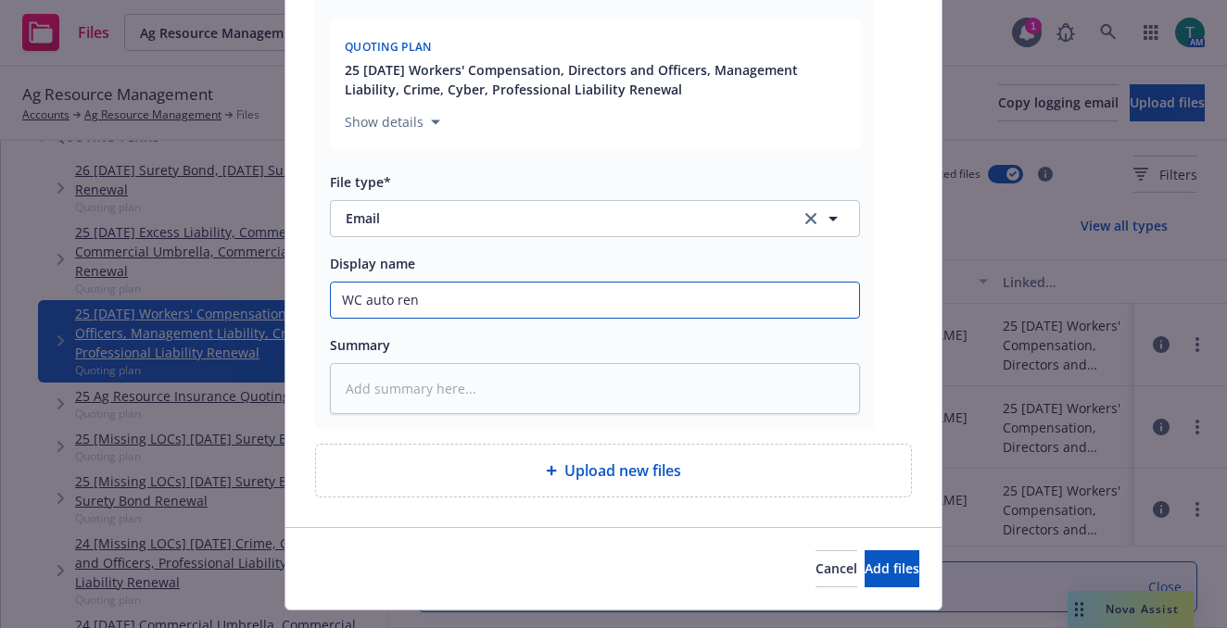
type input "WC auto [PERSON_NAME]"
type textarea "x"
type input "WC auto renew"
type textarea "x"
type input "WC auto renewa"
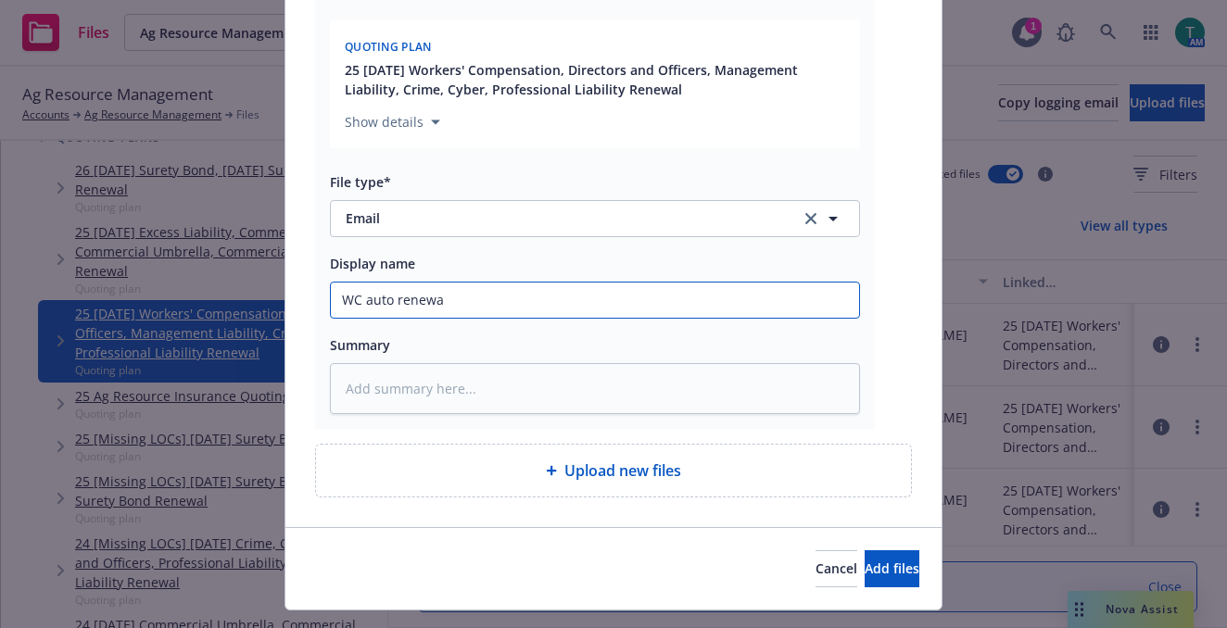
type textarea "x"
type input "WC auto renewal"
type textarea "x"
type input "WC auto renewal -"
type textarea "x"
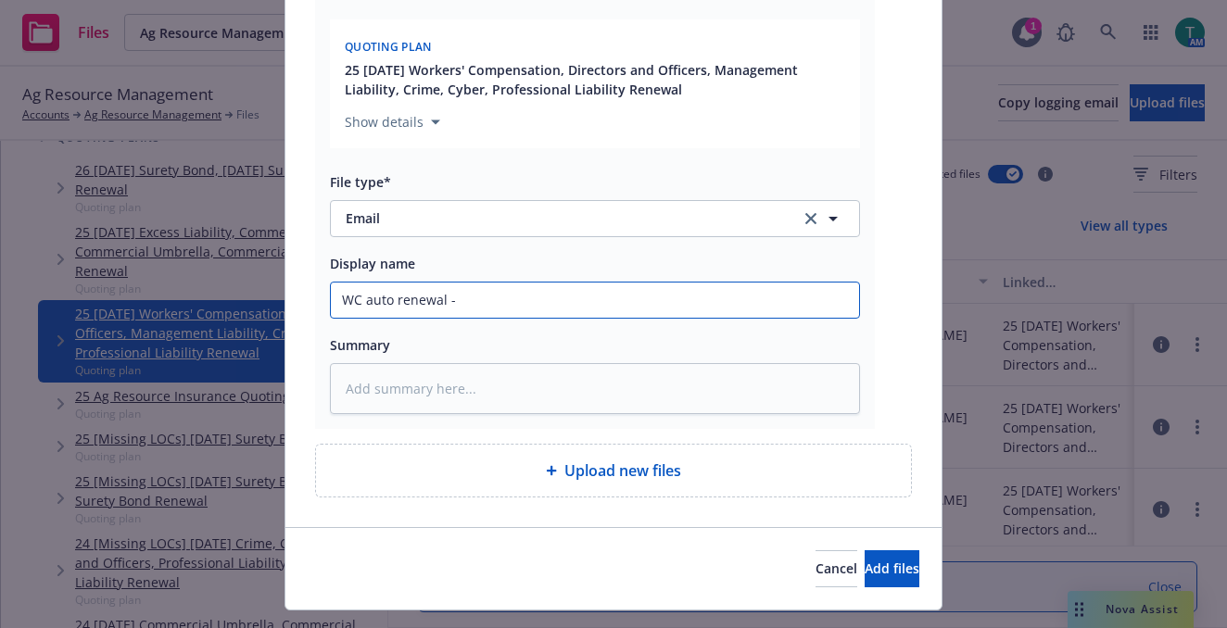
type input "WC auto renewal -"
type textarea "x"
type input "WC auto renewal - e"
type textarea "x"
type input "WC auto renewal - ex"
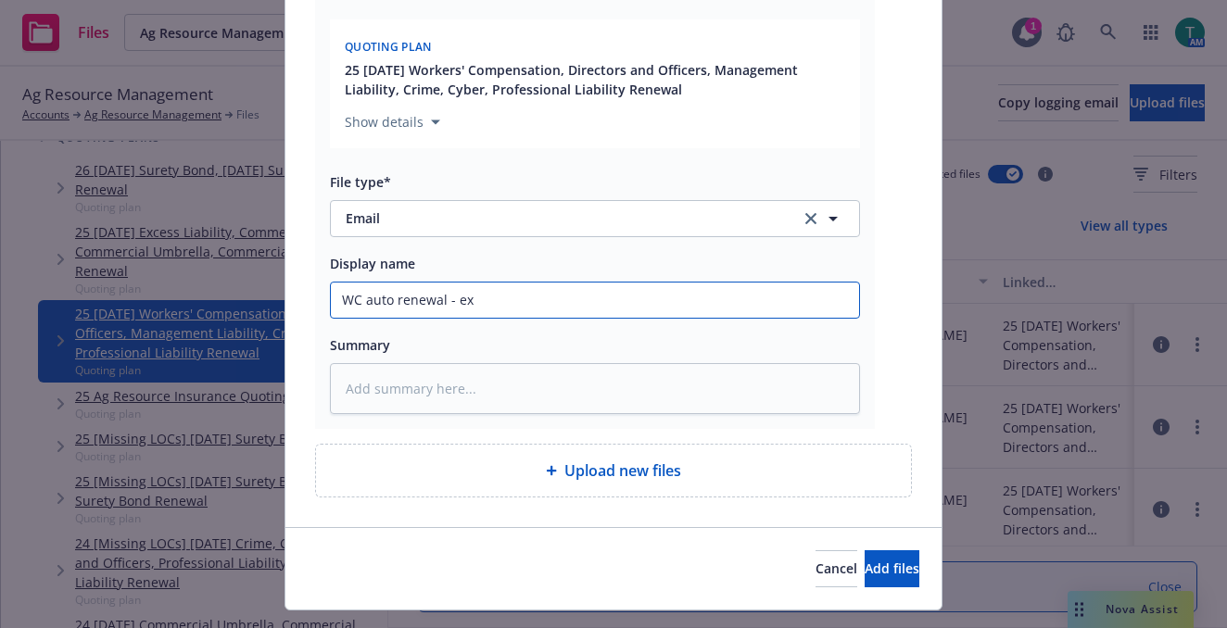
type textarea "x"
type input "WC auto renewal - exp"
type textarea "x"
type input "WC auto renewal - expo"
type textarea "x"
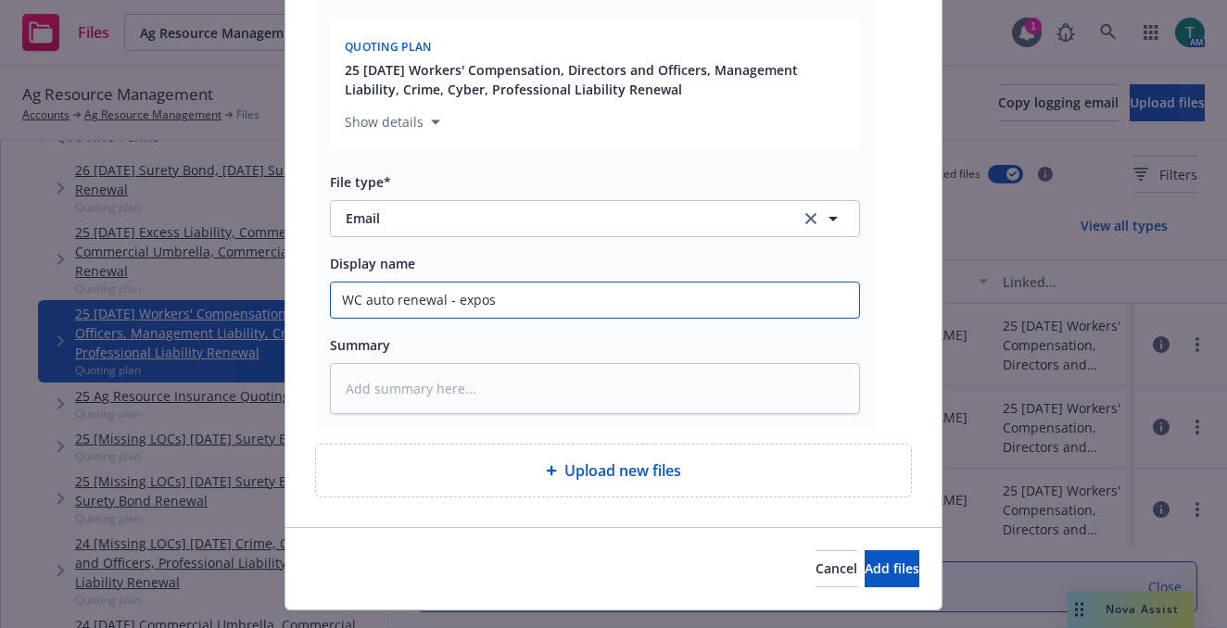
type input "WC auto renewal - exposu"
type textarea "x"
type input "WC auto renewal - exposur"
type textarea "x"
type input "WC auto renewal - exposure"
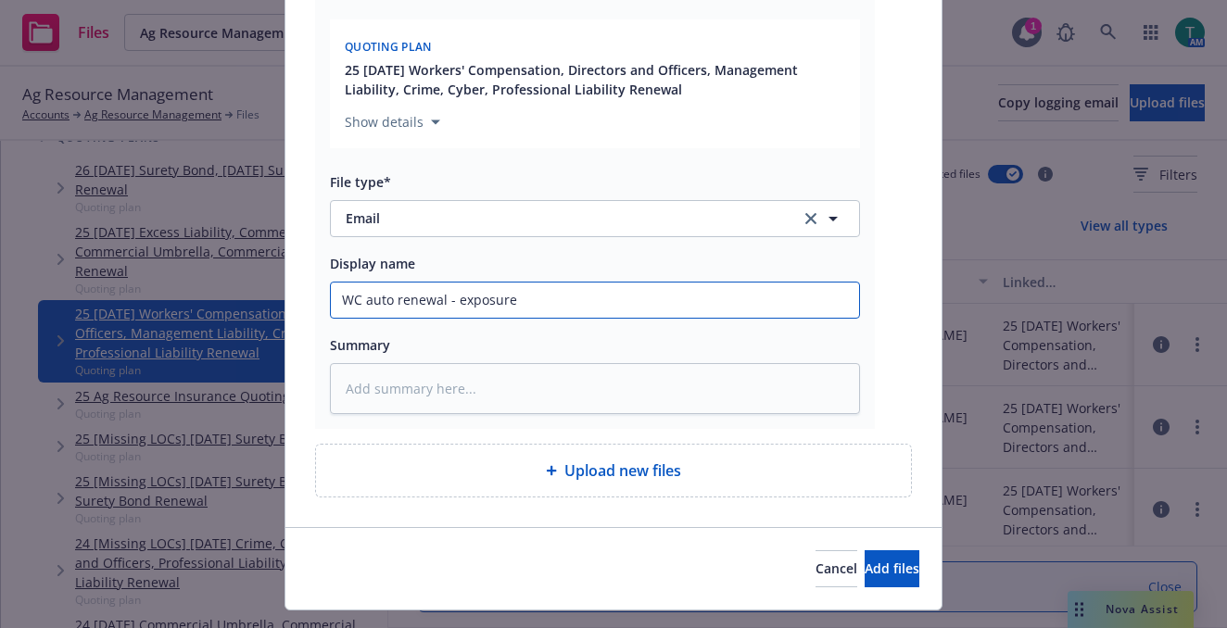
type textarea "x"
type input "WC auto renewal - exposure"
type textarea "x"
type input "WC auto renewal - exposure u"
type textarea "x"
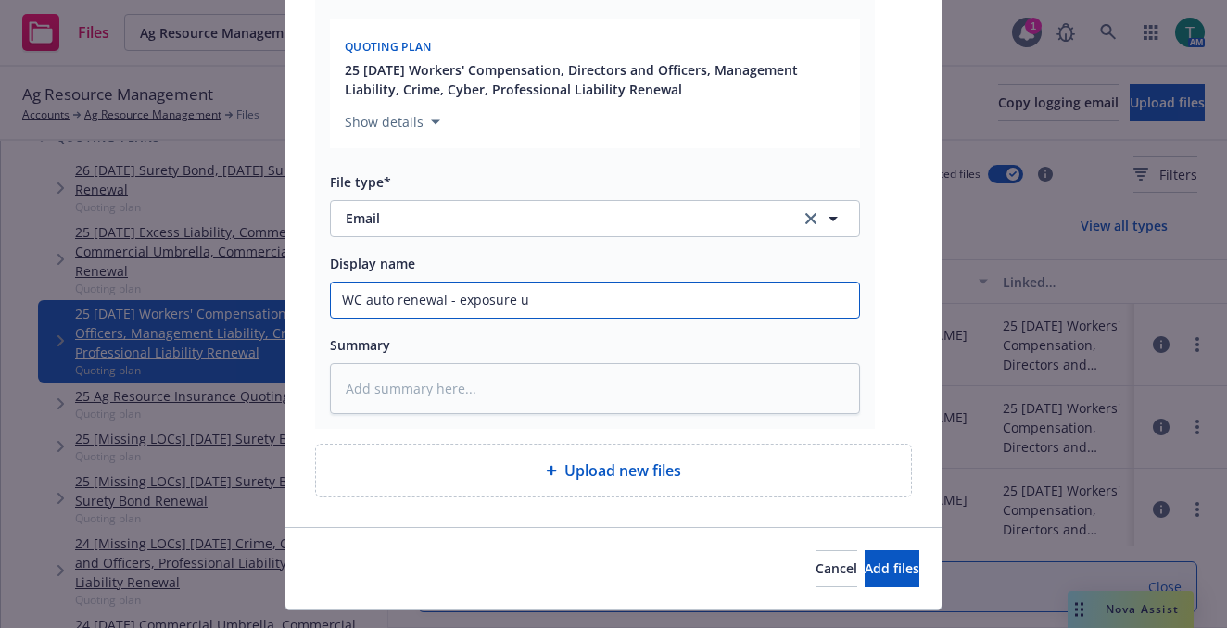
type input "WC auto renewal - exposure up"
type textarea "x"
type input "WC auto renewal - exposure upd"
type textarea "x"
type input "WC auto renewal - exposure upda"
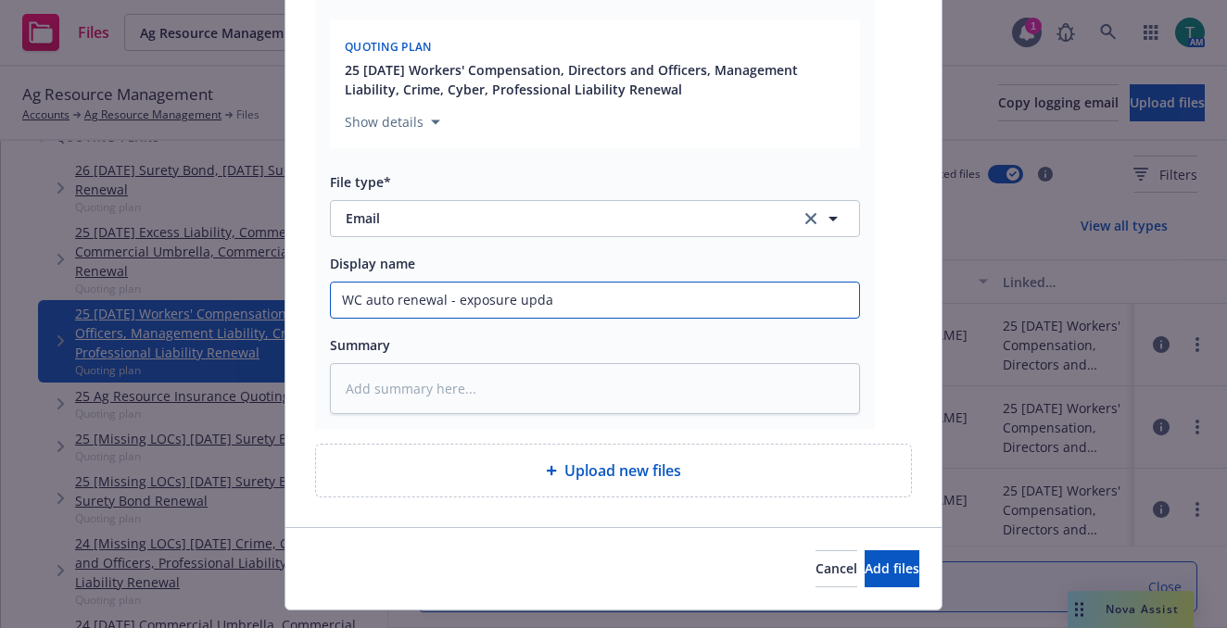
type textarea "x"
type input "WC auto renewal - exposure update"
type textarea "x"
type input "WC auto renewal - exposure updates"
click at [864, 570] on span "Add files" at bounding box center [891, 569] width 55 height 18
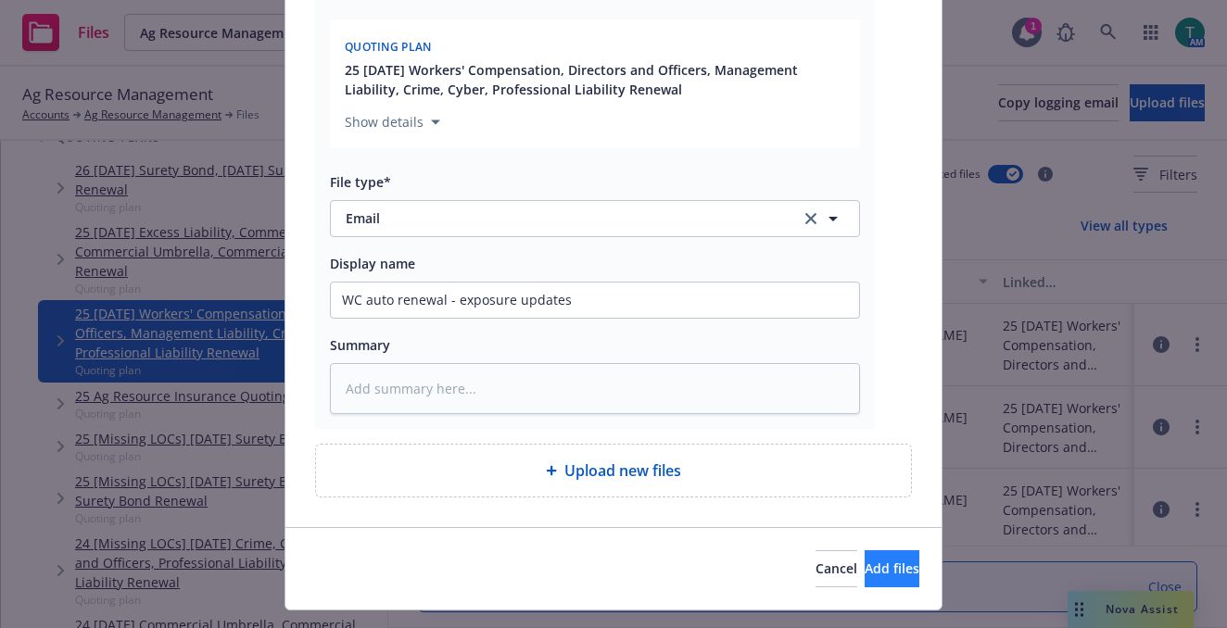
scroll to position [344, 0]
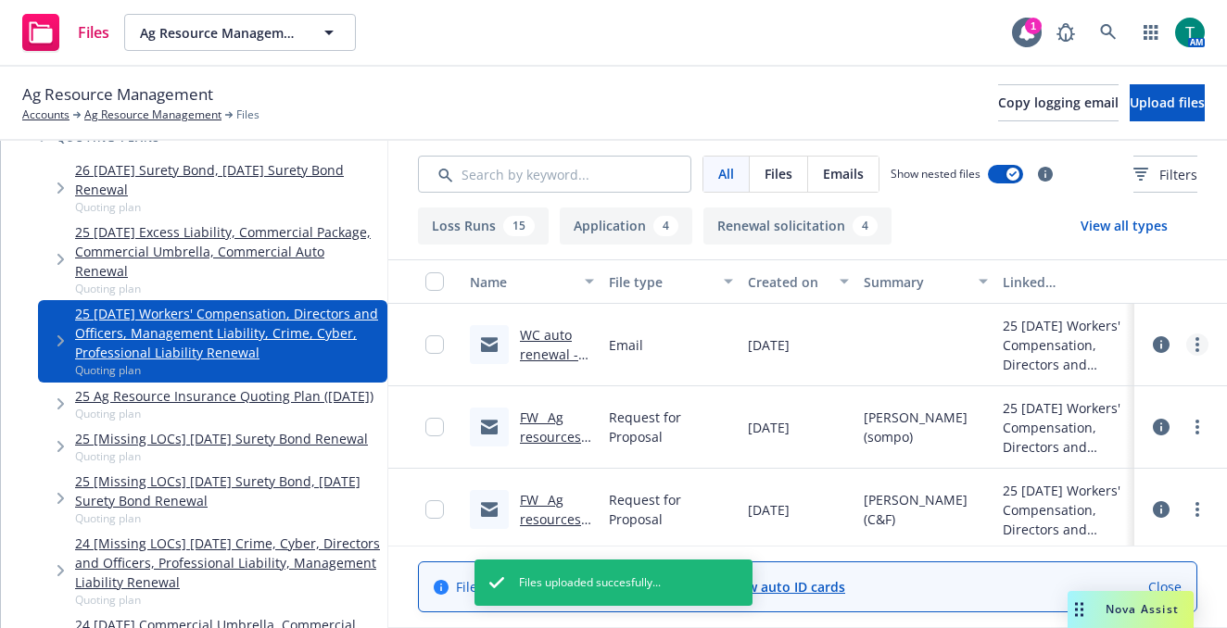
drag, startPoint x: 532, startPoint y: 349, endPoint x: 1183, endPoint y: 348, distance: 651.2
click at [1195, 348] on circle "more" at bounding box center [1197, 350] width 4 height 4
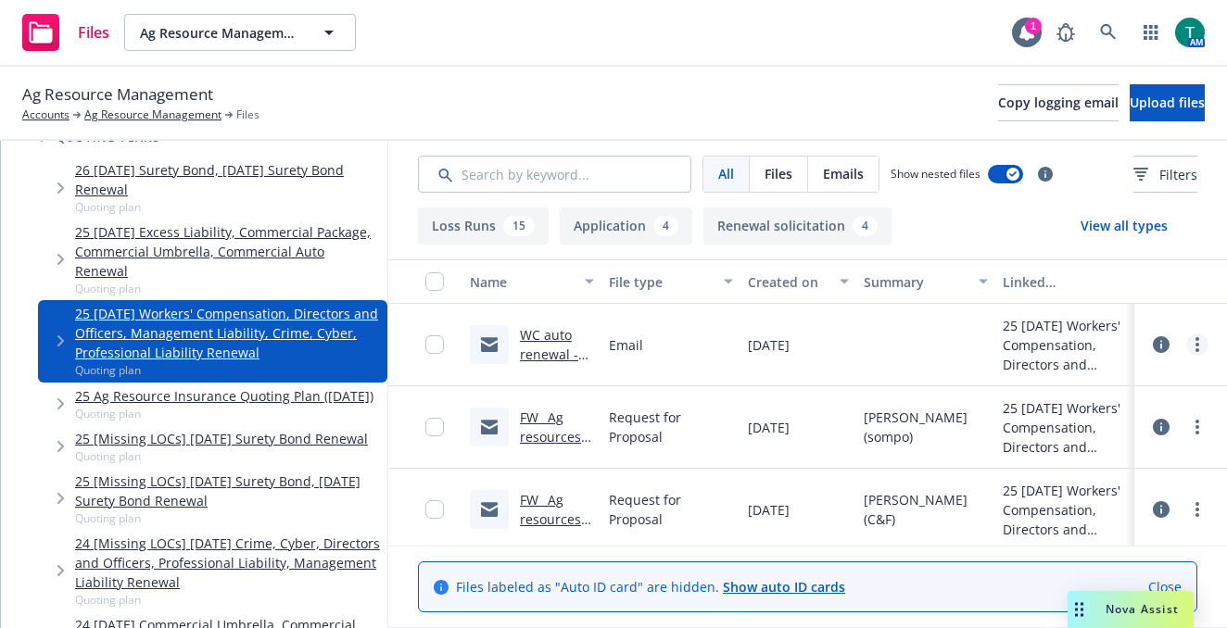
click at [1195, 343] on icon "more" at bounding box center [1197, 344] width 4 height 15
click at [1079, 467] on link "Edit" at bounding box center [1101, 456] width 184 height 37
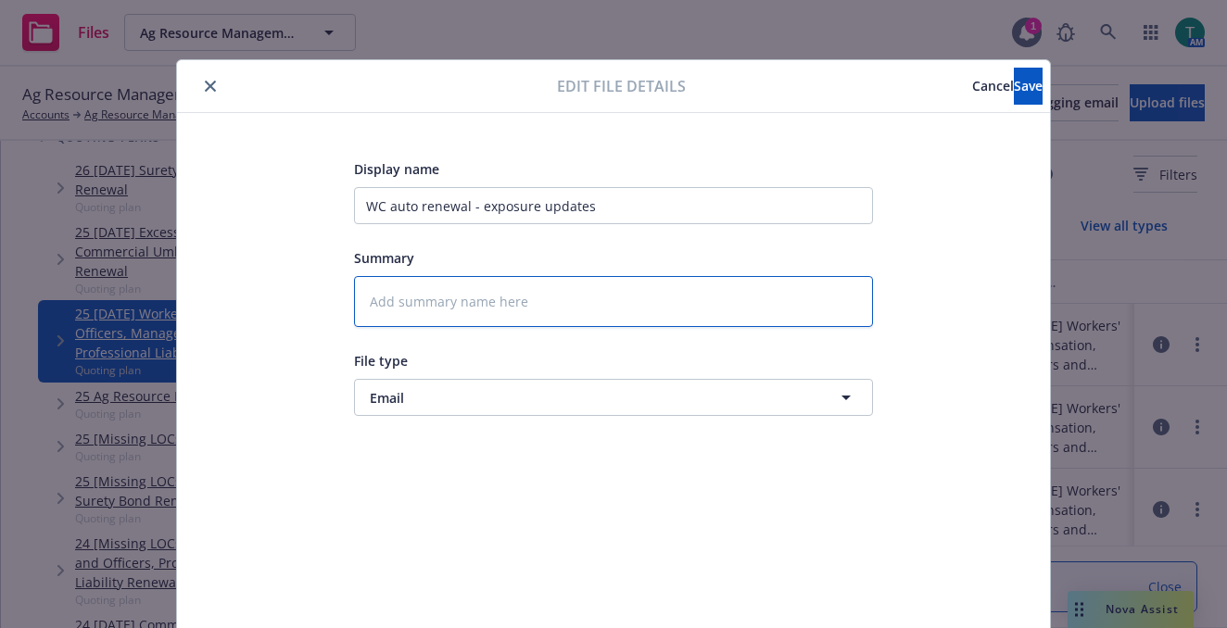
click at [396, 302] on textarea at bounding box center [613, 301] width 519 height 51
type textarea "x"
type textarea "T"
type textarea "x"
type textarea "To"
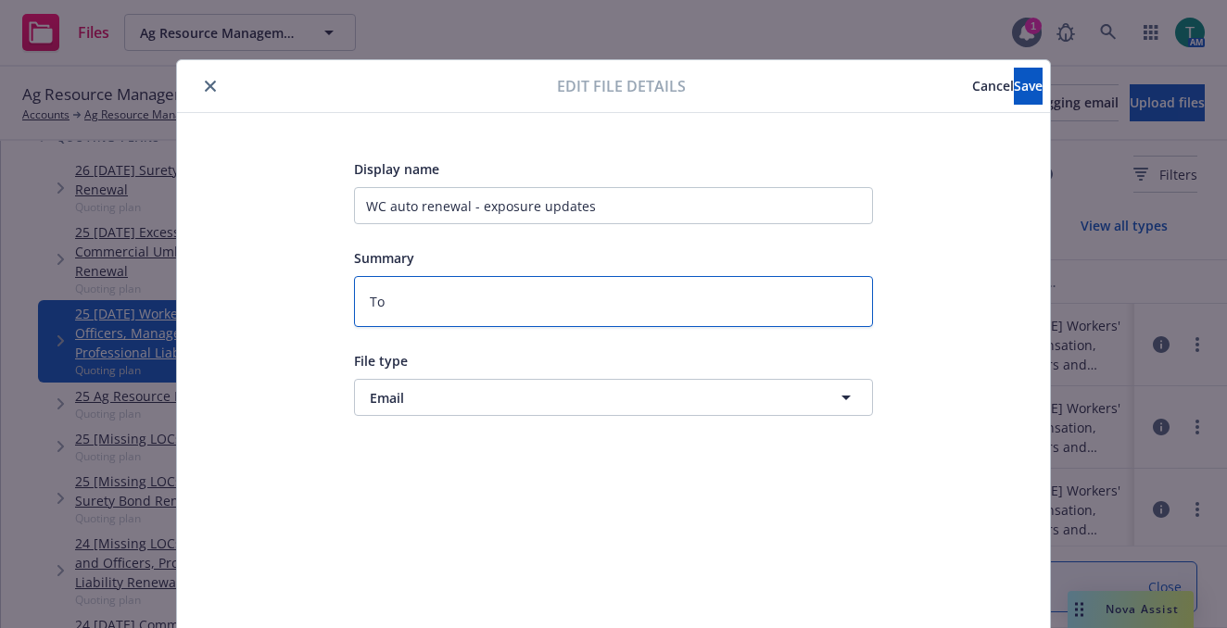
type textarea "x"
type textarea "To N"
type textarea "x"
type textarea "To [GEOGRAPHIC_DATA]"
type textarea "x"
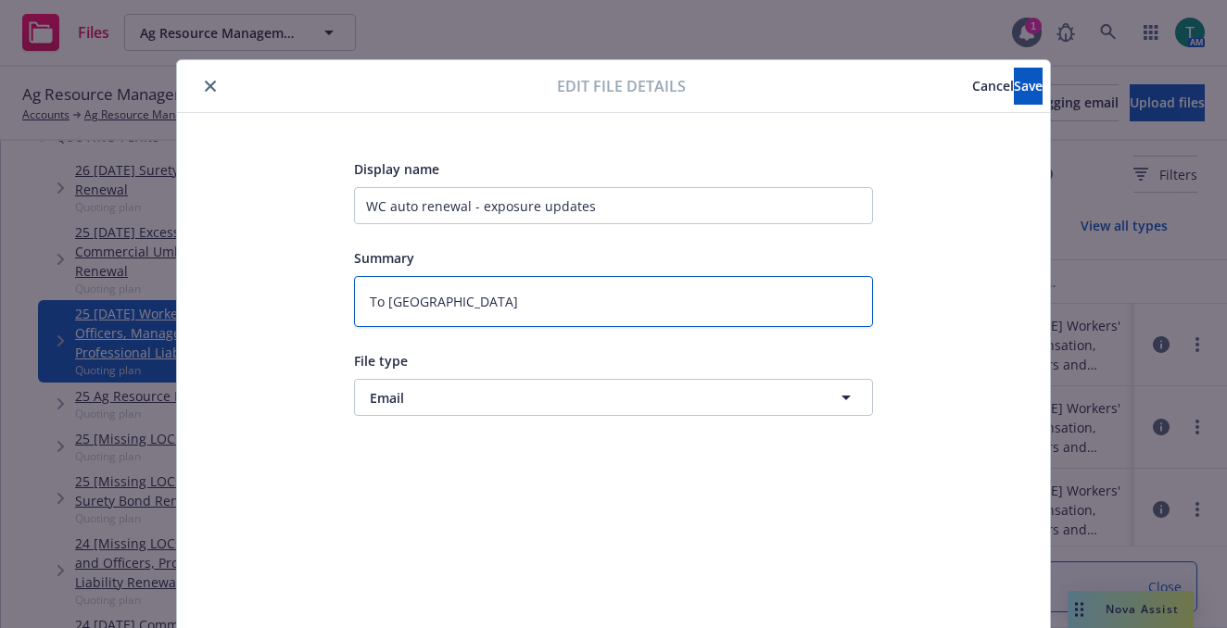
type textarea "To N"
type textarea "x"
type textarea "To"
type textarea "x"
type textarea "To C"
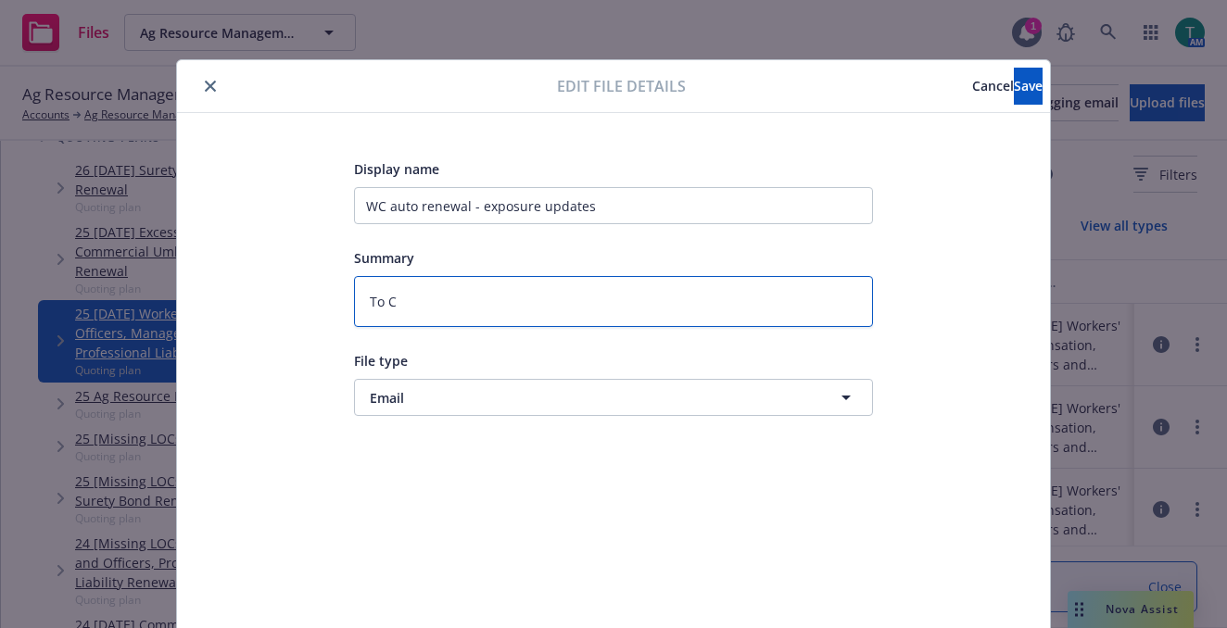
type textarea "x"
type textarea "To C"
type textarea "x"
type textarea "To C N"
type textarea "x"
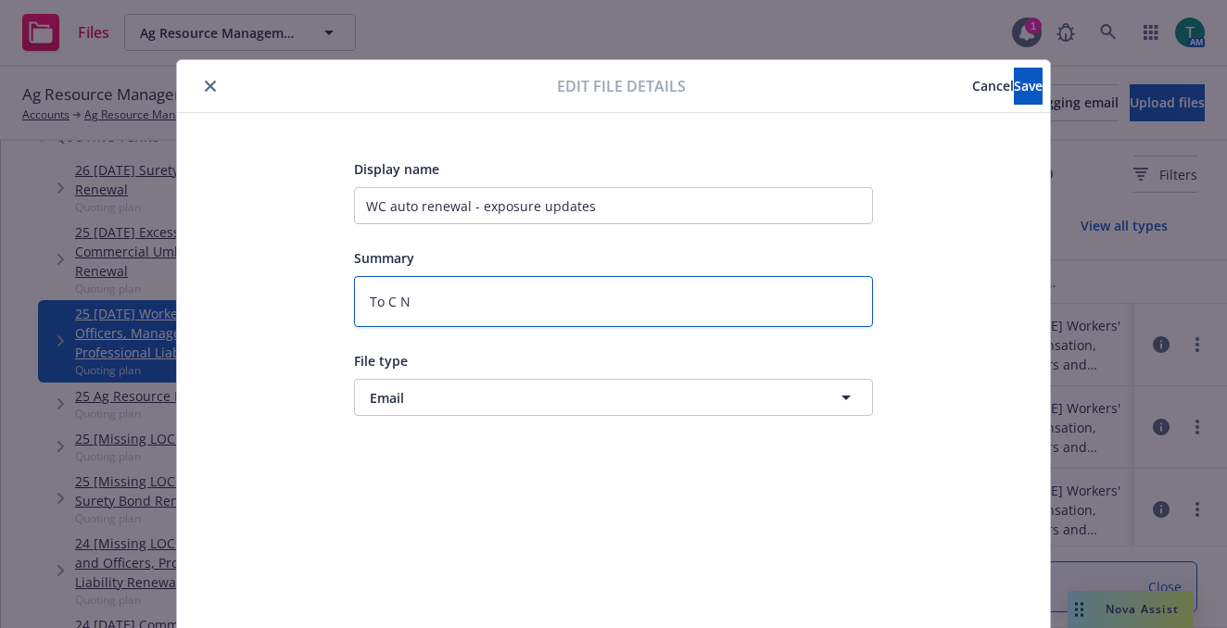
type textarea "To C N"
type textarea "x"
type textarea "To C N A"
type textarea "x"
type textarea "To C N A"
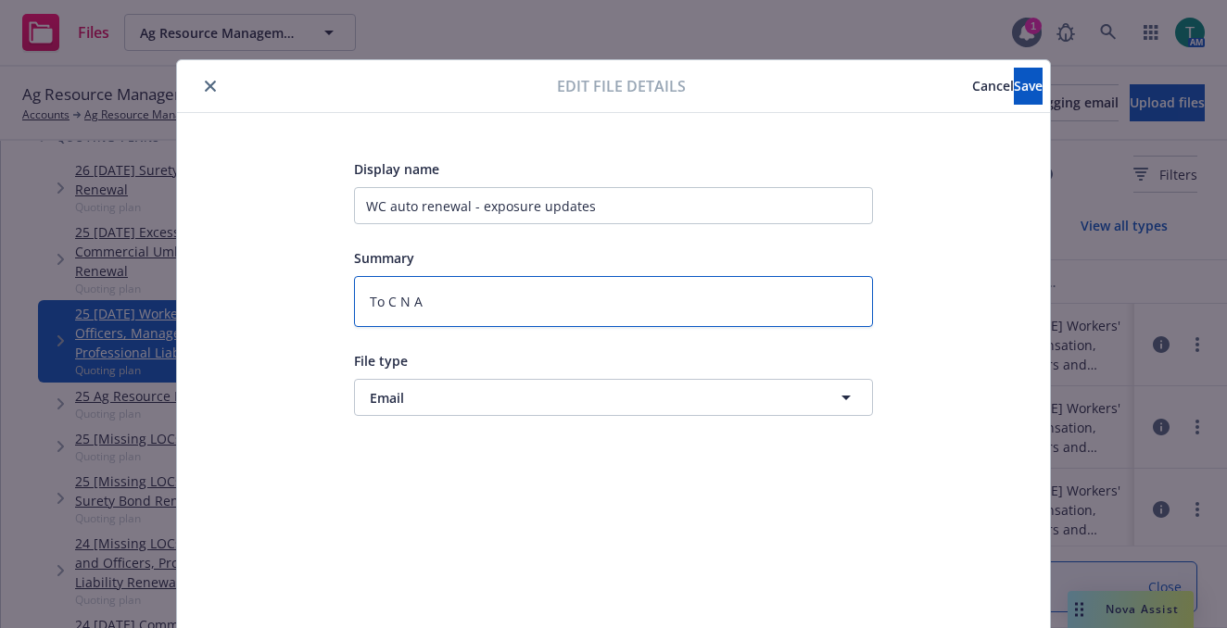
type textarea "x"
type textarea "To C N A ("
type textarea "x"
type textarea "To C N A (W"
type textarea "x"
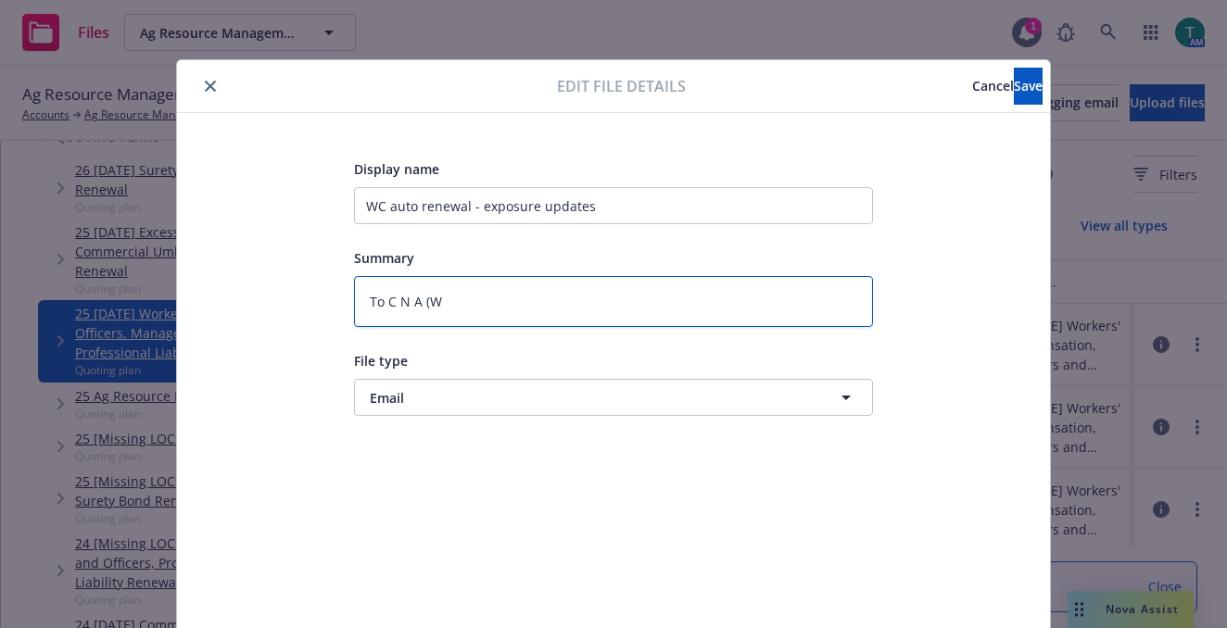
type textarea "To C N A (WC"
type textarea "x"
type textarea "To C N A (WC"
type textarea "x"
type textarea "To C N A (WC o"
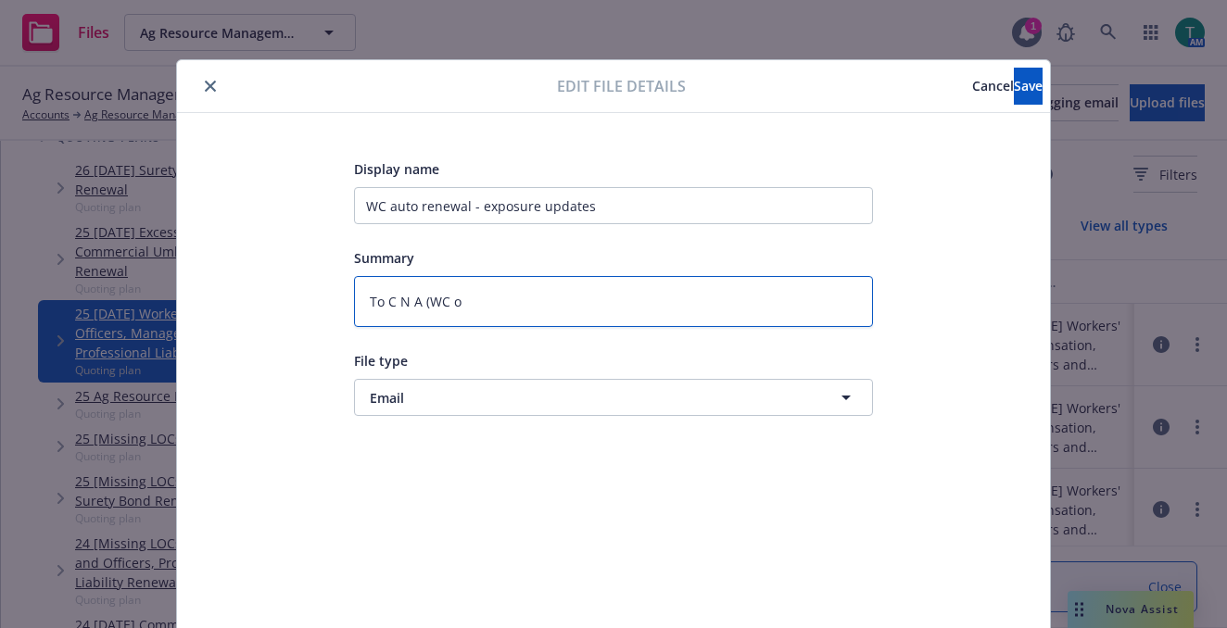
type textarea "x"
type textarea "To C N A (WC"
type textarea "x"
type textarea "To C N A (WC a"
type textarea "x"
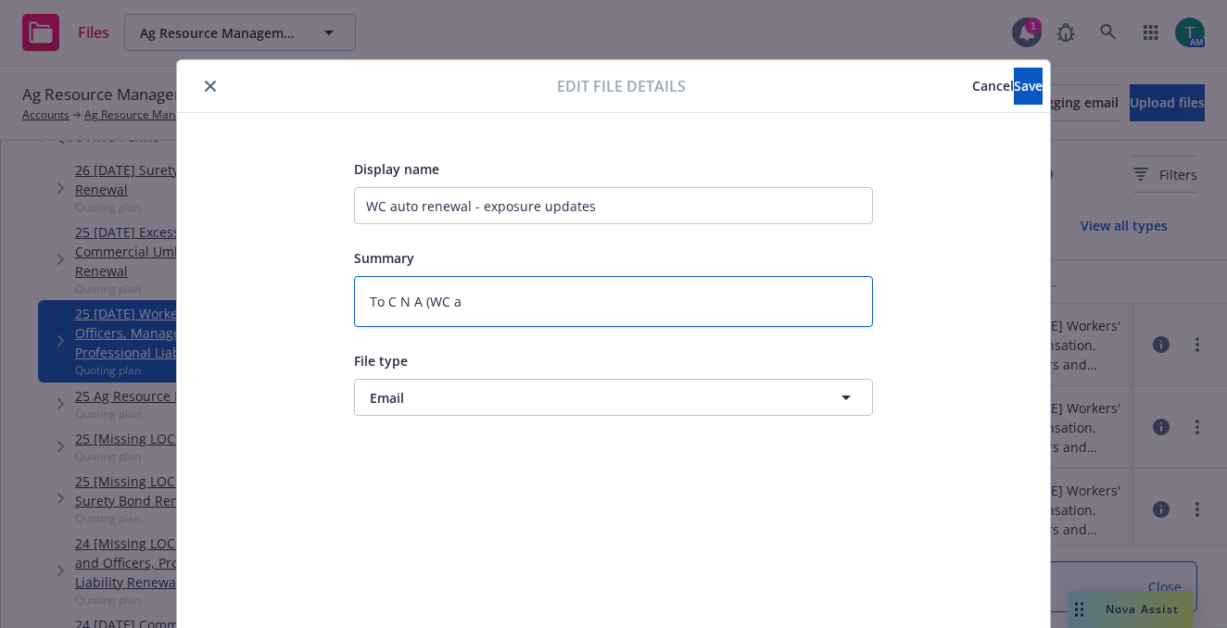
type textarea "To C N A (WC au"
type textarea "x"
type textarea "To C N A (WC aut"
type textarea "x"
type textarea "To C N A (WC auto"
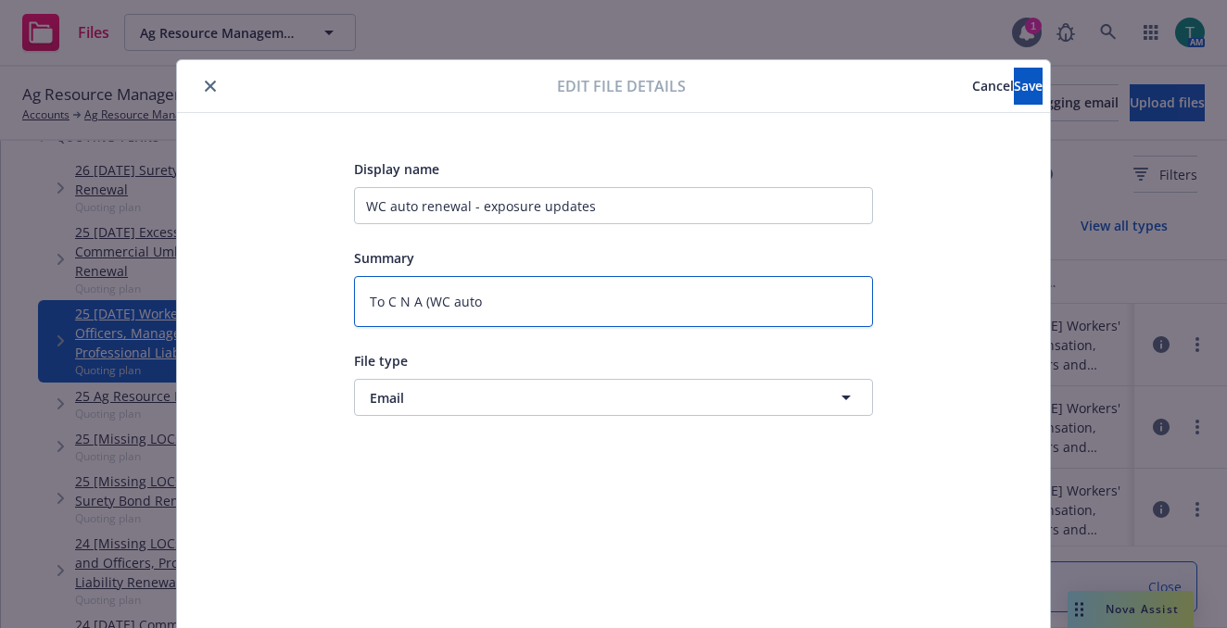
type textarea "x"
type textarea "To C N A (WC aut"
type textarea "x"
type textarea "To C N A (WC au"
type textarea "x"
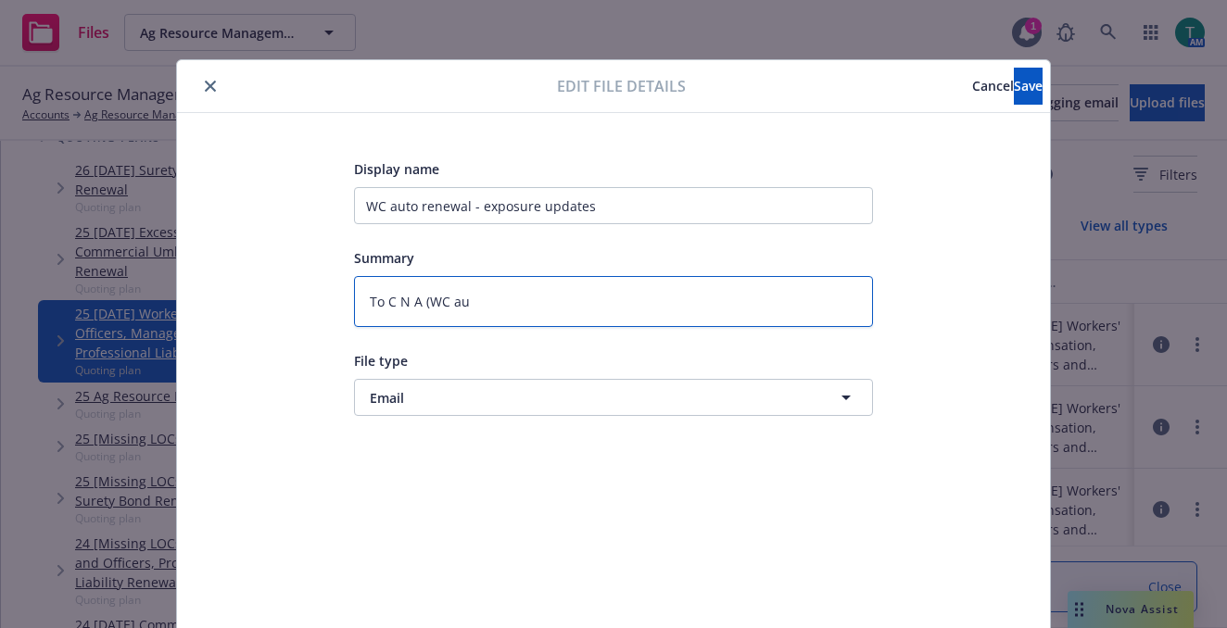
type textarea "To C N A (WC a"
type textarea "x"
type textarea "To C N A (WC"
type textarea "x"
type textarea "To C N A (WC p"
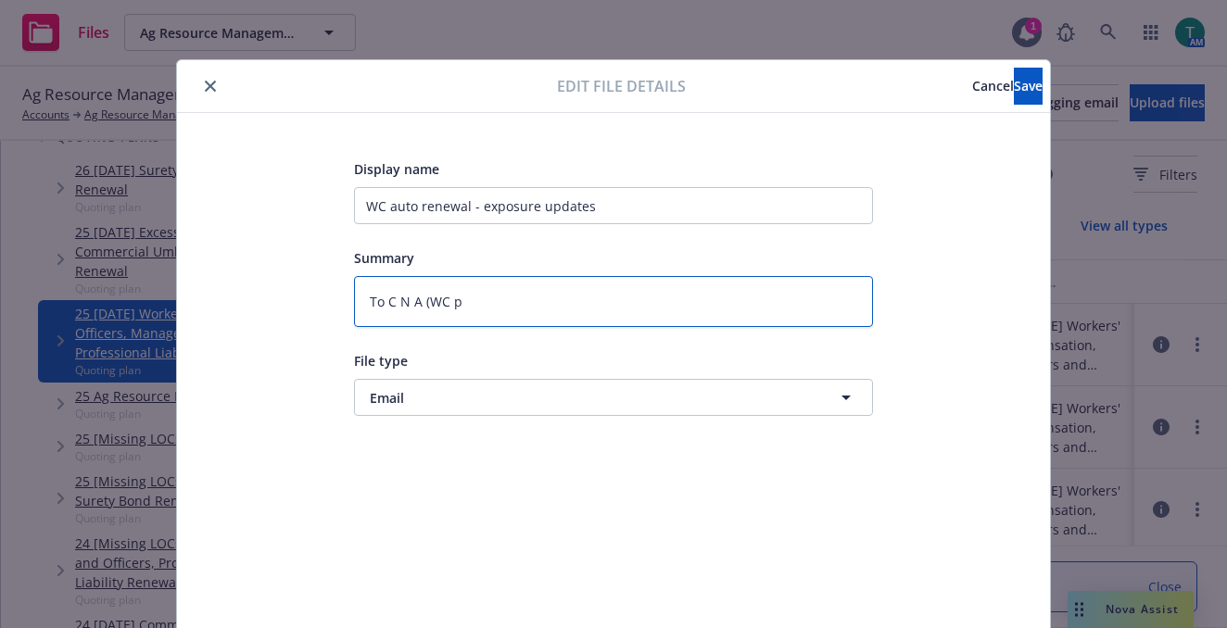
type textarea "x"
type textarea "To C N A (WC po"
type textarea "x"
type textarea "To C N A (WC pol"
type textarea "x"
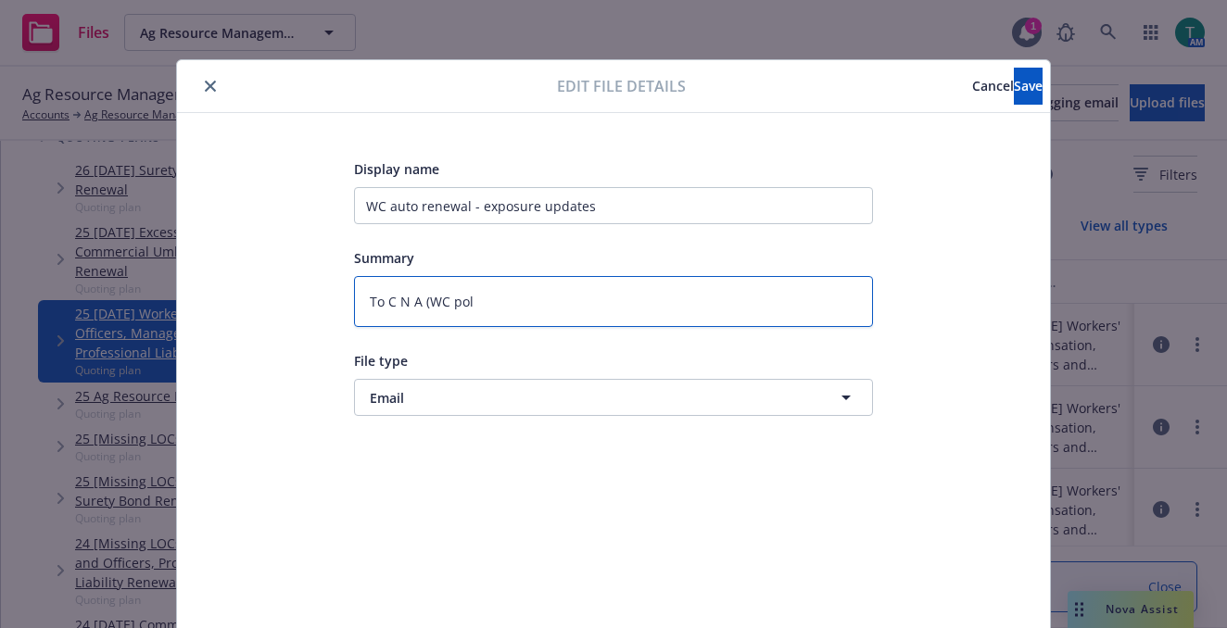
type textarea "To C N A ([PERSON_NAME]"
type textarea "x"
type textarea "To C N A (WC policy"
type textarea "x"
type textarea "To C N A (WC policy)"
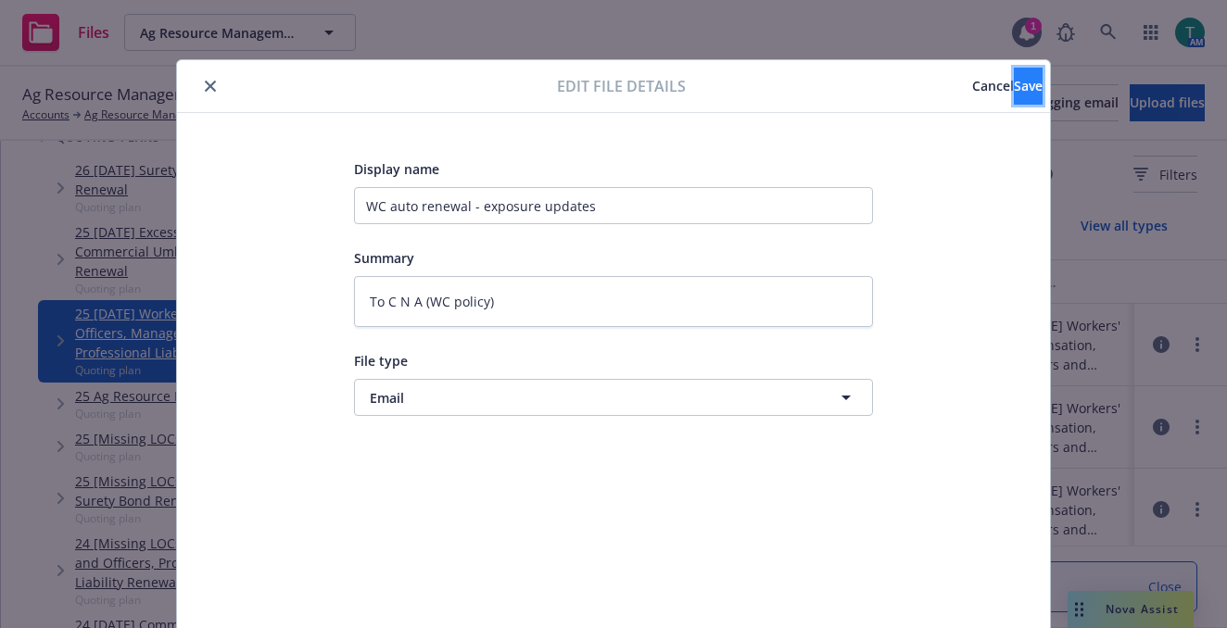
click at [1013, 97] on button "Save" at bounding box center [1027, 86] width 29 height 37
type textarea "x"
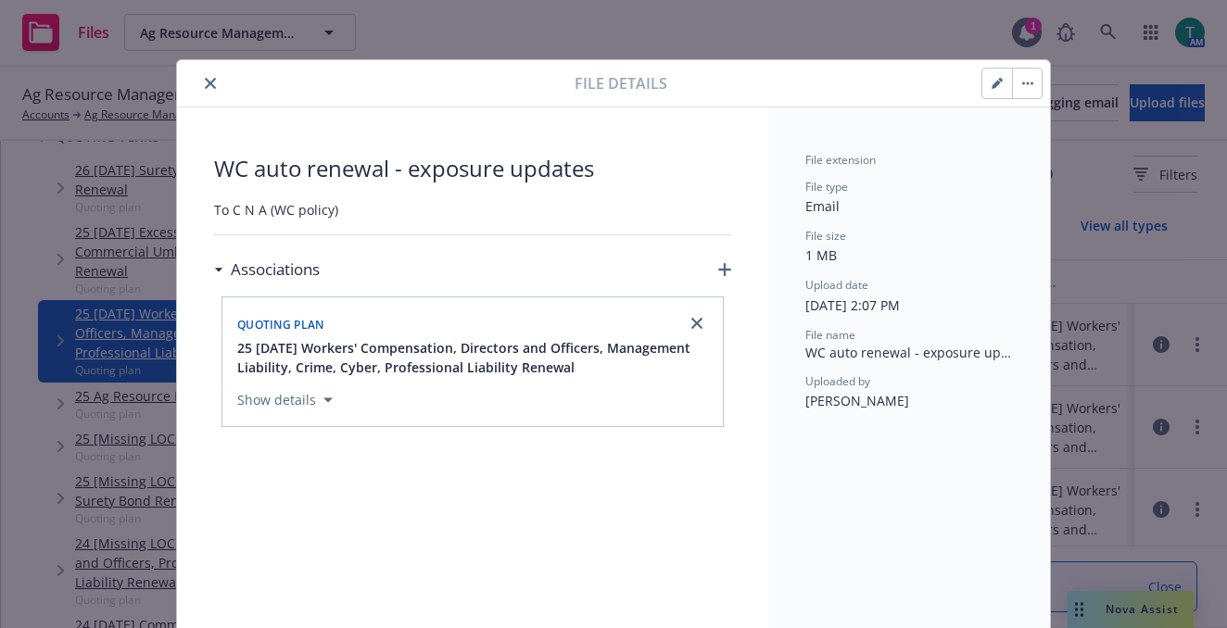
click at [205, 86] on icon "close" at bounding box center [210, 83] width 11 height 11
